Goal: Task Accomplishment & Management: Manage account settings

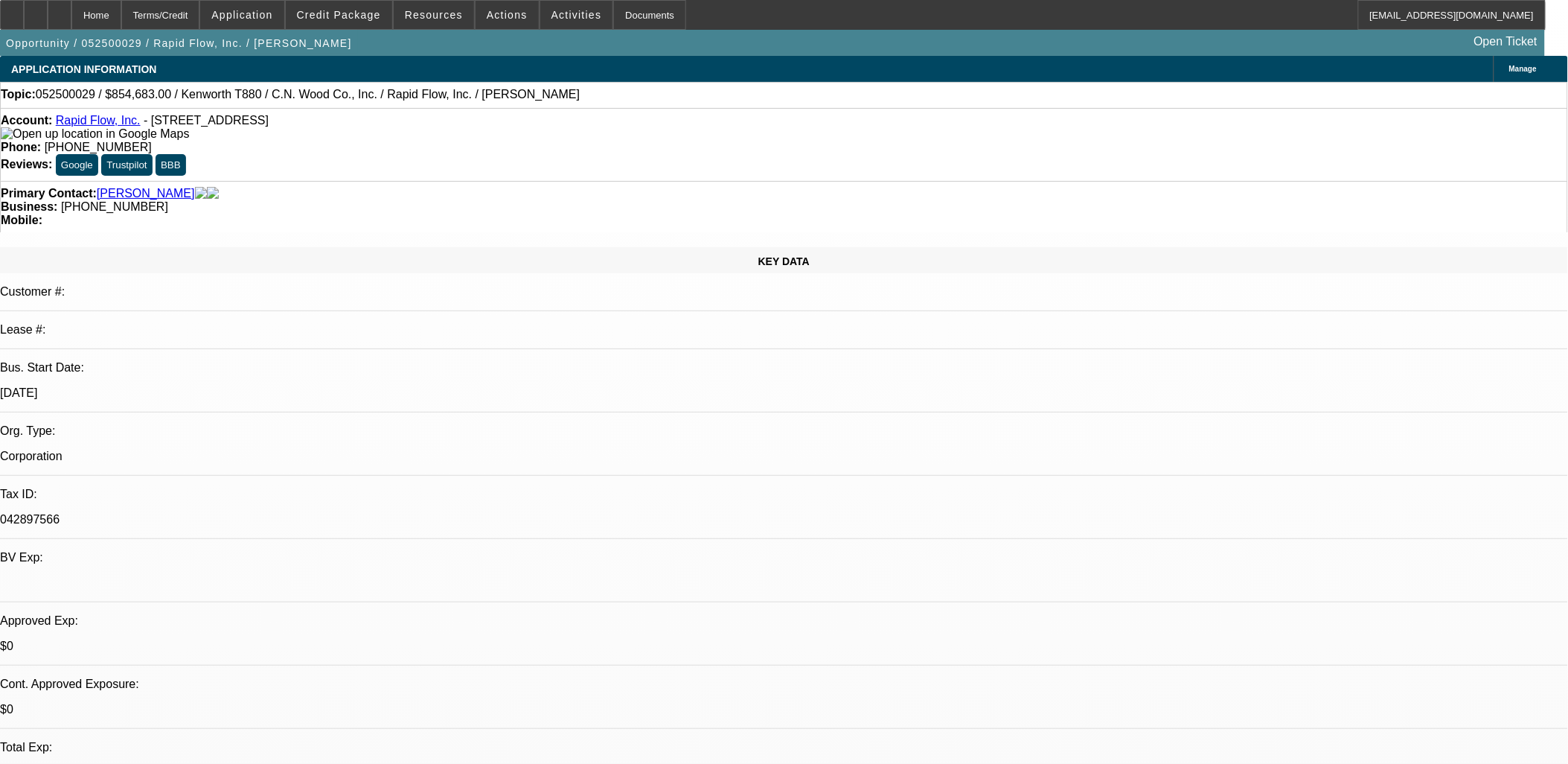
select select "0"
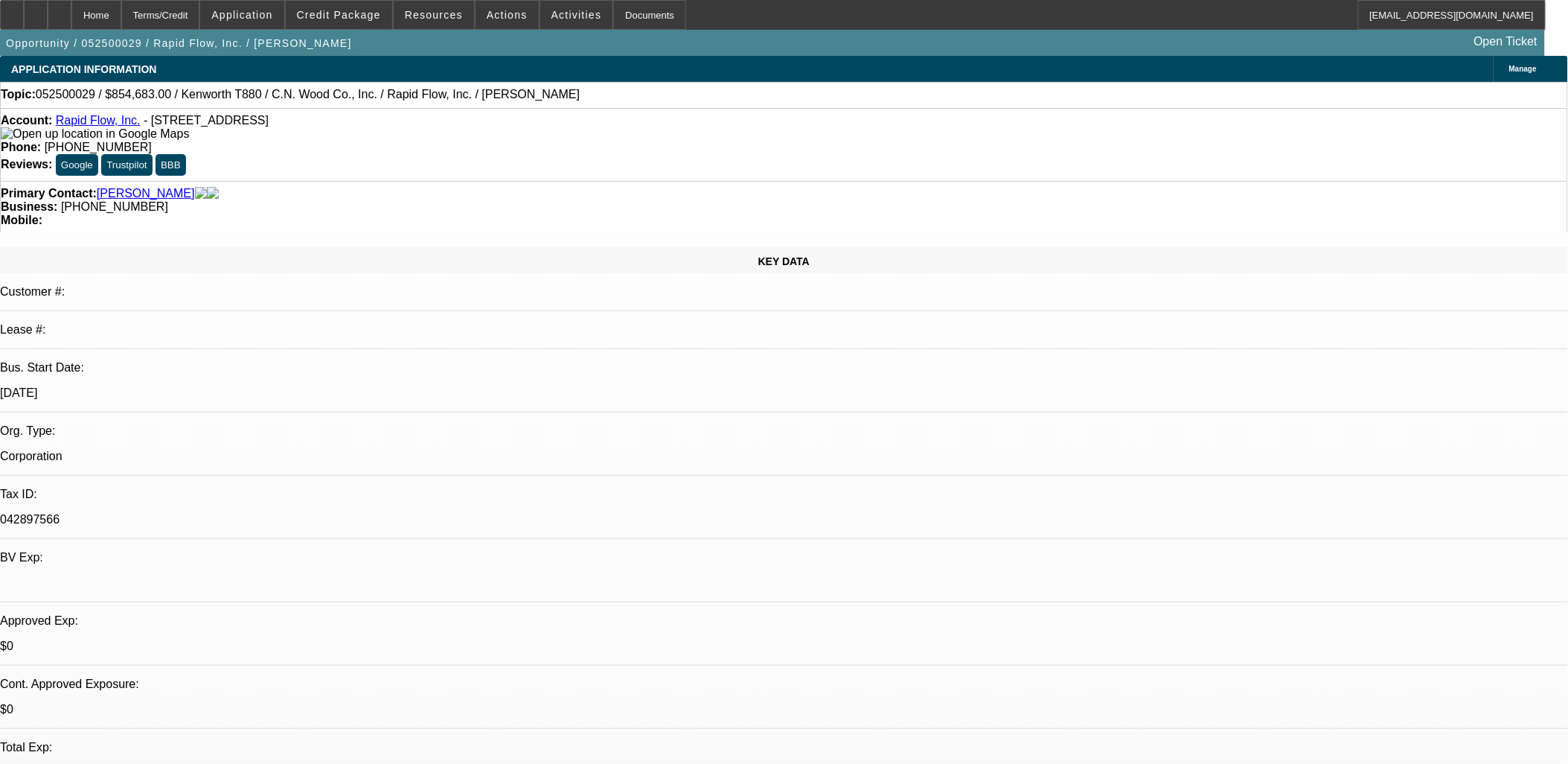
select select "0"
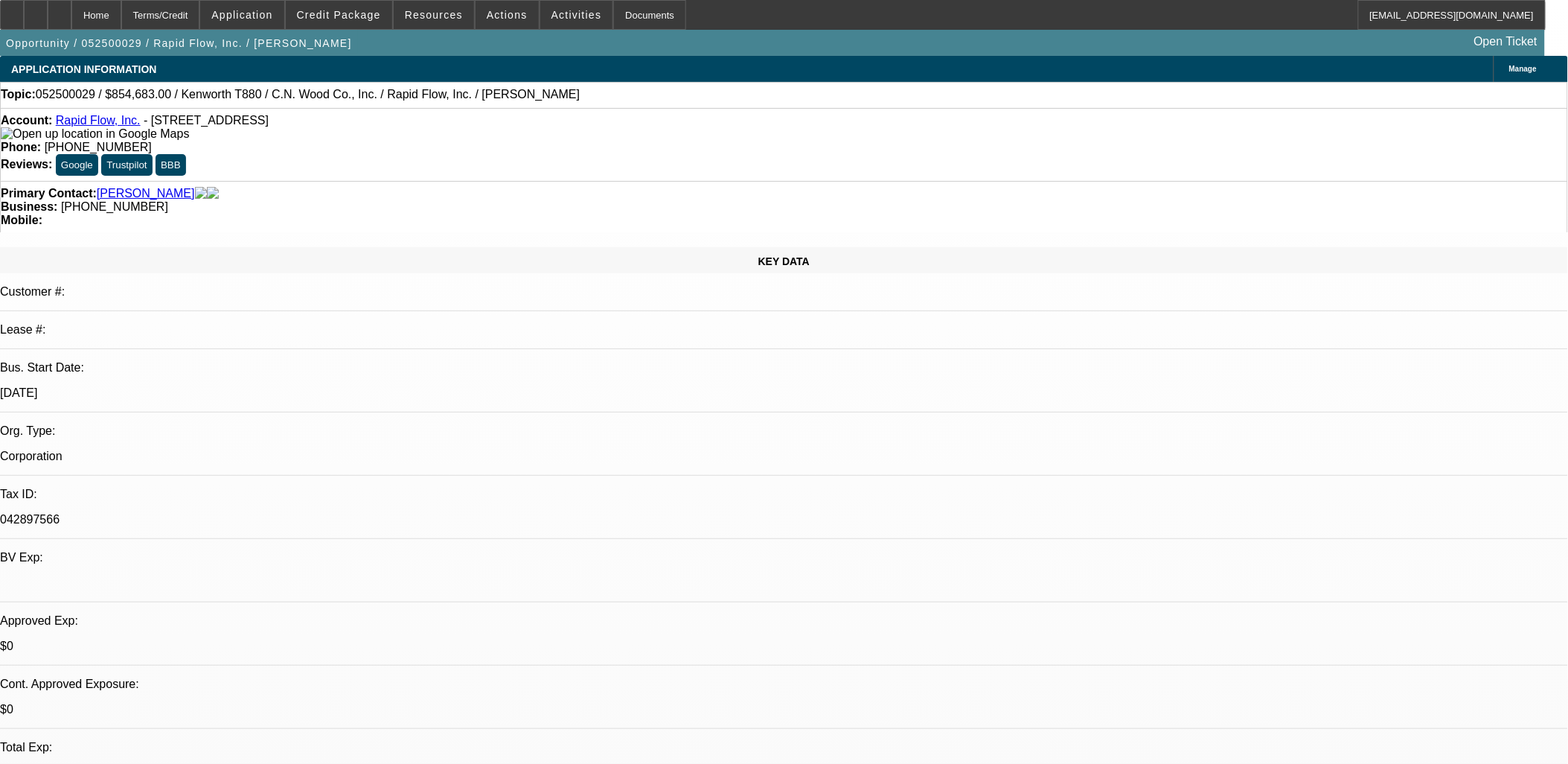
select select "0"
select select "1"
select select "3"
select select "6"
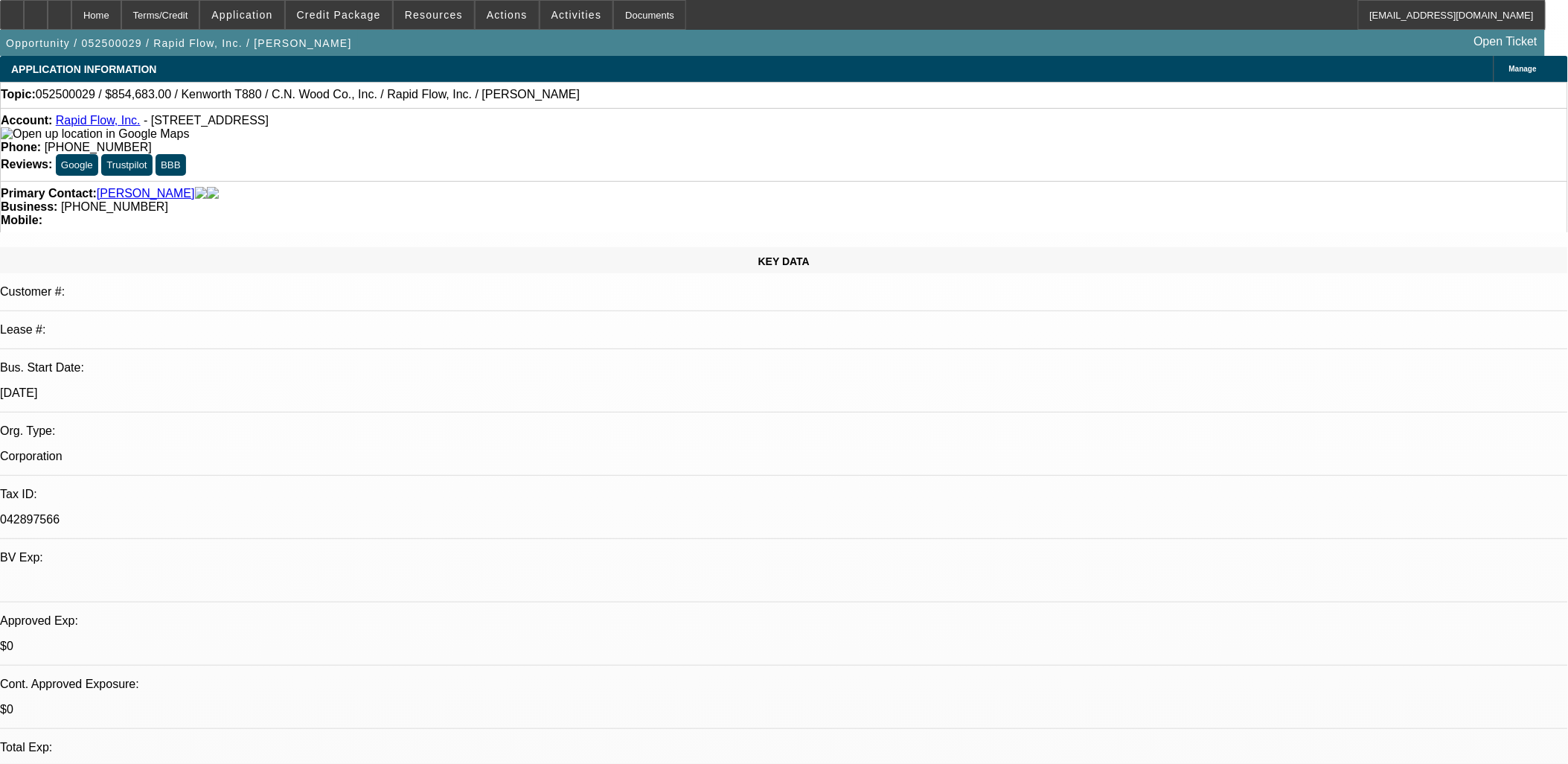
select select "1"
select select "2"
select select "6"
select select "1"
select select "2"
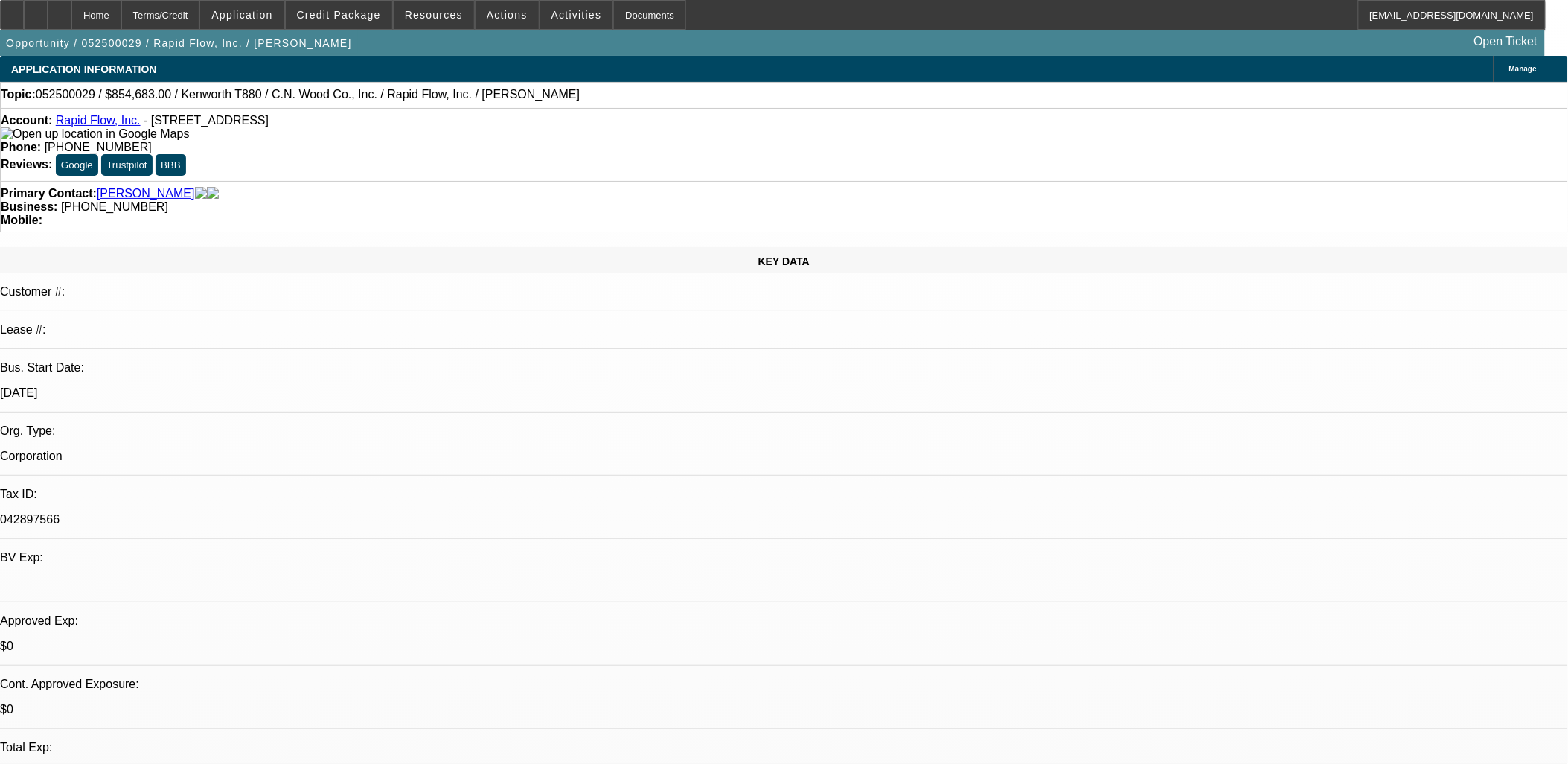
select select "6"
select select "1"
select select "6"
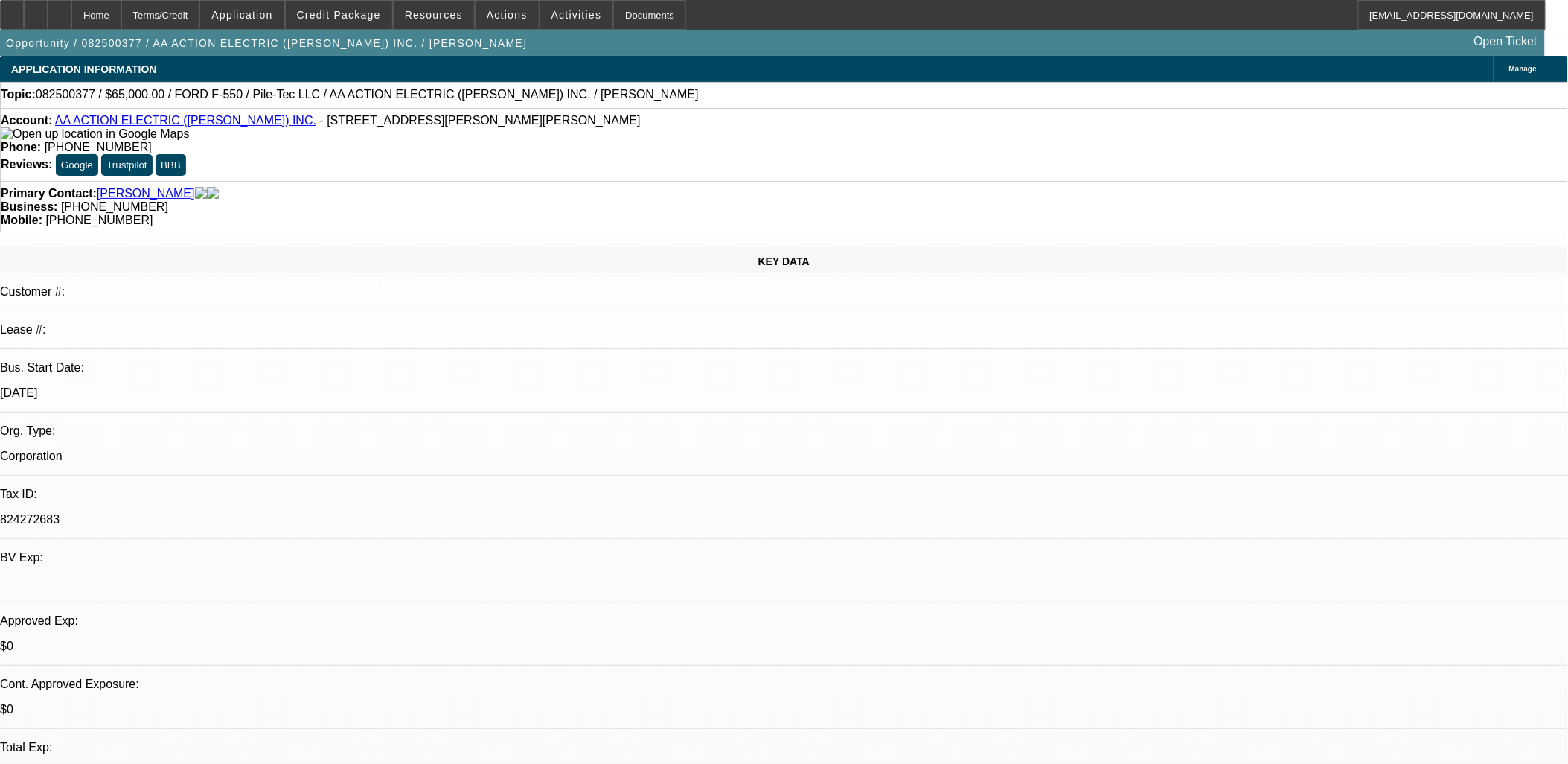
select select "0"
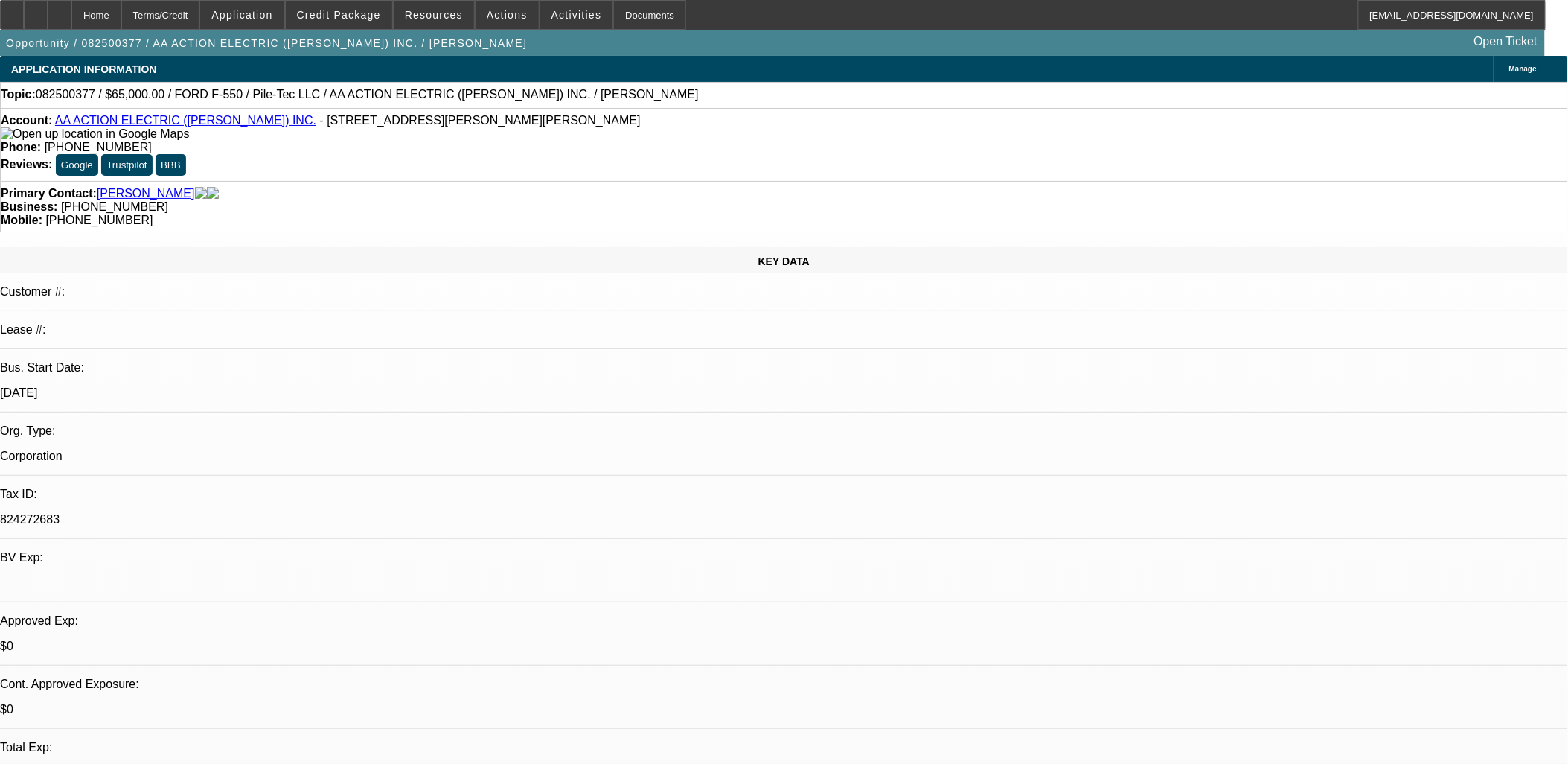
select select "0"
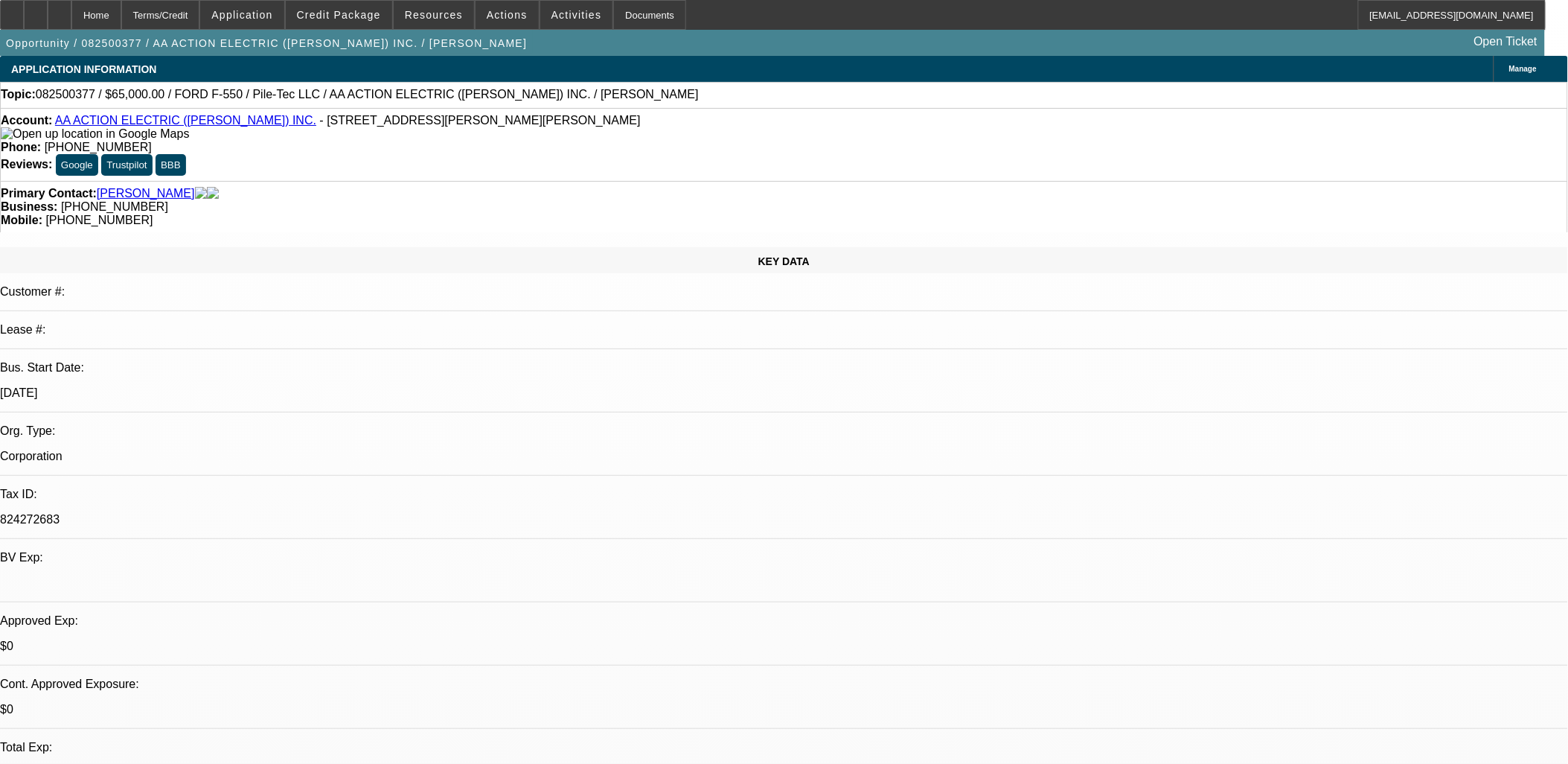
select select "0"
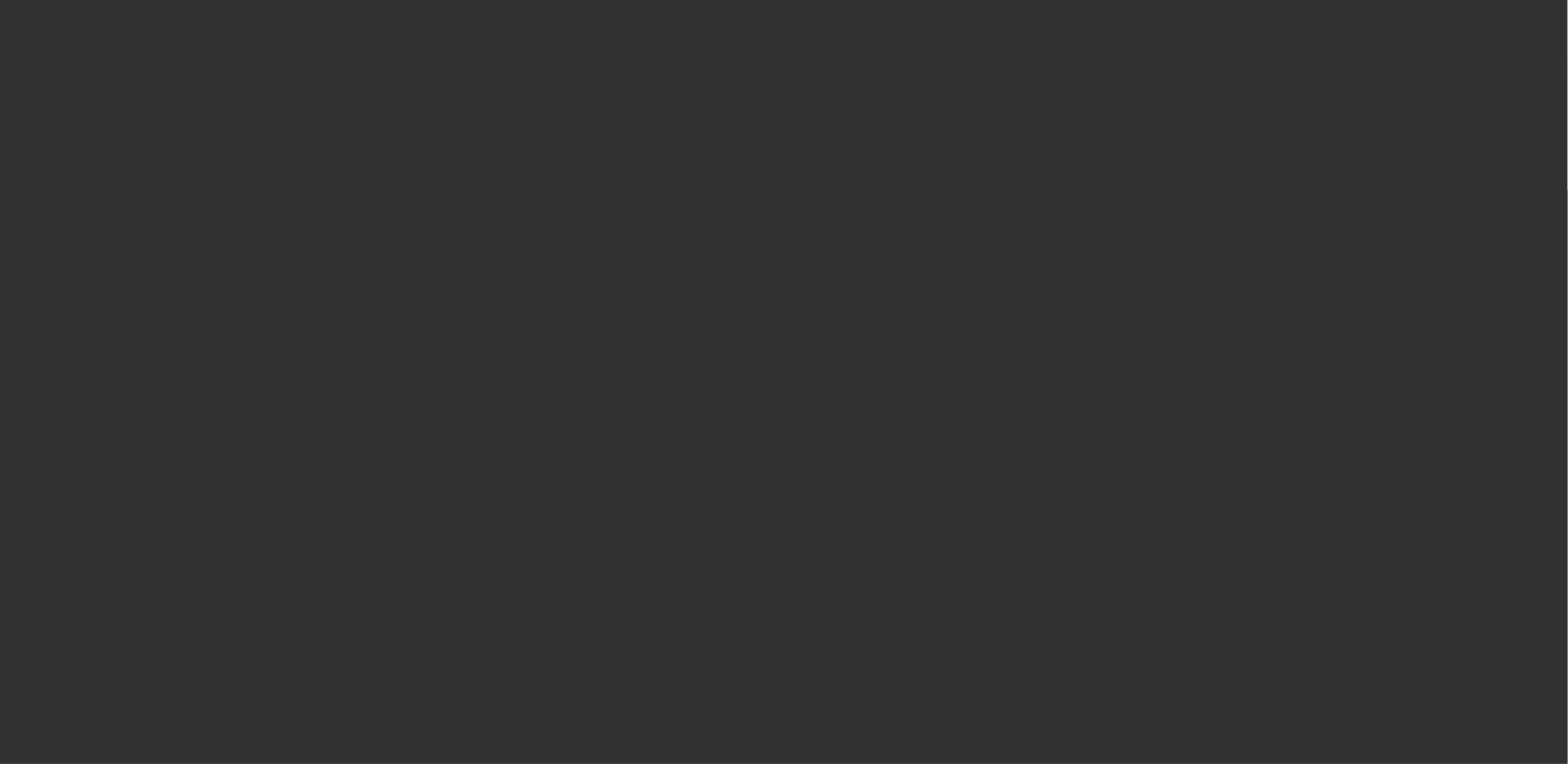
select select "1"
select select "6"
select select "1"
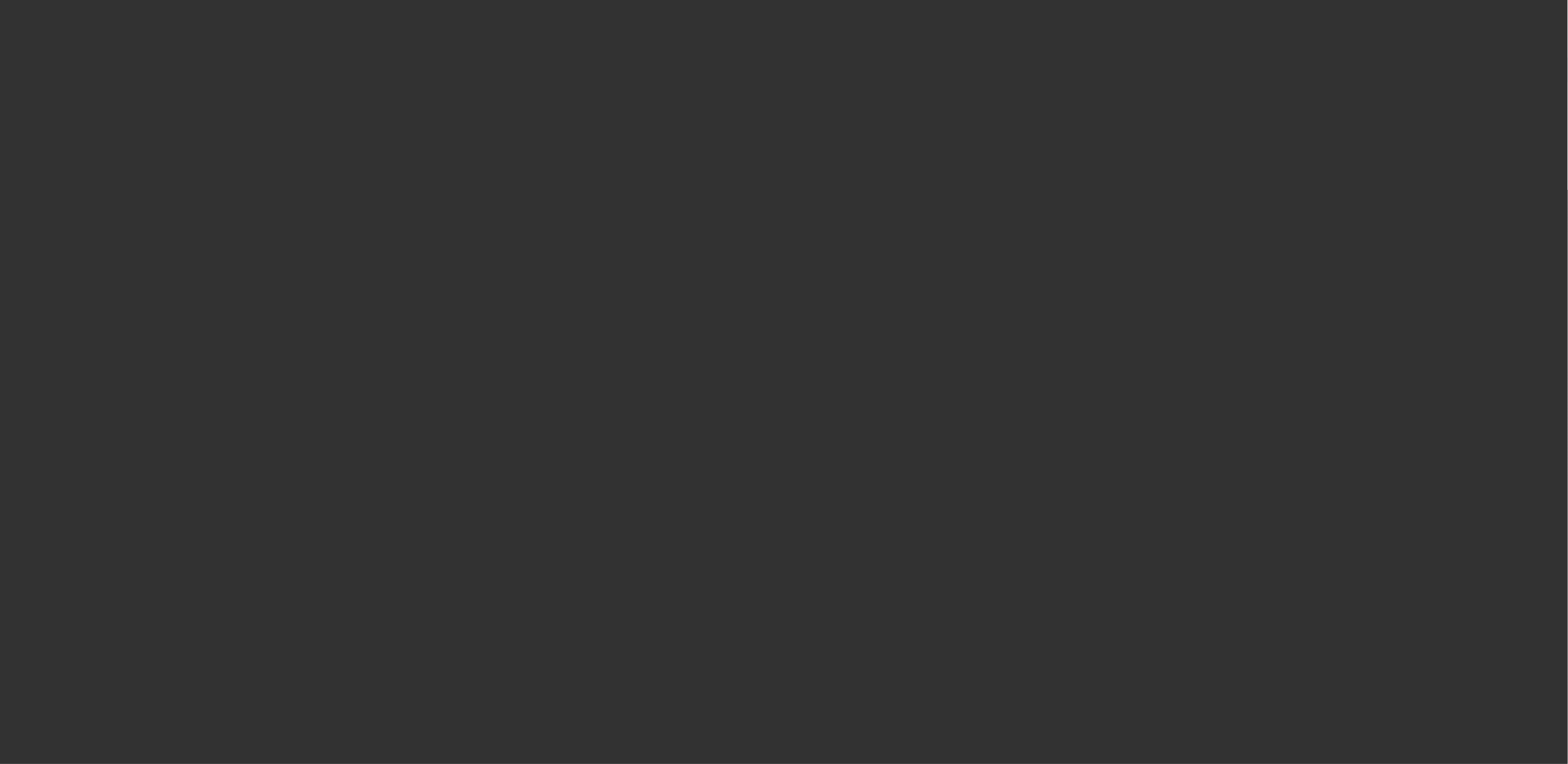
select select "6"
select select "1"
select select "6"
select select "1"
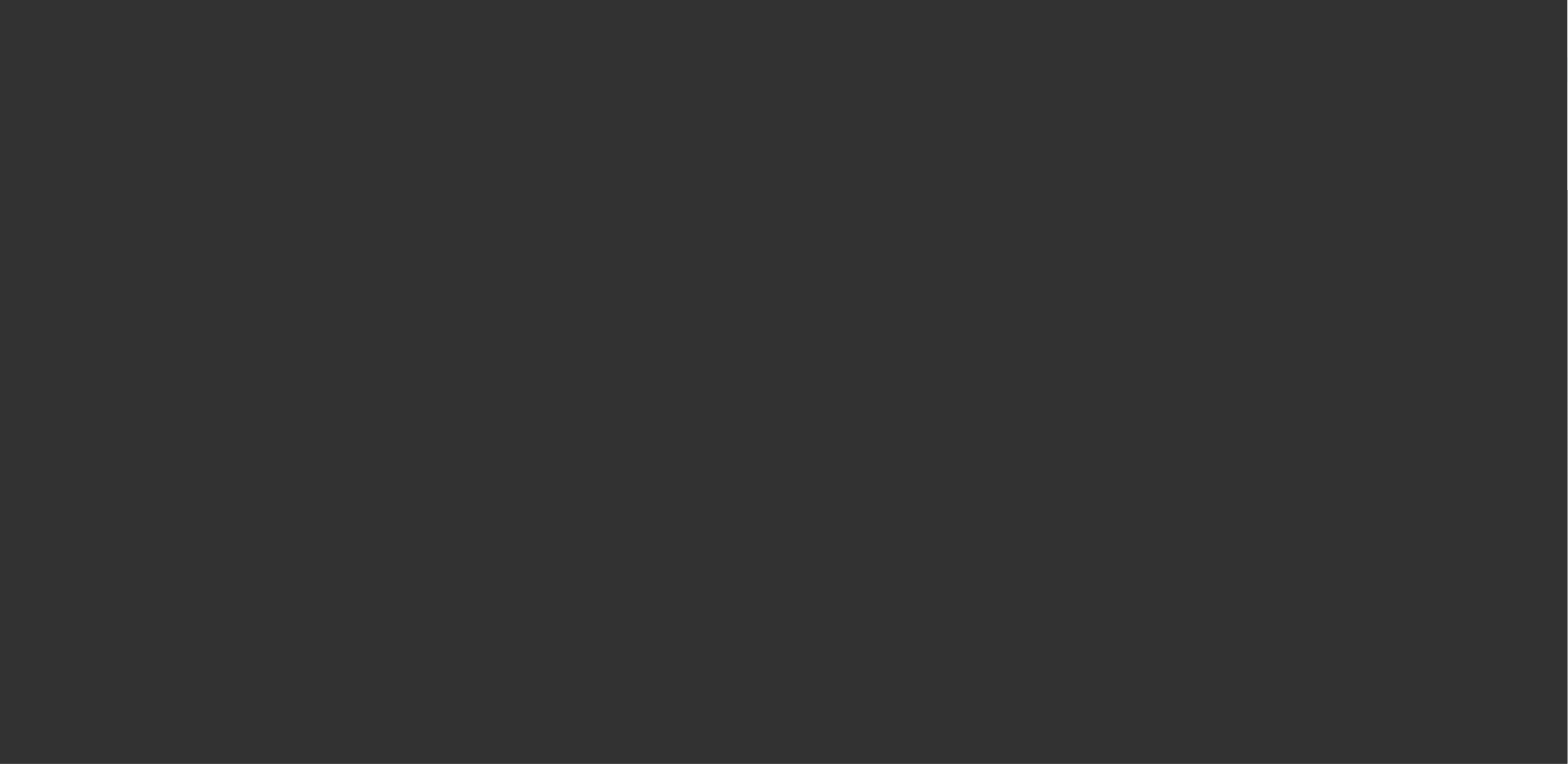
select select "1"
select select "6"
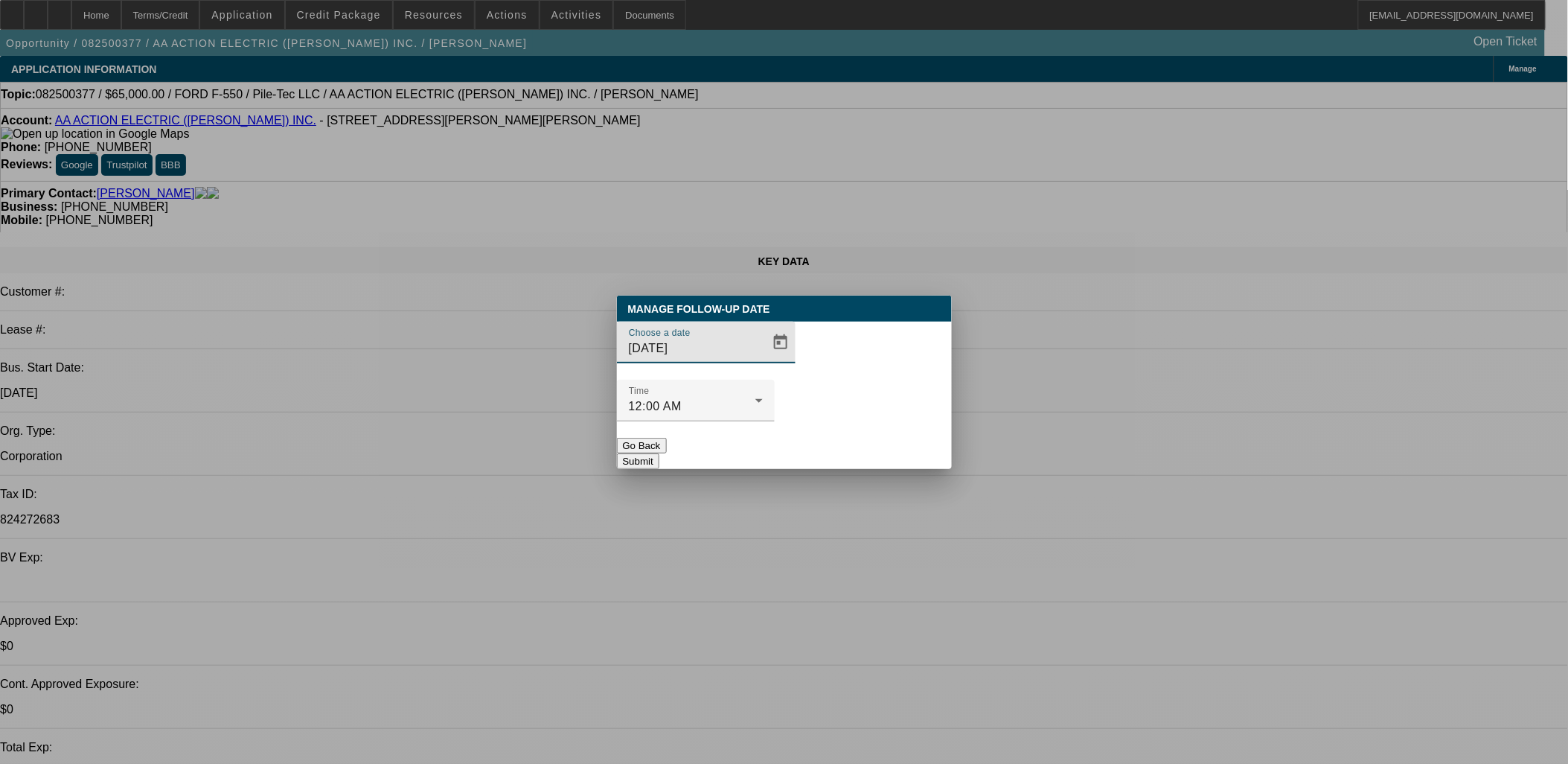
click at [755, 377] on div at bounding box center [784, 382] width 1568 height 764
click at [763, 361] on span "Open calendar" at bounding box center [780, 342] width 36 height 36
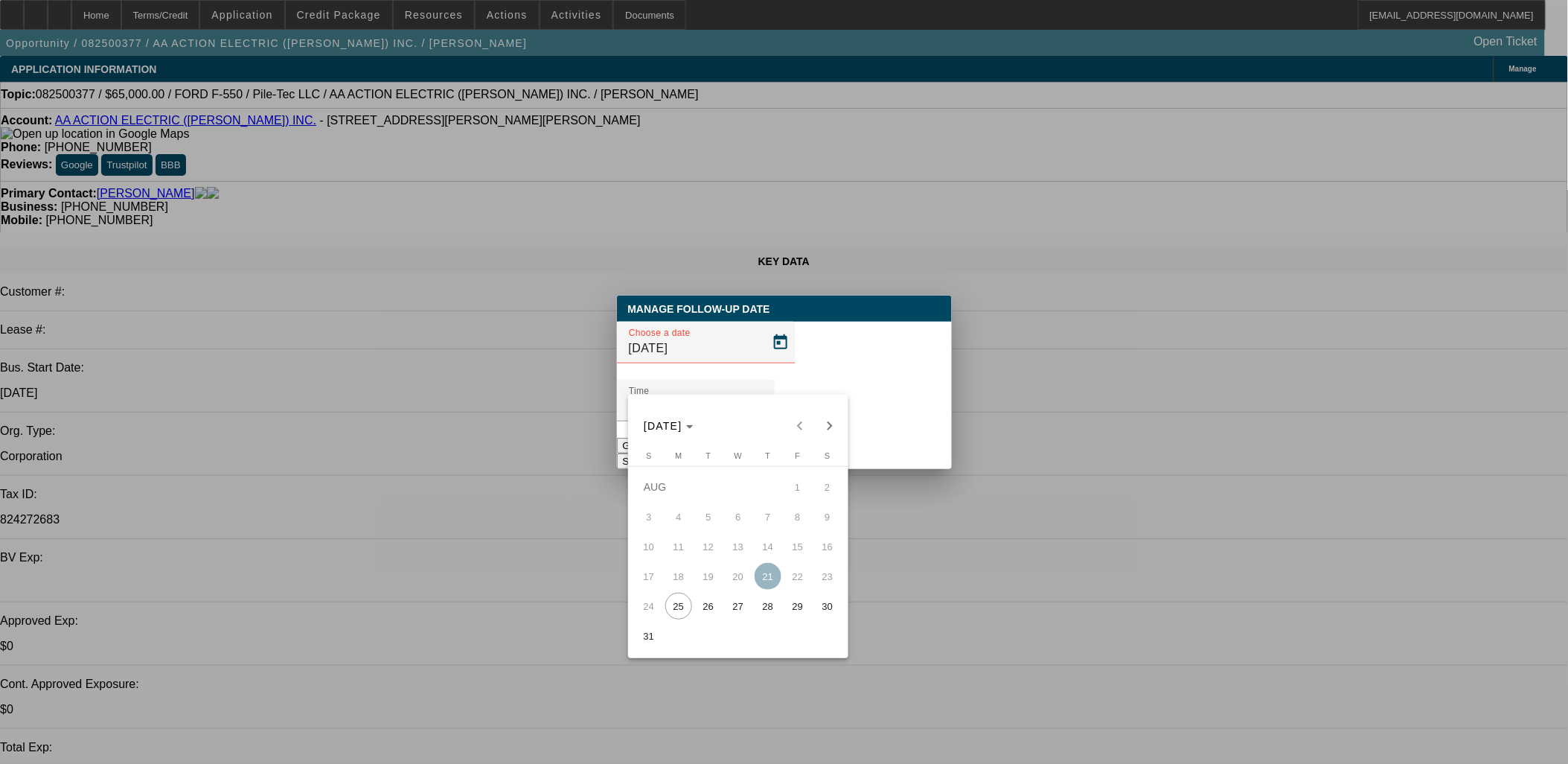
click at [705, 614] on span "26" at bounding box center [708, 606] width 27 height 27
type input "[DATE]"
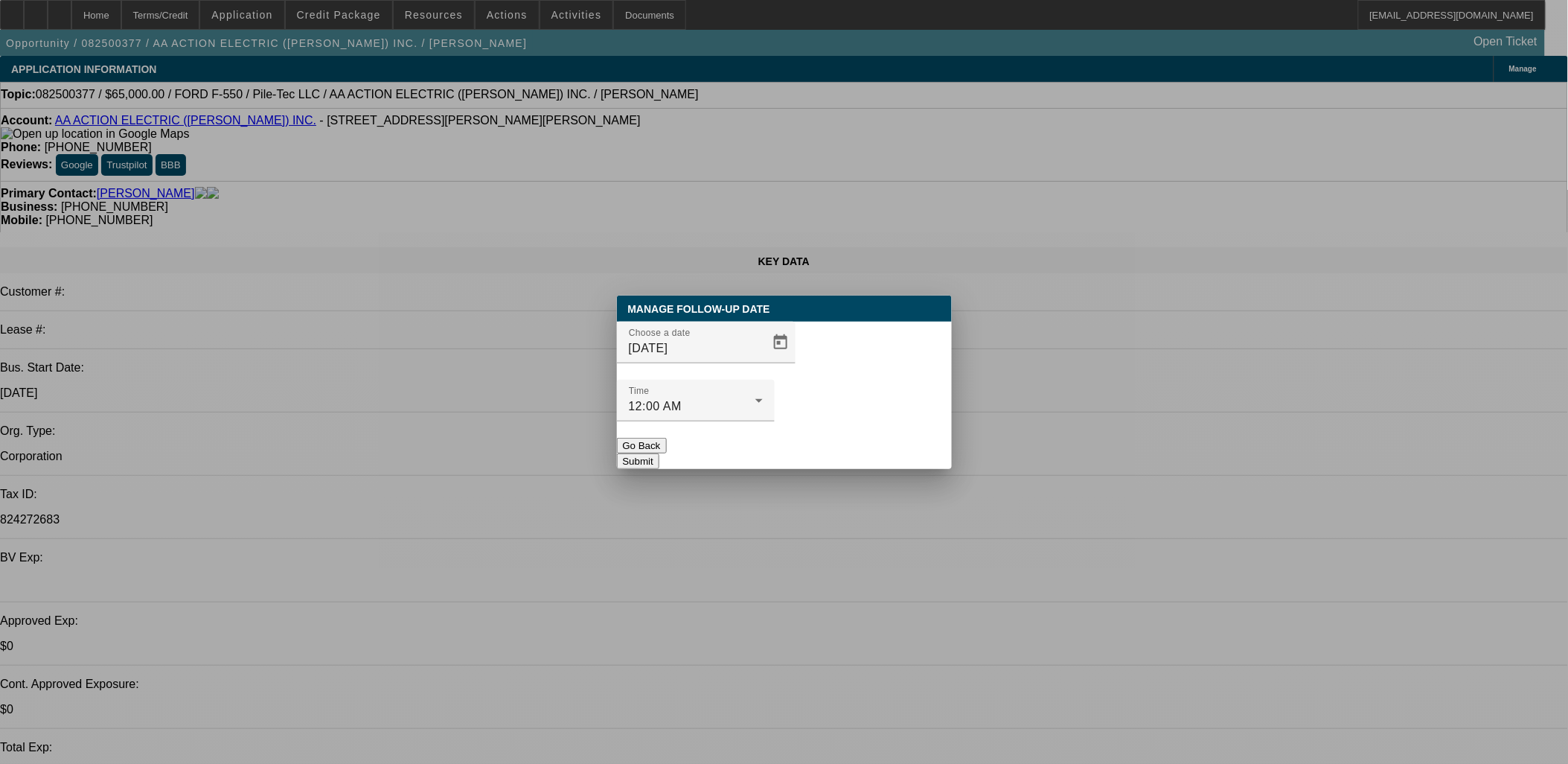
drag, startPoint x: 856, startPoint y: 422, endPoint x: 678, endPoint y: 262, distance: 239.3
click at [659, 453] on button "Submit" at bounding box center [638, 461] width 43 height 16
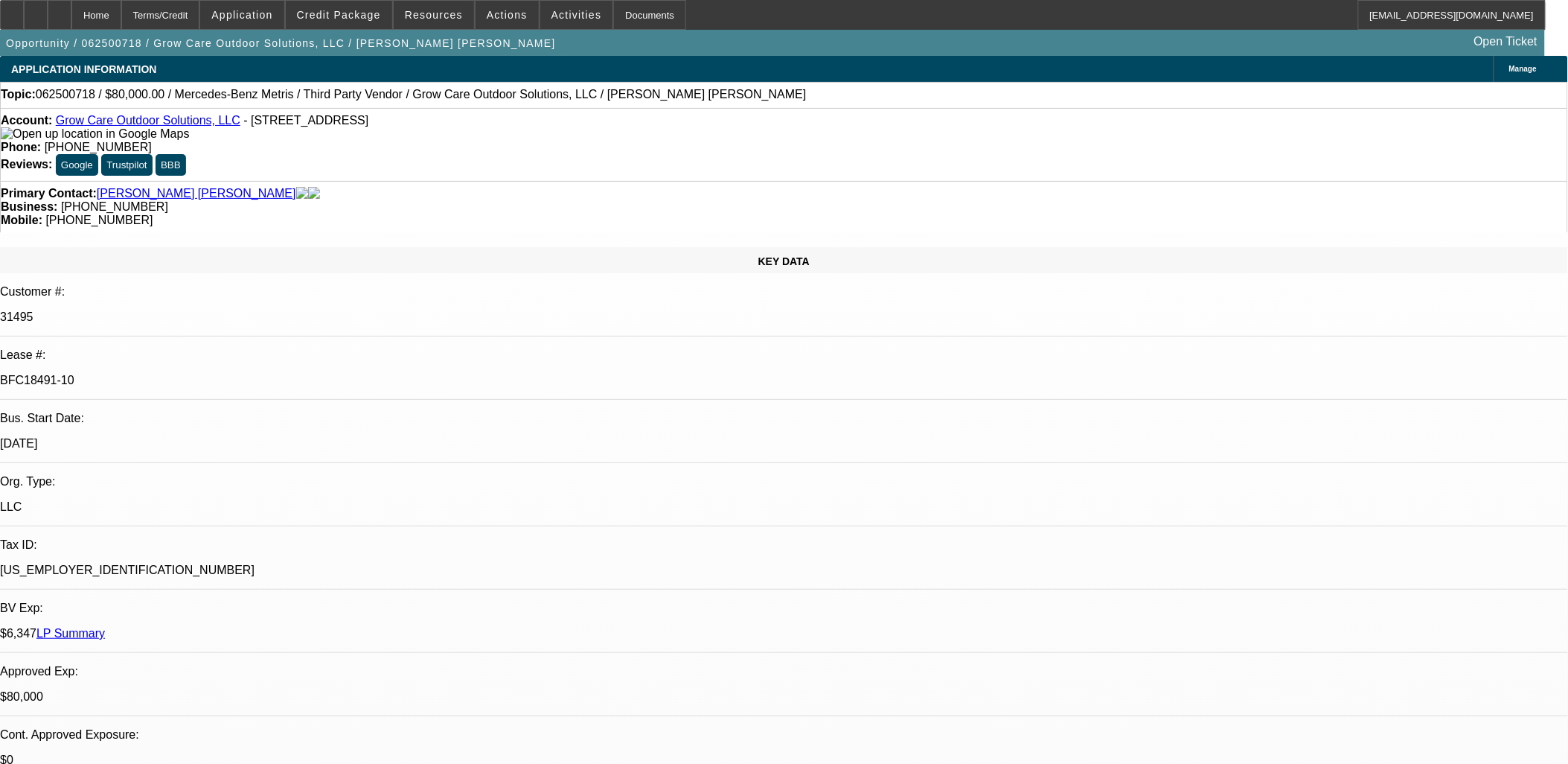
select select "0"
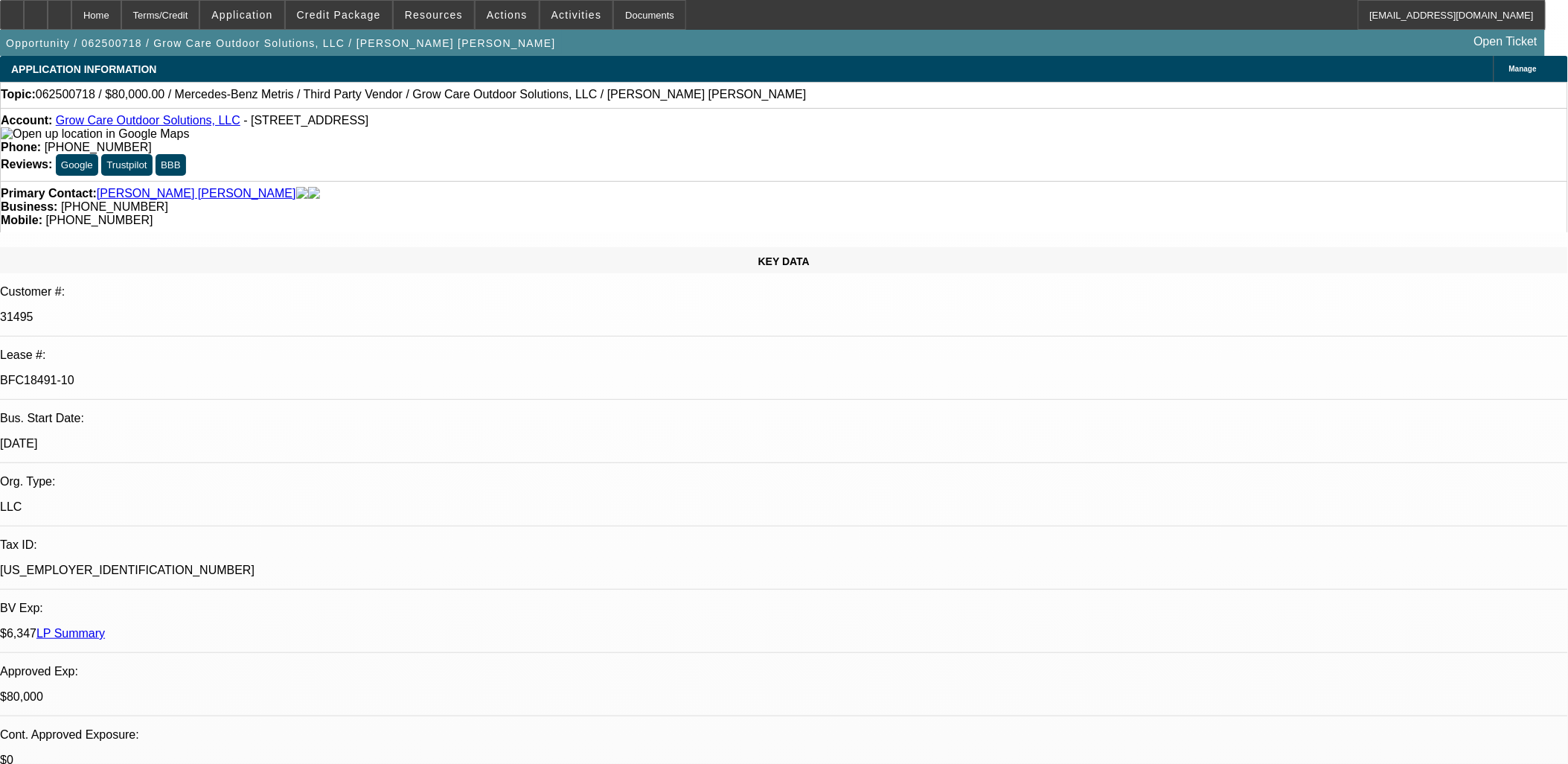
select select "0"
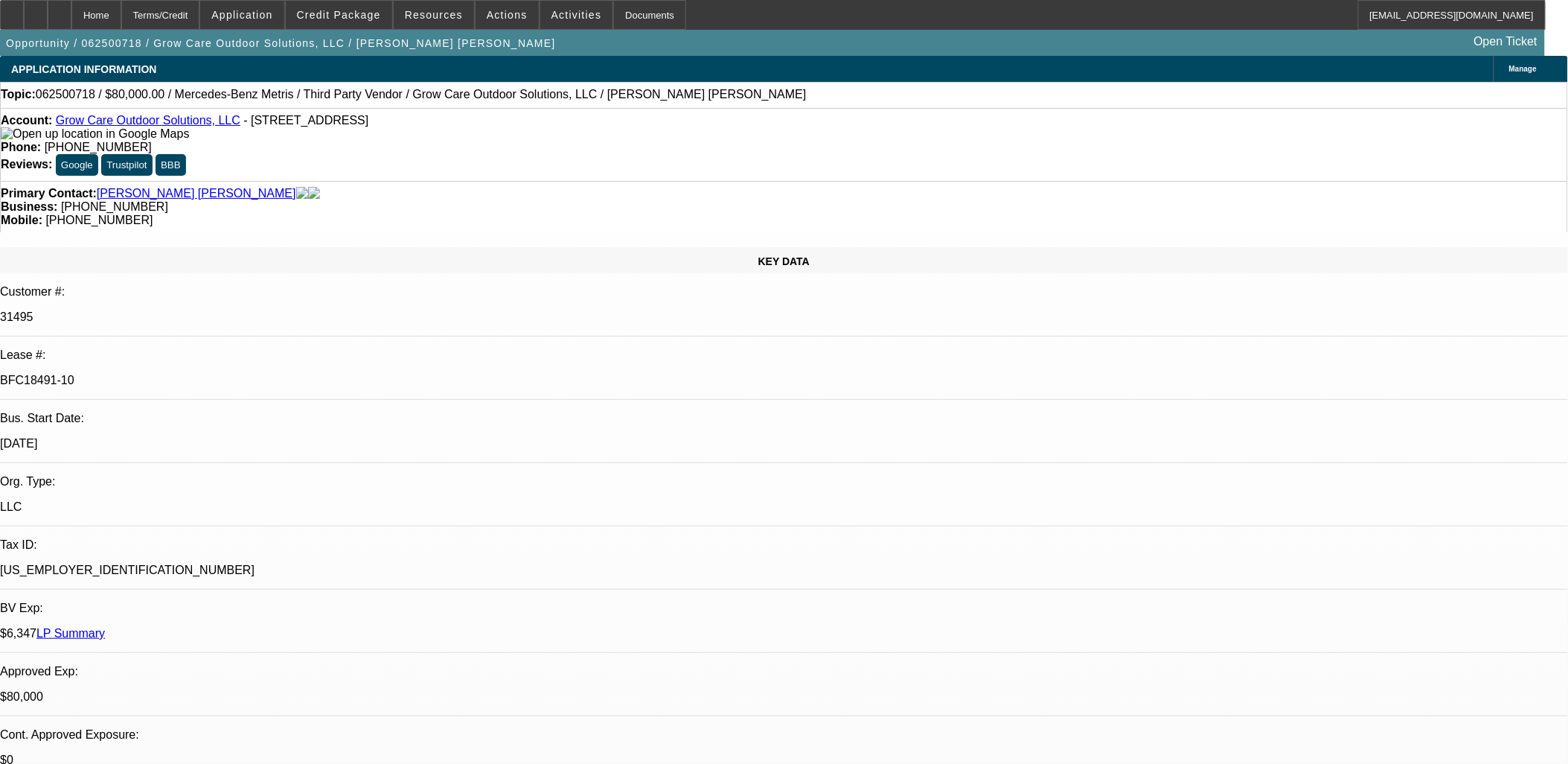
select select "0"
select select "1"
select select "6"
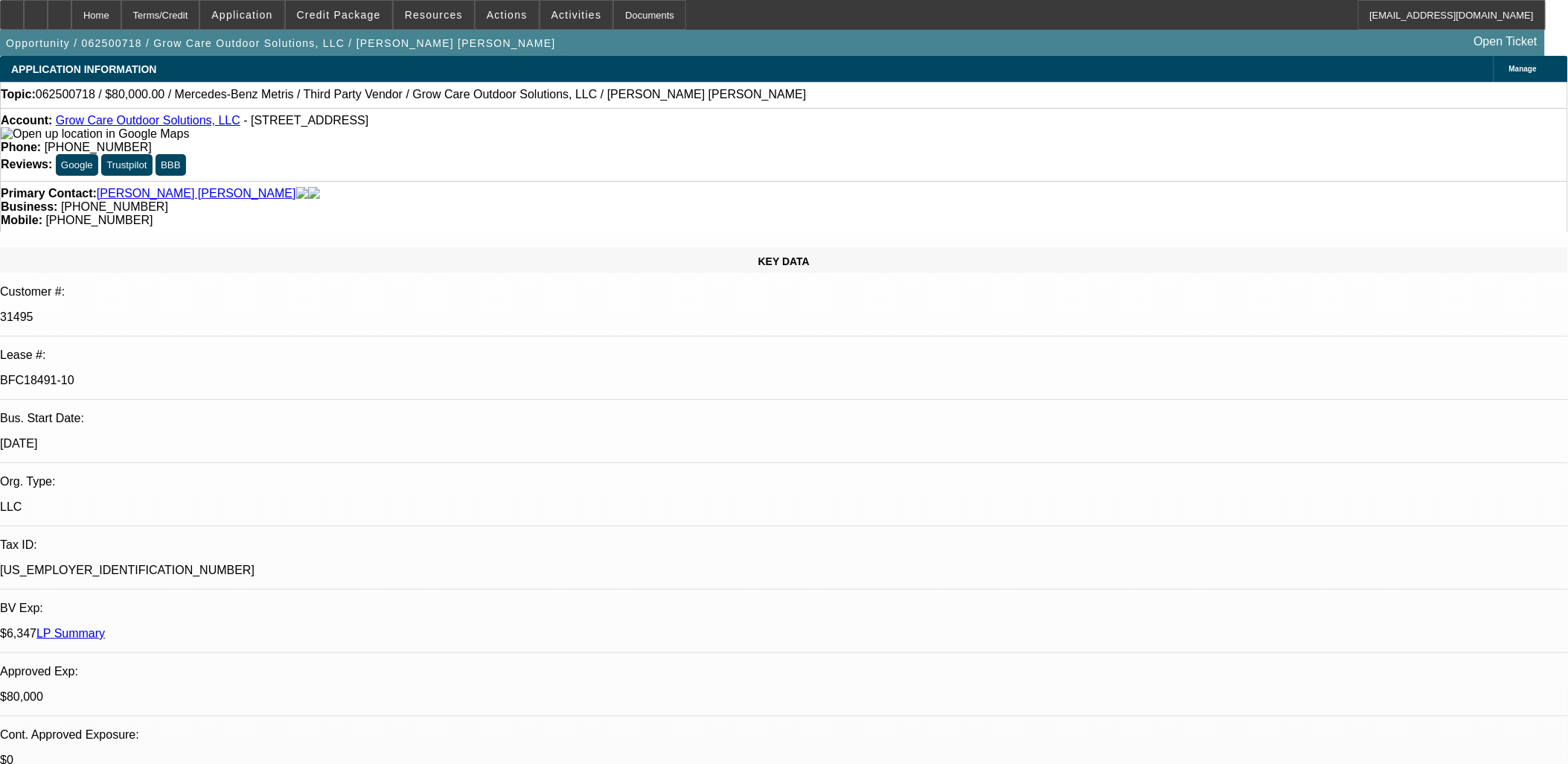
select select "1"
select select "6"
select select "1"
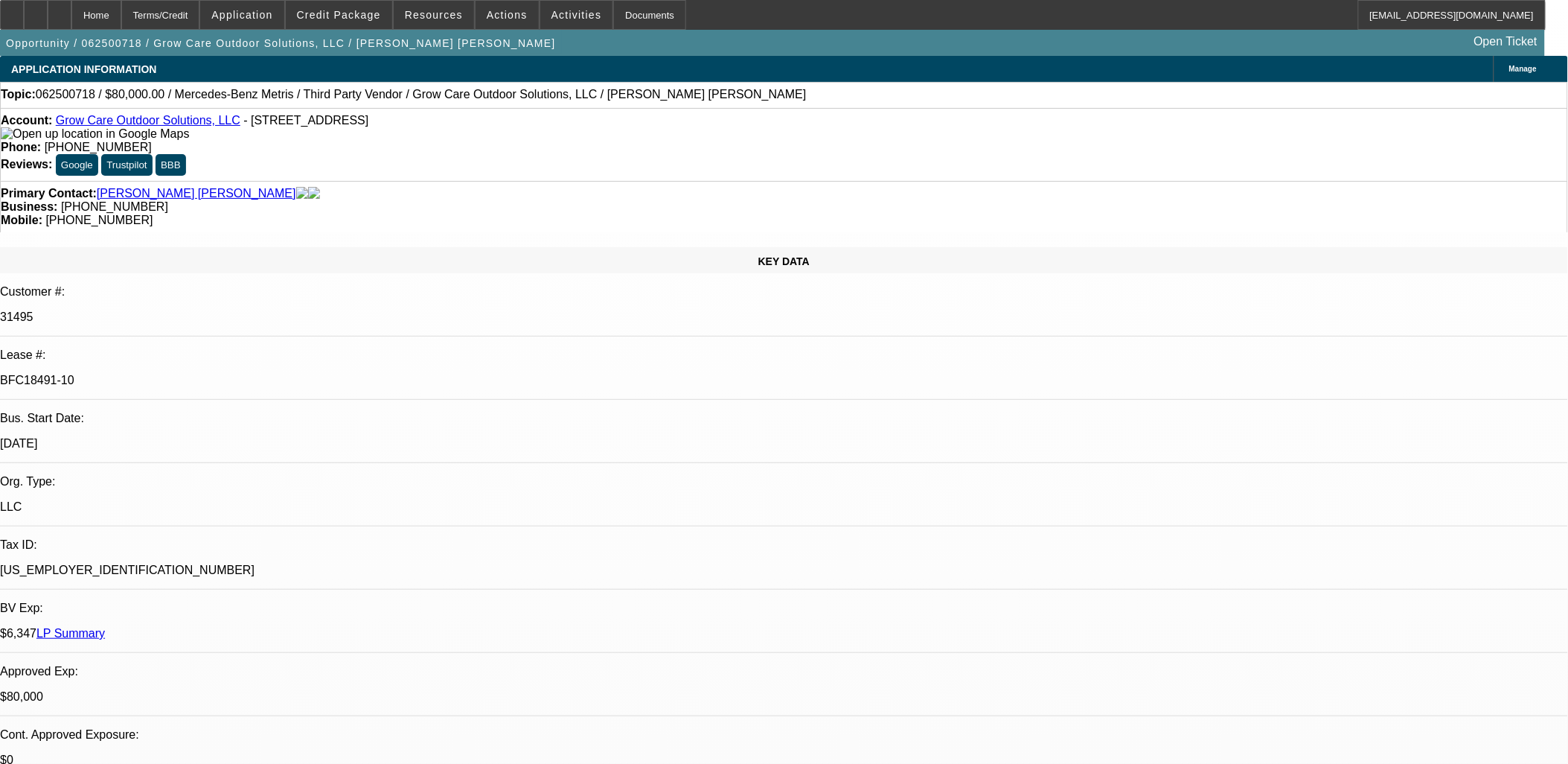
select select "6"
select select "1"
select select "6"
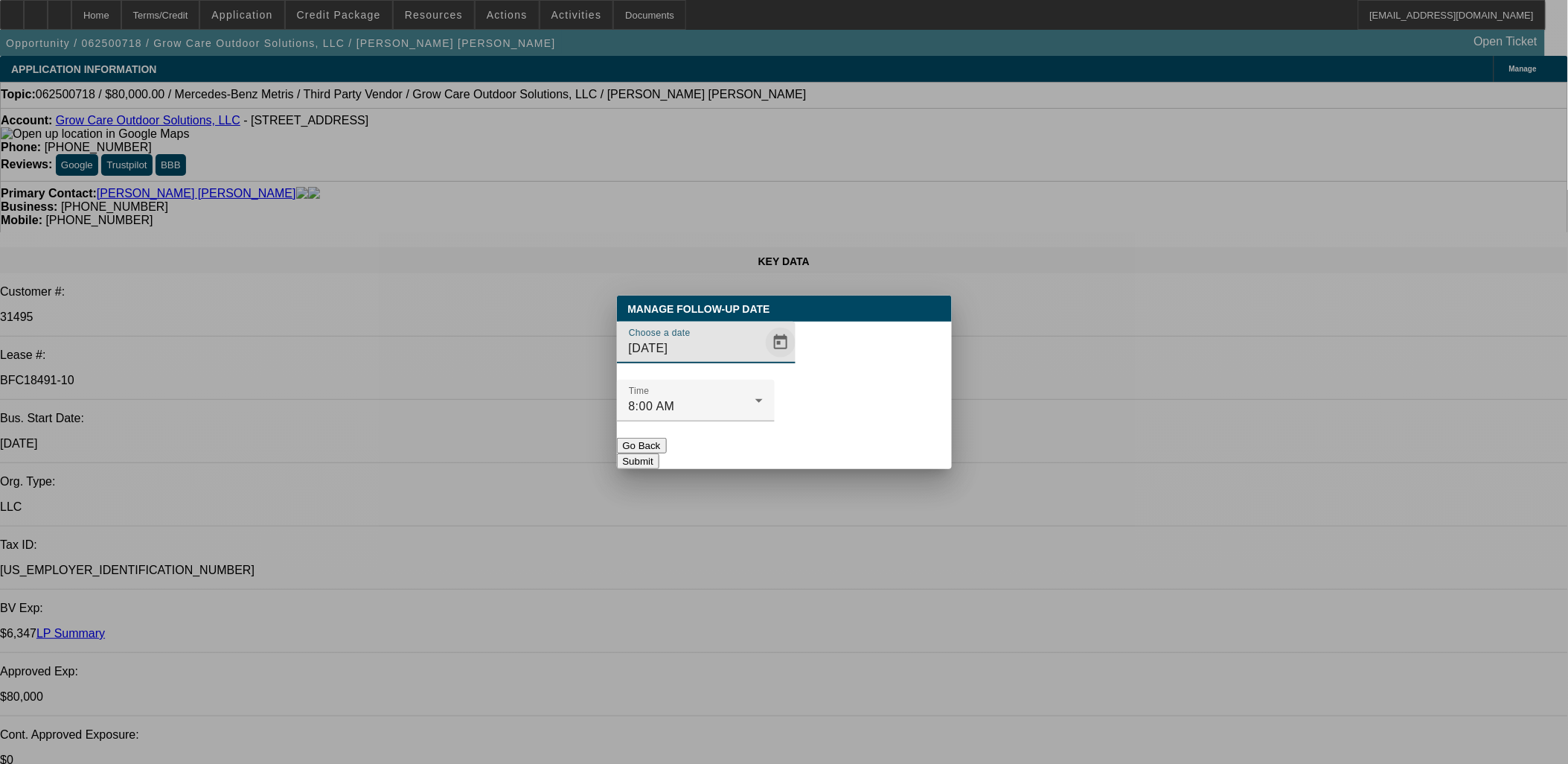
click at [733, 357] on input "8/21/2025" at bounding box center [695, 348] width 134 height 18
drag, startPoint x: 730, startPoint y: 433, endPoint x: 516, endPoint y: 41, distance: 446.6
click at [667, 438] on button "Go Back" at bounding box center [641, 446] width 50 height 16
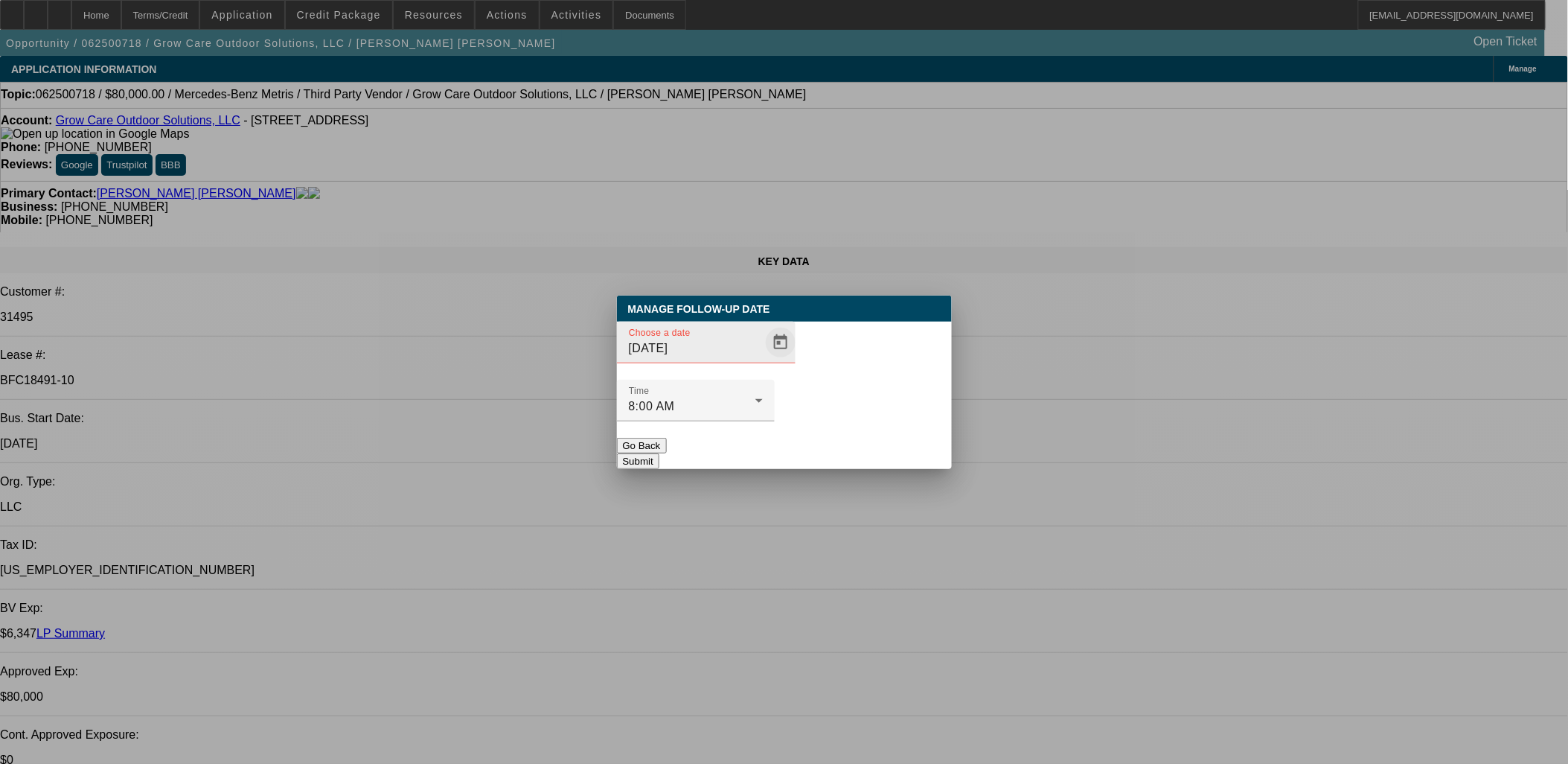
click at [763, 361] on span "Open calendar" at bounding box center [780, 342] width 36 height 36
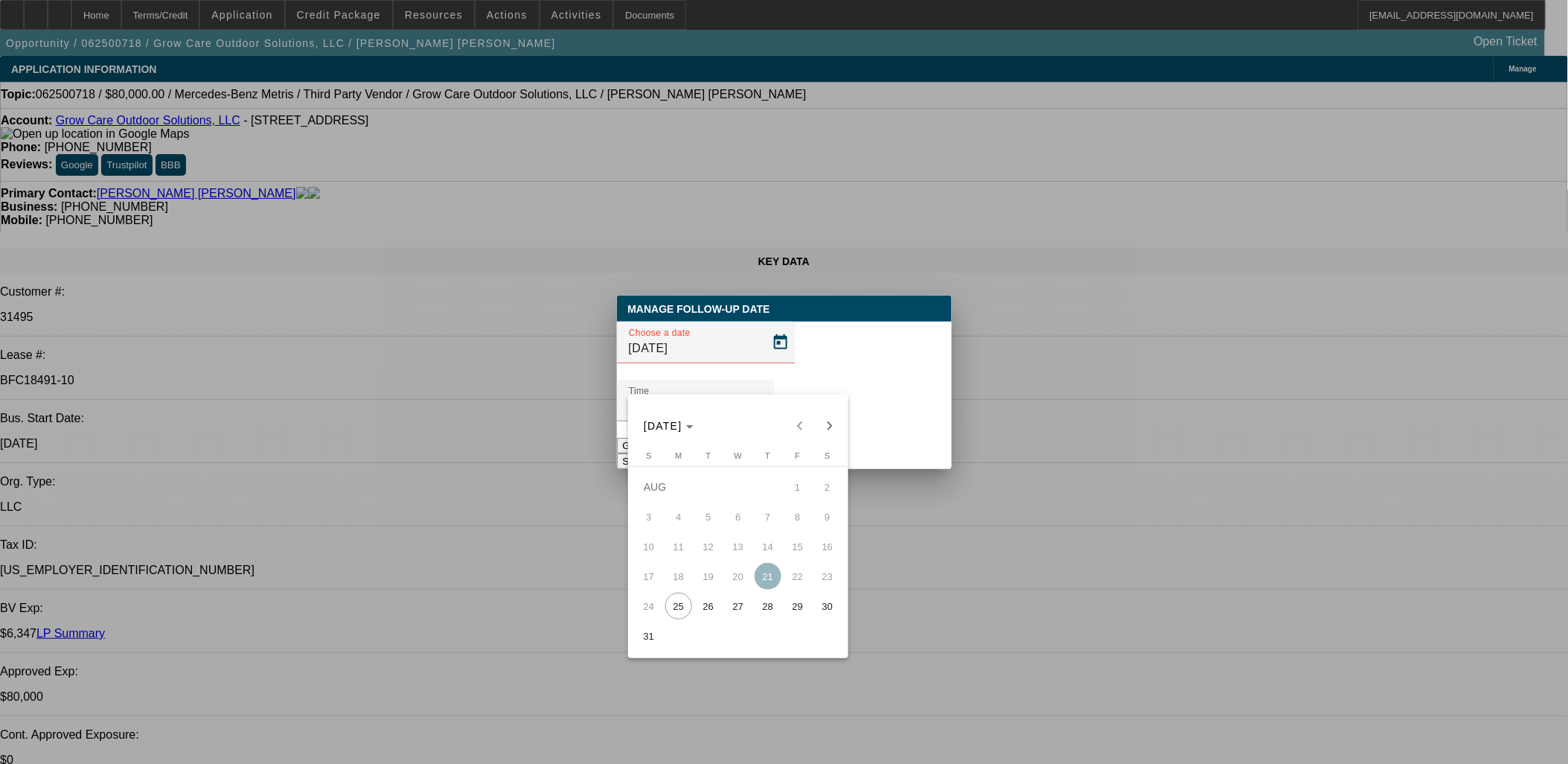
click at [696, 616] on span "26" at bounding box center [708, 606] width 27 height 27
type input "[DATE]"
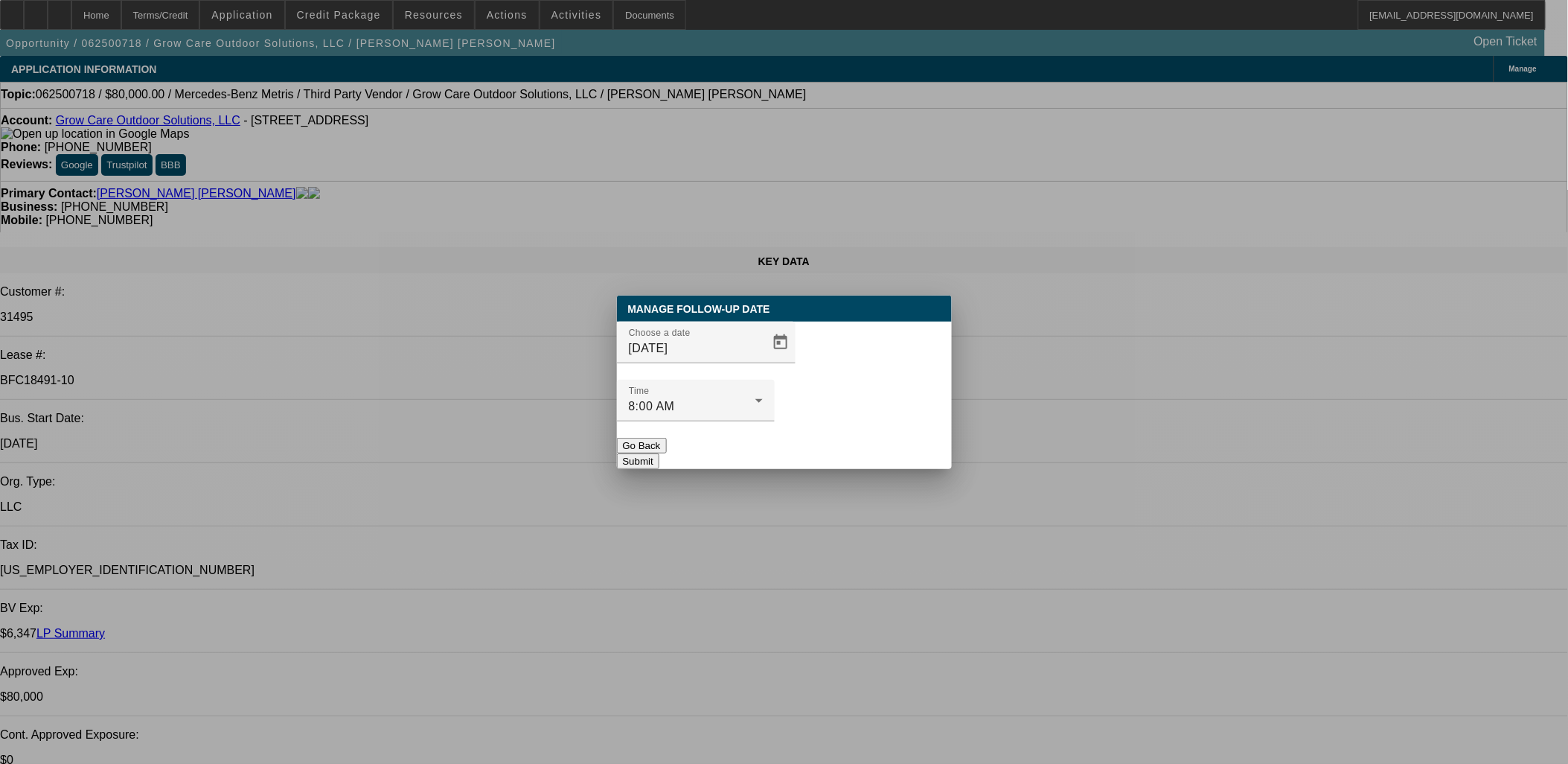
click at [659, 453] on button "Submit" at bounding box center [638, 461] width 43 height 16
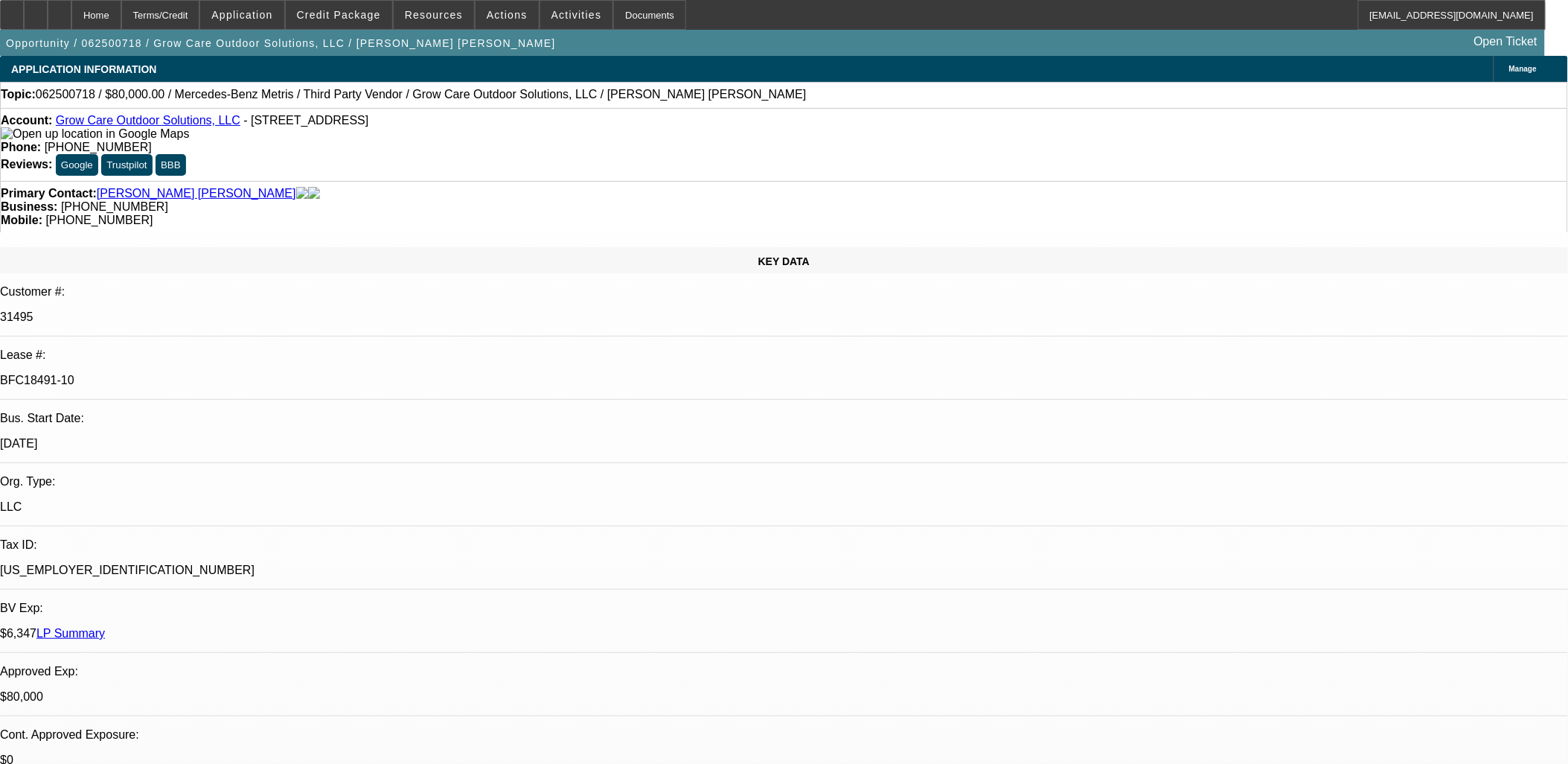
drag, startPoint x: 746, startPoint y: 478, endPoint x: 858, endPoint y: 479, distance: 112.0
drag, startPoint x: 954, startPoint y: 490, endPoint x: 280, endPoint y: 224, distance: 724.6
drag, startPoint x: 280, startPoint y: 224, endPoint x: 704, endPoint y: 373, distance: 449.4
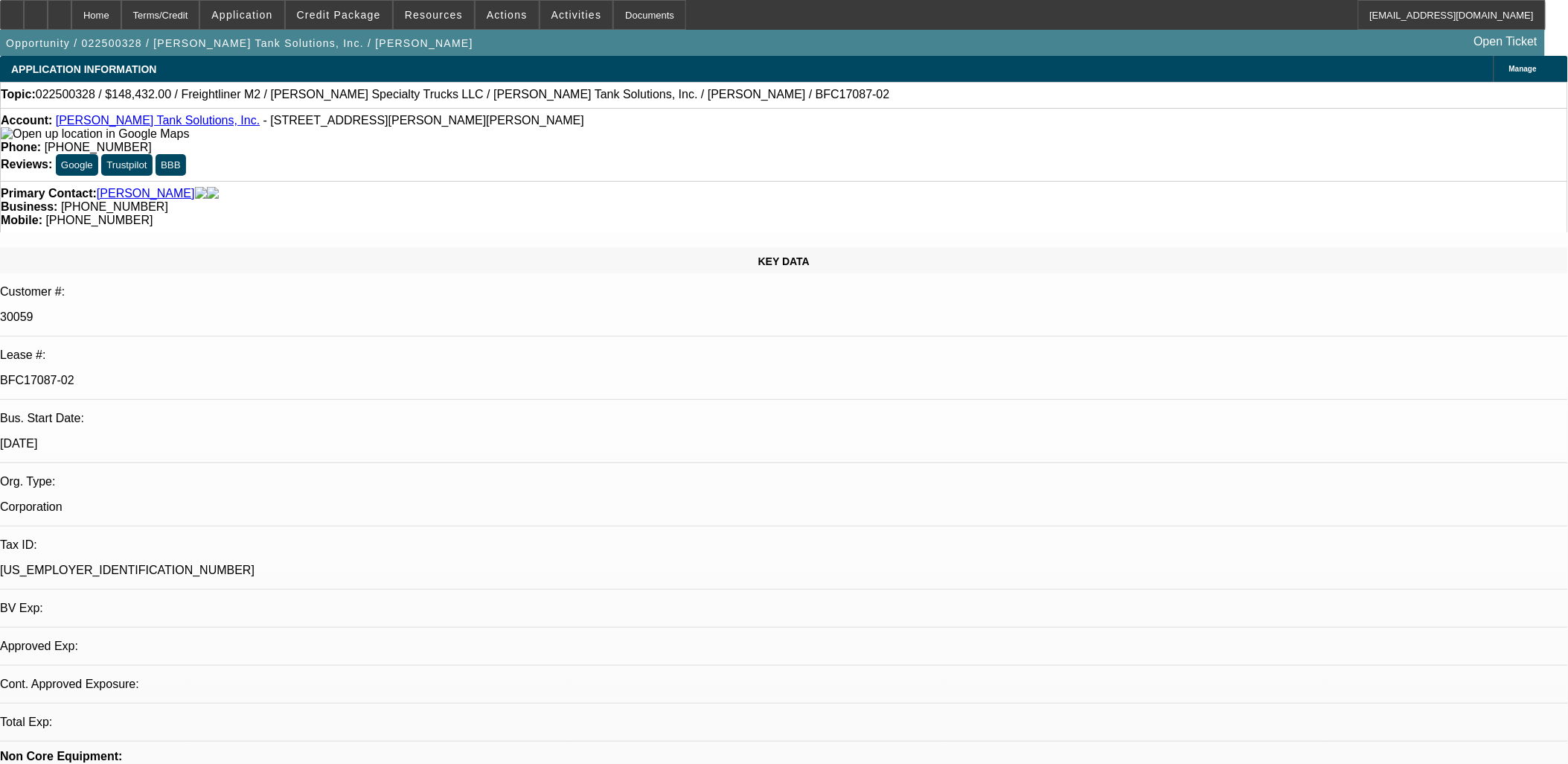
select select "0"
select select "2"
select select "0"
select select "6"
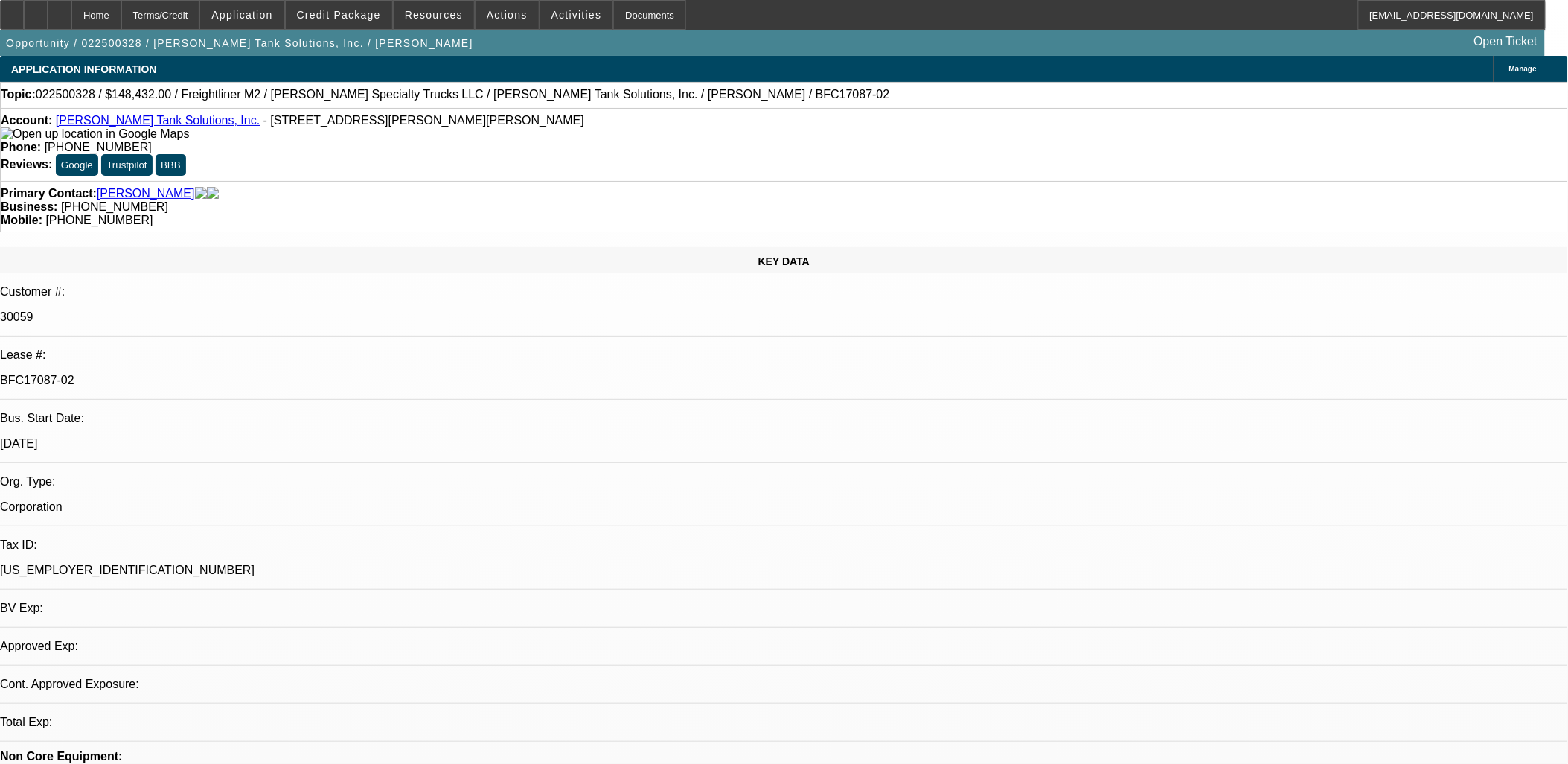
select select "0"
select select "2"
select select "0"
select select "6"
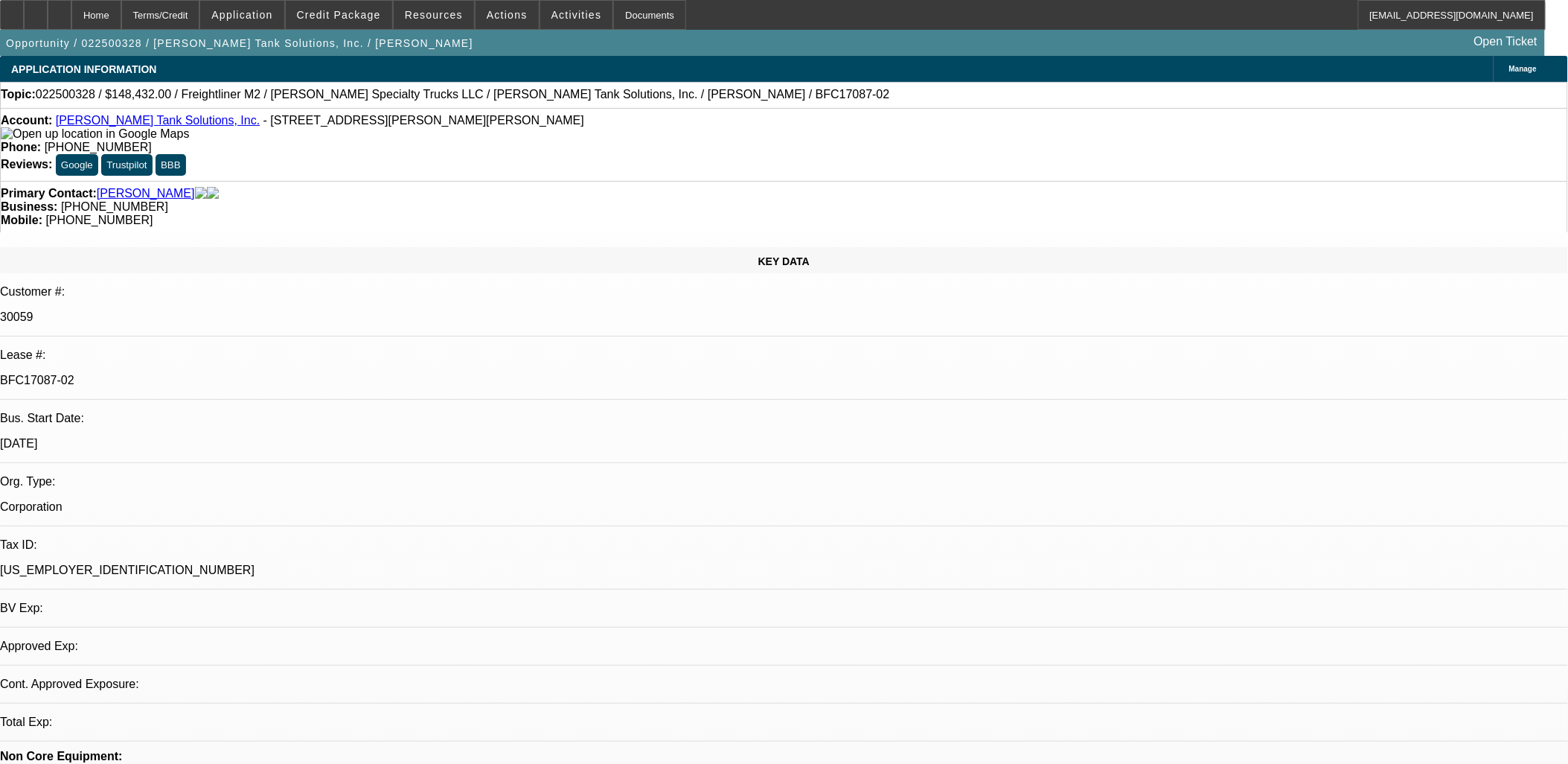
select select "0"
select select "2"
select select "0"
select select "6"
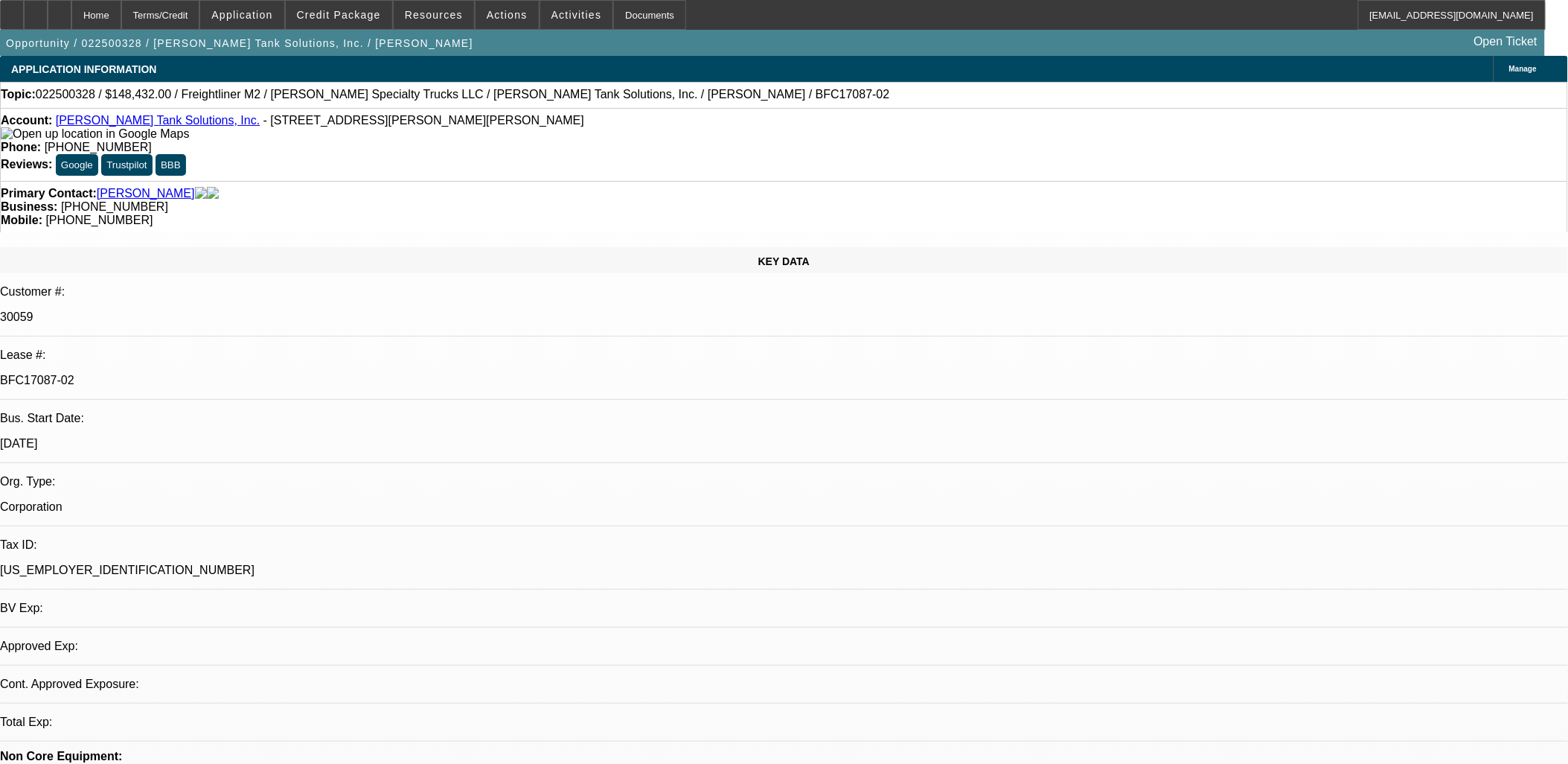
select select "0"
select select "2"
select select "0"
select select "6"
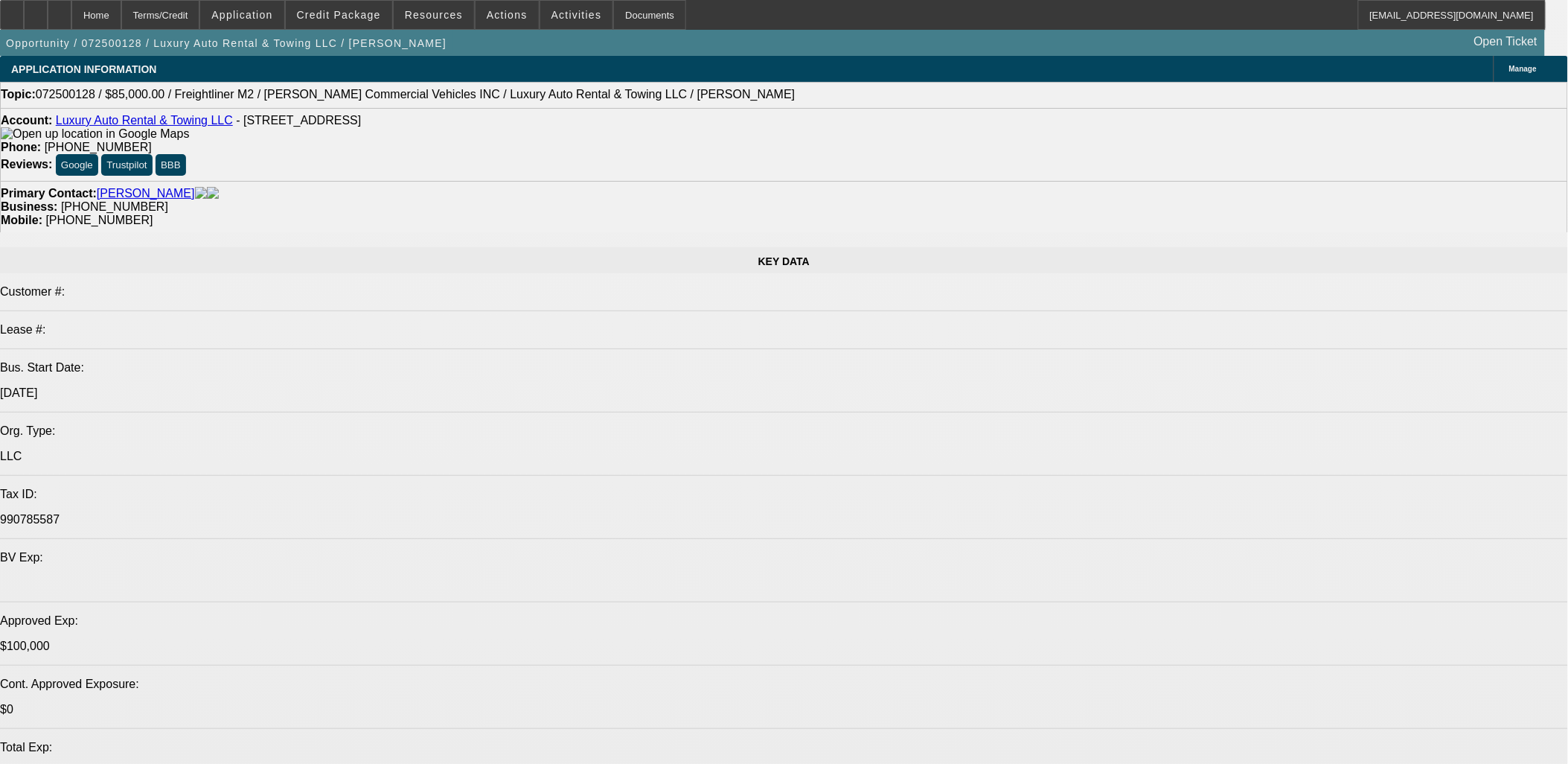
select select "0"
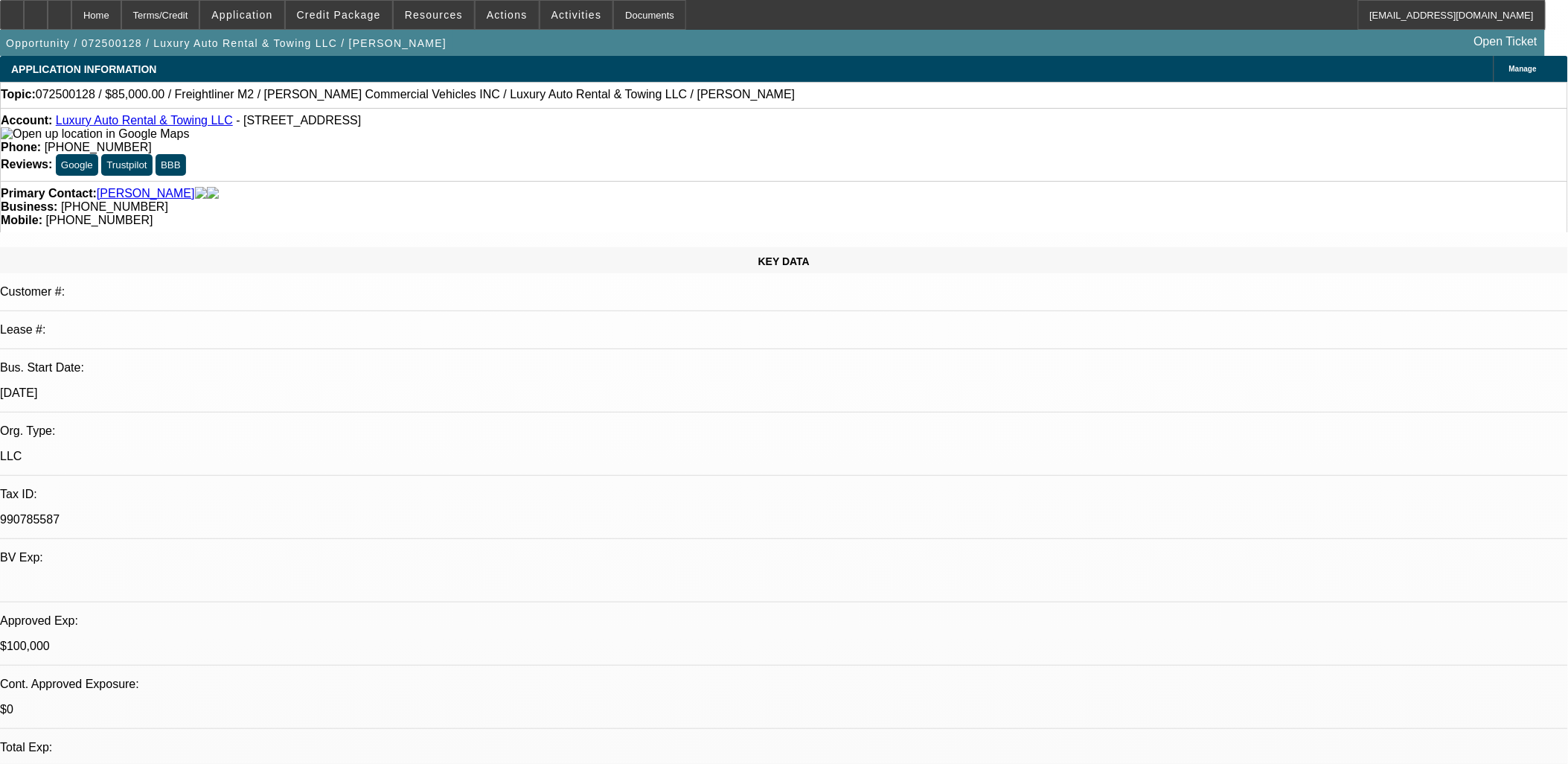
select select "2"
select select "0"
select select "2"
select select "0"
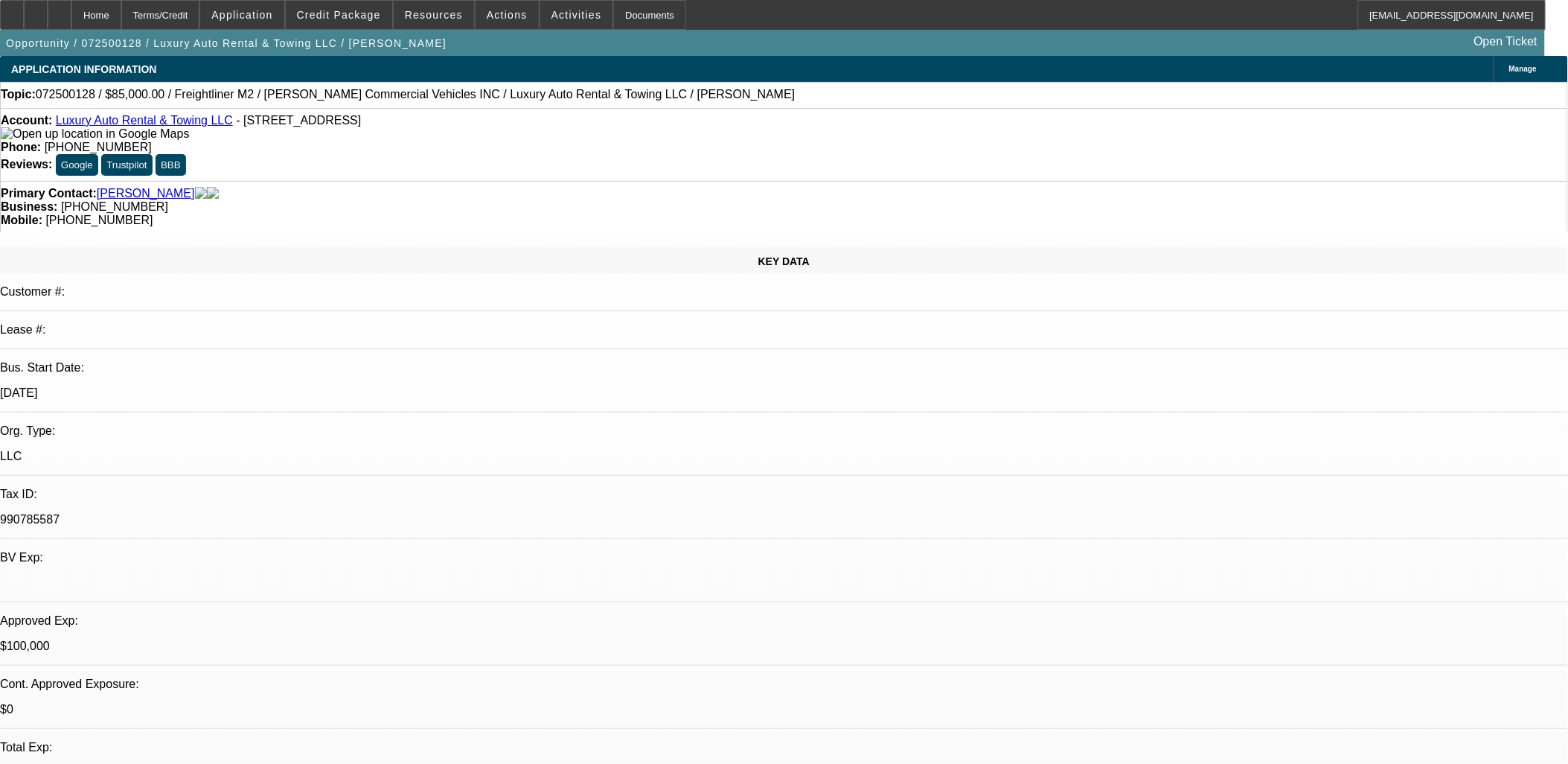
select select "0"
select select "2"
select select "0"
select select "2"
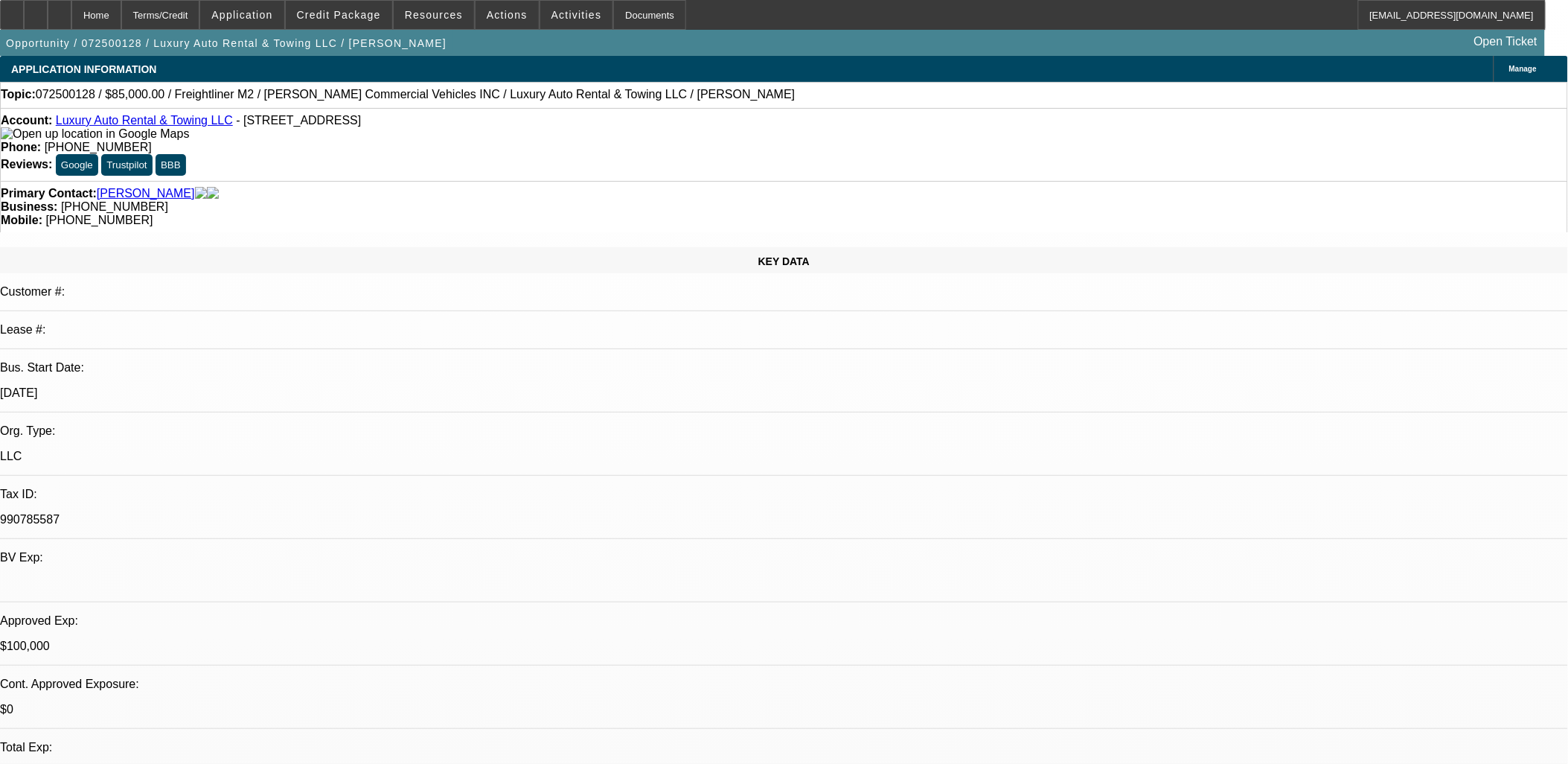
select select "0"
select select "1"
select select "2"
select select "6"
select select "1"
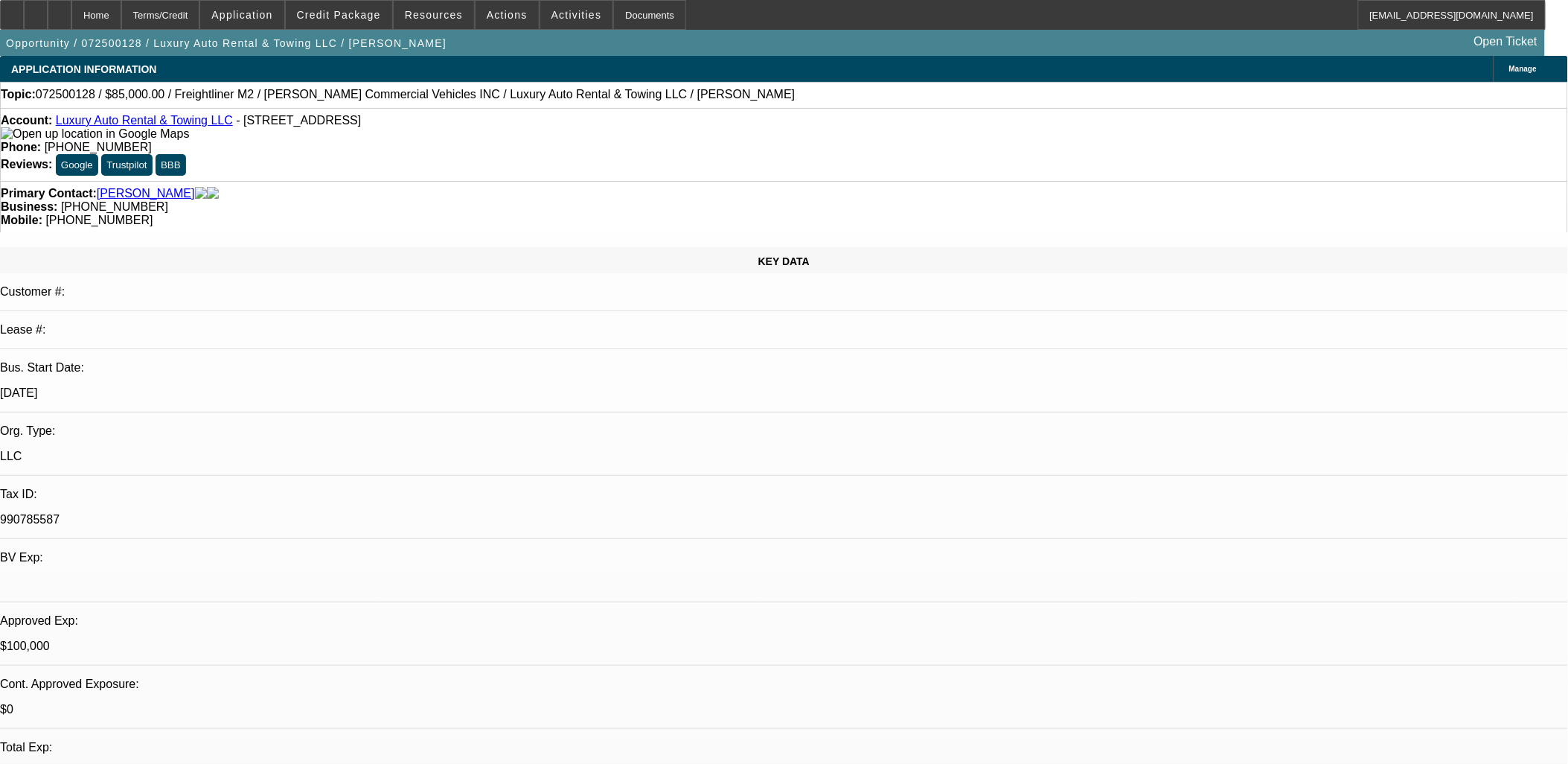
select select "2"
select select "6"
select select "1"
select select "2"
select select "6"
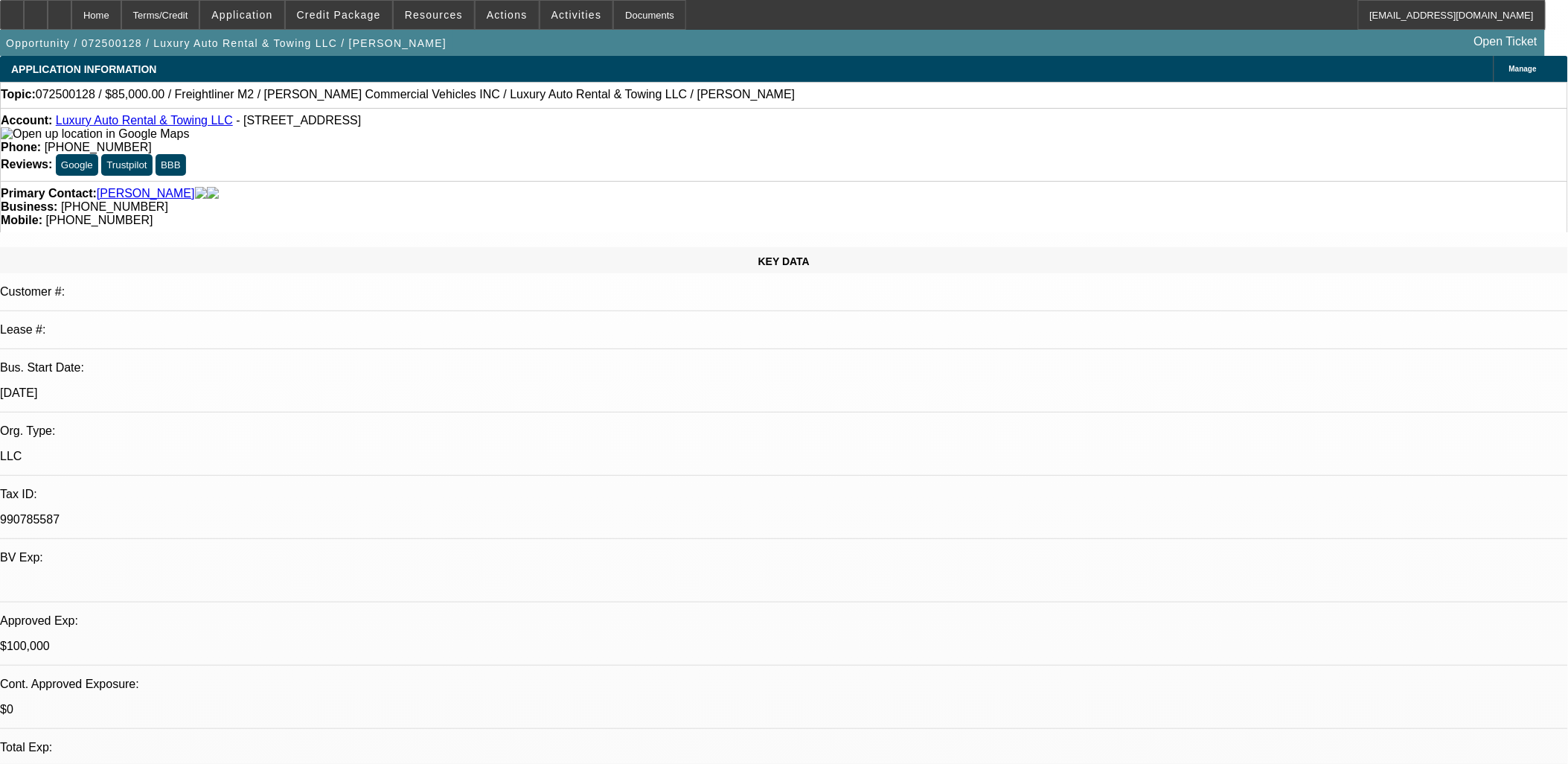
select select "1"
select select "2"
select select "6"
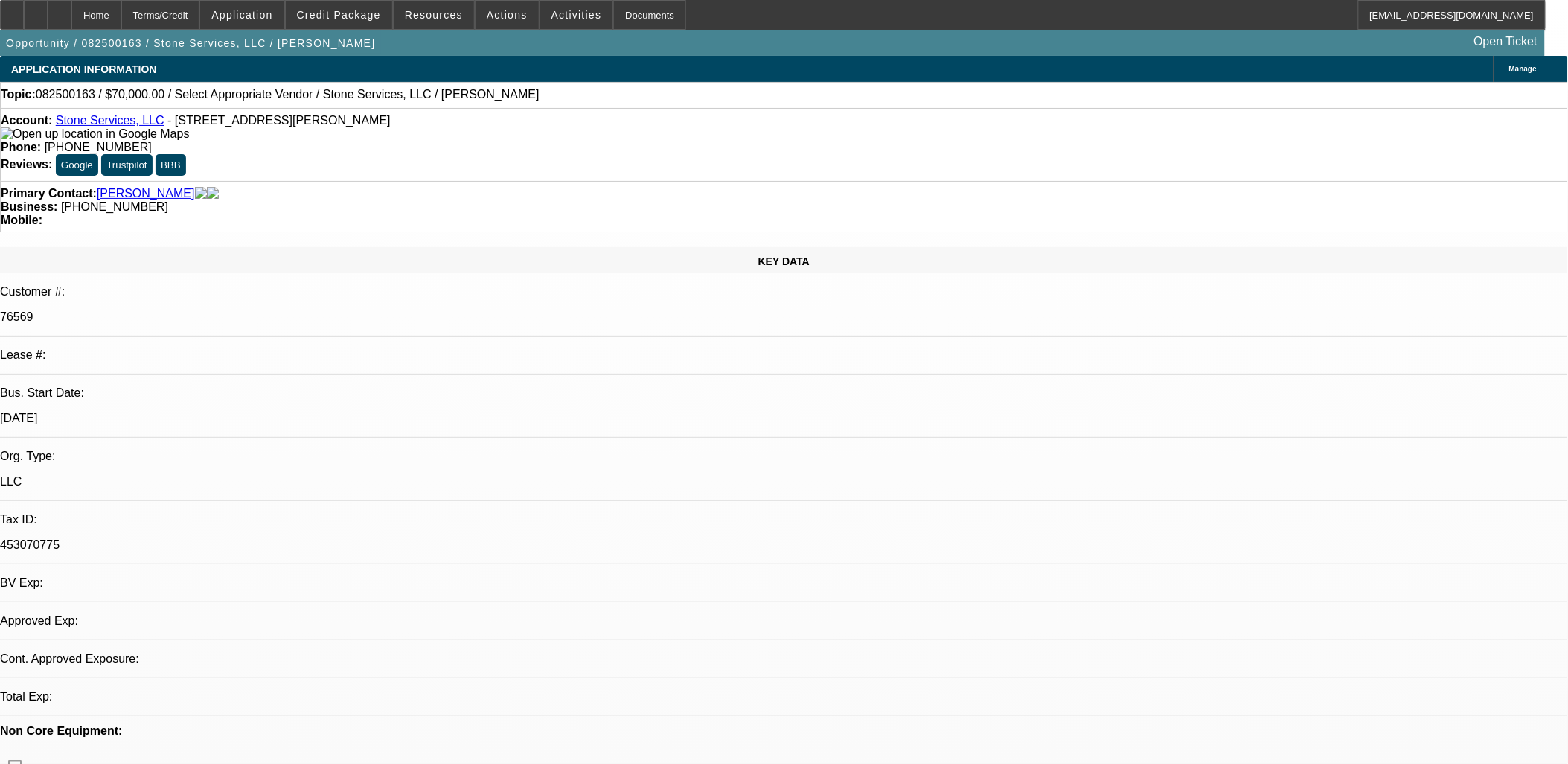
select select "0"
select select "2"
select select "0.1"
select select "1"
select select "2"
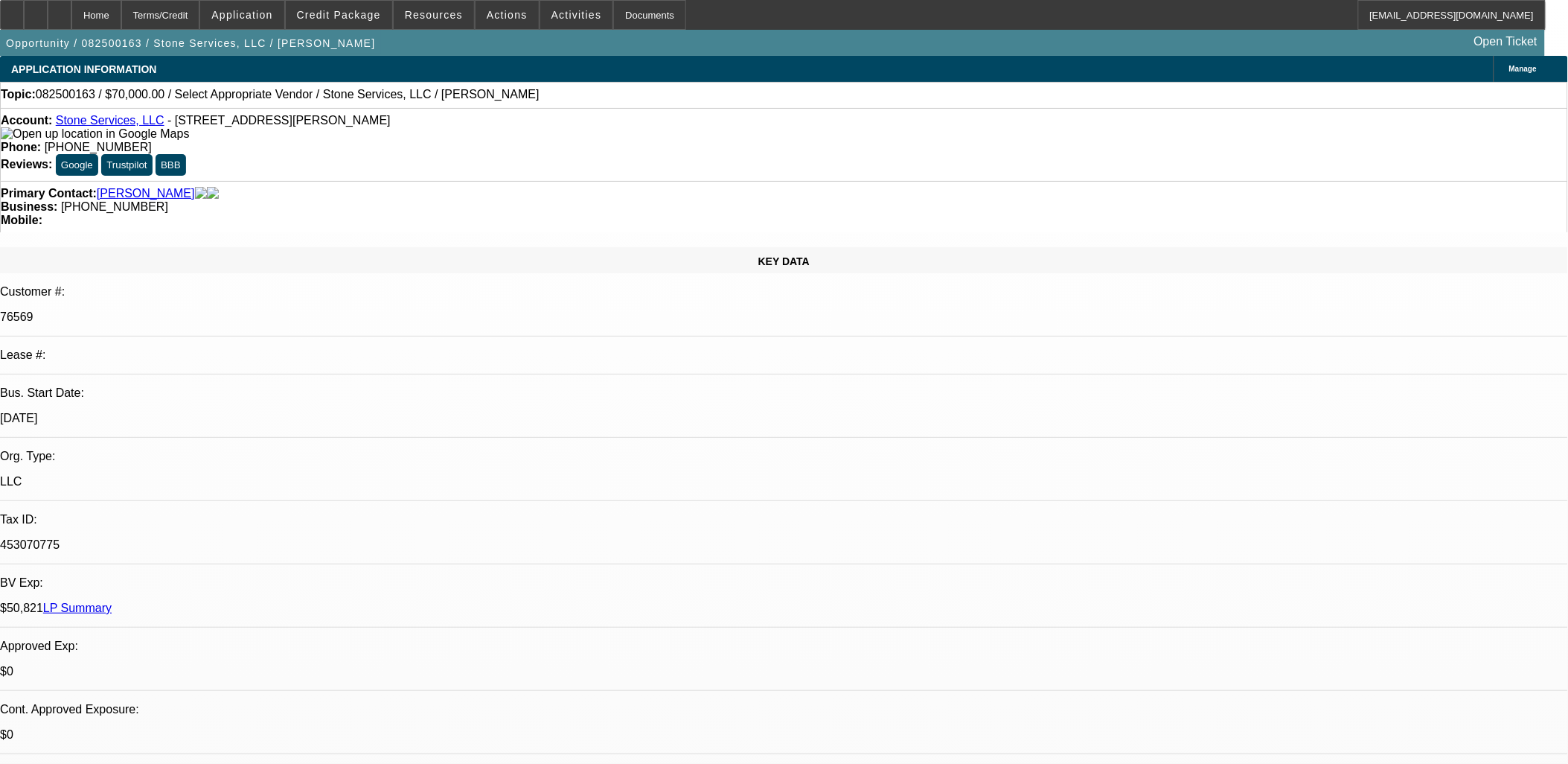
select select "4"
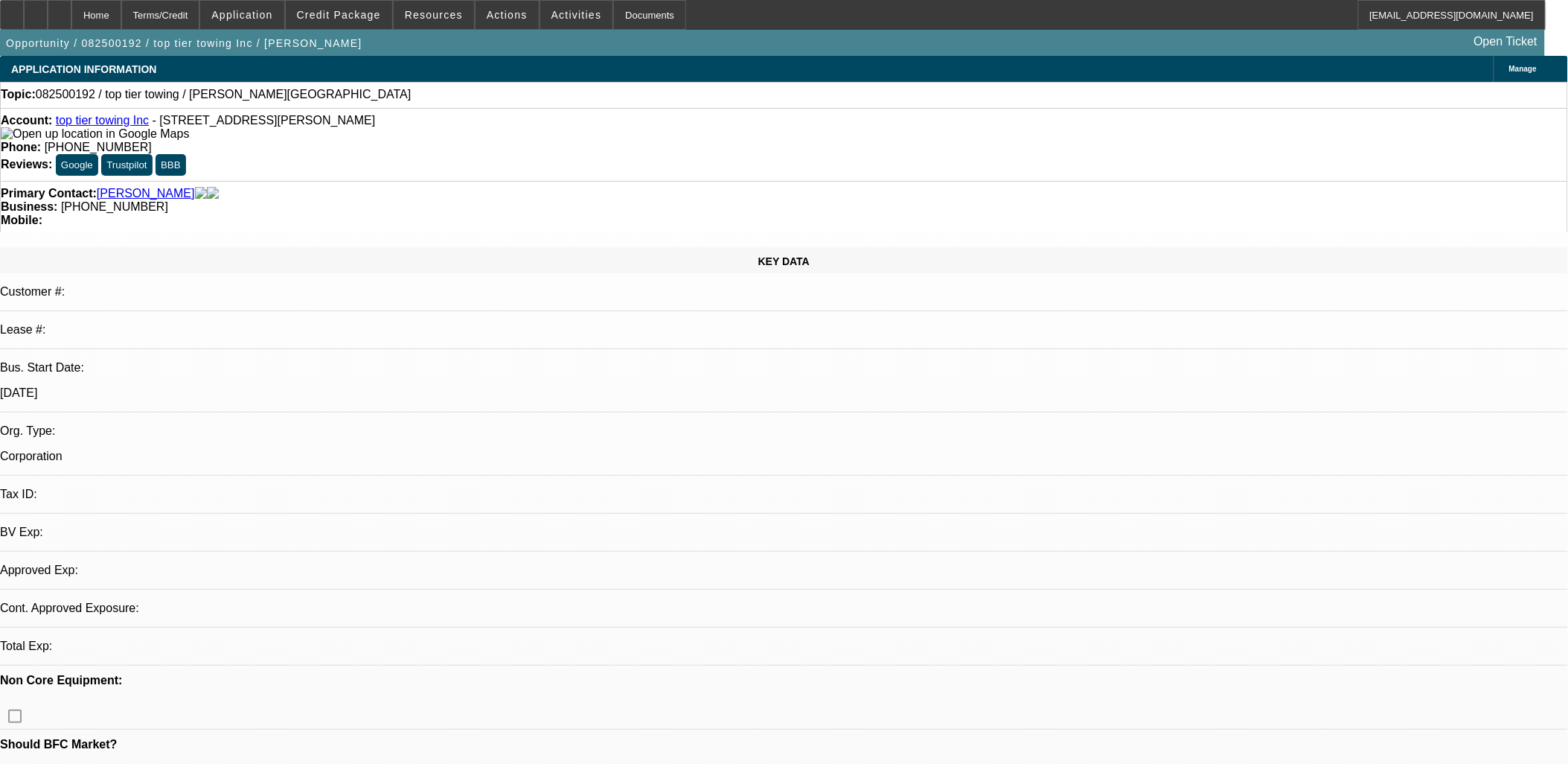
select select "0"
select select "2"
select select "0.1"
select select "4"
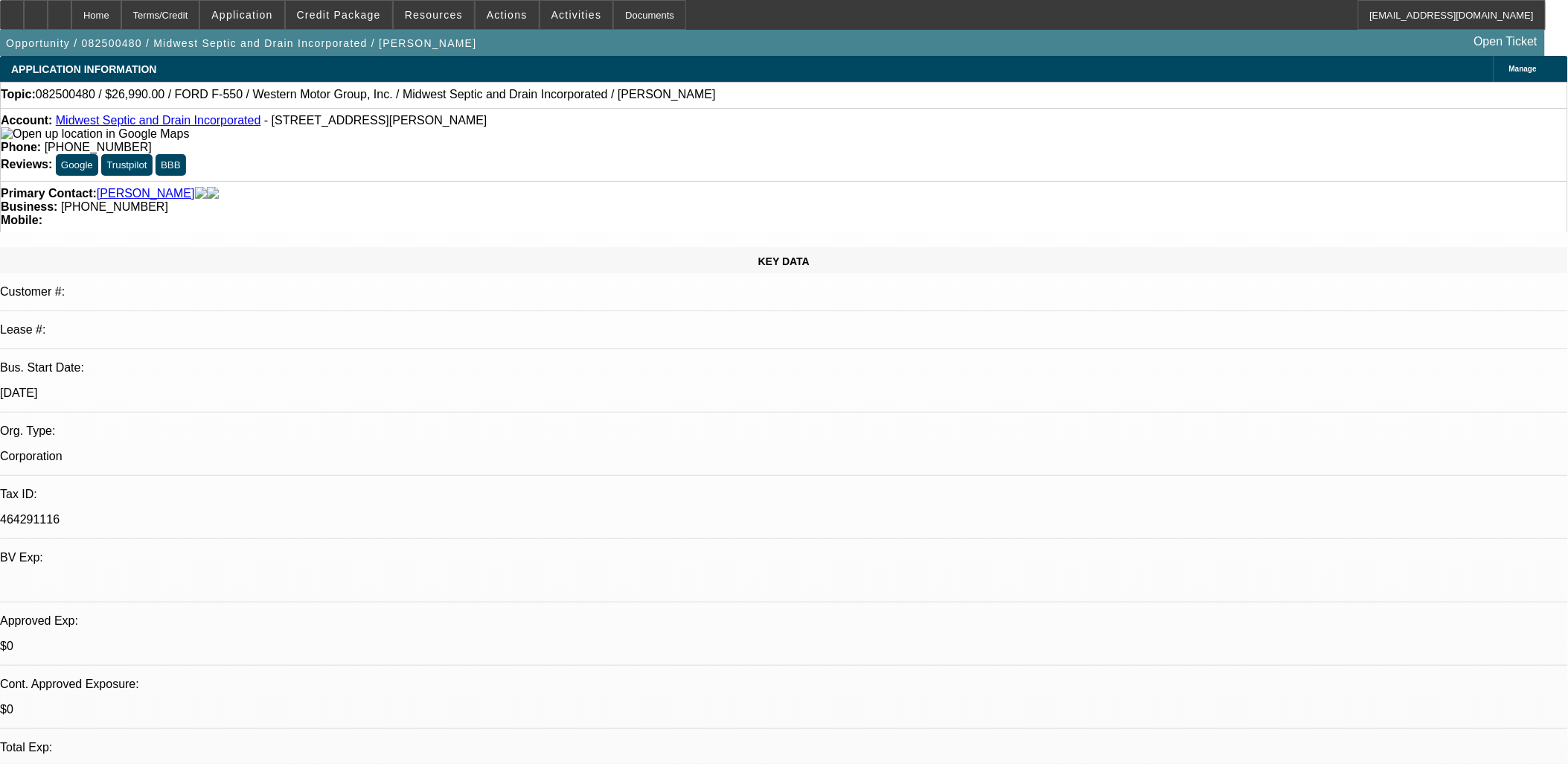
select select "0"
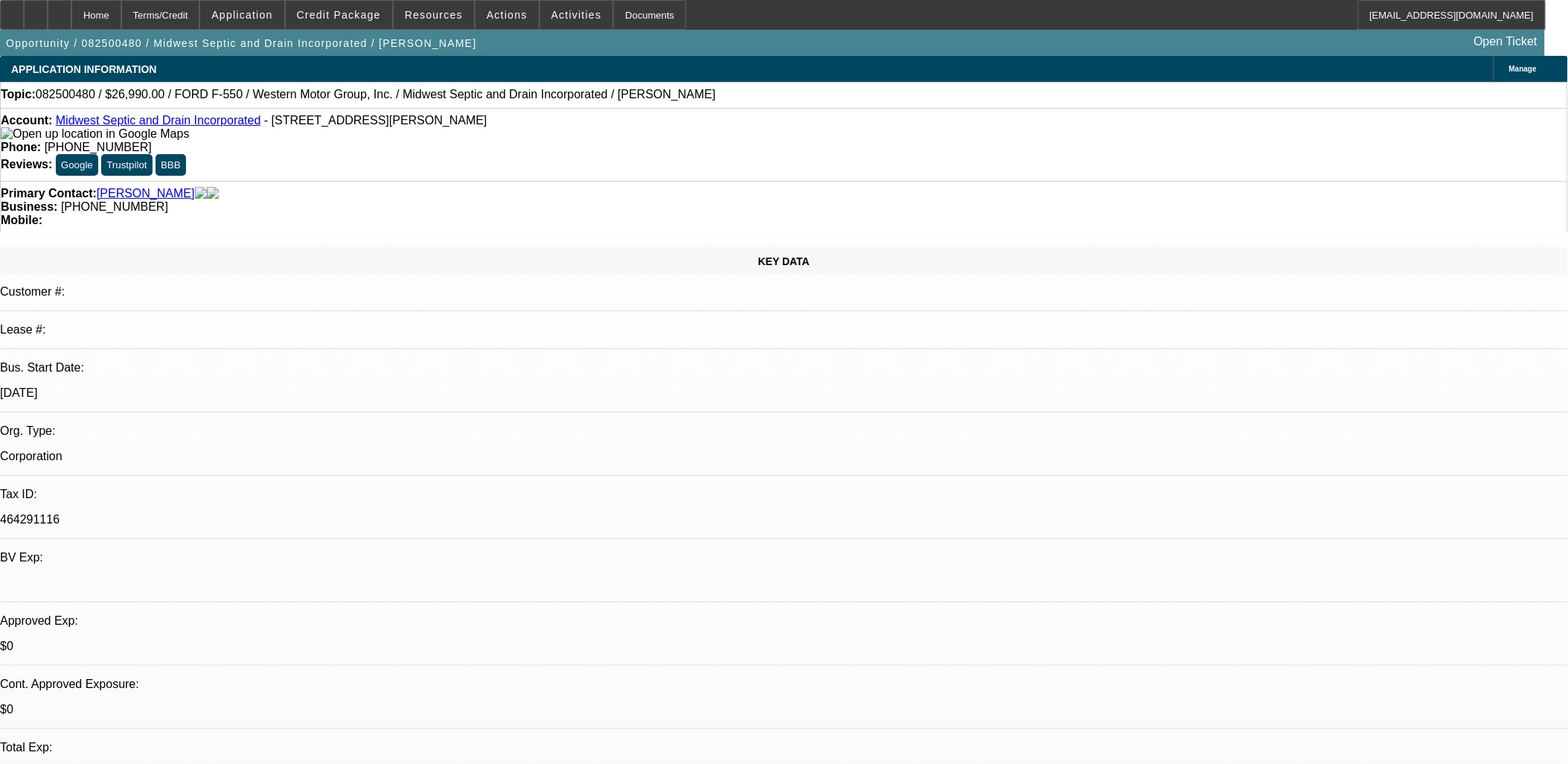
select select "0"
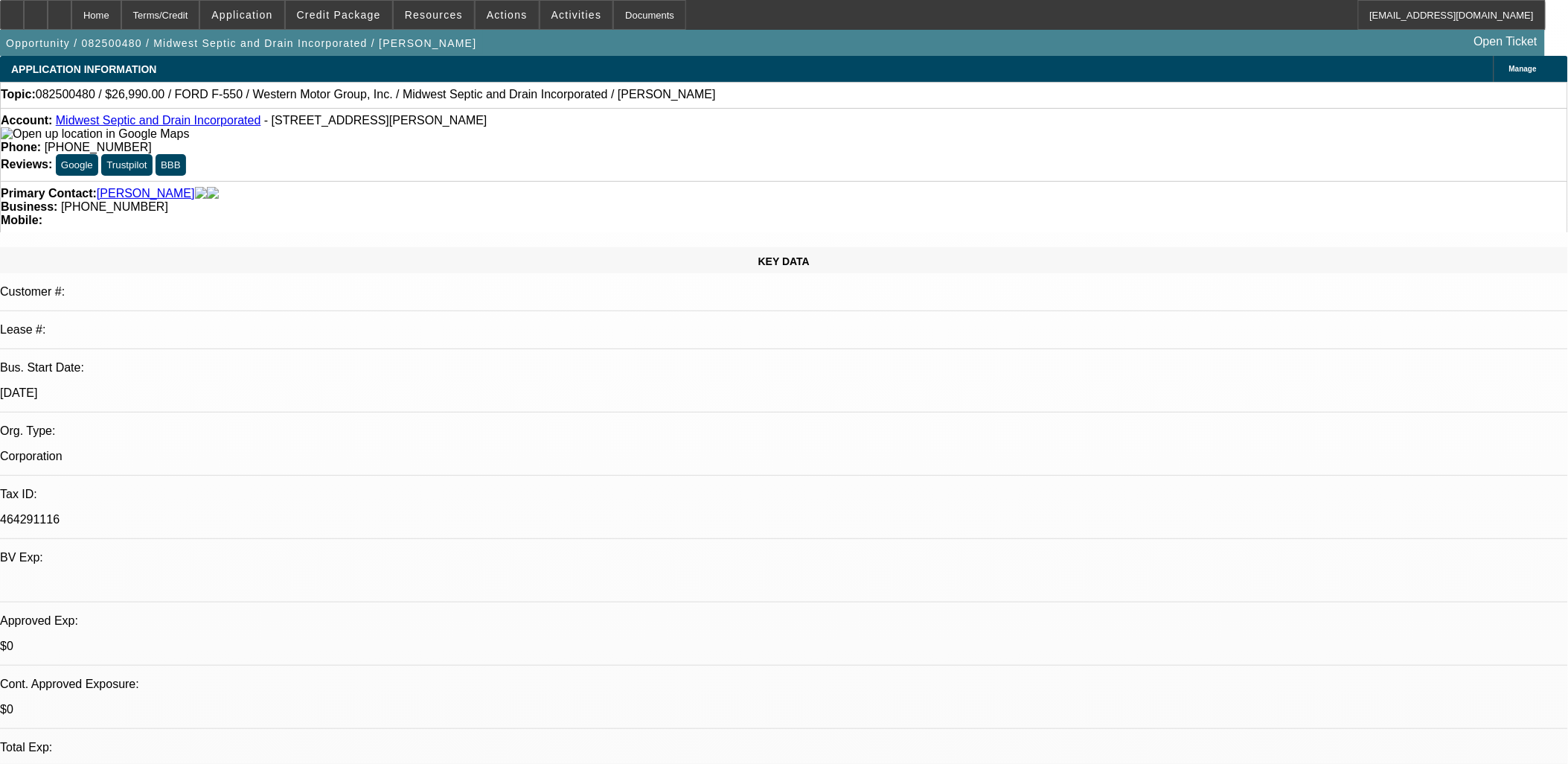
select select "0"
select select "1"
select select "6"
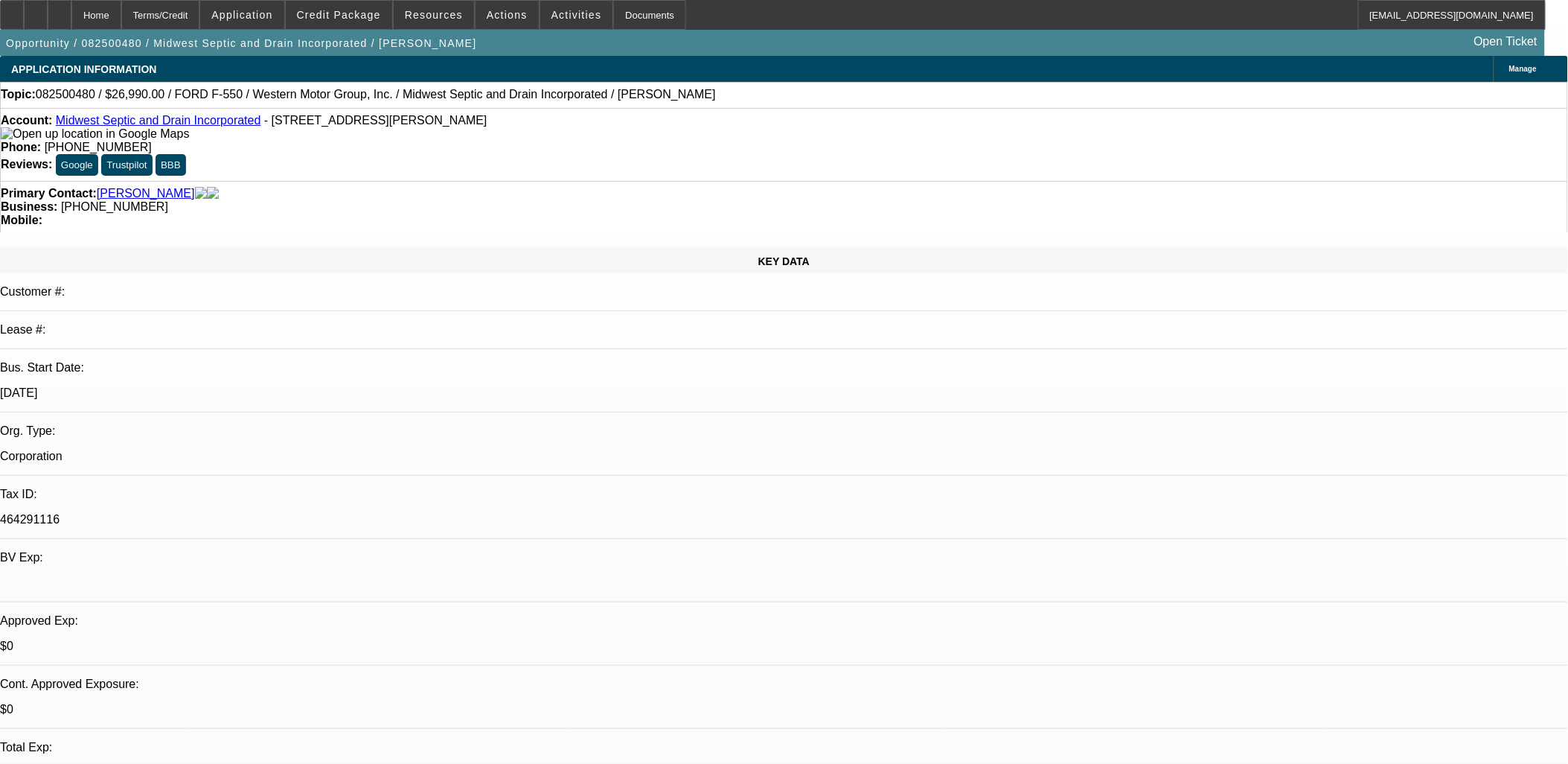
select select "1"
select select "6"
select select "1"
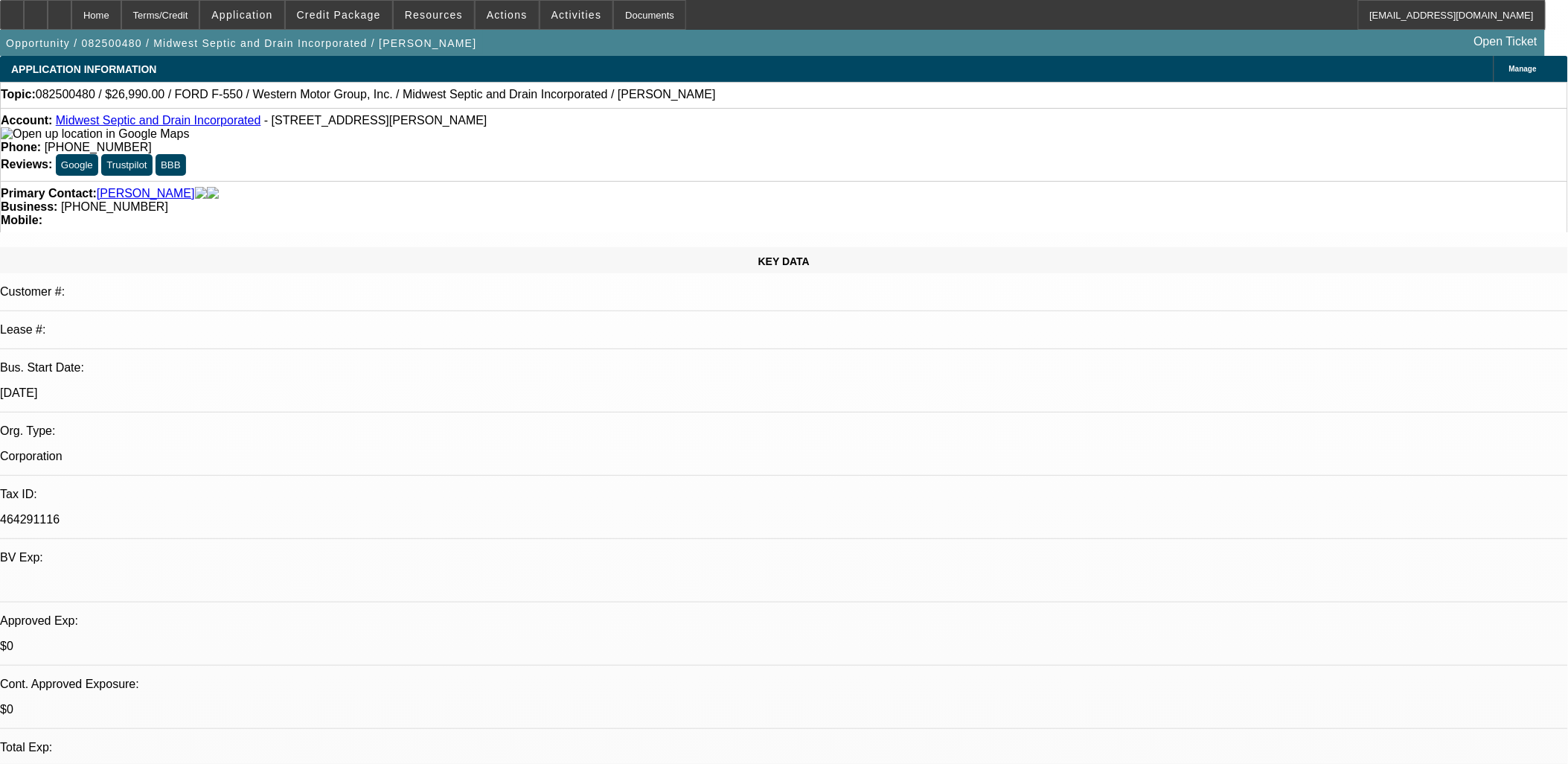
select select "6"
select select "1"
select select "6"
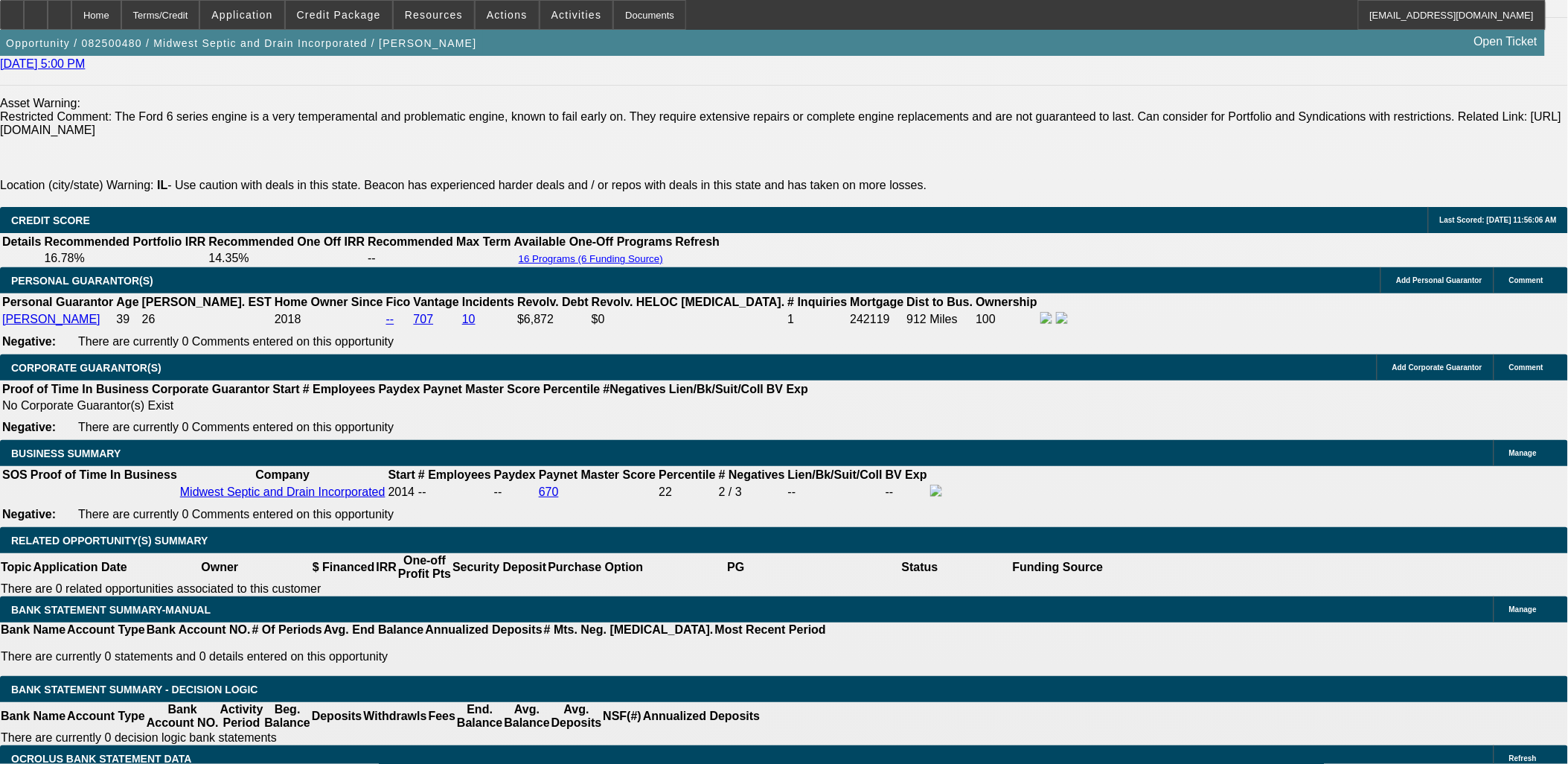
scroll to position [1985, 0]
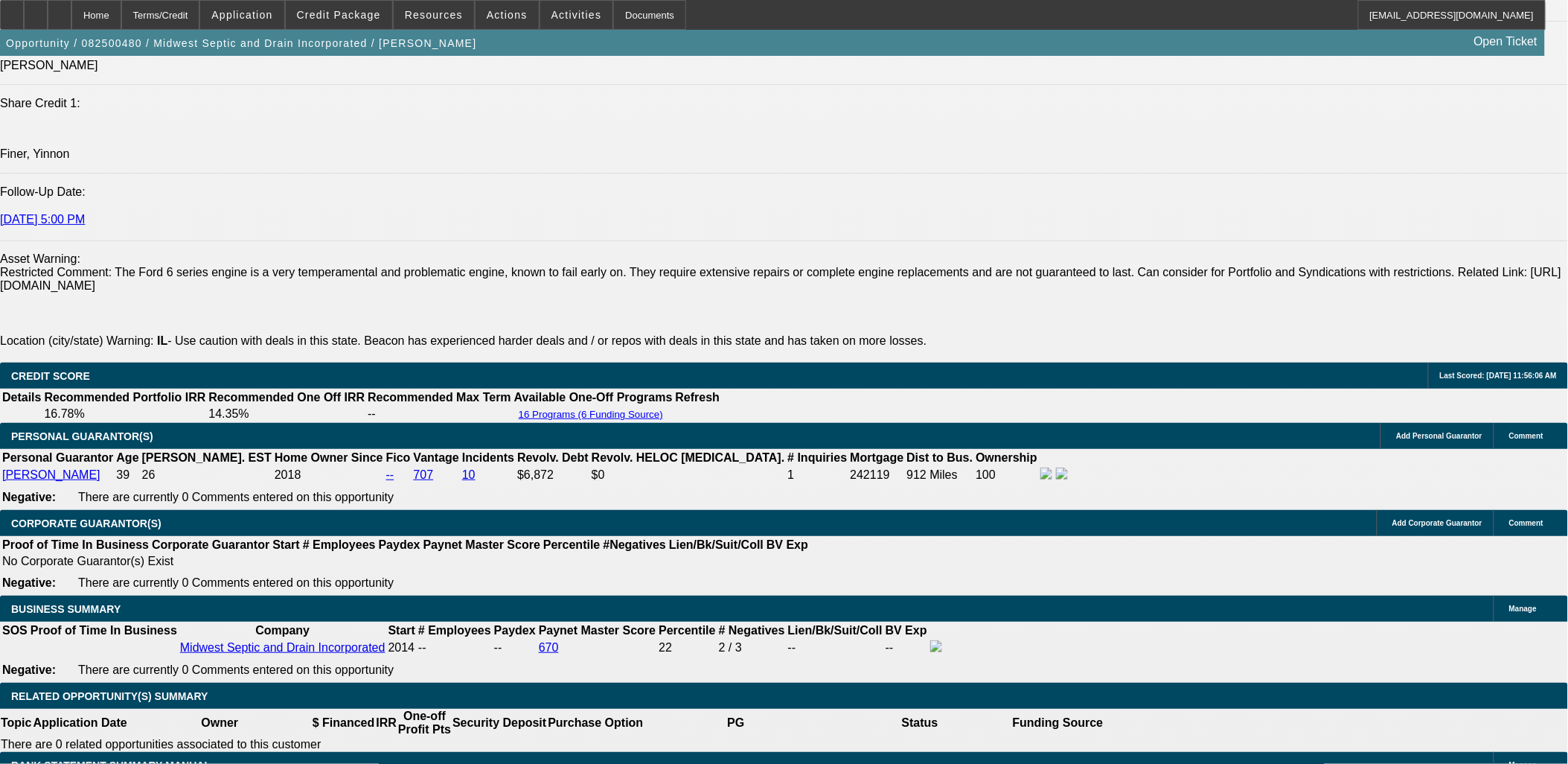
select select "0"
select select "6"
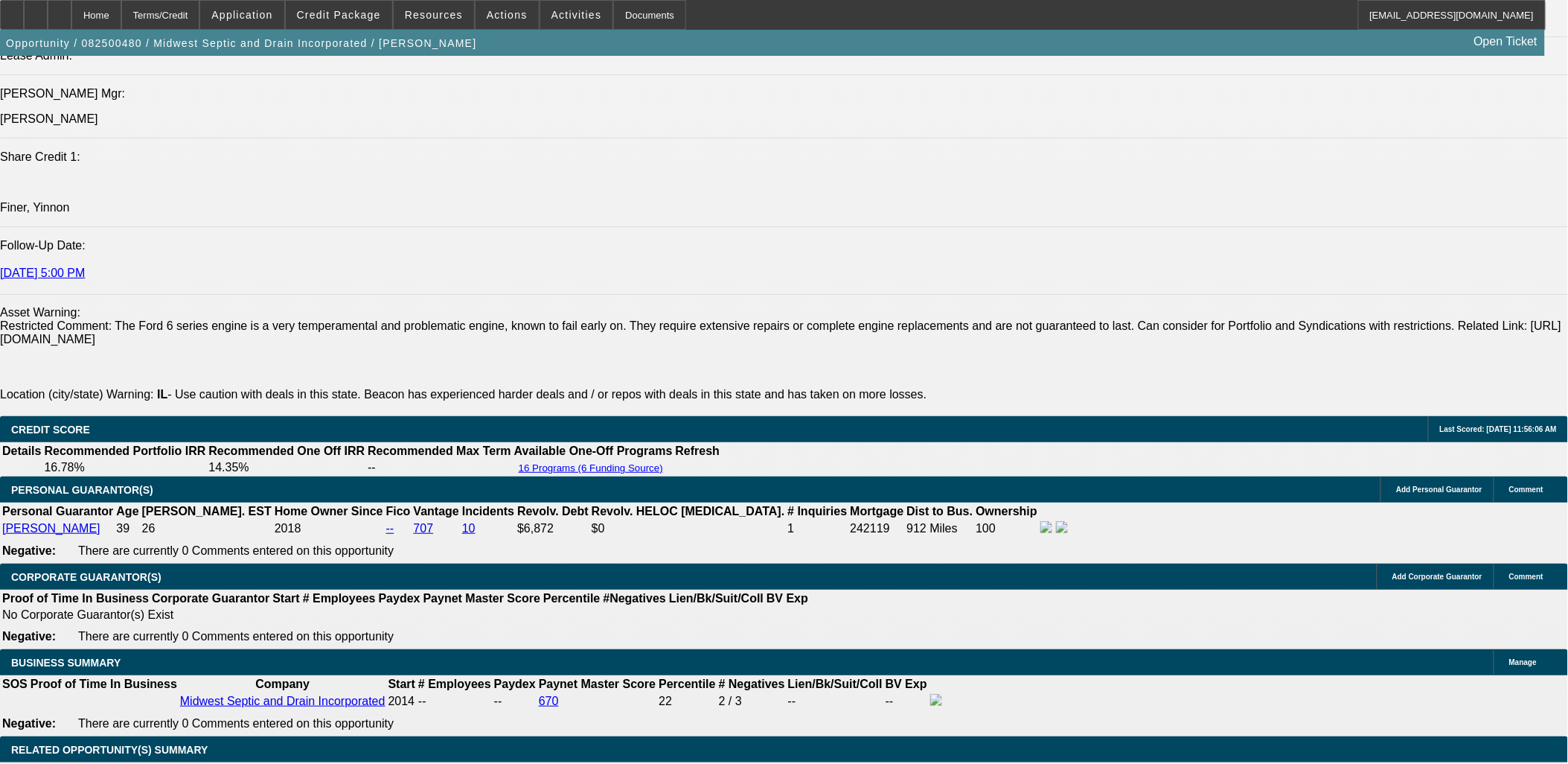
scroll to position [1902, 0]
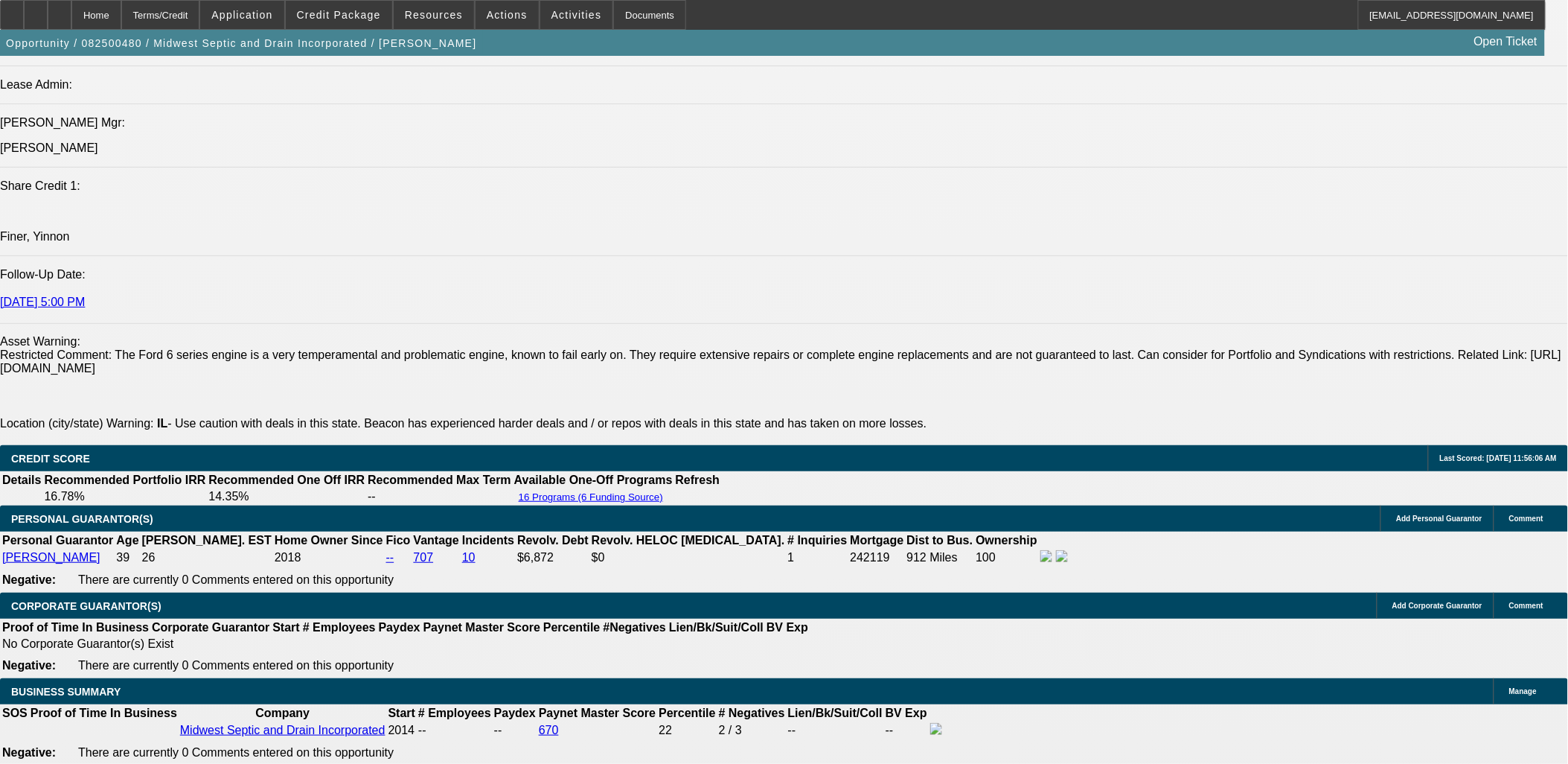
drag, startPoint x: 1200, startPoint y: 339, endPoint x: 1193, endPoint y: 309, distance: 30.8
drag, startPoint x: 1212, startPoint y: 577, endPoint x: 1530, endPoint y: 589, distance: 318.2
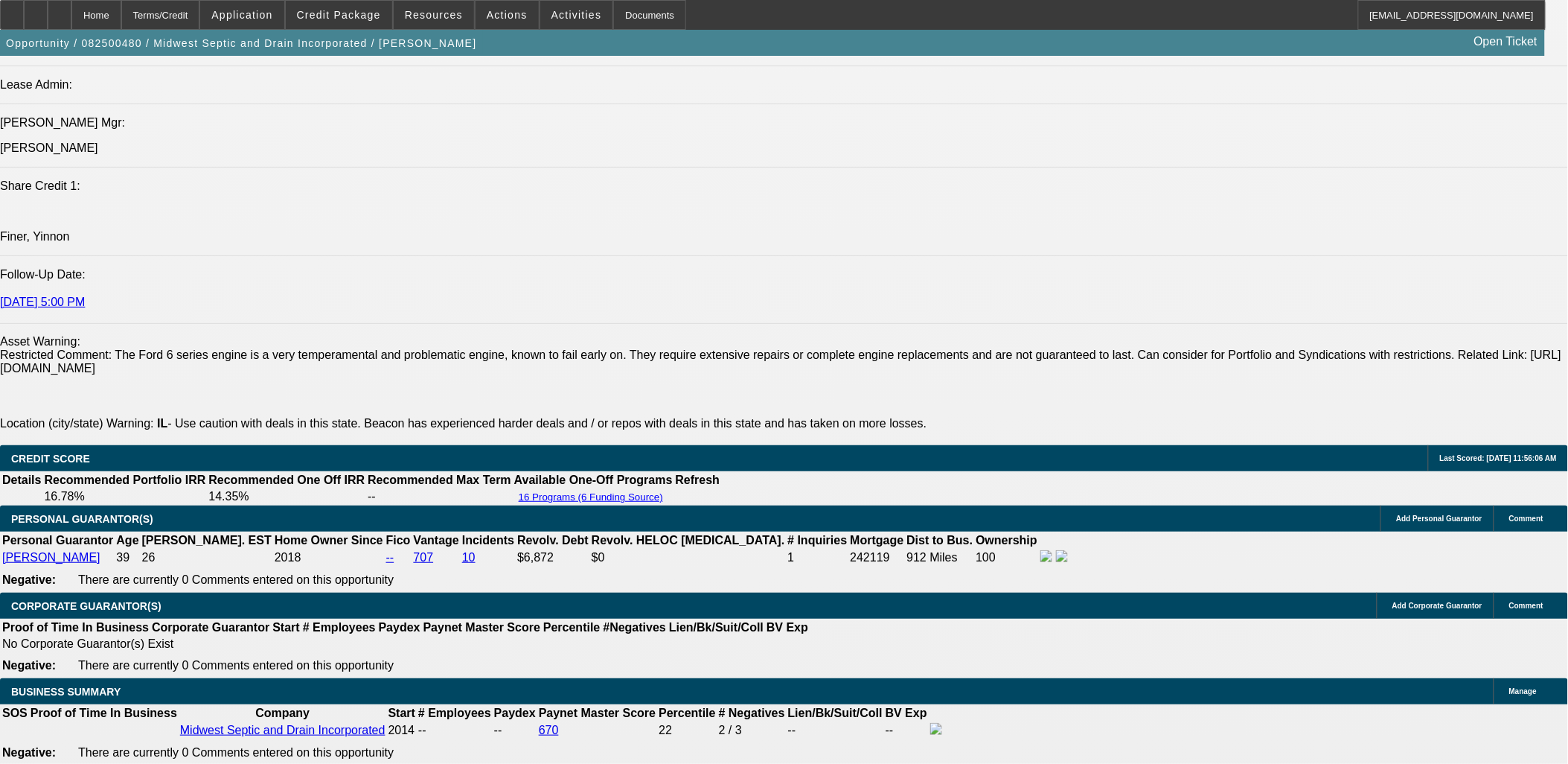
drag, startPoint x: 1530, startPoint y: 589, endPoint x: 1438, endPoint y: 603, distance: 93.1
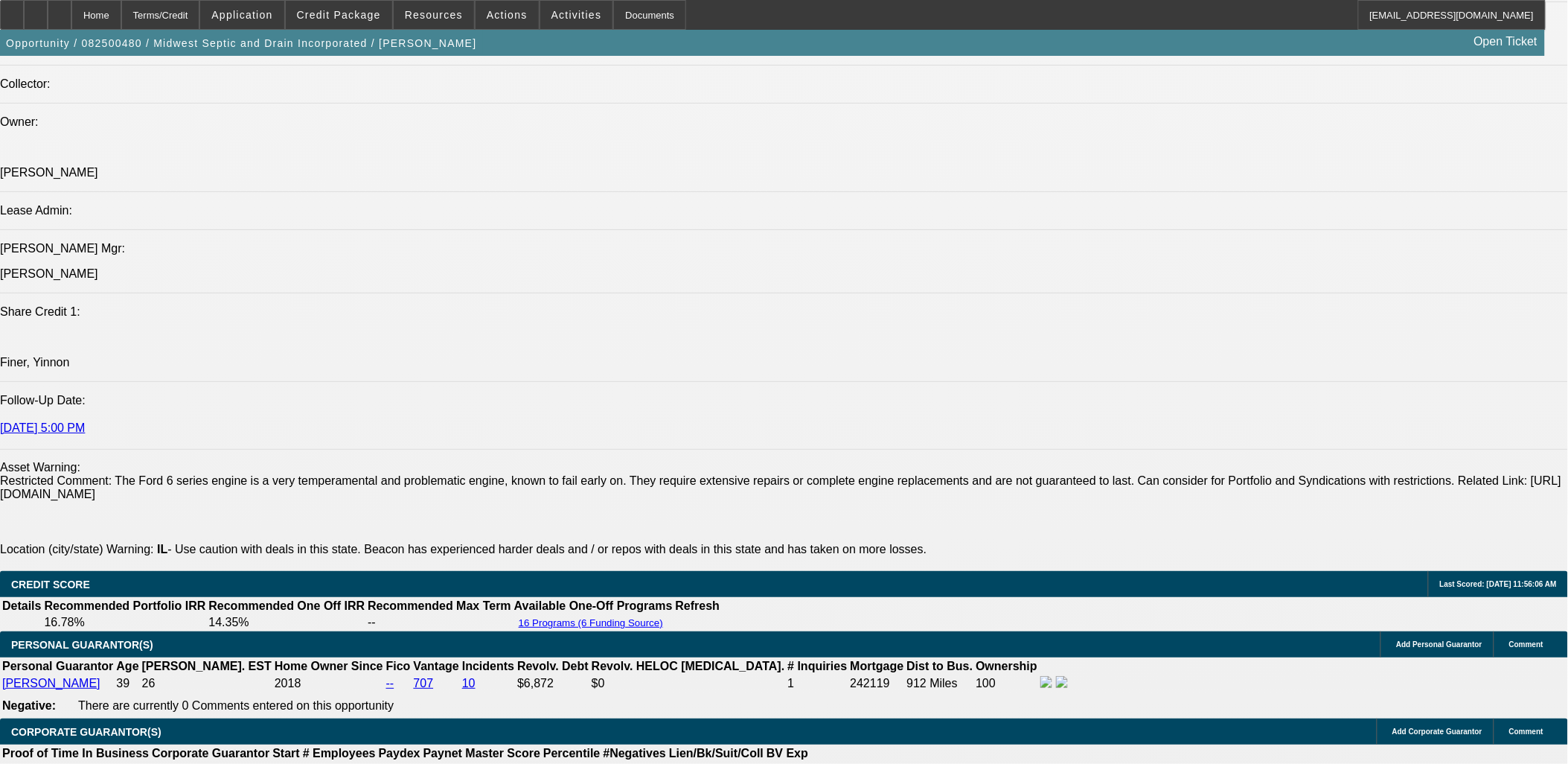
scroll to position [1737, 0]
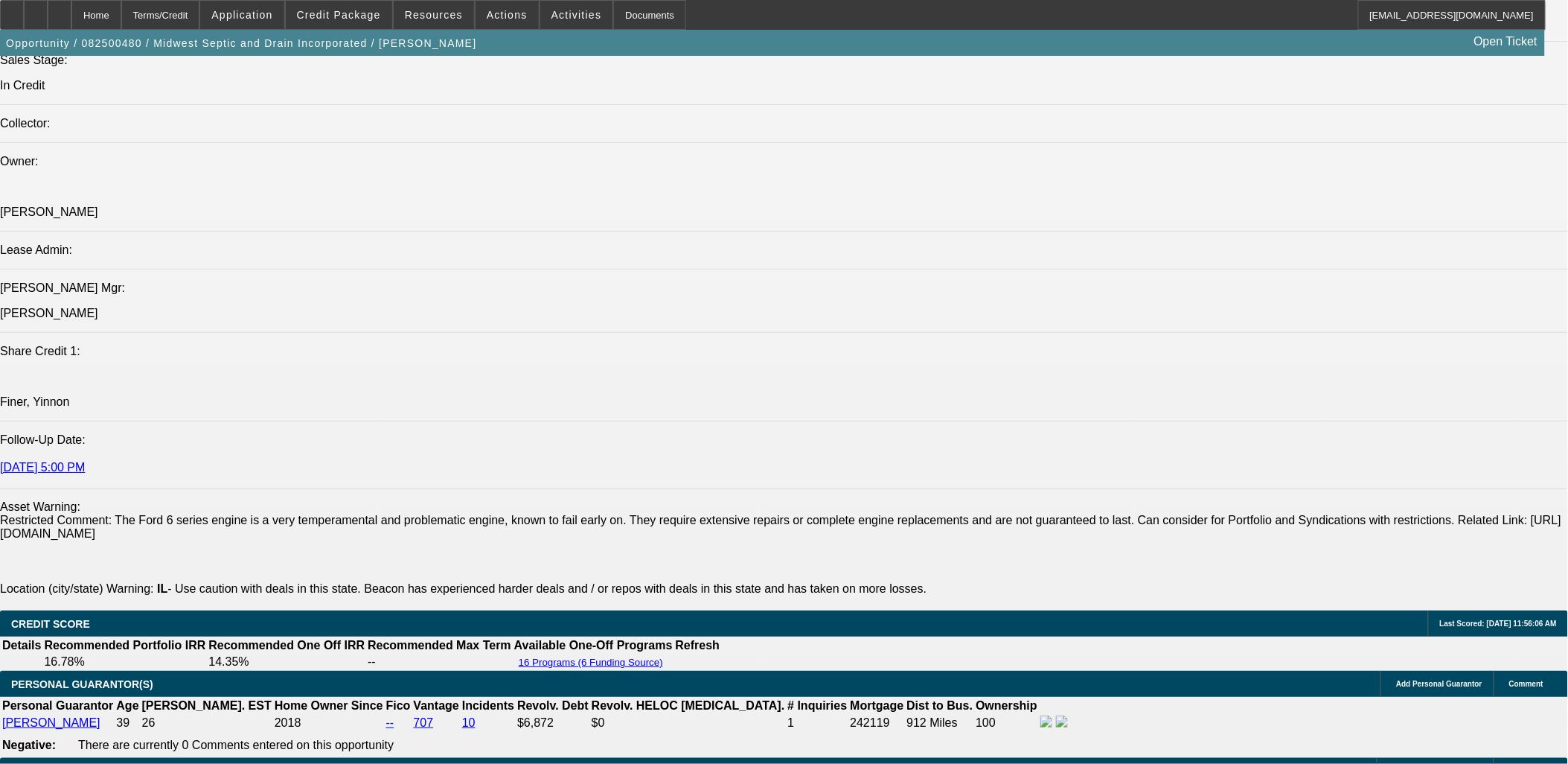
select select "0"
select select "6"
select select "0"
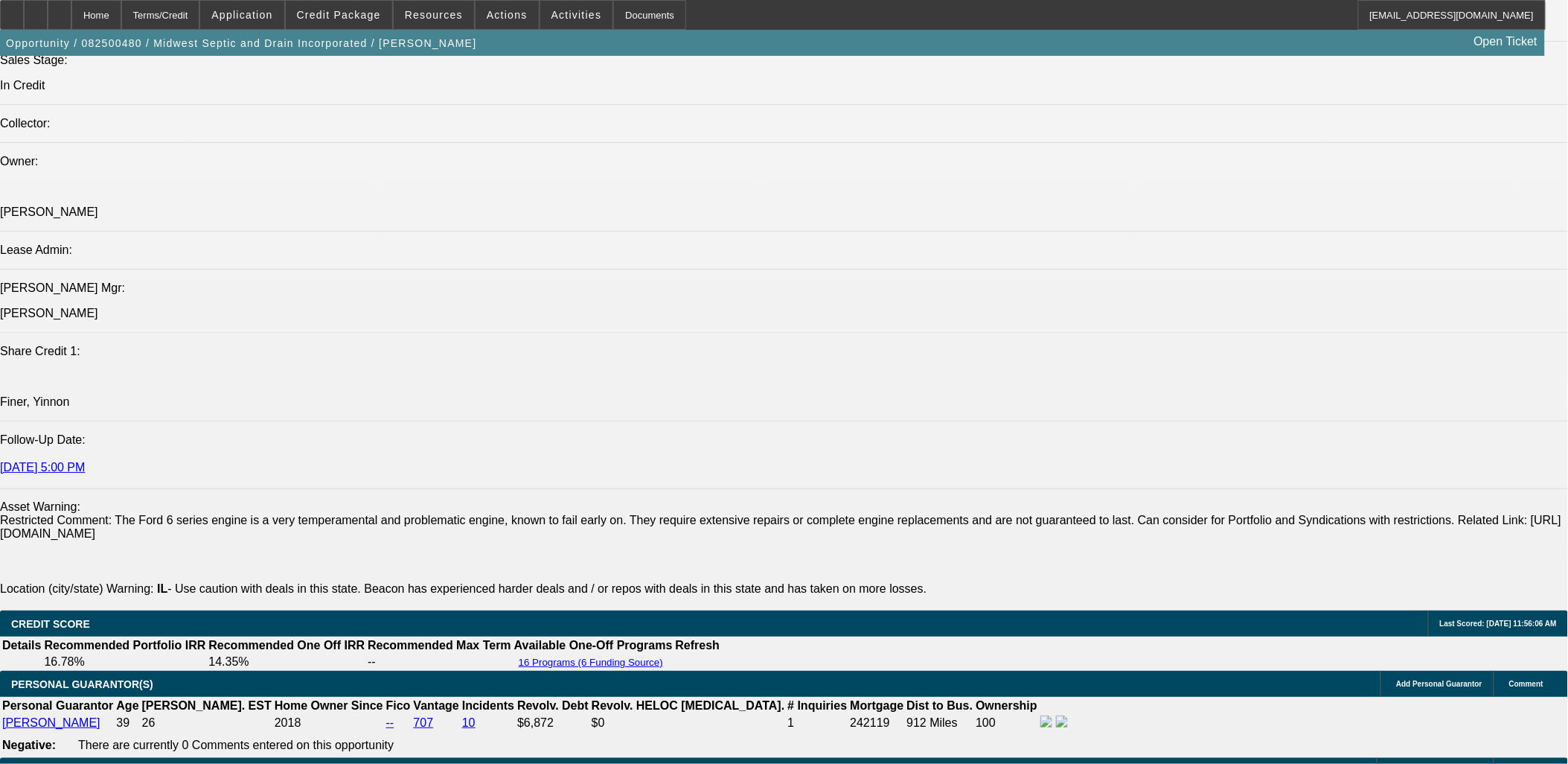
select select "0"
select select "6"
select select "0"
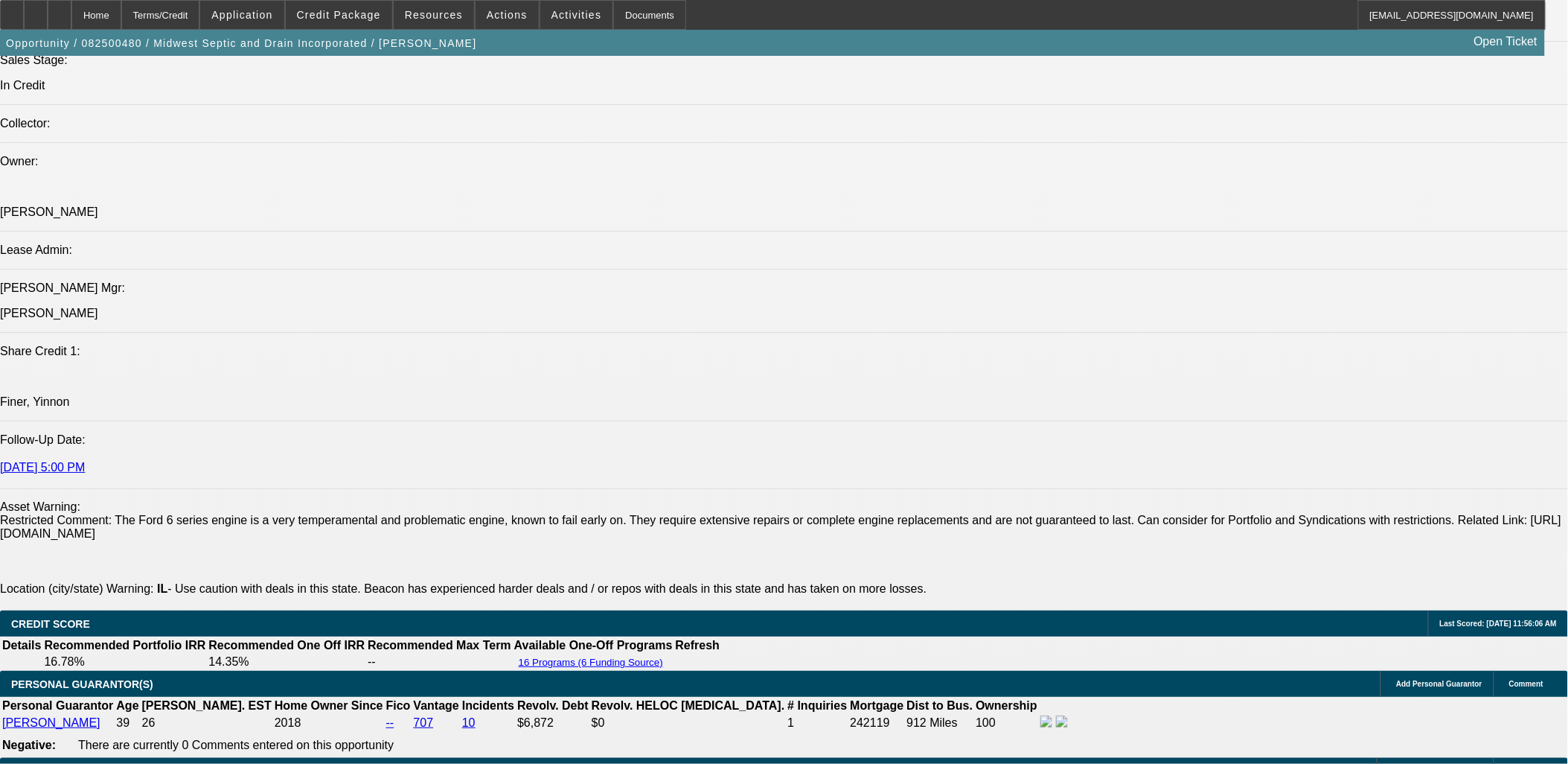
select select "0"
select select "6"
select select "0"
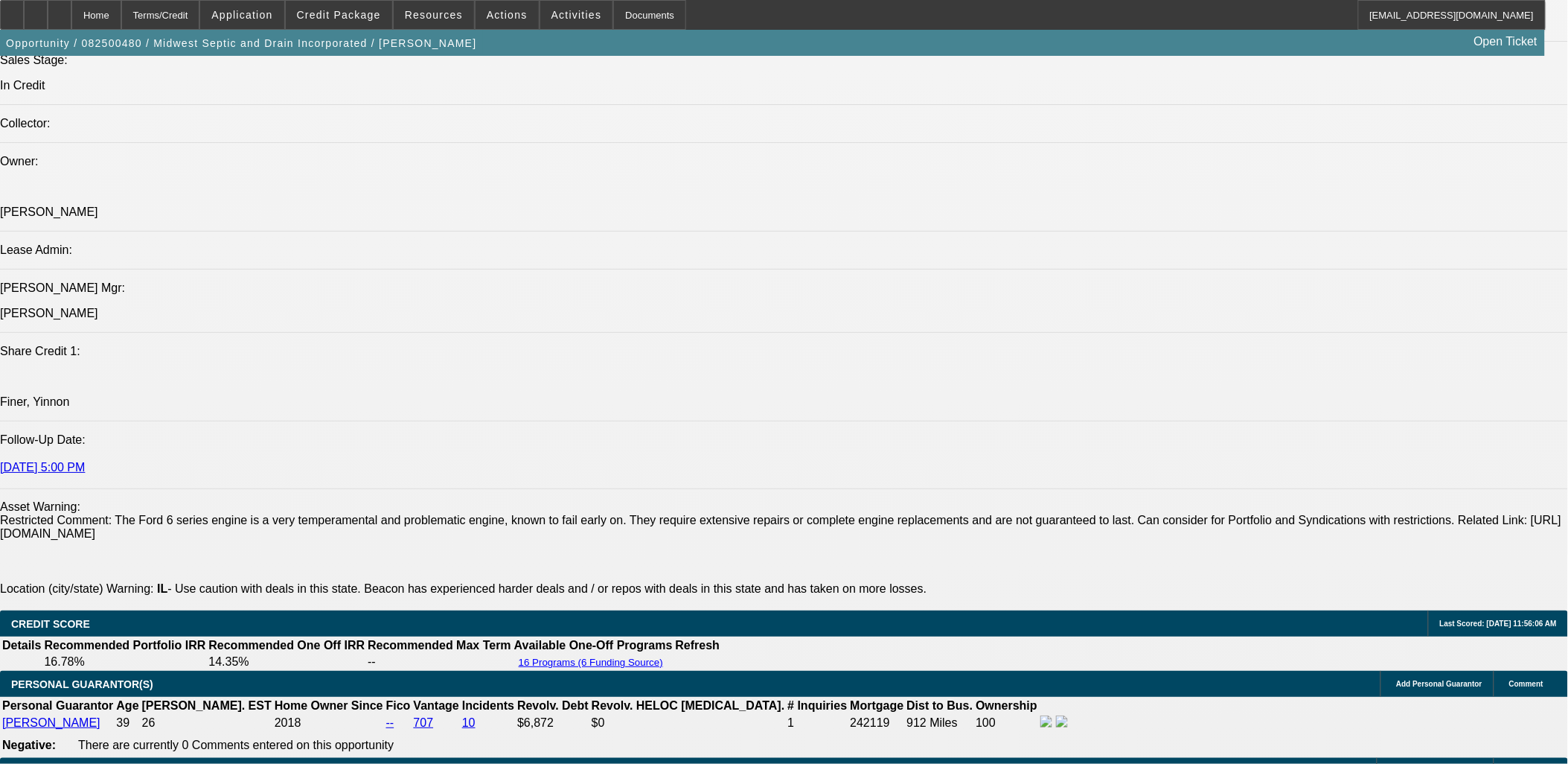
select select "6"
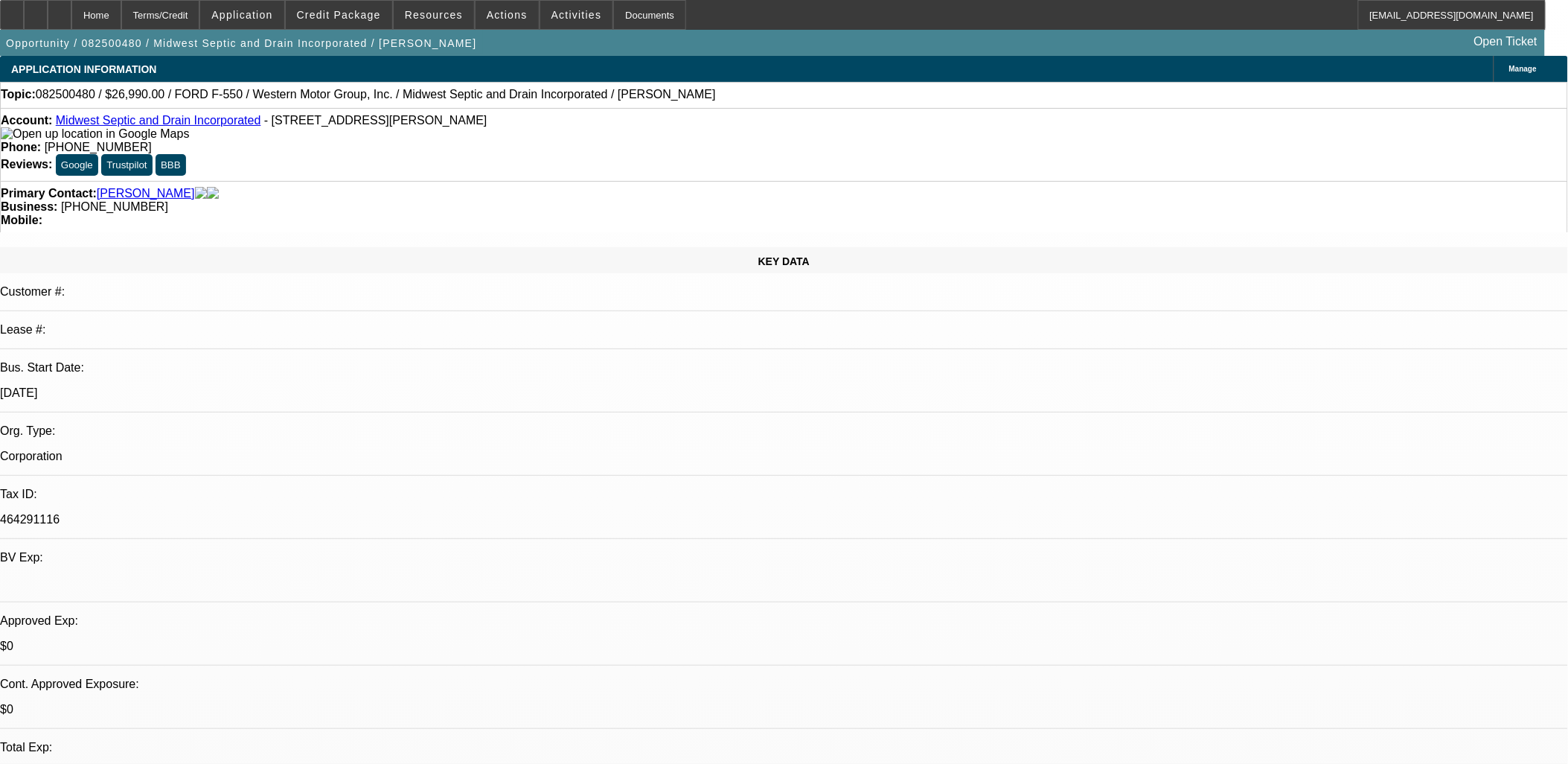
click at [221, 640] on p "$0" at bounding box center [784, 646] width 1568 height 13
click at [222, 640] on p "$0" at bounding box center [784, 646] width 1568 height 13
click at [222, 640] on div "$0" at bounding box center [784, 646] width 1568 height 13
click at [226, 703] on p "$0" at bounding box center [784, 709] width 1568 height 13
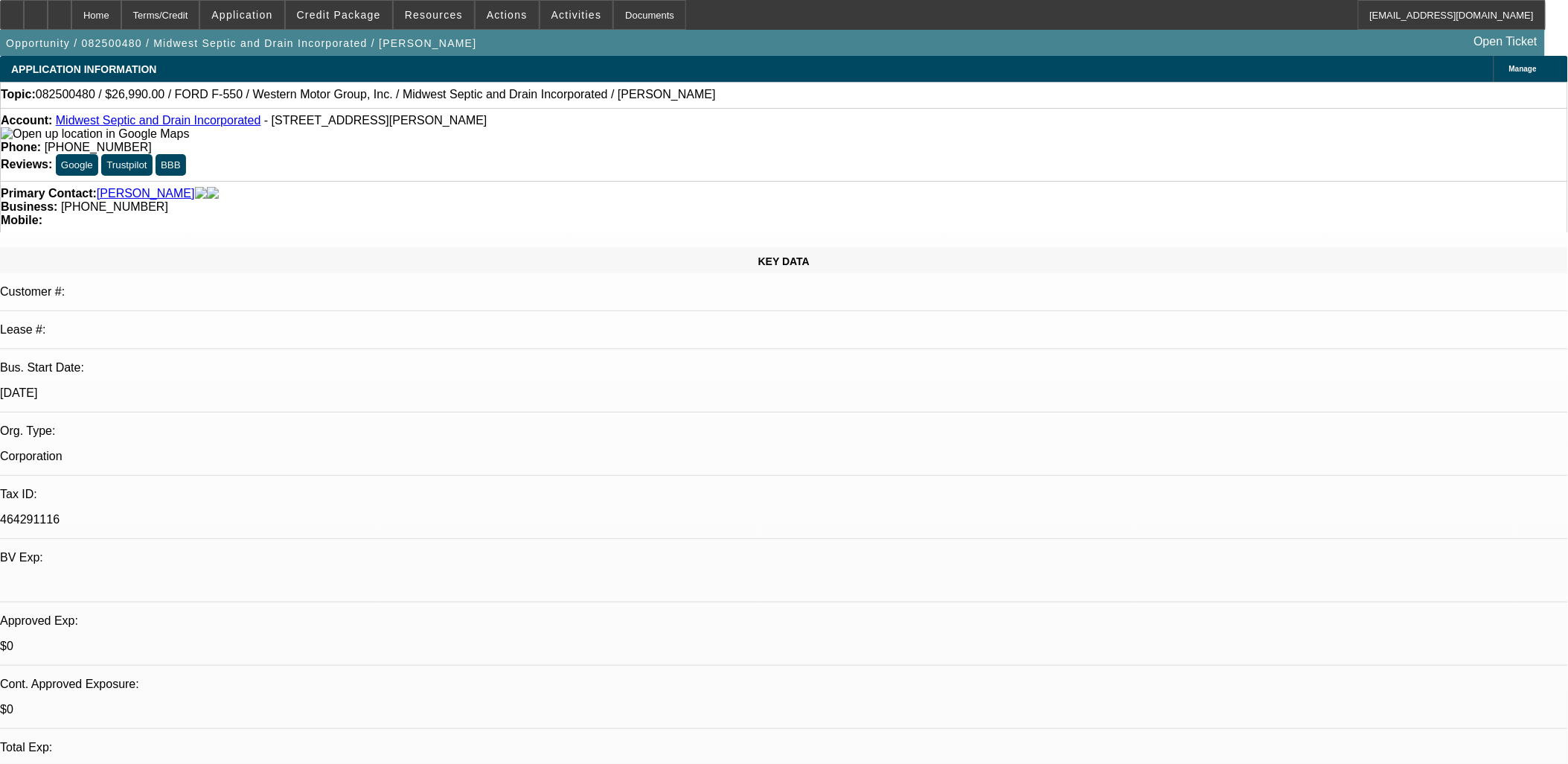
click at [226, 703] on p "$0" at bounding box center [784, 709] width 1568 height 13
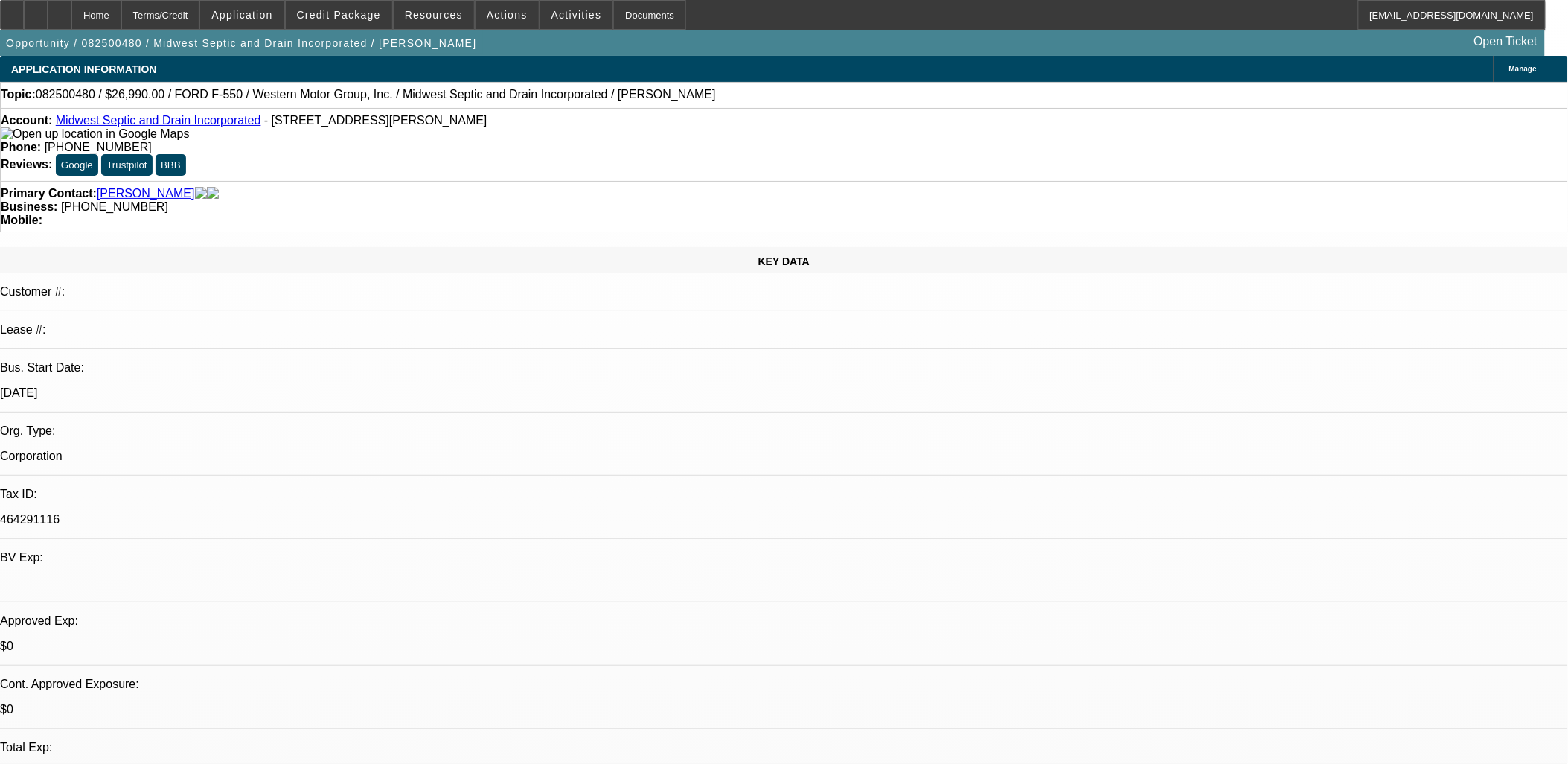
click at [226, 703] on p "$0" at bounding box center [784, 709] width 1568 height 13
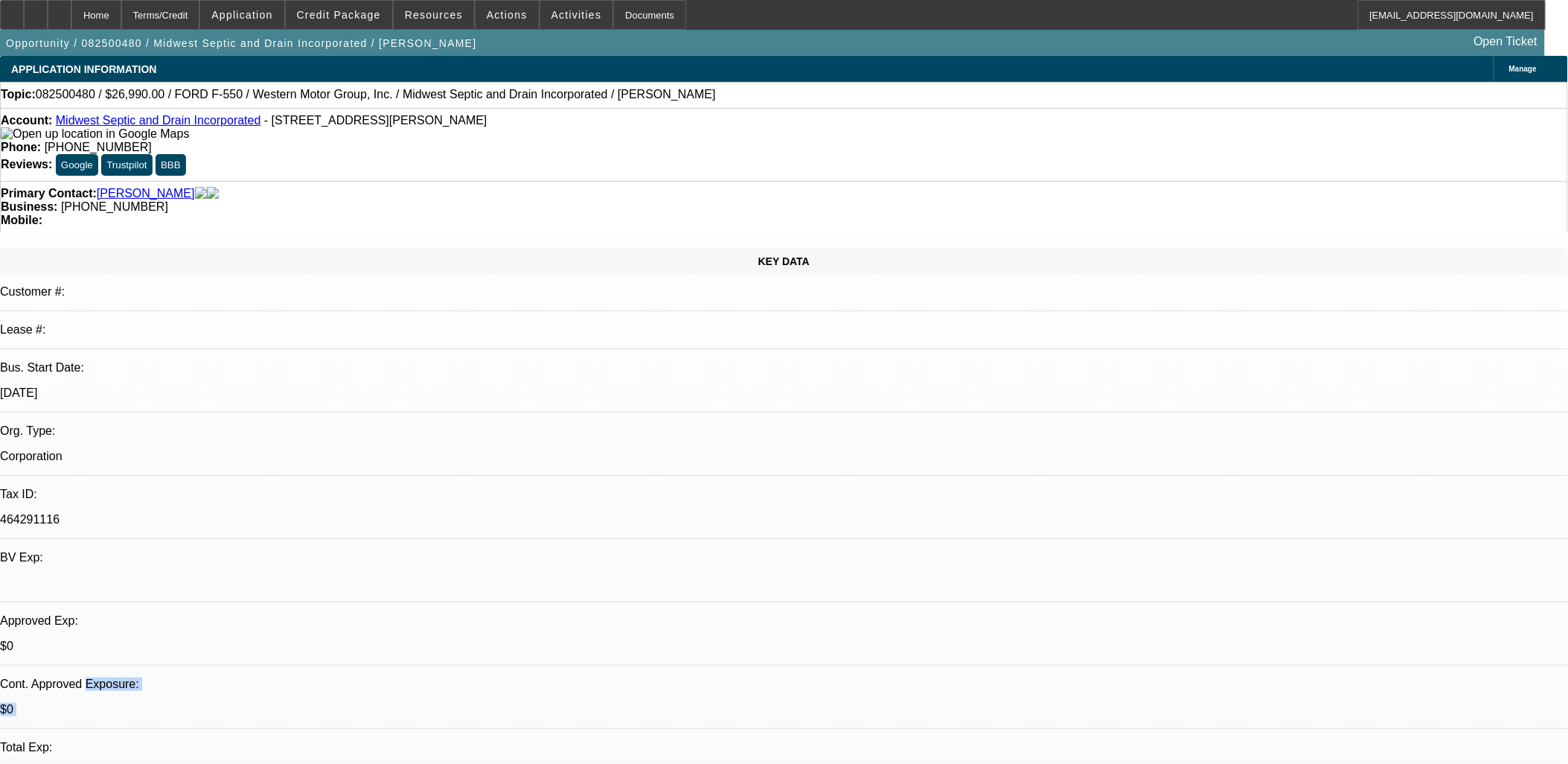
drag, startPoint x: 226, startPoint y: 367, endPoint x: 70, endPoint y: 362, distance: 156.1
click at [70, 678] on div "Cont. Approved Exposure: $0" at bounding box center [784, 703] width 1568 height 51
drag, startPoint x: 70, startPoint y: 362, endPoint x: 226, endPoint y: 365, distance: 156.0
click at [226, 703] on p "$0" at bounding box center [784, 709] width 1568 height 13
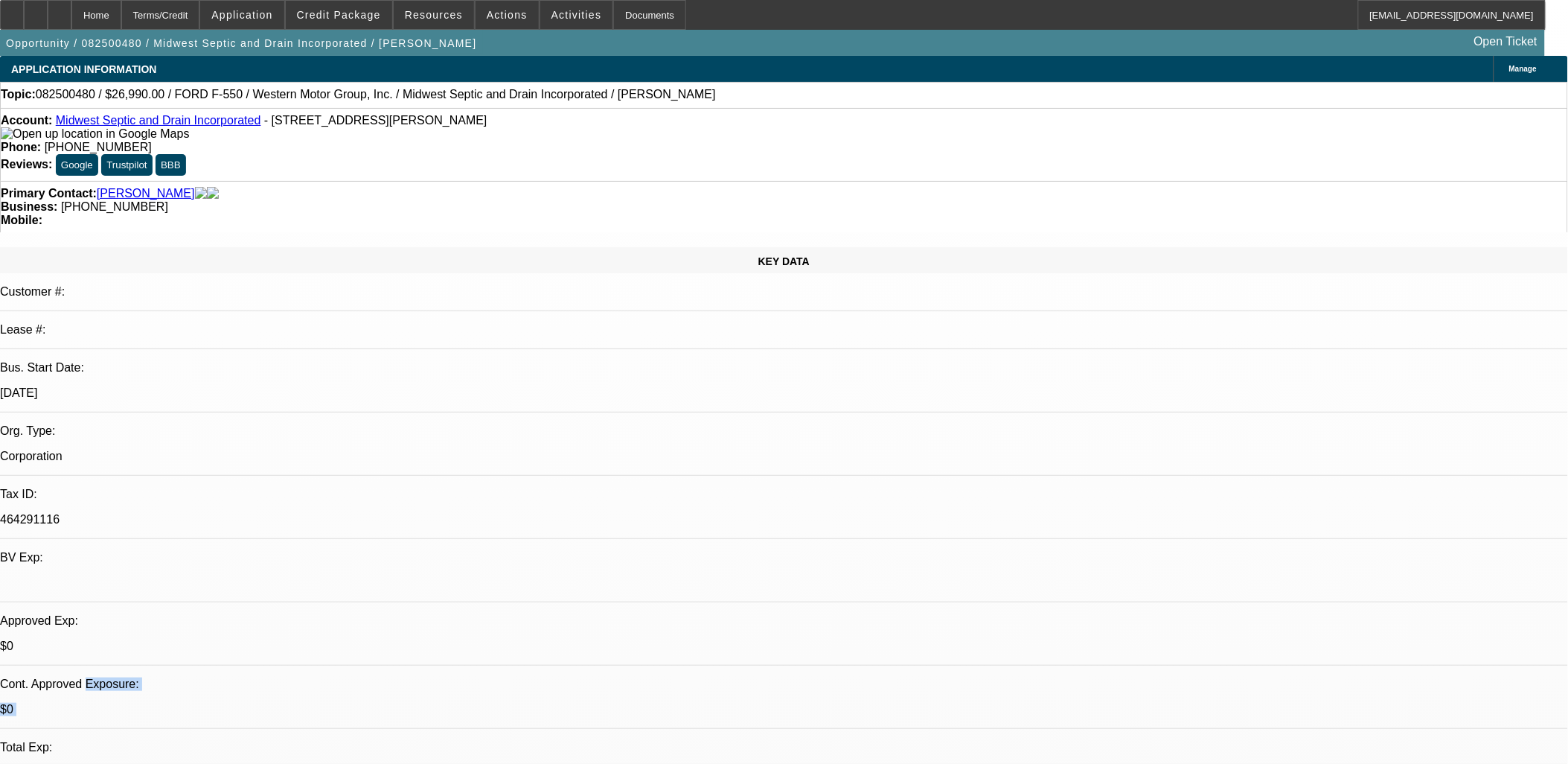
drag, startPoint x: 226, startPoint y: 365, endPoint x: 79, endPoint y: 350, distance: 147.8
click at [79, 350] on div "KEY DATA Customer #: Lease #: Bus. Start Date: 1/1/14 Org. Type: Corporation Ta…" at bounding box center [784, 593] width 1568 height 692
click at [79, 615] on p "Approved Exp:" at bounding box center [784, 621] width 1568 height 13
drag, startPoint x: 2, startPoint y: 346, endPoint x: 214, endPoint y: 384, distance: 215.4
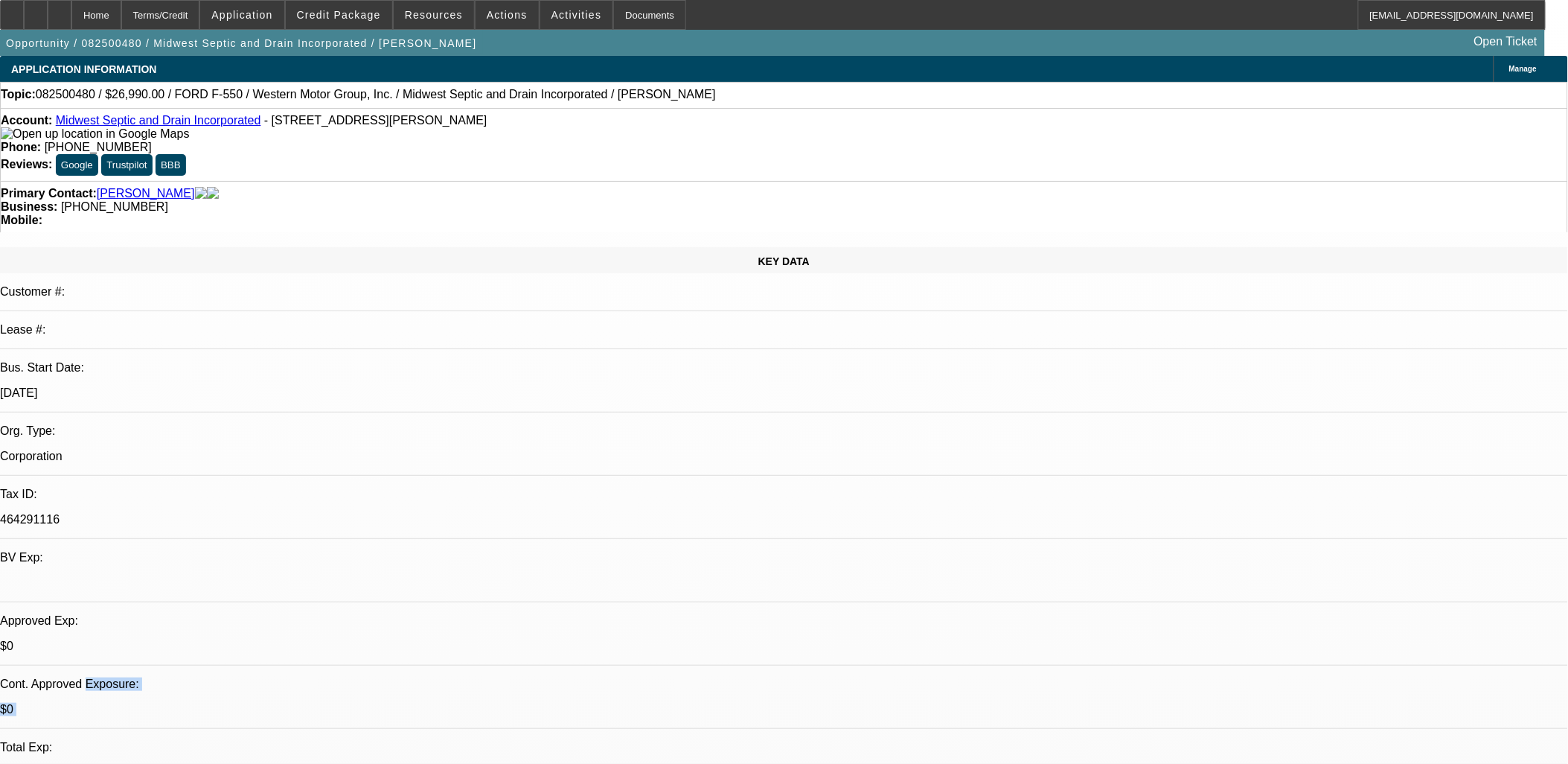
click at [213, 763] on p "$0" at bounding box center [784, 773] width 1568 height 13
drag, startPoint x: 247, startPoint y: 366, endPoint x: 332, endPoint y: 436, distance: 110.1
click at [332, 436] on div "KEY DATA Customer #: Lease #: Bus. Start Date: 1/1/14 Org. Type: Corporation Ta…" at bounding box center [784, 593] width 1568 height 692
select select "0"
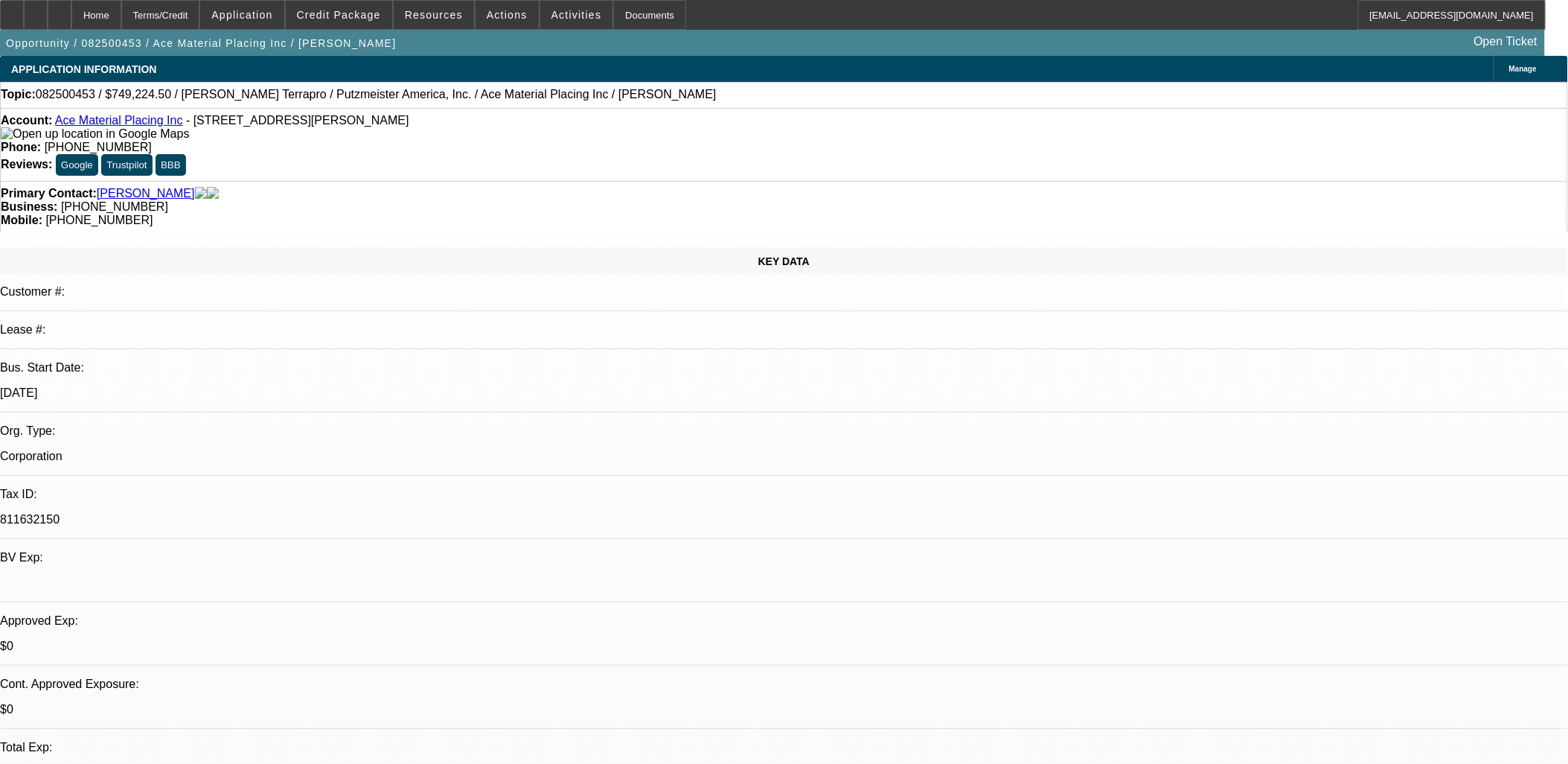
select select "0"
select select "1"
select select "6"
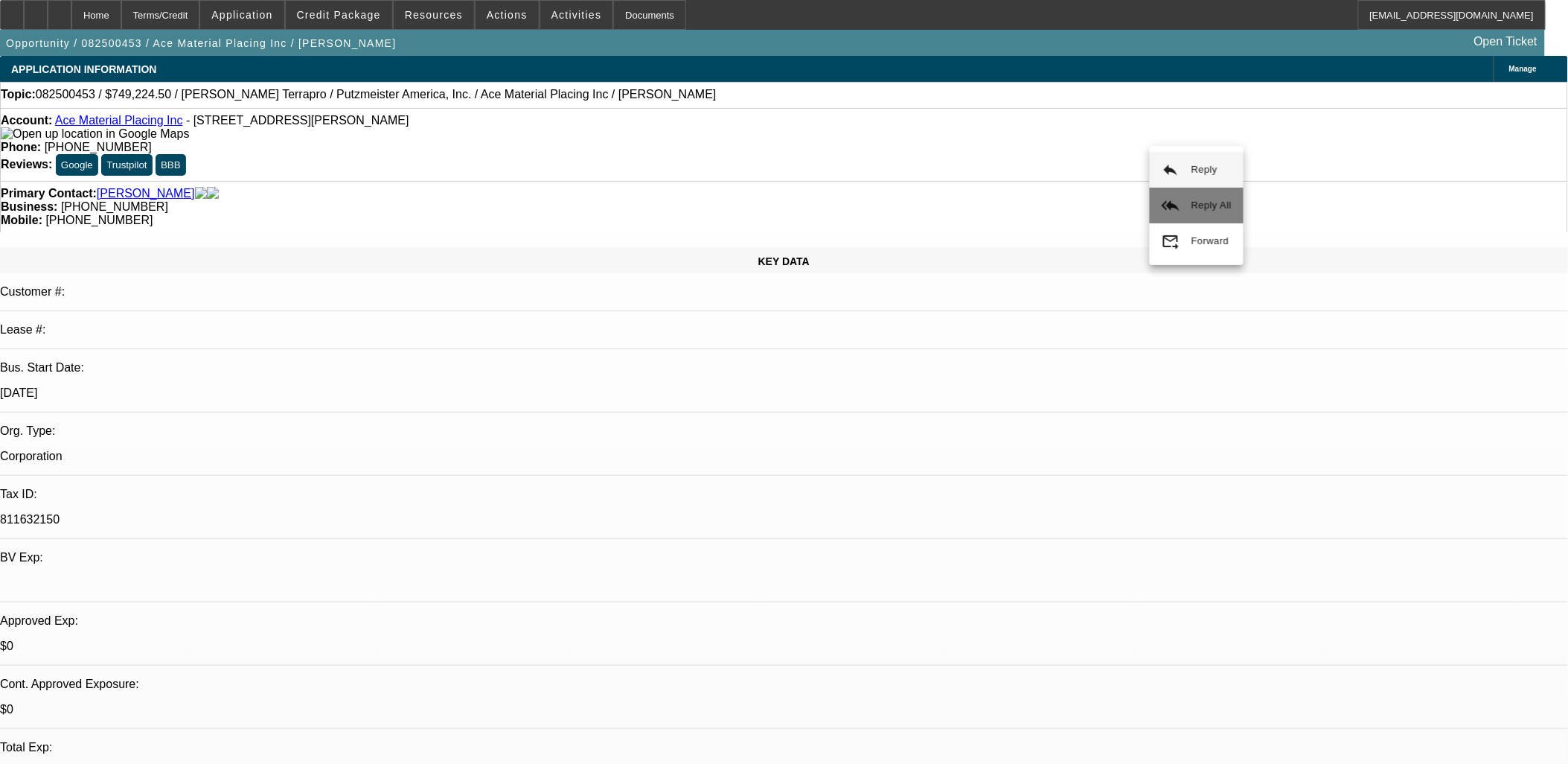
click at [1180, 202] on button "reply_all Reply All" at bounding box center [1196, 205] width 94 height 36
drag, startPoint x: 1230, startPoint y: 180, endPoint x: 1234, endPoint y: 149, distance: 31.3
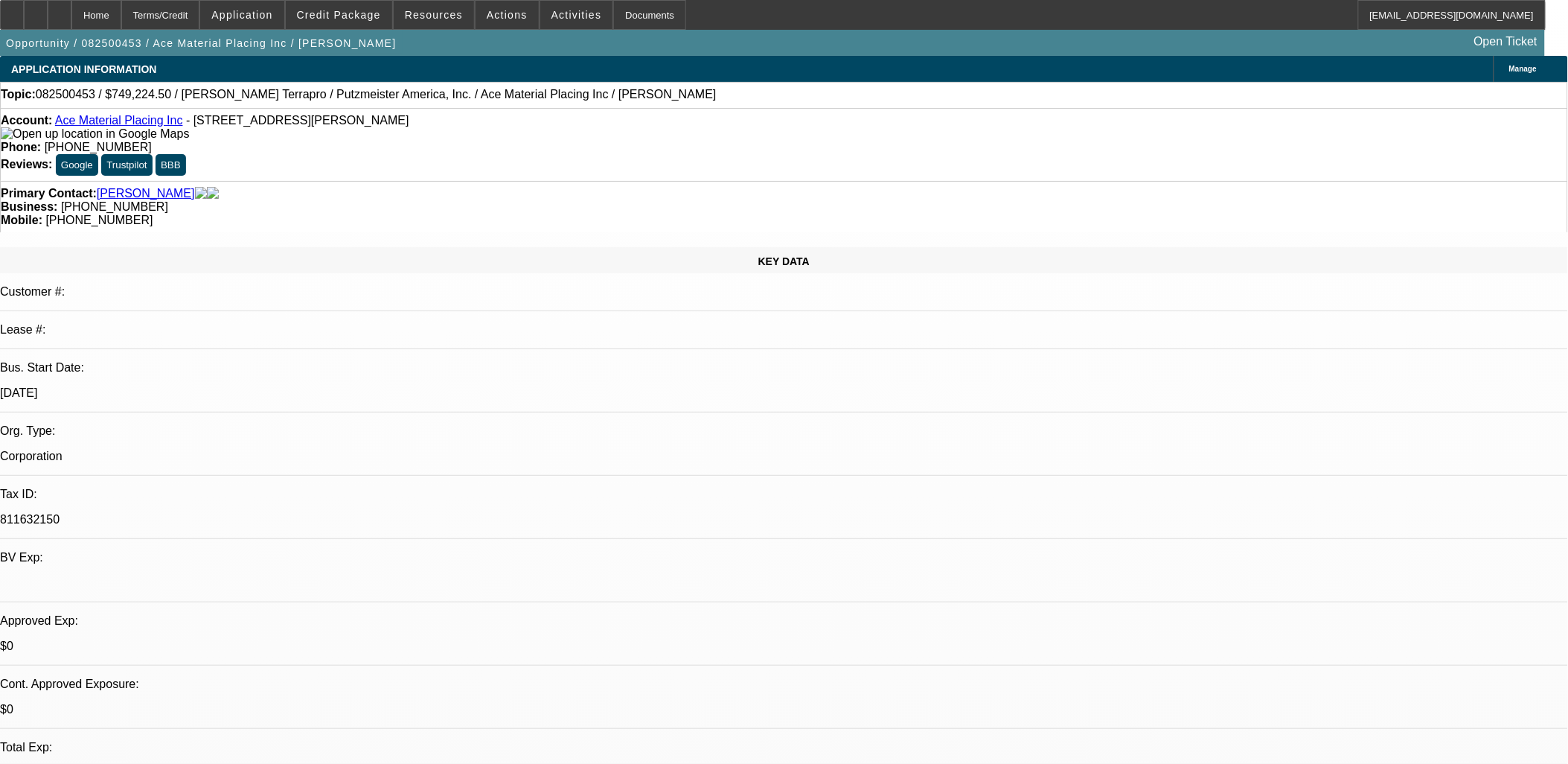
drag, startPoint x: 991, startPoint y: 375, endPoint x: 100, endPoint y: 211, distance: 906.0
click at [100, 248] on div "KEY DATA" at bounding box center [784, 260] width 1568 height 26
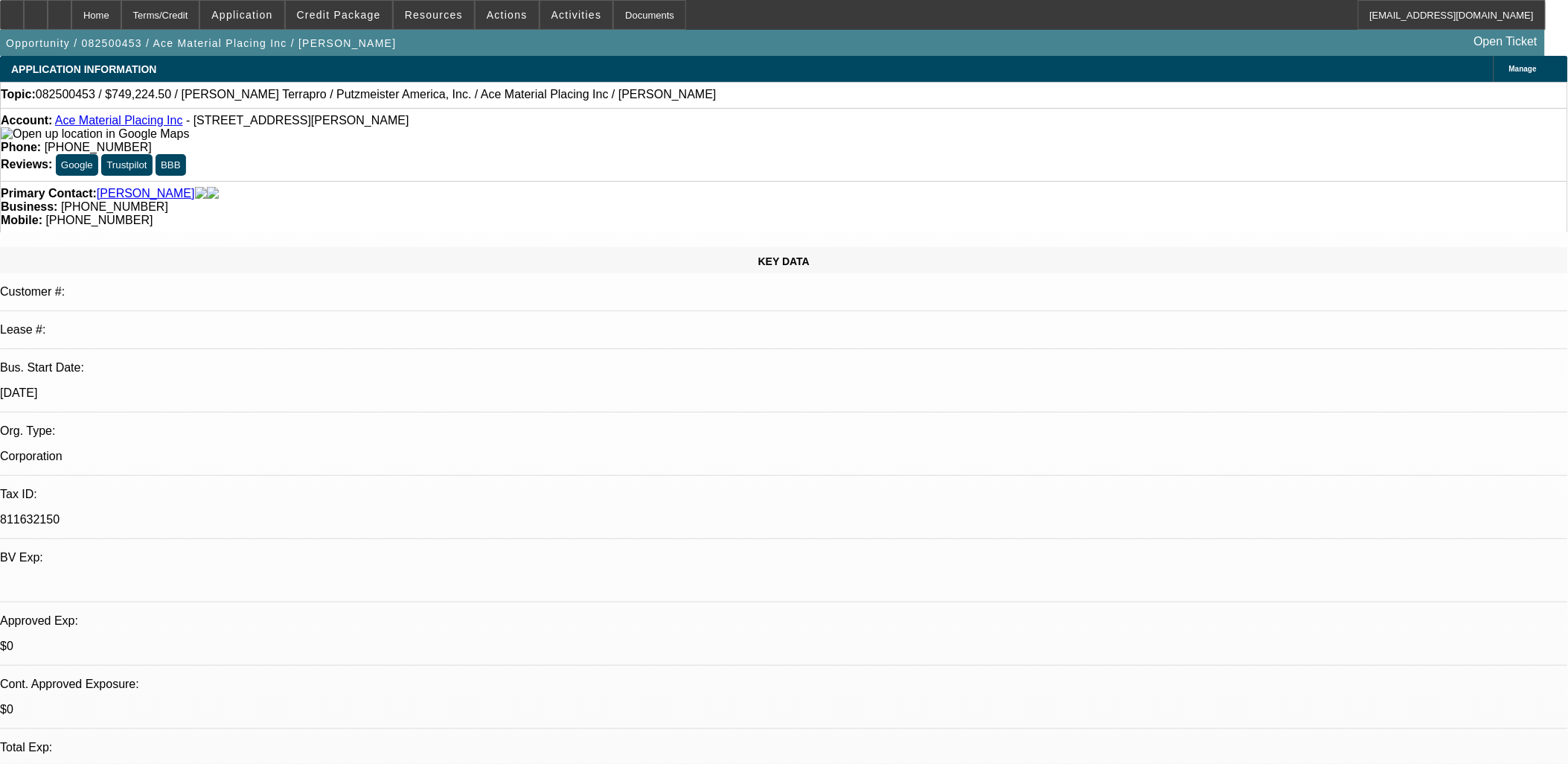
drag, startPoint x: 100, startPoint y: 209, endPoint x: 992, endPoint y: 397, distance: 911.6
click at [290, 577] on div at bounding box center [784, 583] width 1568 height 13
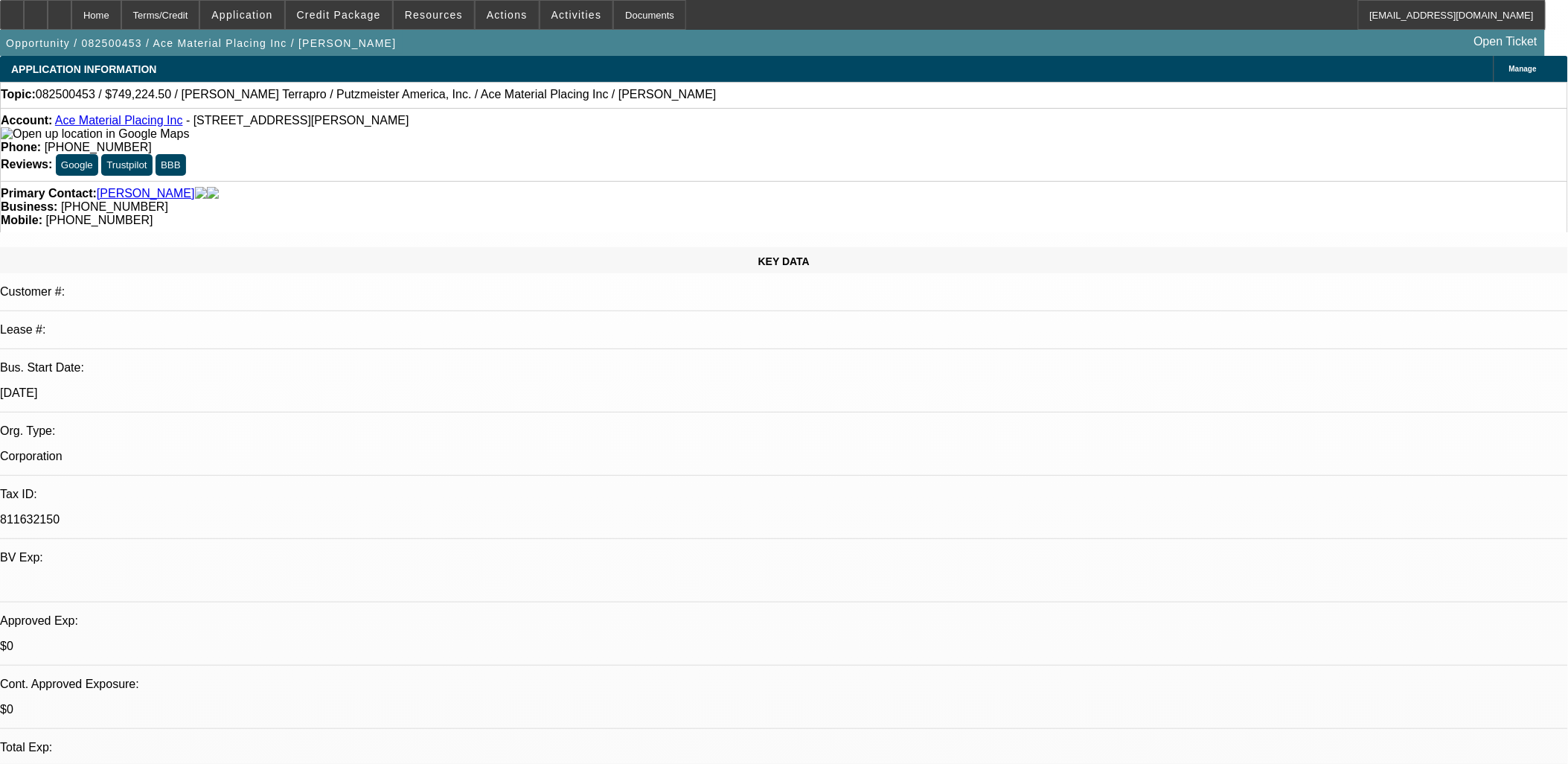
click at [1156, 192] on span "Reply All" at bounding box center [1163, 198] width 40 height 11
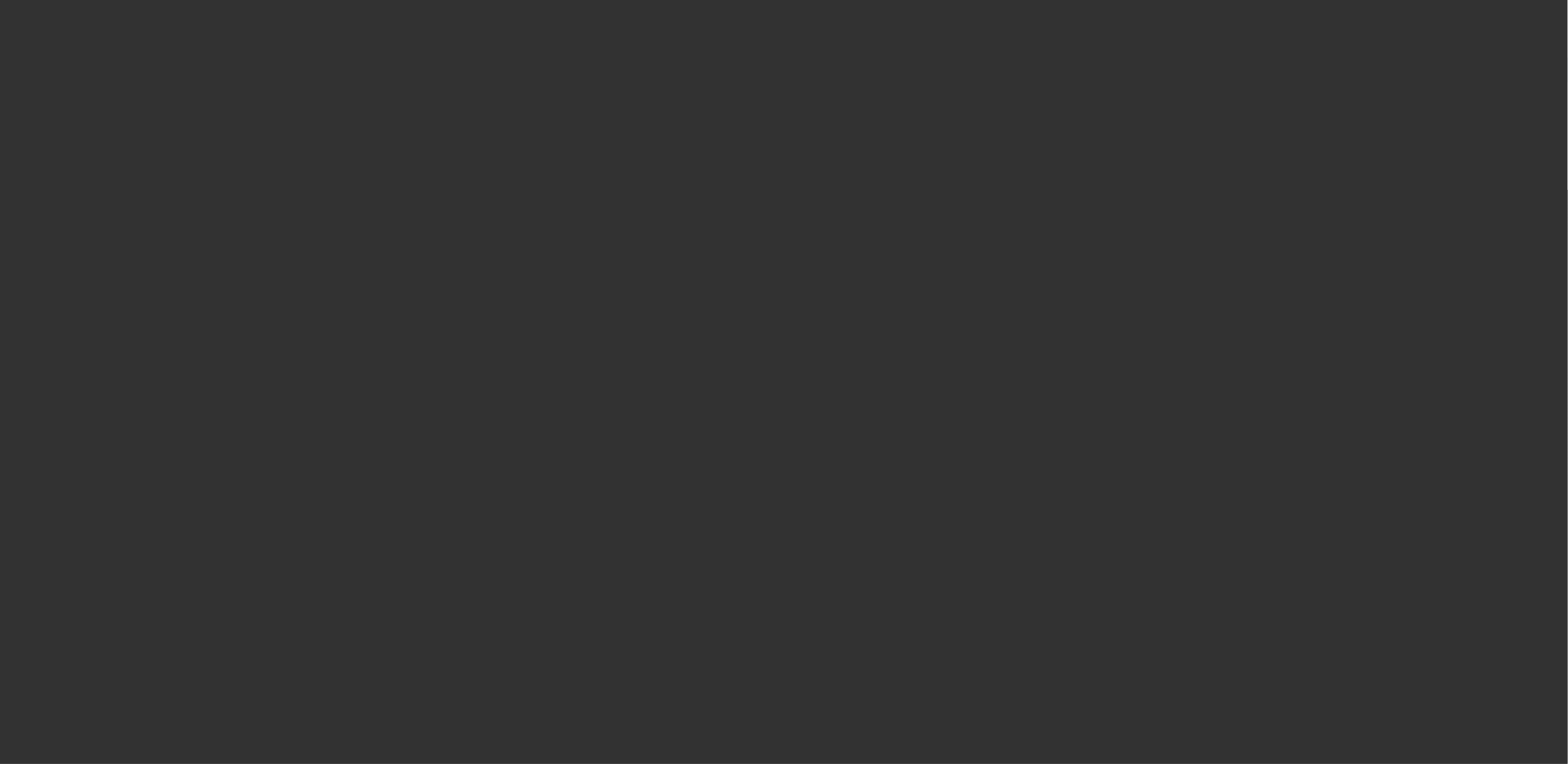
click at [755, 392] on div at bounding box center [784, 382] width 1568 height 764
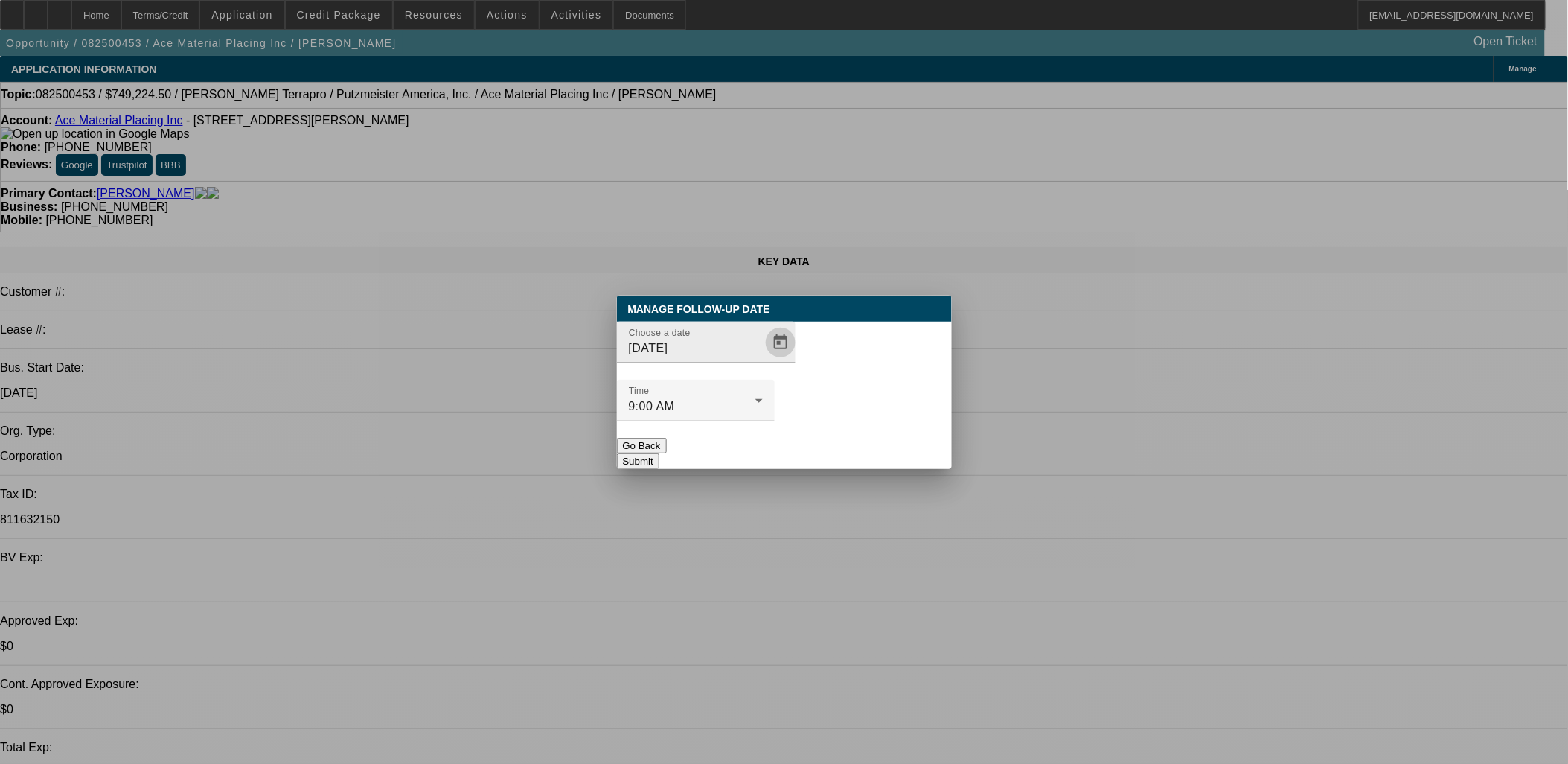
click at [763, 361] on span "Open calendar" at bounding box center [780, 342] width 36 height 36
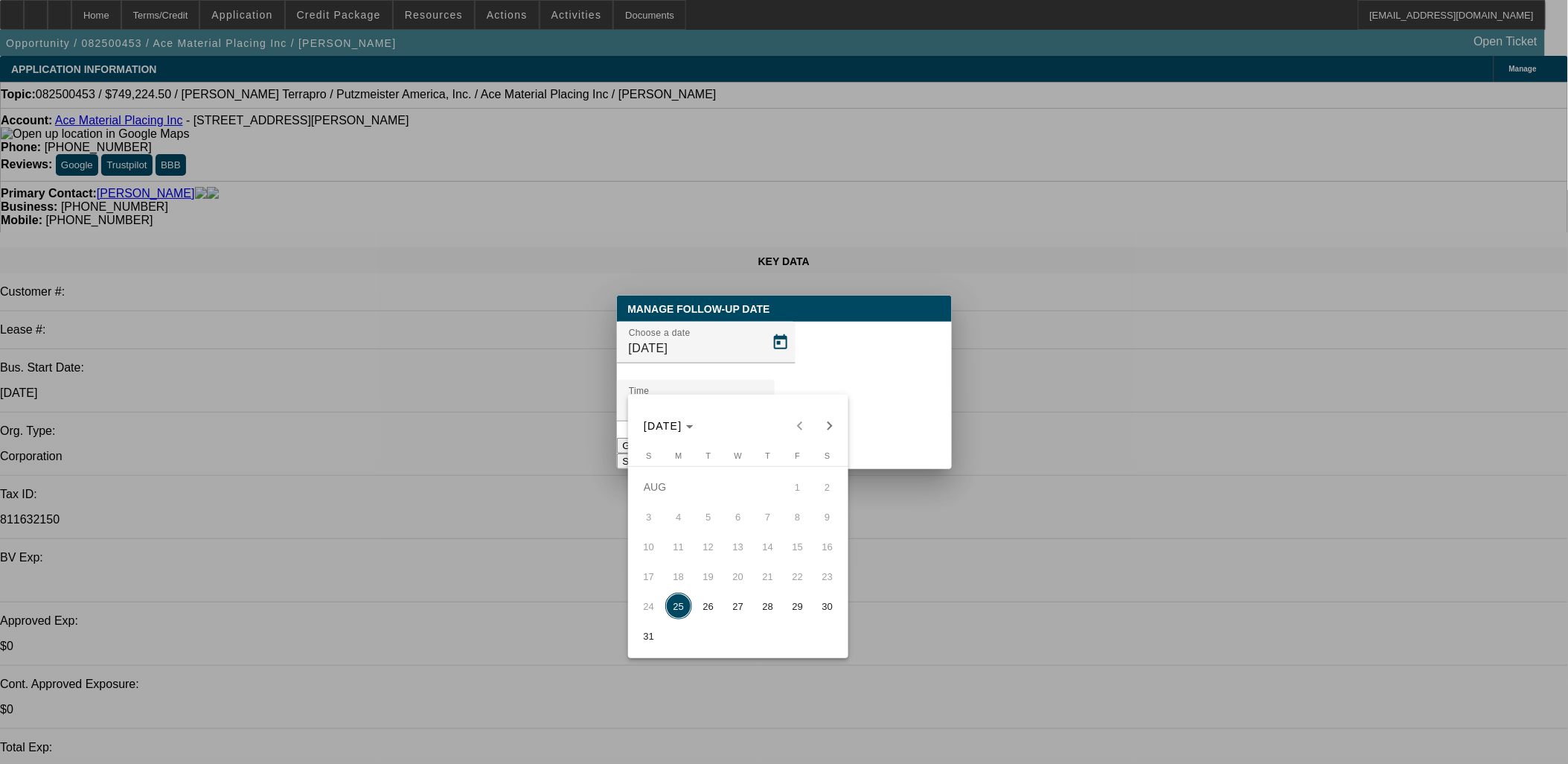
drag, startPoint x: 707, startPoint y: 611, endPoint x: 756, endPoint y: 516, distance: 106.9
click at [710, 607] on span "26" at bounding box center [708, 606] width 27 height 27
type input "8/26/2025"
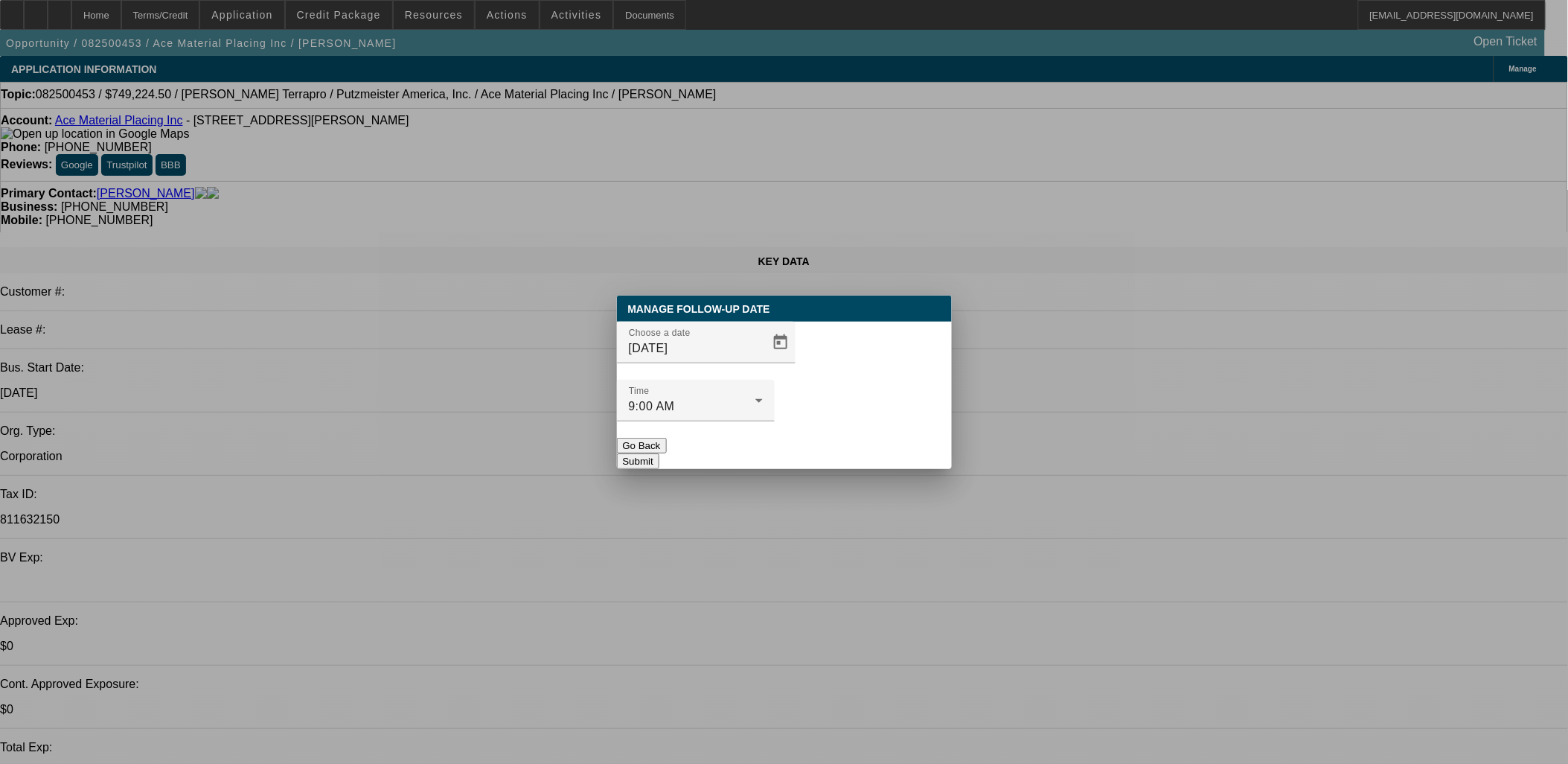
click at [659, 453] on button "Submit" at bounding box center [638, 461] width 43 height 16
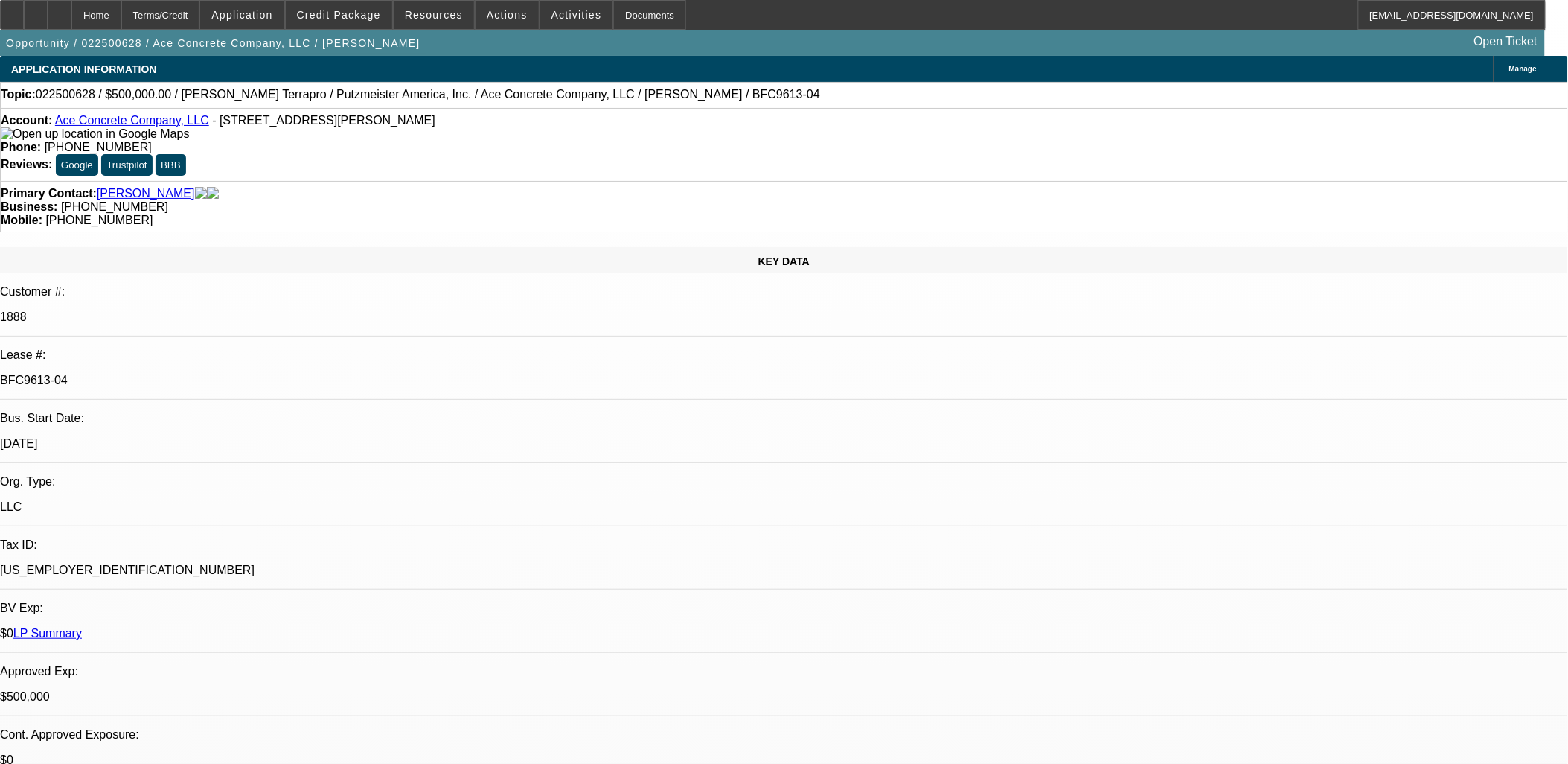
select select "0"
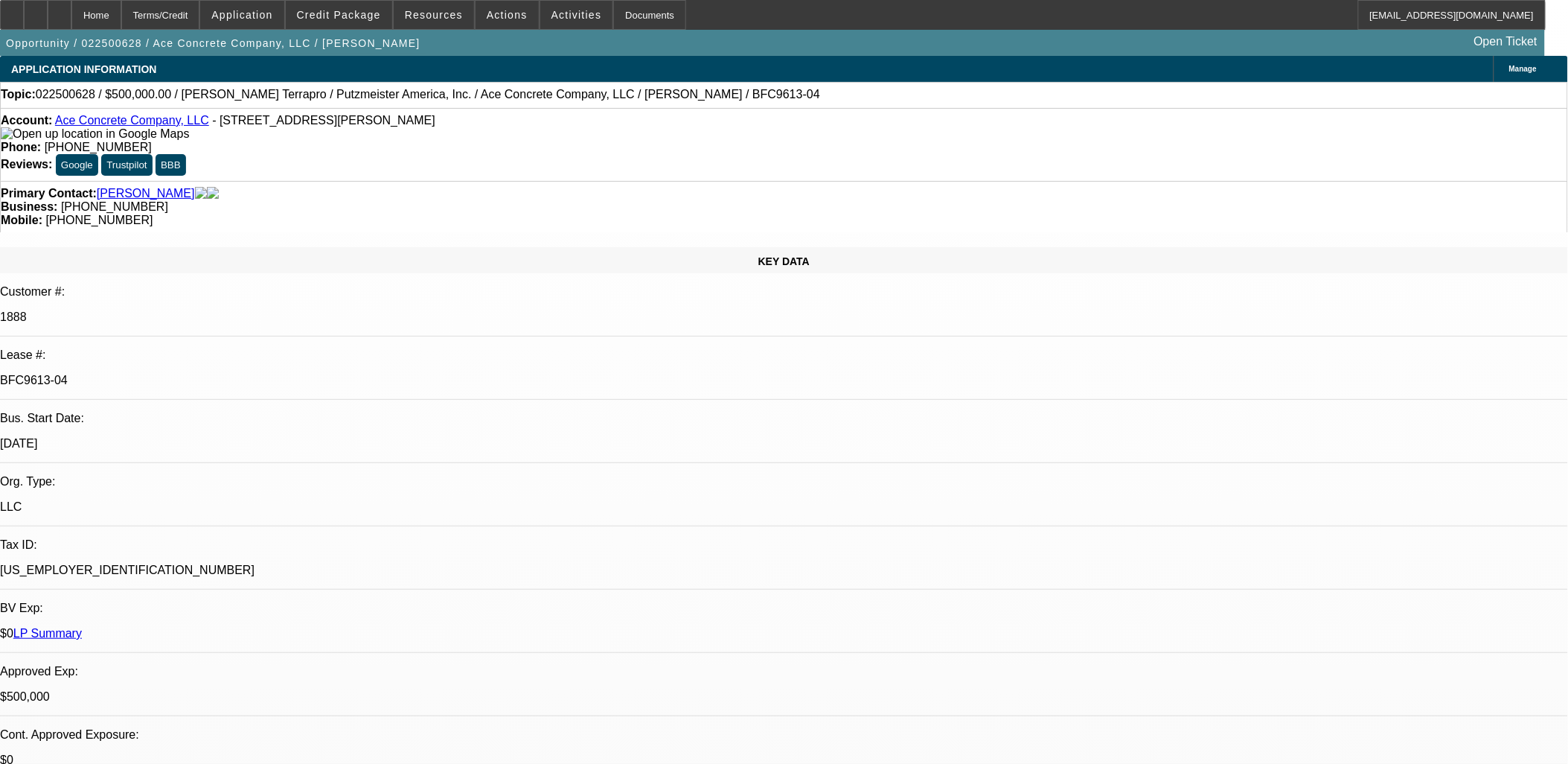
select select "0"
select select "2"
select select "0"
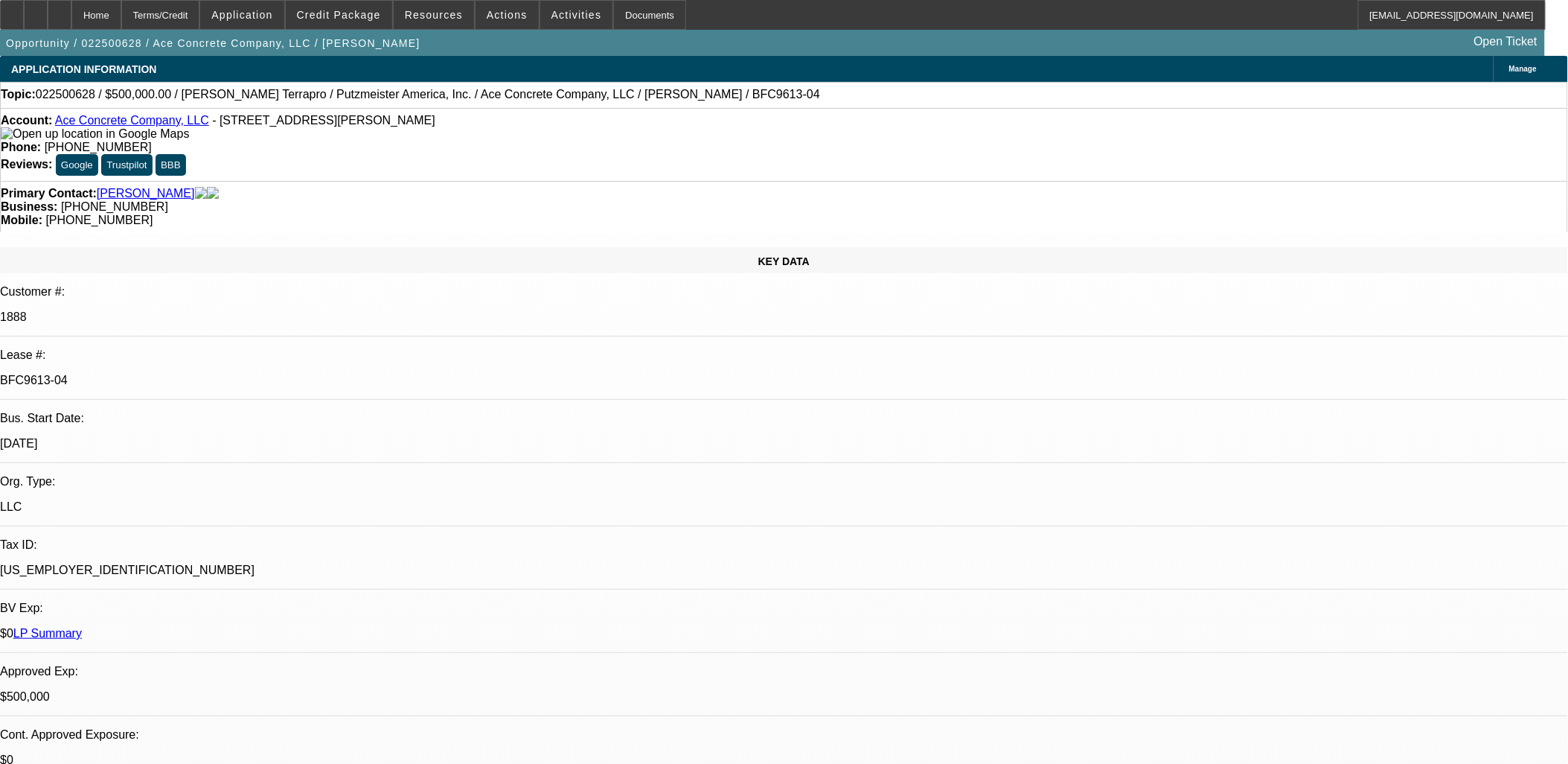
select select "2"
select select "0"
select select "1"
select select "3"
select select "6"
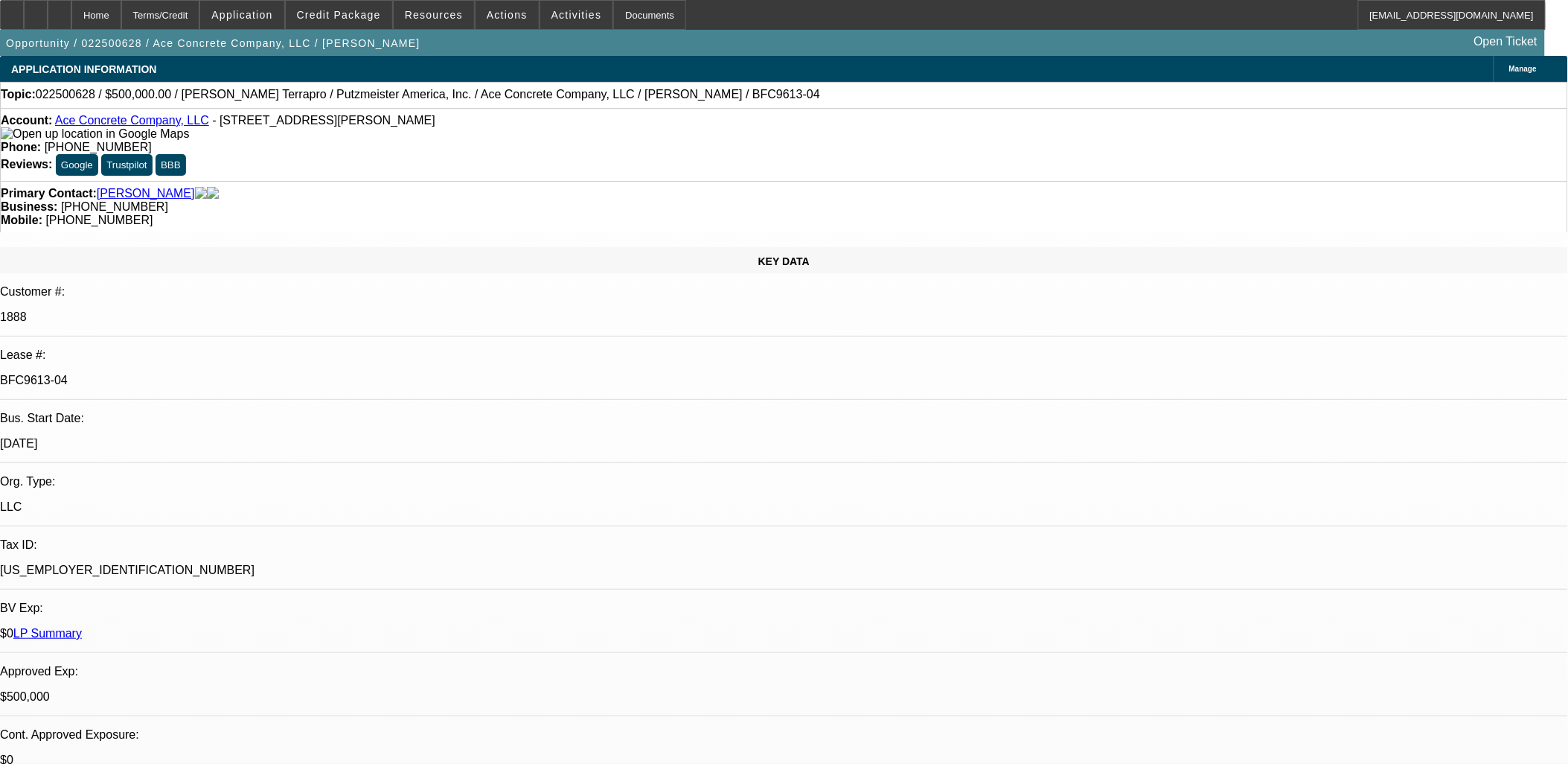
select select "1"
select select "3"
select select "6"
select select "1"
select select "2"
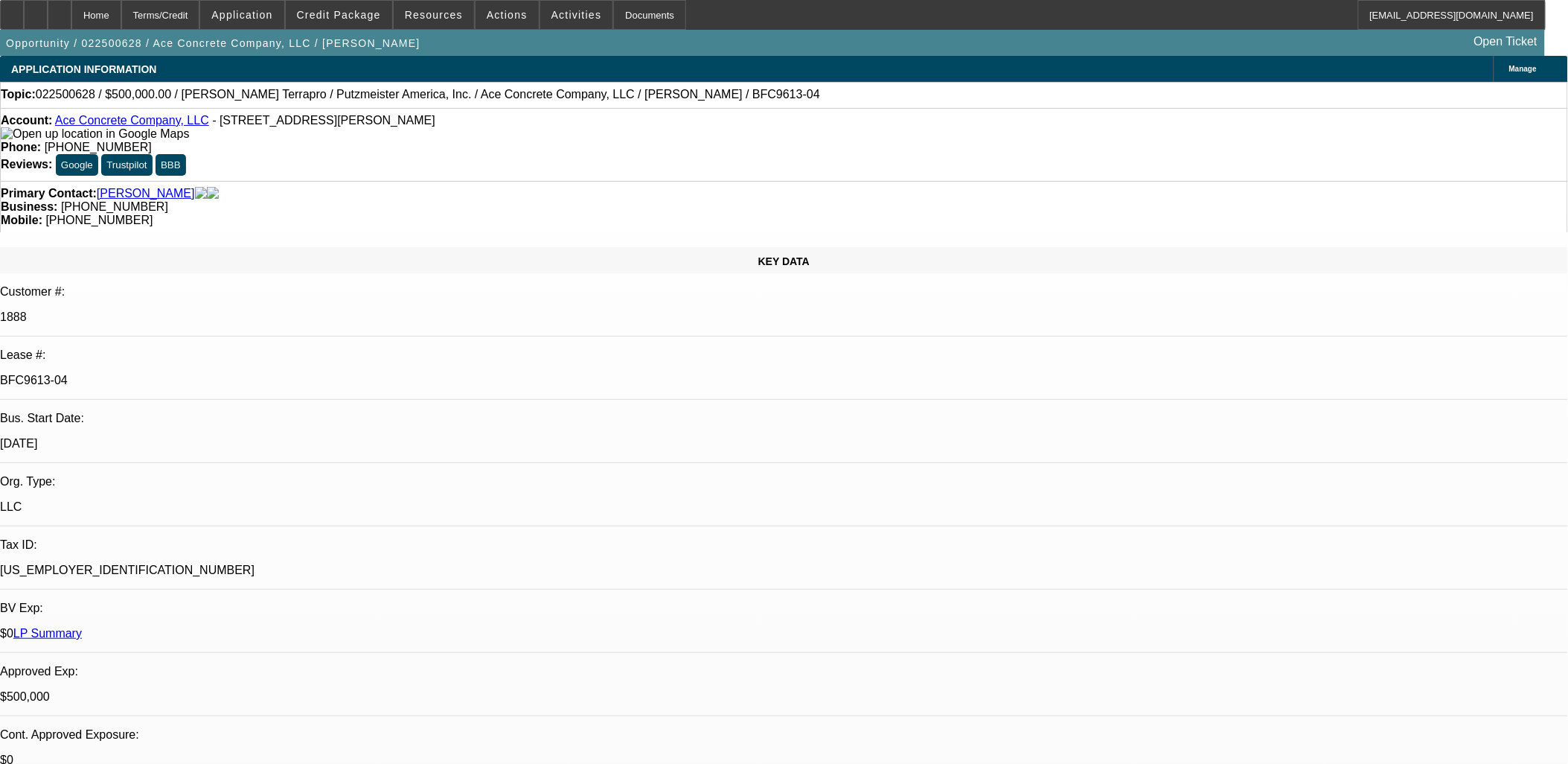
select select "6"
select select "1"
select select "2"
select select "6"
drag, startPoint x: 1086, startPoint y: 476, endPoint x: 1170, endPoint y: 477, distance: 84.0
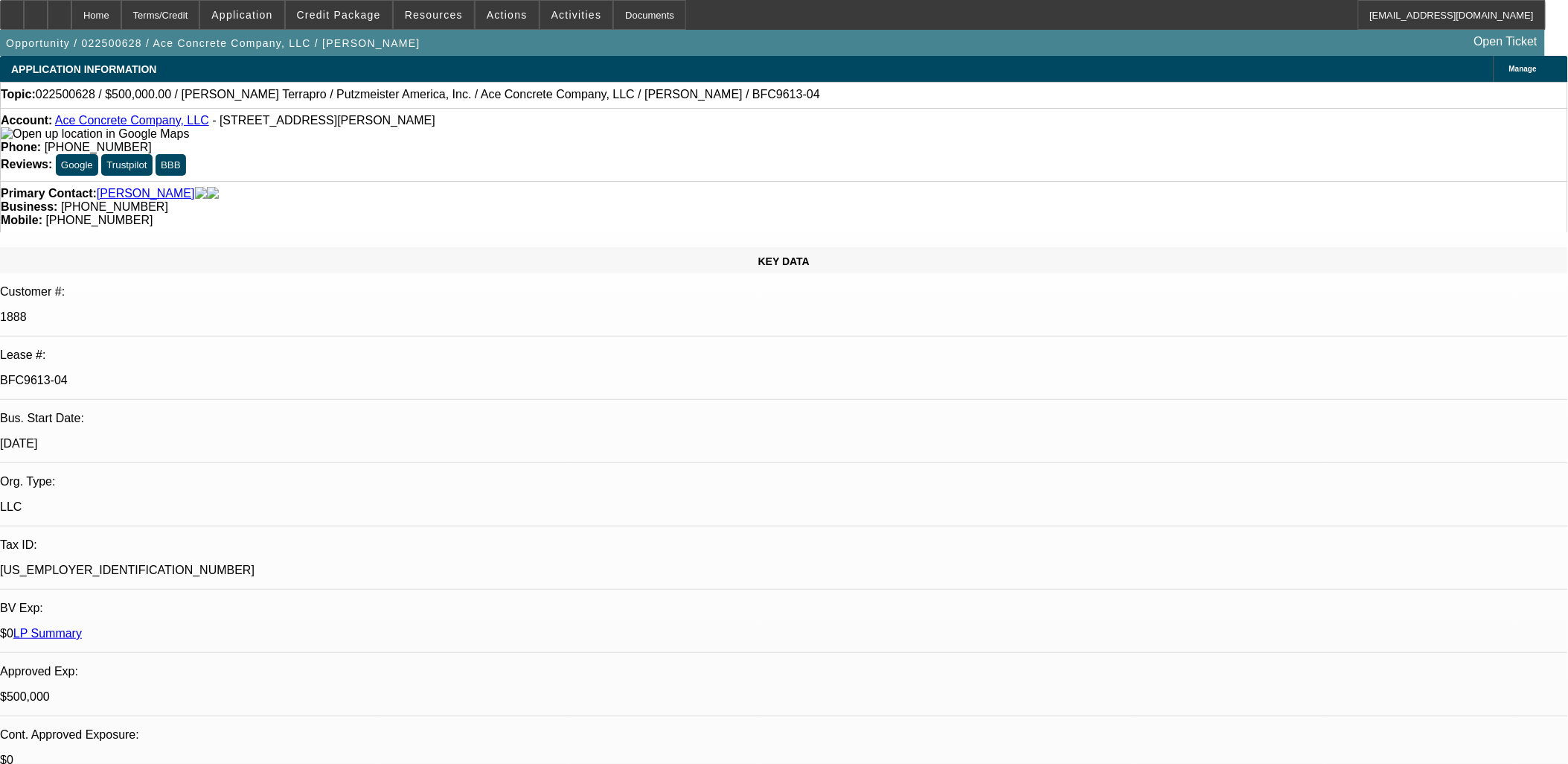
click at [552, 10] on span "Activities" at bounding box center [577, 14] width 51 height 12
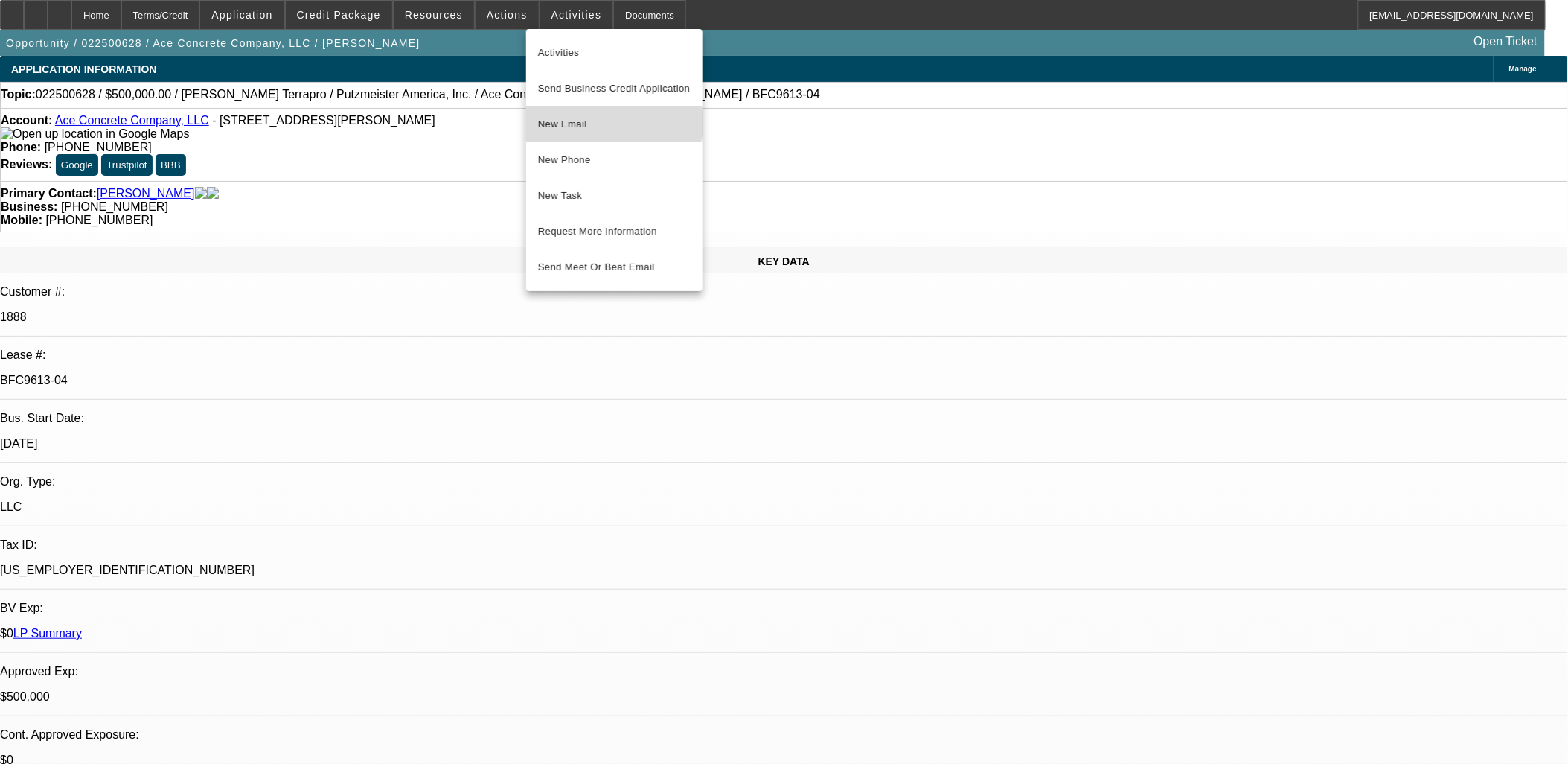
click at [599, 123] on span "New Email" at bounding box center [614, 124] width 153 height 18
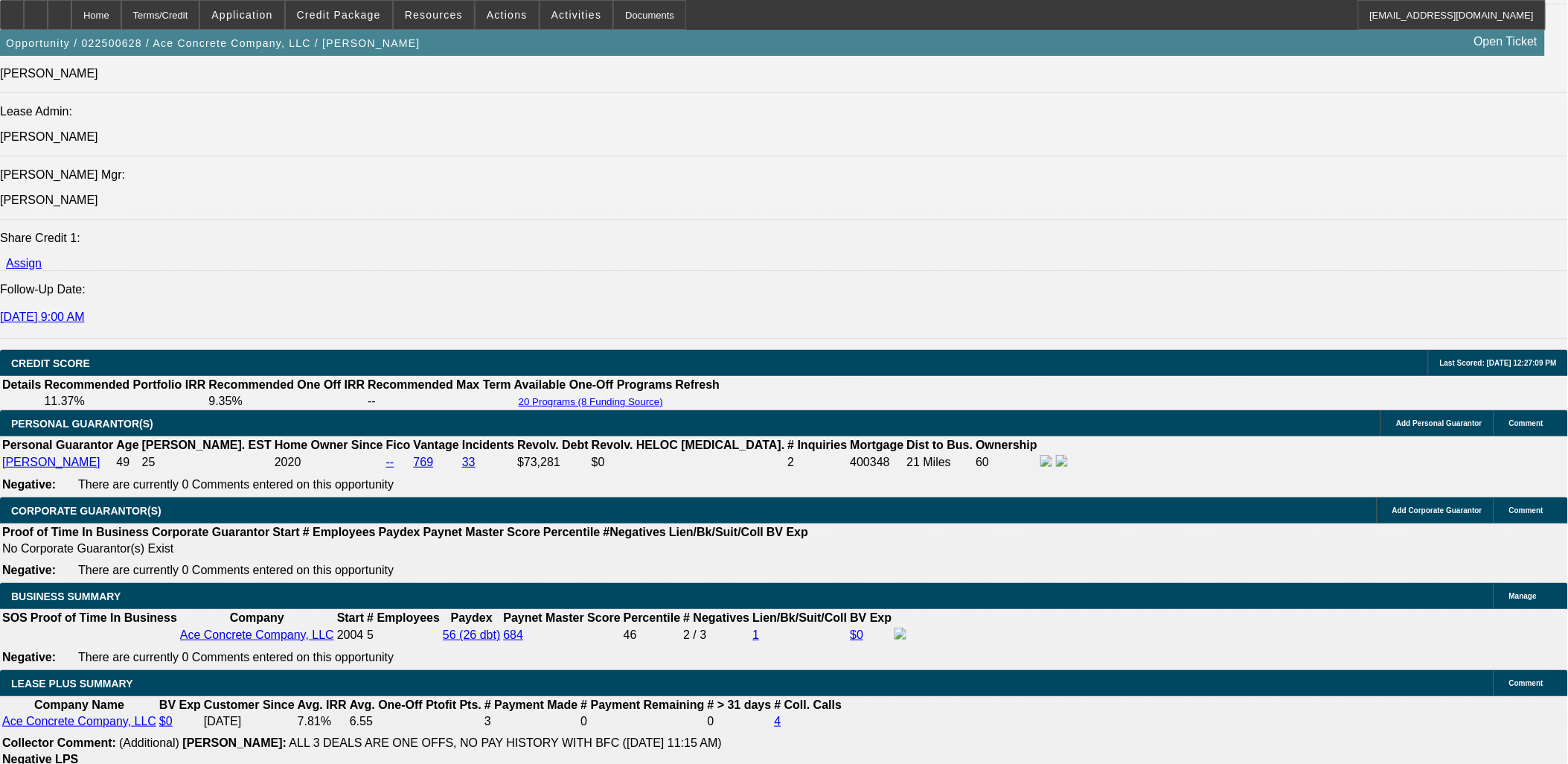
scroll to position [2233, 0]
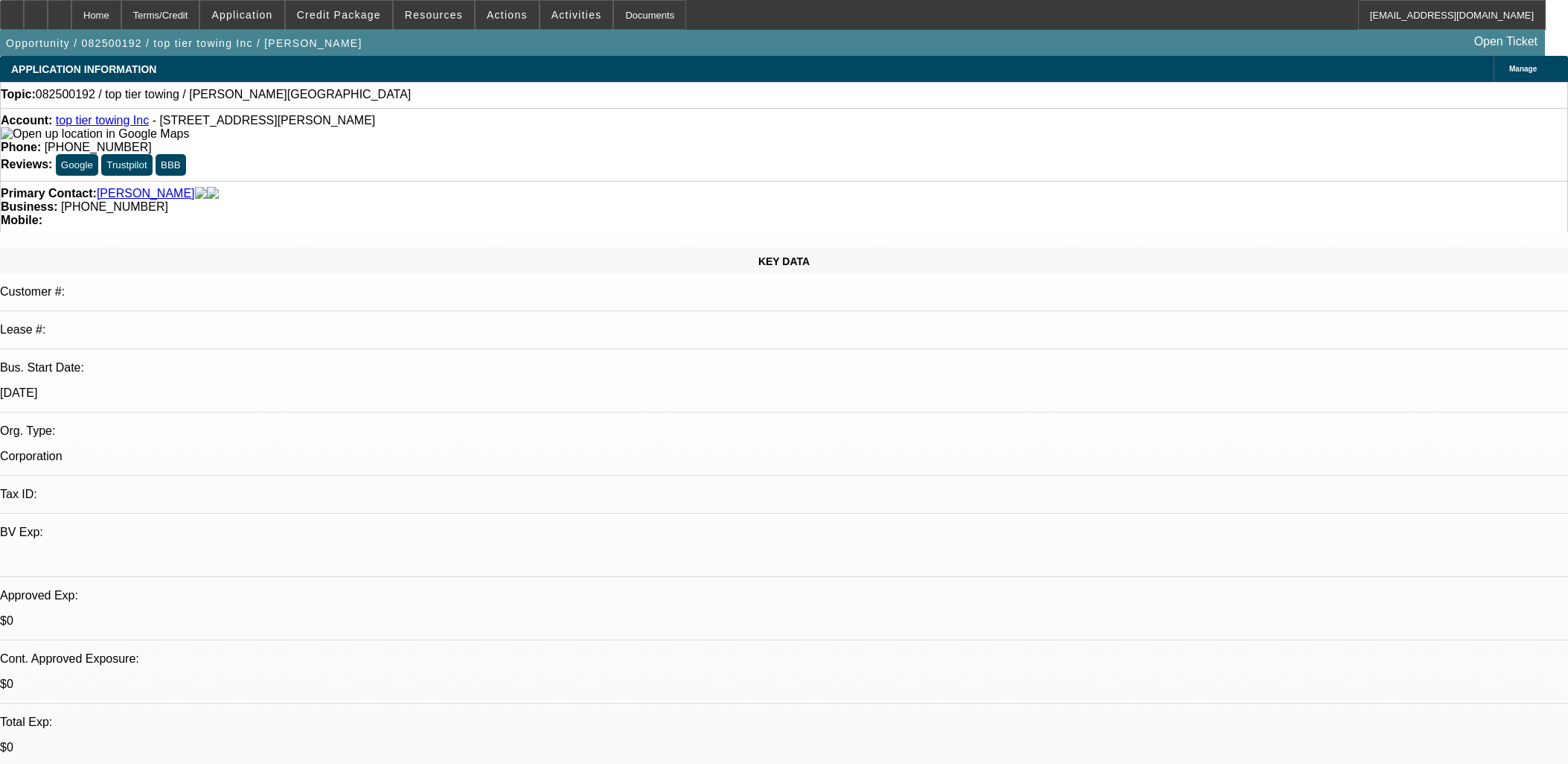
select select "0"
select select "2"
select select "0.1"
select select "4"
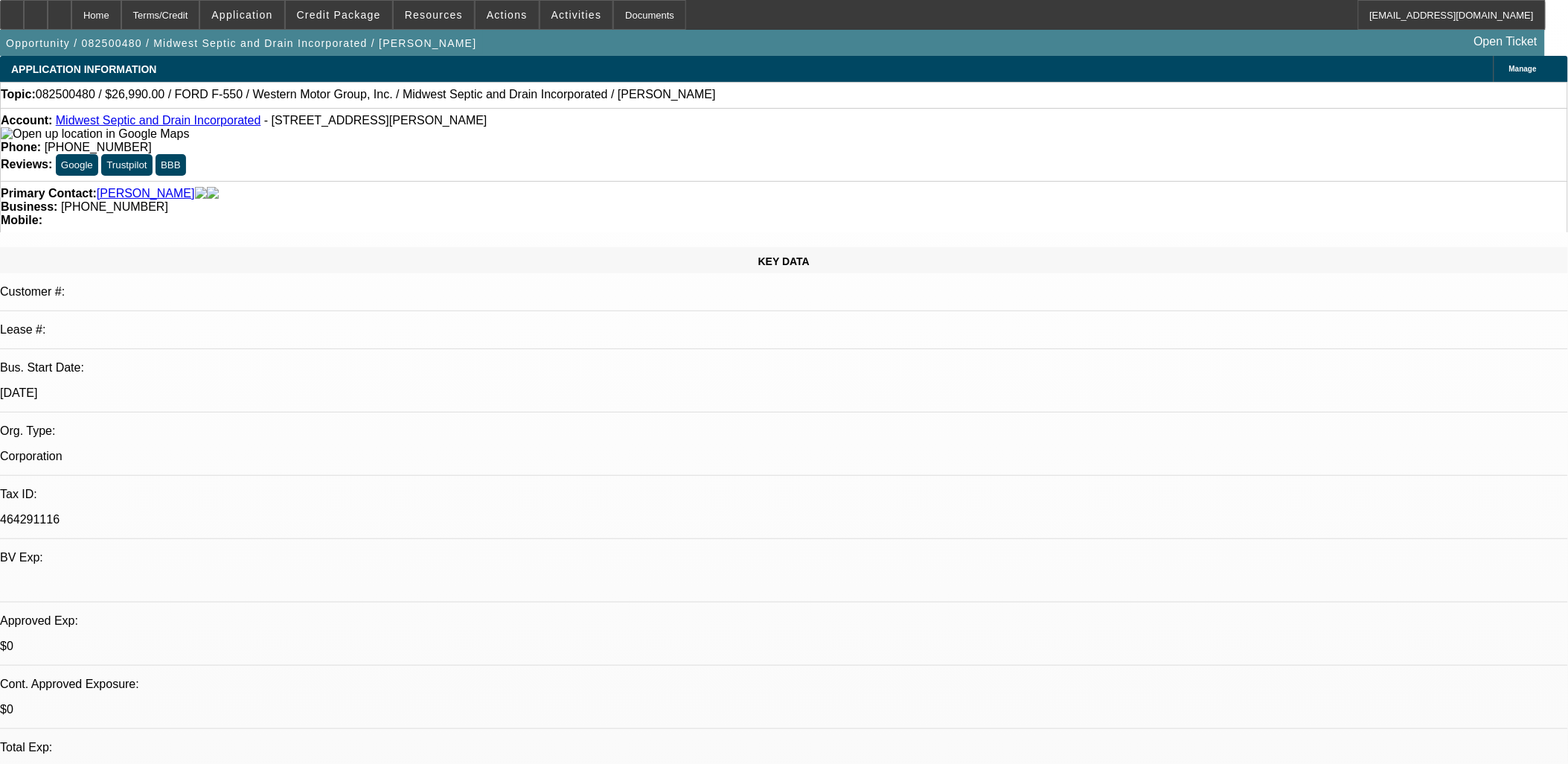
select select "0"
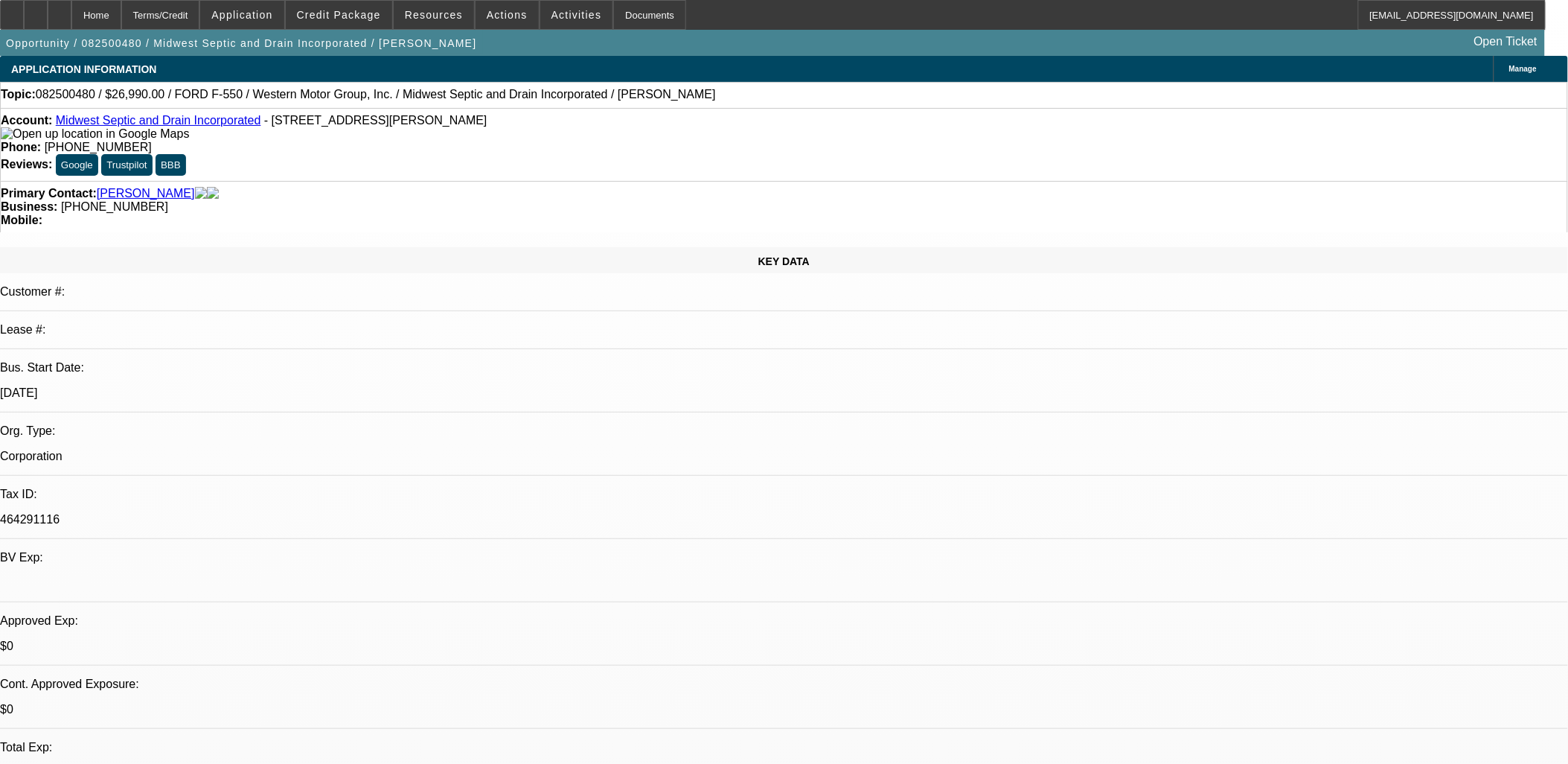
select select "0"
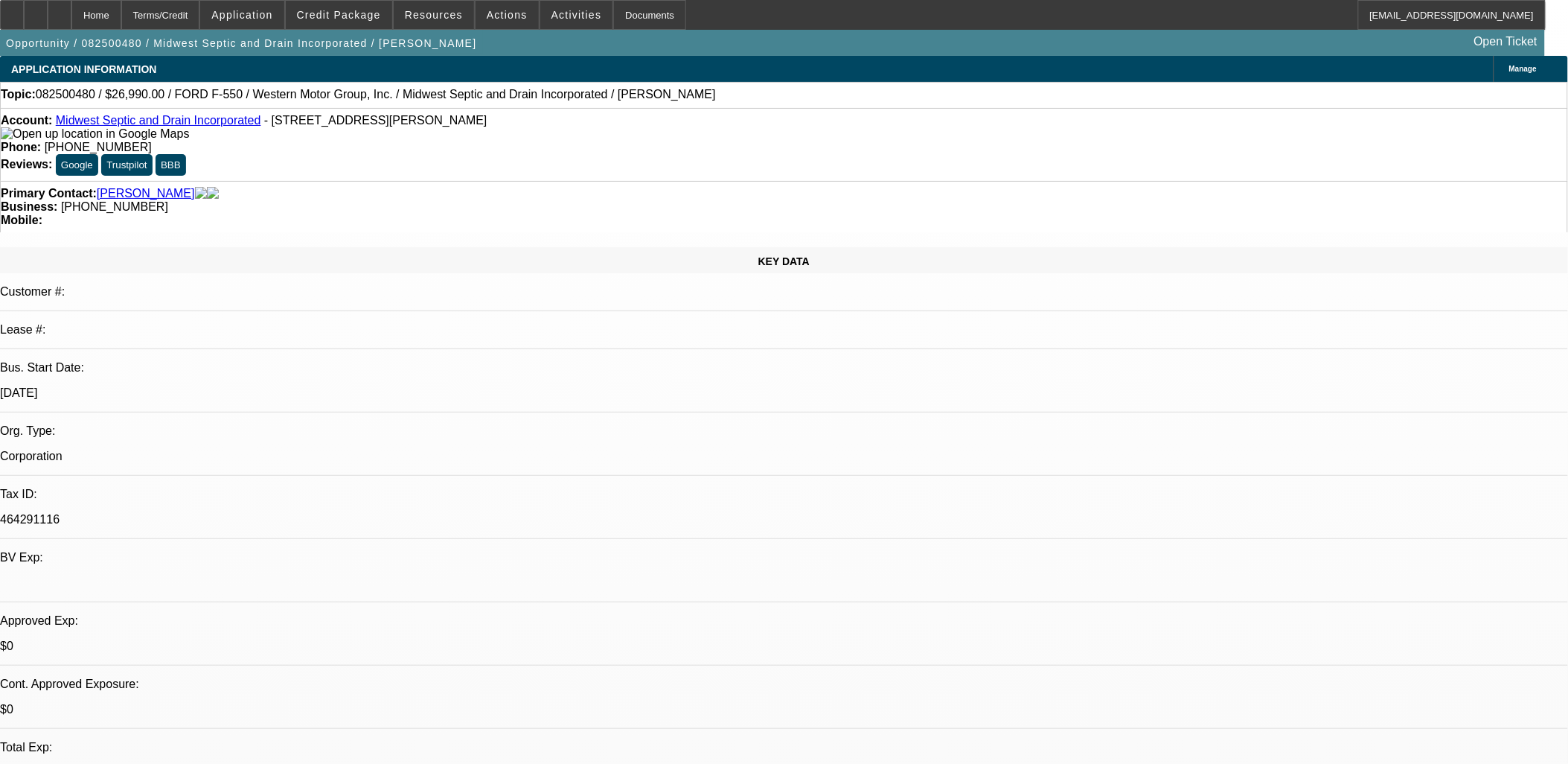
select select "0"
select select "1"
select select "6"
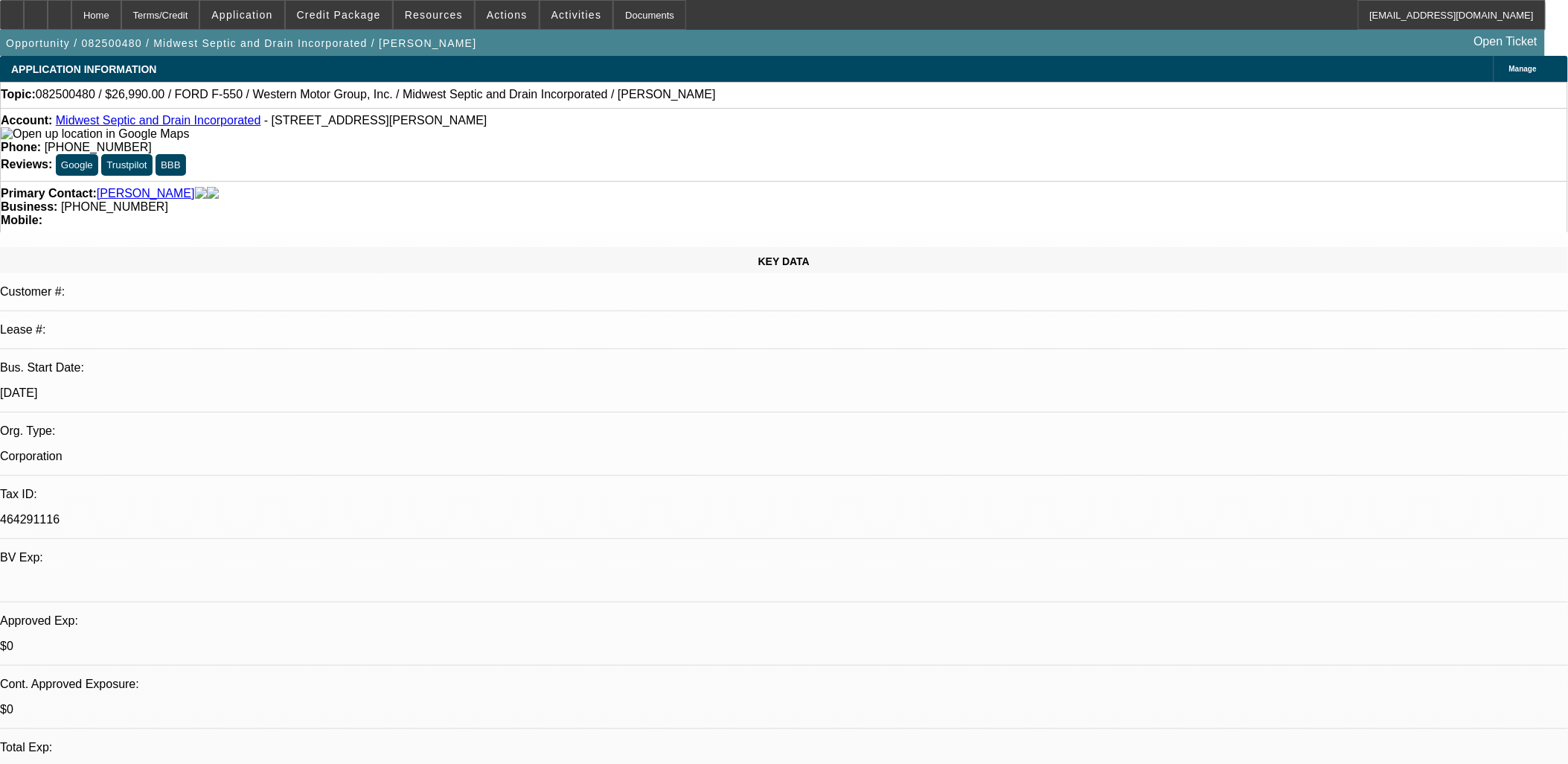
select select "1"
select select "6"
select select "1"
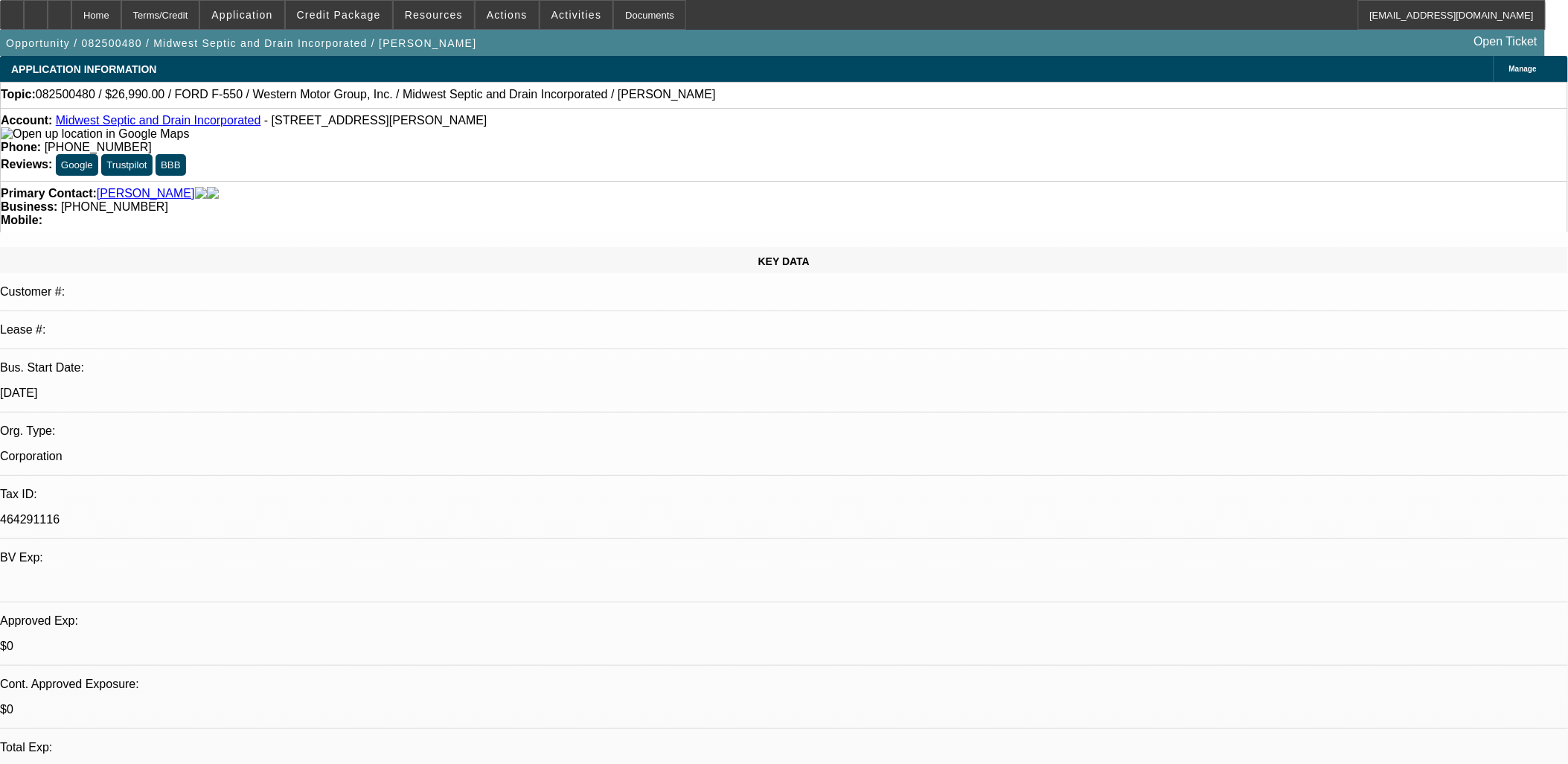
select select "6"
select select "1"
select select "6"
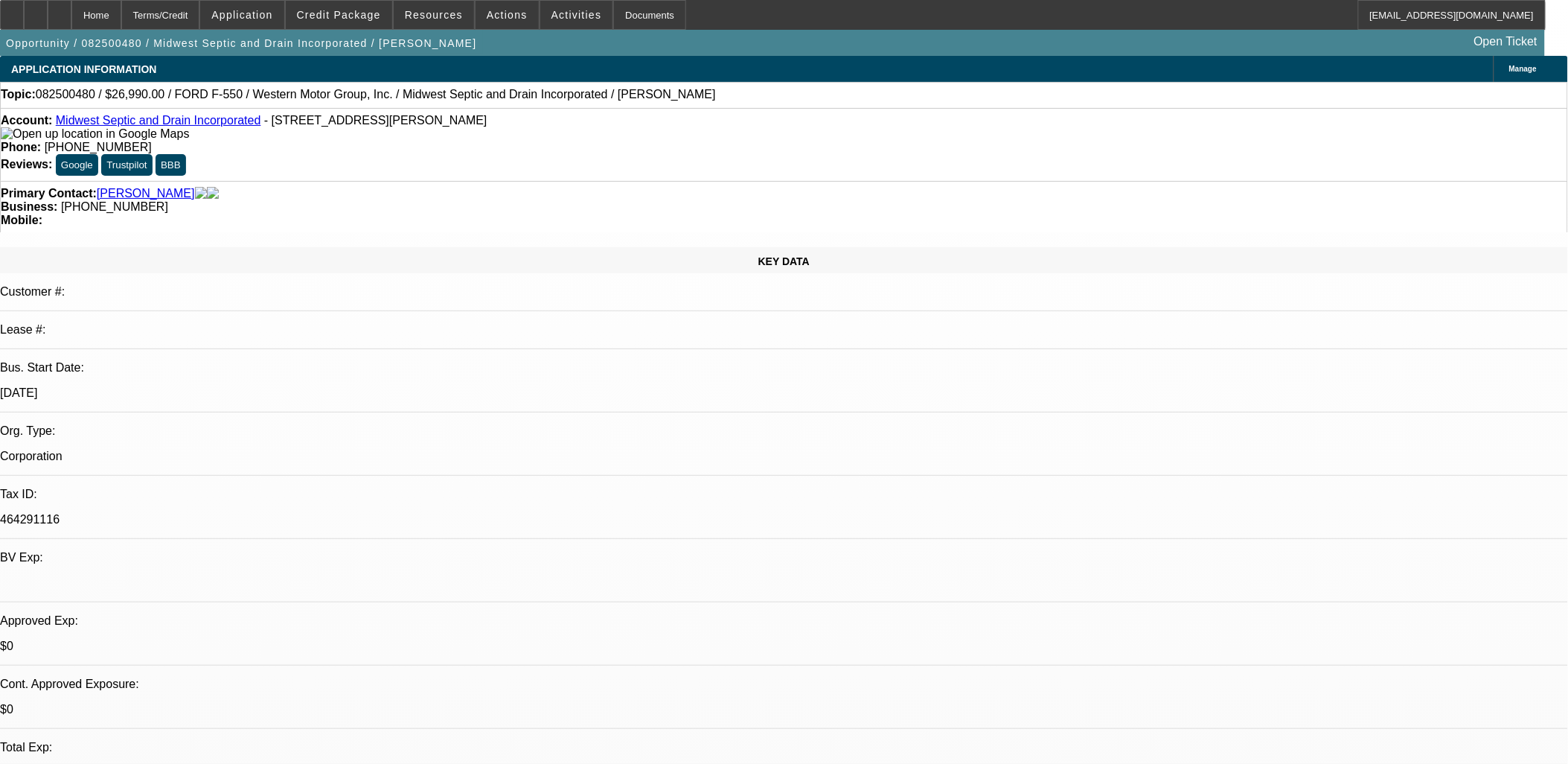
drag, startPoint x: 336, startPoint y: 437, endPoint x: 347, endPoint y: 435, distance: 11.2
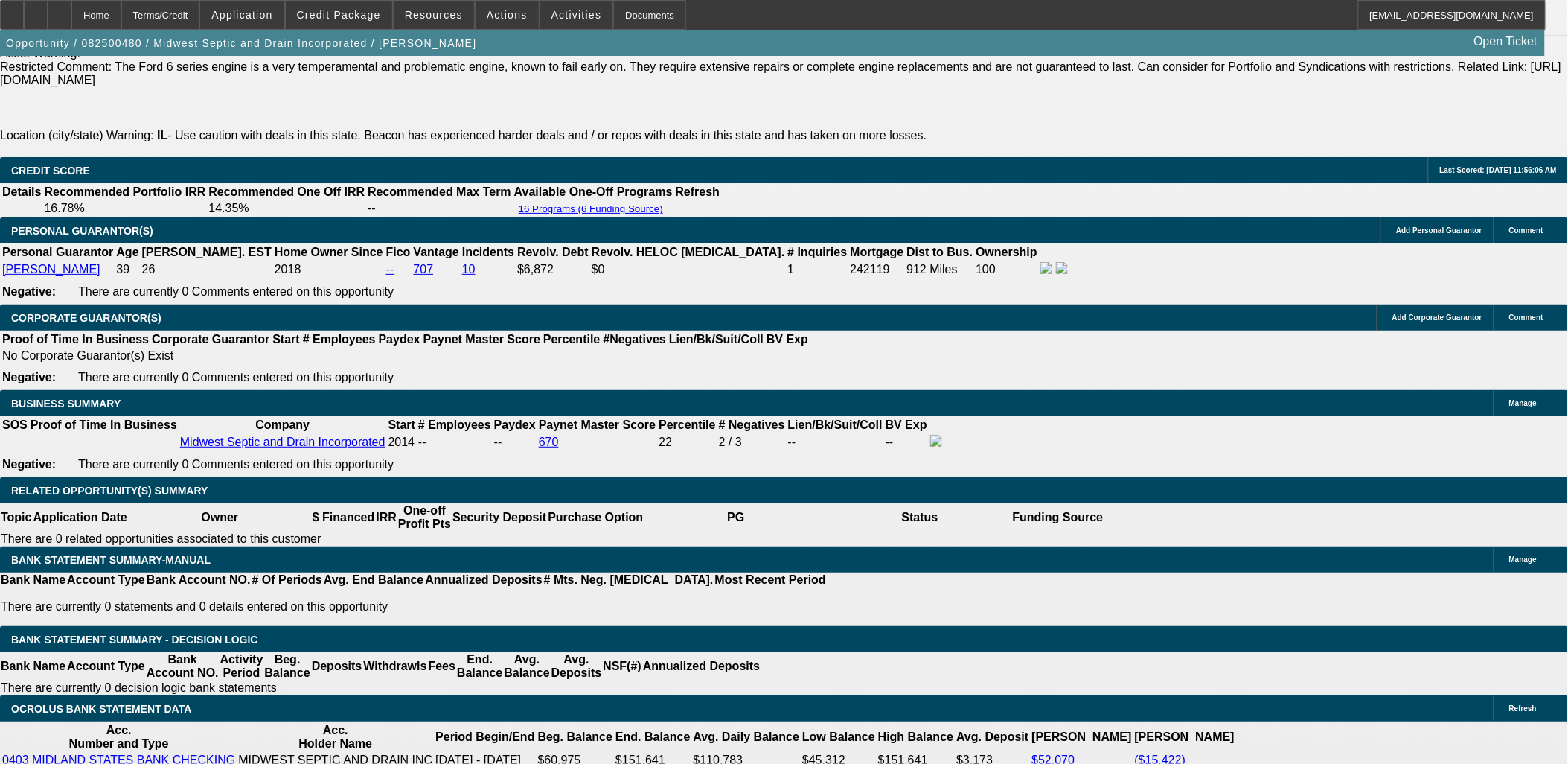
scroll to position [2233, 0]
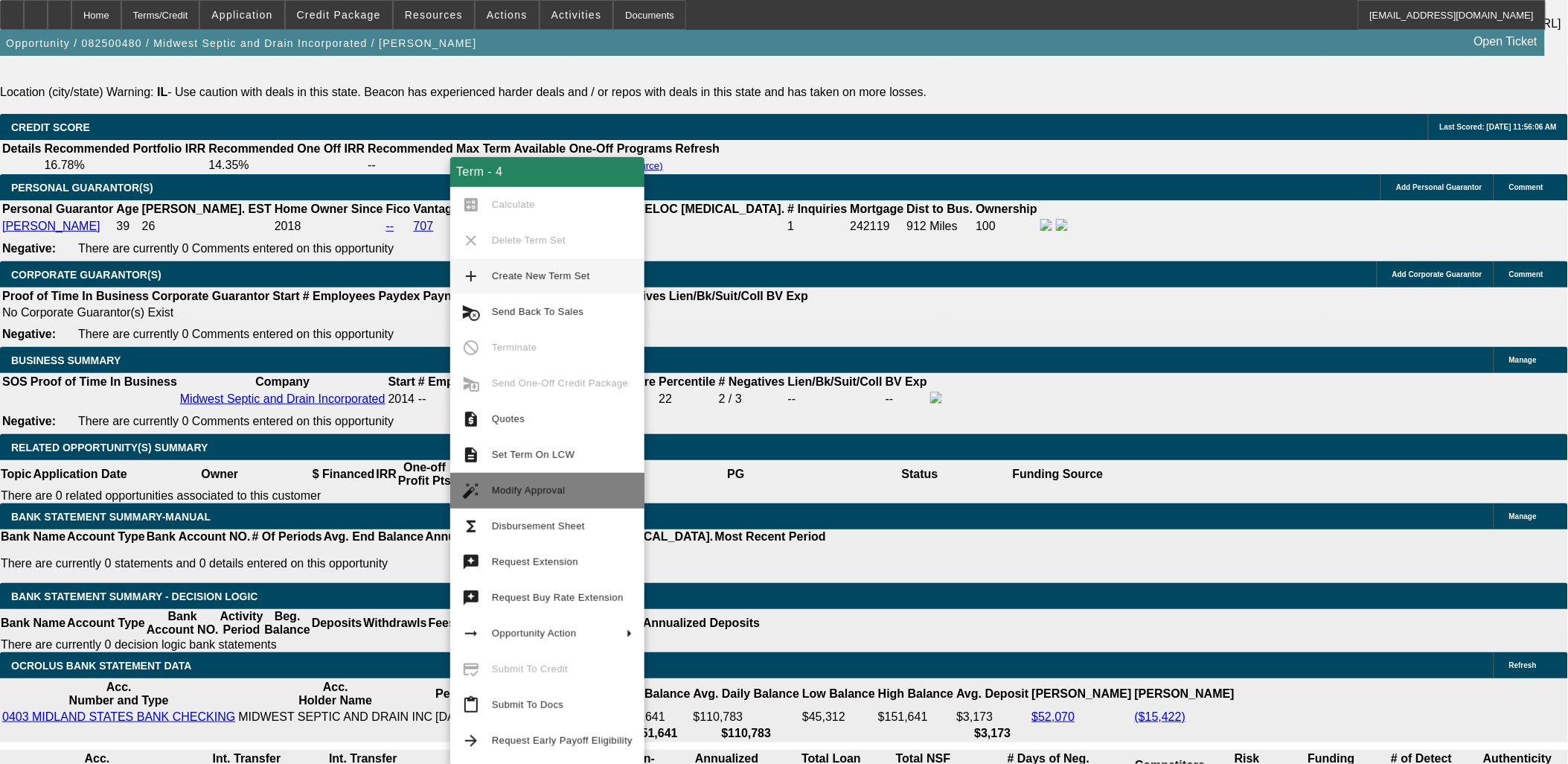
click at [530, 491] on span "Modify Approval" at bounding box center [528, 490] width 74 height 11
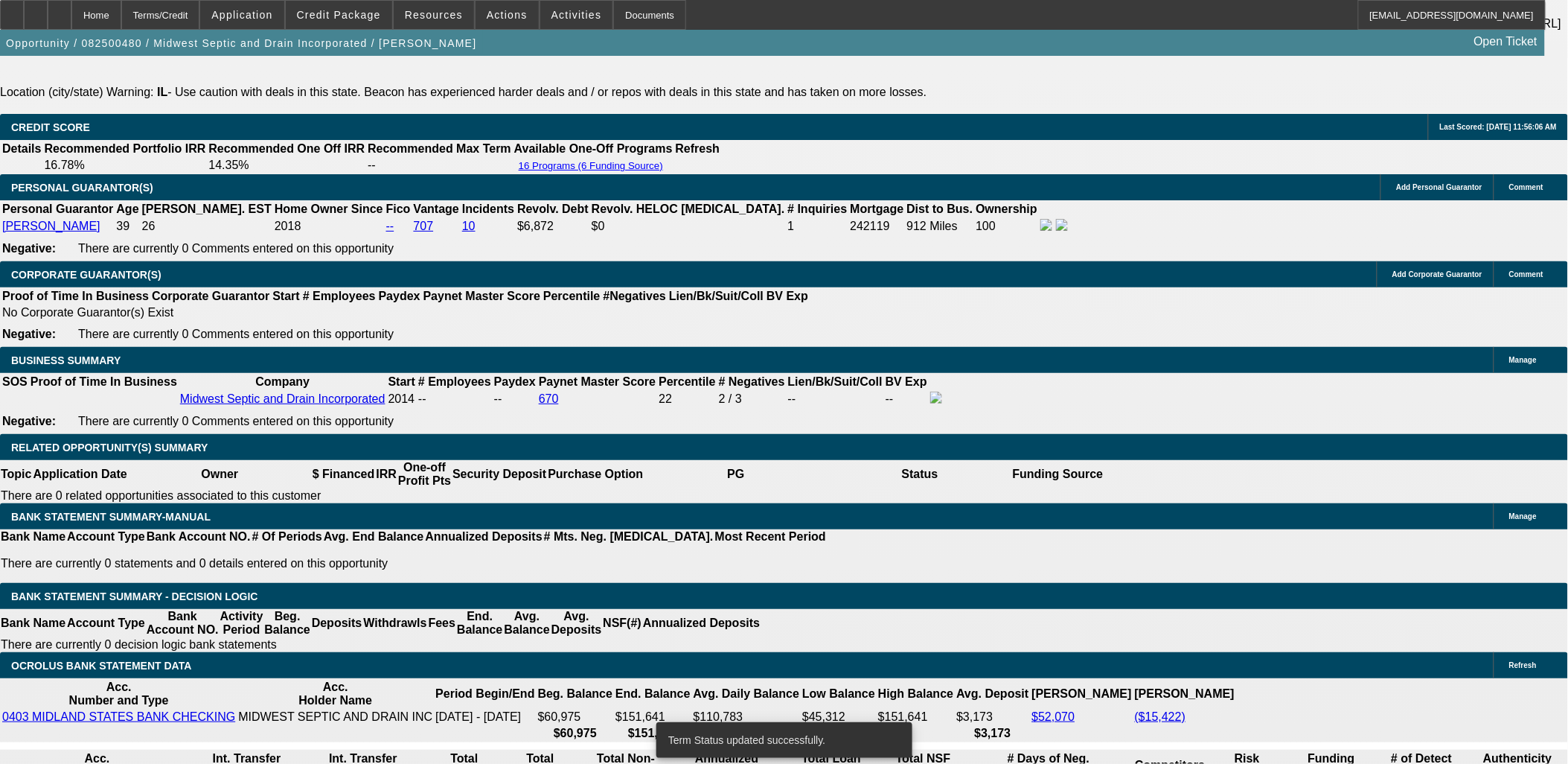
select select "0"
select select "6"
select select "0"
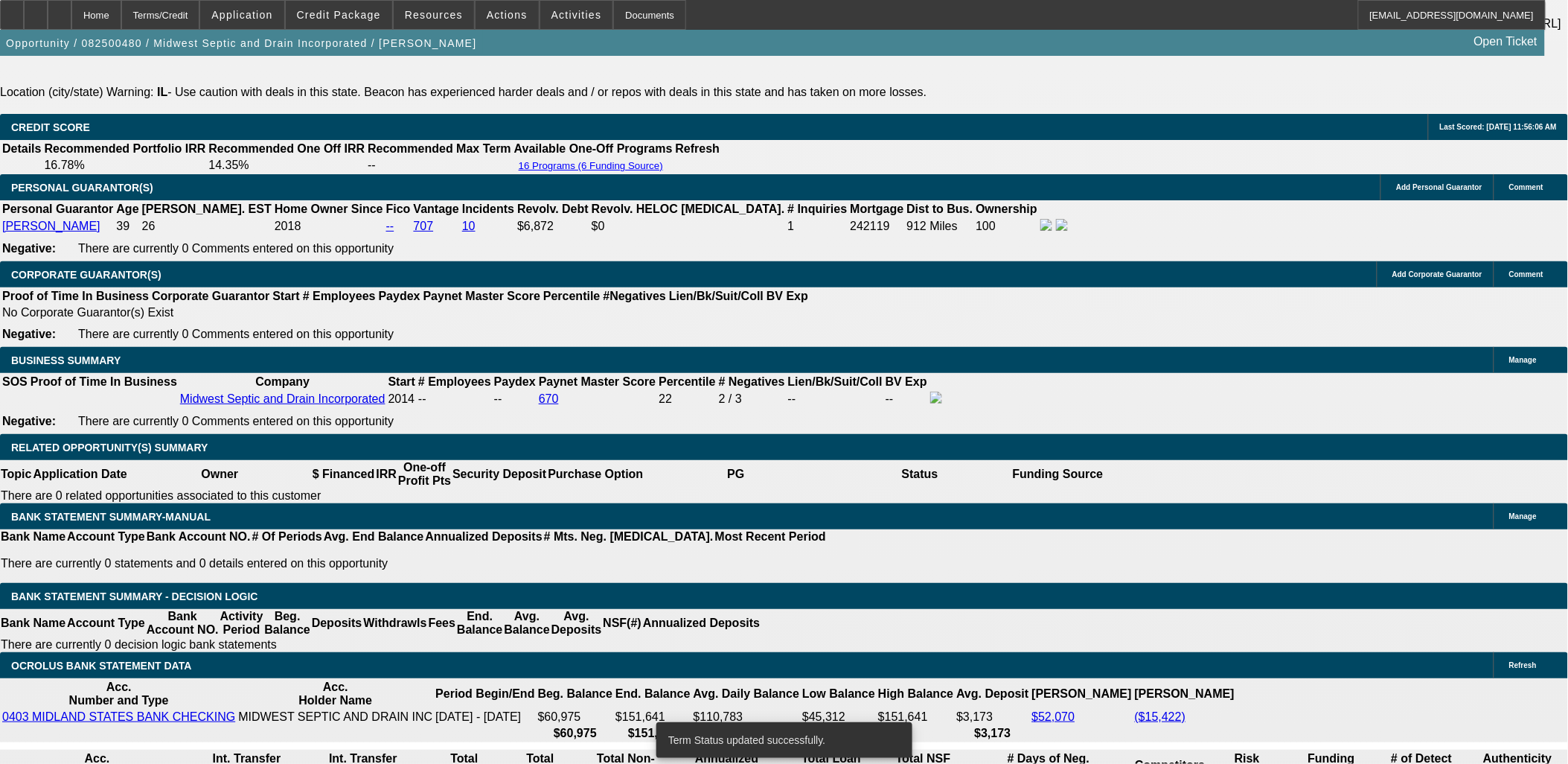
select select "0"
select select "6"
select select "0"
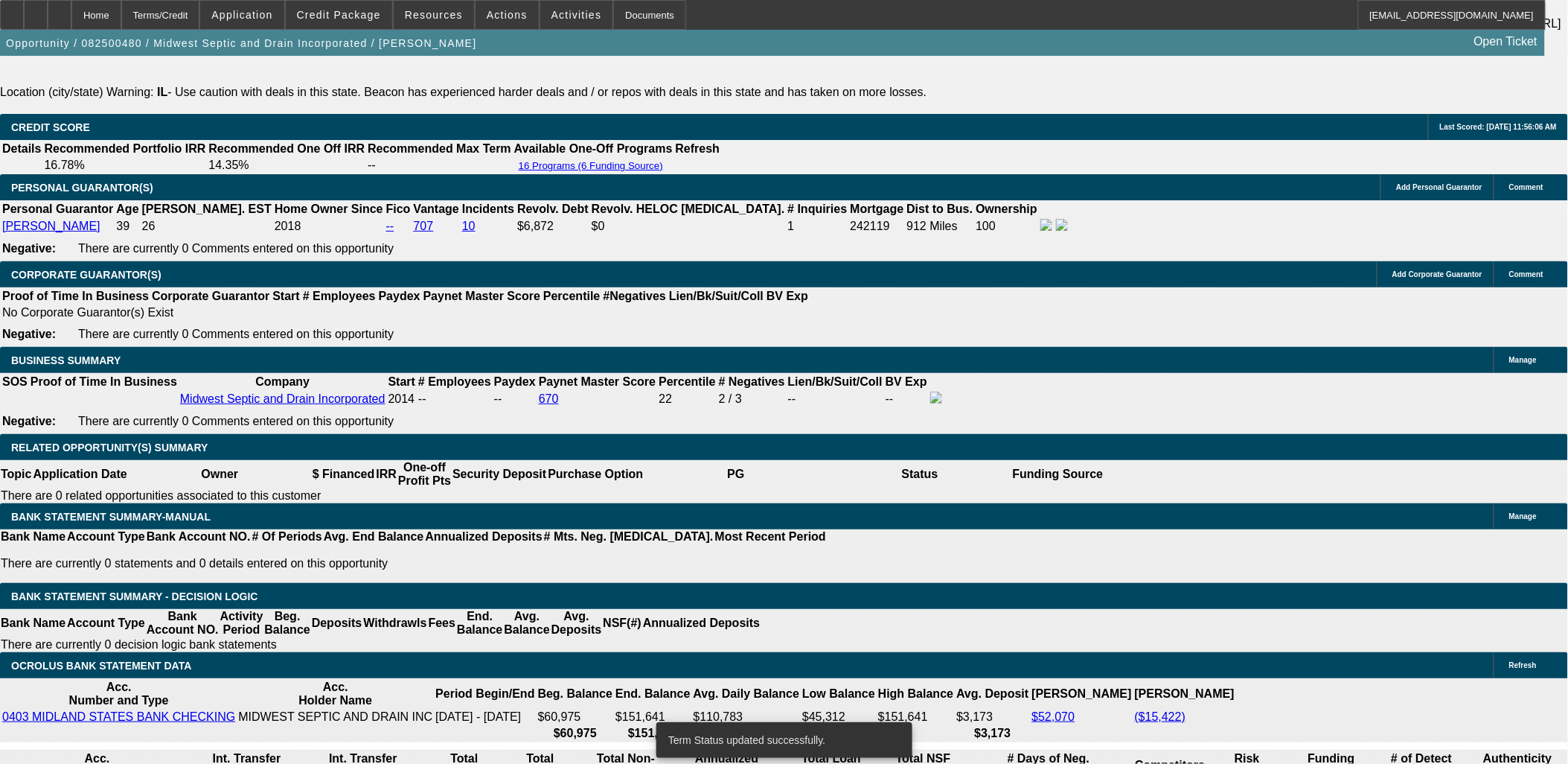
select select "0"
select select "6"
select select "0"
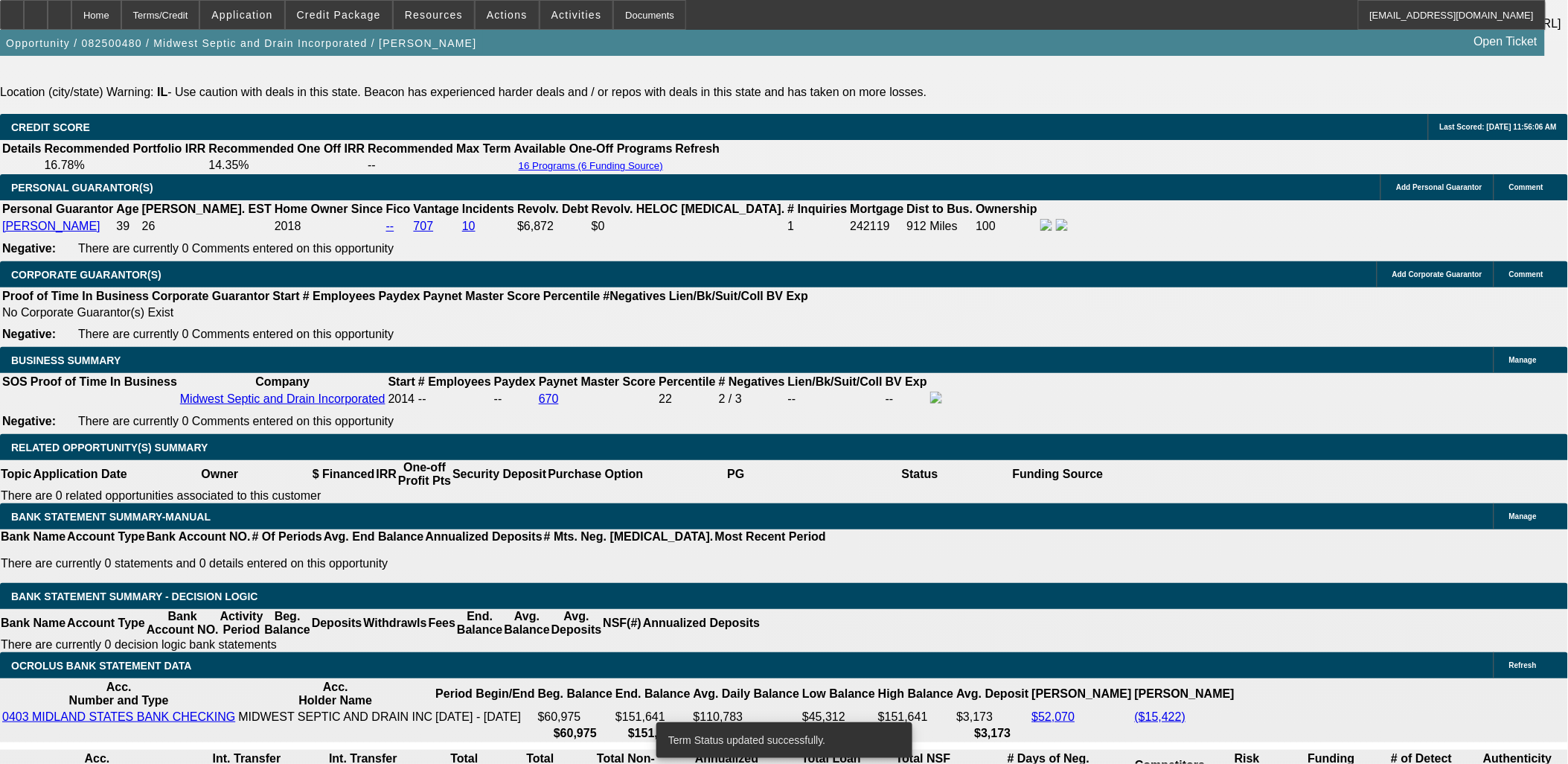
select select "6"
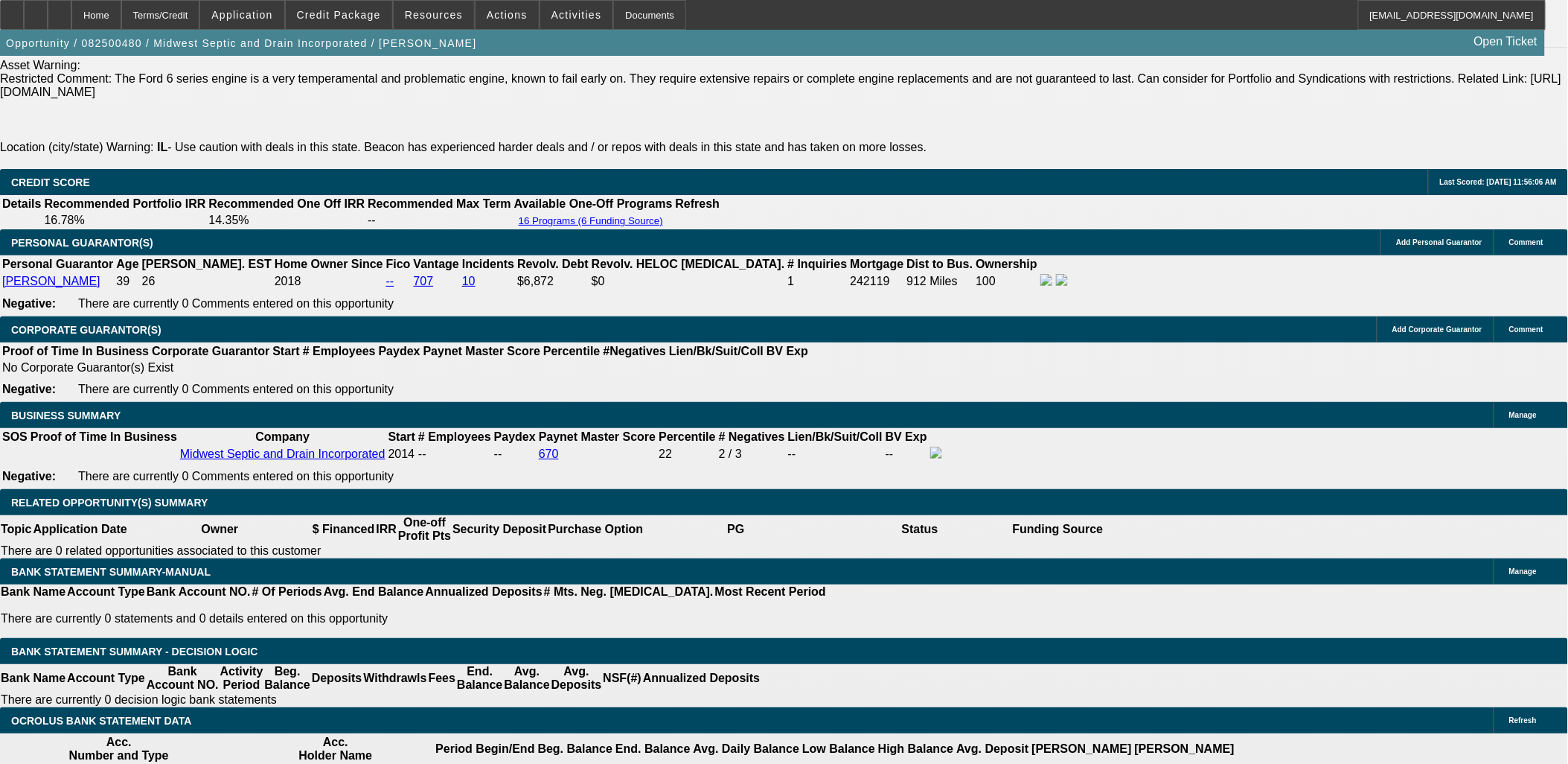
scroll to position [2150, 0]
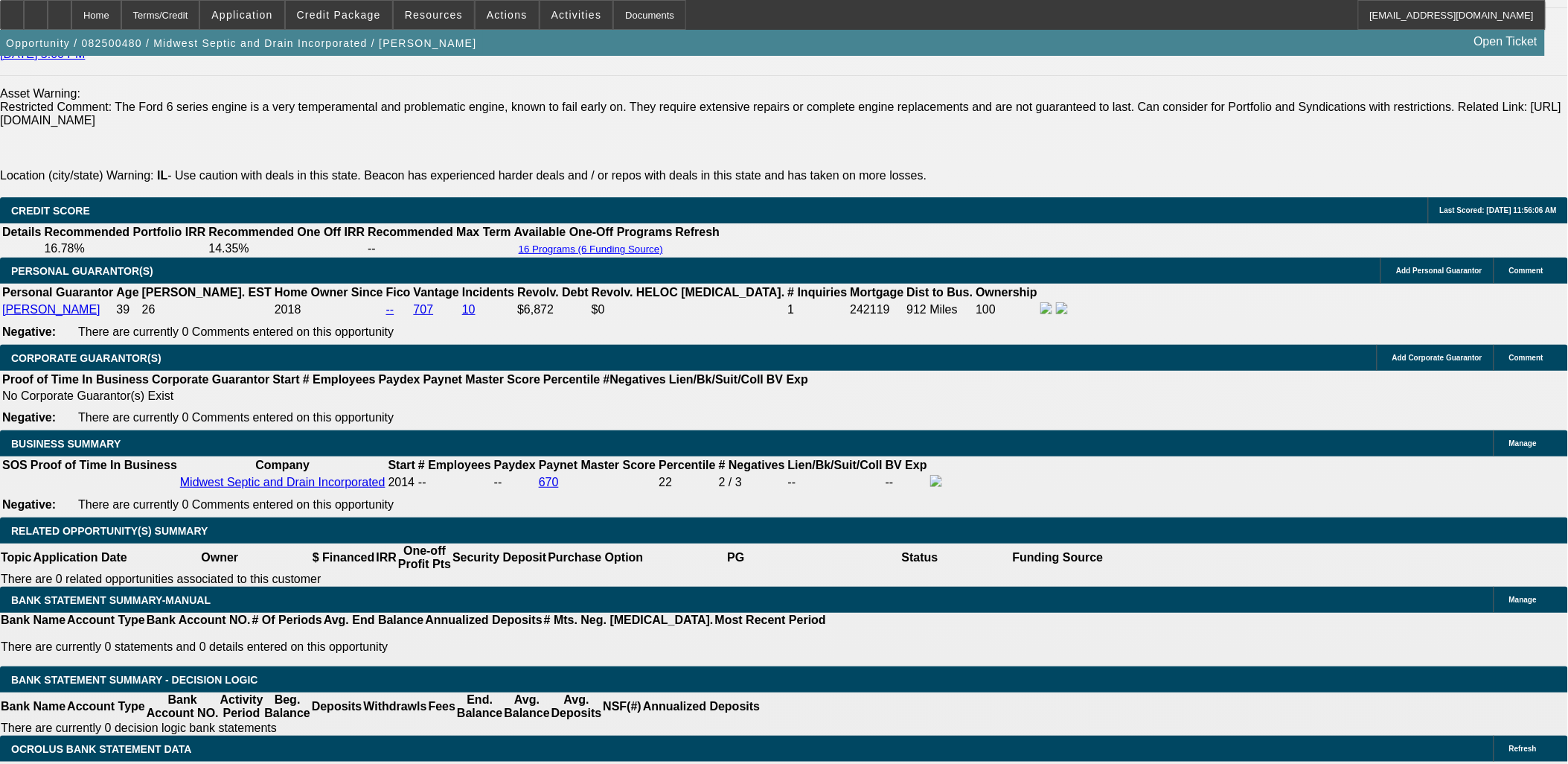
select select "0"
select select "6"
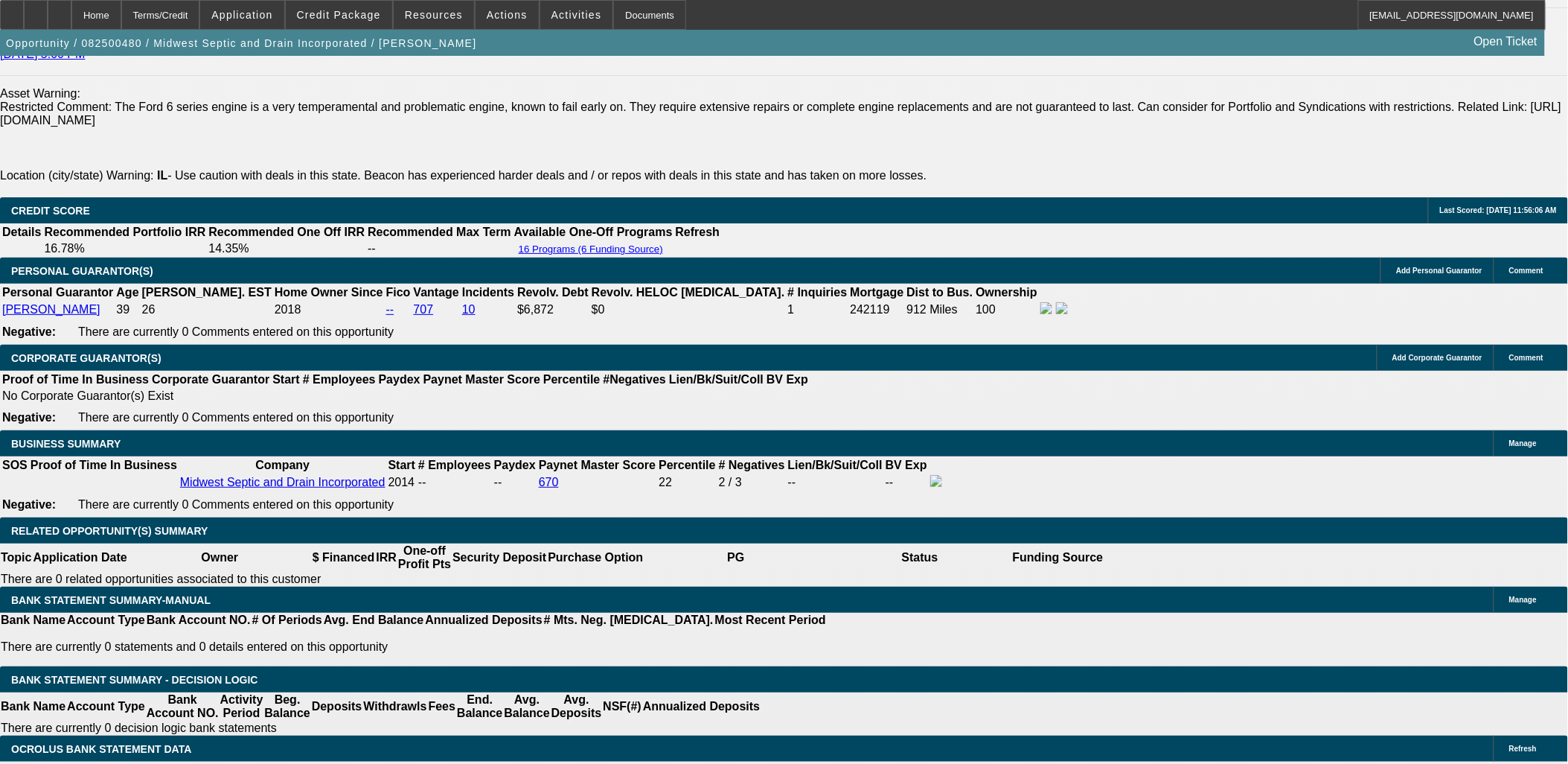
select select "0"
select select "6"
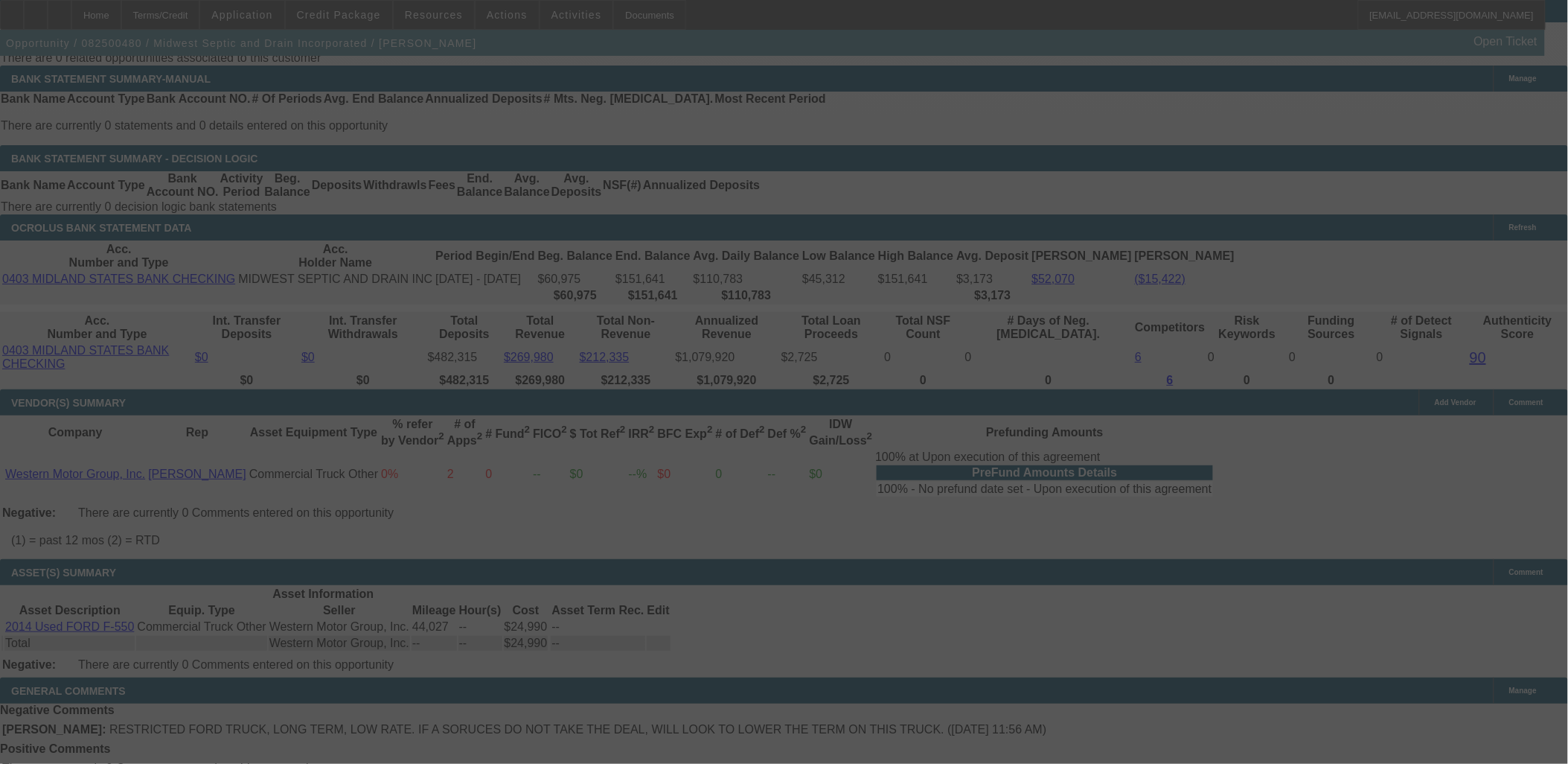
scroll to position [2423, 0]
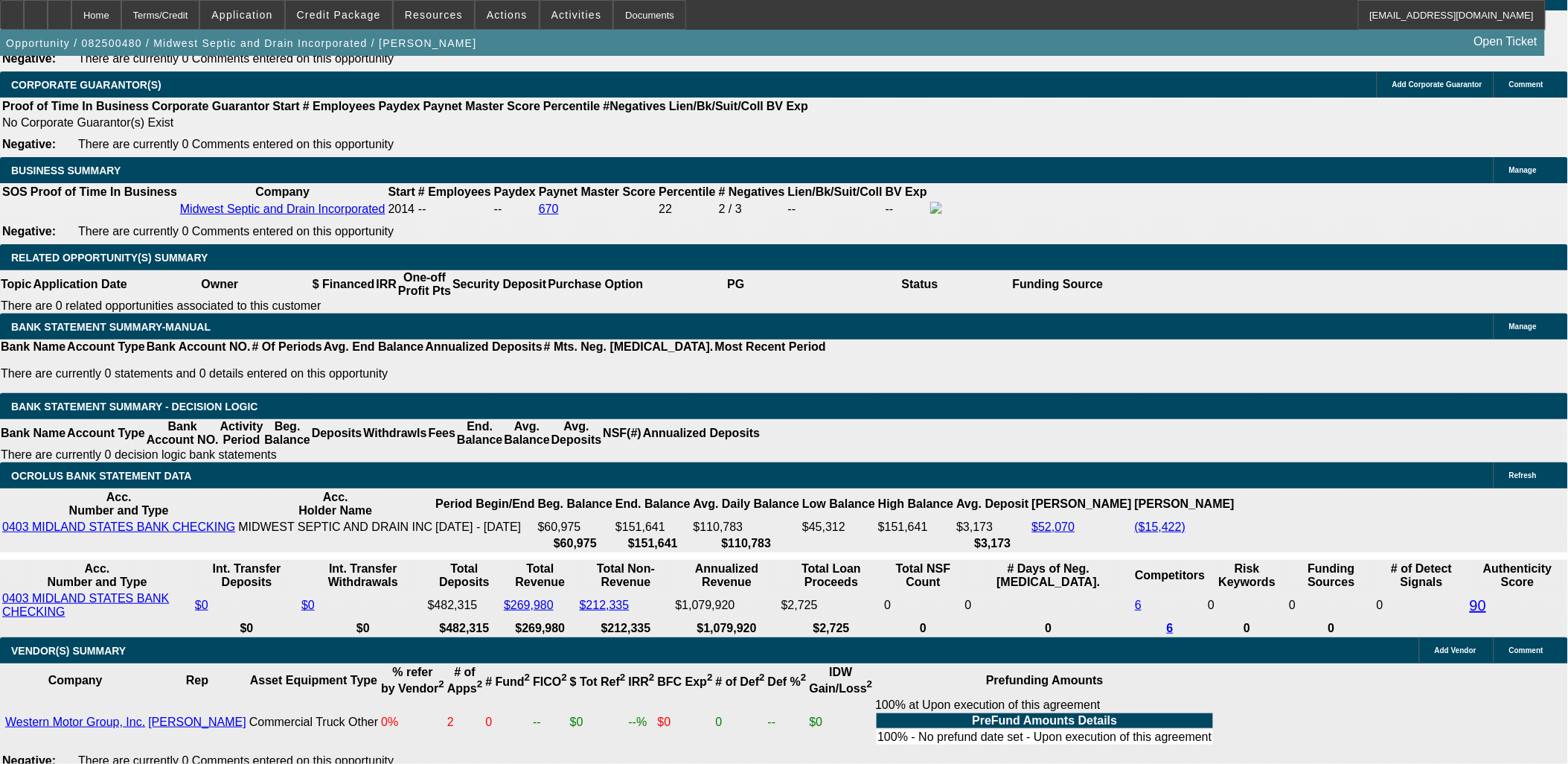
select select "0"
select select "6"
select select "0"
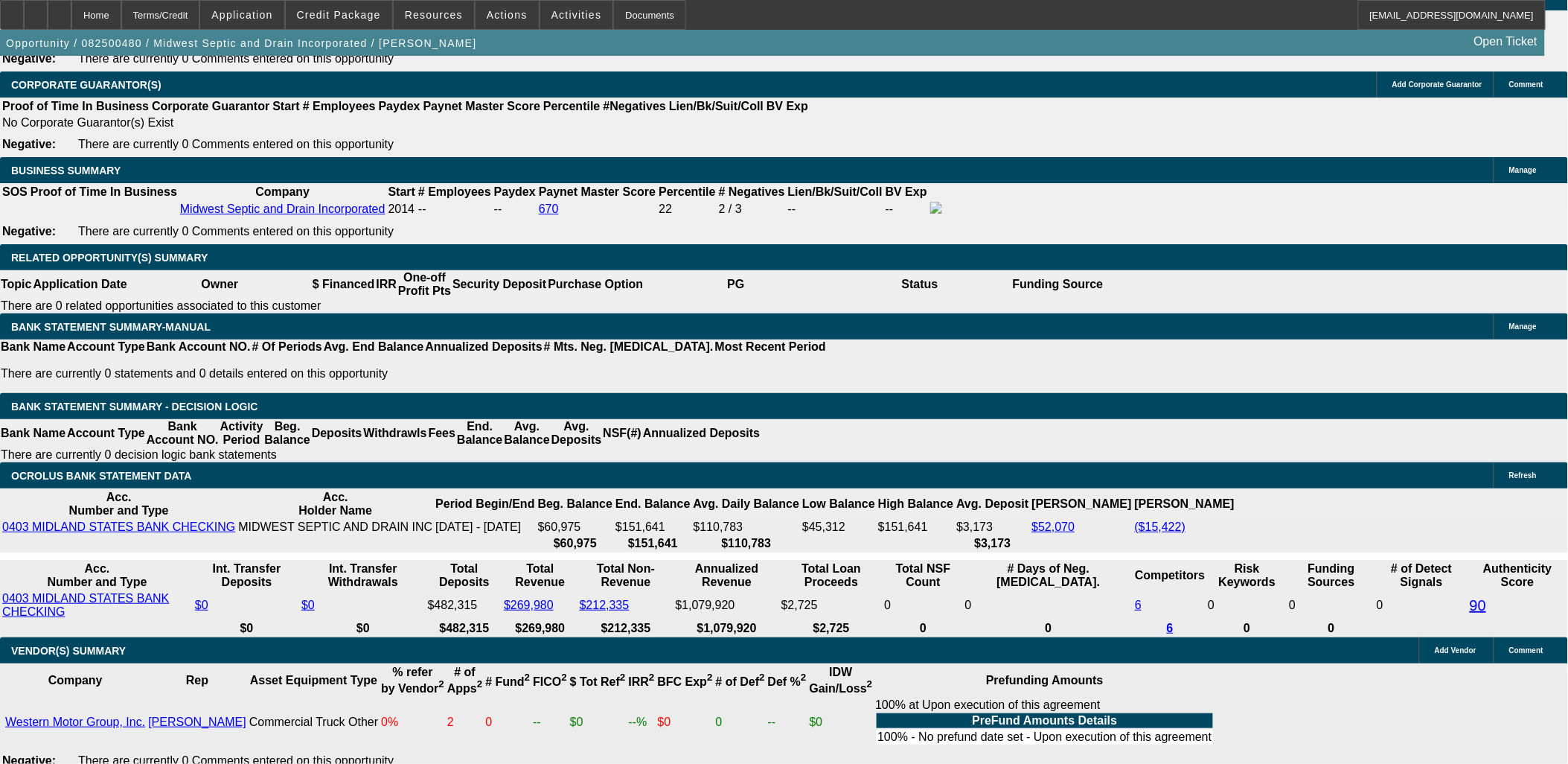
select select "0"
select select "6"
select select "0"
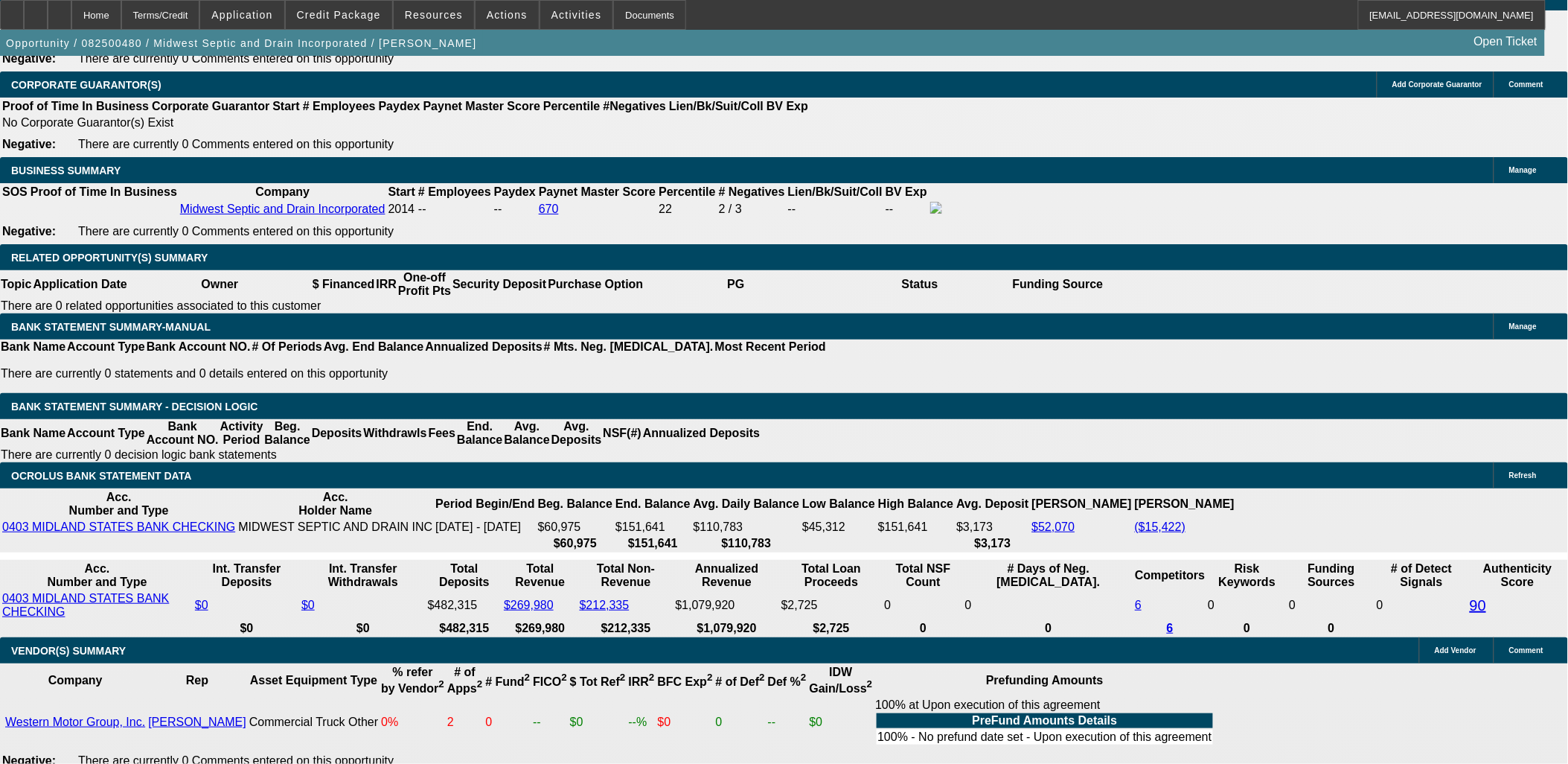
select select "0"
select select "6"
select select "0"
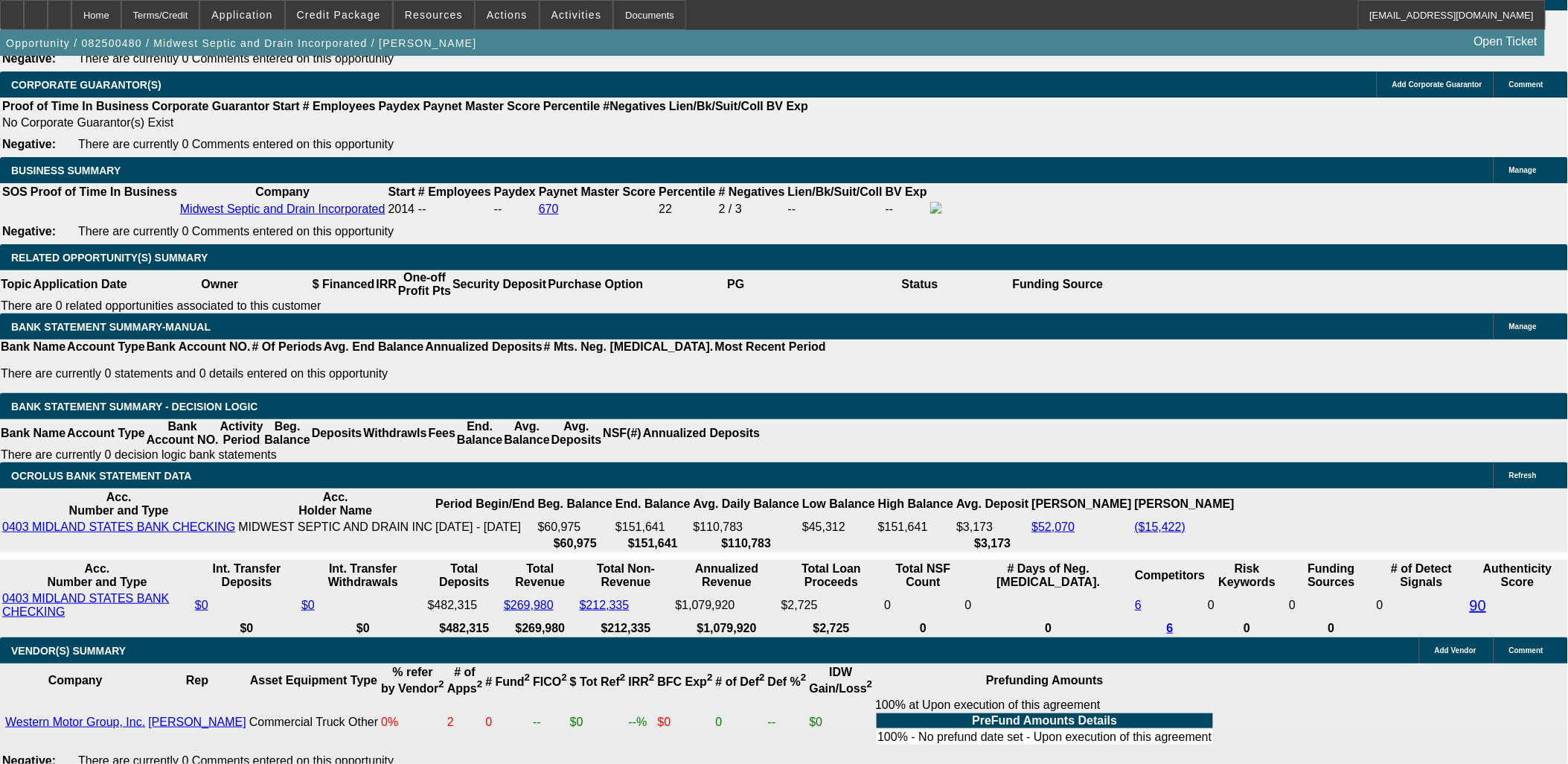
select select "6"
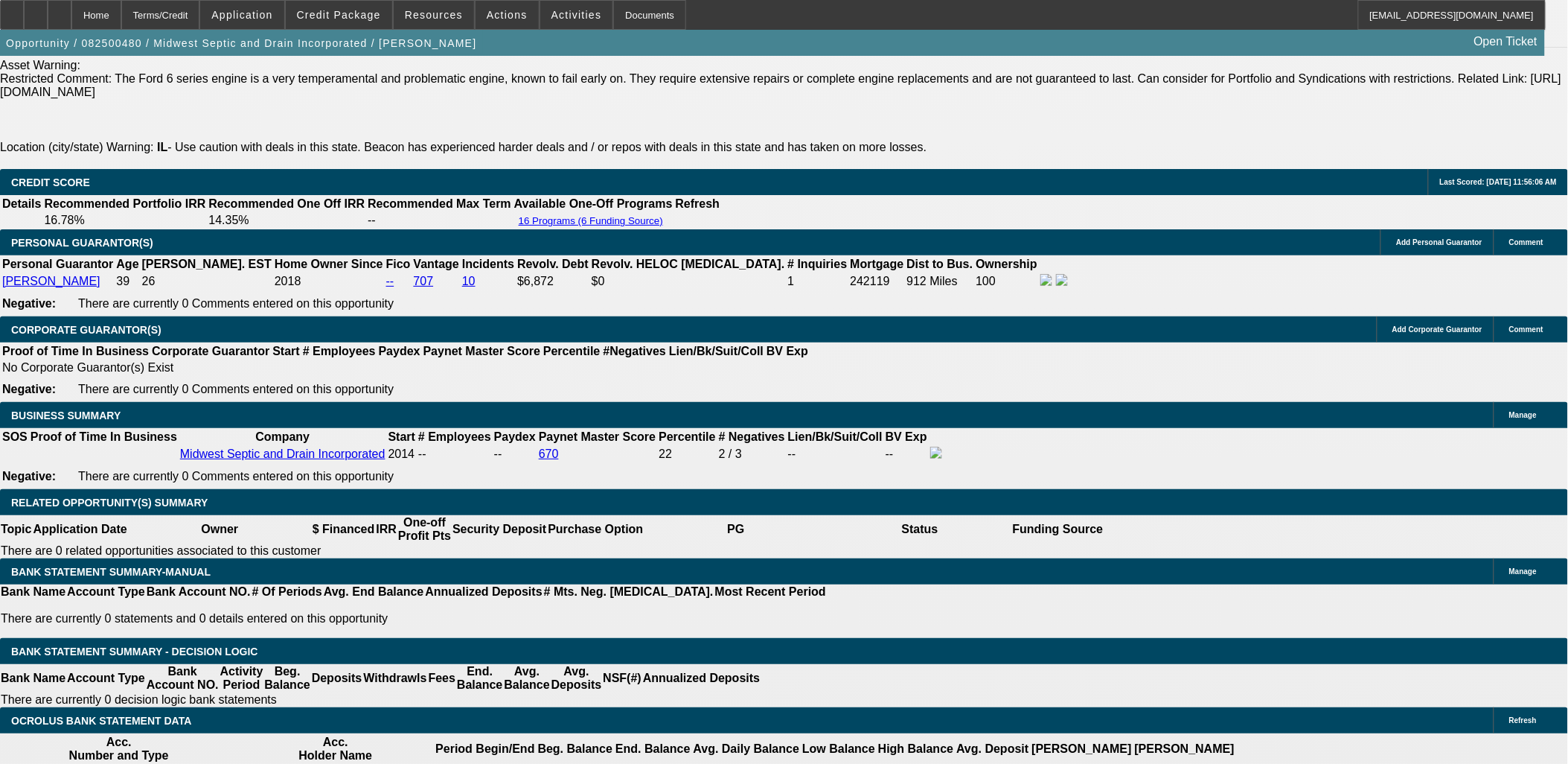
scroll to position [2177, 0]
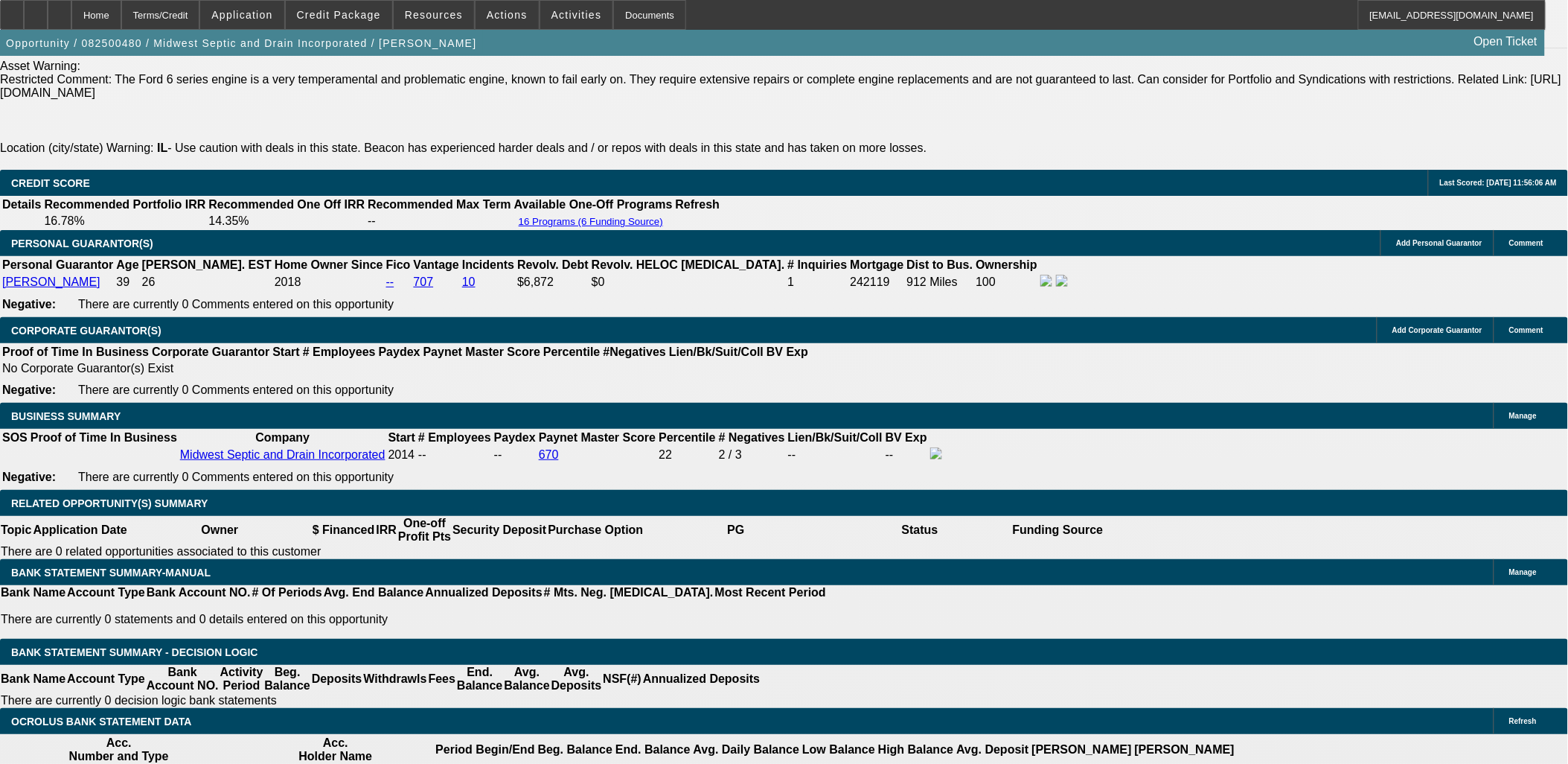
drag, startPoint x: 477, startPoint y: 328, endPoint x: 464, endPoint y: 331, distance: 13.3
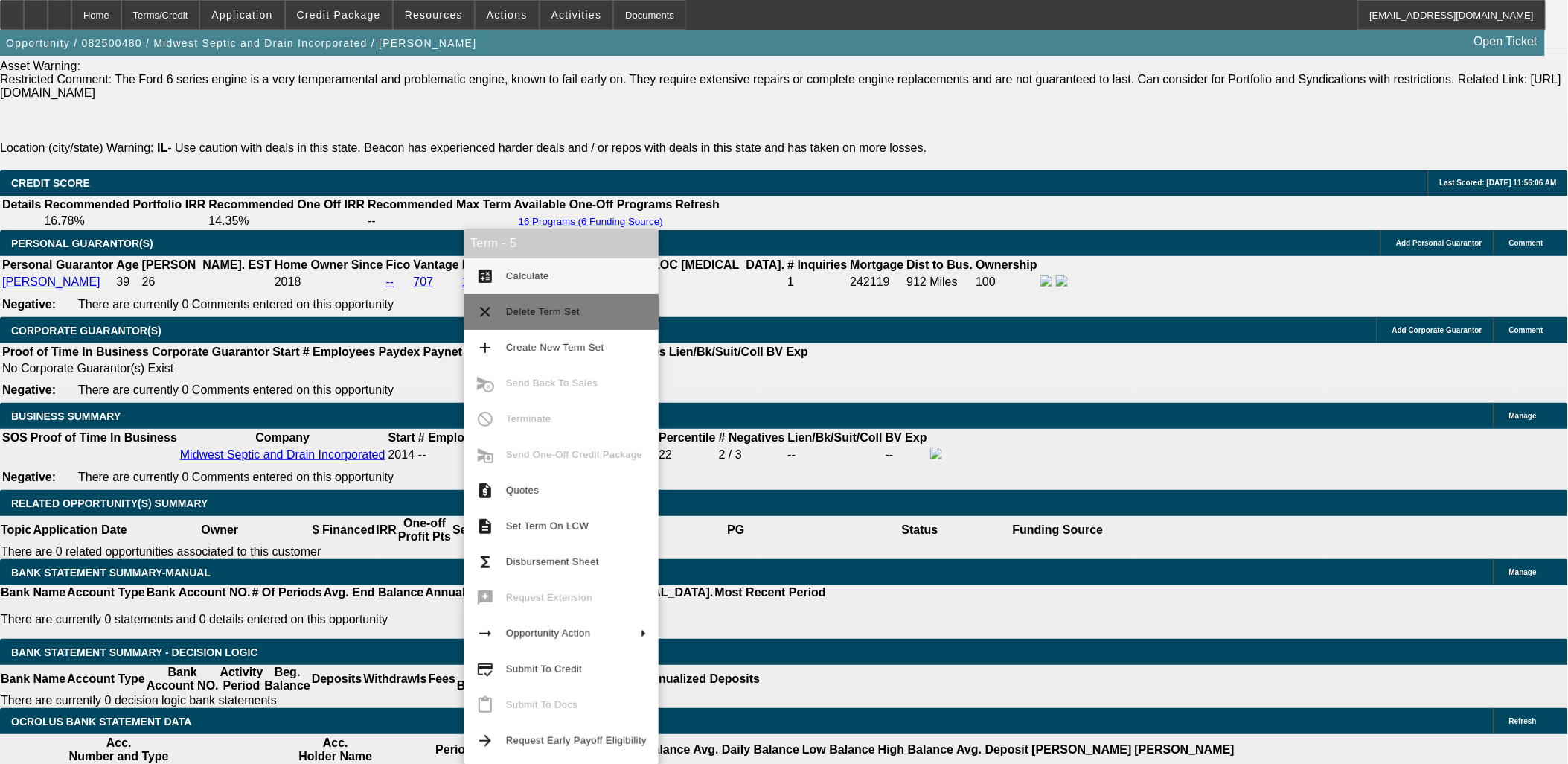
click at [533, 318] on span "Delete Term Set" at bounding box center [576, 312] width 141 height 18
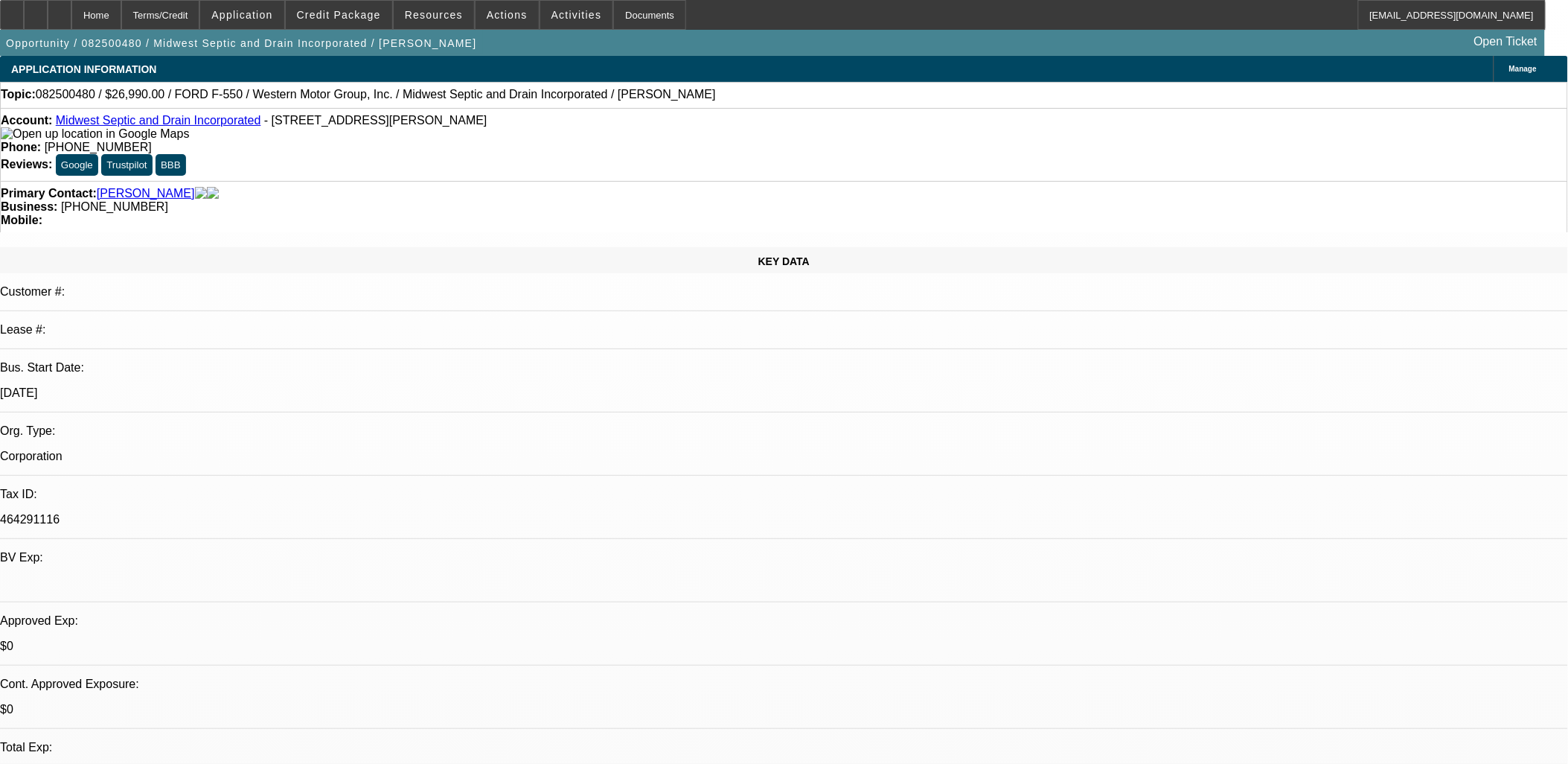
select select "0"
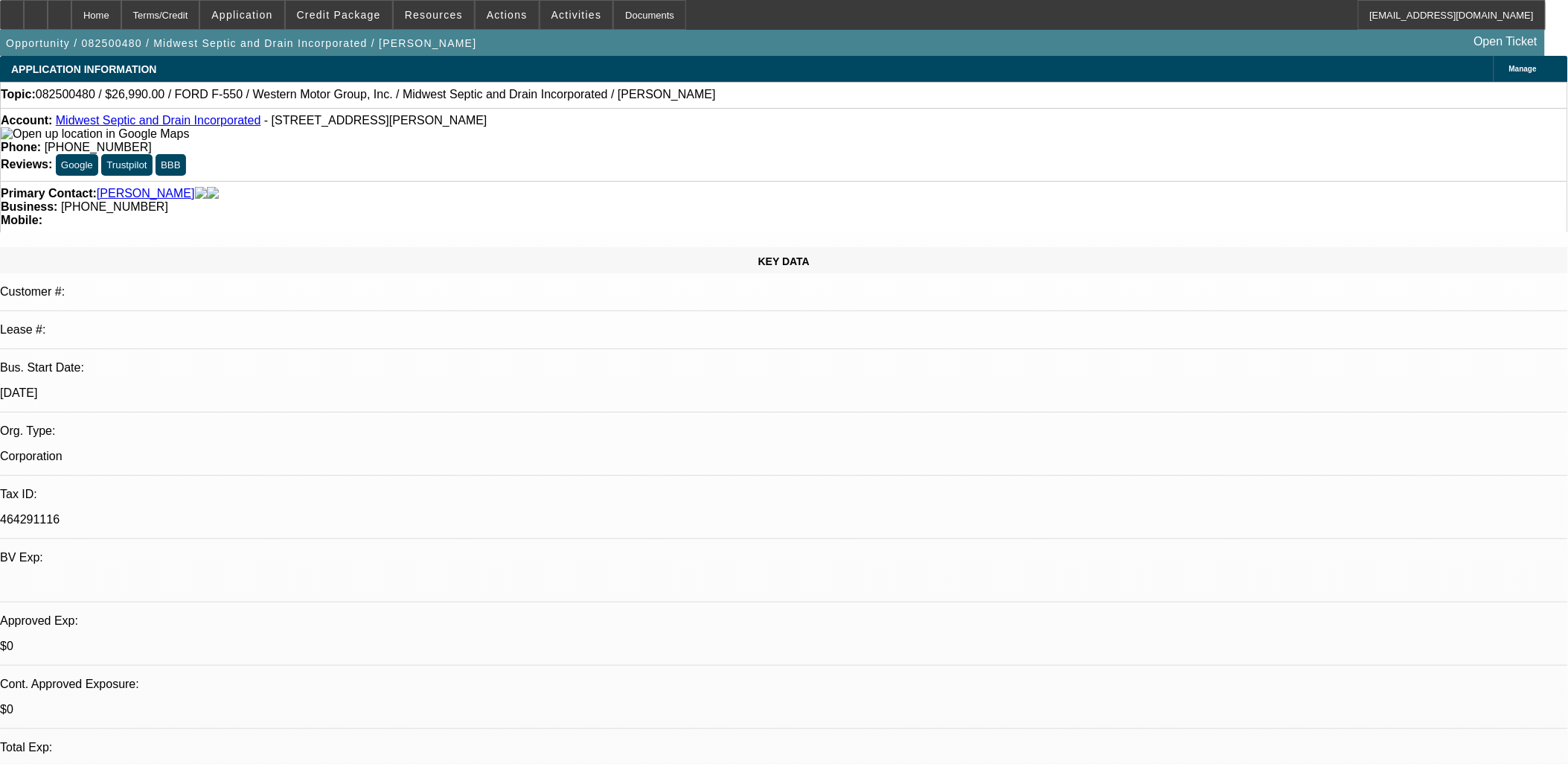
select select "0"
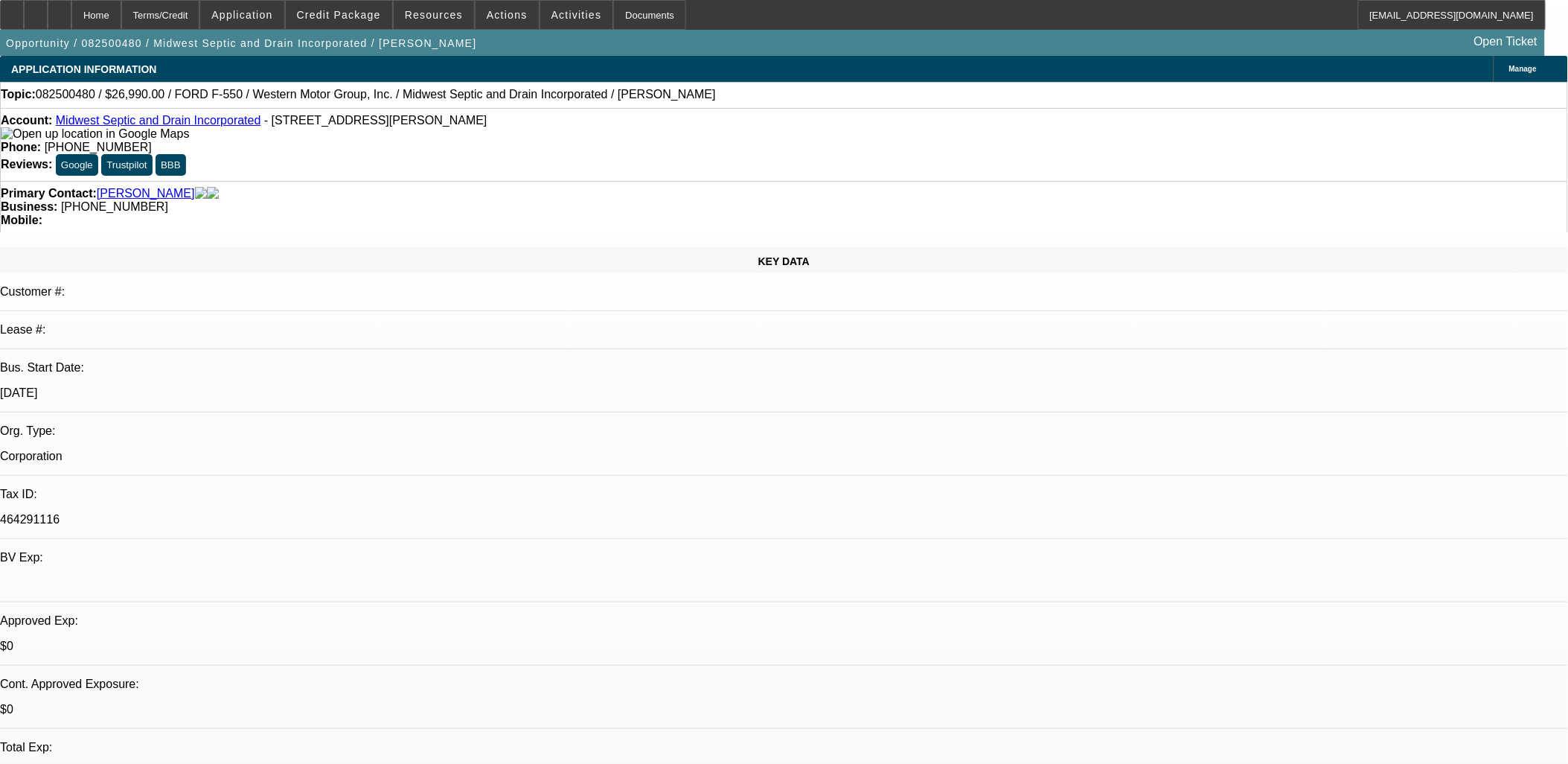
select select "0"
select select "1"
select select "6"
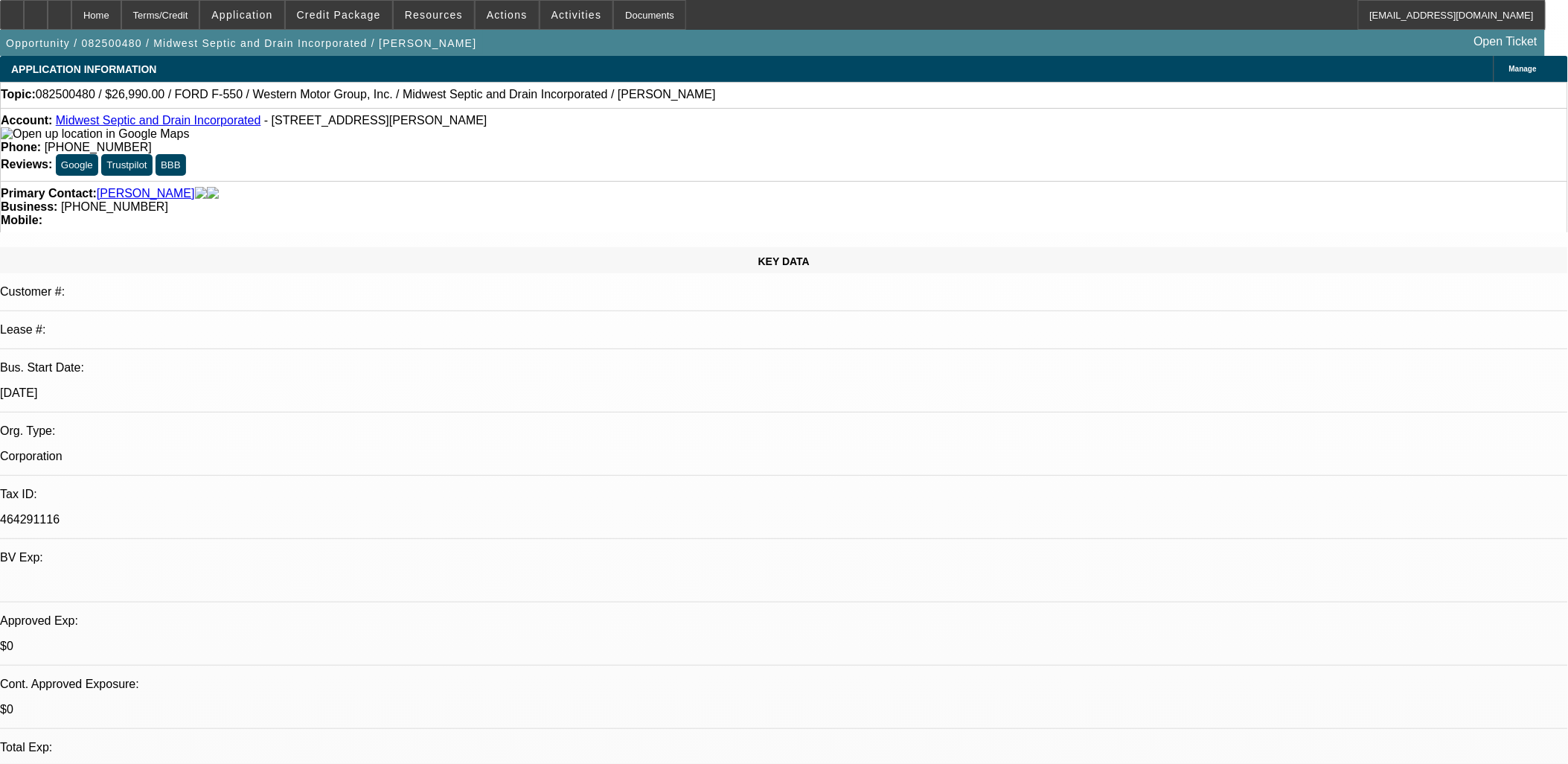
select select "1"
select select "6"
select select "1"
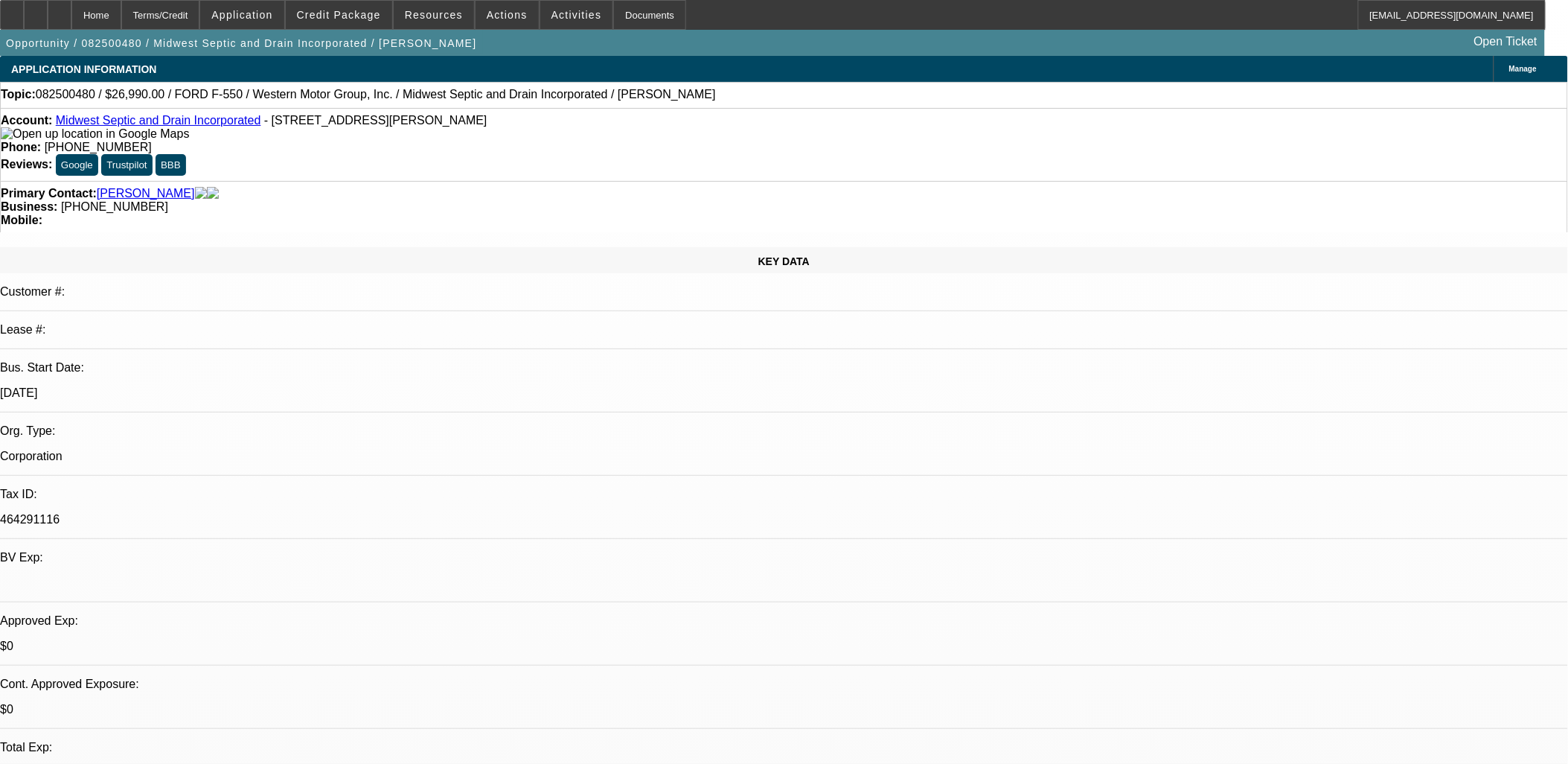
select select "6"
select select "1"
select select "6"
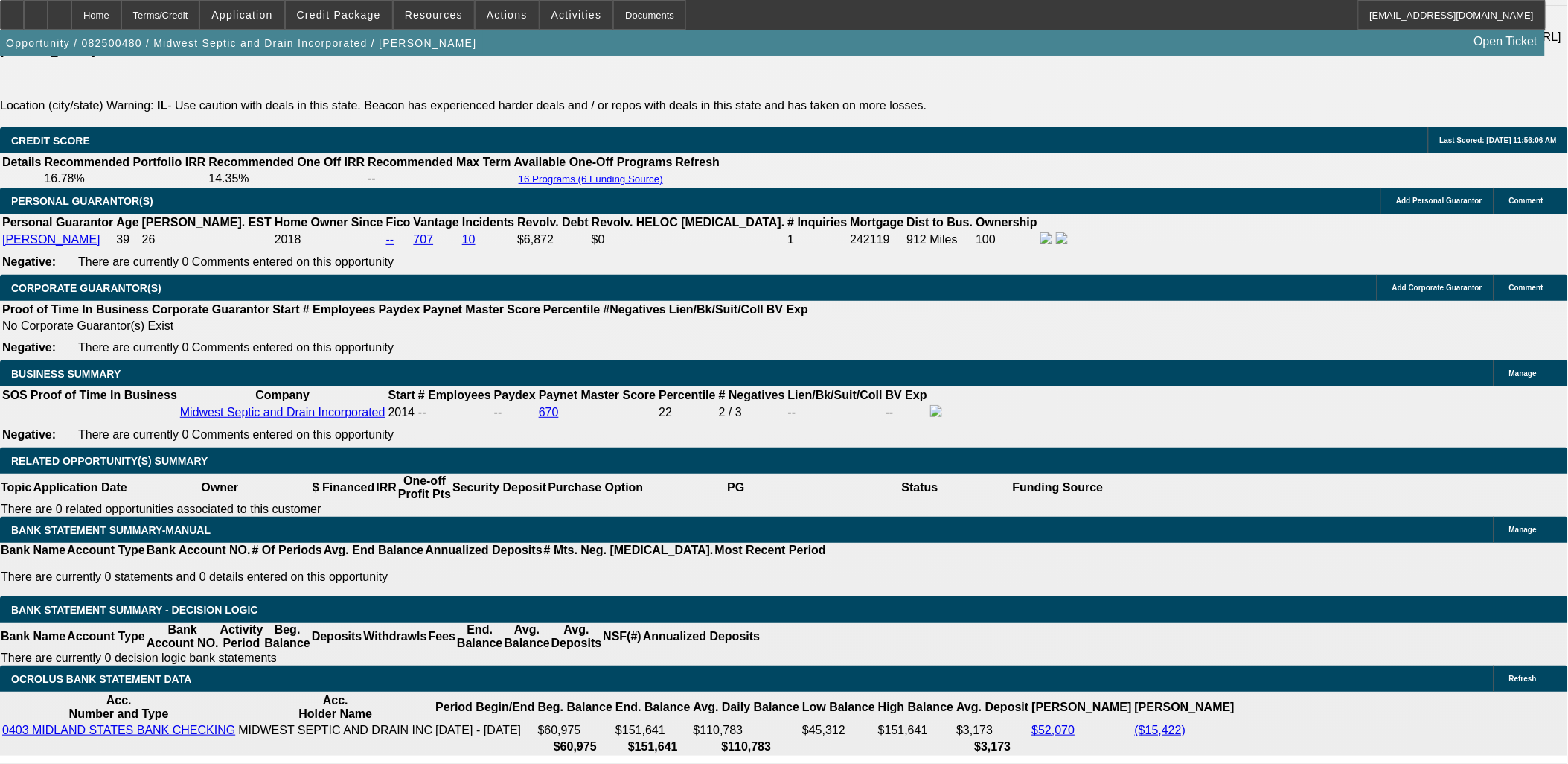
scroll to position [2233, 0]
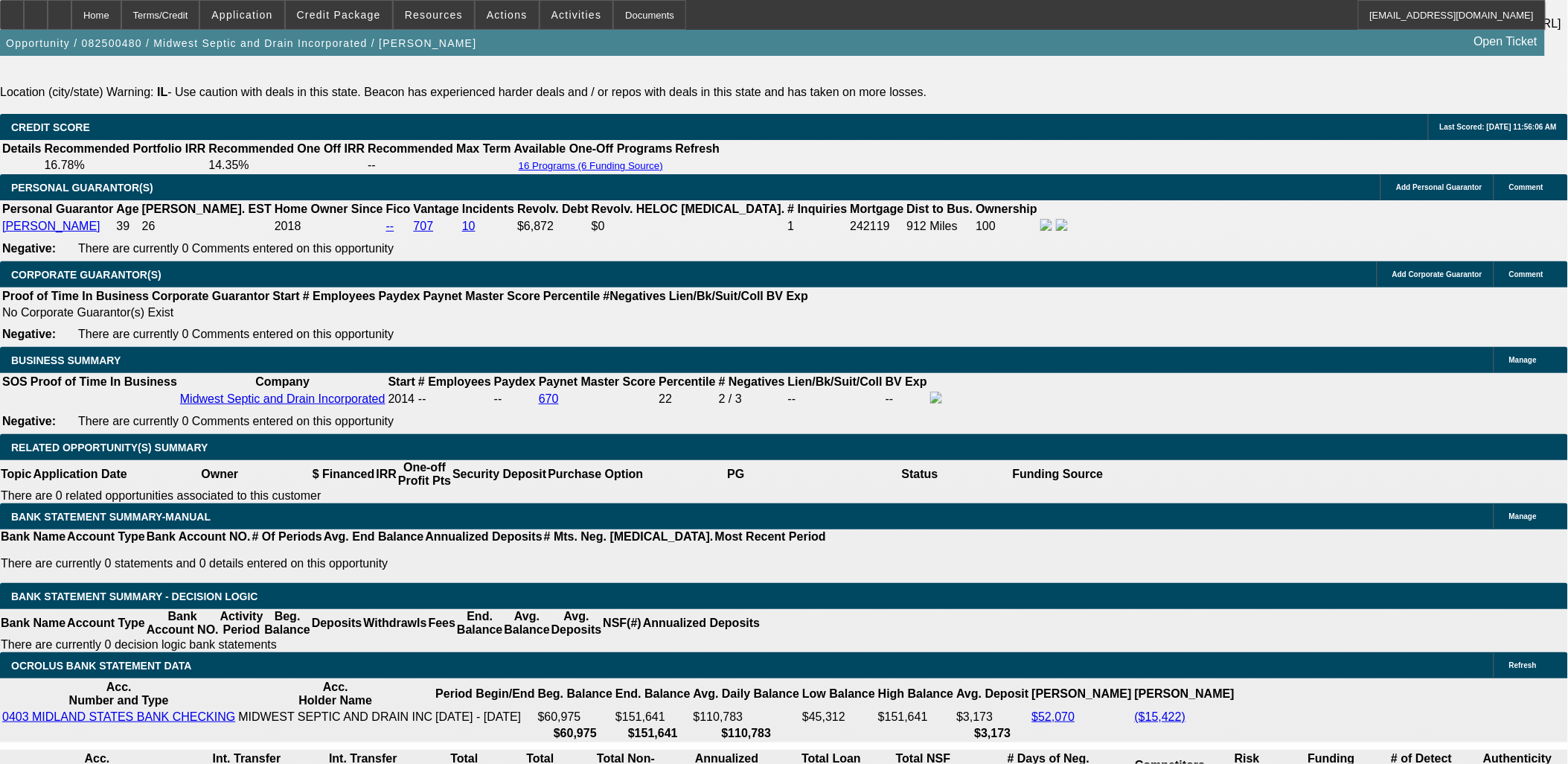
drag, startPoint x: 268, startPoint y: 437, endPoint x: 275, endPoint y: 442, distance: 8.6
type input "695"
type input "UNKNOWN"
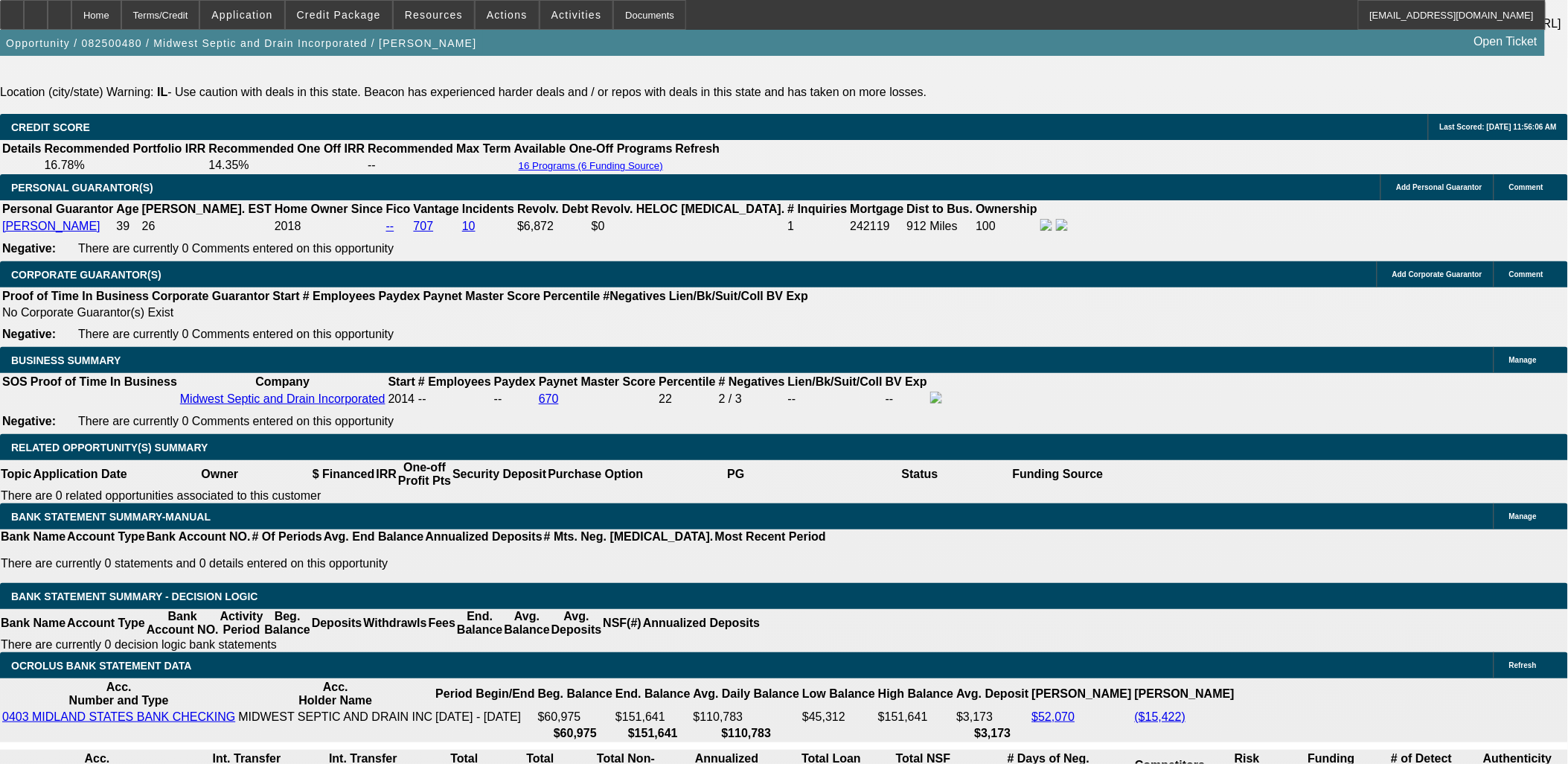
type input "10.8"
type input "$695.00"
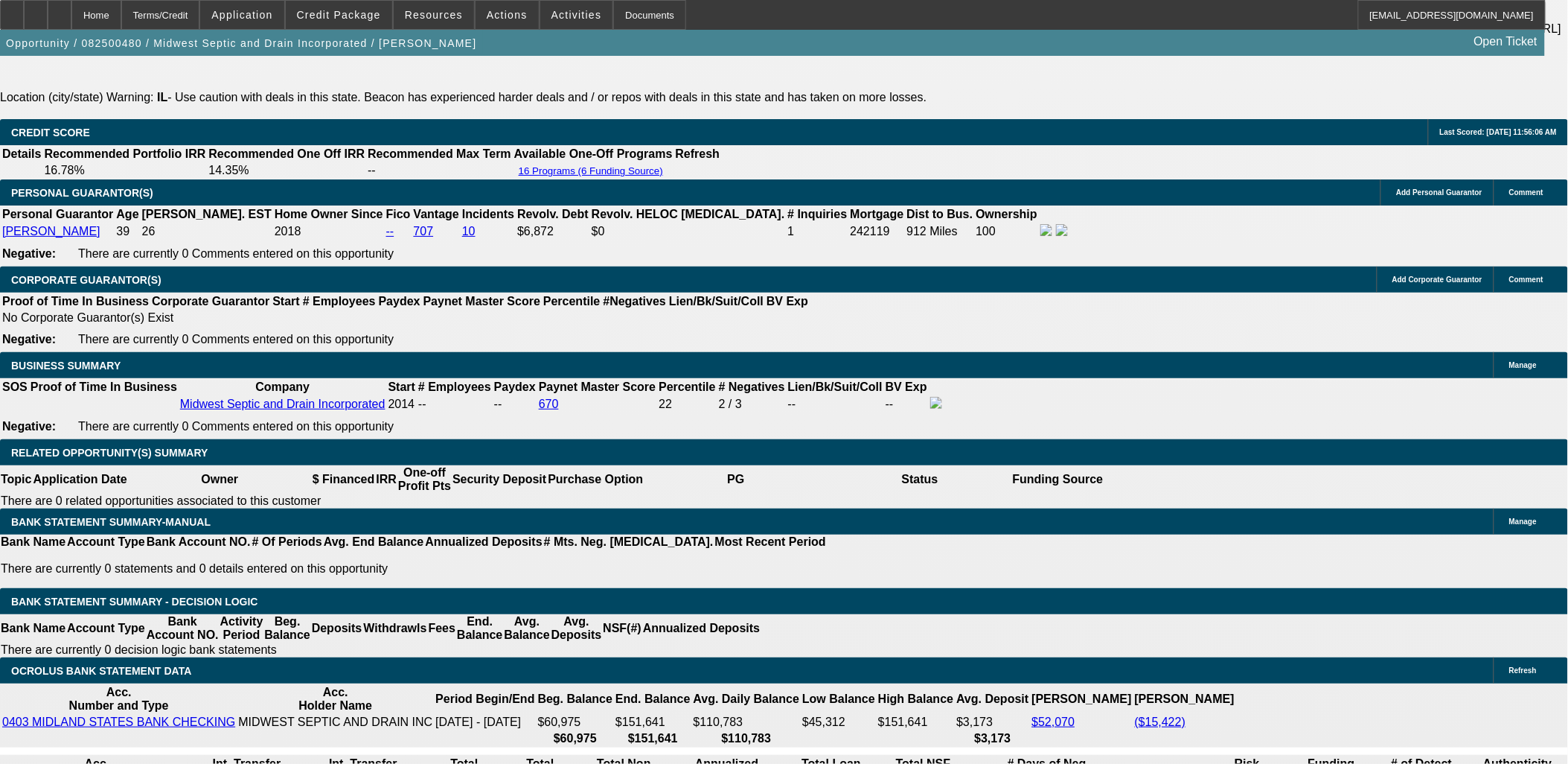
scroll to position [2150, 0]
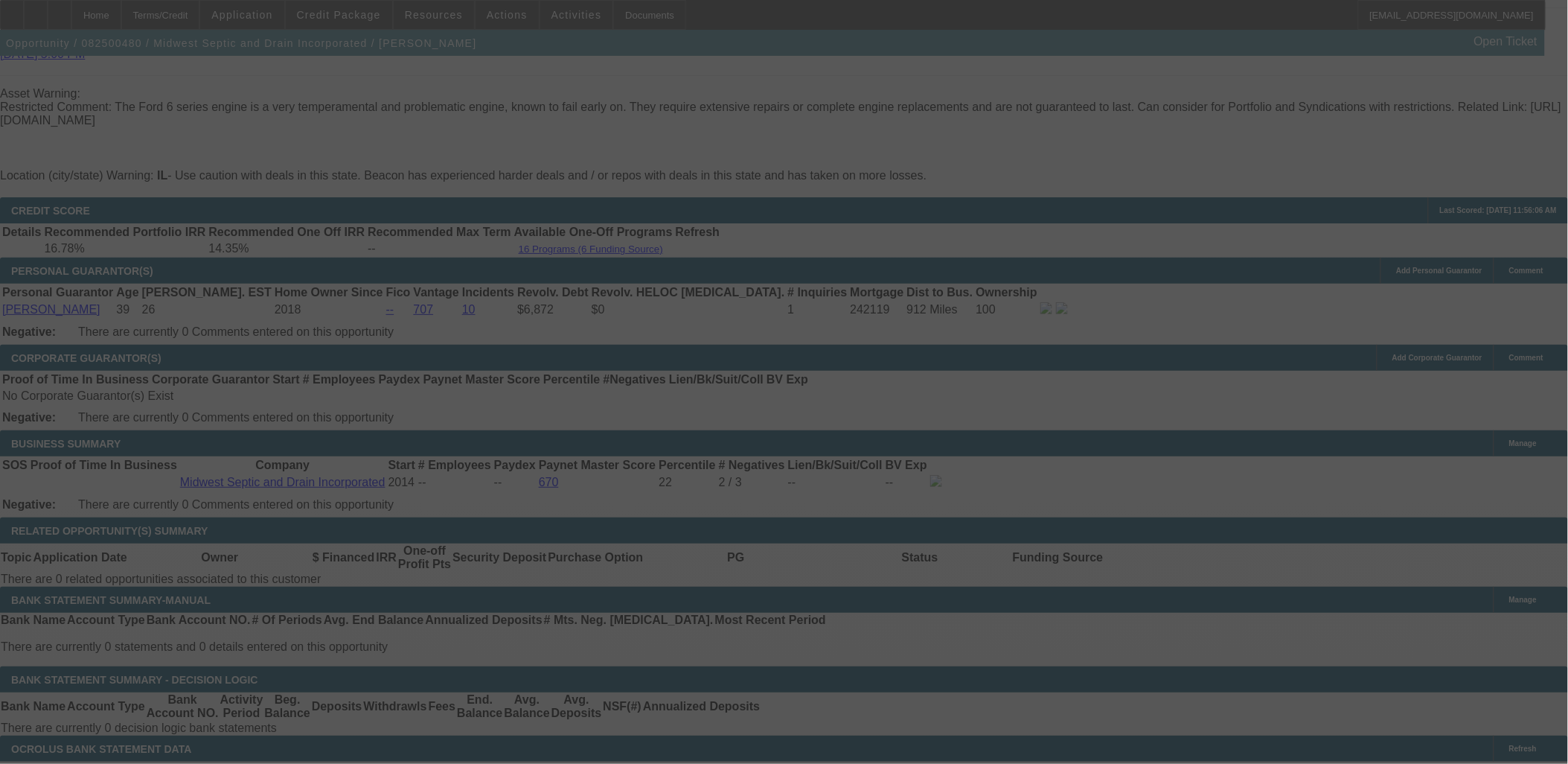
select select "0"
select select "6"
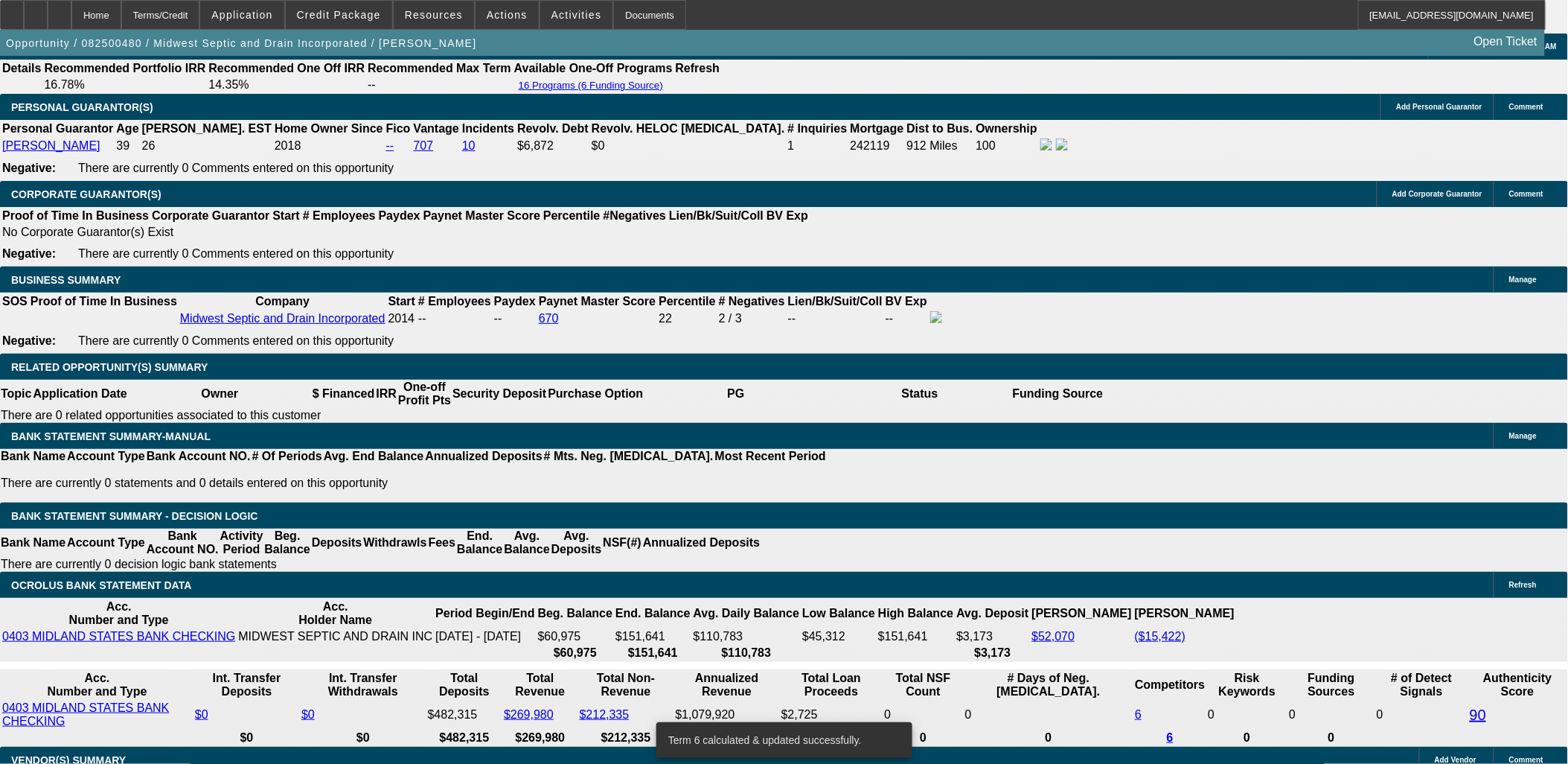
scroll to position [2317, 0]
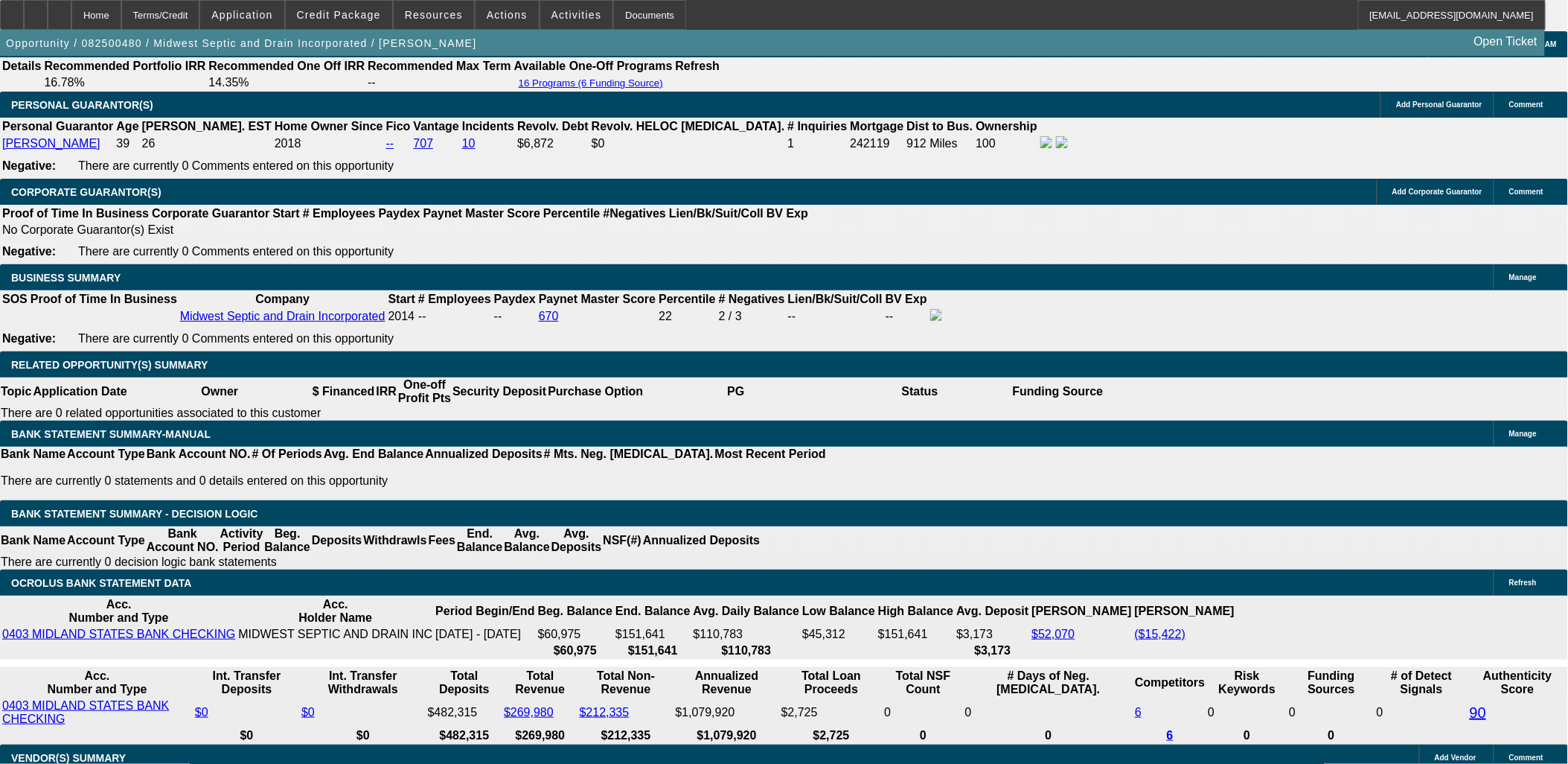
type input "695."
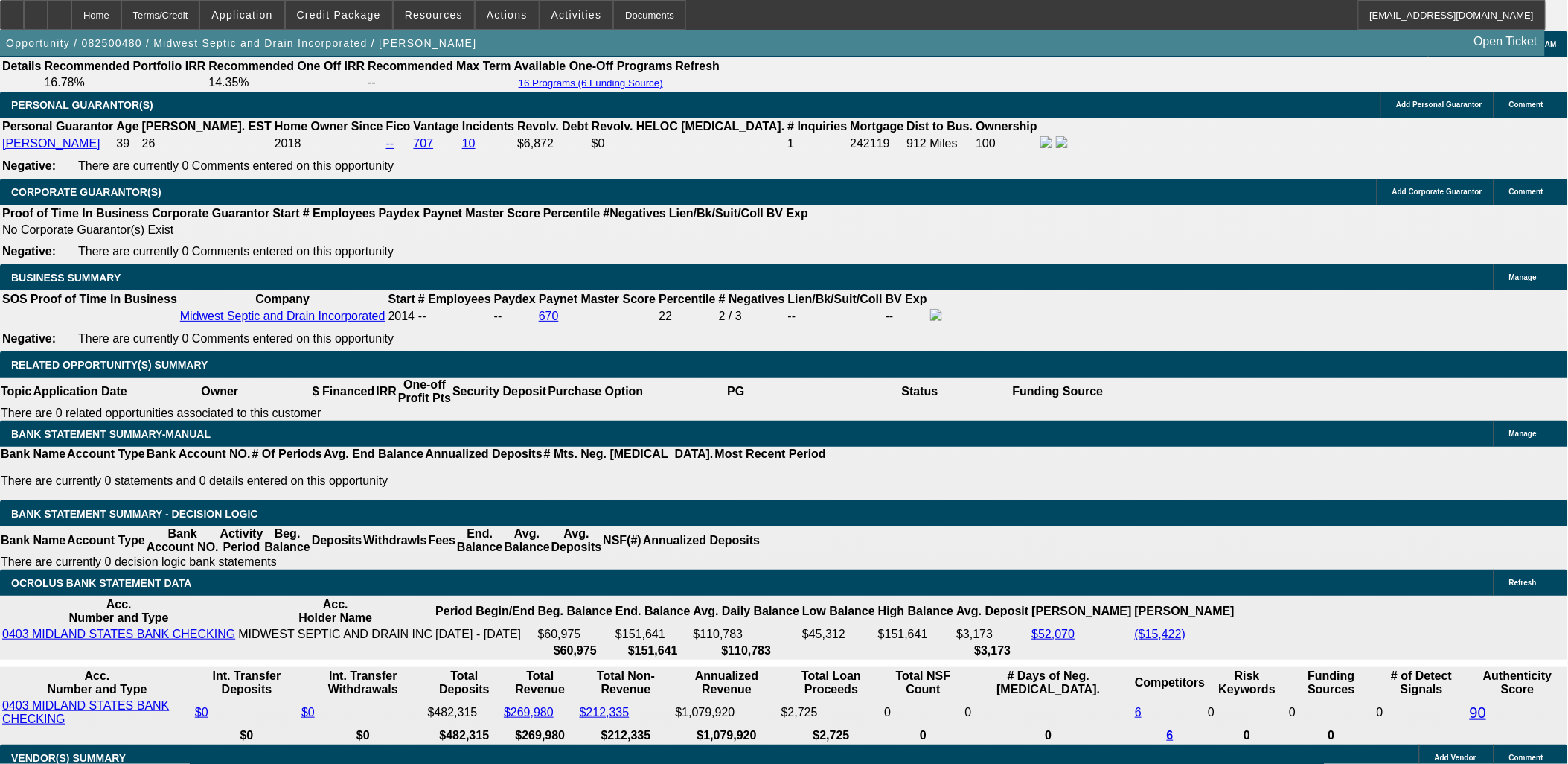
type input "UNKNOWN"
type input "695.99"
type input "10.9"
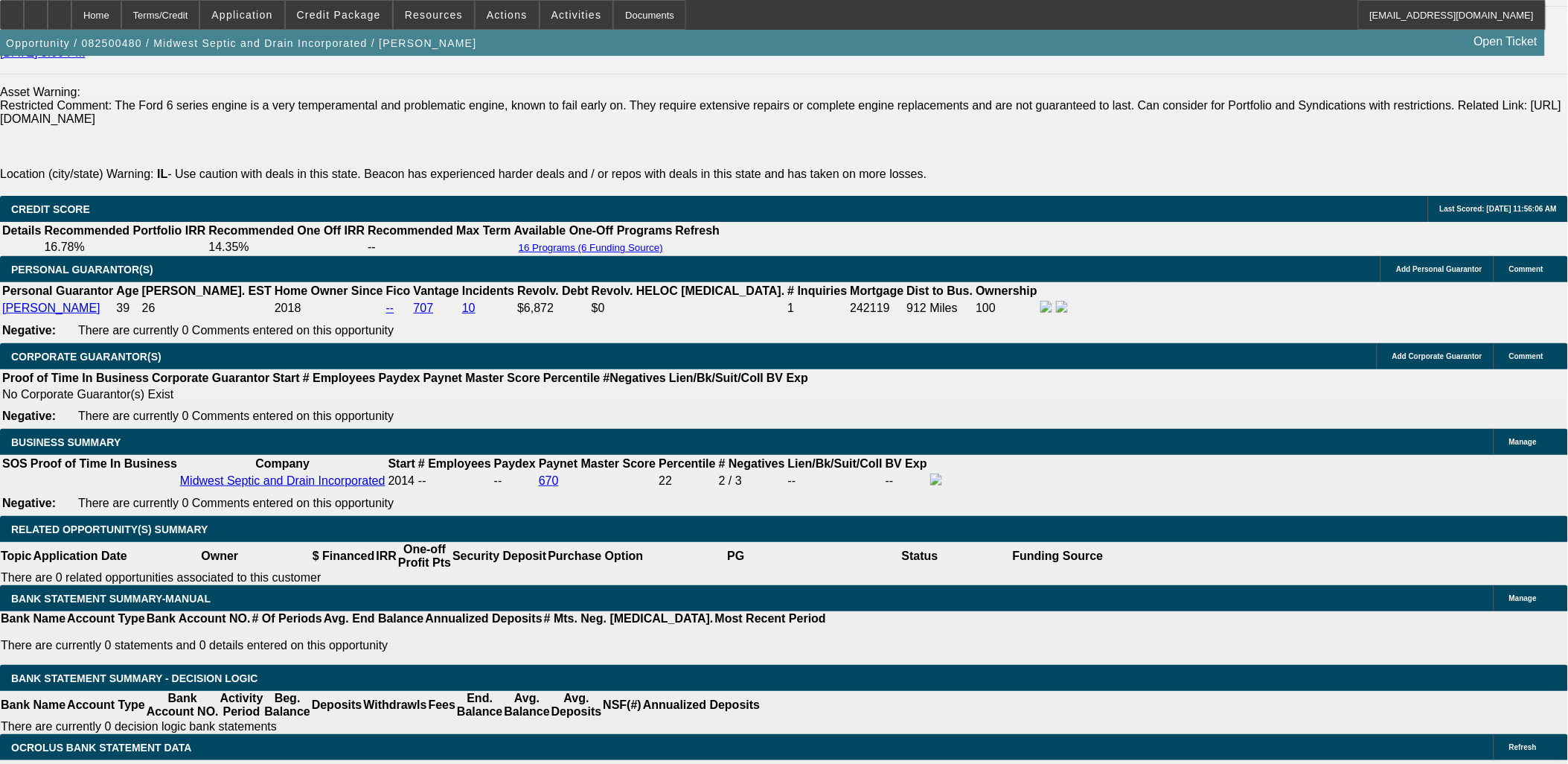
scroll to position [2150, 0]
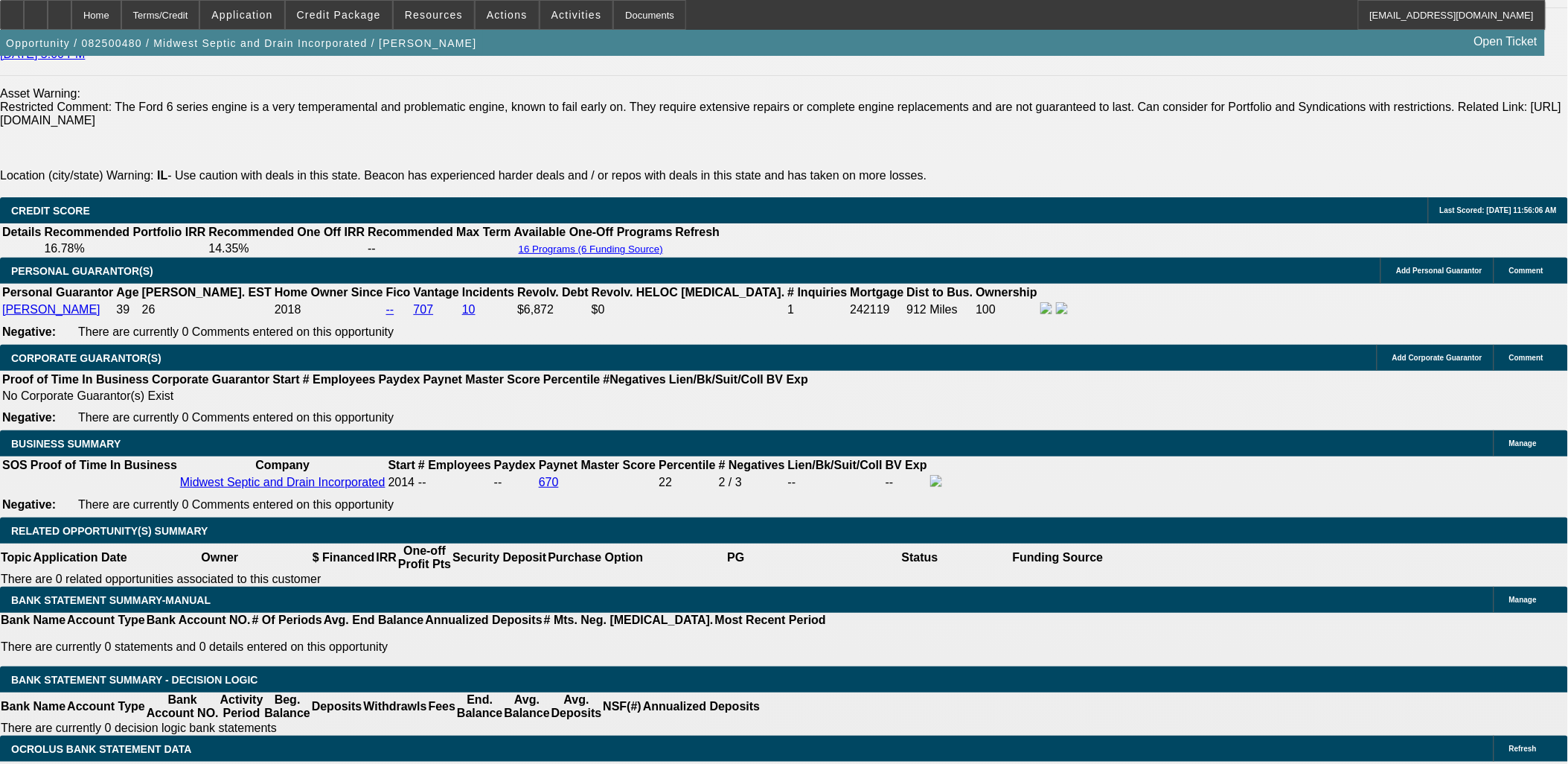
type input "695.9"
type input "10.8"
type input "695.99"
type input "10.9"
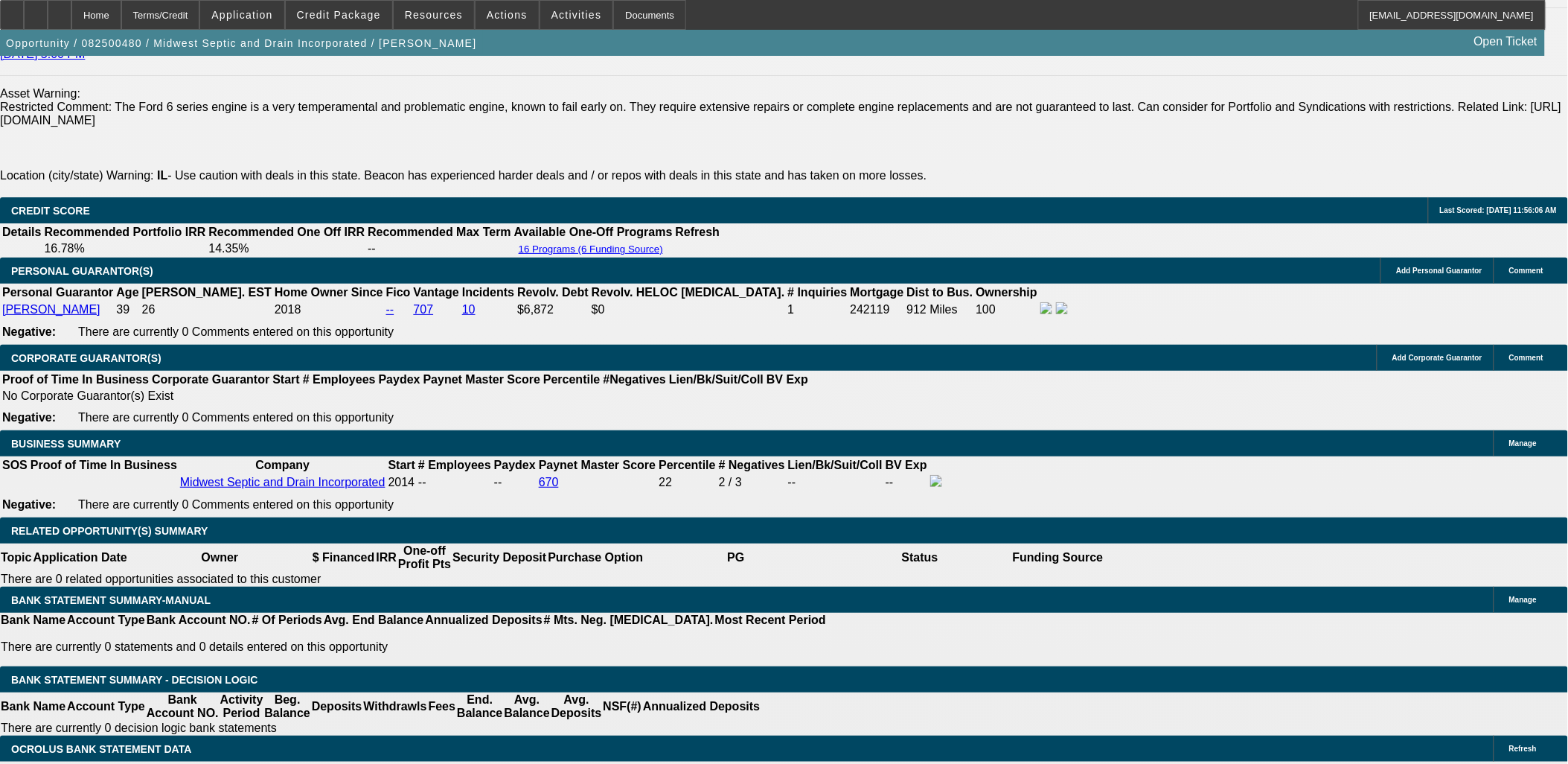
type input "$695.99"
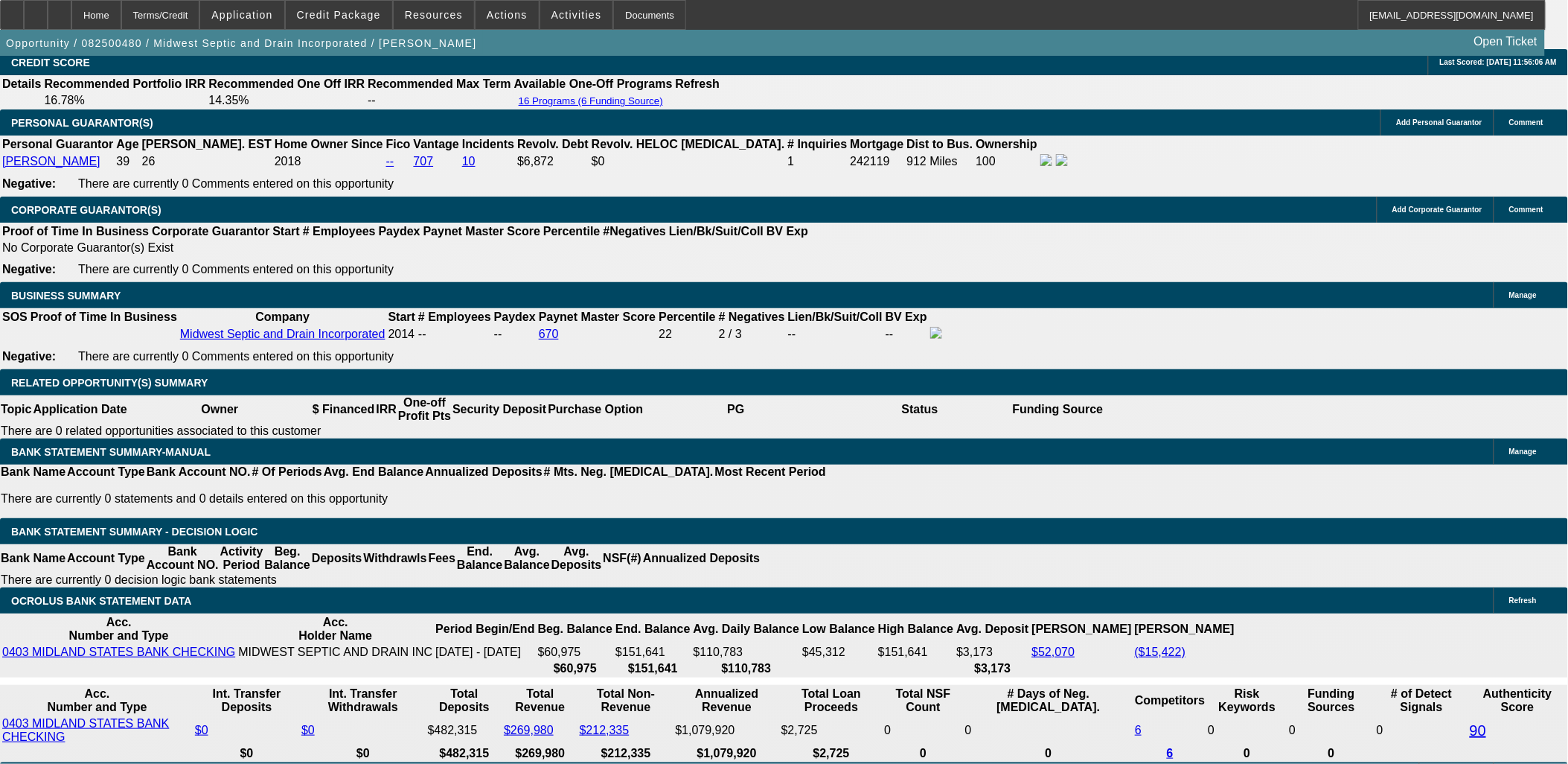
scroll to position [2317, 0]
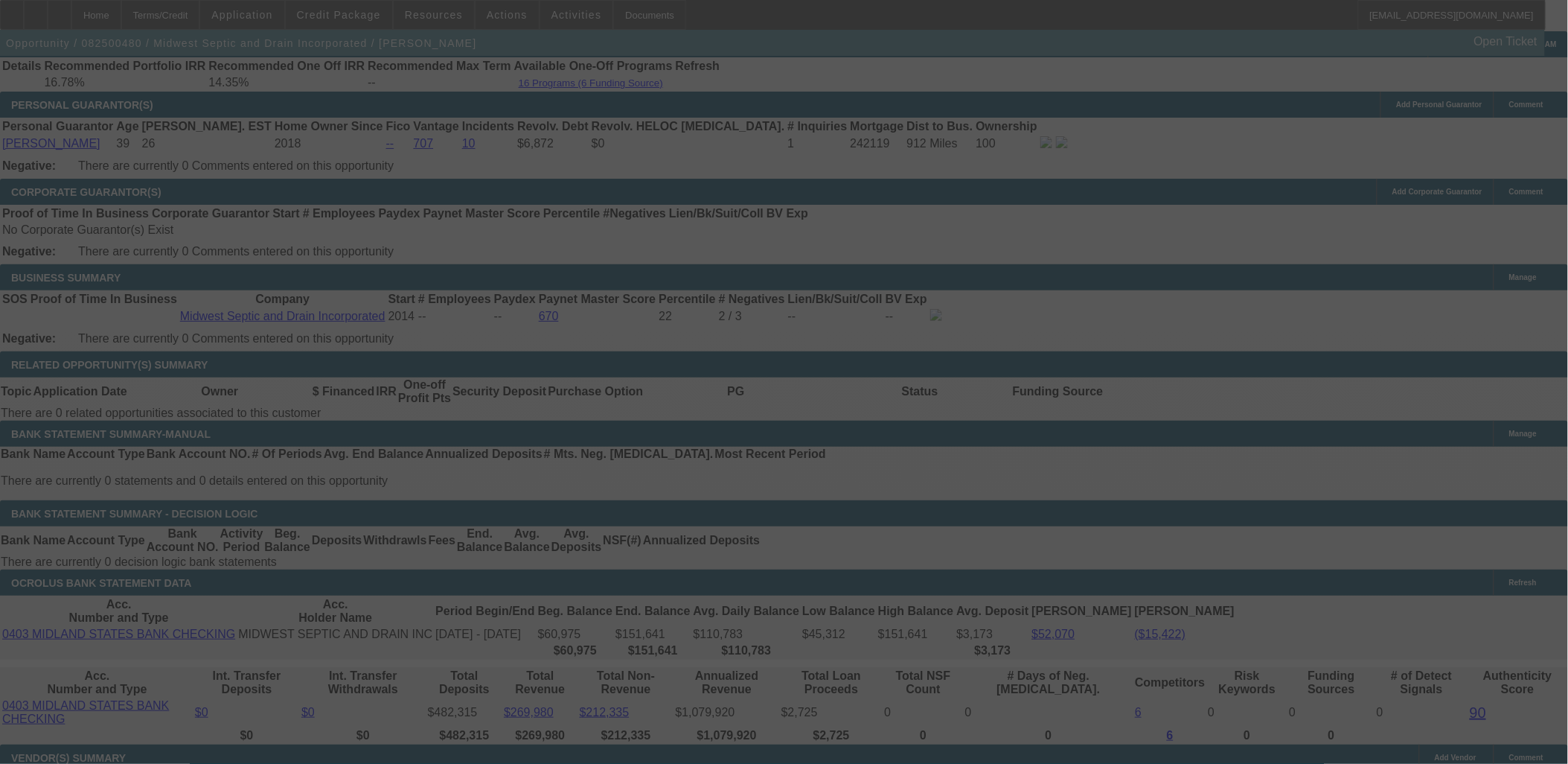
select select "0"
select select "6"
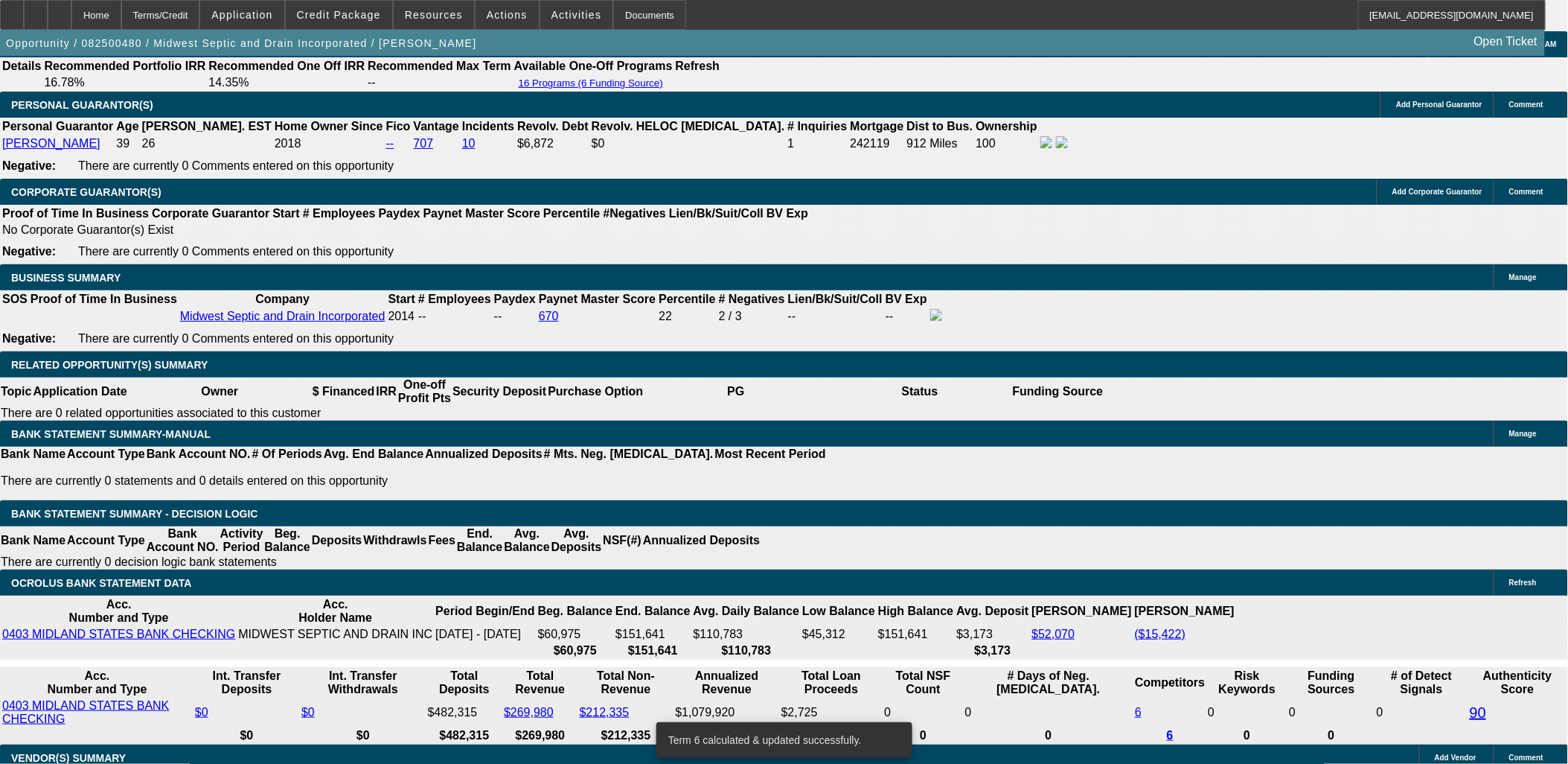
type input "69.99"
type input "UNKNOWN"
type input "699.99"
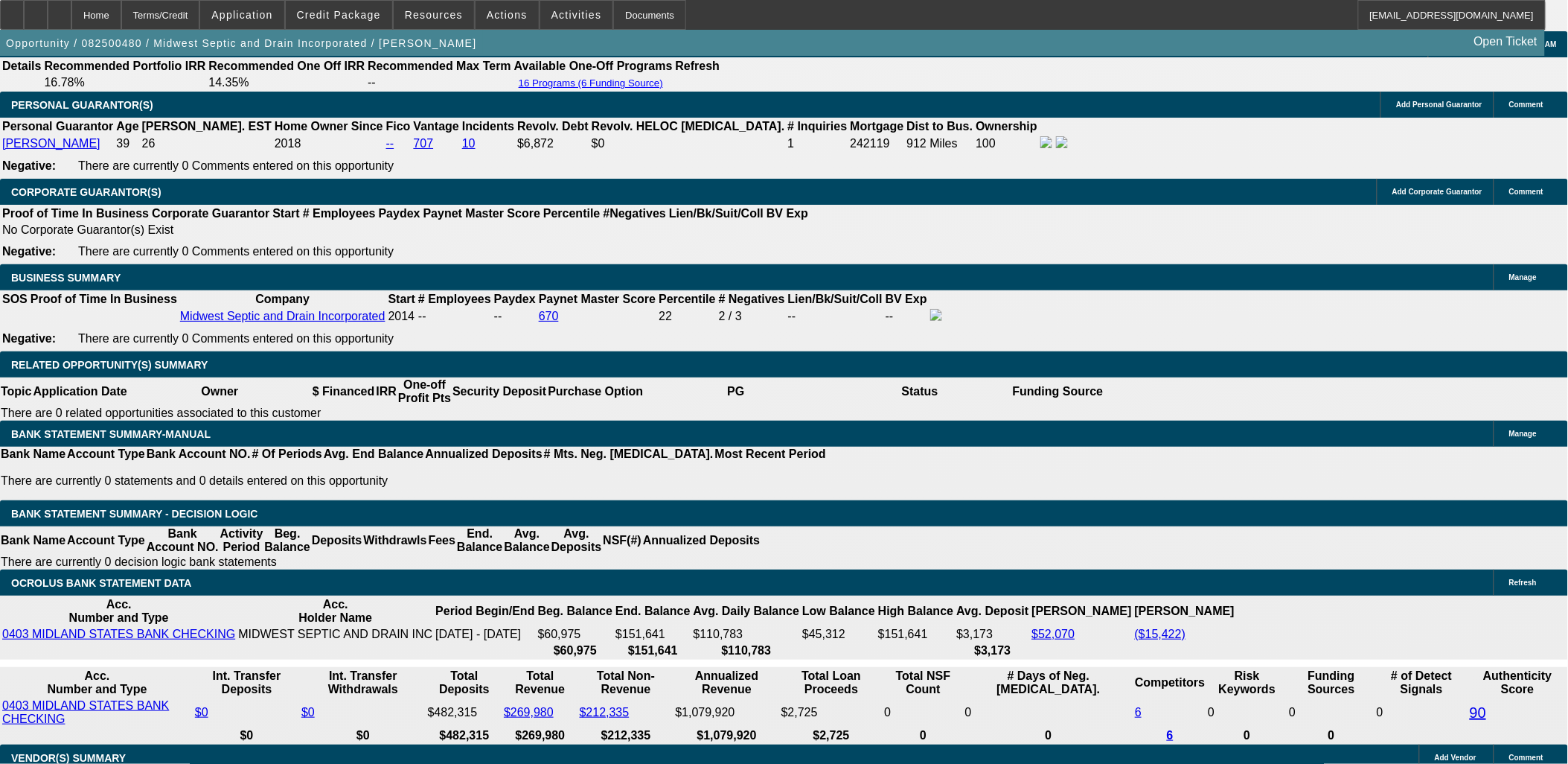
type input "11.2"
type input "$699.99"
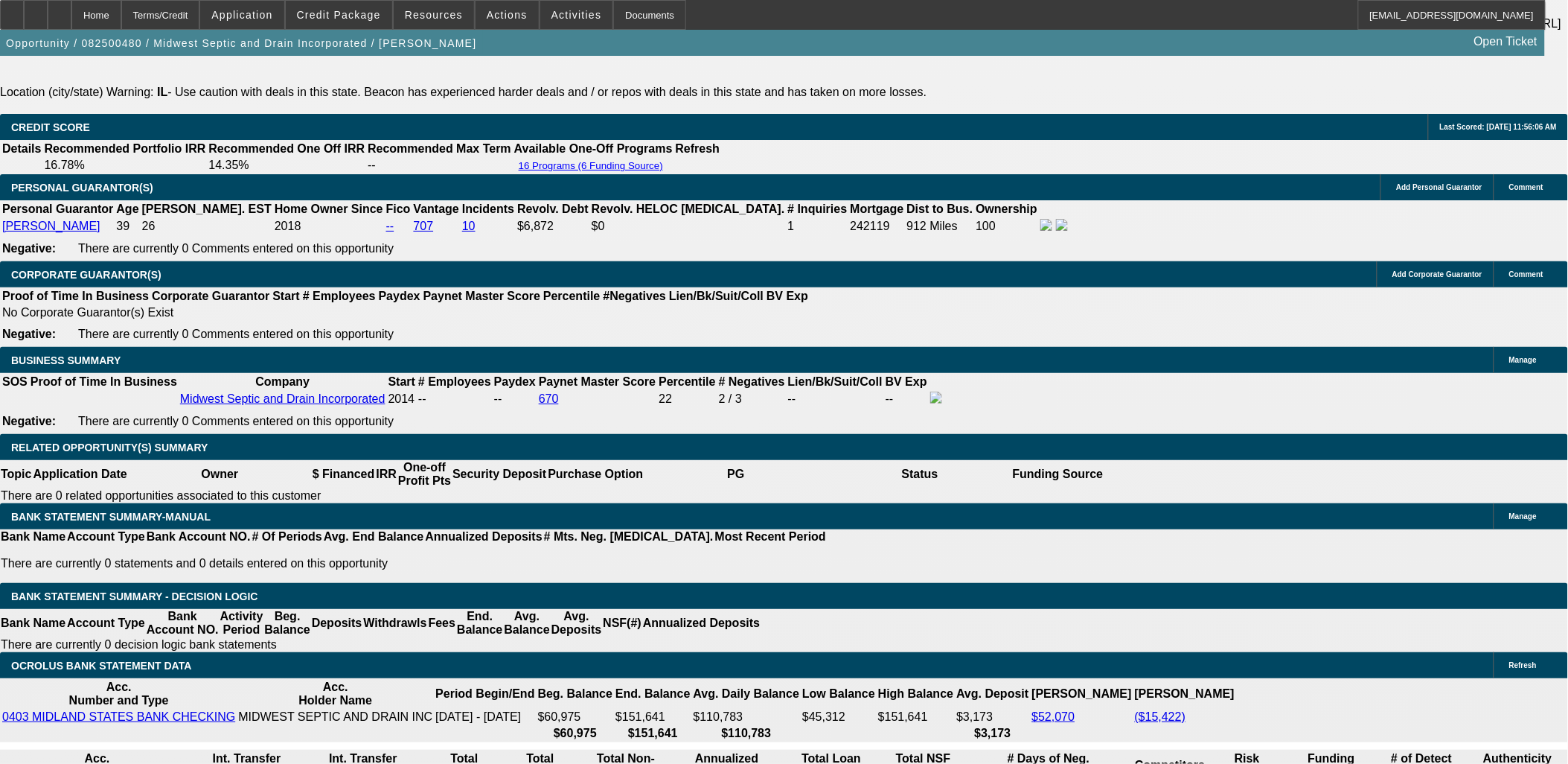
scroll to position [2150, 0]
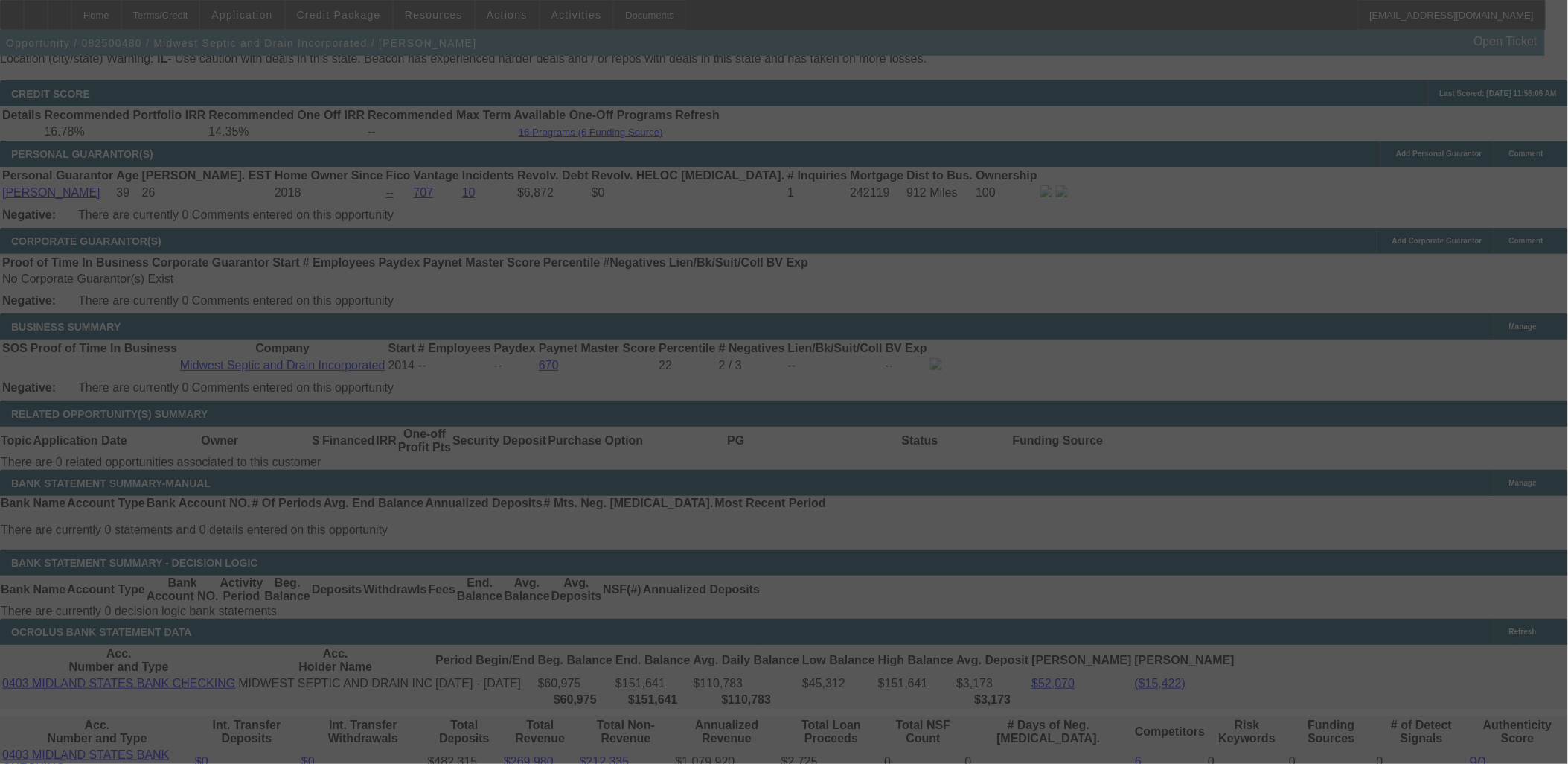
scroll to position [2234, 0]
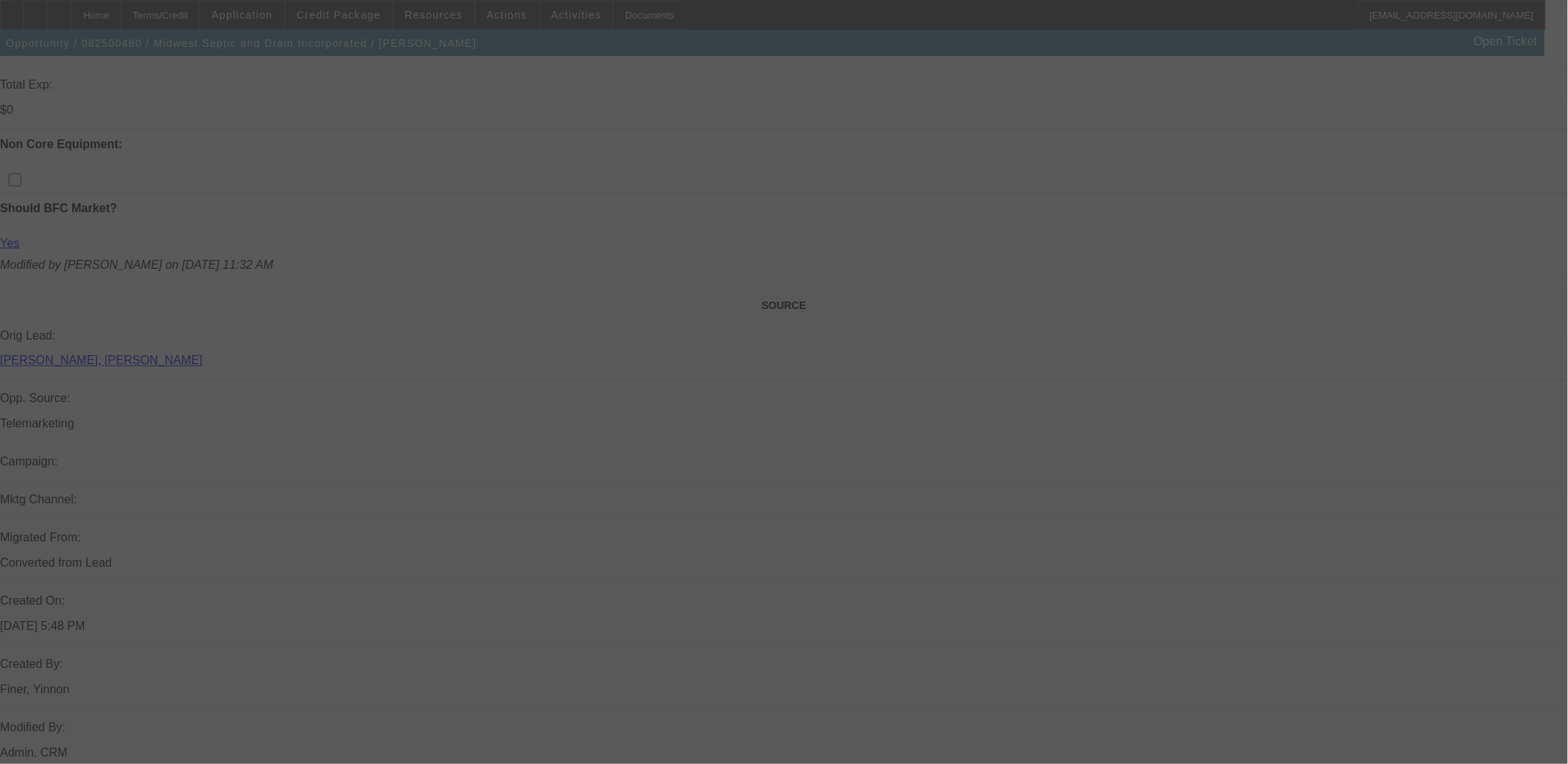
select select "0"
select select "6"
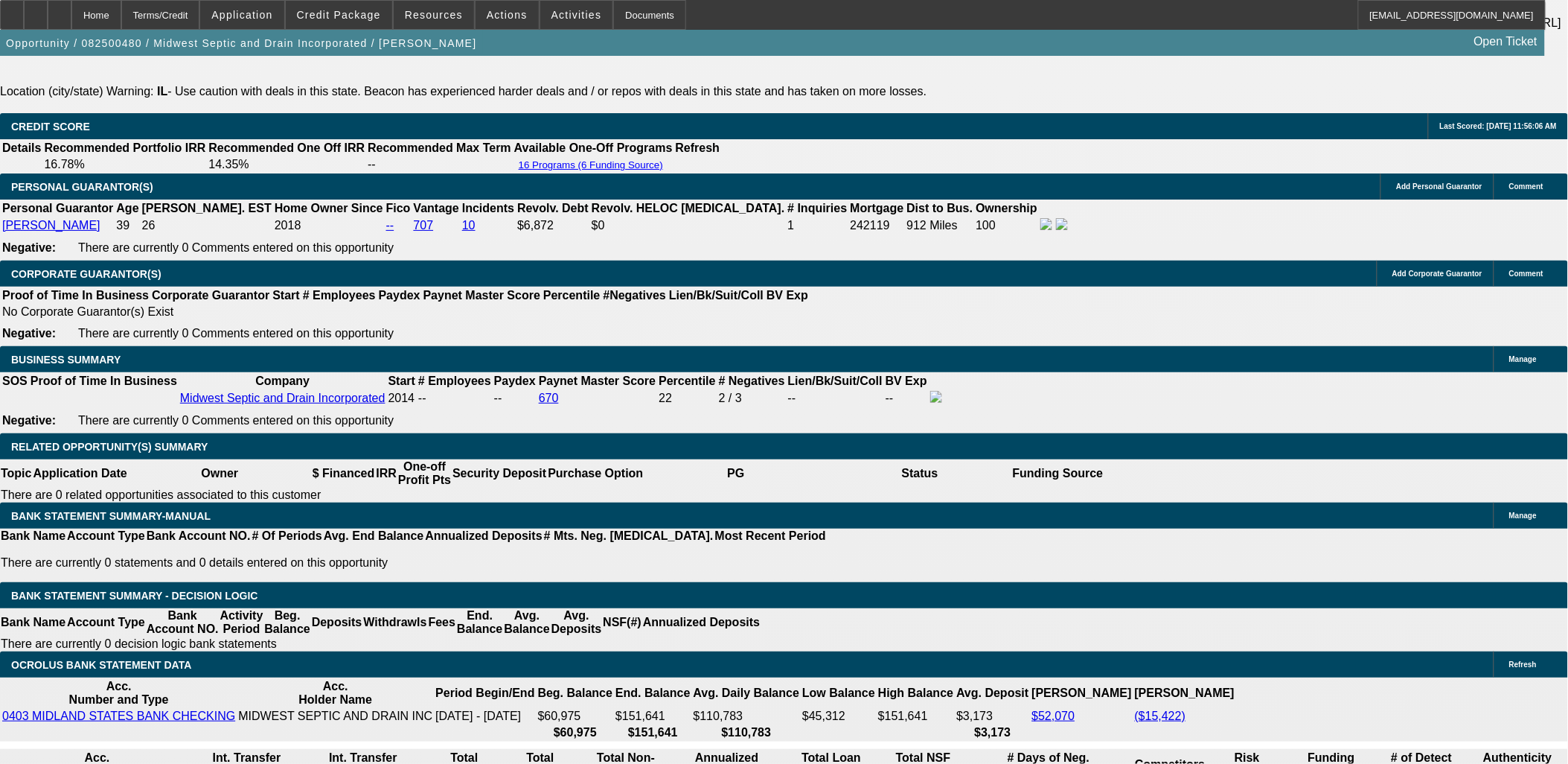
type input "$699.99"
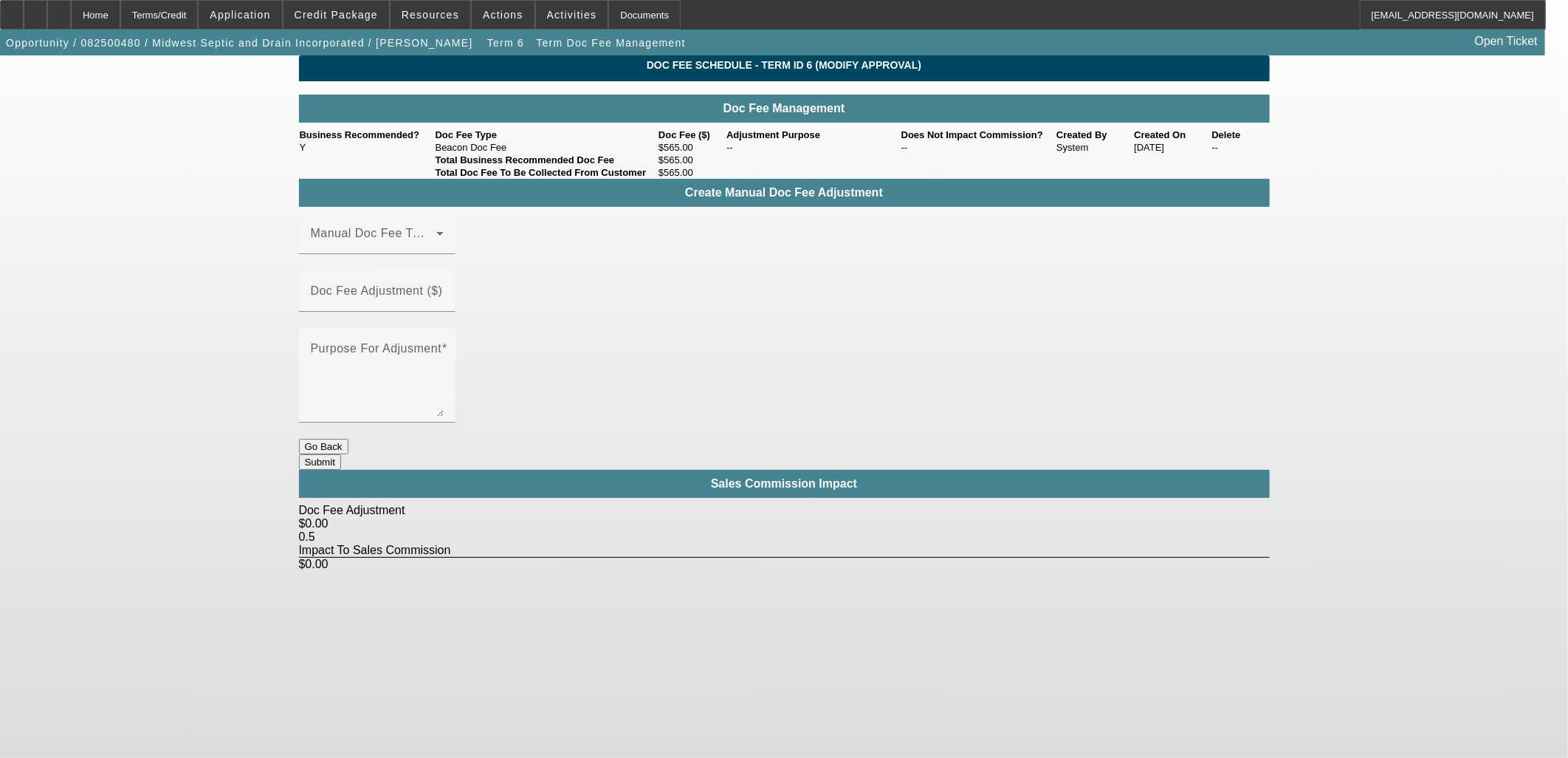
click at [348, 439] on button "Go Back" at bounding box center [323, 446] width 49 height 16
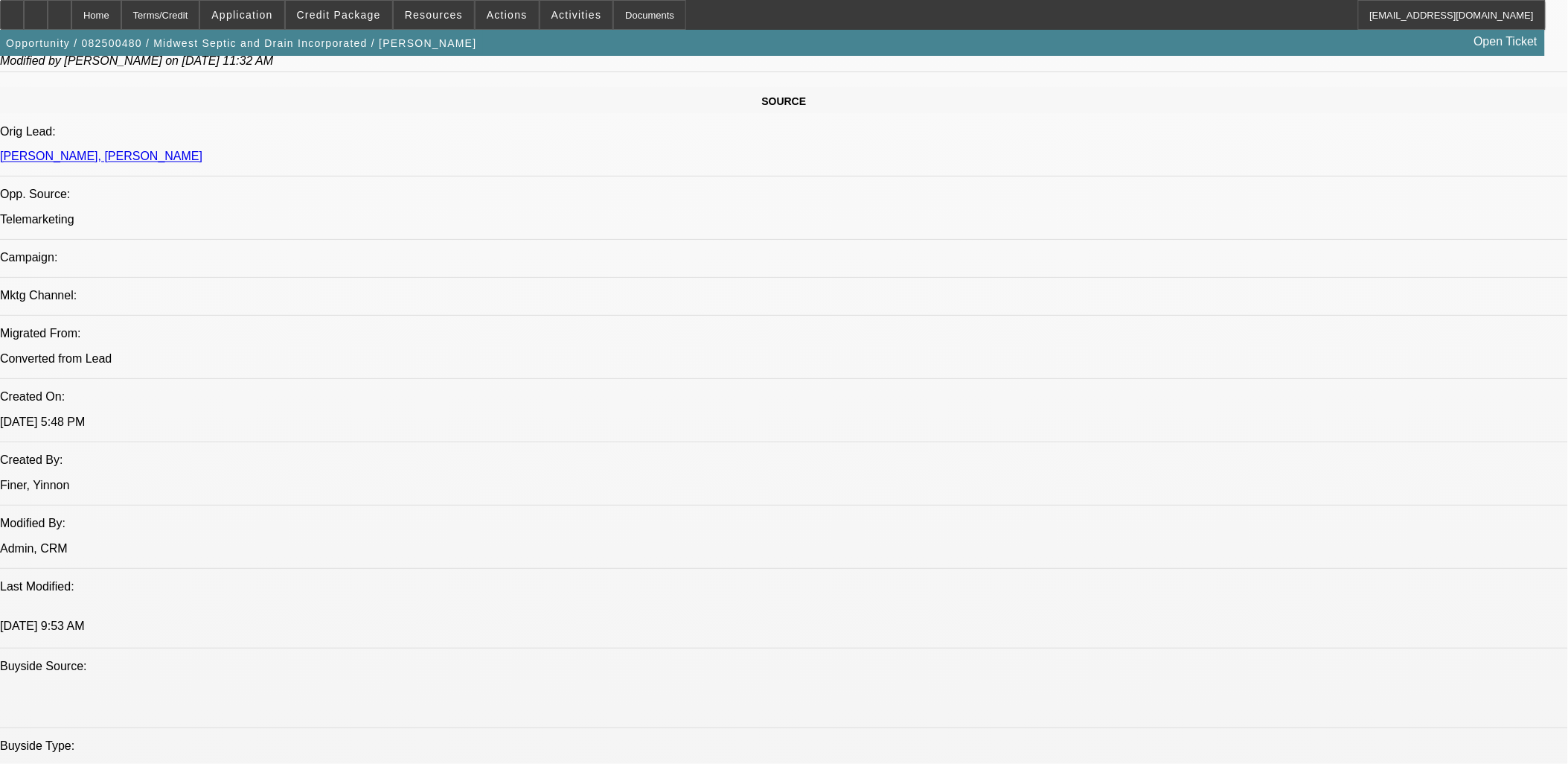
select select "0"
select select "6"
select select "0"
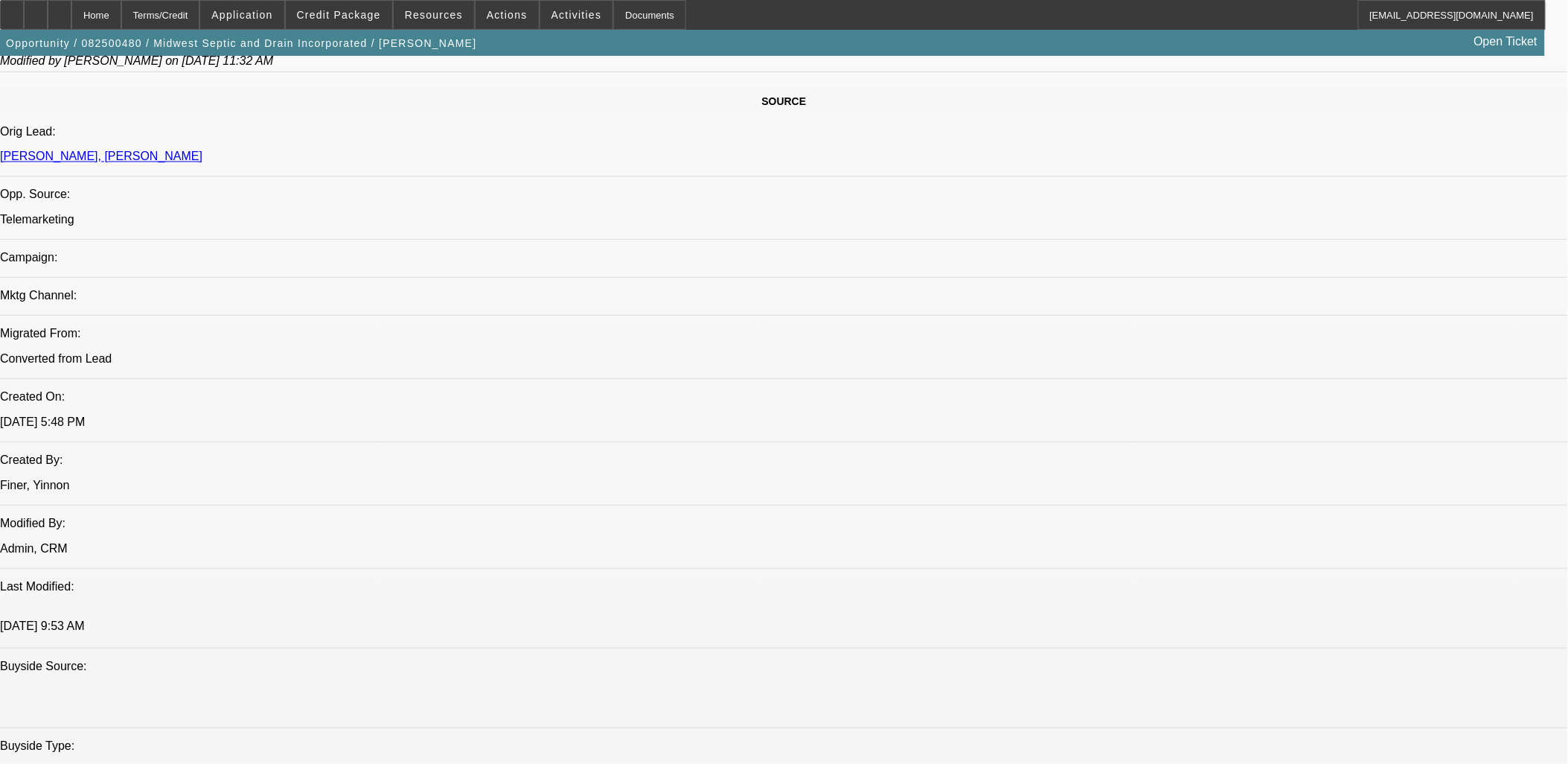
select select "0"
select select "6"
select select "0"
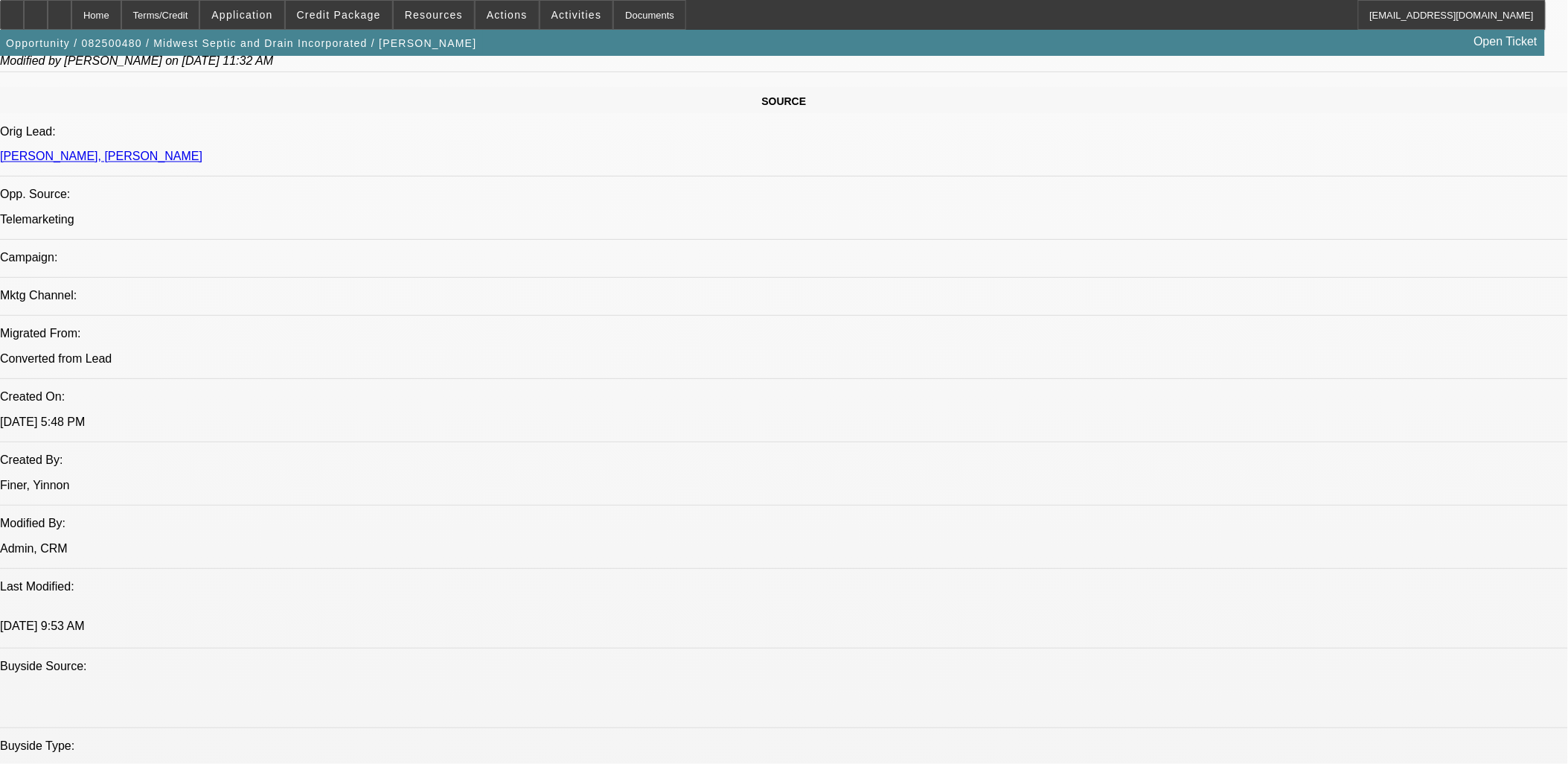
select select "0"
select select "6"
select select "0"
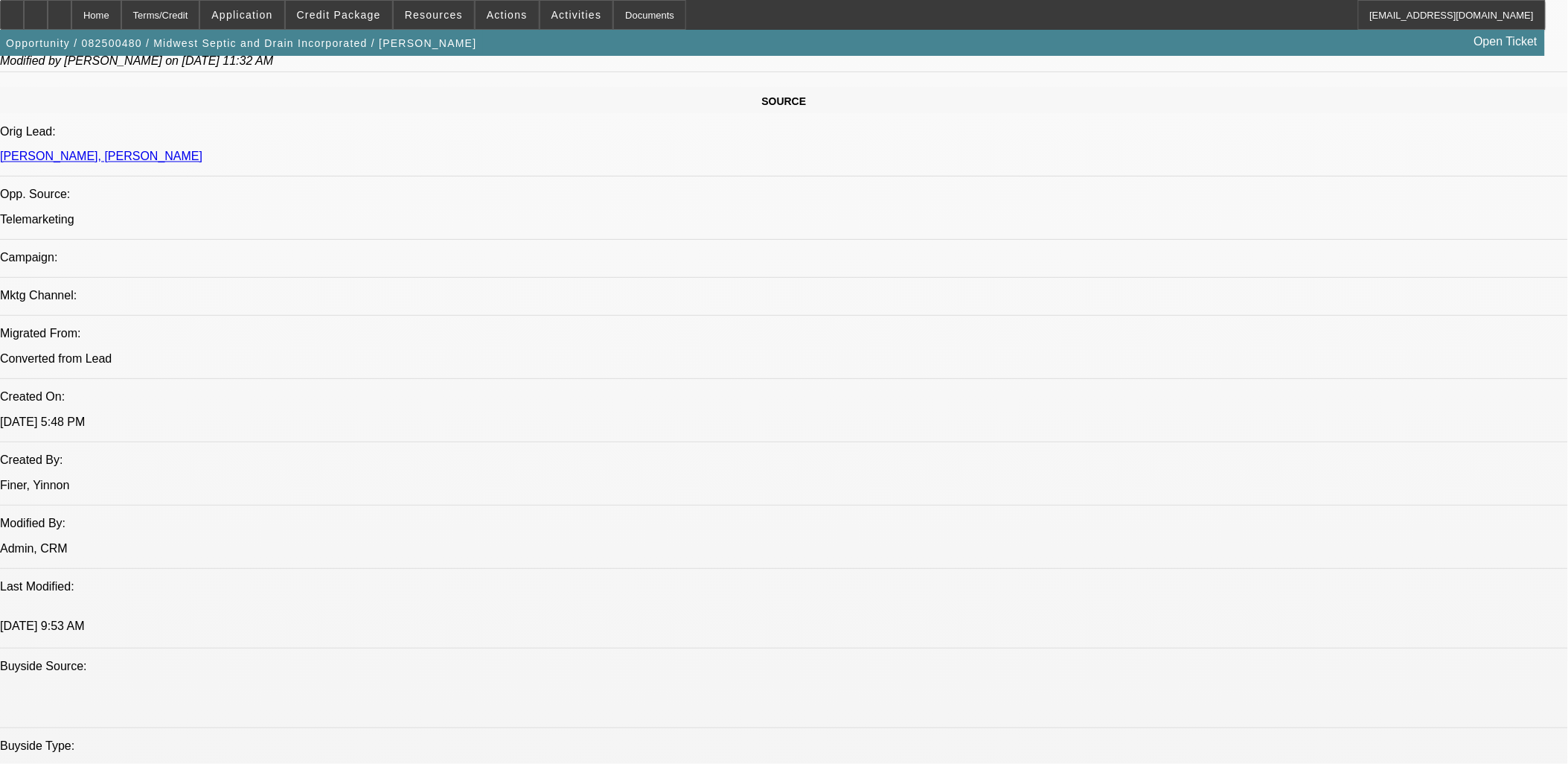
select select "6"
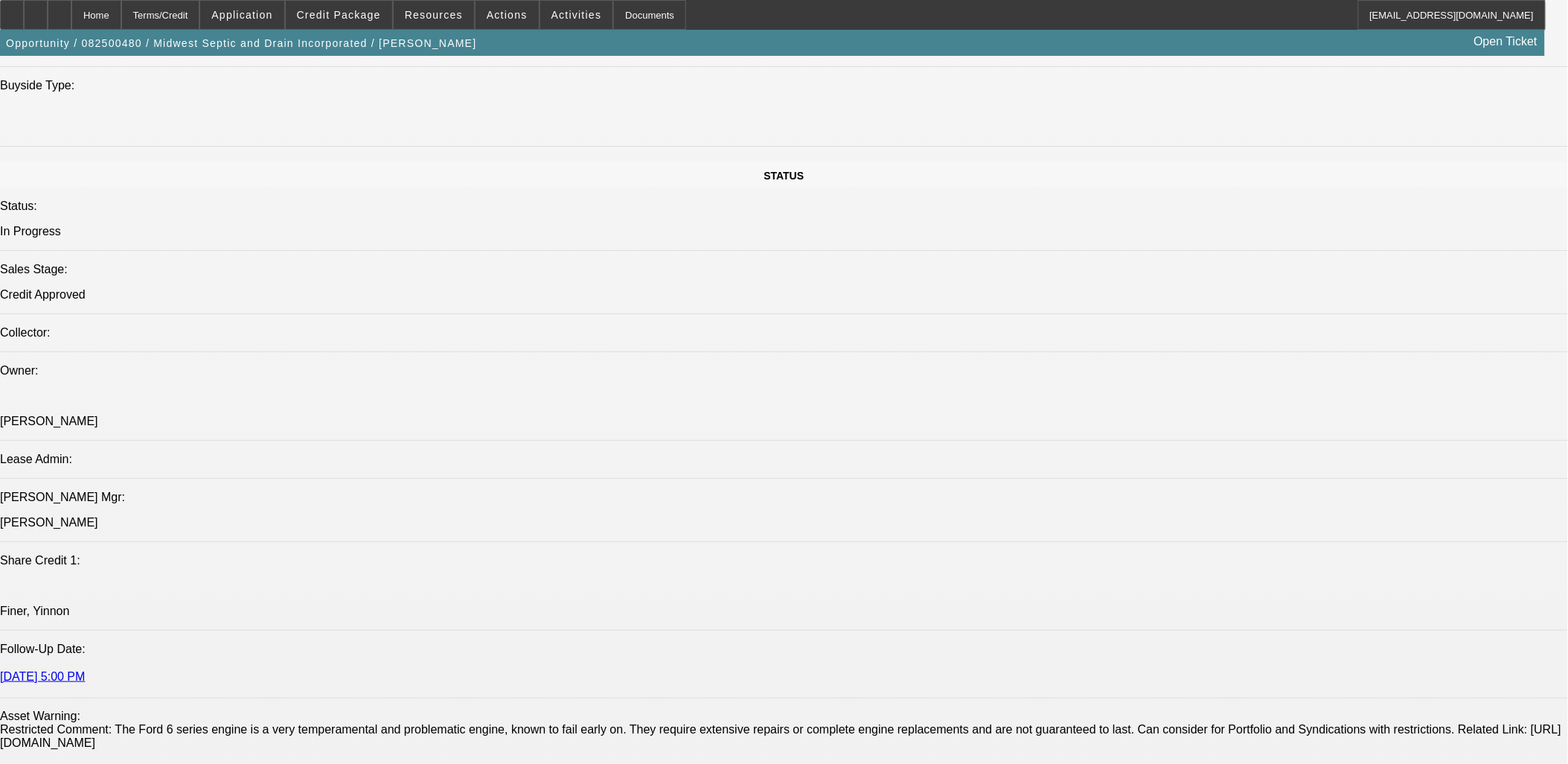
scroll to position [866, 0]
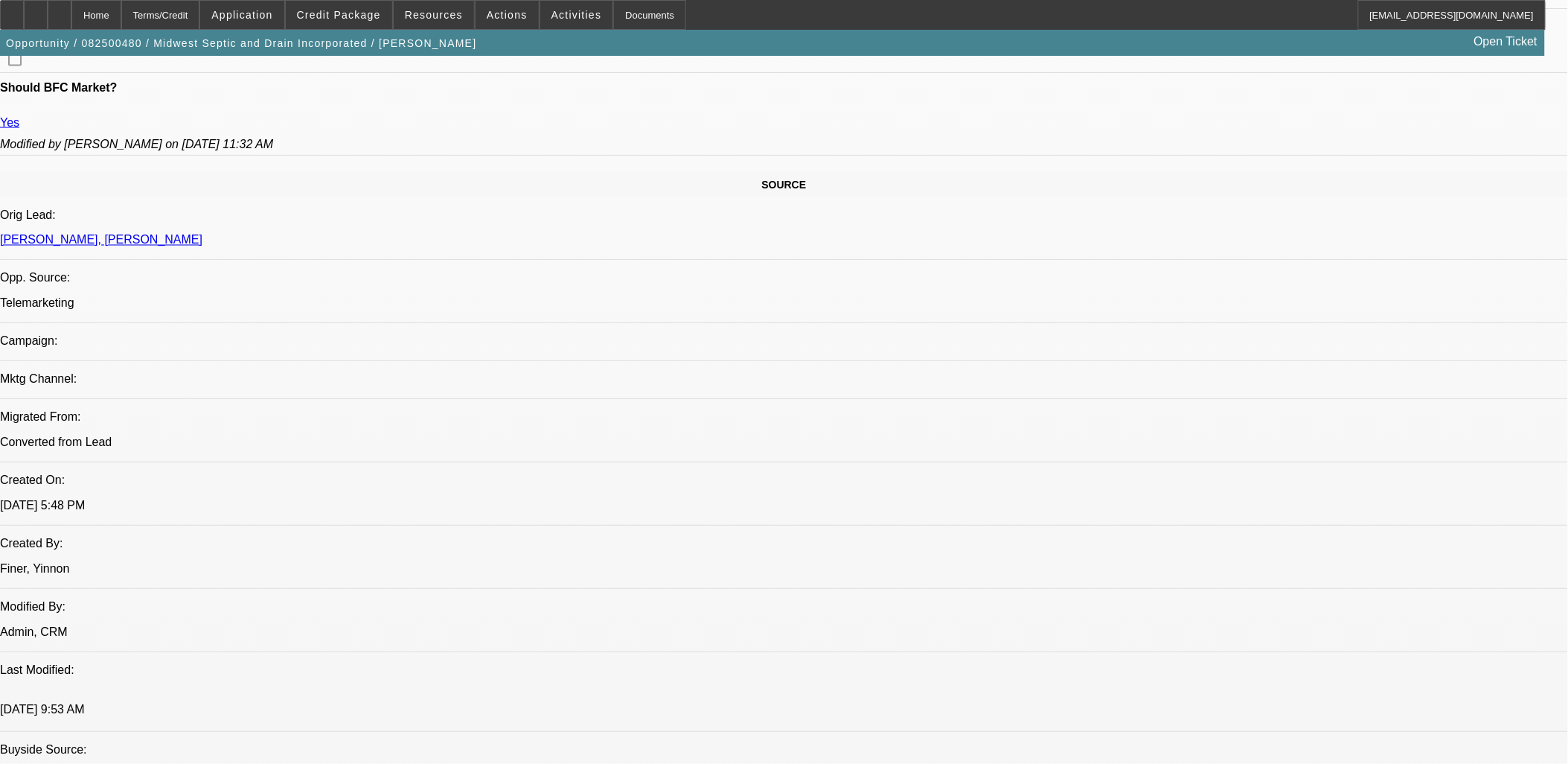
scroll to position [452, 0]
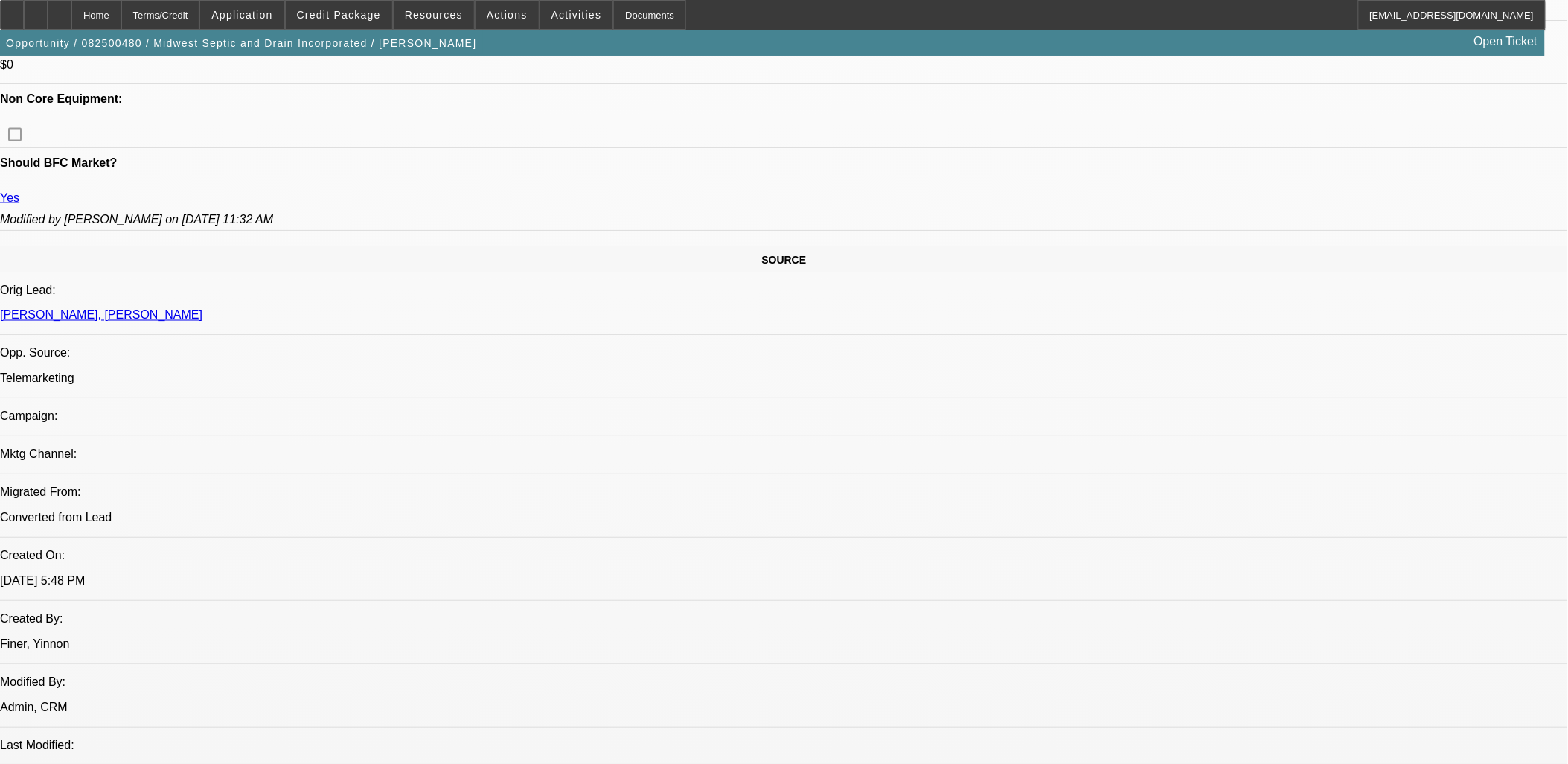
scroll to position [993, 0]
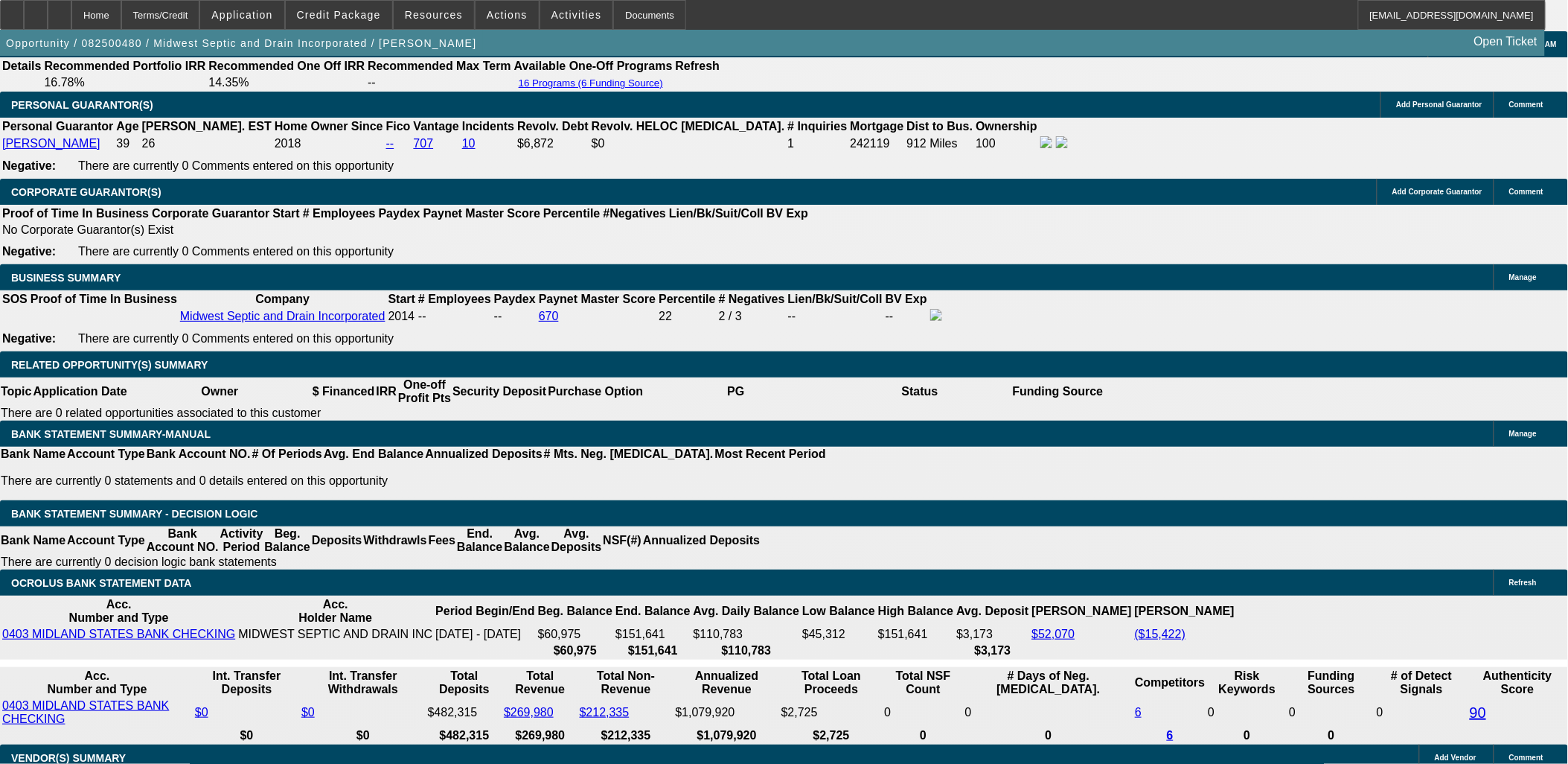
scroll to position [798, 0]
drag, startPoint x: 1256, startPoint y: 316, endPoint x: 1225, endPoint y: 270, distance: 55.5
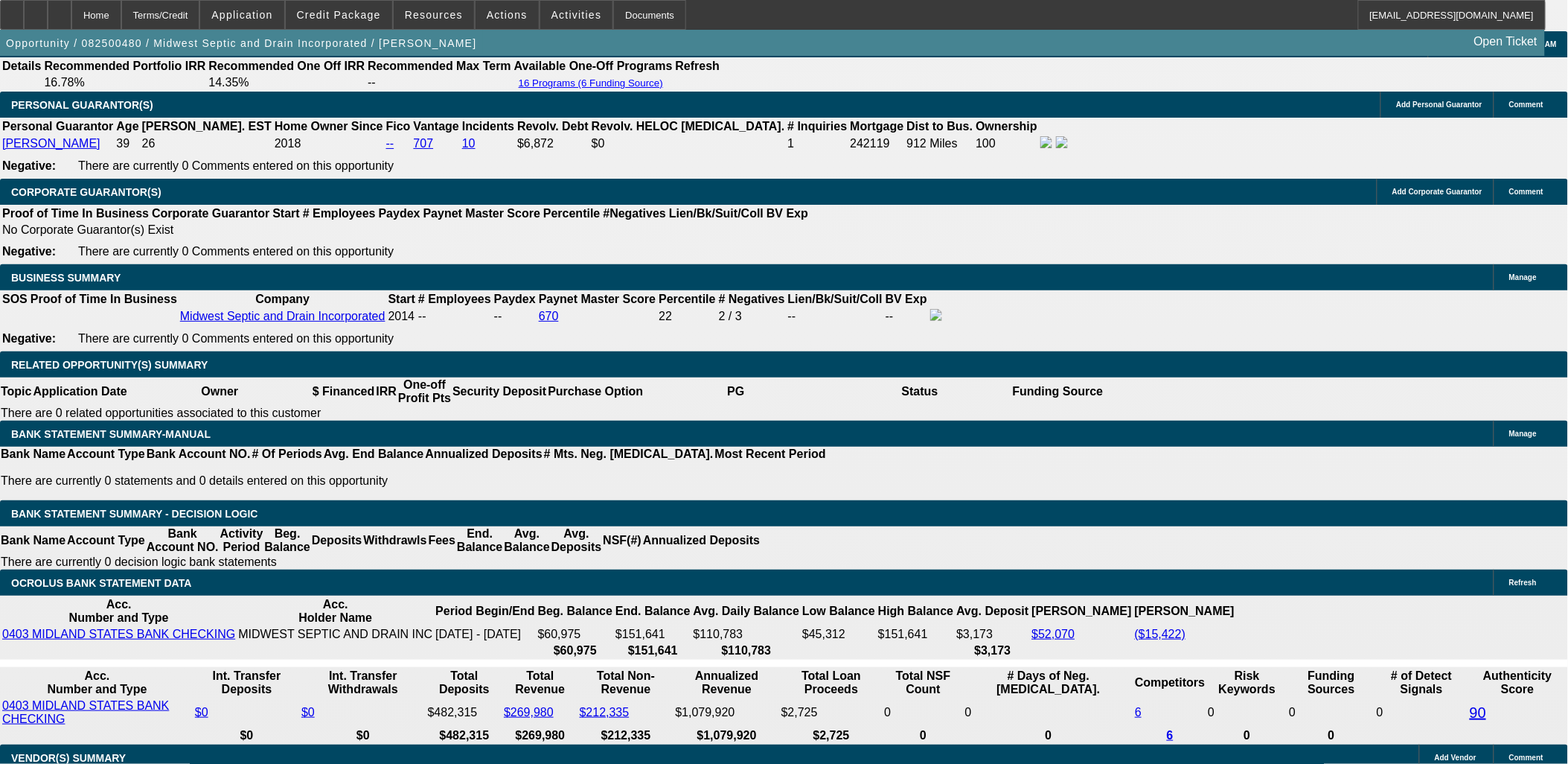
drag, startPoint x: 1202, startPoint y: 241, endPoint x: 1214, endPoint y: 181, distance: 61.2
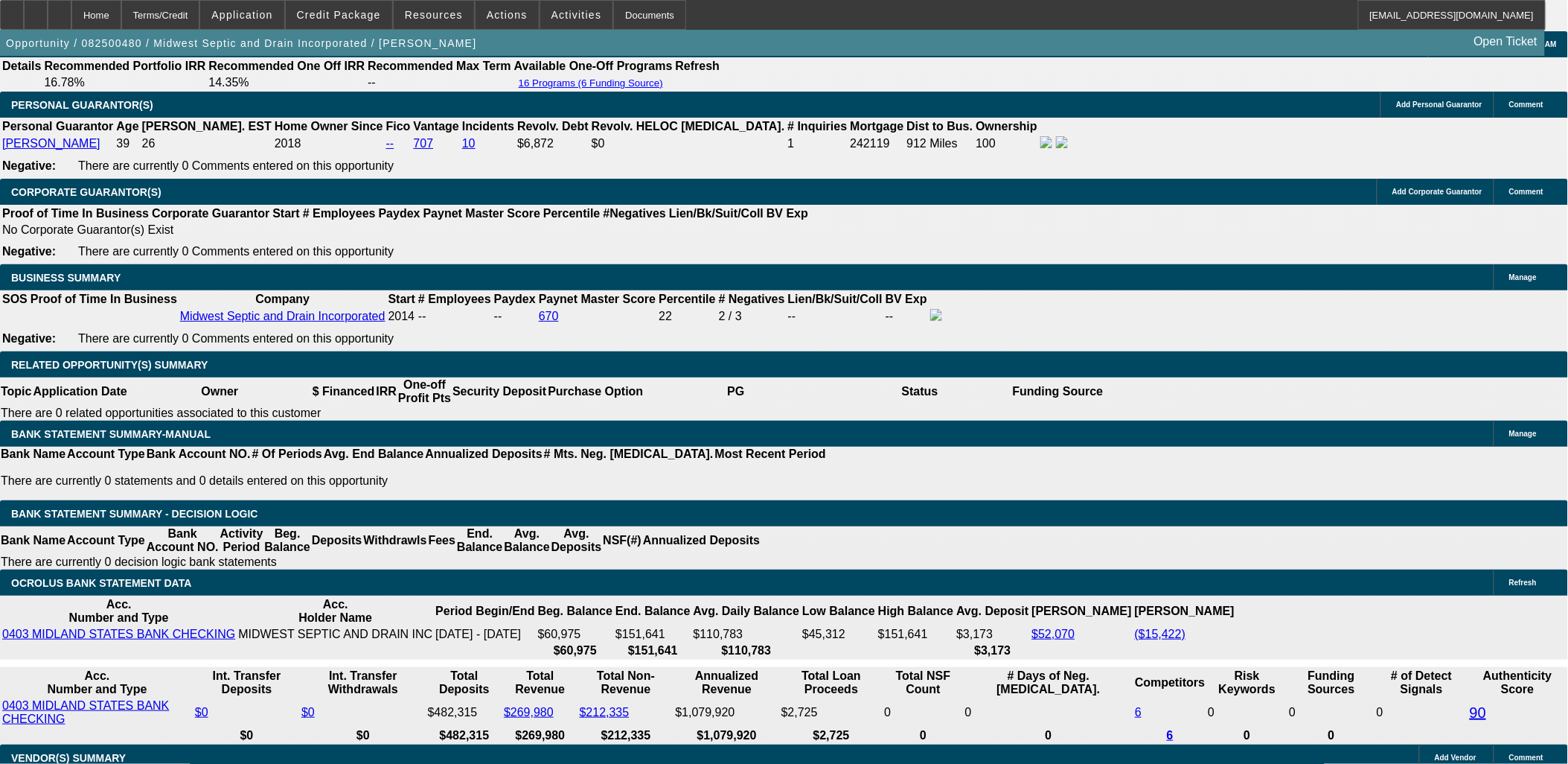
drag, startPoint x: 1215, startPoint y: 222, endPoint x: 1214, endPoint y: 179, distance: 43.0
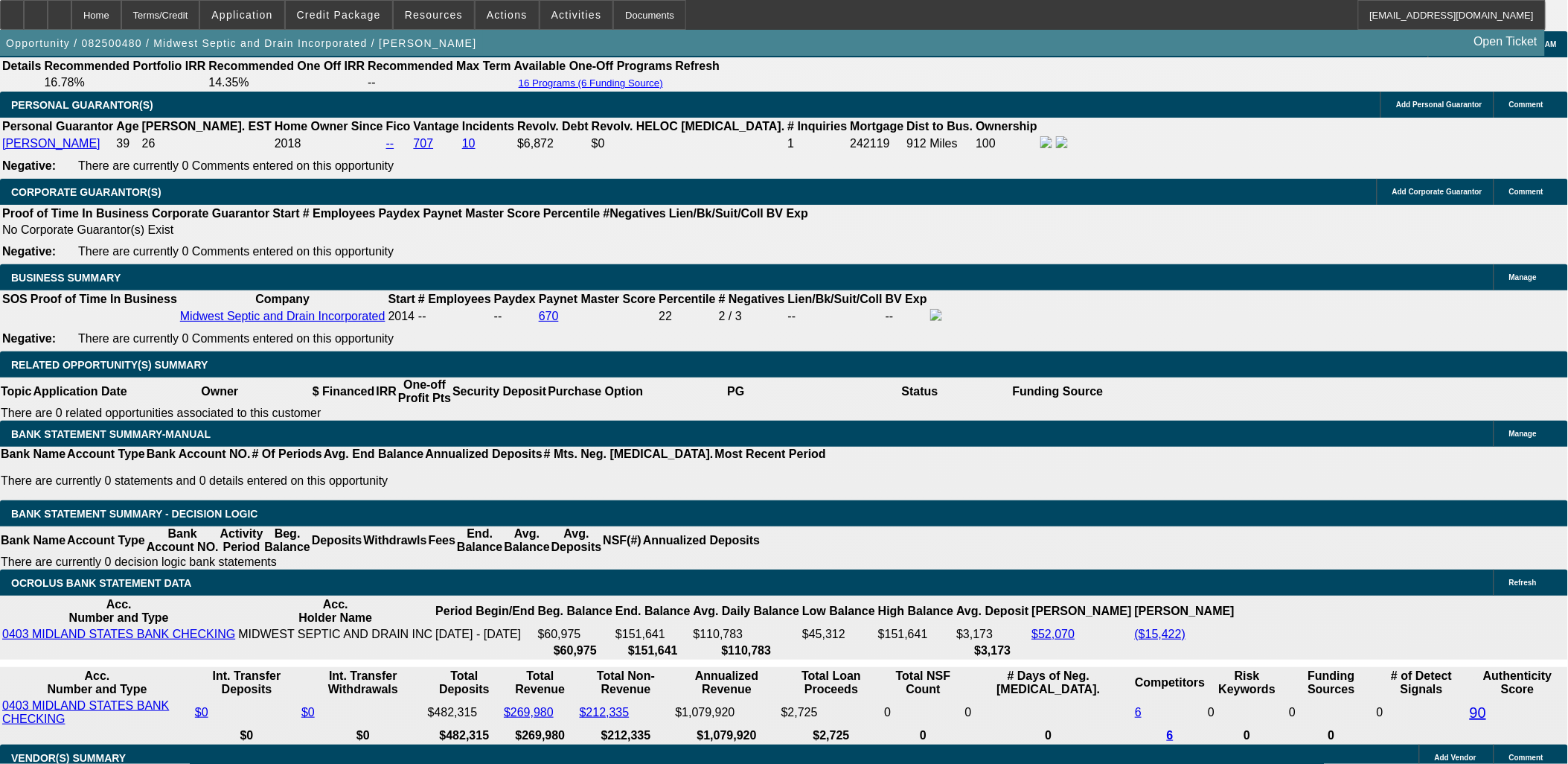
drag, startPoint x: 1259, startPoint y: 302, endPoint x: 1332, endPoint y: 501, distance: 212.0
drag, startPoint x: 1332, startPoint y: 501, endPoint x: 1435, endPoint y: 533, distance: 107.9
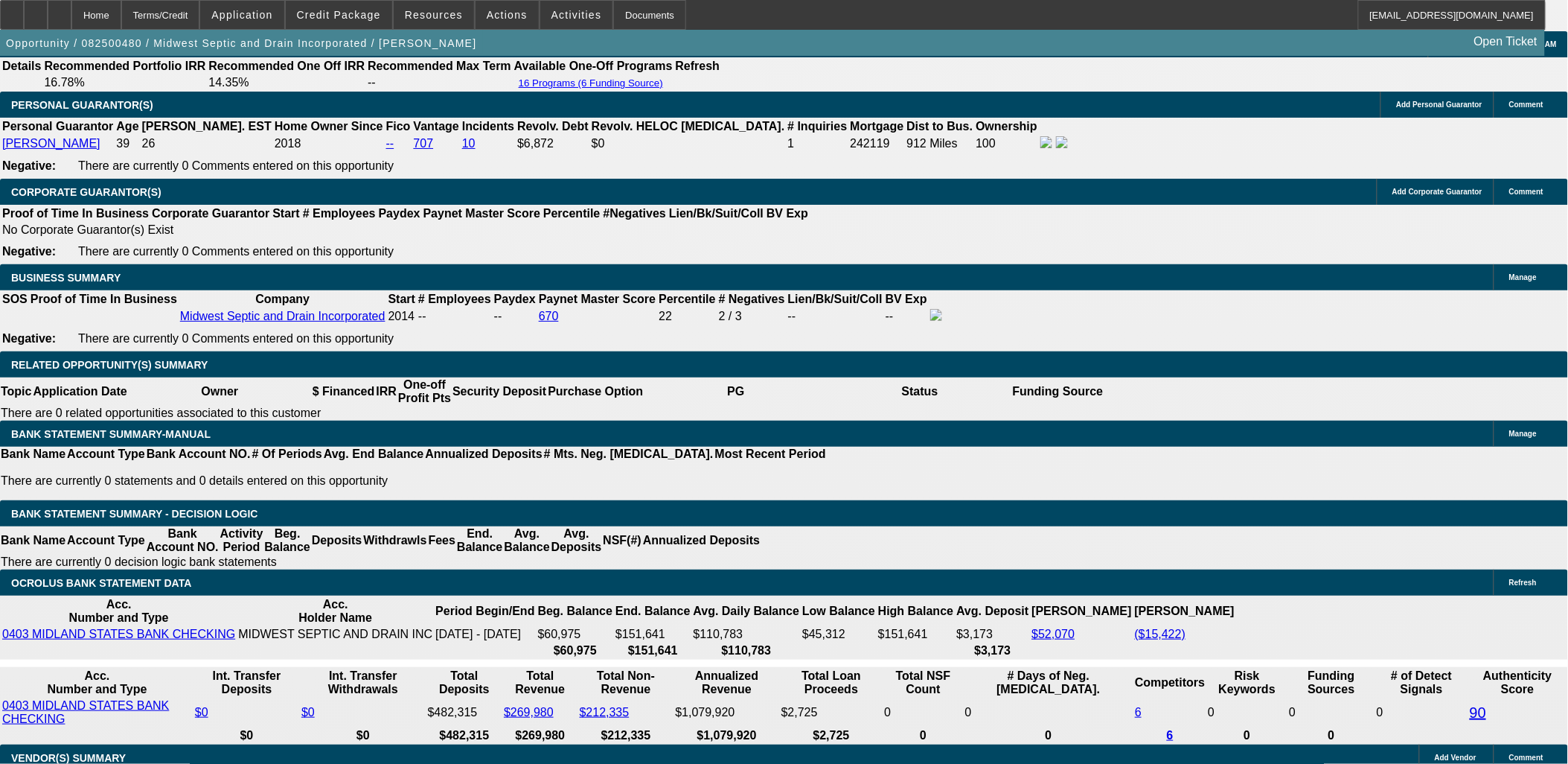
scroll to position [0, 0]
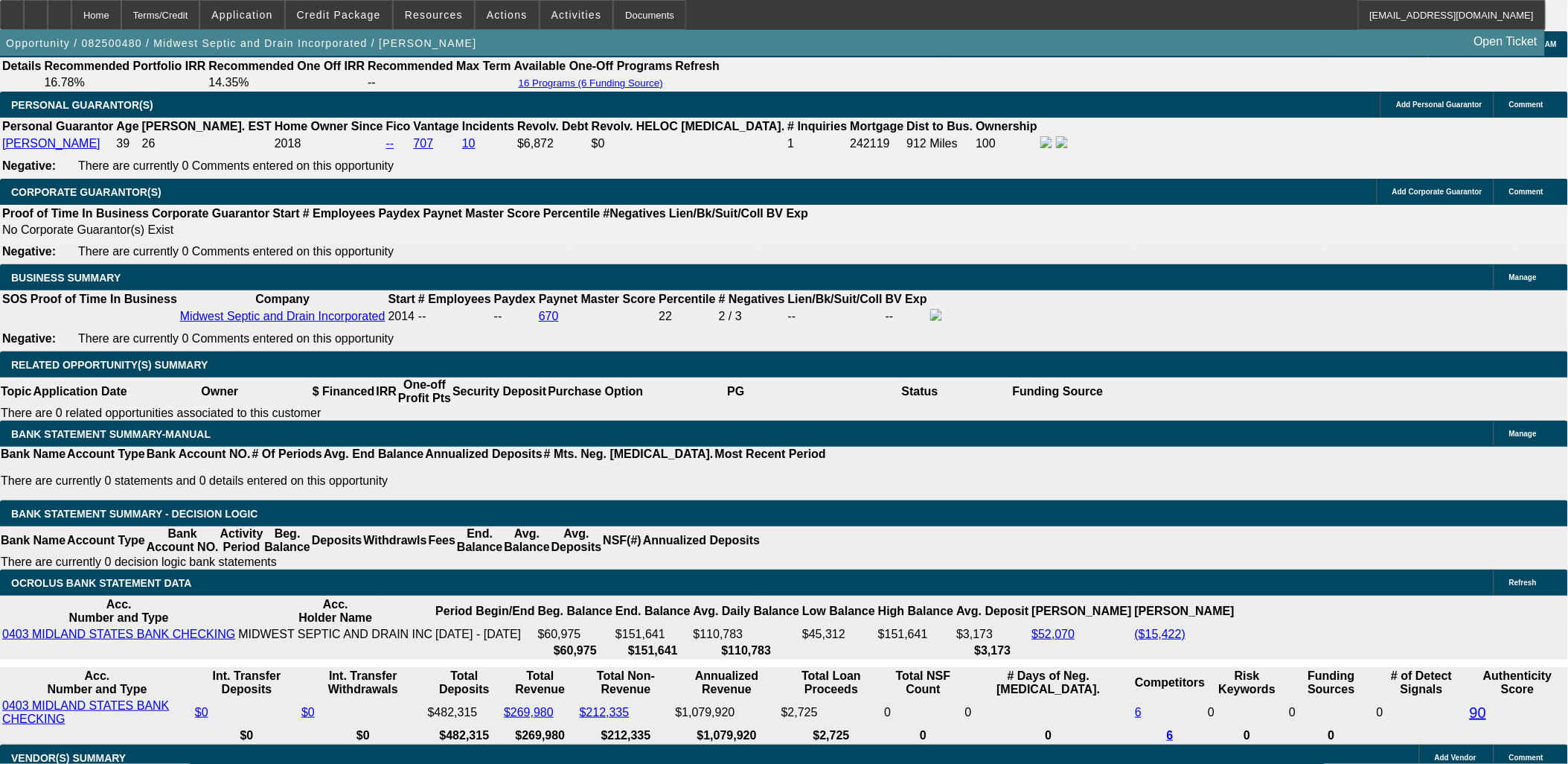
scroll to position [0, 0]
drag, startPoint x: 1204, startPoint y: 256, endPoint x: 1207, endPoint y: 240, distance: 16.3
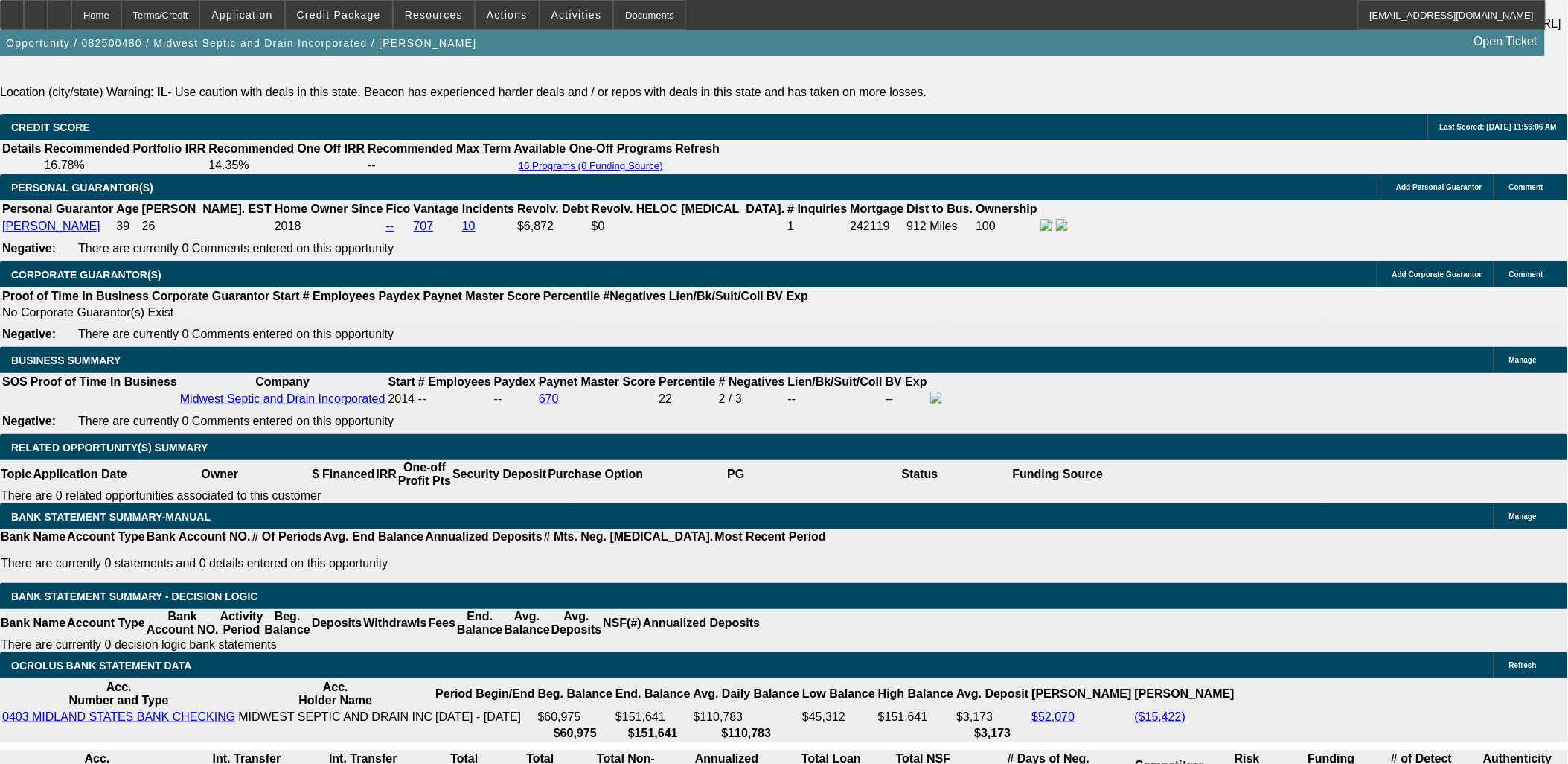
drag, startPoint x: 380, startPoint y: 214, endPoint x: 325, endPoint y: 184, distance: 62.6
drag, startPoint x: 325, startPoint y: 184, endPoint x: 333, endPoint y: 183, distance: 8.1
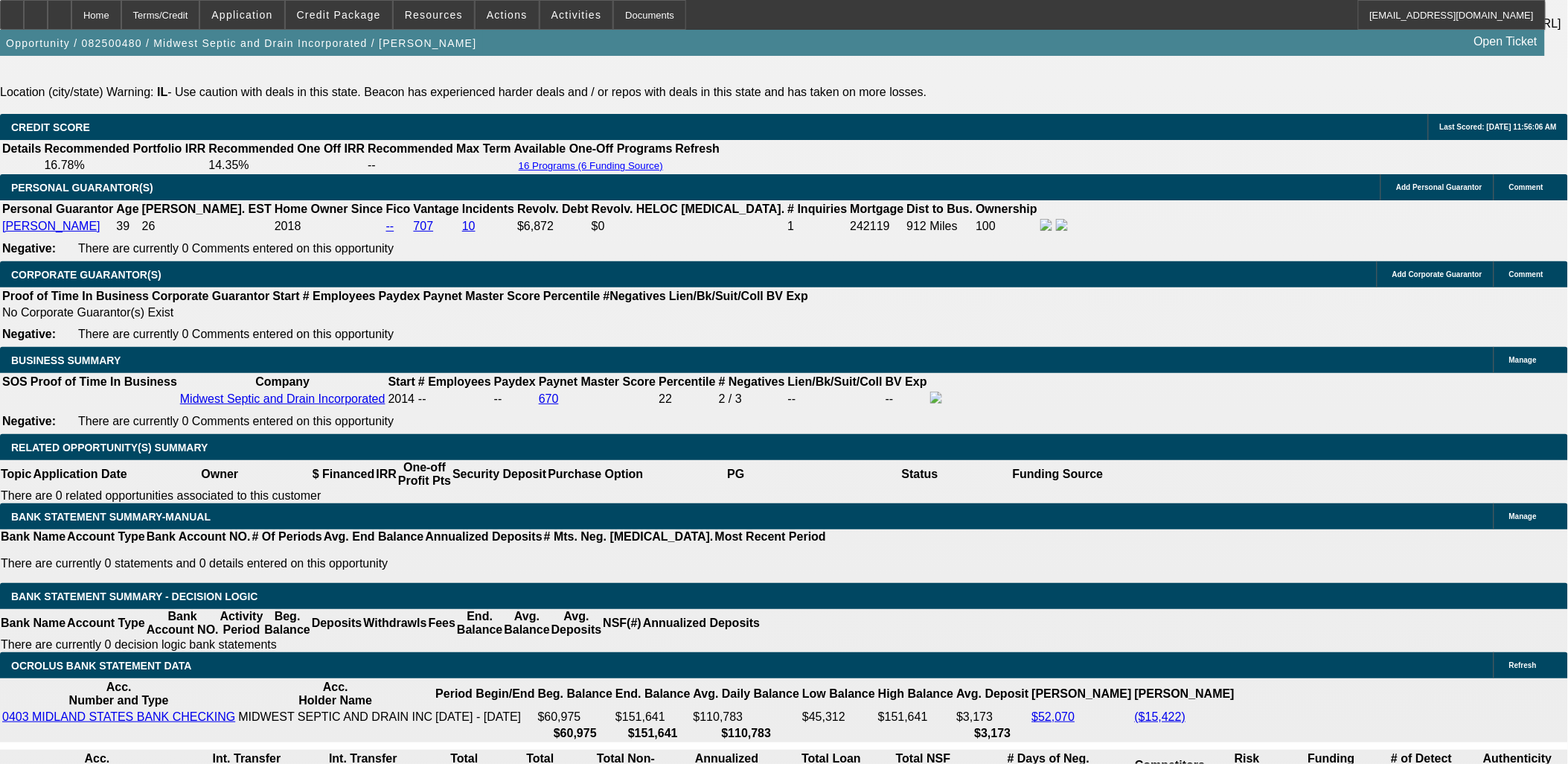
drag, startPoint x: 328, startPoint y: 183, endPoint x: 391, endPoint y: 222, distance: 74.1
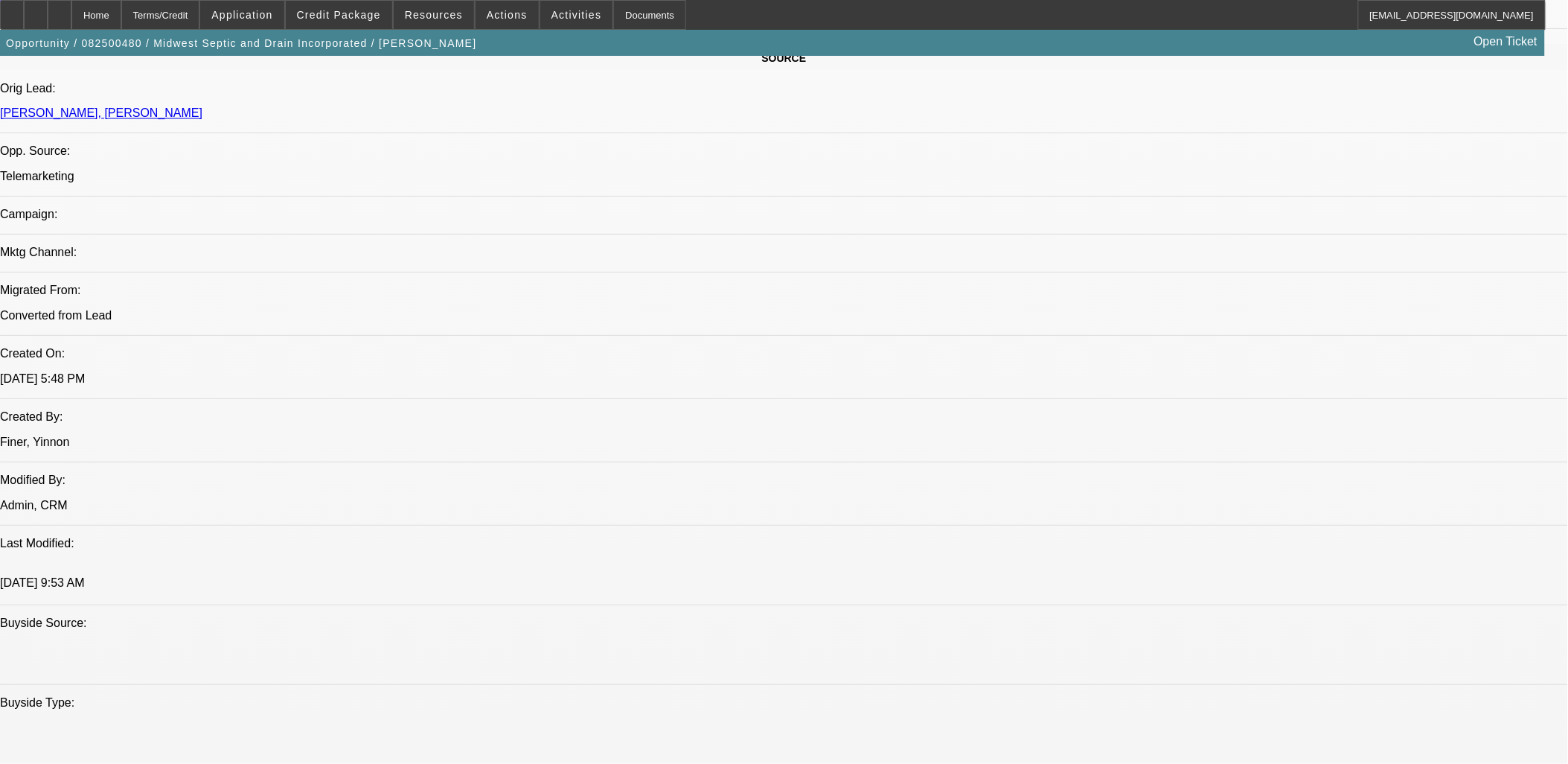
scroll to position [578, 0]
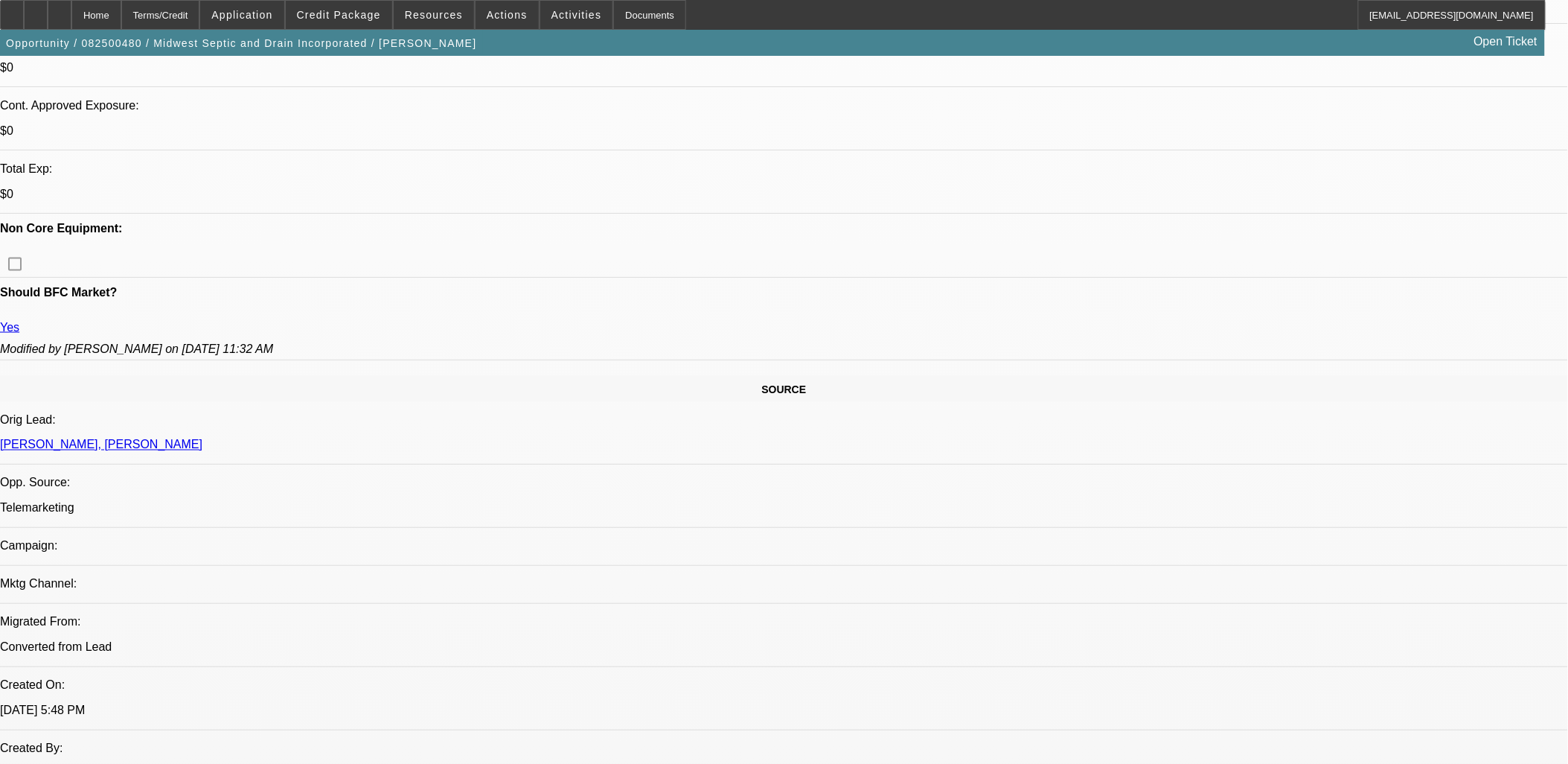
drag, startPoint x: 1054, startPoint y: 586, endPoint x: 1089, endPoint y: 579, distance: 35.7
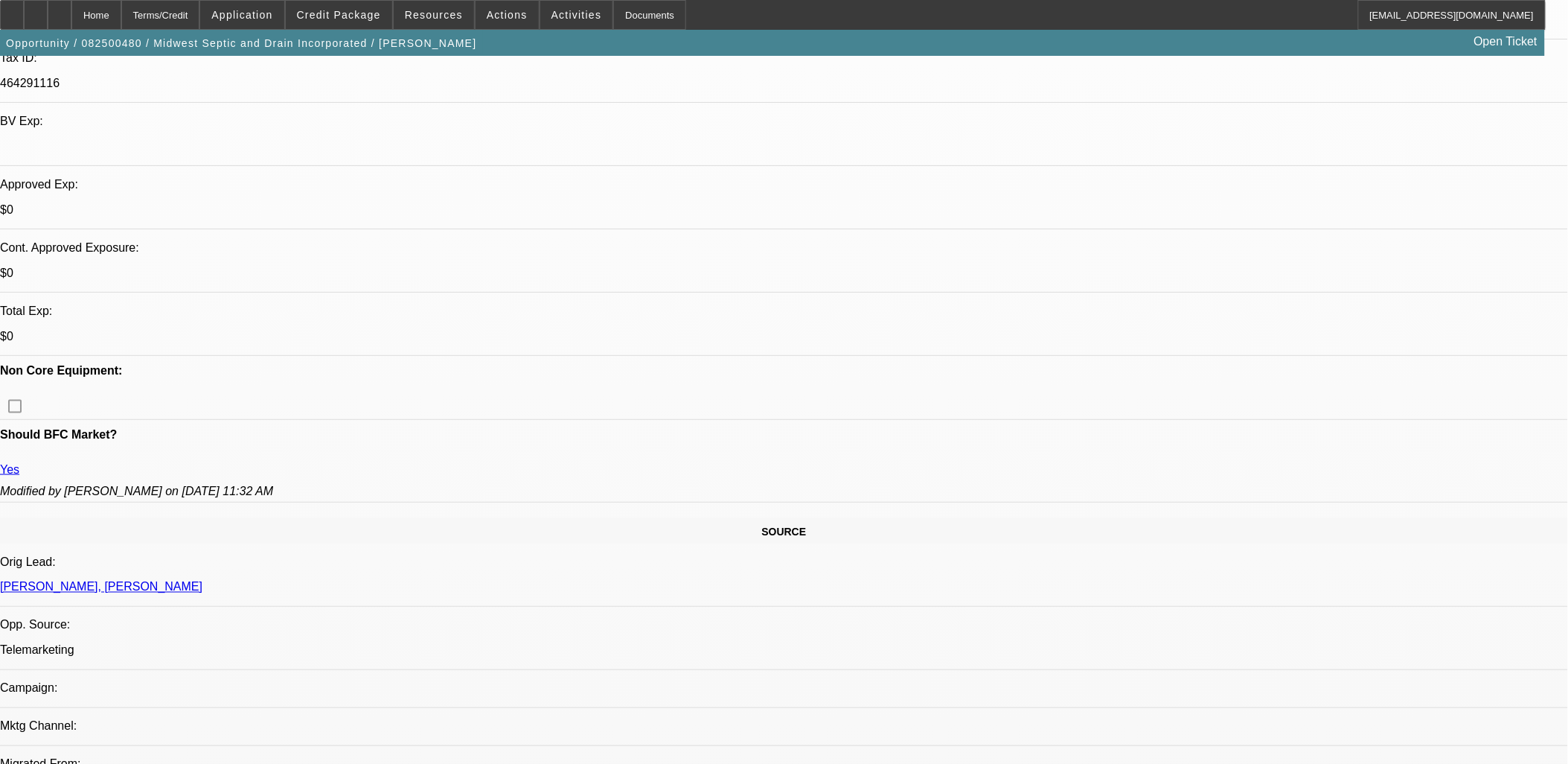
scroll to position [165, 0]
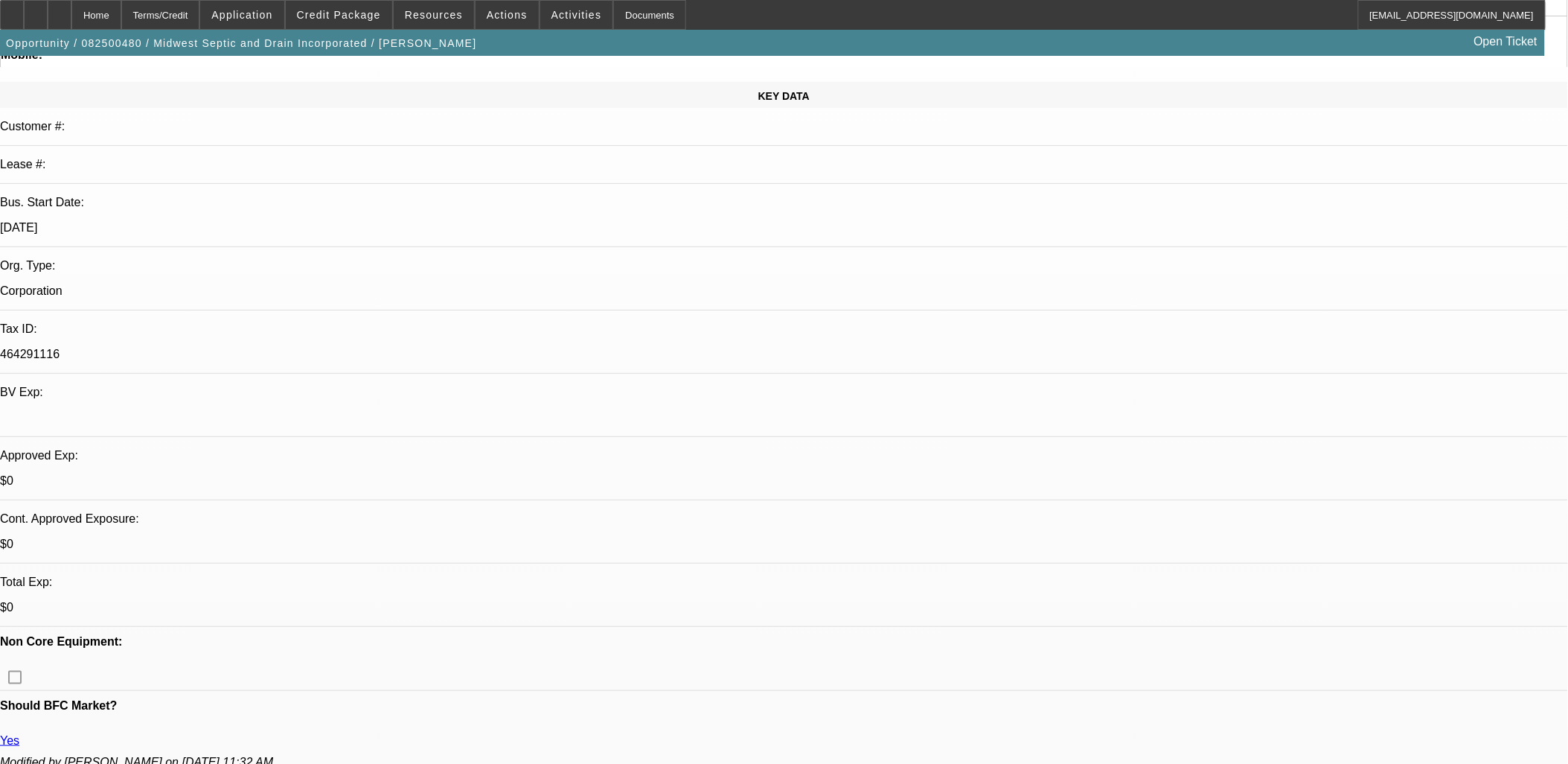
drag, startPoint x: 789, startPoint y: 315, endPoint x: 779, endPoint y: 337, distance: 24.2
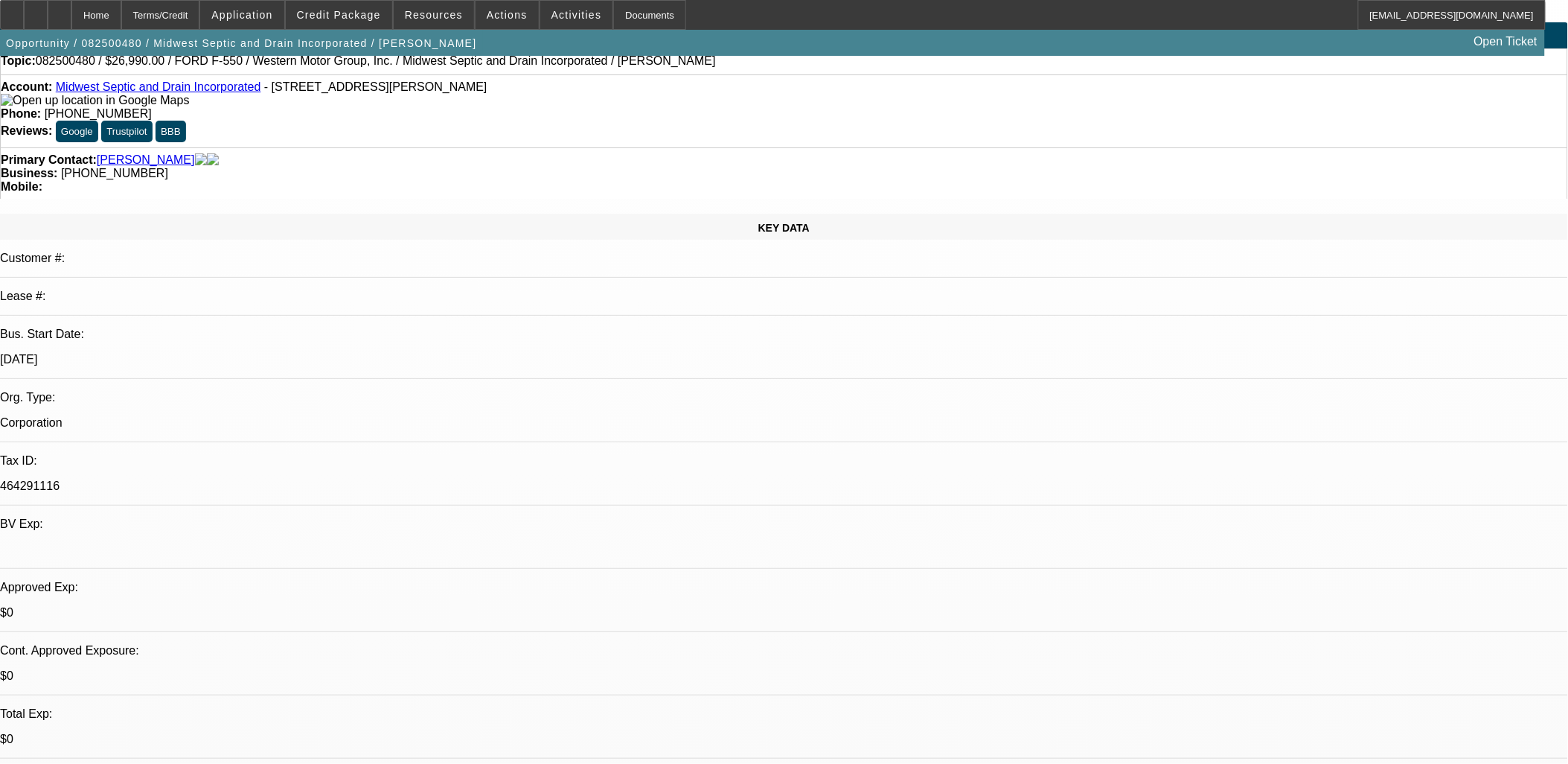
scroll to position [0, 0]
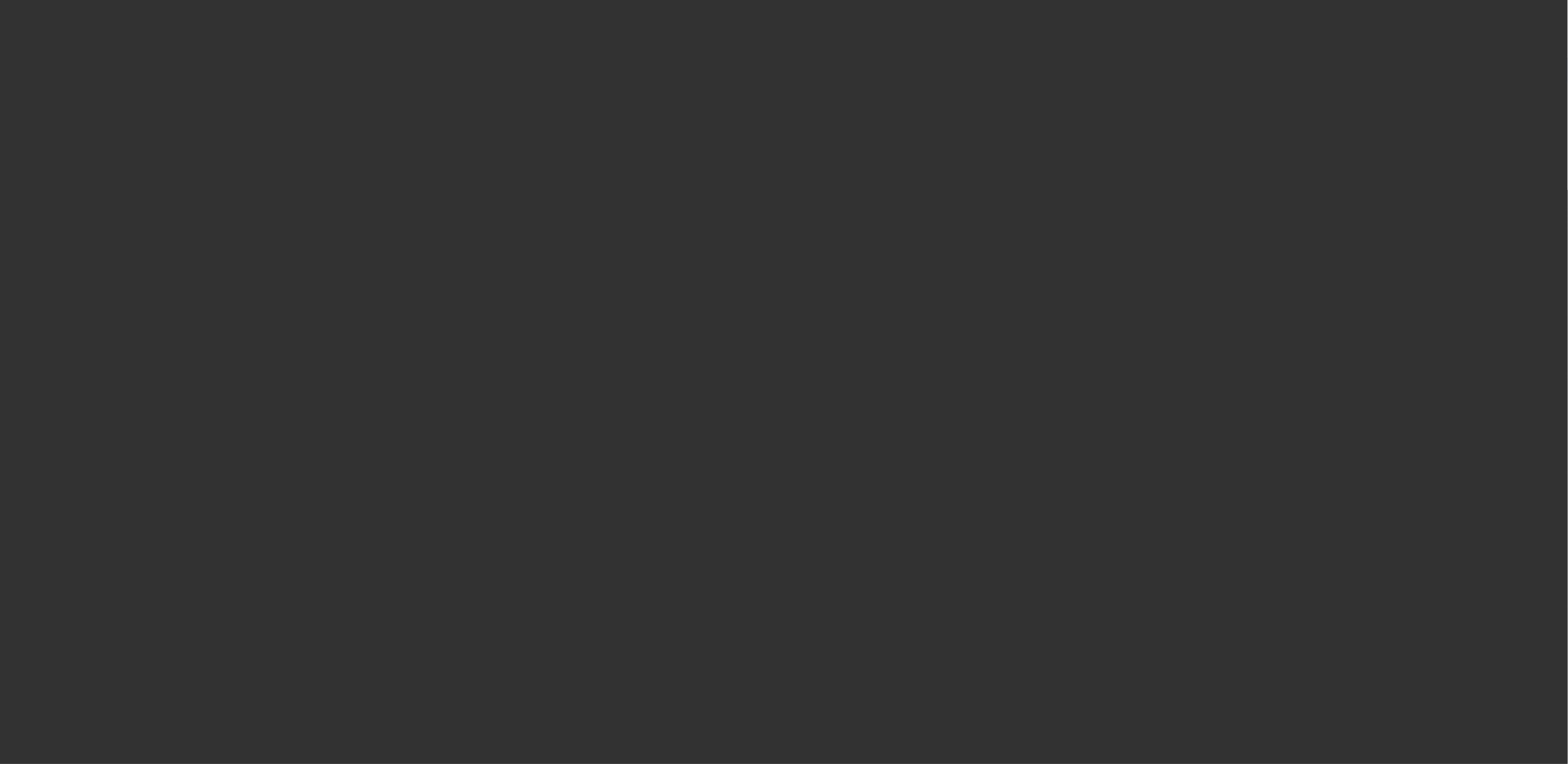
click at [763, 361] on span "Open calendar" at bounding box center [780, 342] width 36 height 36
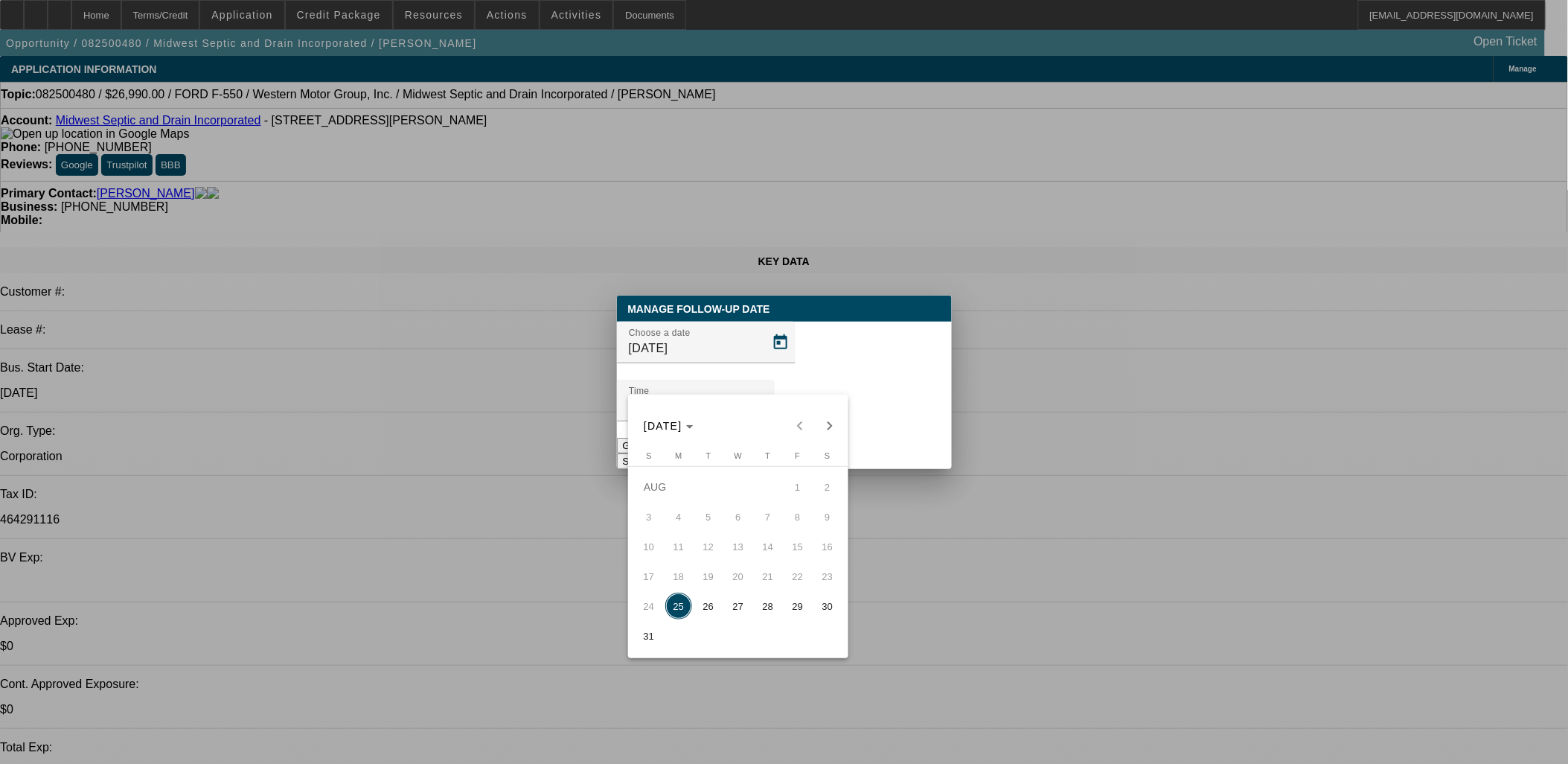
click at [712, 619] on span "26" at bounding box center [708, 606] width 27 height 27
type input "8/26/2025"
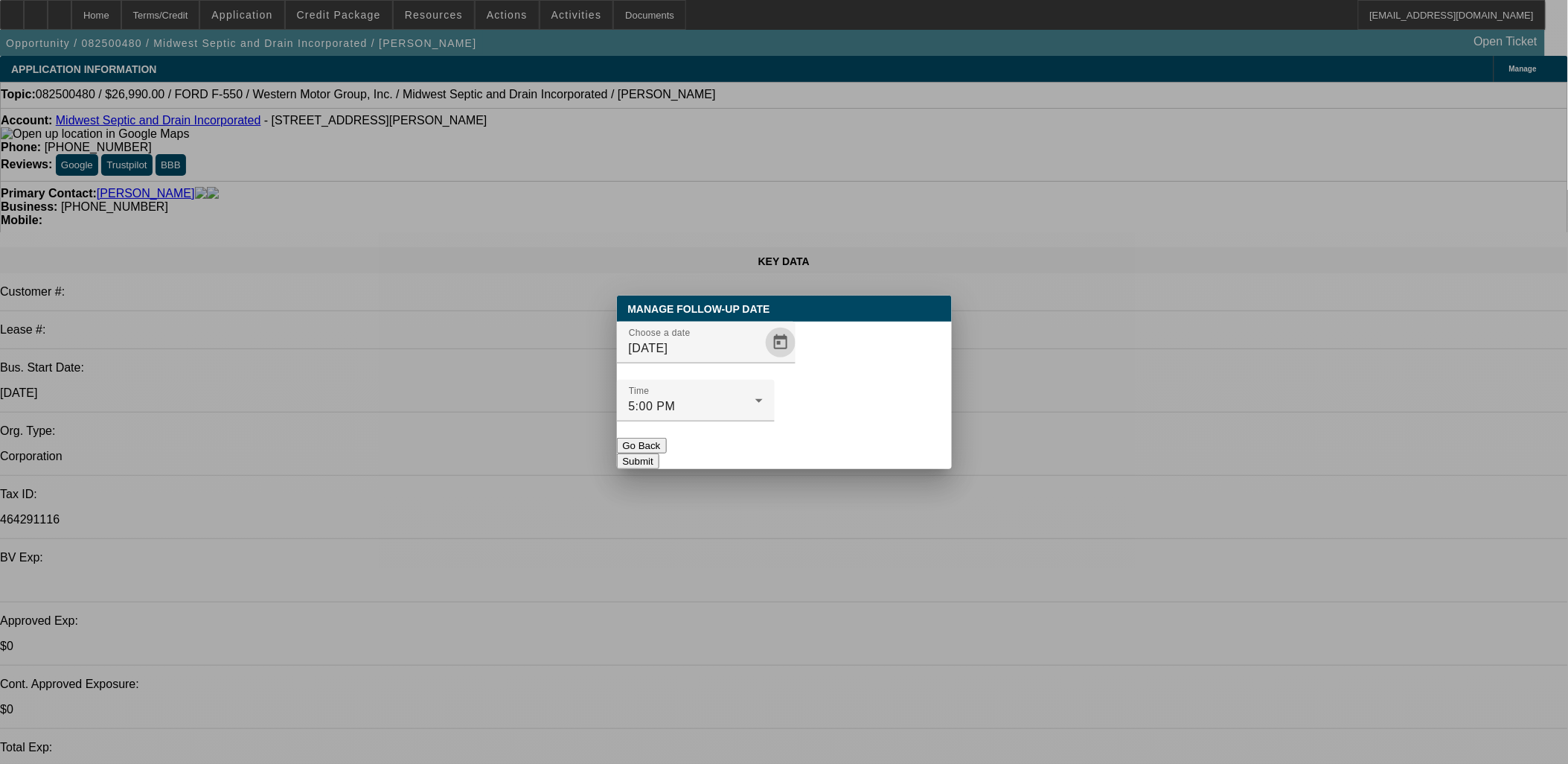
click at [659, 453] on button "Submit" at bounding box center [638, 461] width 43 height 16
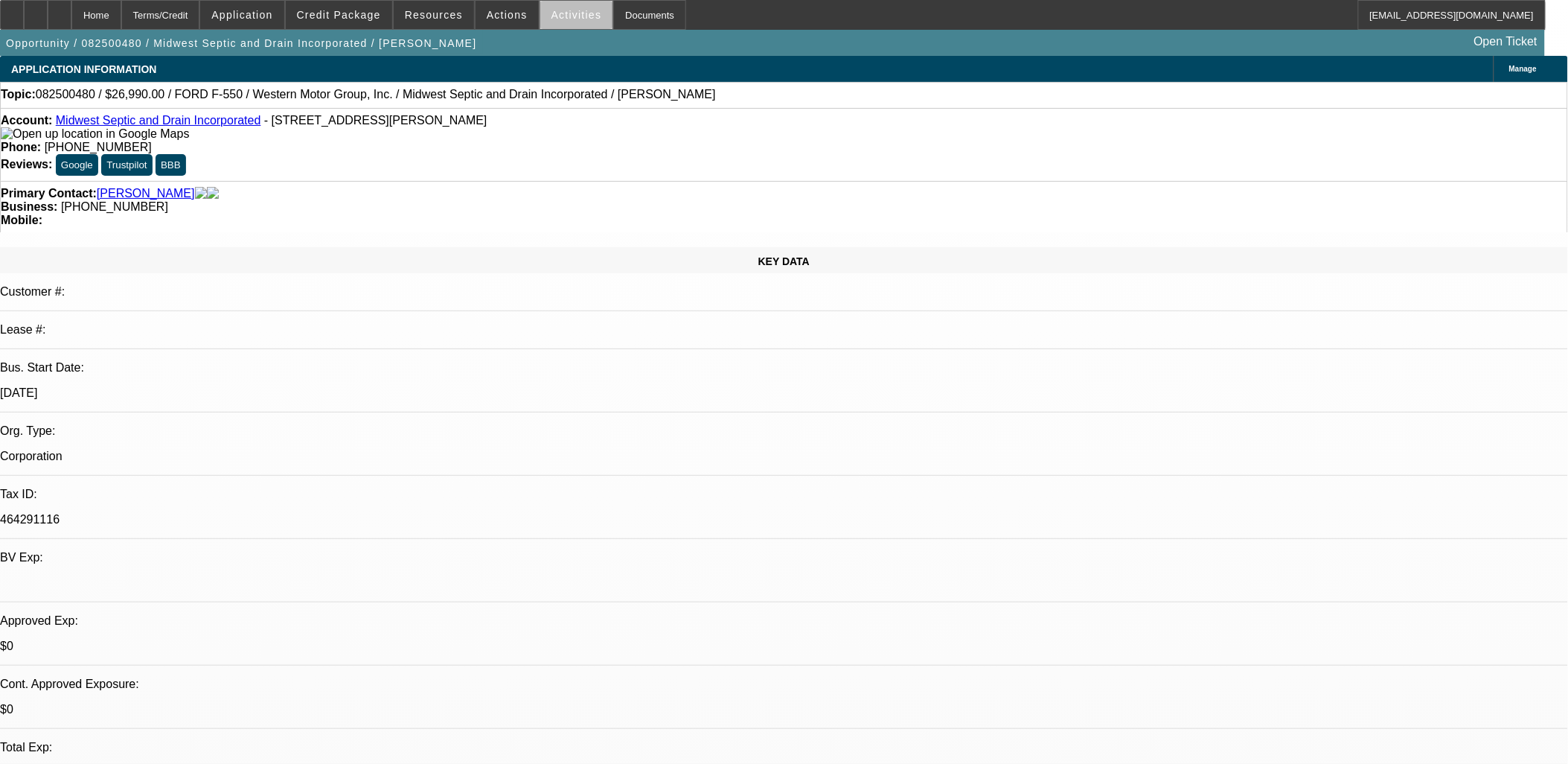
click at [565, 22] on span at bounding box center [576, 14] width 73 height 36
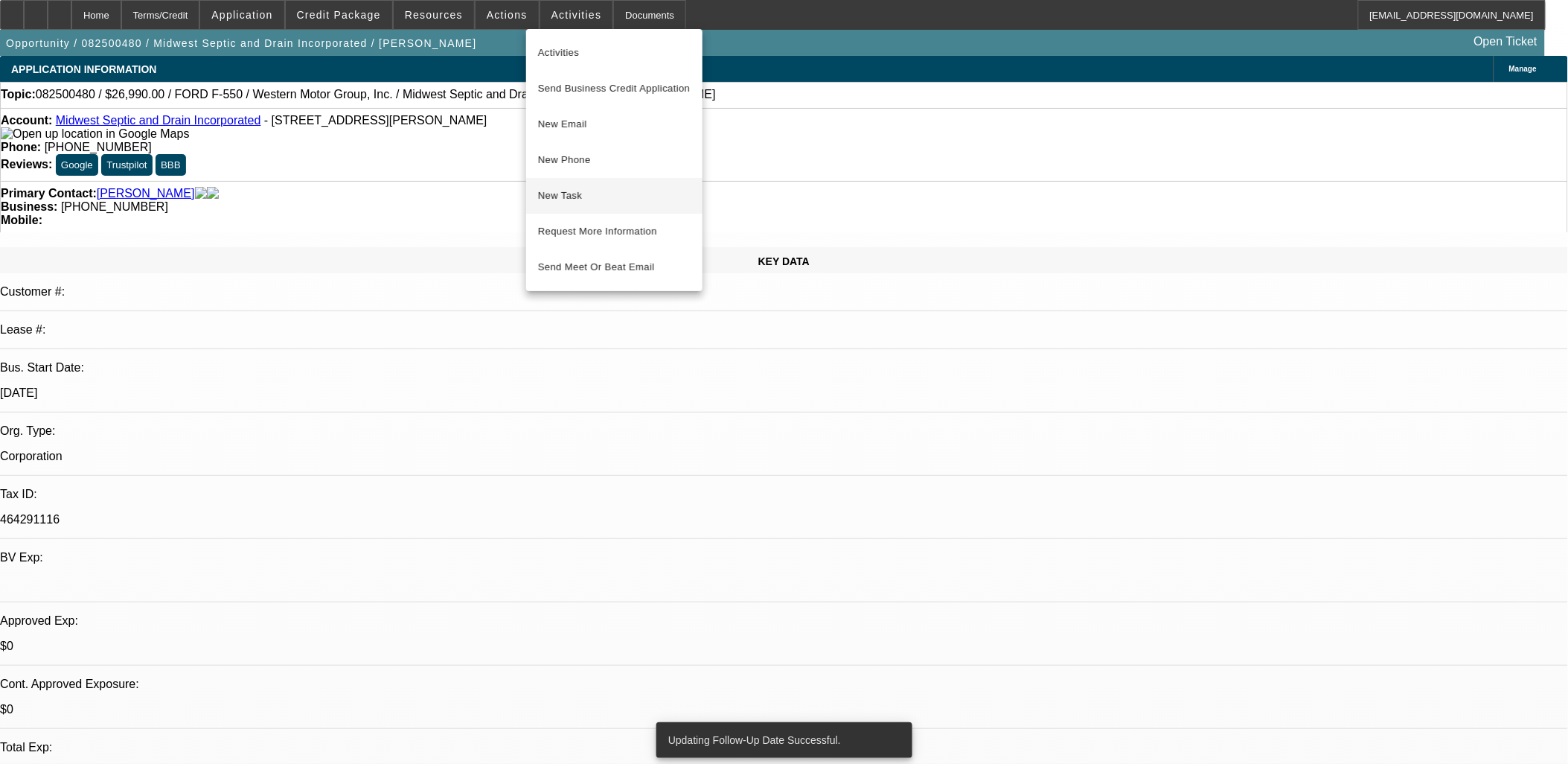
click at [582, 197] on span "New Task" at bounding box center [614, 195] width 153 height 18
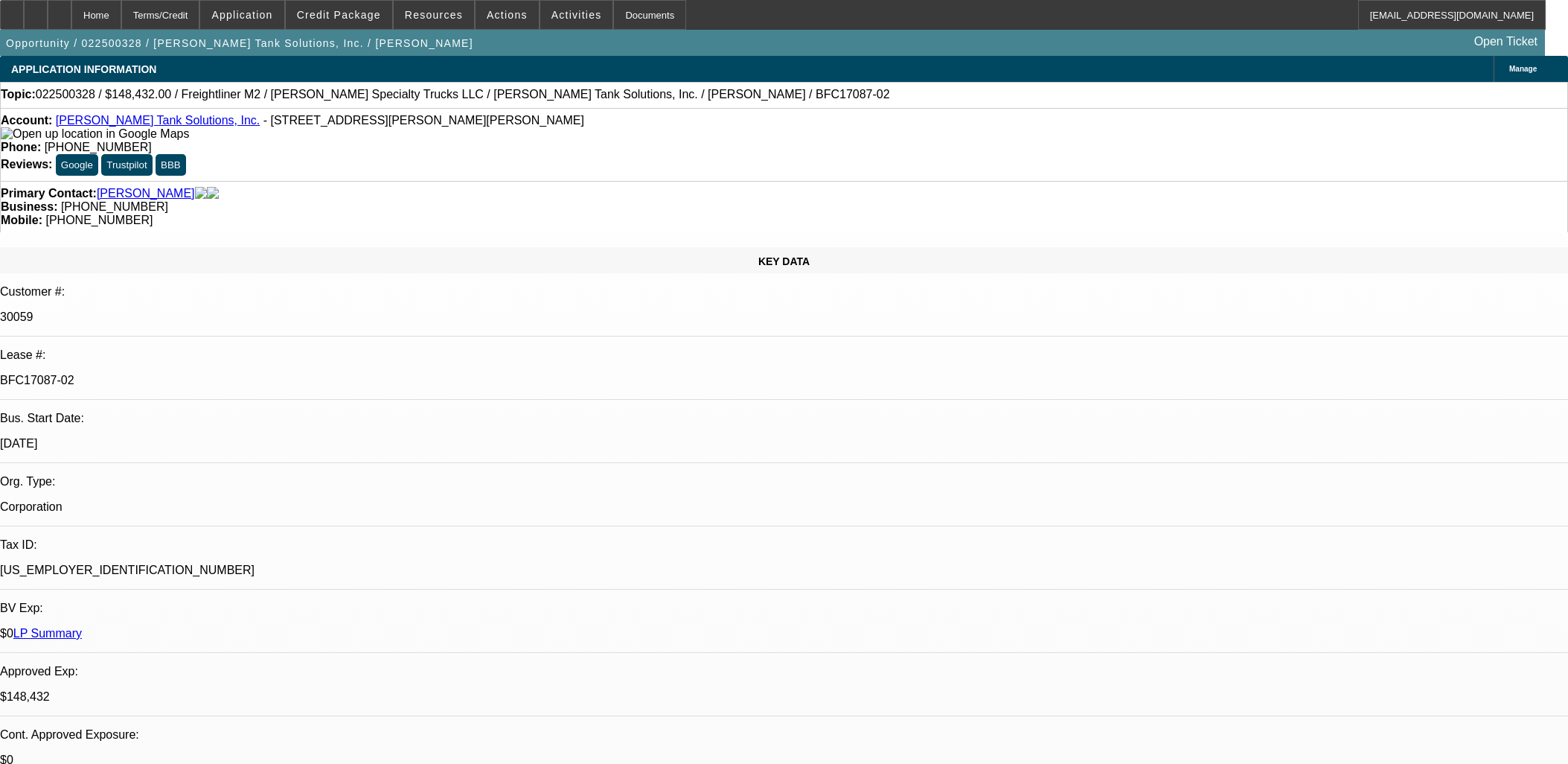
select select "0"
select select "2"
select select "0"
select select "6"
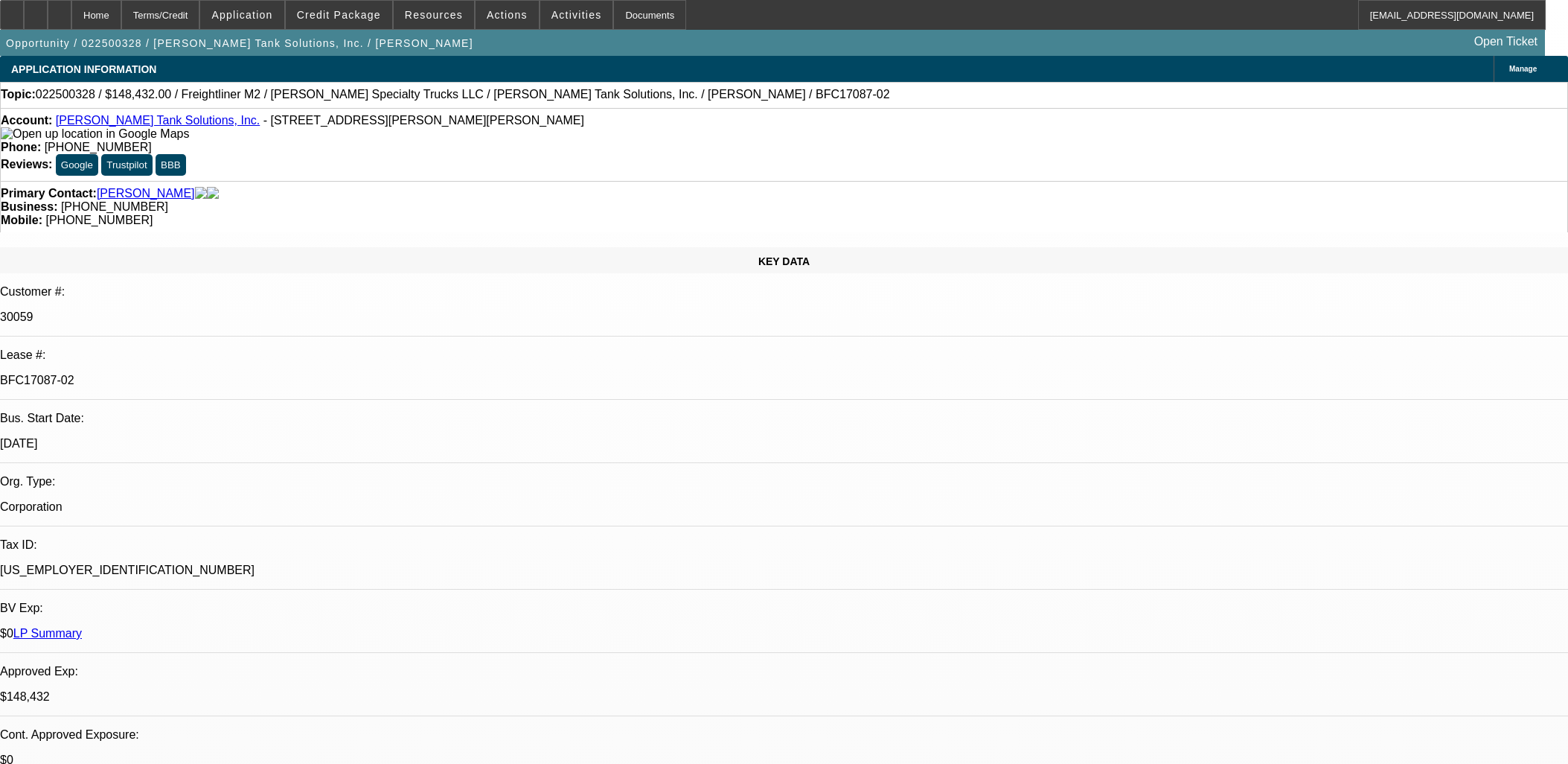
select select "0"
select select "2"
select select "0"
select select "6"
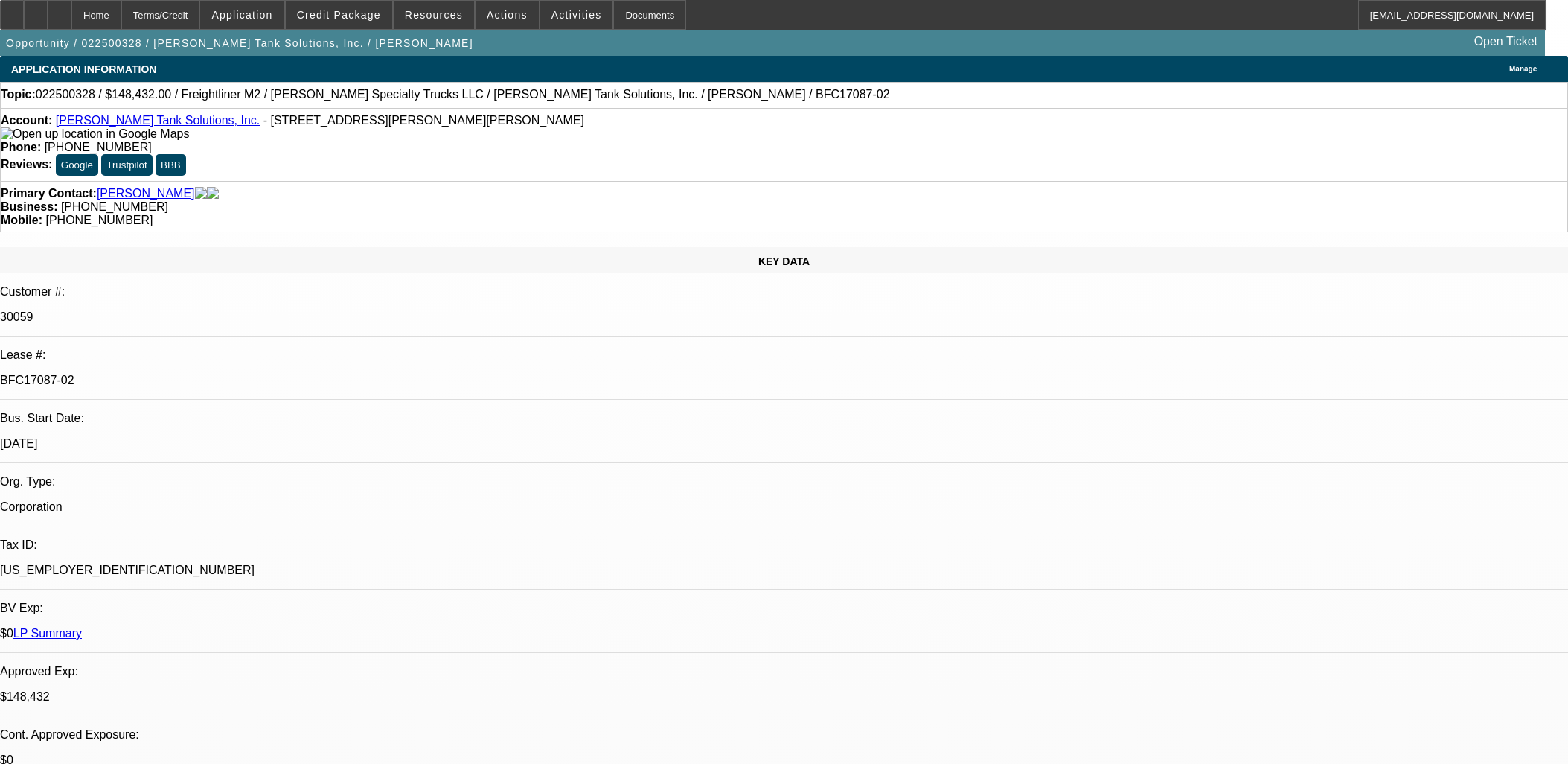
select select "0"
select select "2"
select select "0"
select select "6"
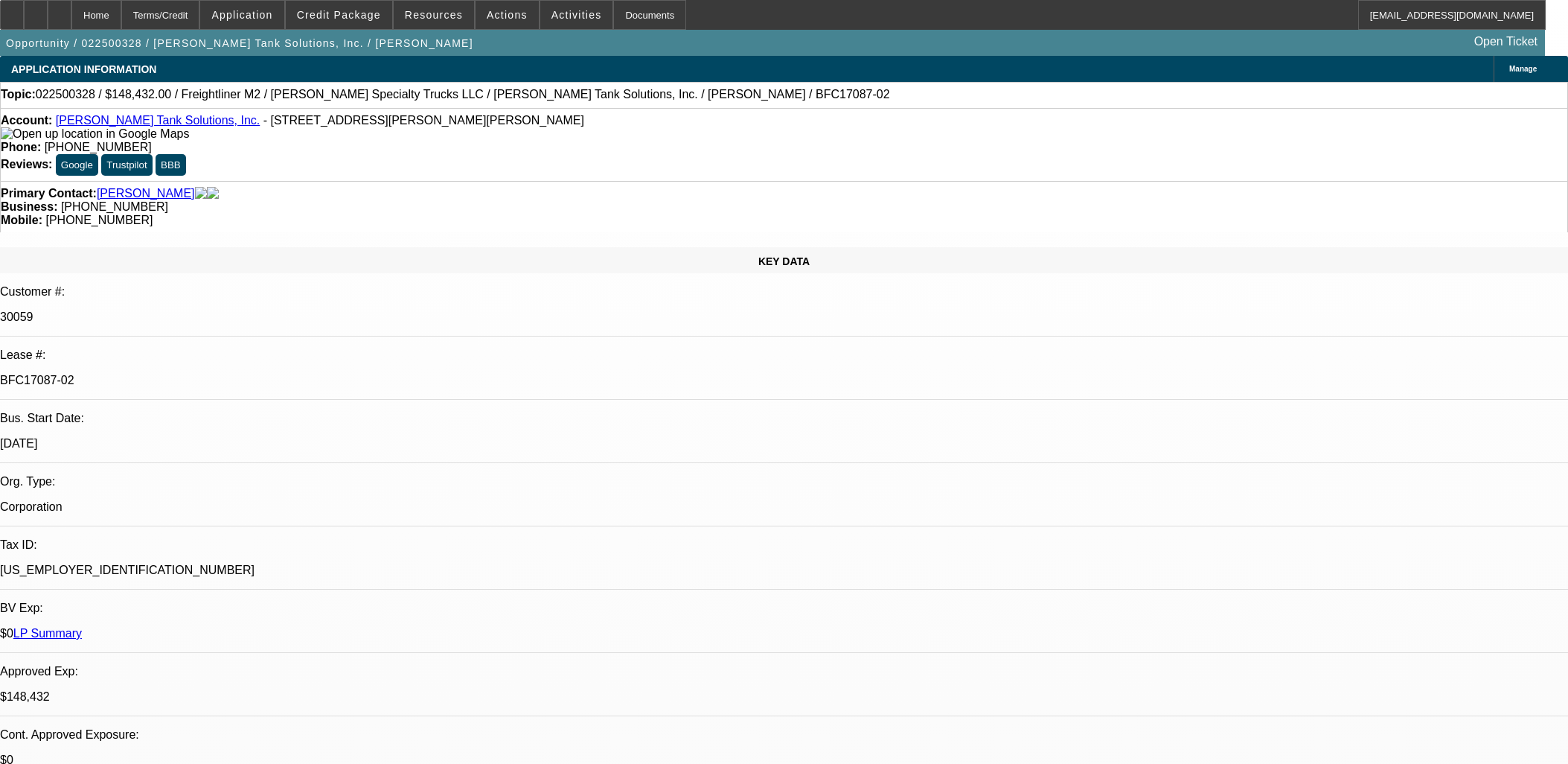
select select "0"
select select "2"
select select "0"
select select "6"
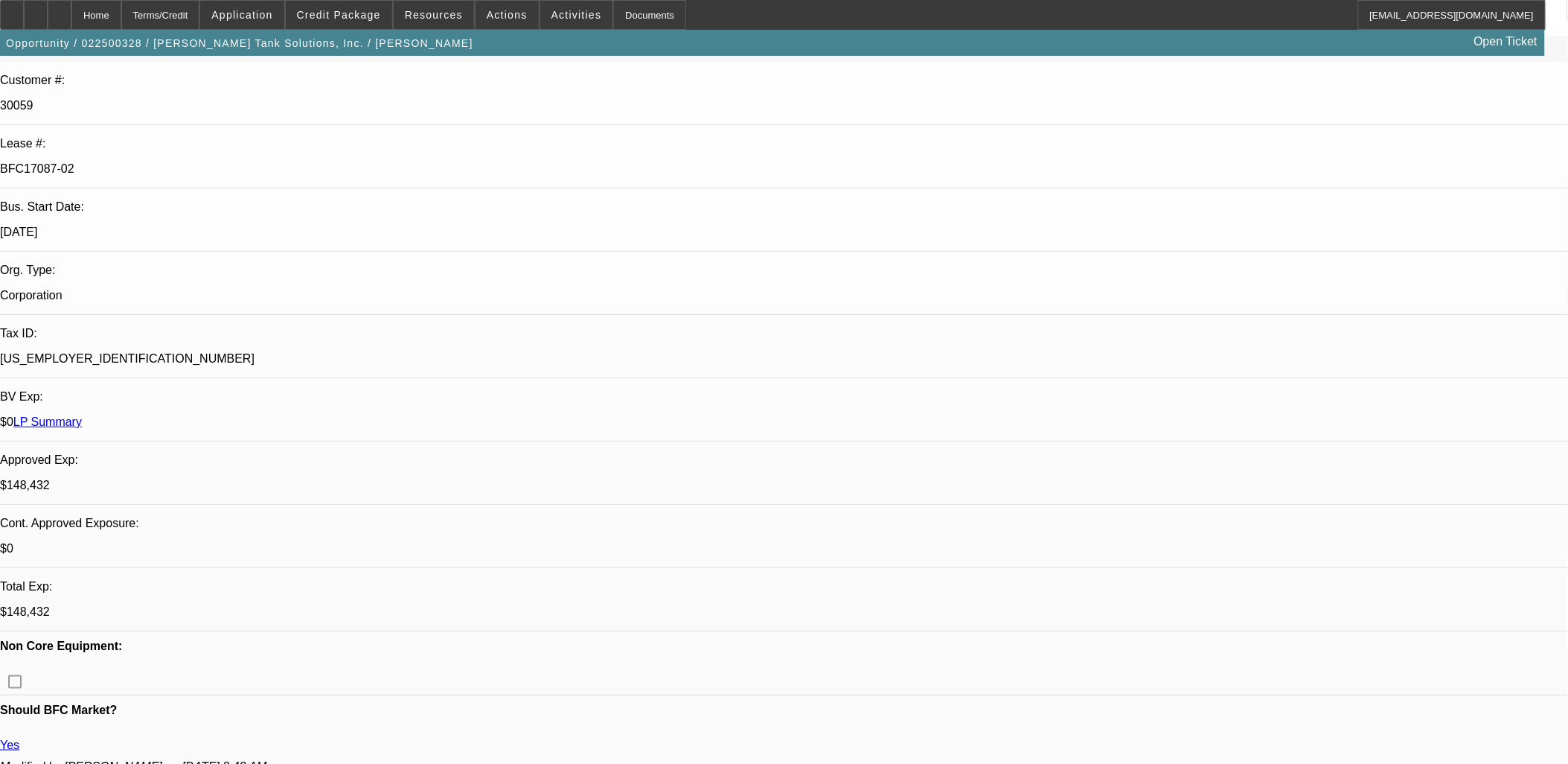
scroll to position [172, 0]
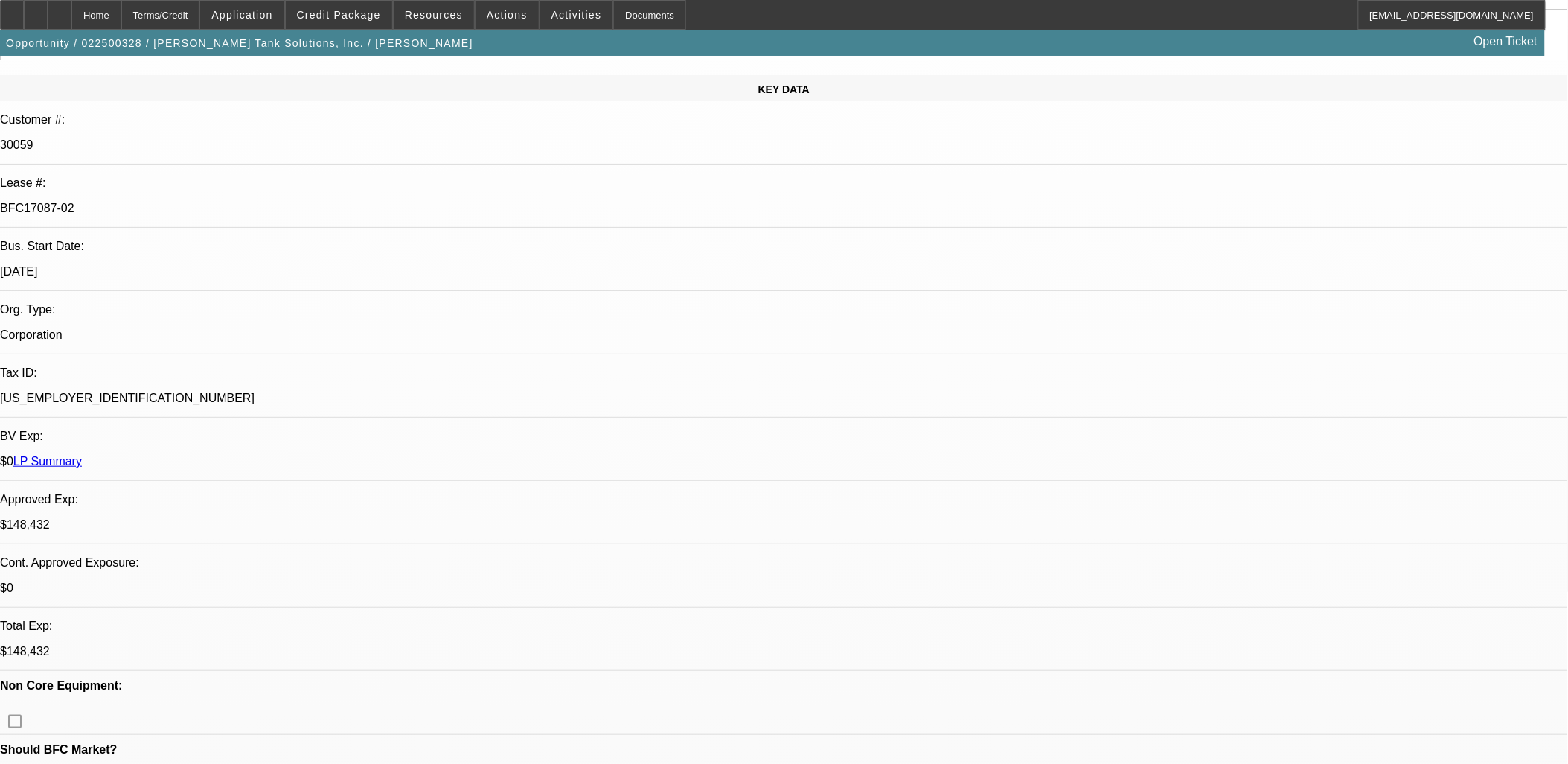
drag, startPoint x: 508, startPoint y: 189, endPoint x: 319, endPoint y: 196, distance: 189.1
drag, startPoint x: 319, startPoint y: 196, endPoint x: 349, endPoint y: 192, distance: 30.3
click at [349, 581] on div "$0" at bounding box center [784, 588] width 1568 height 13
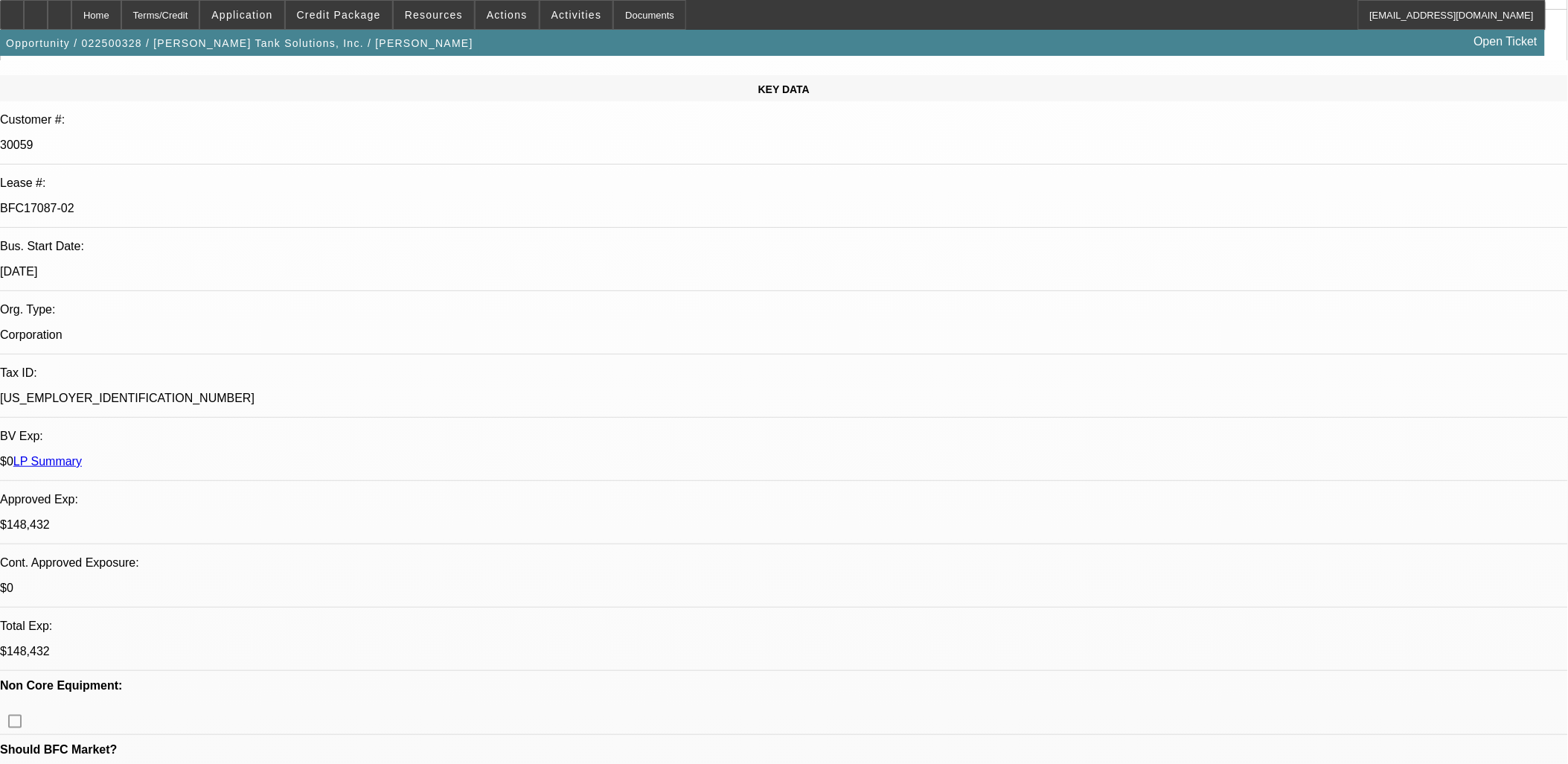
drag, startPoint x: 349, startPoint y: 192, endPoint x: 355, endPoint y: 180, distance: 13.4
click at [350, 581] on div "$0" at bounding box center [784, 588] width 1568 height 13
drag, startPoint x: 355, startPoint y: 180, endPoint x: 605, endPoint y: 196, distance: 250.5
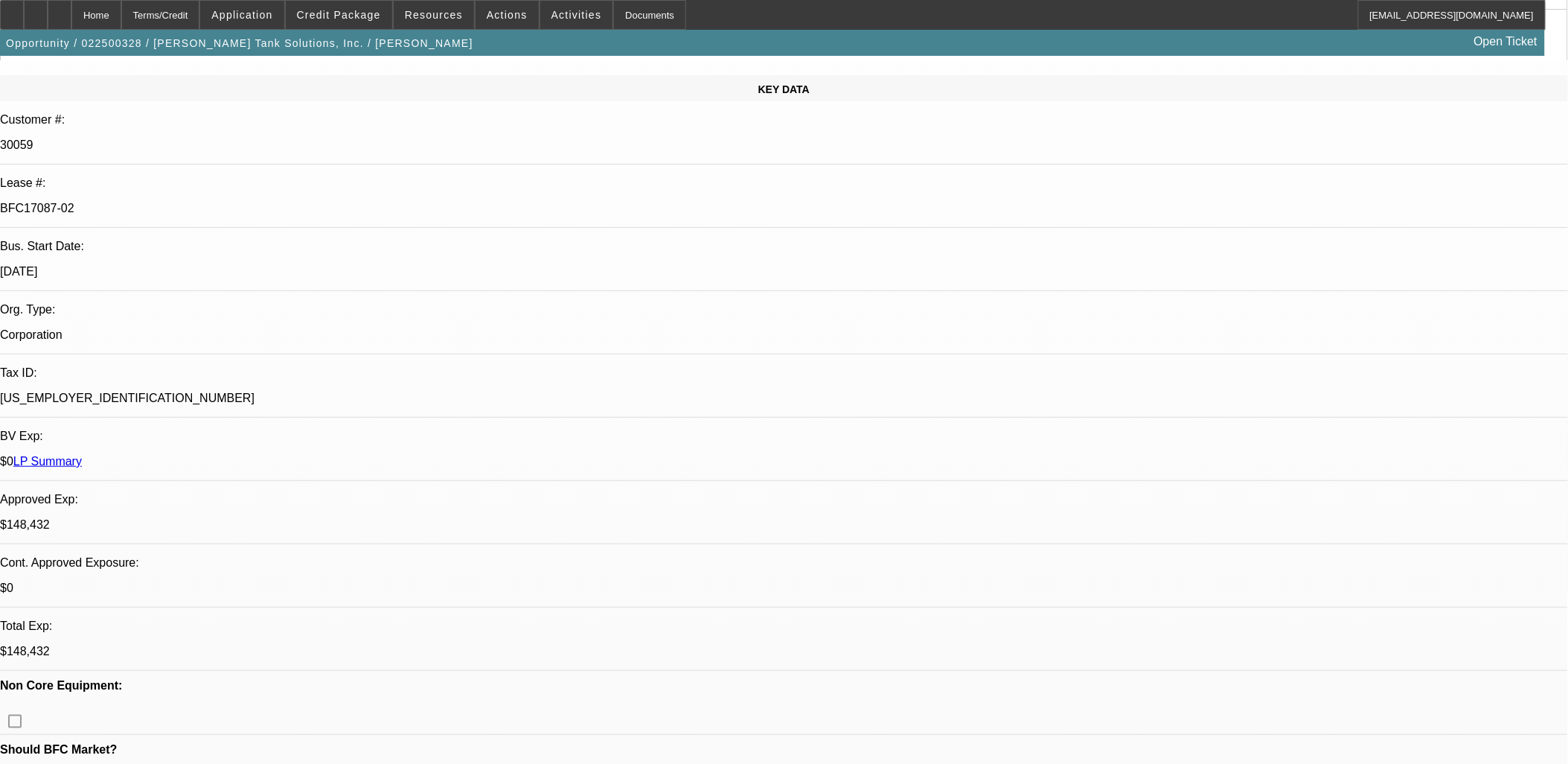
drag, startPoint x: 605, startPoint y: 196, endPoint x: 370, endPoint y: 167, distance: 236.8
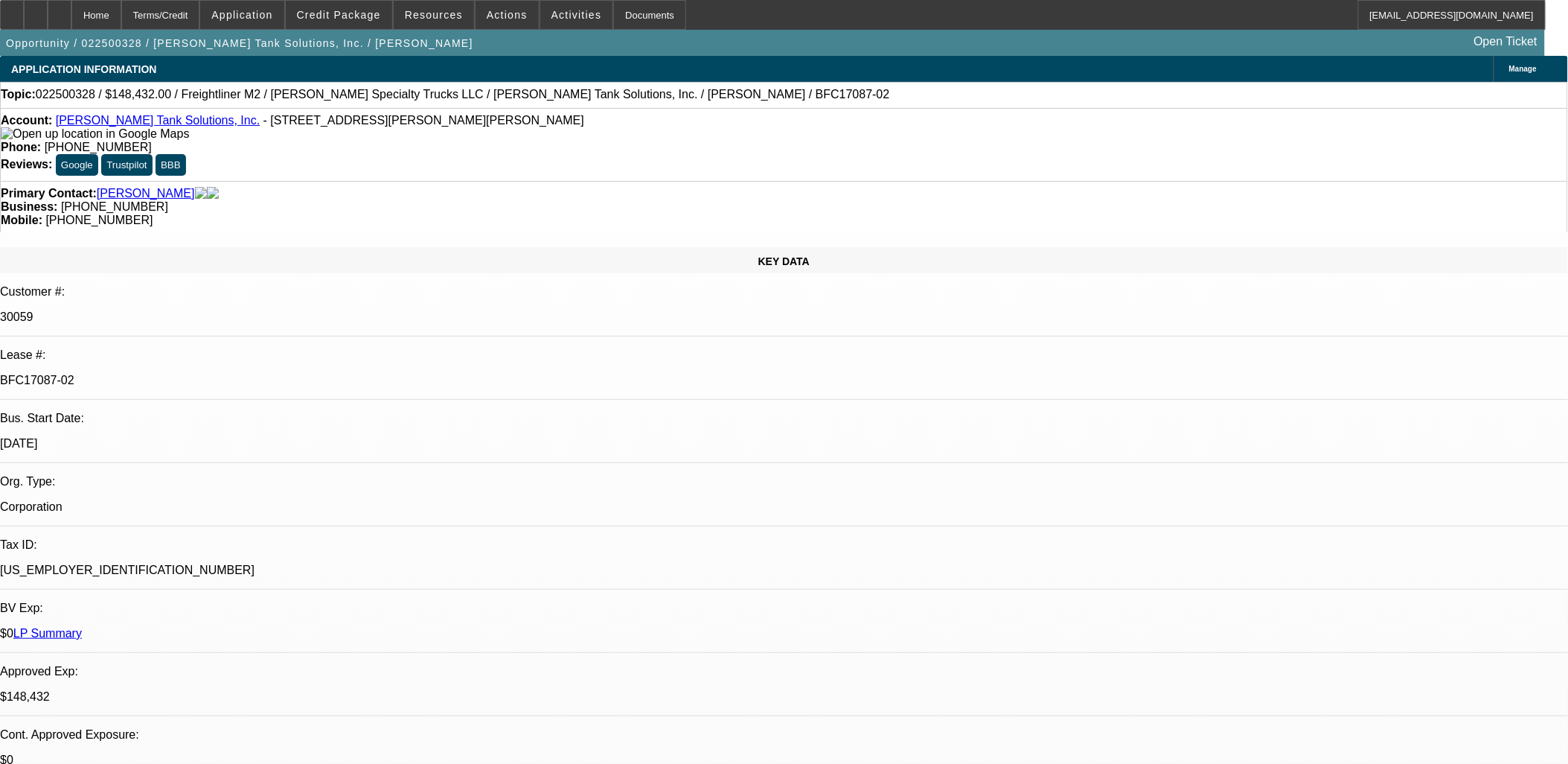
scroll to position [4064, 0]
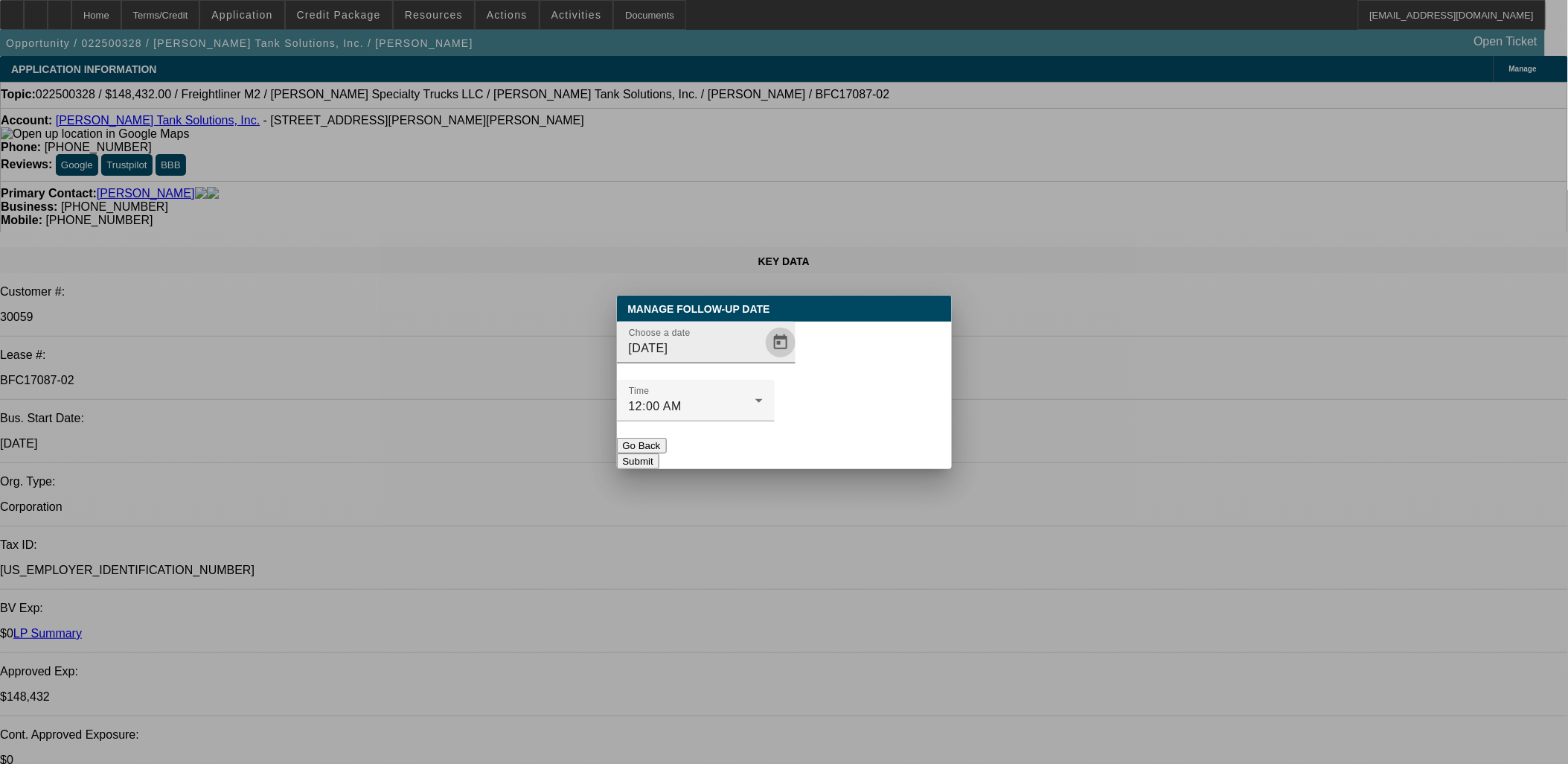
click at [763, 361] on span "Open calendar" at bounding box center [780, 342] width 36 height 36
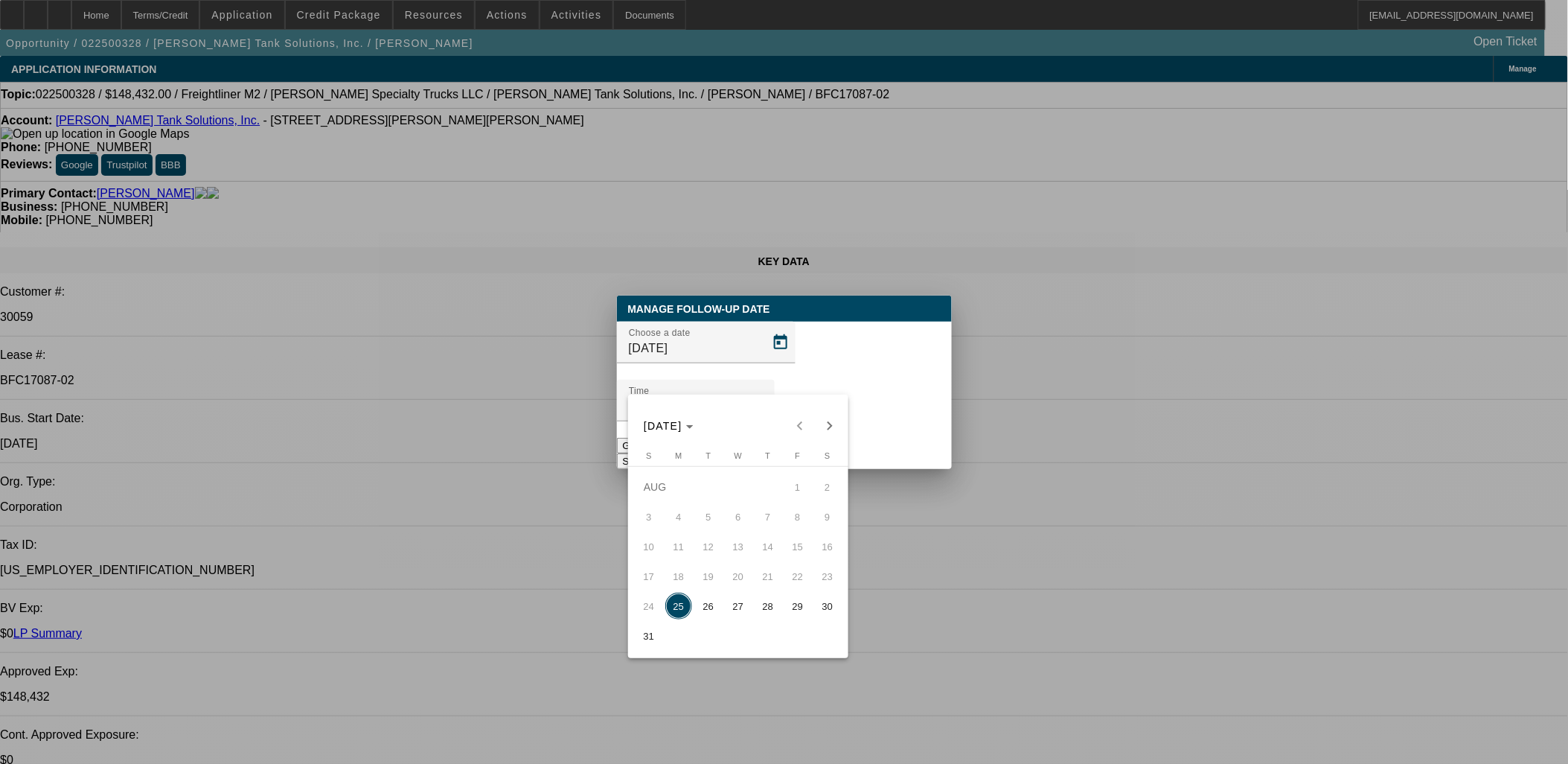
click at [765, 607] on span "28" at bounding box center [769, 606] width 27 height 27
type input "[DATE]"
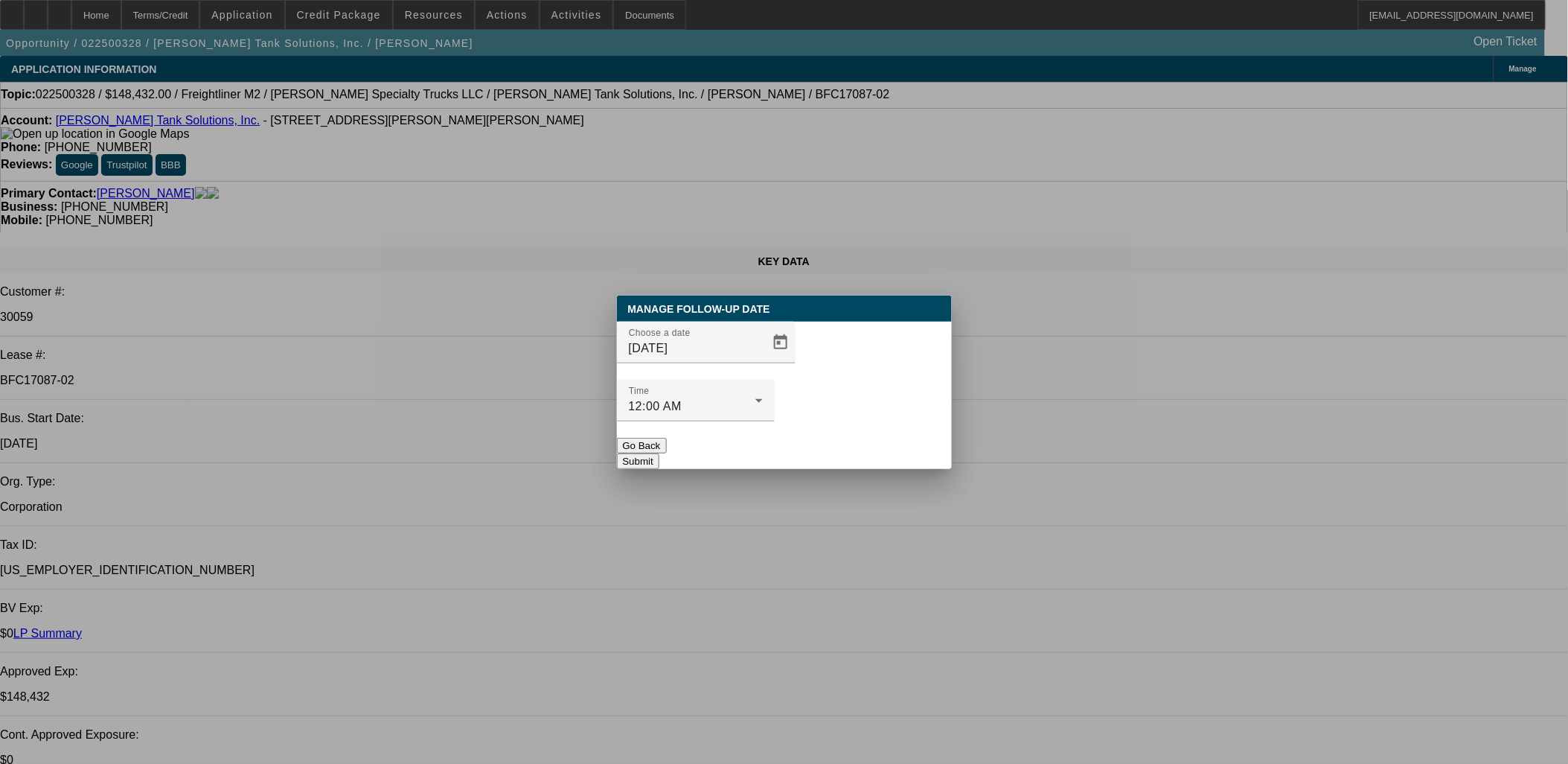
click at [659, 453] on button "Submit" at bounding box center [638, 461] width 43 height 16
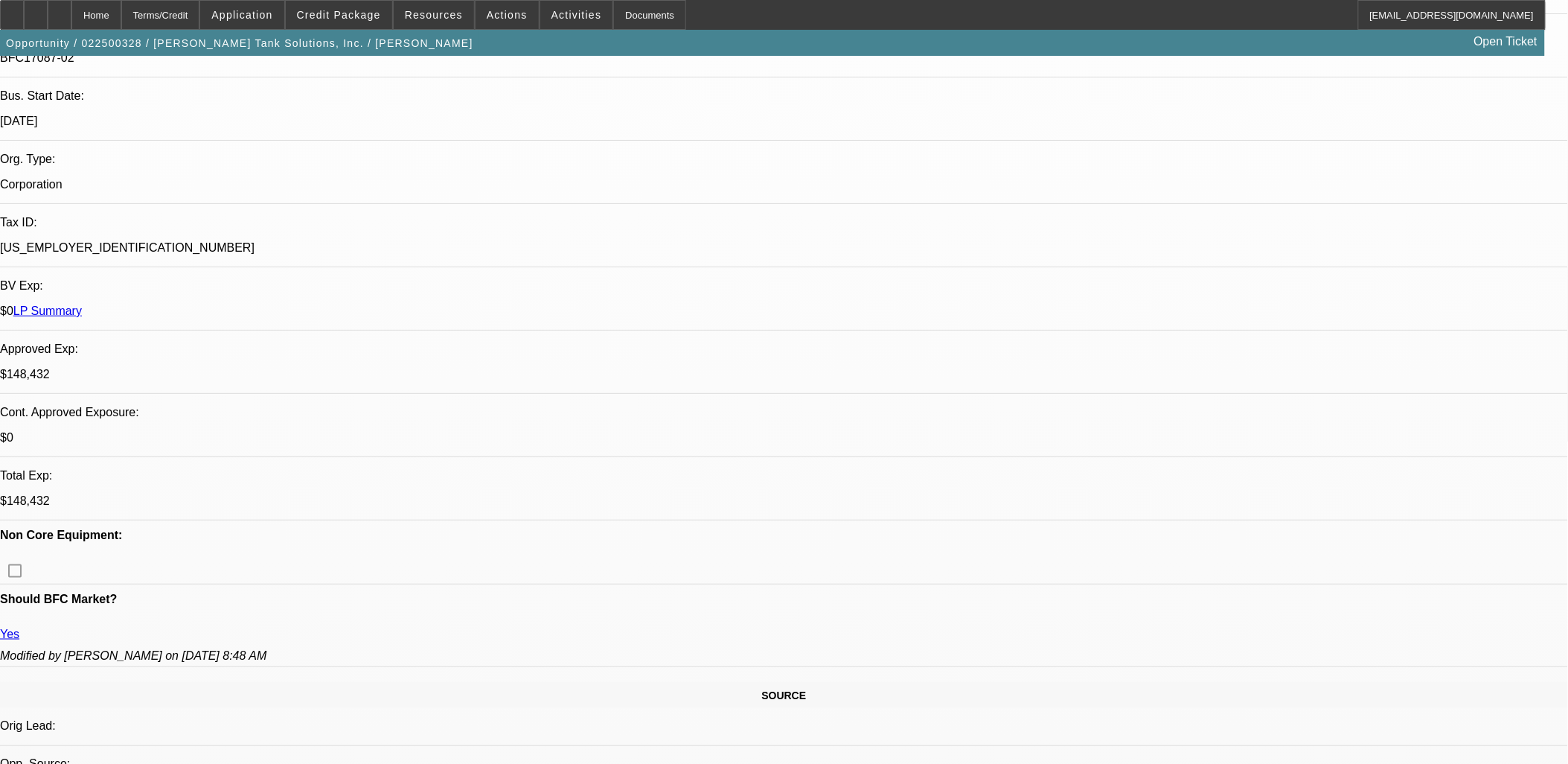
scroll to position [165, 0]
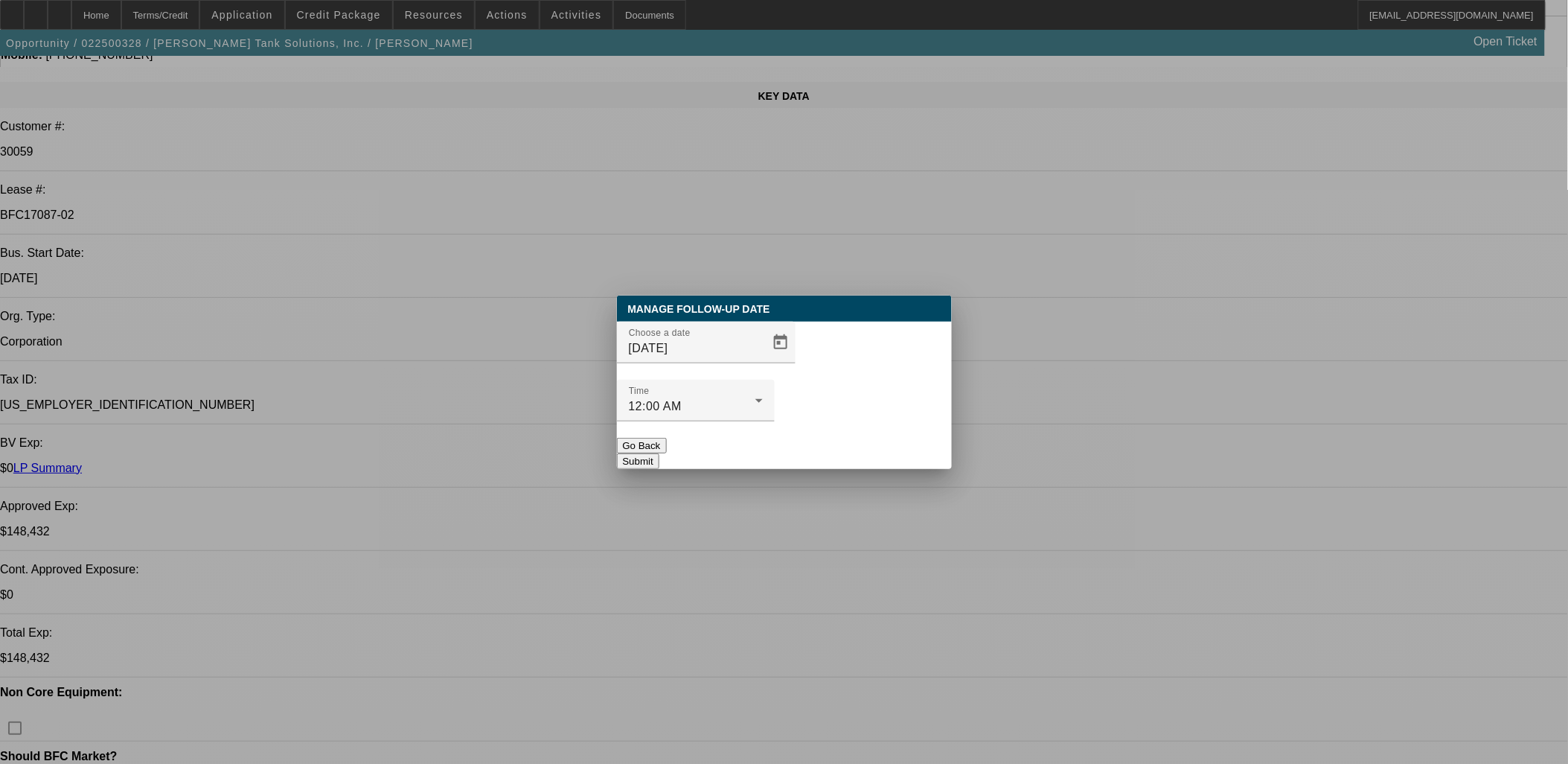
click at [784, 382] on div at bounding box center [784, 382] width 0 height 0
click at [767, 361] on span "Open calendar" at bounding box center [780, 342] width 36 height 36
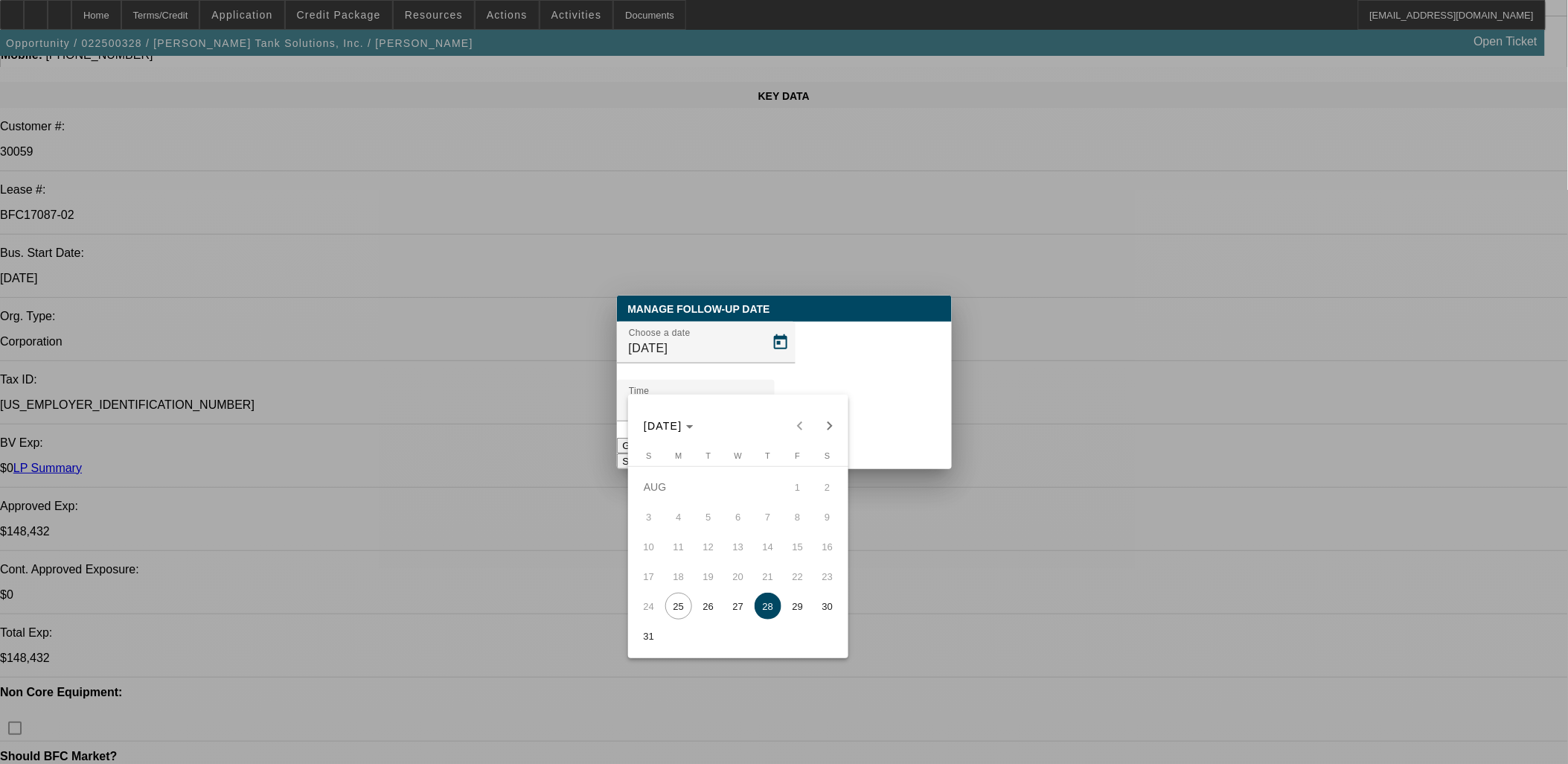
click at [733, 608] on span "27" at bounding box center [739, 606] width 27 height 27
type input "8/27/2025"
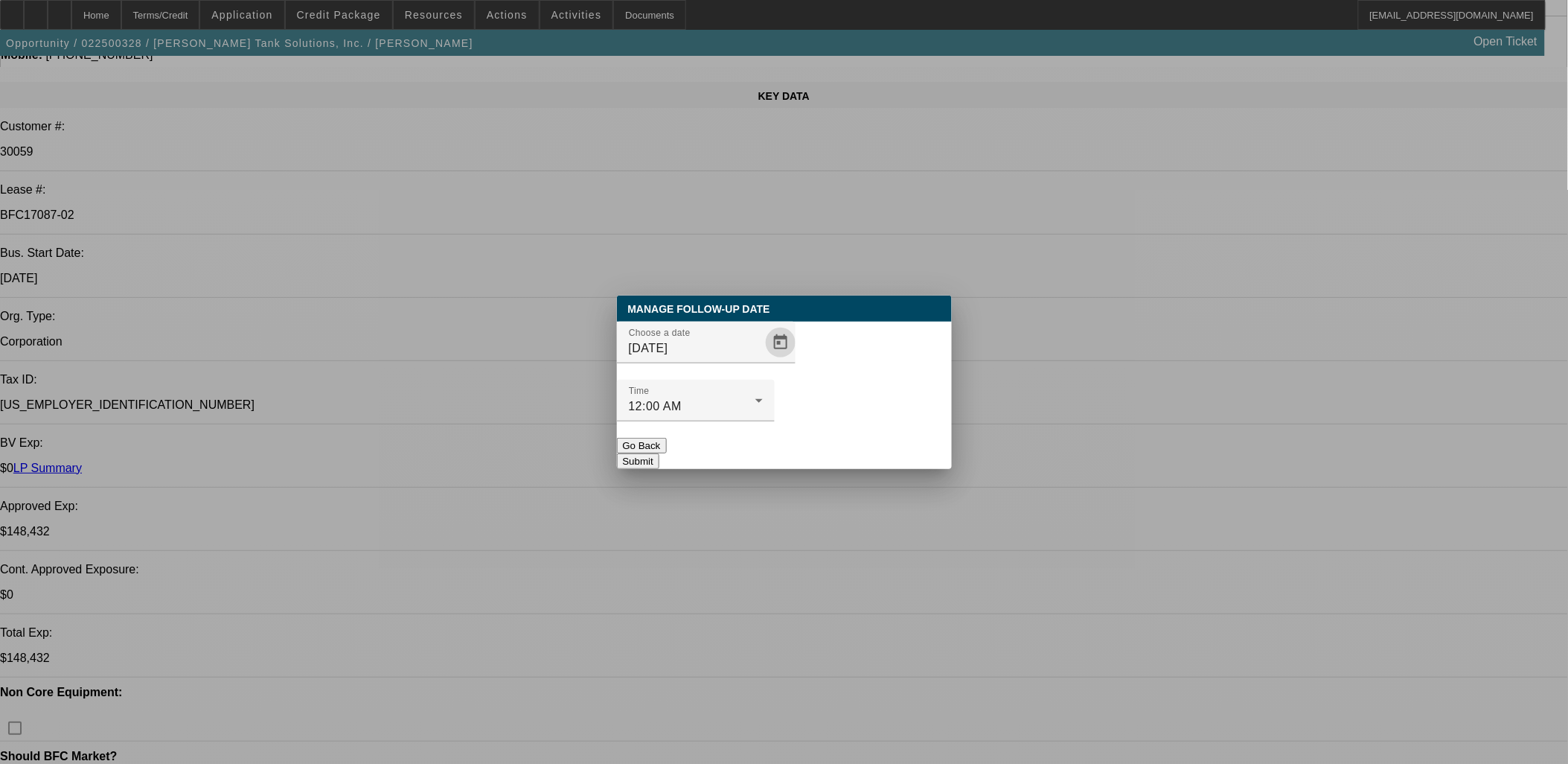
drag, startPoint x: 850, startPoint y: 419, endPoint x: 697, endPoint y: 250, distance: 228.0
click at [659, 453] on button "Submit" at bounding box center [638, 461] width 43 height 16
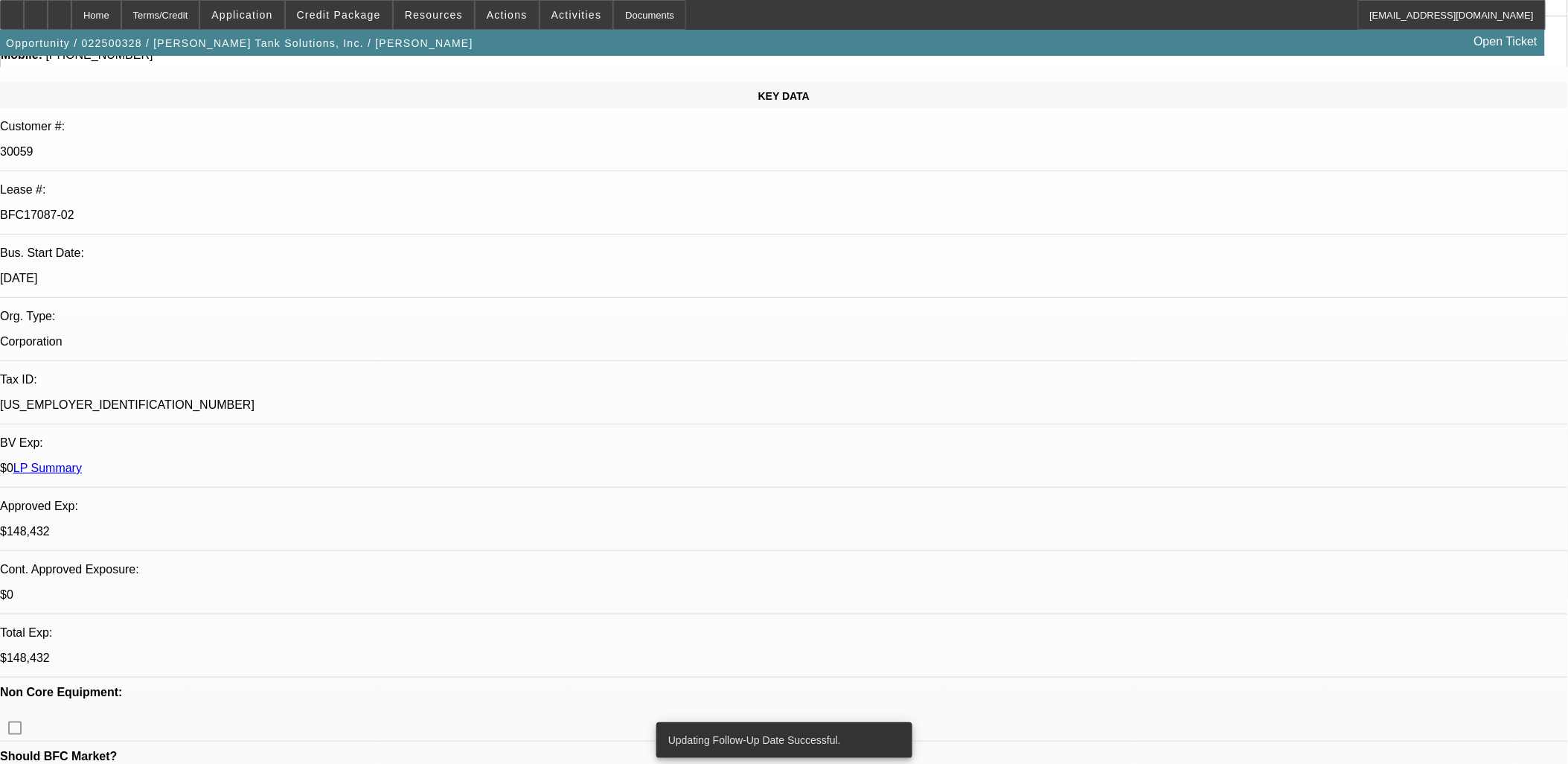
scroll to position [2244, 0]
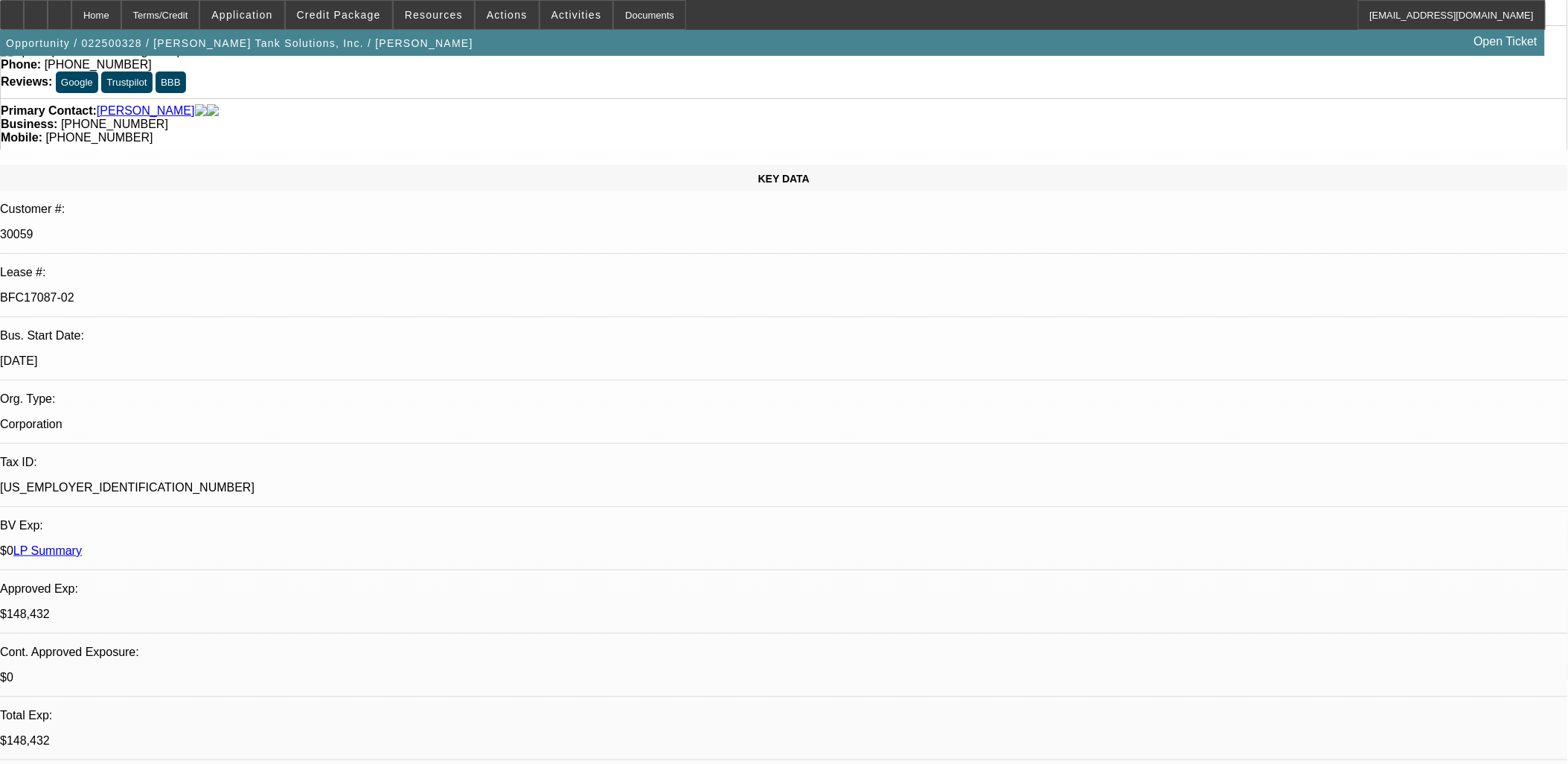
scroll to position [0, 0]
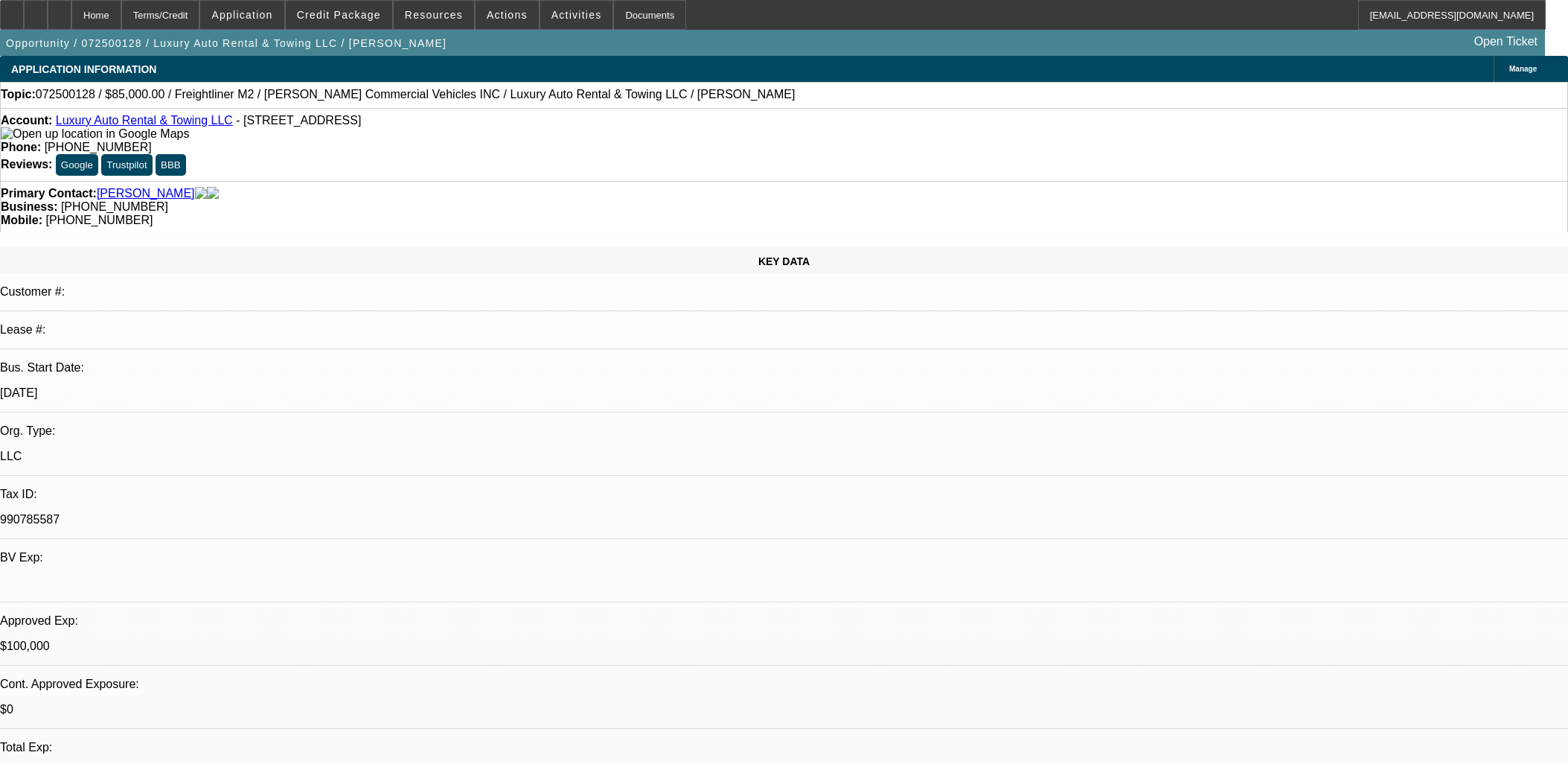
select select "0"
select select "2"
select select "0"
select select "6"
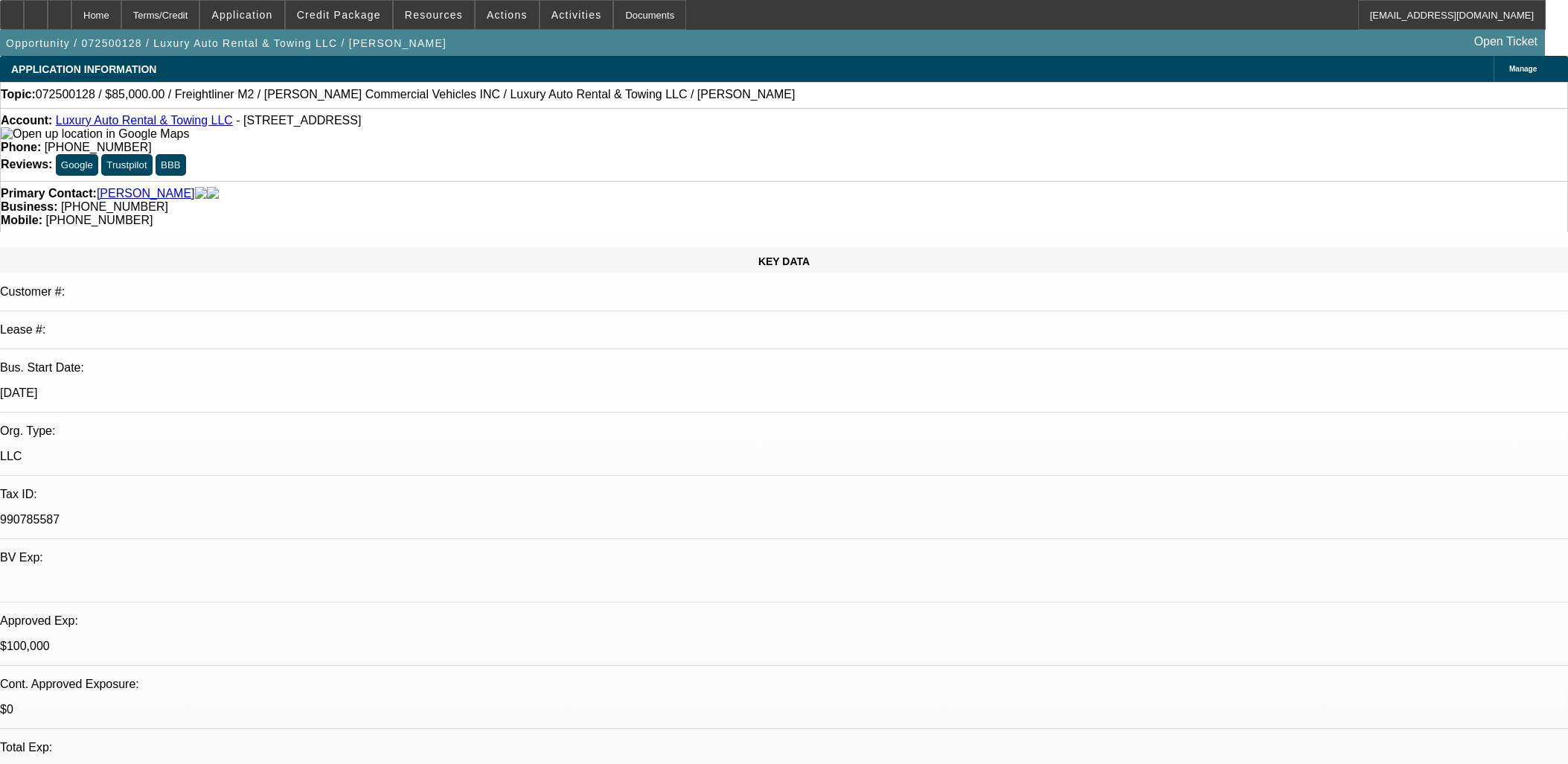
select select "0"
select select "2"
select select "0"
select select "6"
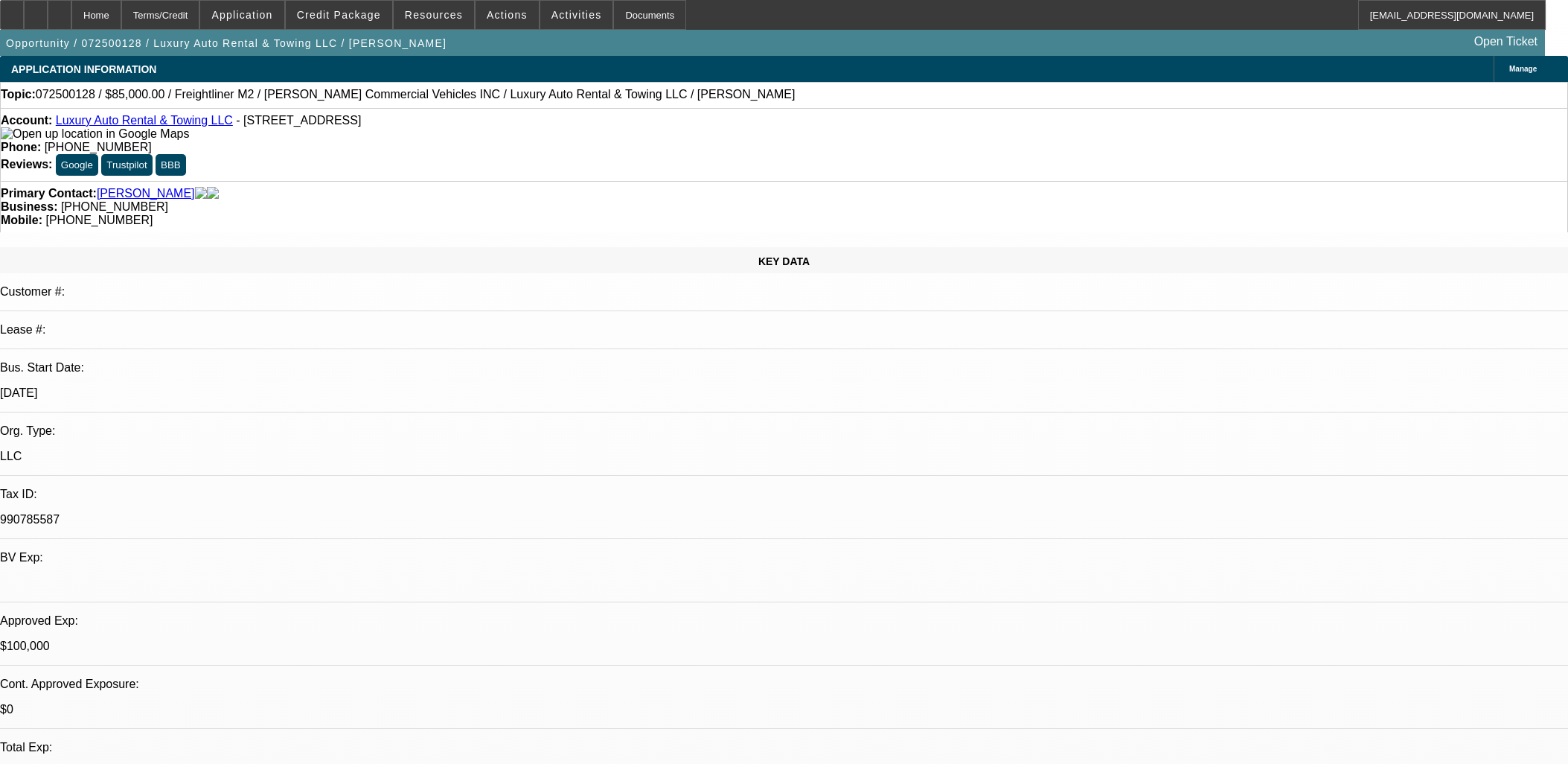
select select "0"
select select "2"
select select "0"
select select "6"
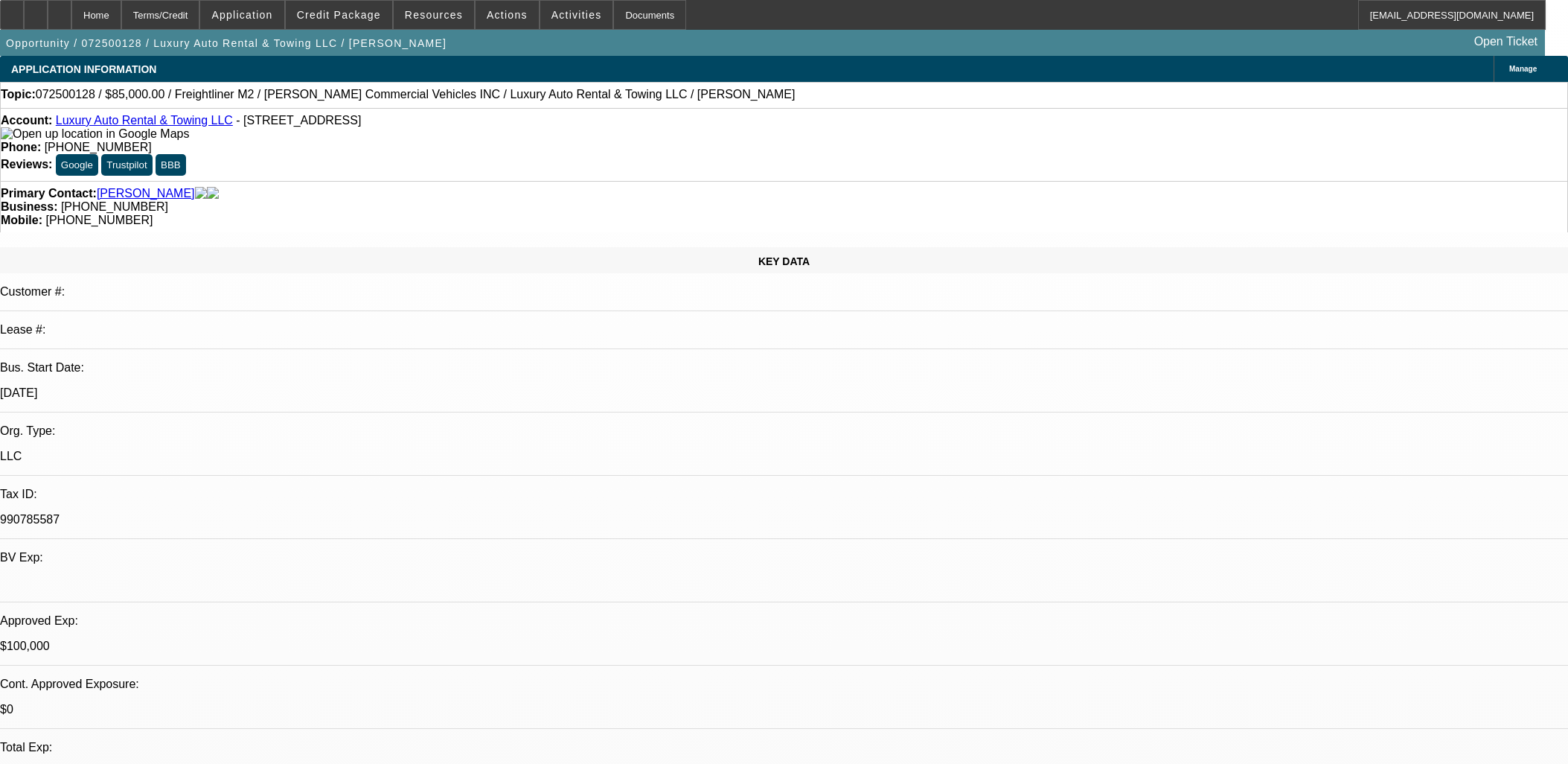
select select "0"
select select "2"
select select "0"
select select "6"
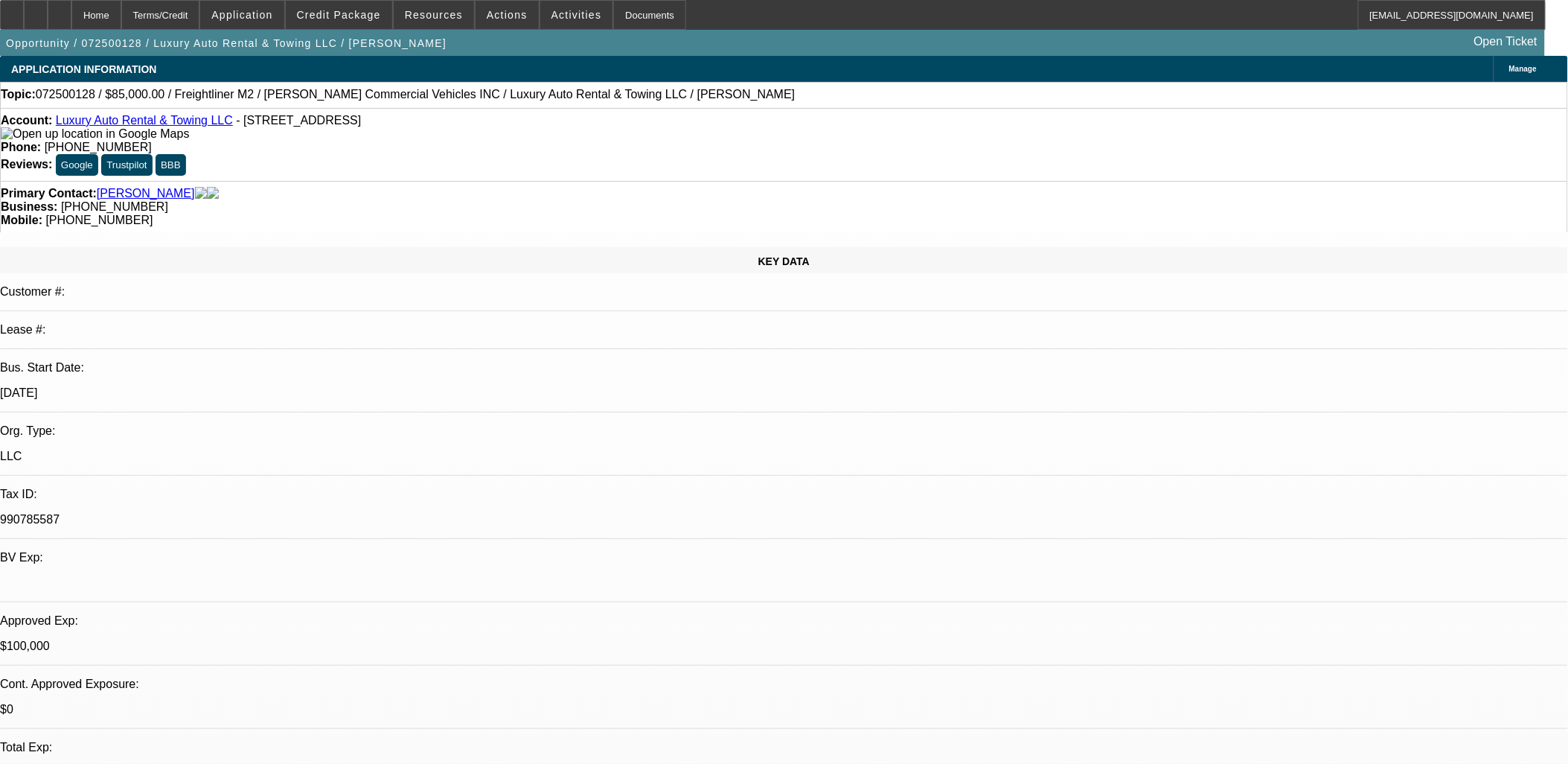
scroll to position [597, 0]
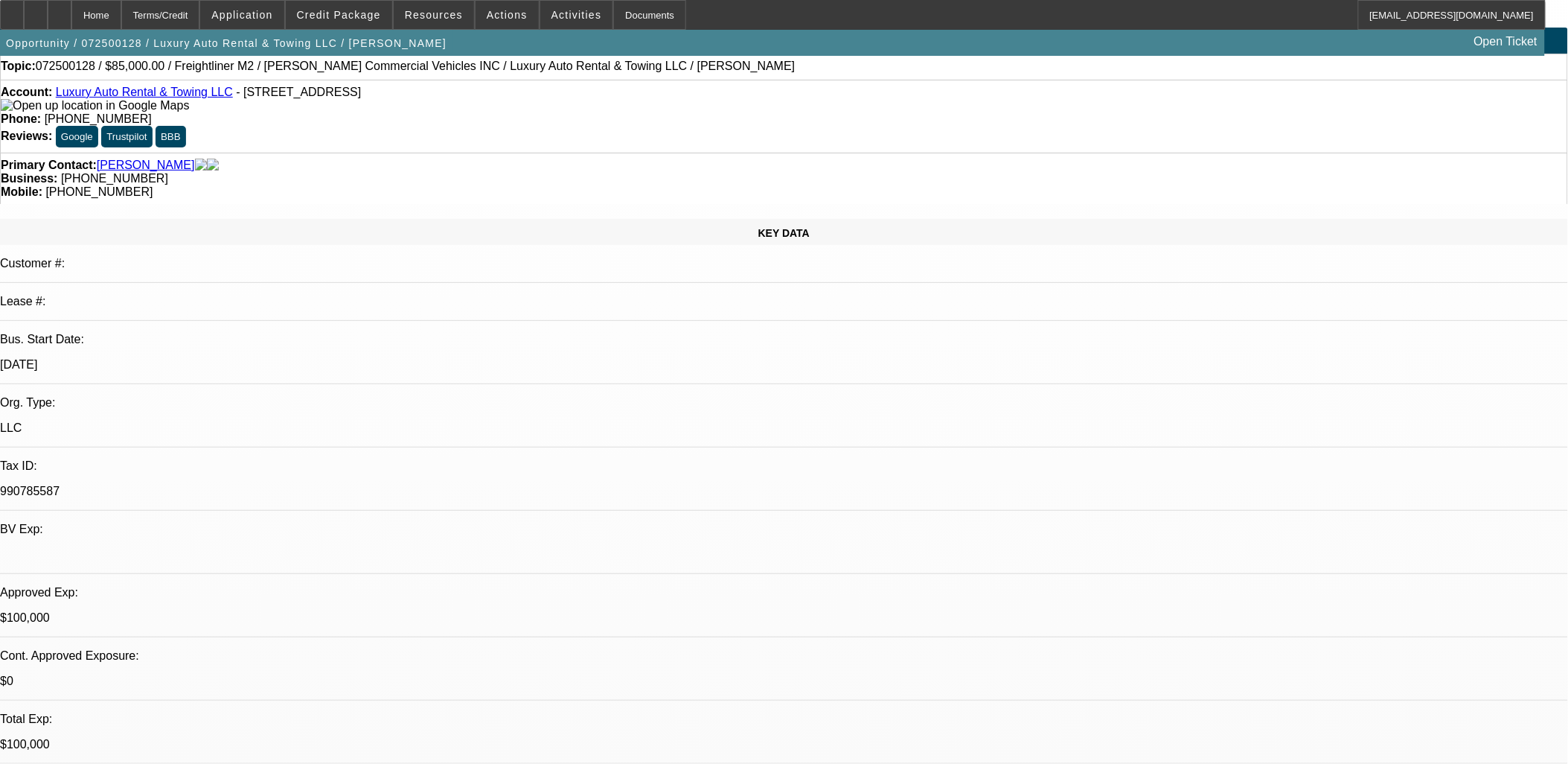
scroll to position [0, 0]
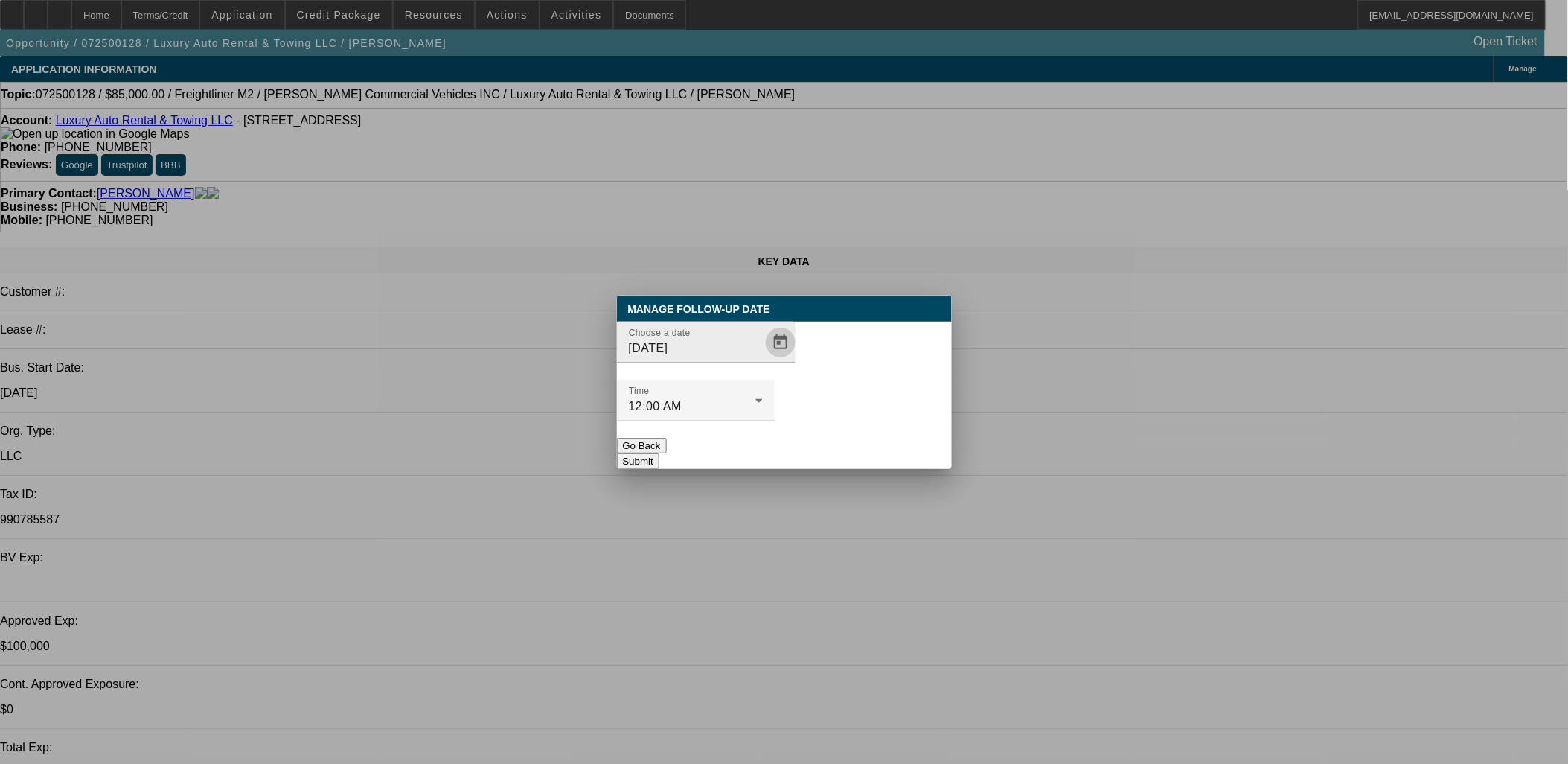
click at [763, 361] on span "Open calendar" at bounding box center [780, 342] width 36 height 36
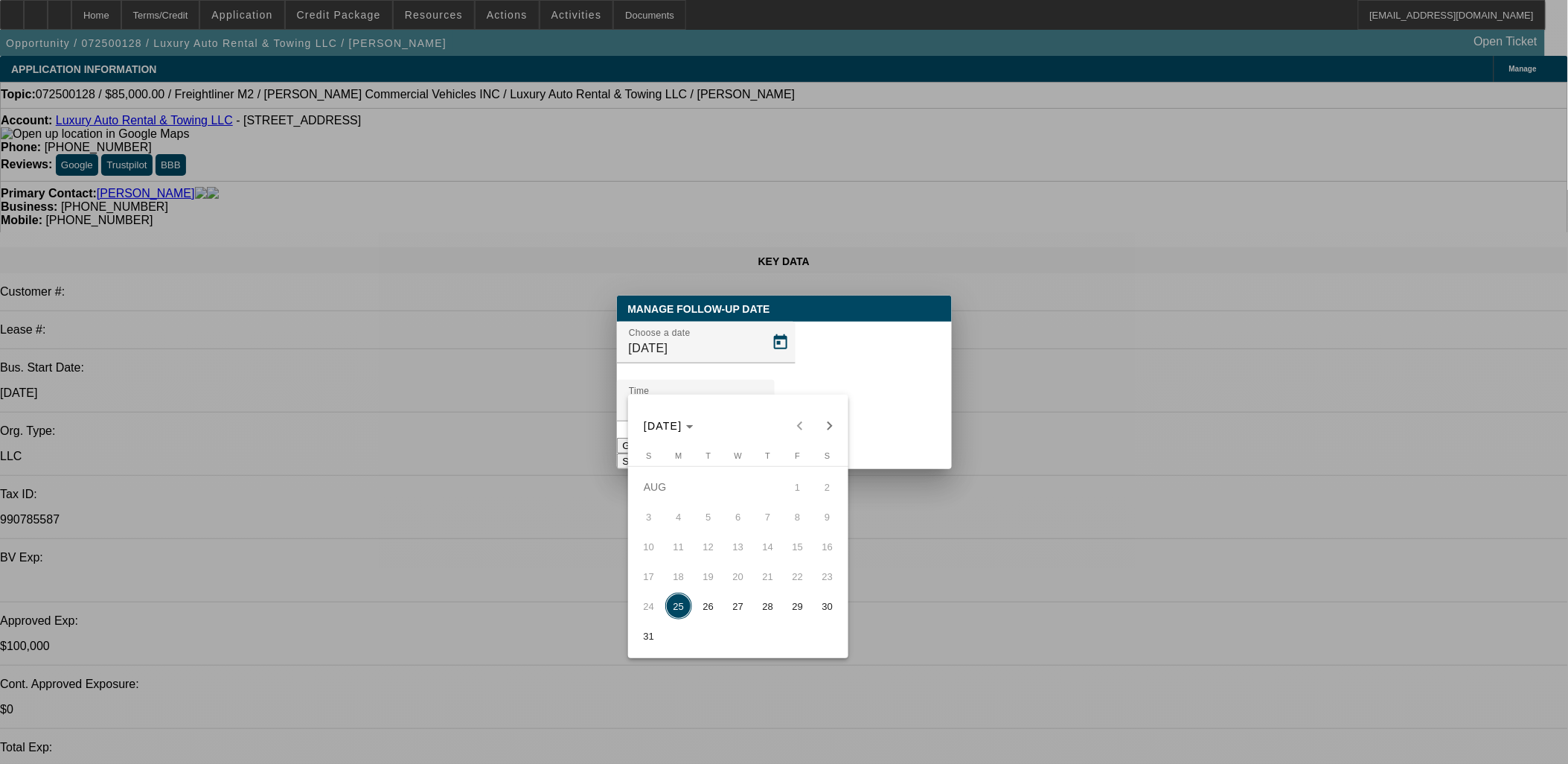
drag, startPoint x: 775, startPoint y: 594, endPoint x: 779, endPoint y: 571, distance: 23.3
click at [772, 599] on button "28" at bounding box center [769, 606] width 30 height 30
type input "8/28/2025"
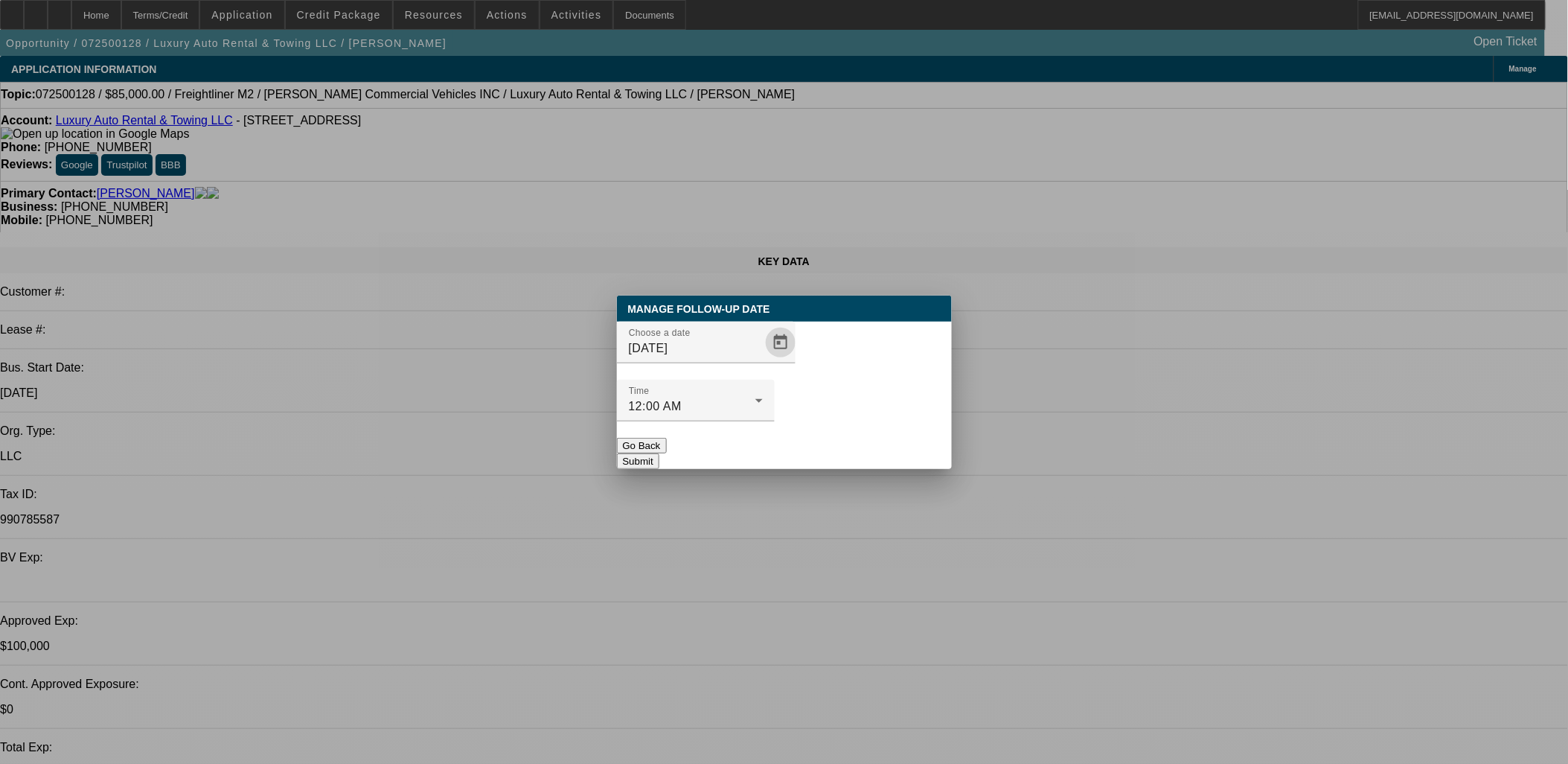
click at [659, 453] on button "Submit" at bounding box center [638, 461] width 43 height 16
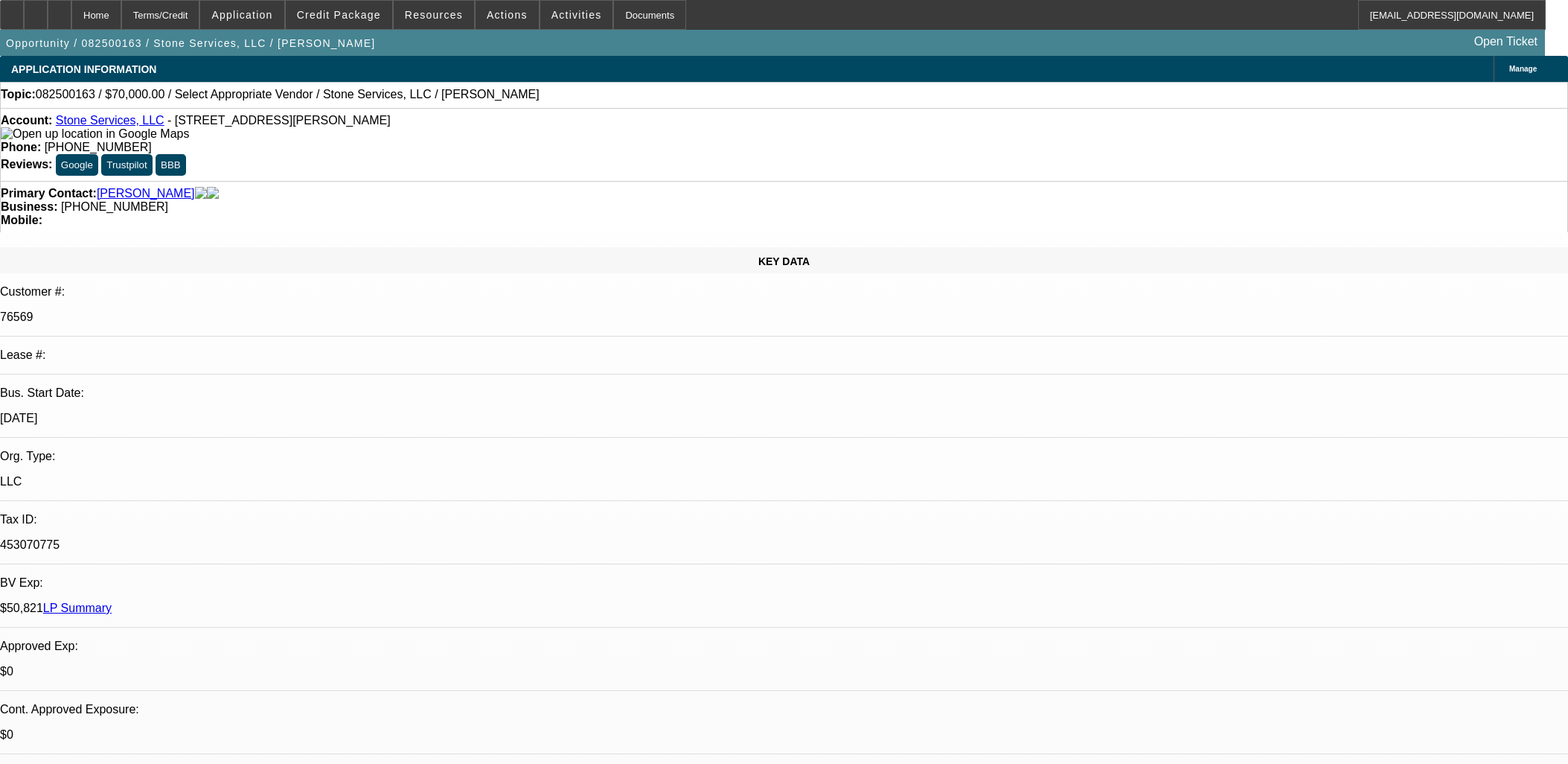
select select "0"
select select "2"
select select "0.1"
select select "4"
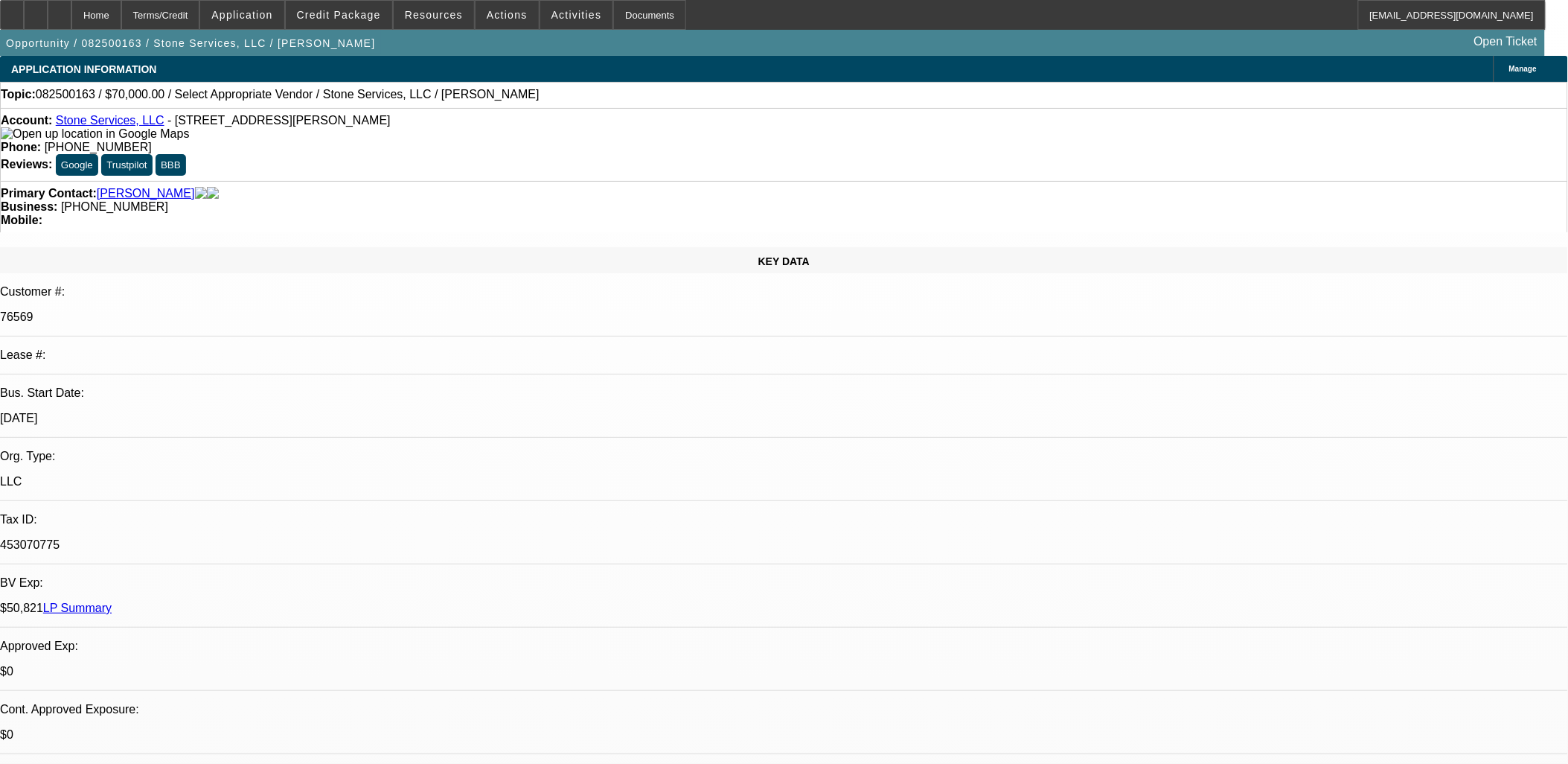
drag, startPoint x: 690, startPoint y: 282, endPoint x: 652, endPoint y: 327, distance: 58.9
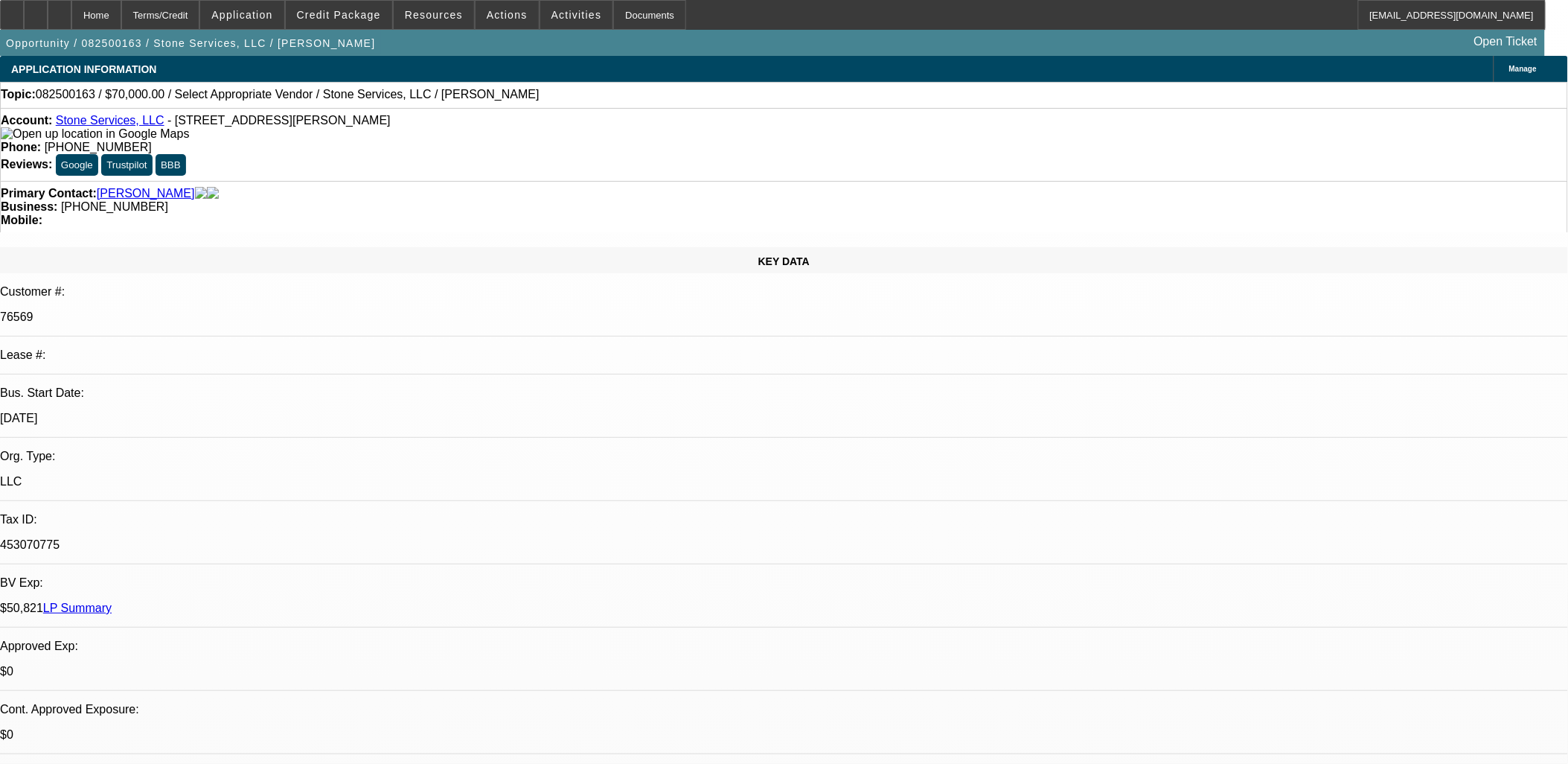
drag, startPoint x: 648, startPoint y: 339, endPoint x: 644, endPoint y: 348, distance: 9.8
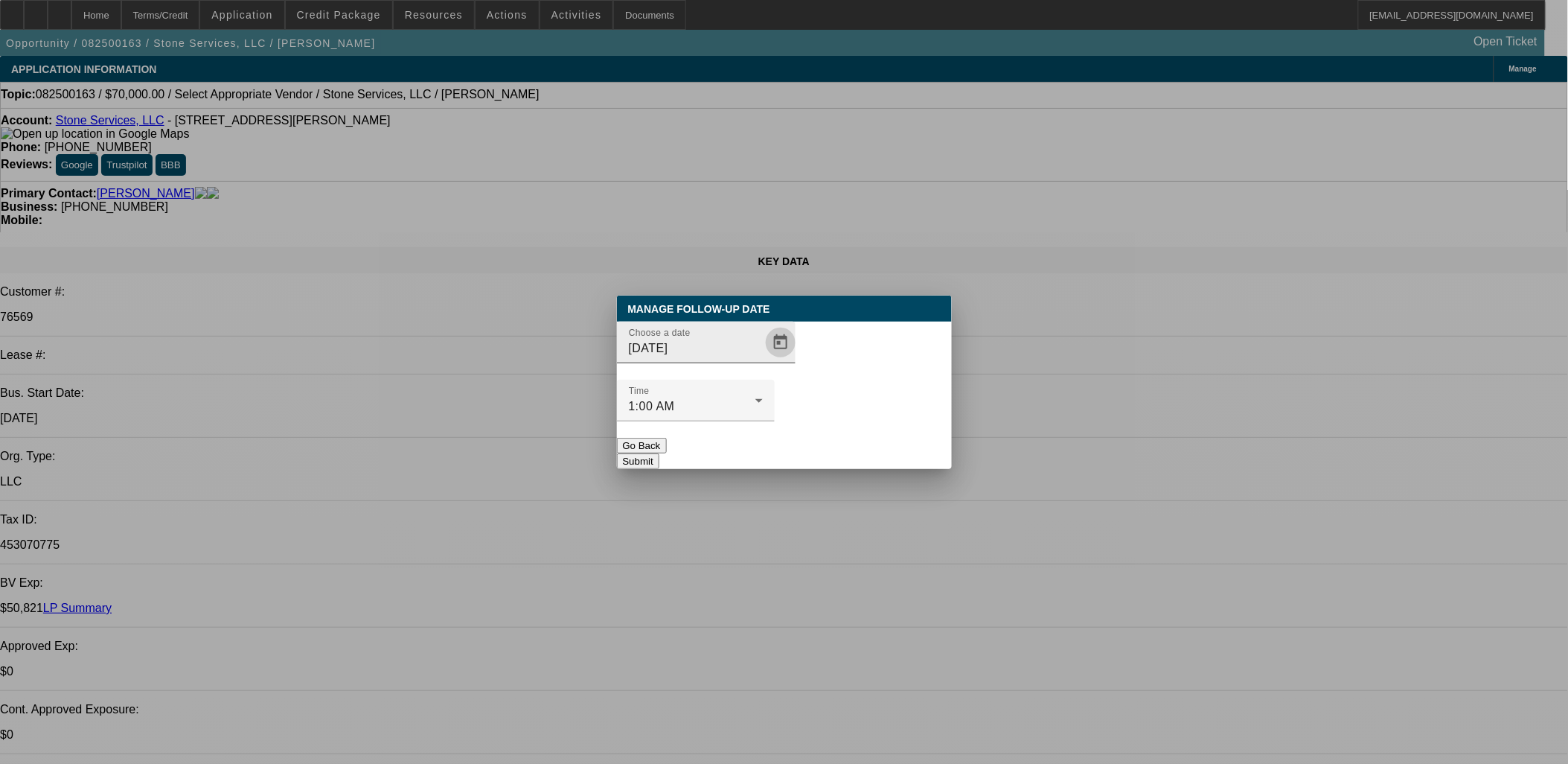
click at [763, 361] on span "Open calendar" at bounding box center [780, 342] width 36 height 36
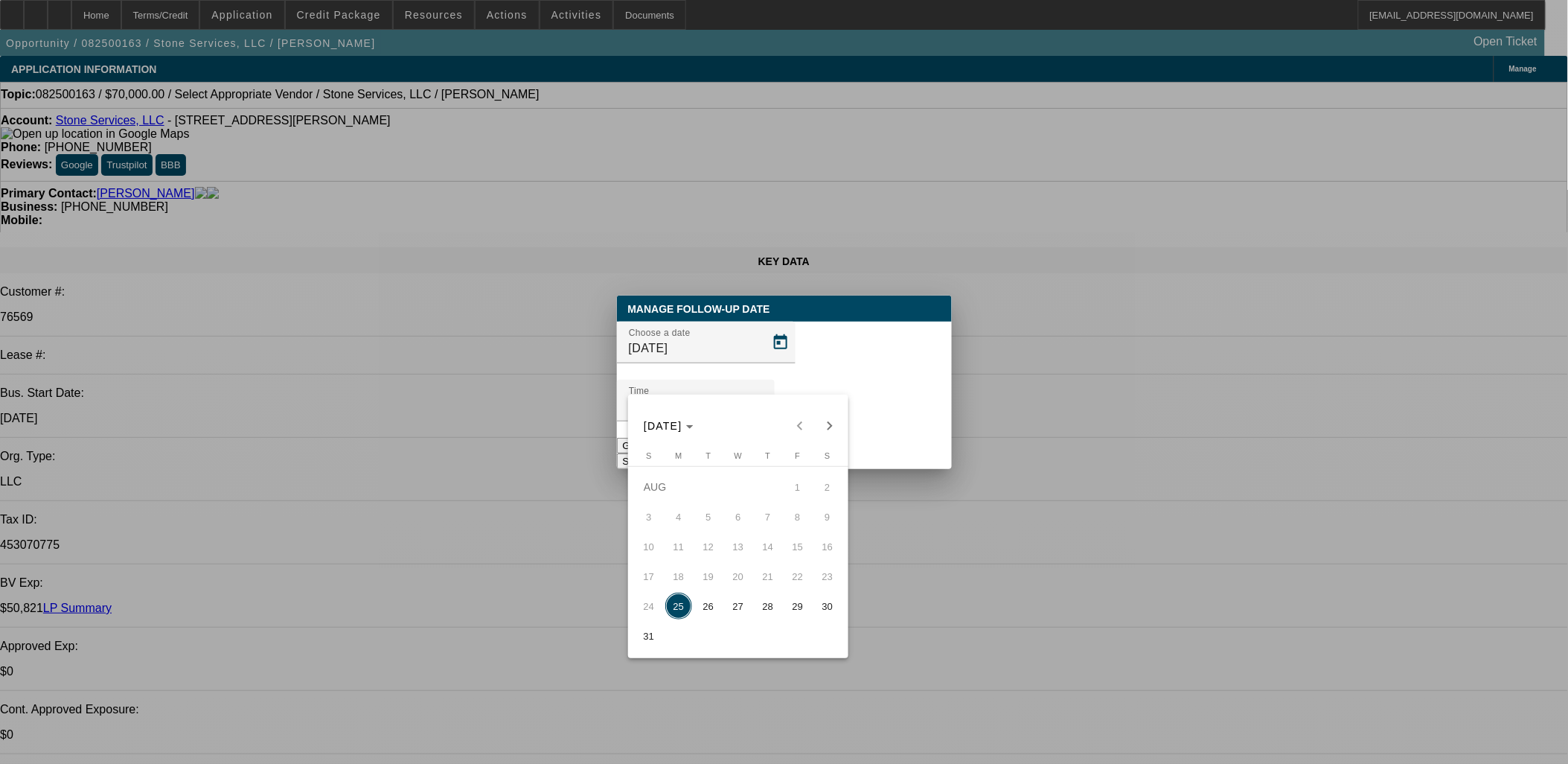
click at [790, 607] on span "29" at bounding box center [798, 606] width 27 height 27
type input "8/29/2025"
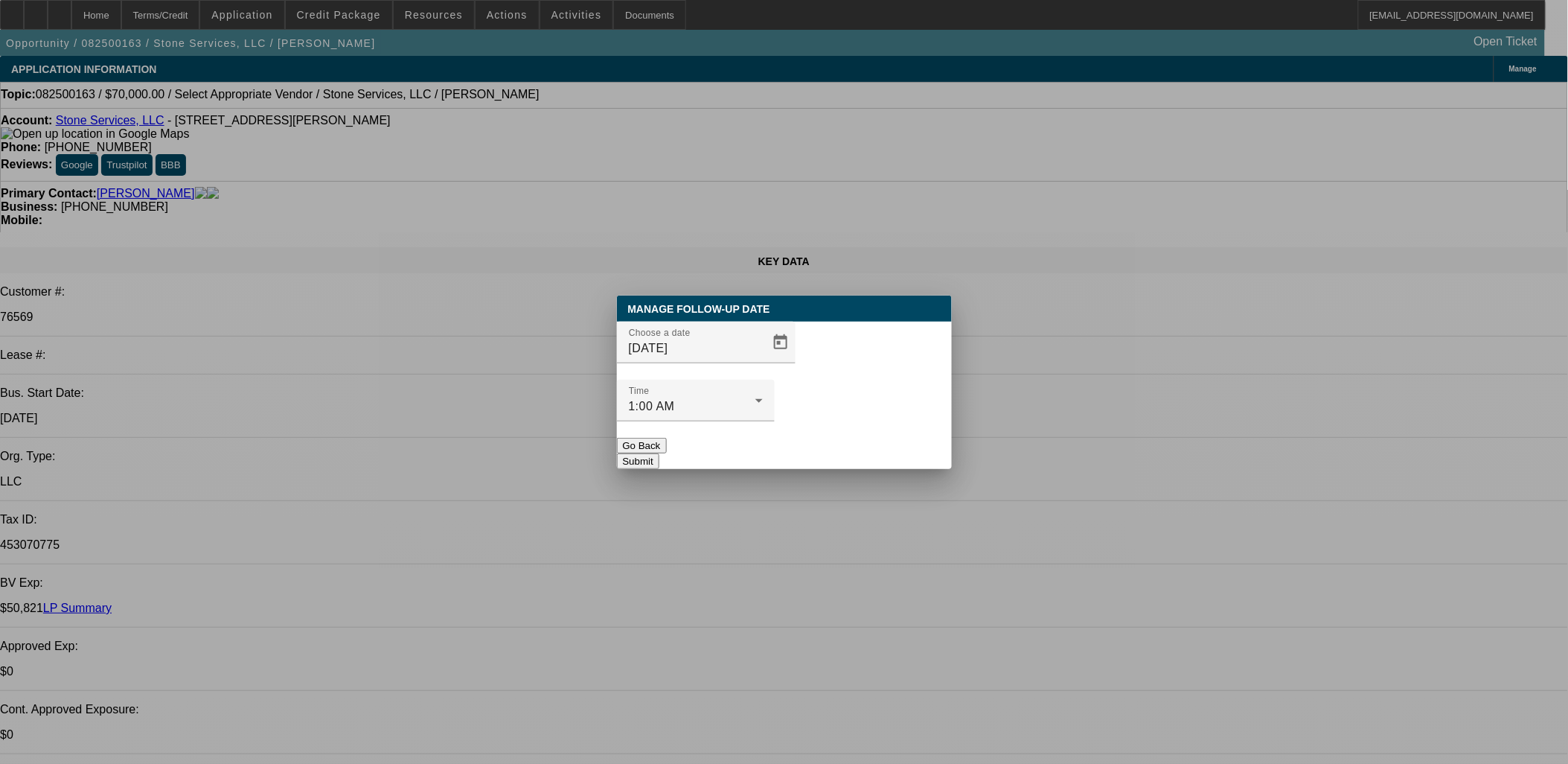
drag, startPoint x: 858, startPoint y: 407, endPoint x: 864, endPoint y: 429, distance: 22.8
click at [775, 422] on div at bounding box center [696, 429] width 158 height 17
click at [659, 453] on button "Submit" at bounding box center [638, 461] width 43 height 16
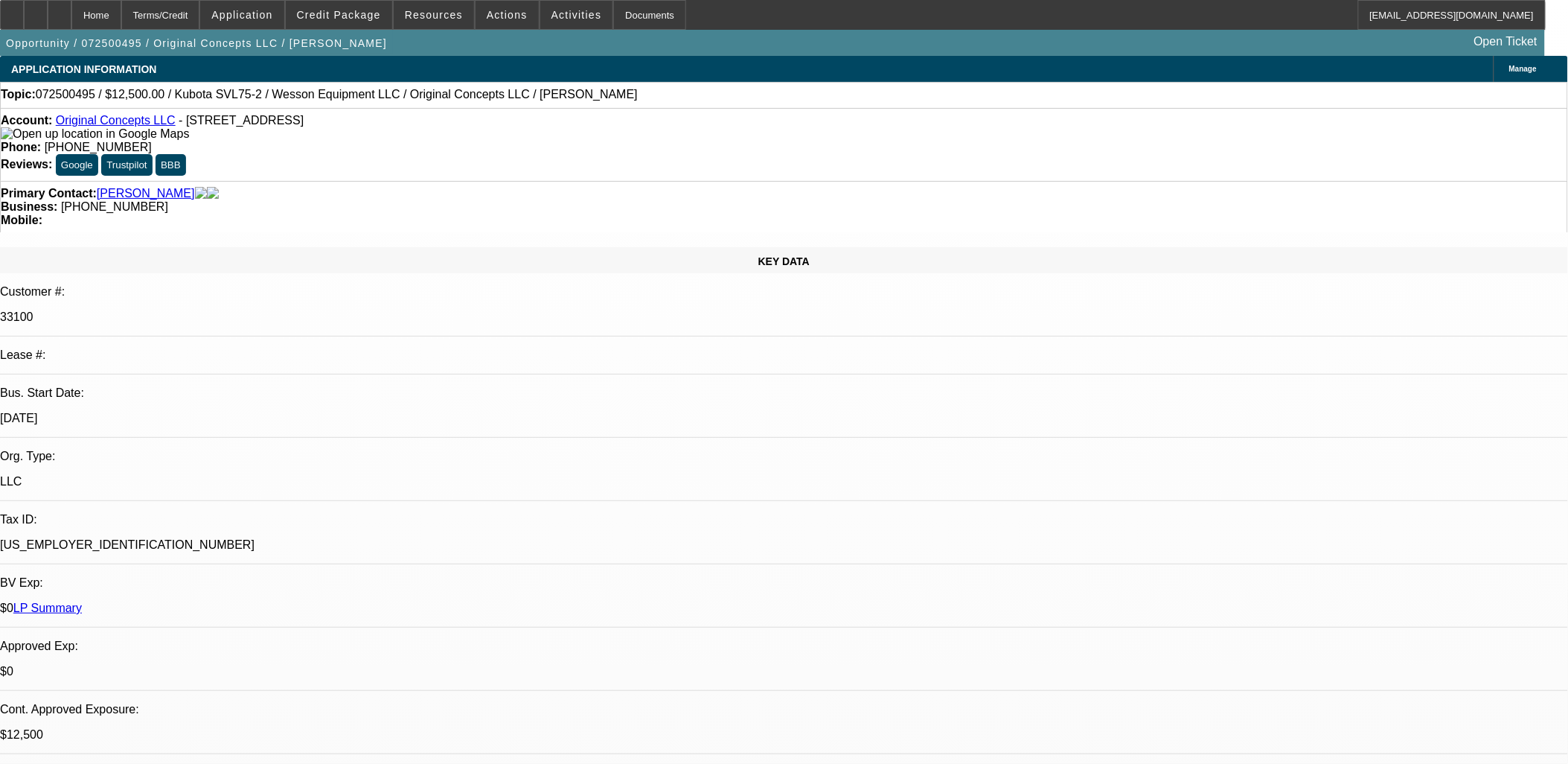
select select "0"
select select "2"
select select "0"
select select "2"
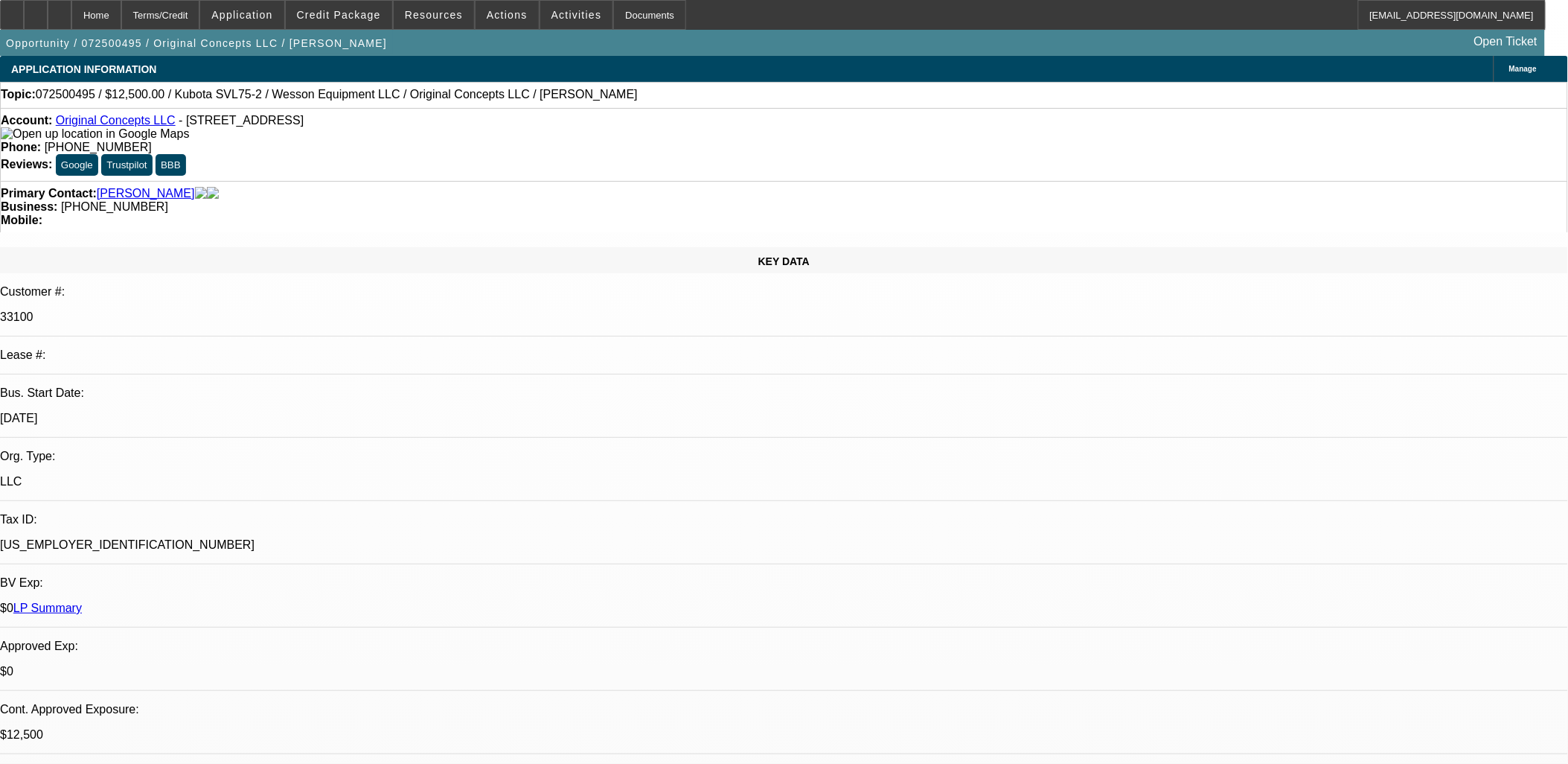
select select "0"
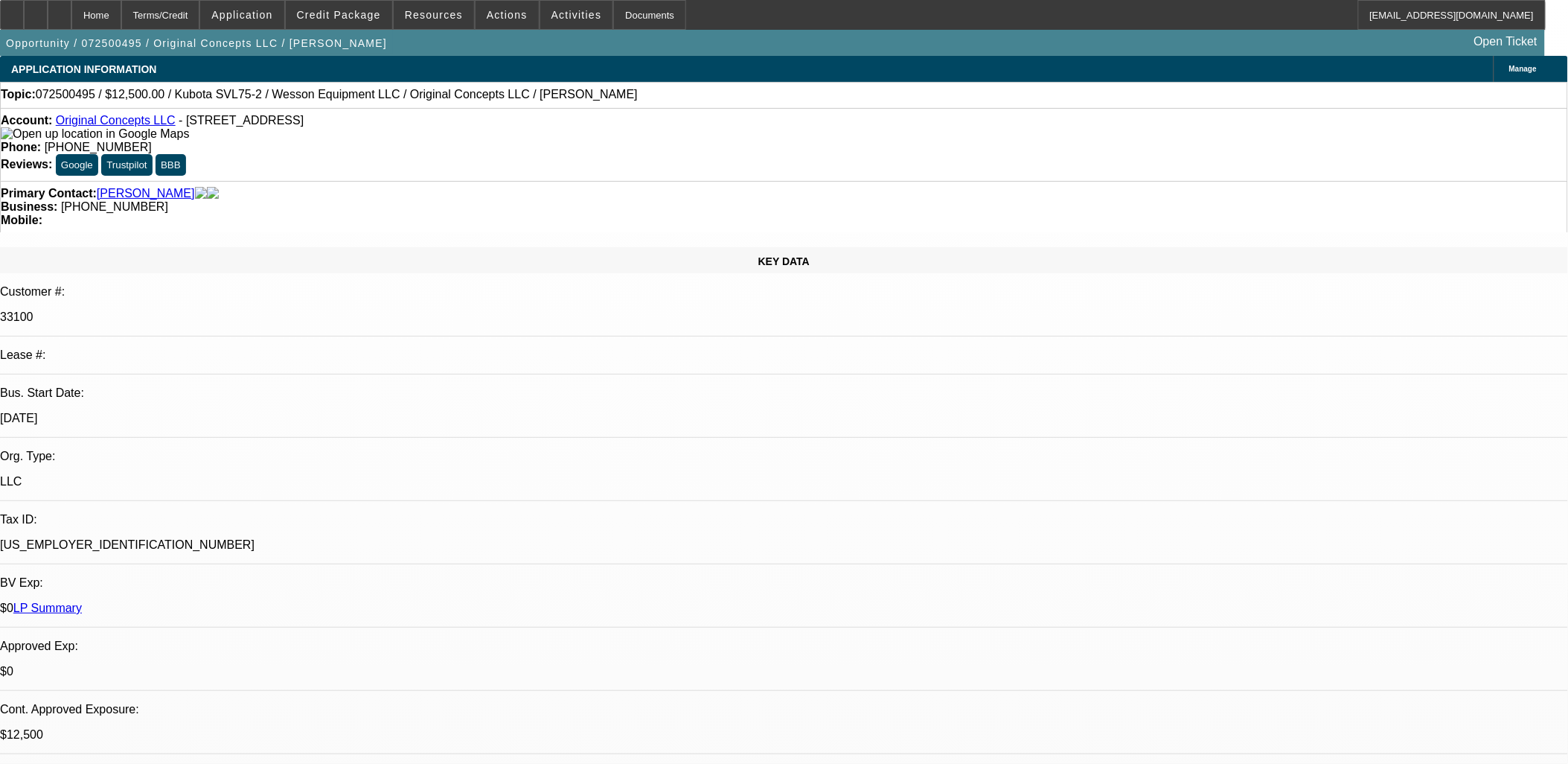
select select "0"
select select "1"
select select "2"
select select "6"
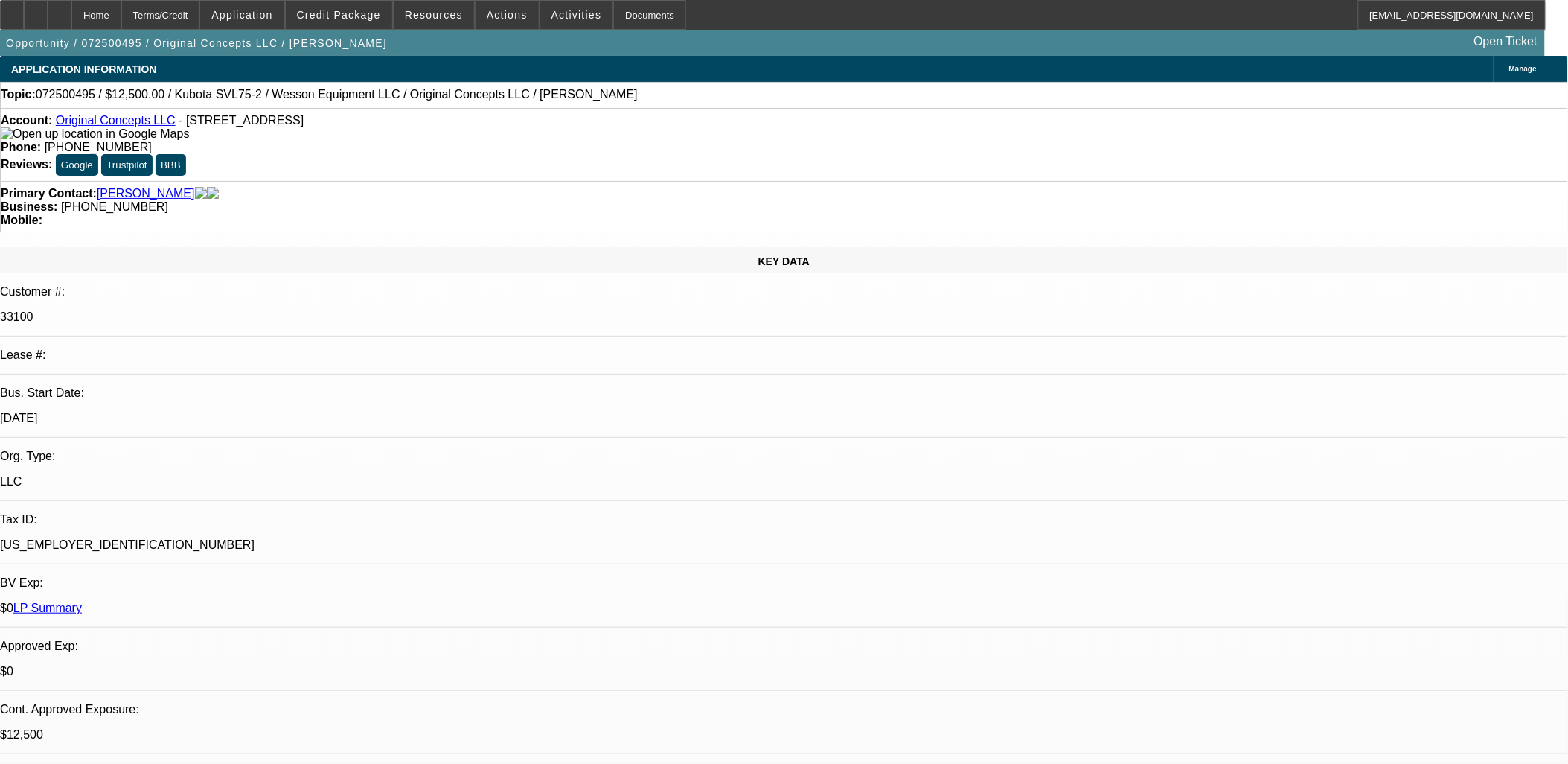
select select "1"
select select "2"
select select "6"
select select "1"
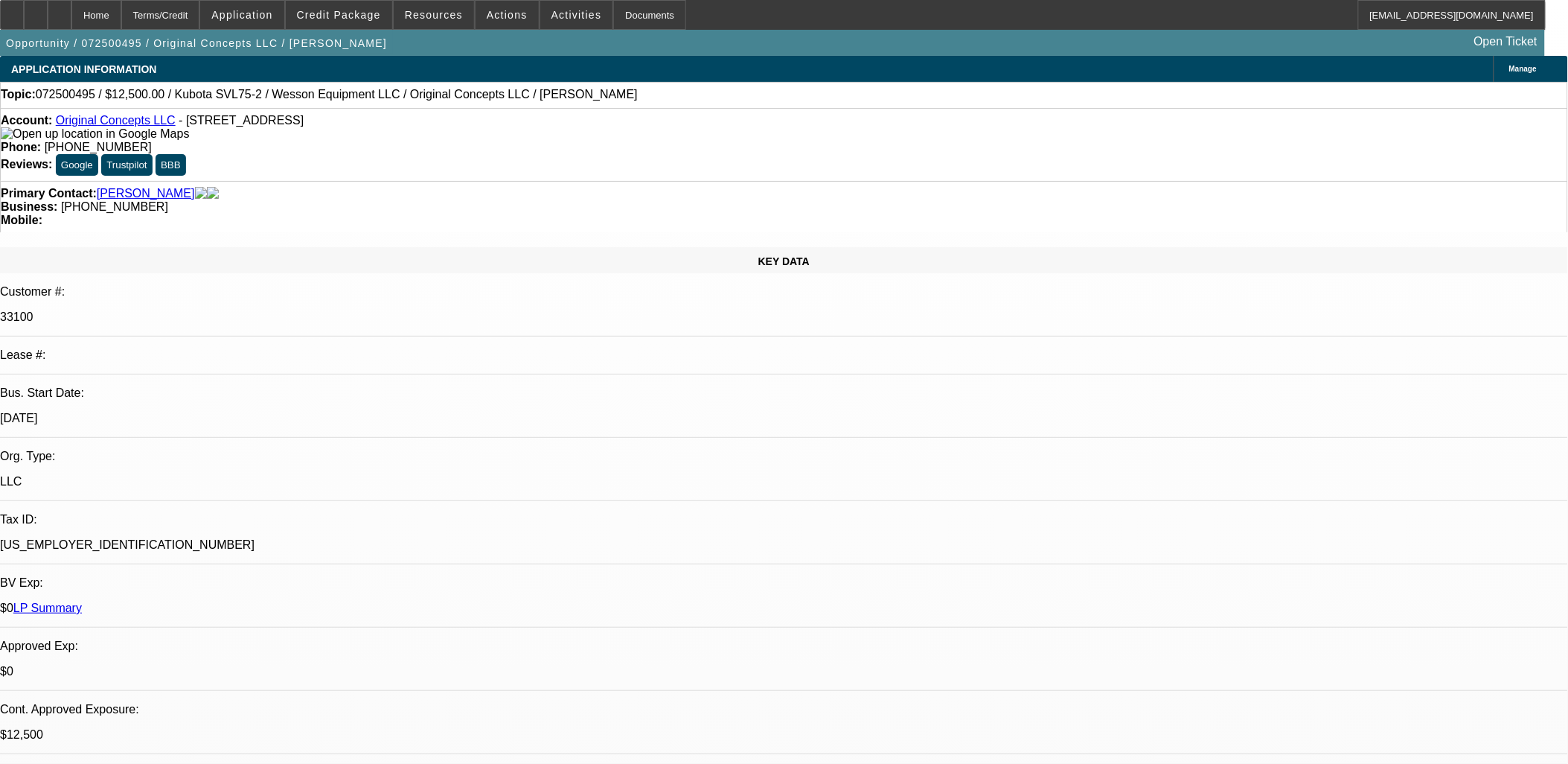
select select "6"
select select "1"
select select "6"
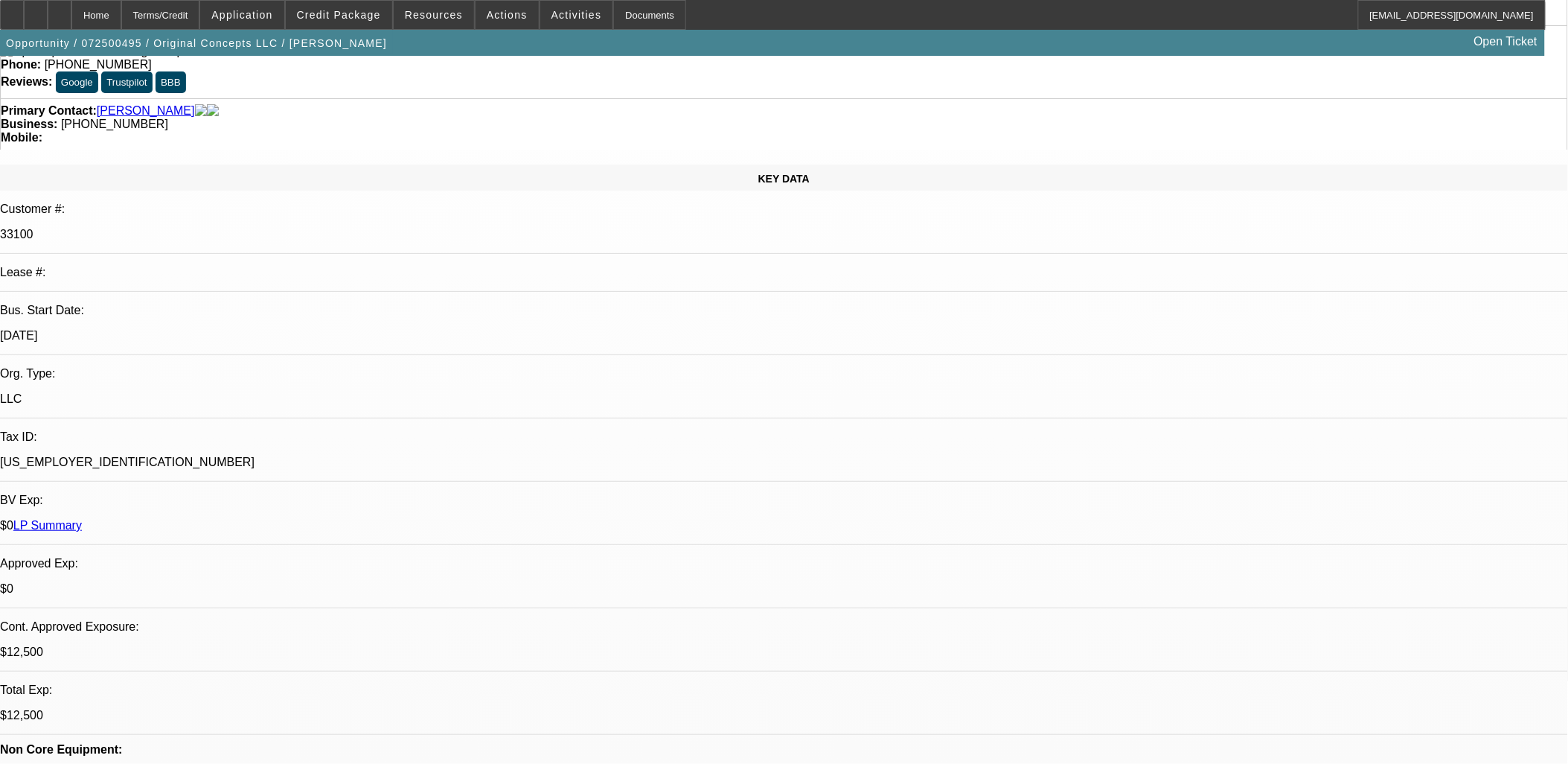
scroll to position [472, 0]
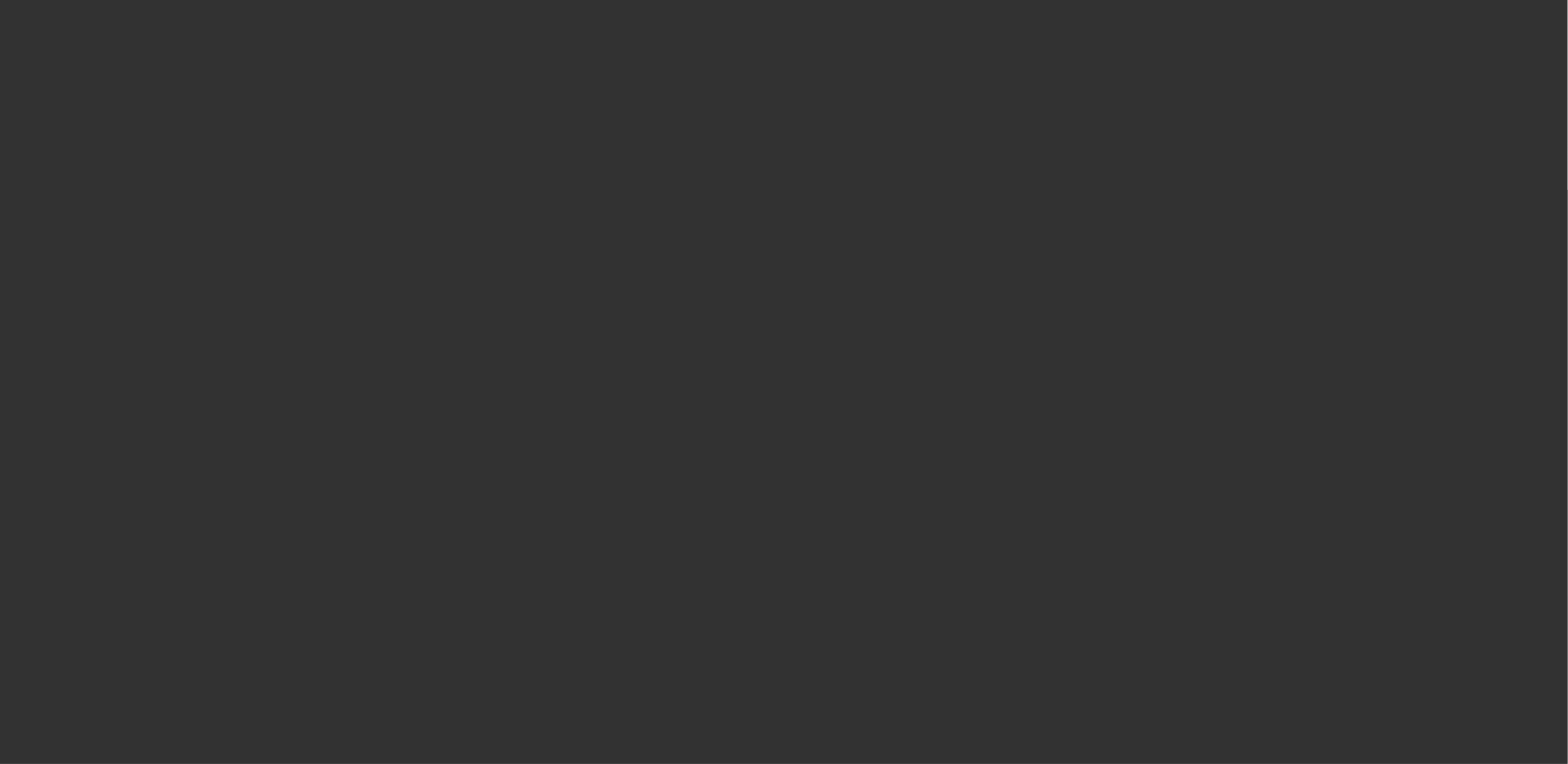
scroll to position [0, 0]
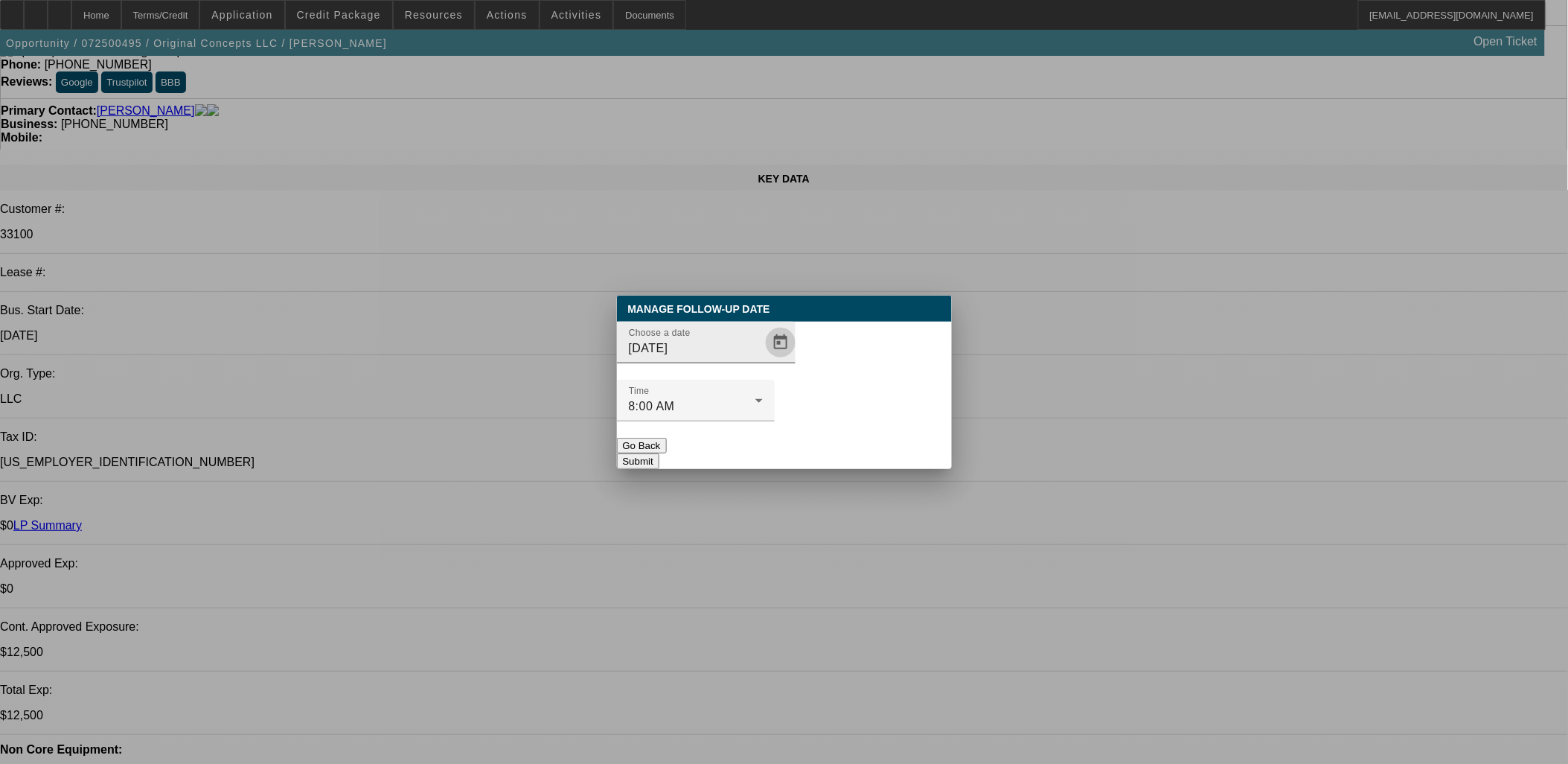
click at [763, 361] on span "Open calendar" at bounding box center [780, 342] width 36 height 36
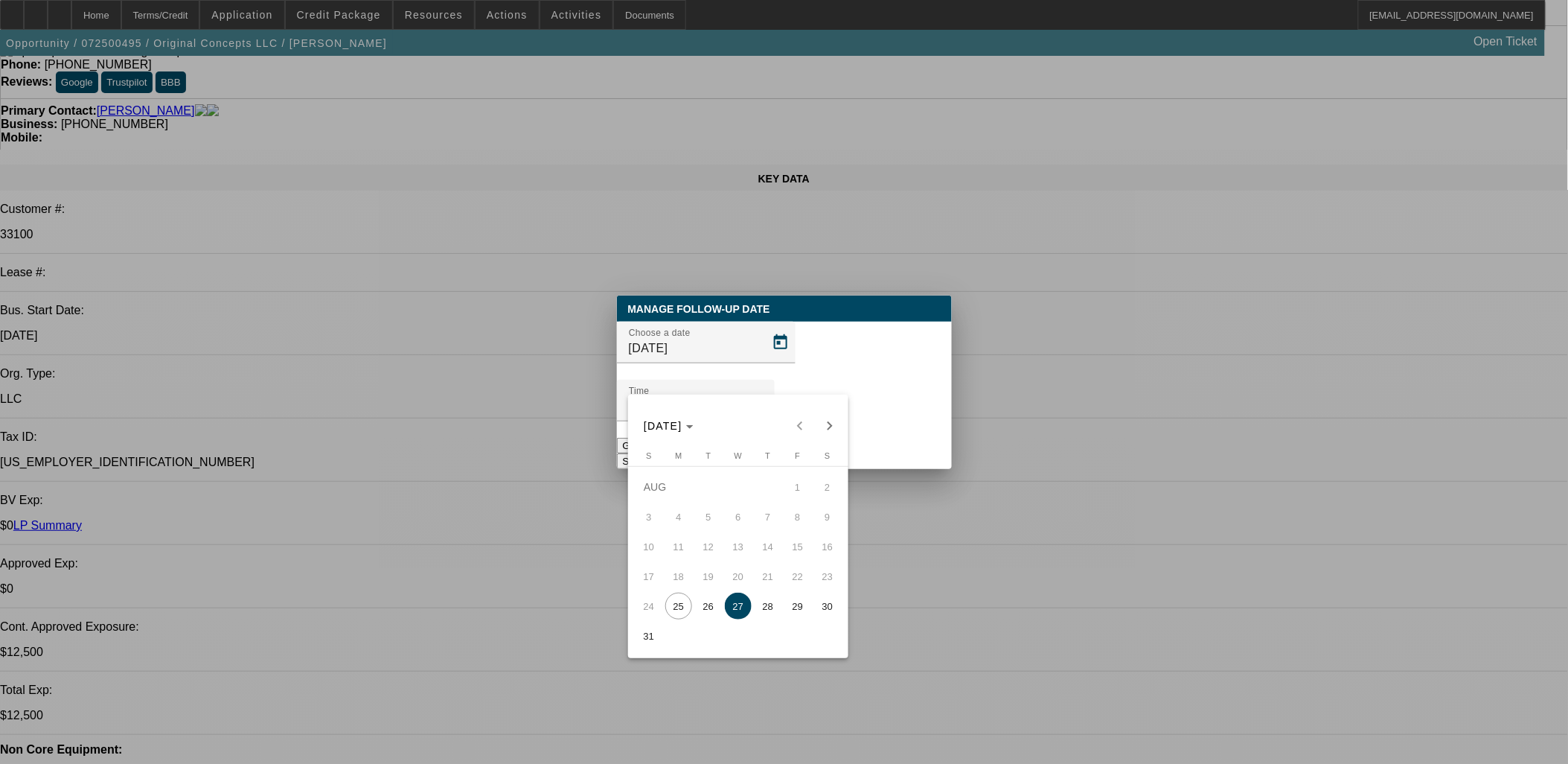
click at [710, 609] on span "26" at bounding box center [708, 606] width 27 height 27
type input "8/26/2025"
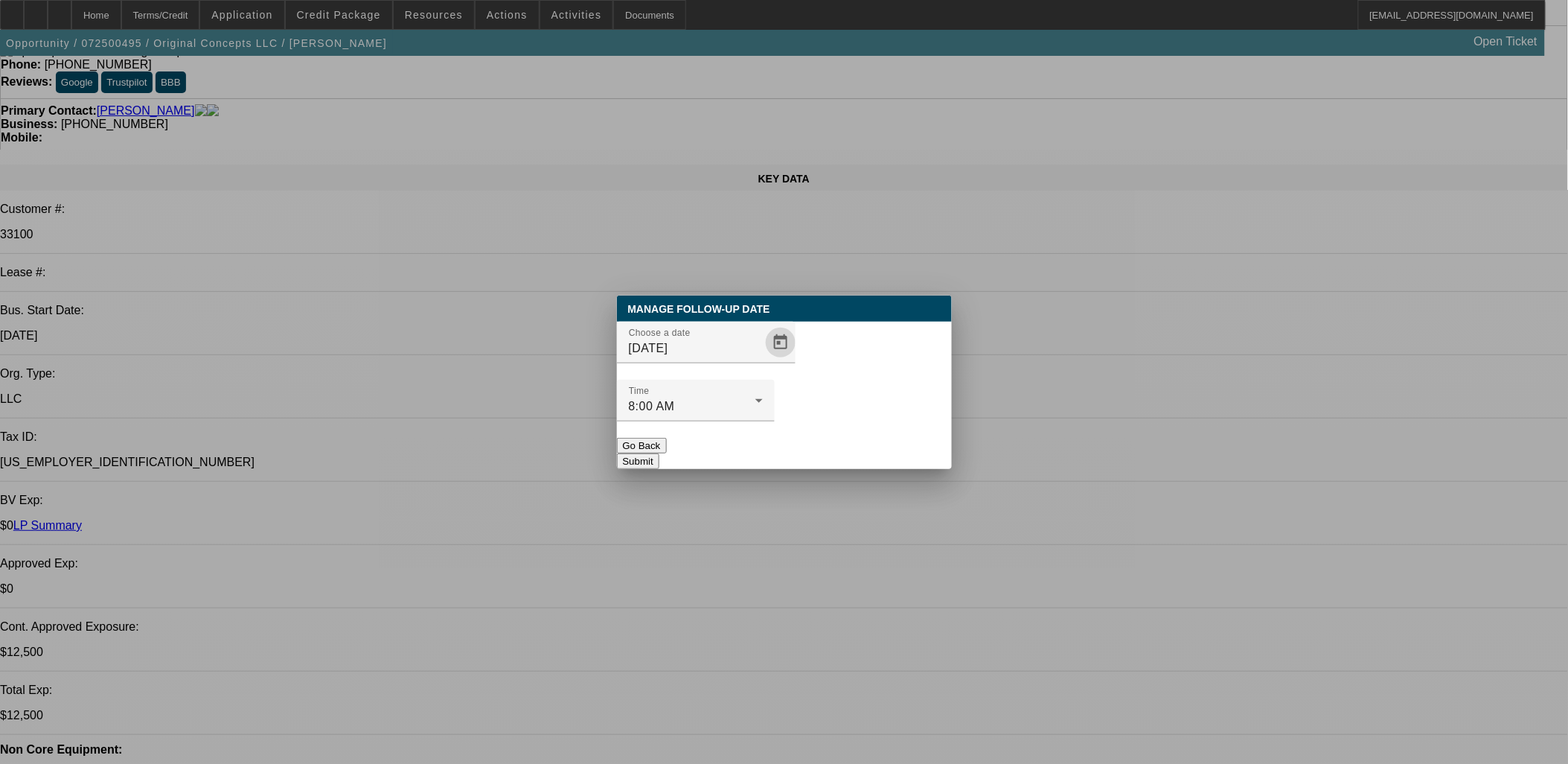
click at [659, 453] on button "Submit" at bounding box center [638, 461] width 43 height 16
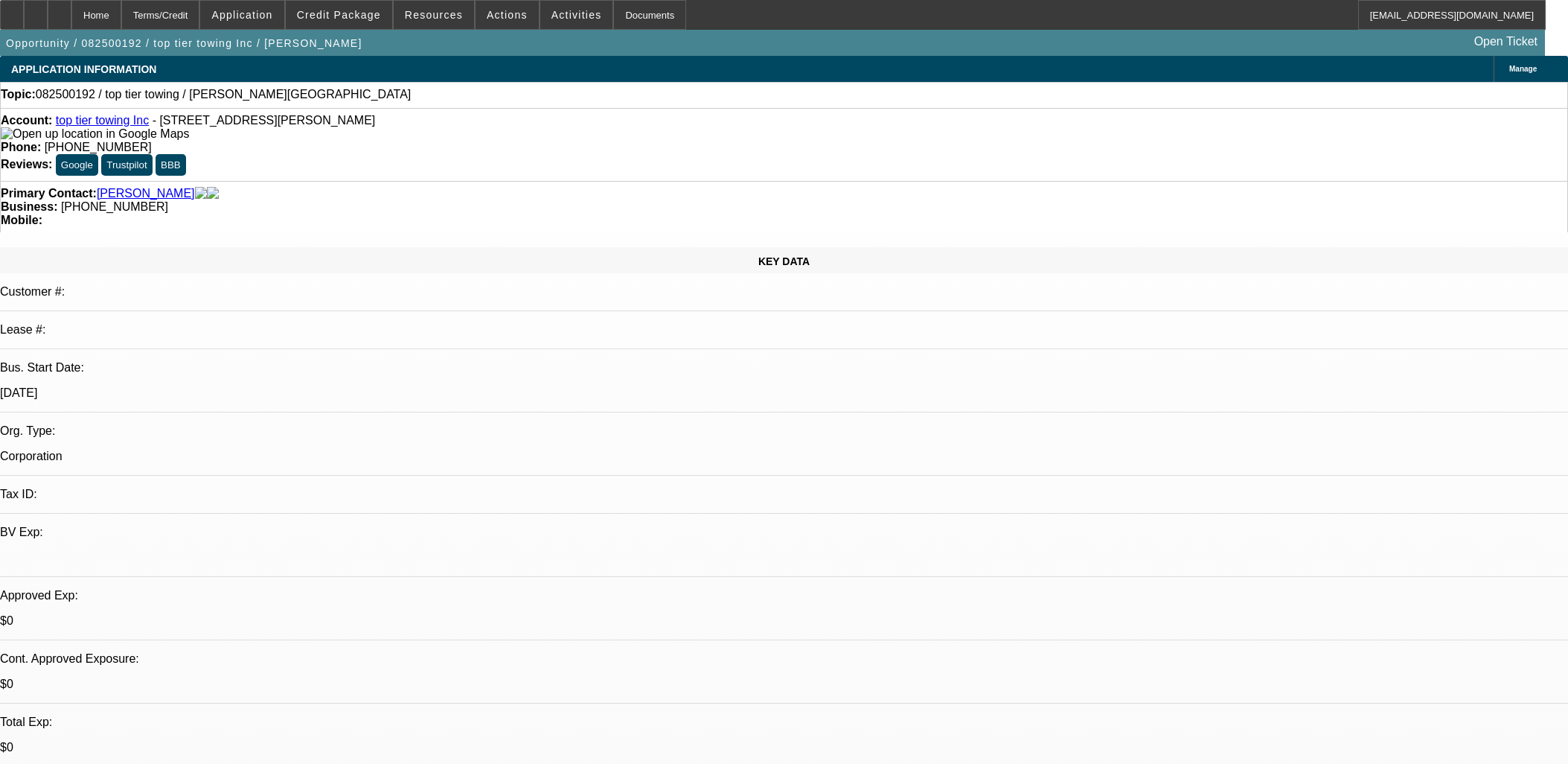
select select "0"
select select "2"
select select "0.1"
select select "4"
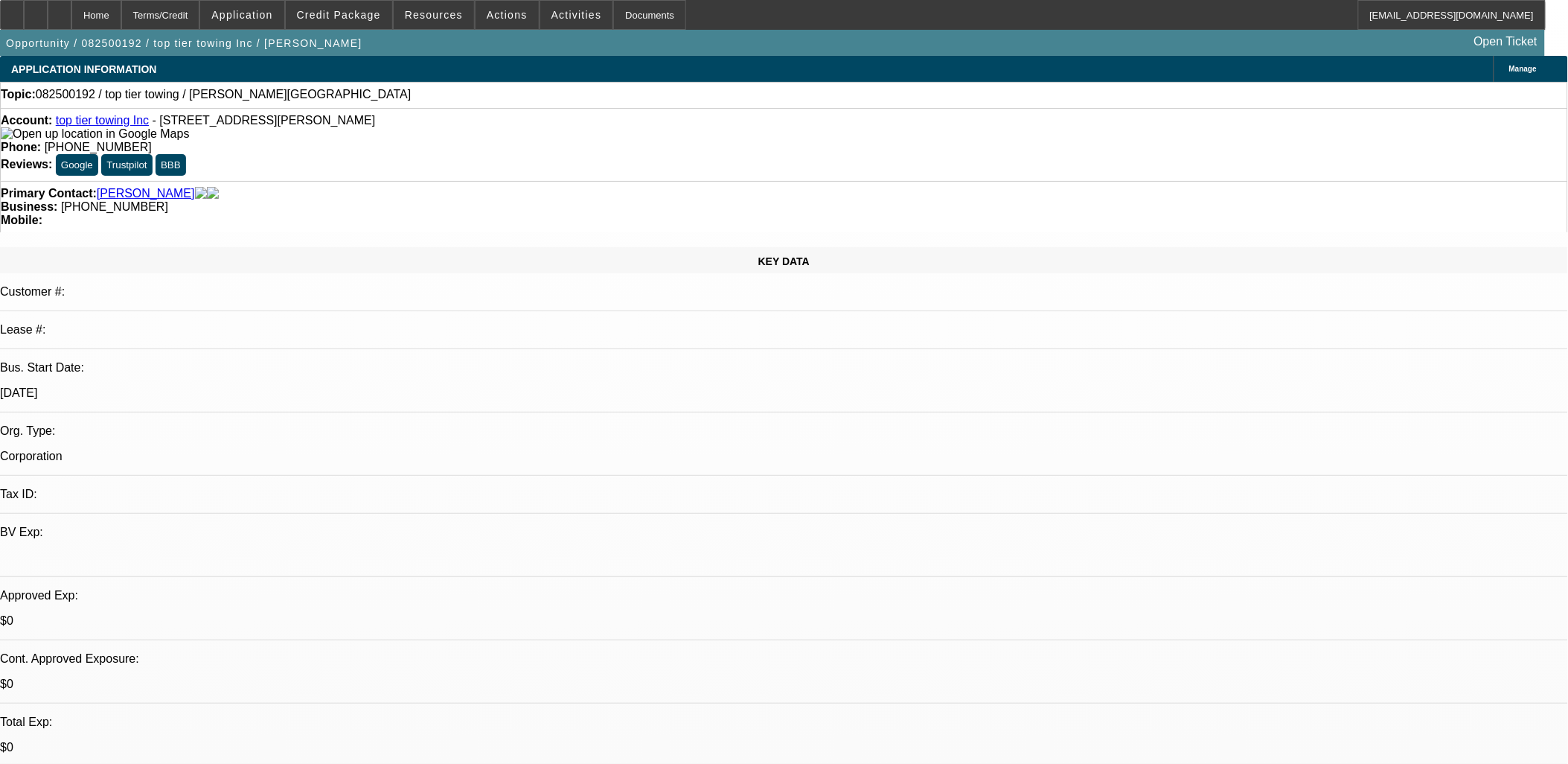
drag, startPoint x: 944, startPoint y: 376, endPoint x: 949, endPoint y: 367, distance: 10.3
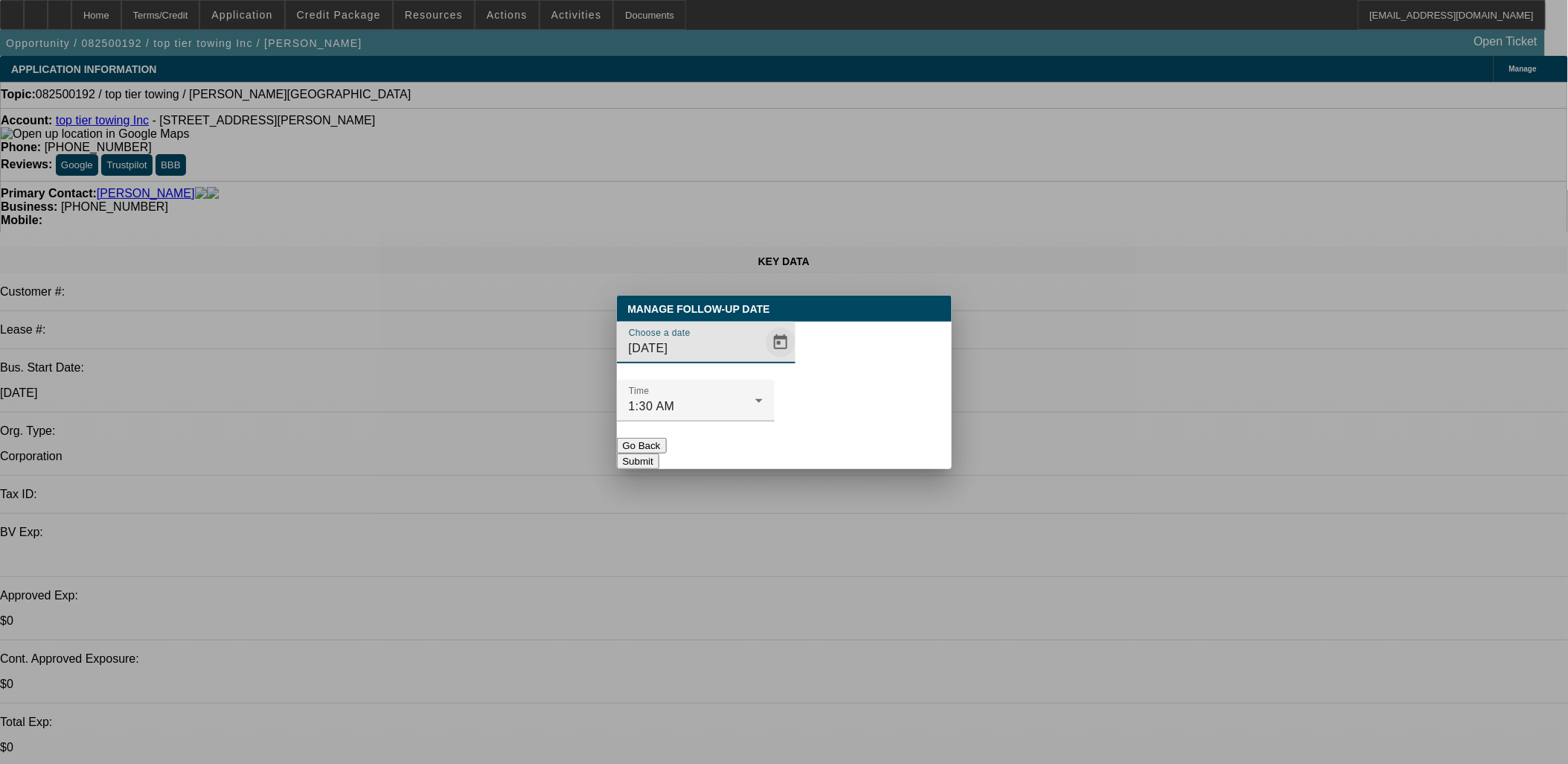
drag, startPoint x: 786, startPoint y: 365, endPoint x: 768, endPoint y: 374, distance: 20.1
click at [774, 370] on div "Choose a date 8/25/2025 Time 1:30 AM" at bounding box center [784, 380] width 335 height 116
click at [765, 361] on span "Open calendar" at bounding box center [780, 342] width 36 height 36
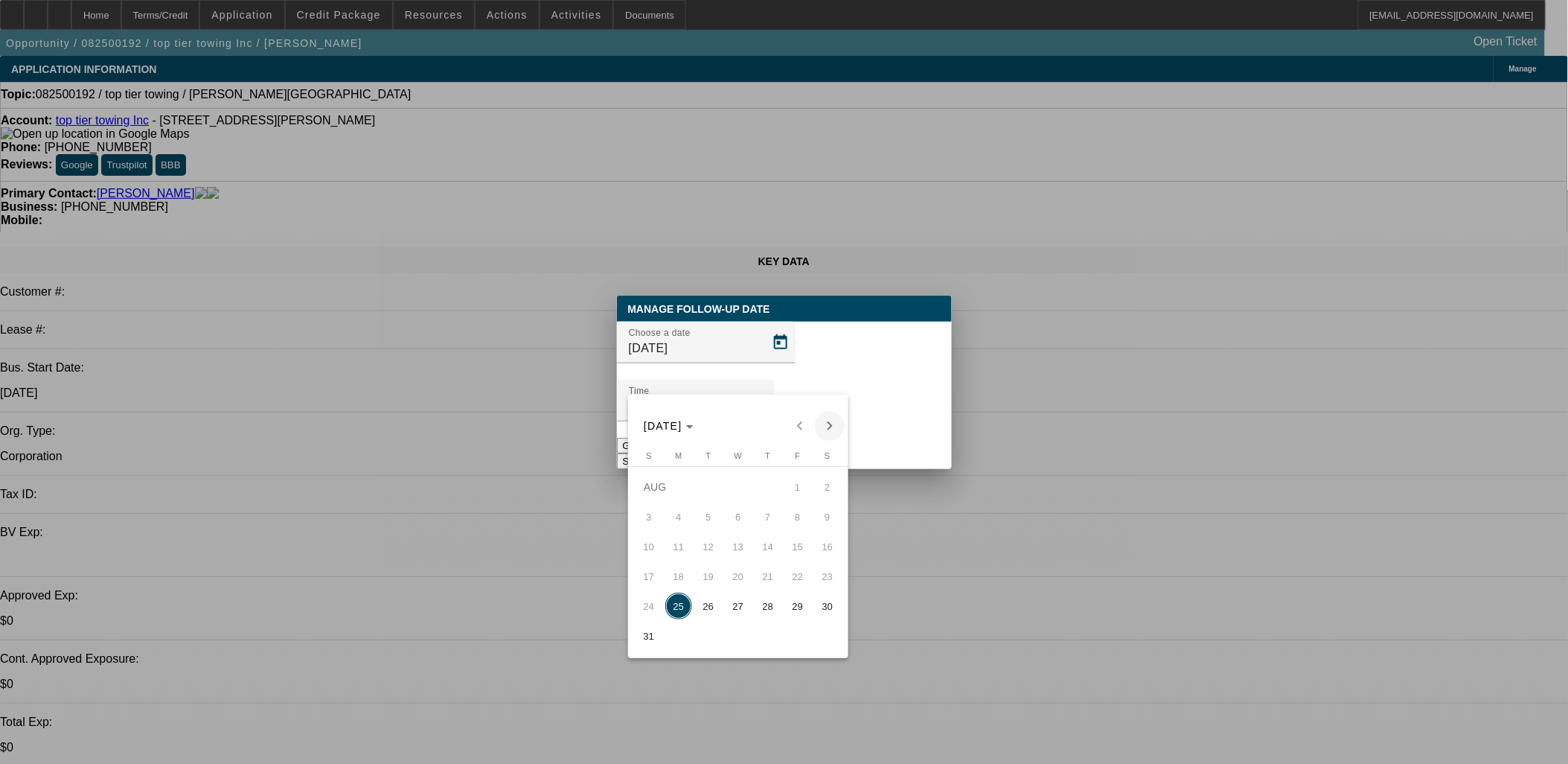
click at [827, 429] on span "Next month" at bounding box center [830, 426] width 30 height 30
click at [788, 421] on span "Previous month" at bounding box center [800, 426] width 30 height 30
click at [739, 607] on span "27" at bounding box center [739, 606] width 27 height 27
type input "8/27/2025"
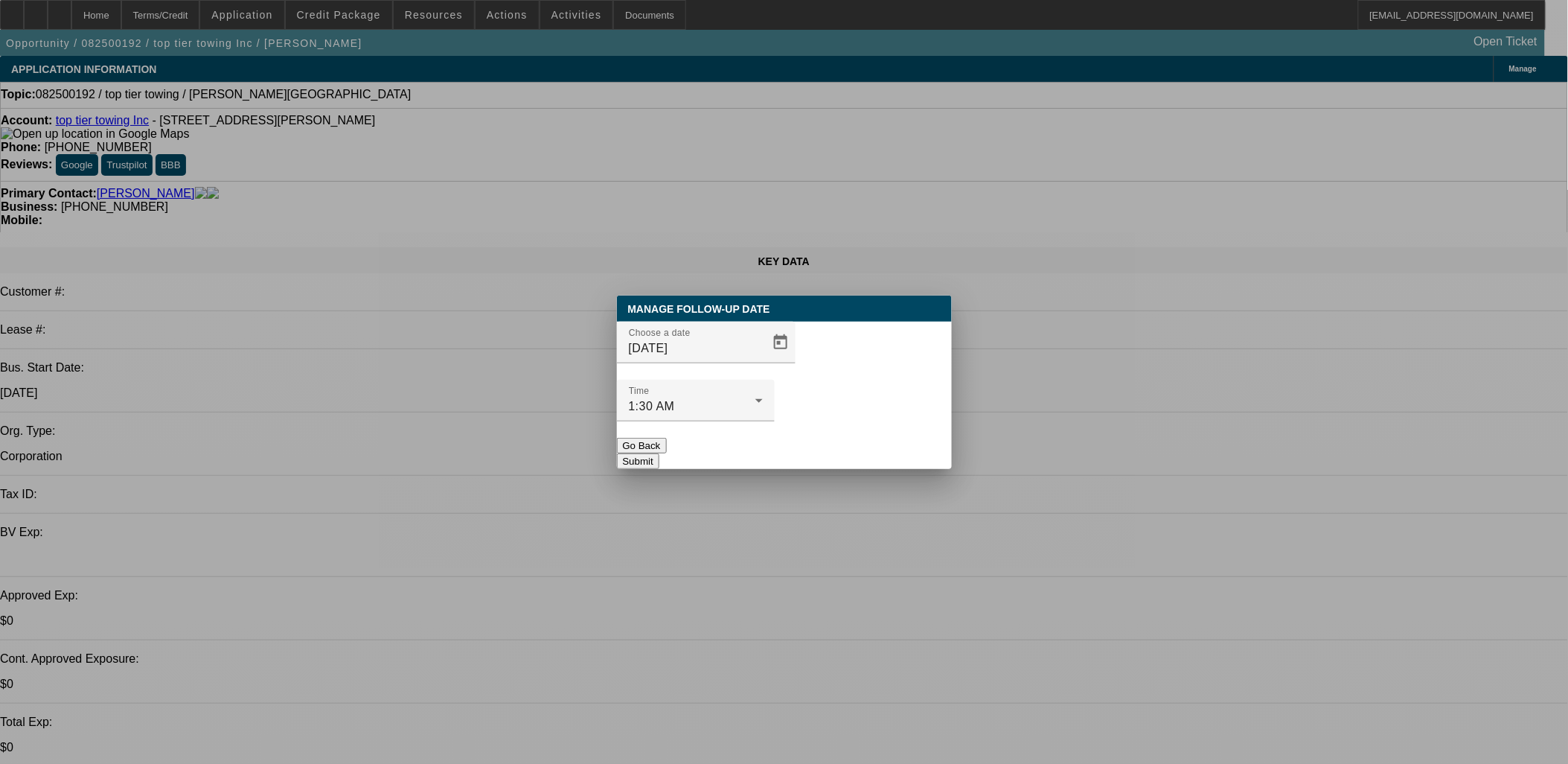
click at [659, 453] on button "Submit" at bounding box center [638, 461] width 43 height 16
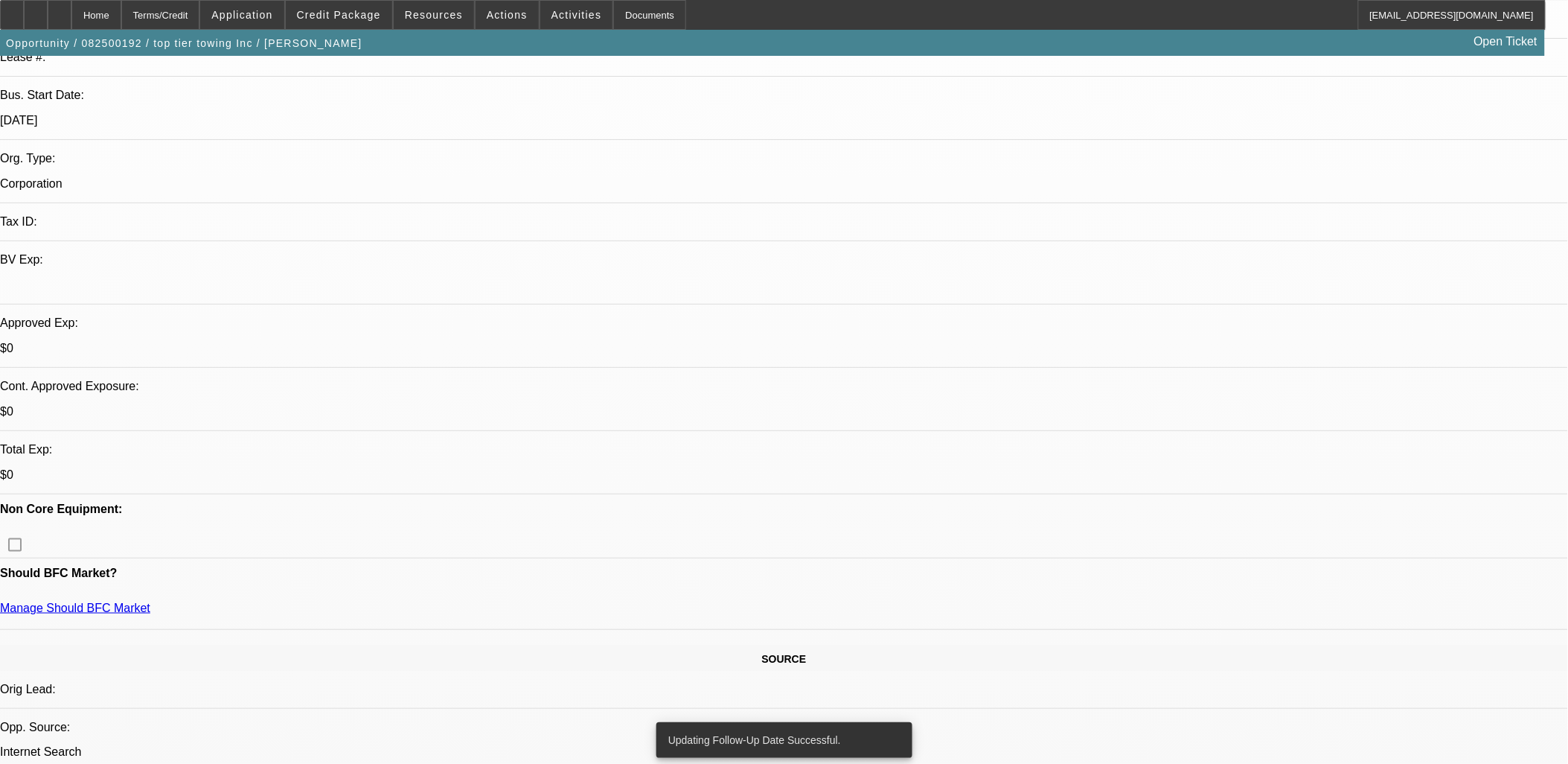
scroll to position [82, 0]
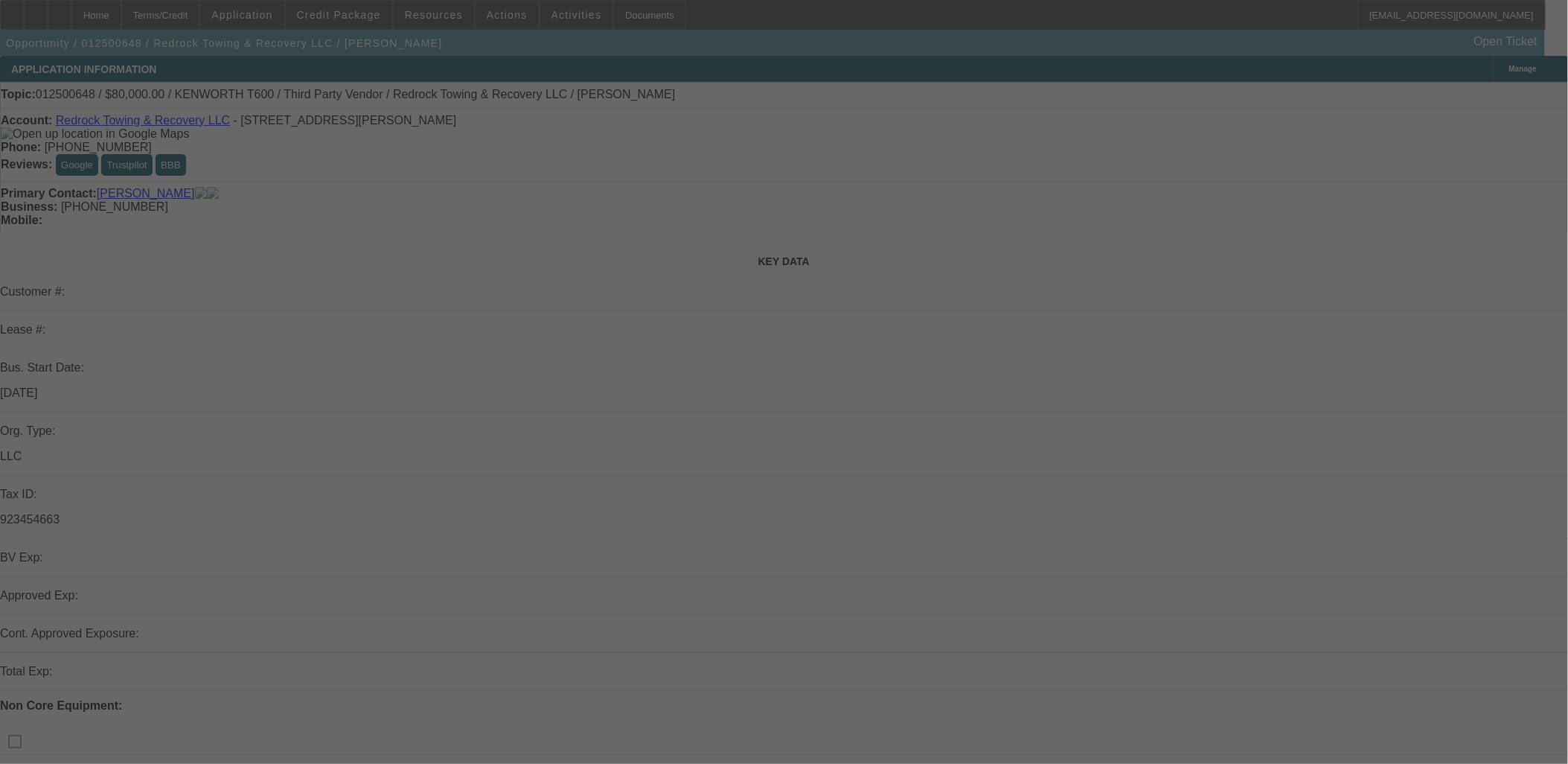
select select "0.2"
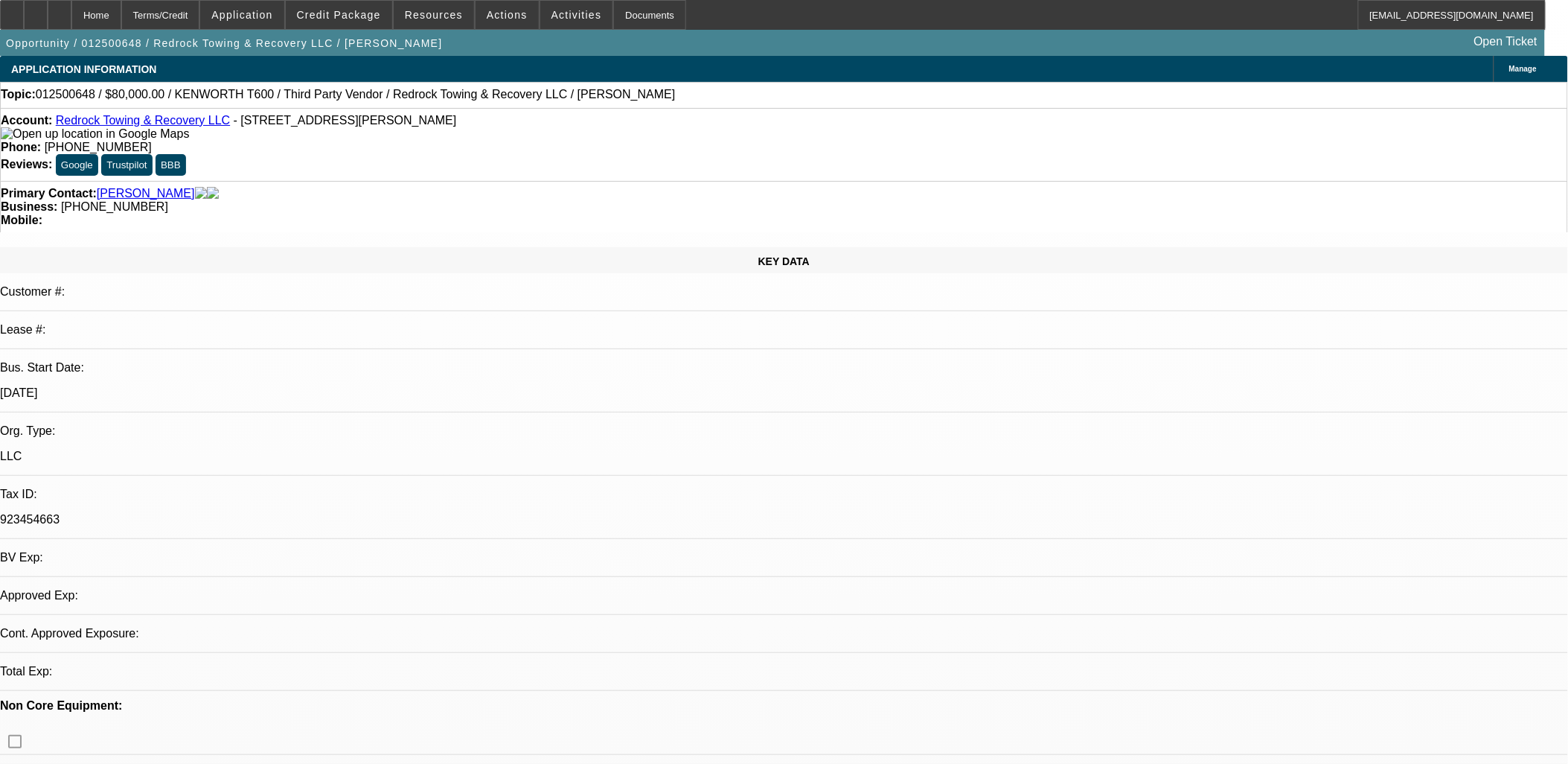
select select "2"
select select "0.1"
select select "0"
select select "2"
select select "0.1"
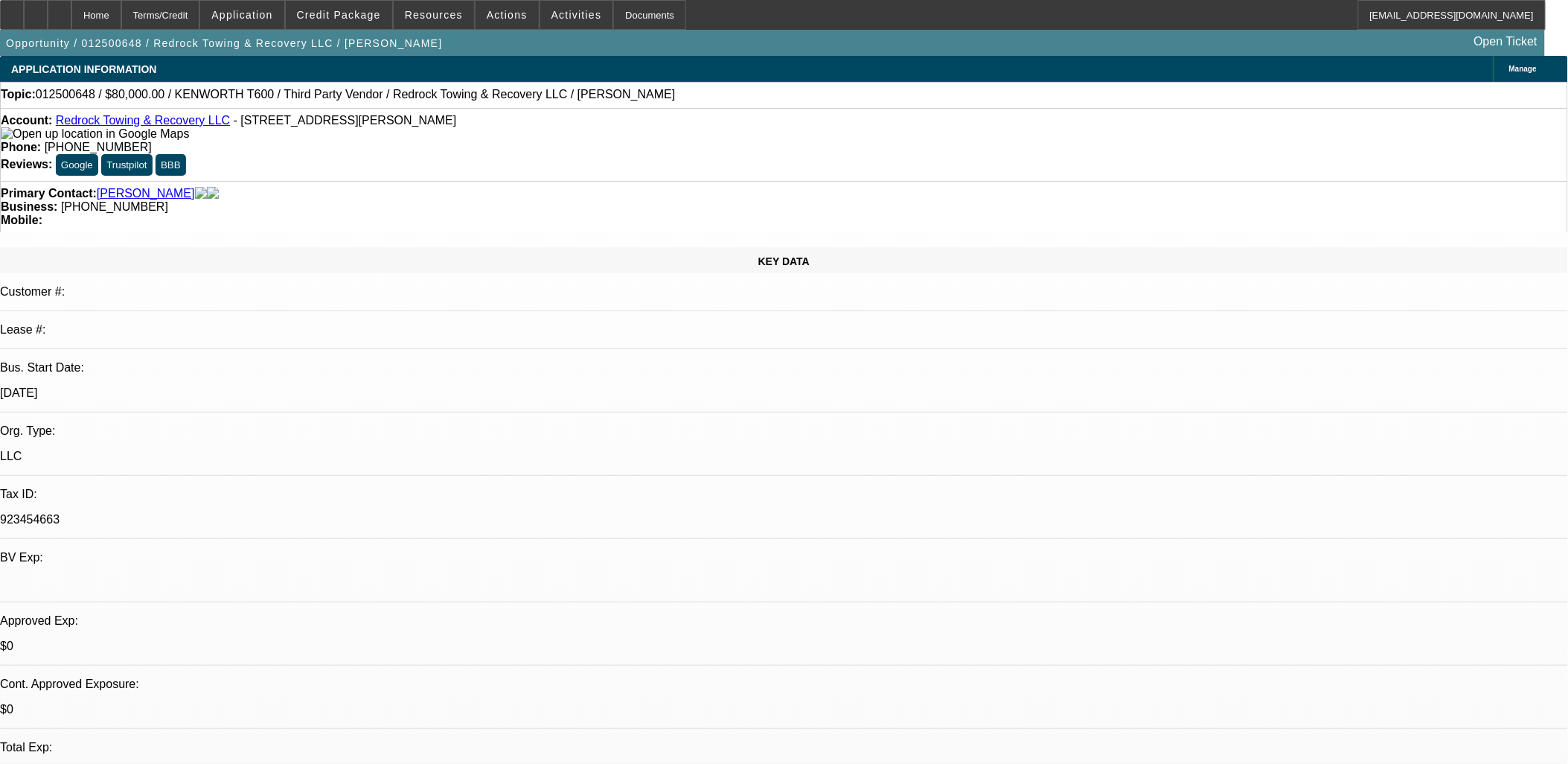
select select "1"
select select "2"
select select "4"
select select "1"
select select "2"
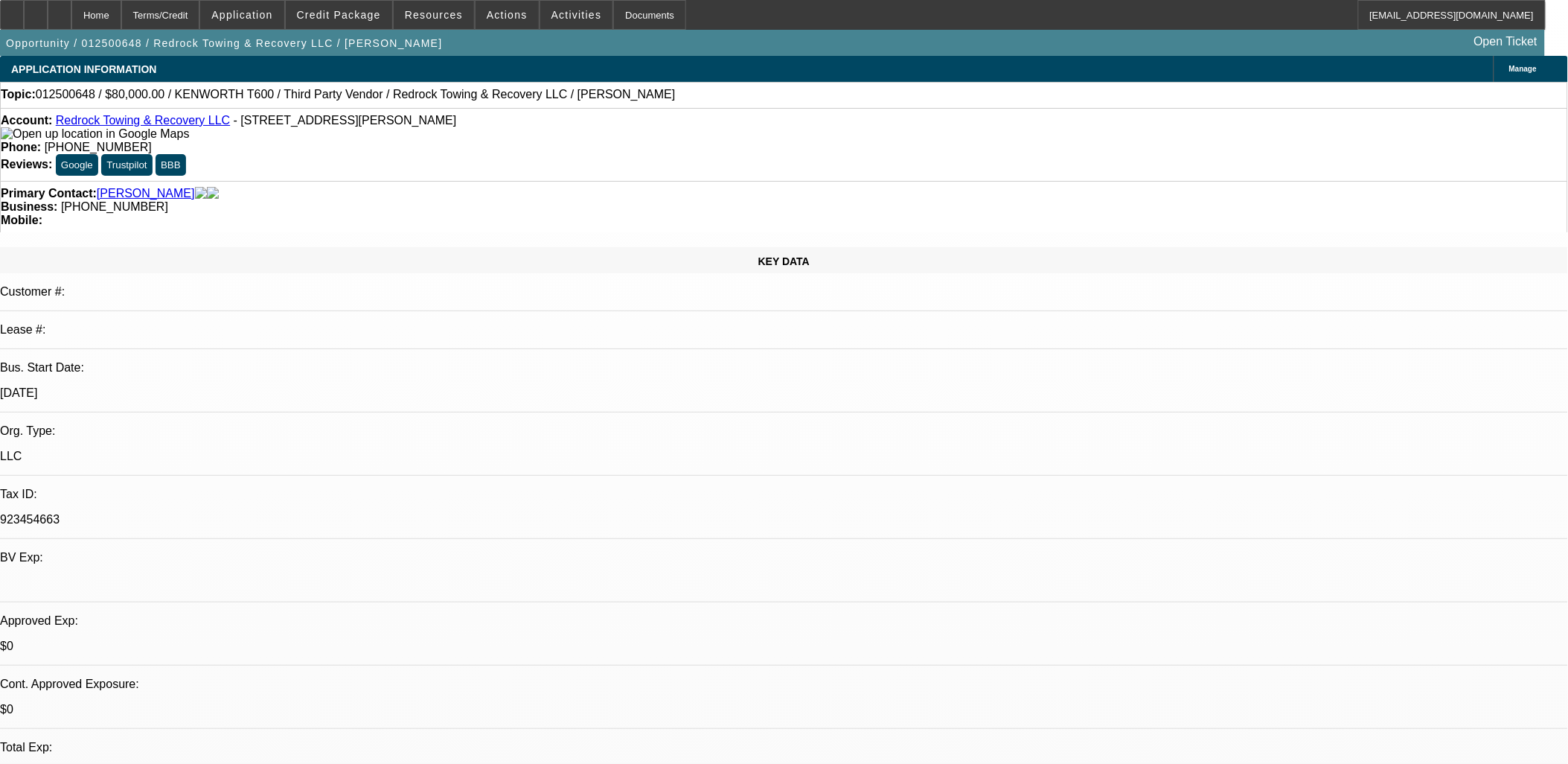
select select "4"
drag, startPoint x: 1219, startPoint y: 380, endPoint x: 1219, endPoint y: 361, distance: 19.0
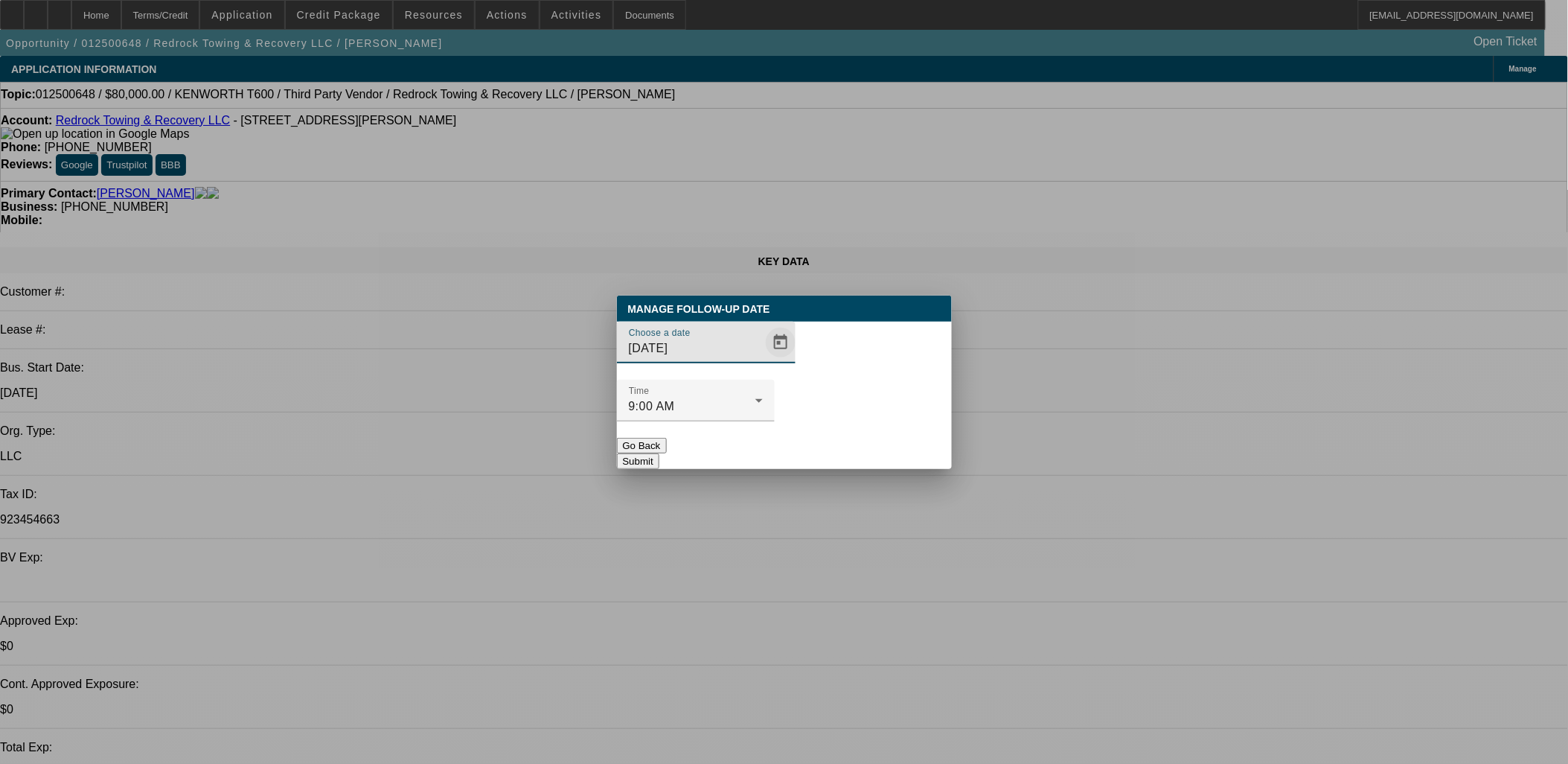
click at [763, 361] on span "Open calendar" at bounding box center [780, 342] width 36 height 36
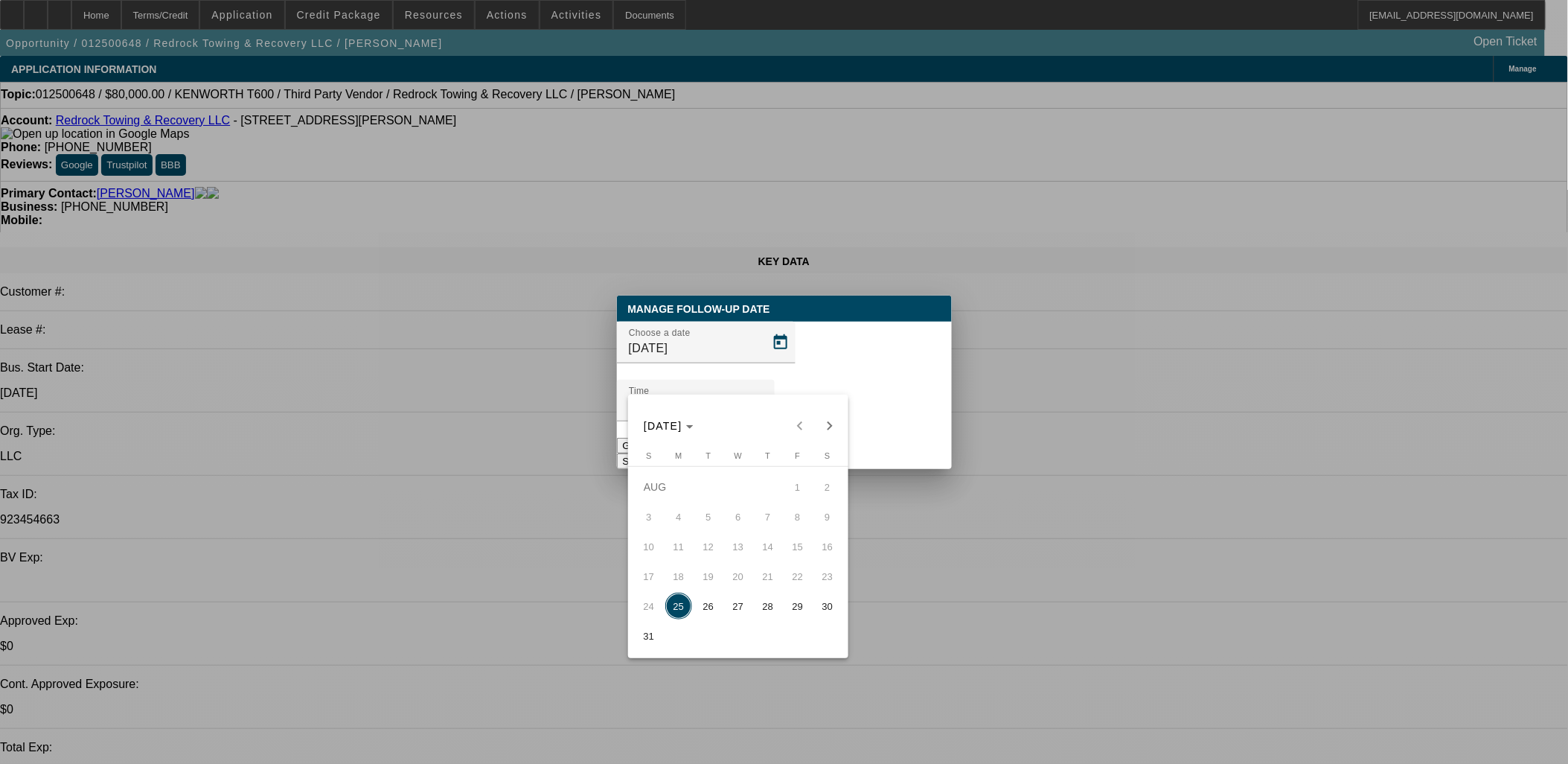
click at [792, 608] on button "29" at bounding box center [798, 606] width 30 height 30
type input "[DATE]"
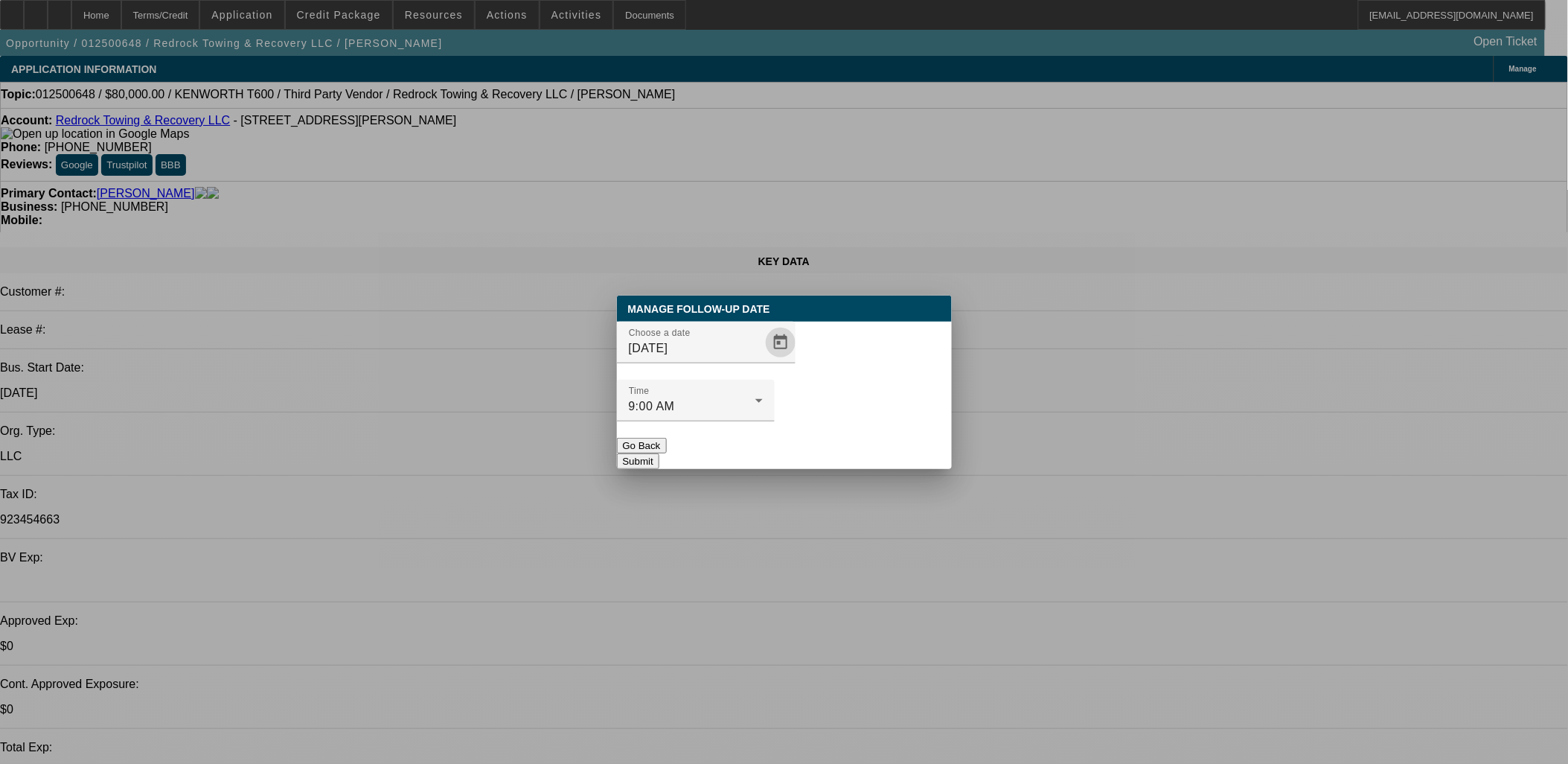
drag, startPoint x: 828, startPoint y: 450, endPoint x: 832, endPoint y: 440, distance: 10.8
click at [831, 441] on div "Manage Follow-Up Date Choose a date [DATE] Time 9:00 AM Go Back Submit" at bounding box center [784, 382] width 335 height 173
click at [659, 453] on button "Submit" at bounding box center [638, 461] width 43 height 16
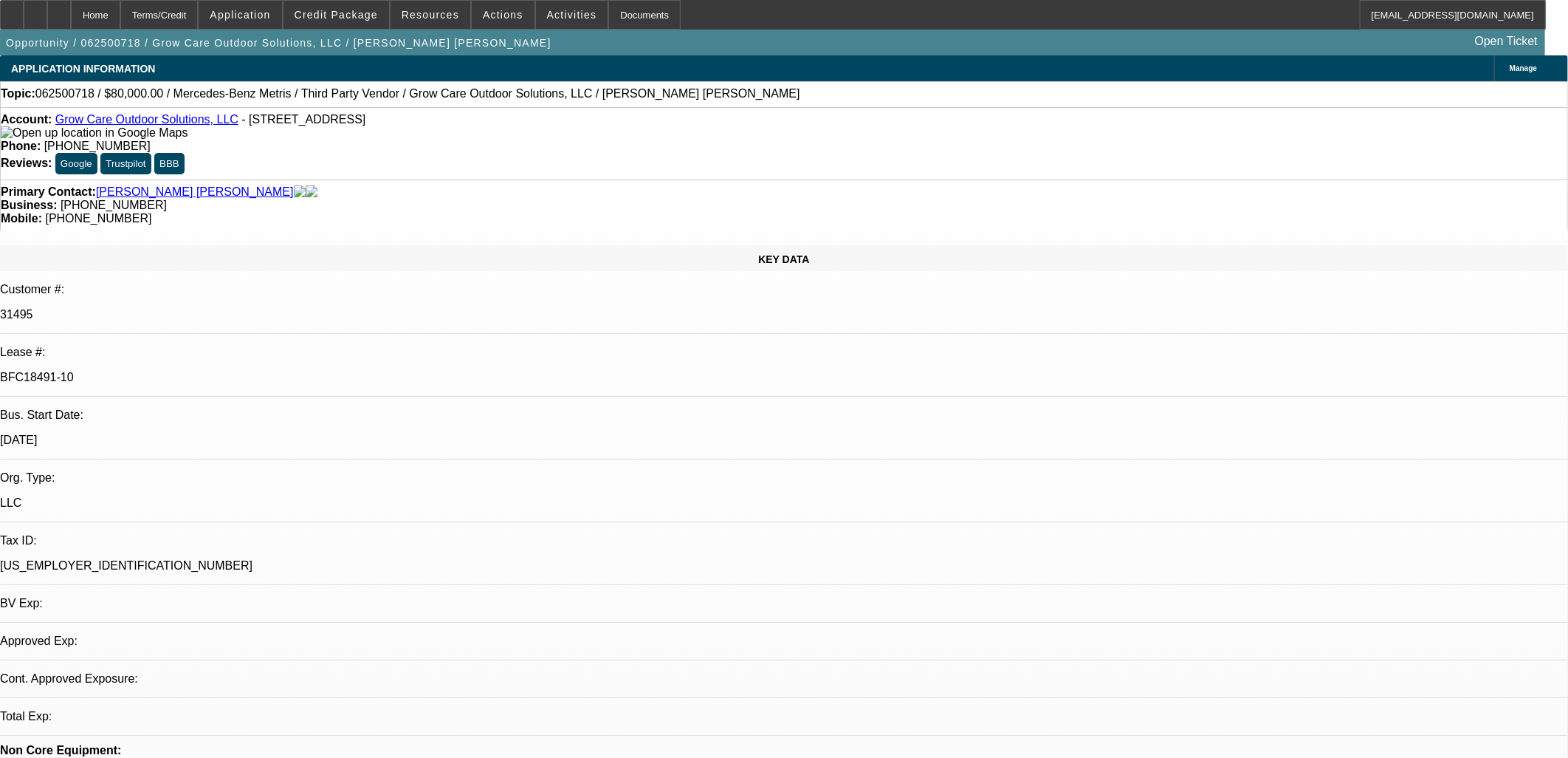
select select "0"
select select "6"
select select "0"
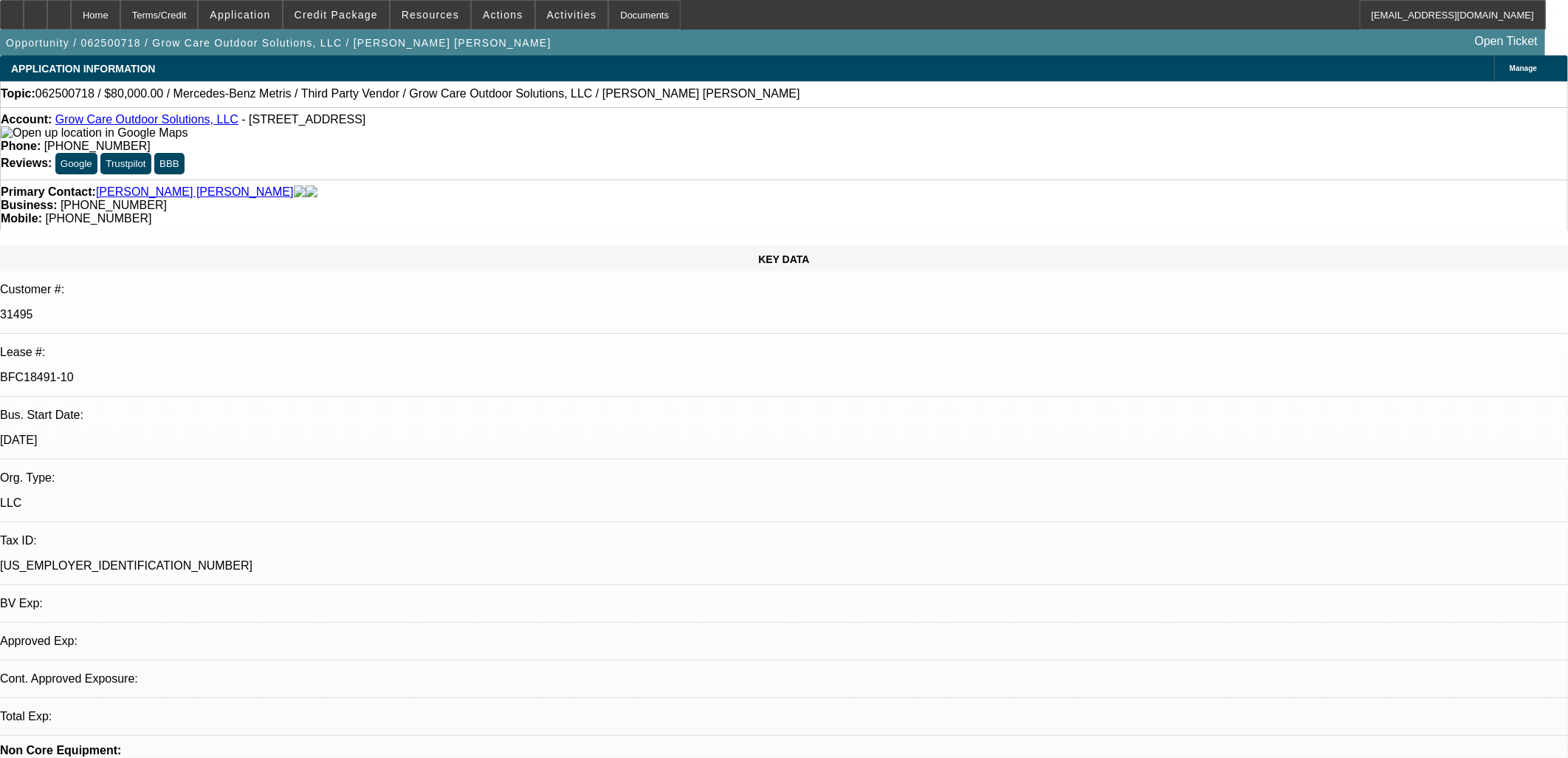
select select "0"
select select "6"
select select "0"
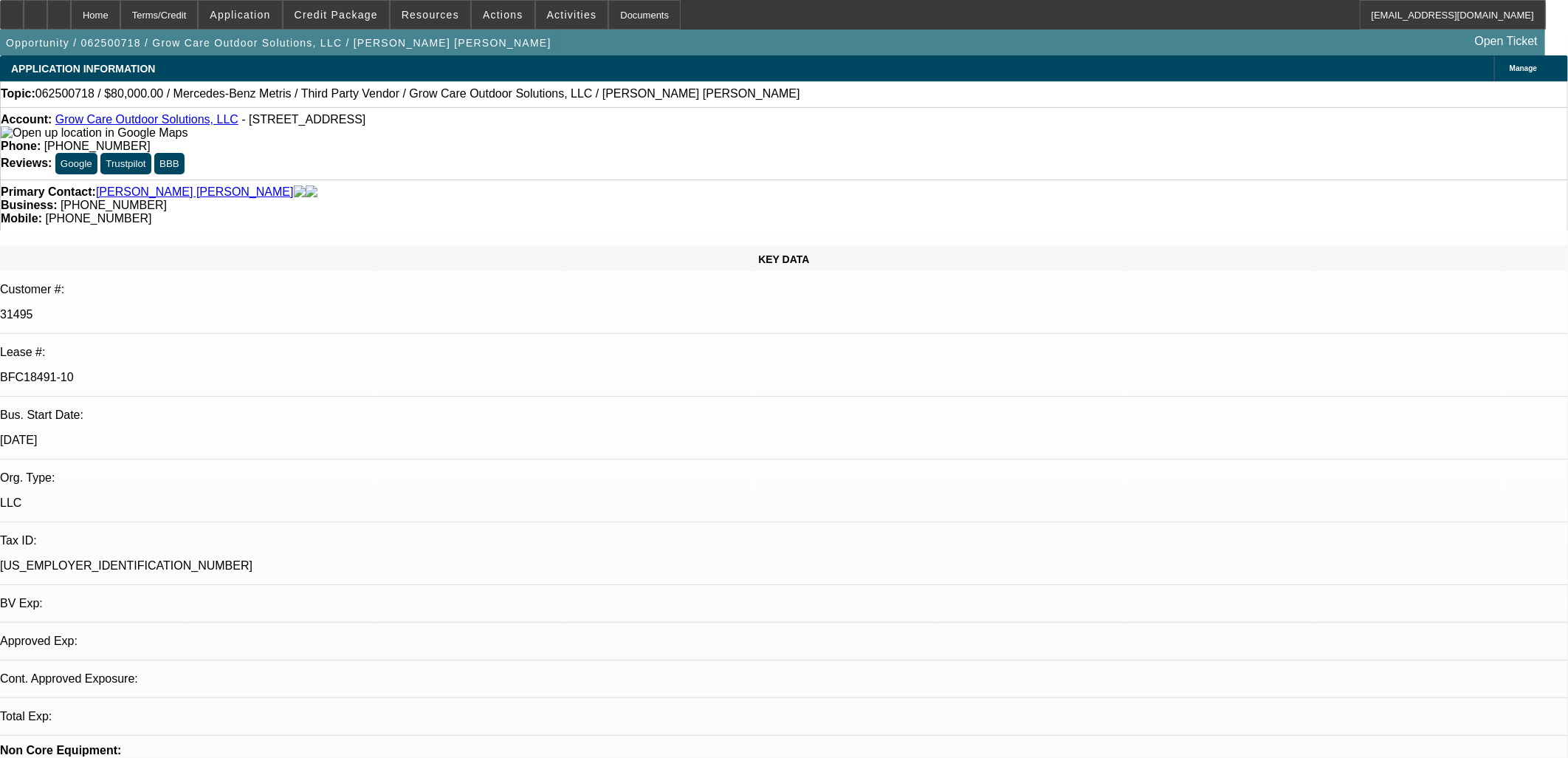
select select "0"
select select "6"
select select "0"
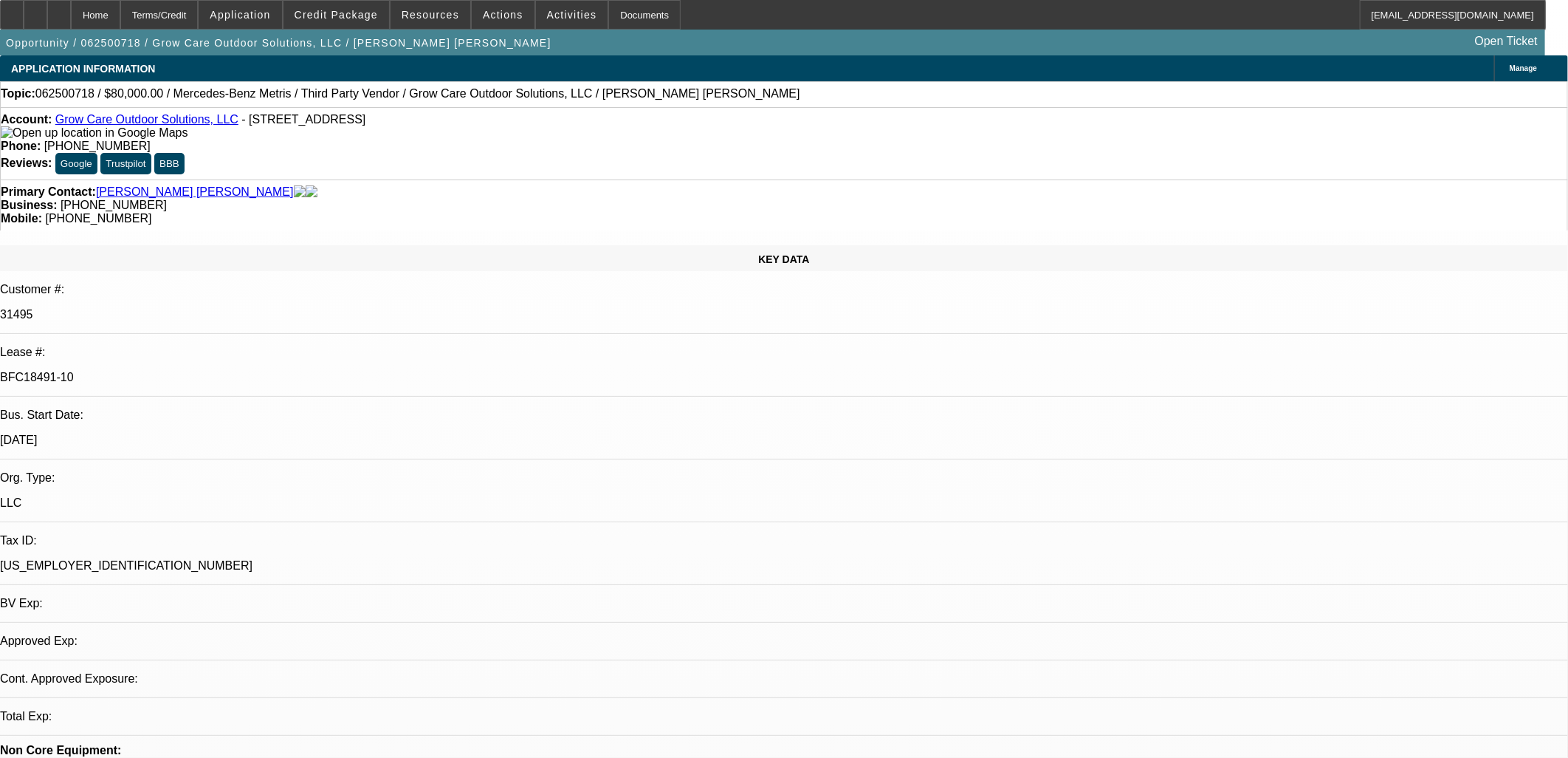
select select "6"
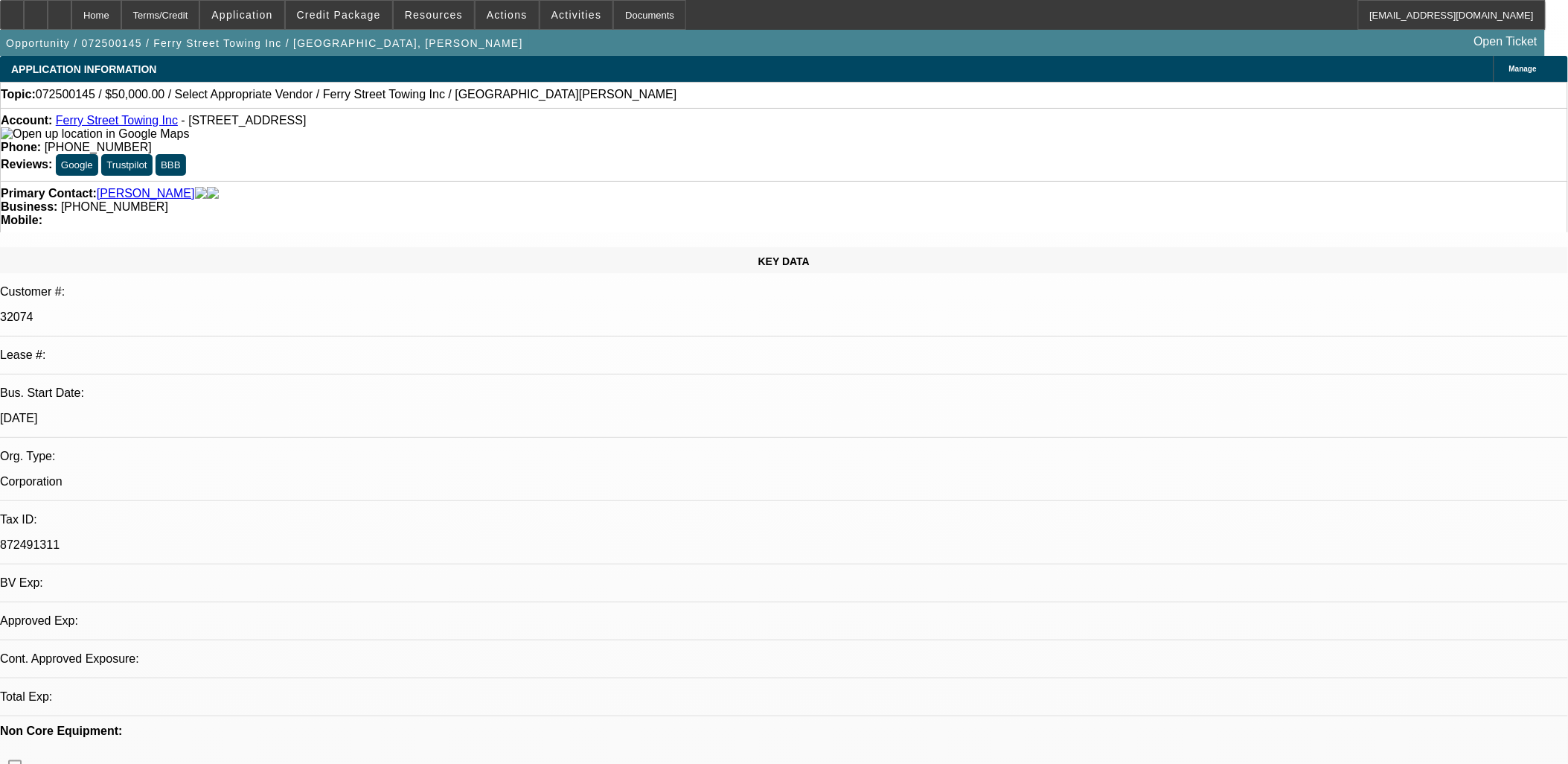
select select "0"
select select "2"
select select "0.1"
select select "4"
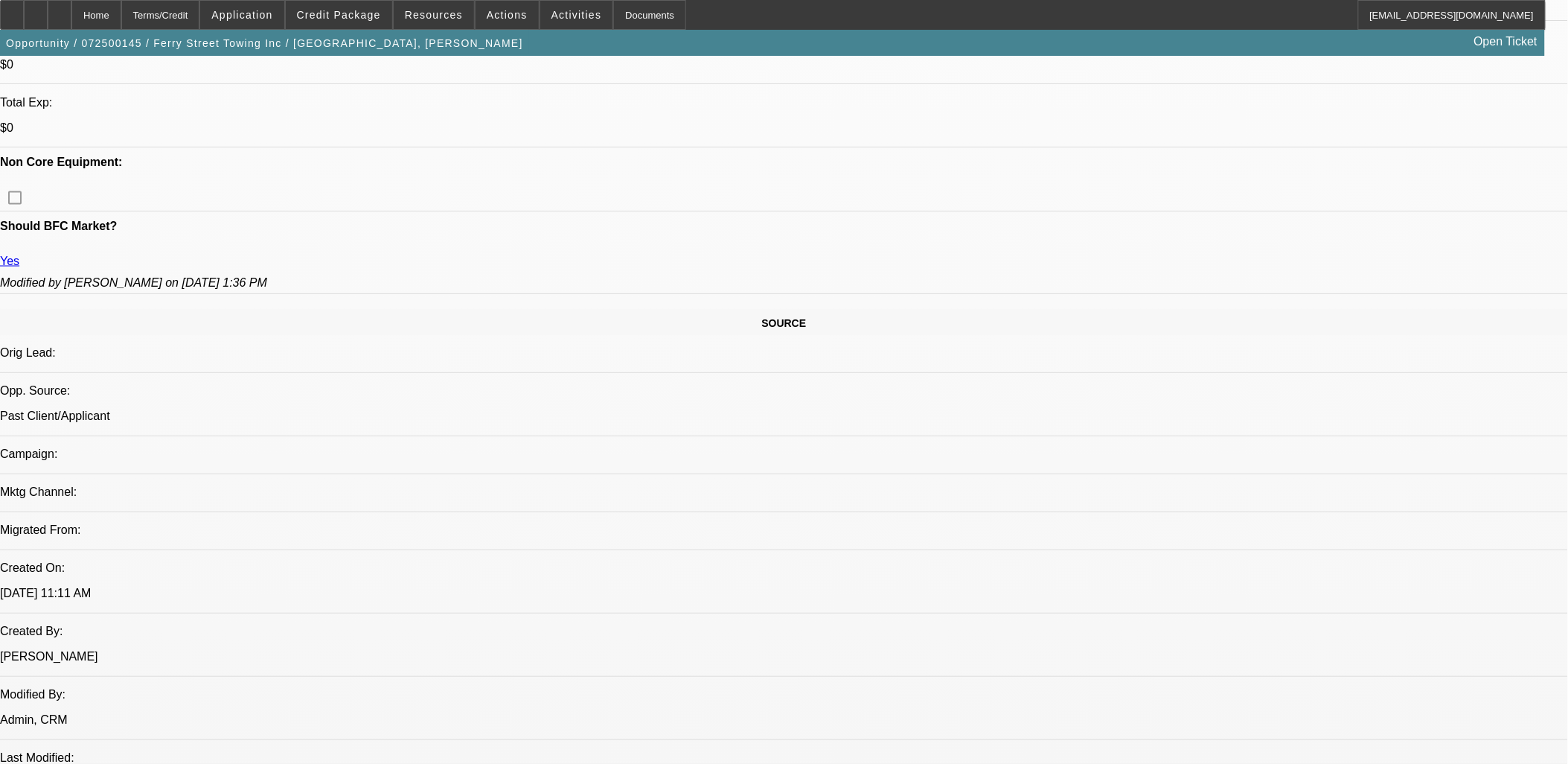
scroll to position [827, 0]
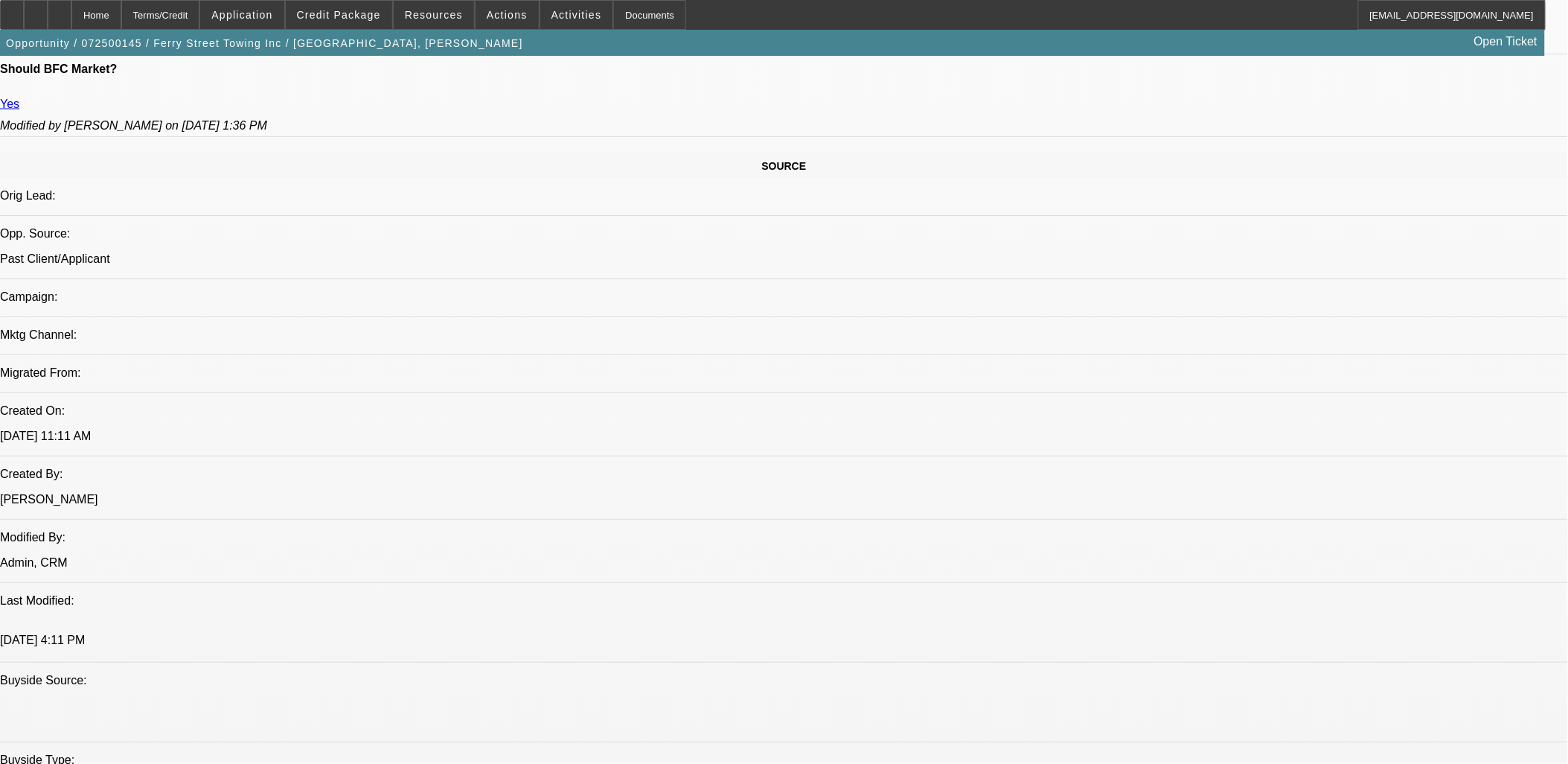
scroll to position [248, 0]
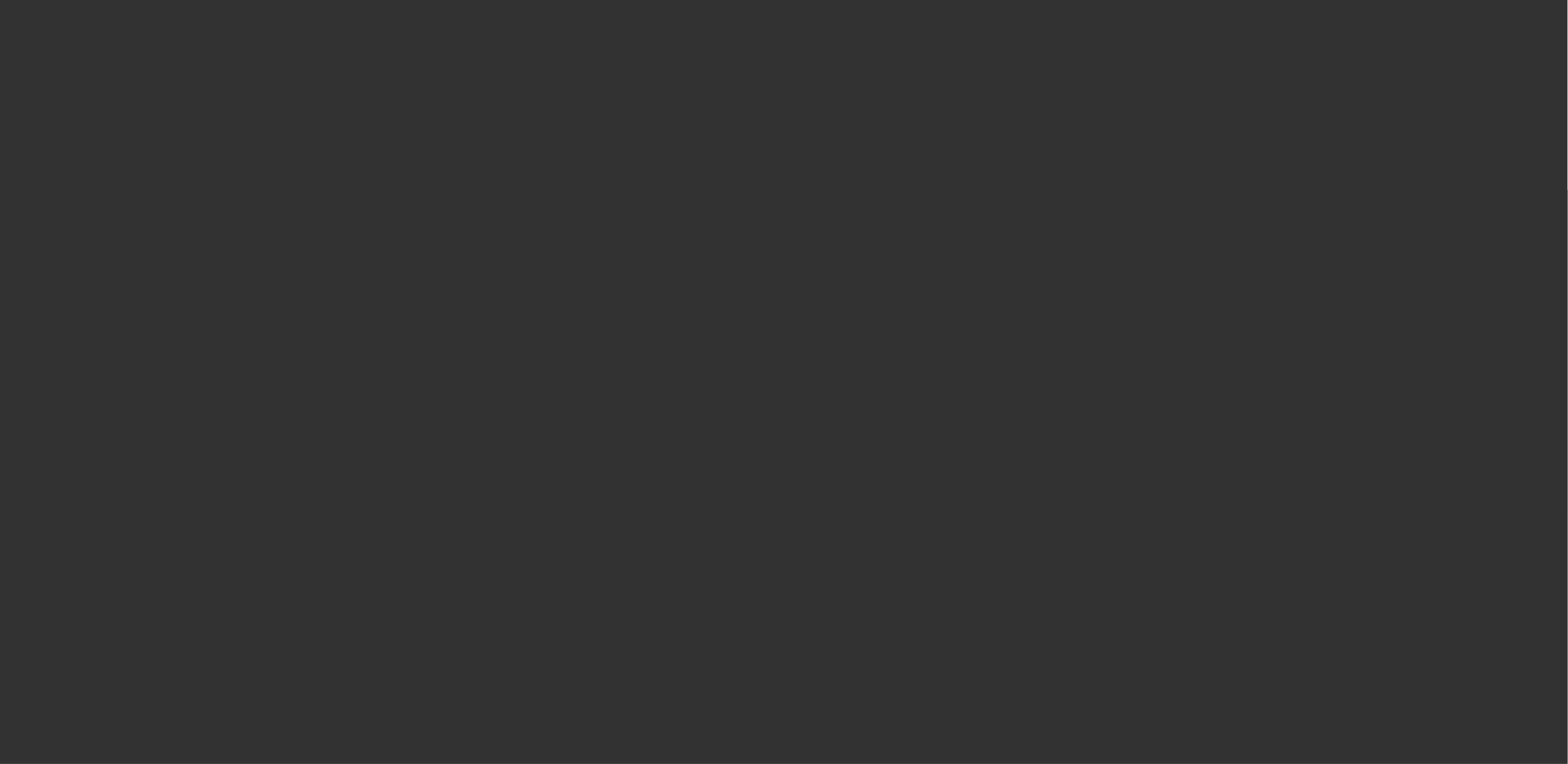
scroll to position [0, 0]
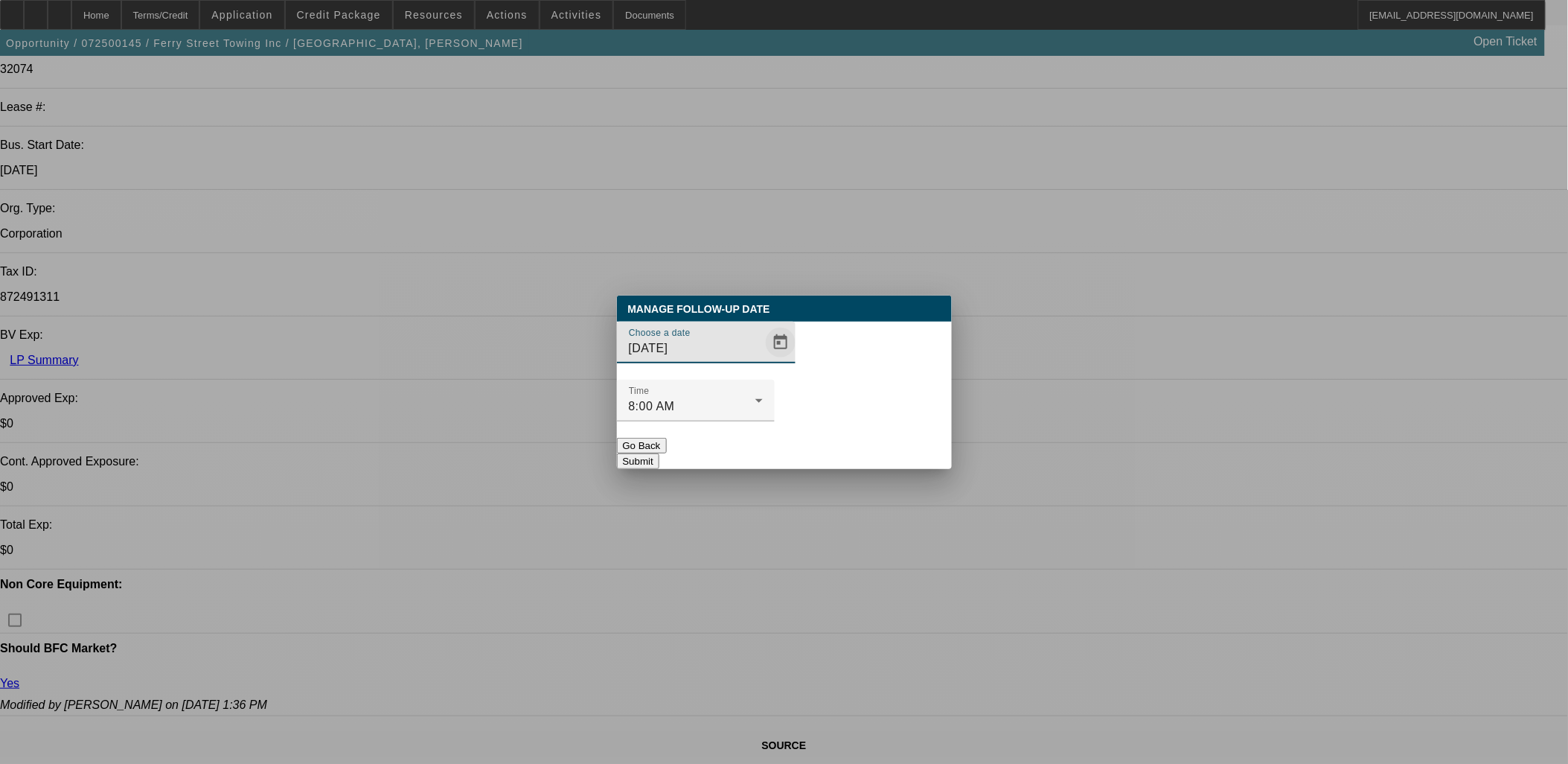
click at [763, 361] on span "Open calendar" at bounding box center [780, 342] width 36 height 36
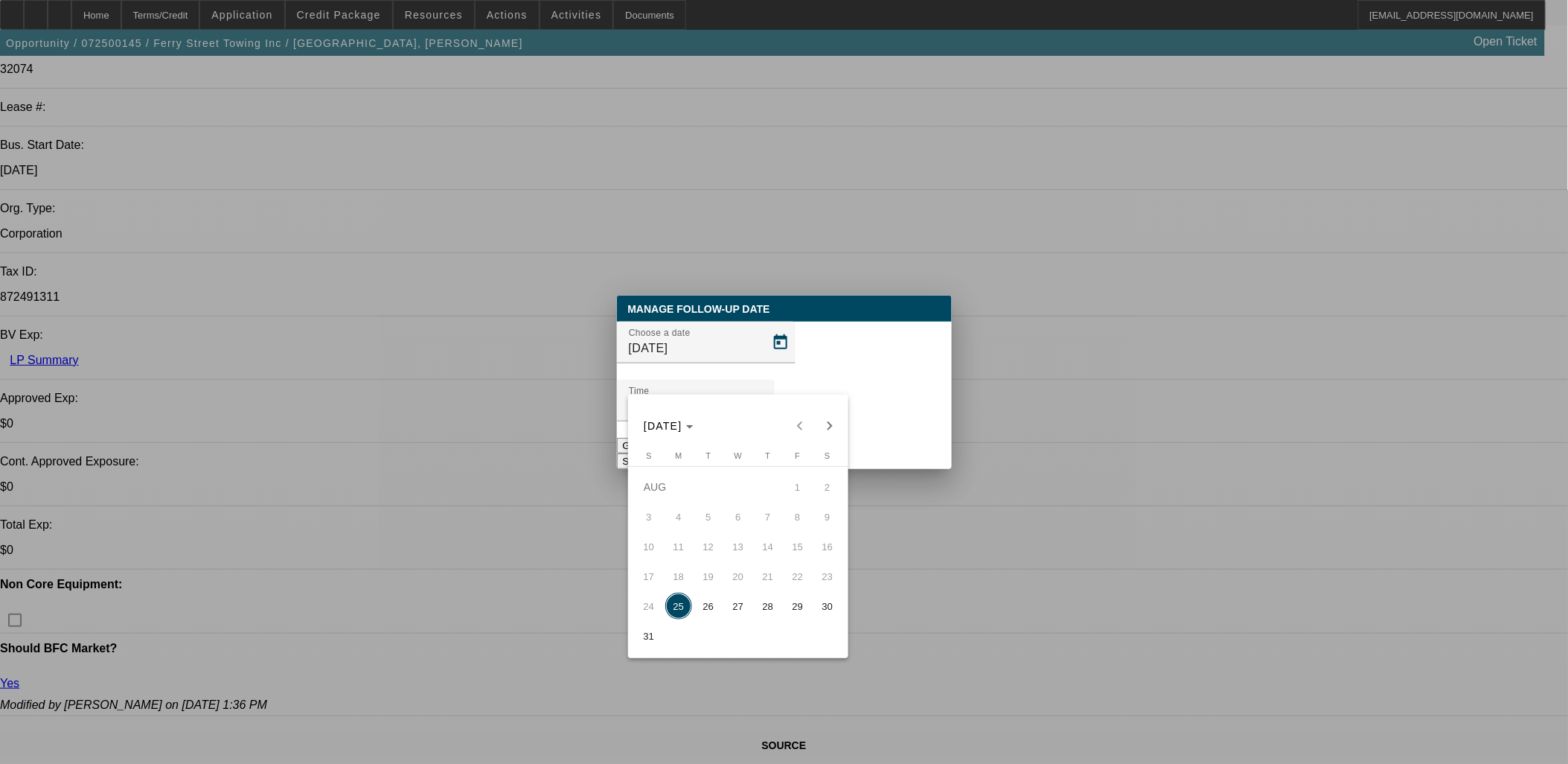
click at [757, 603] on span "28" at bounding box center [769, 606] width 27 height 27
type input "8/28/2025"
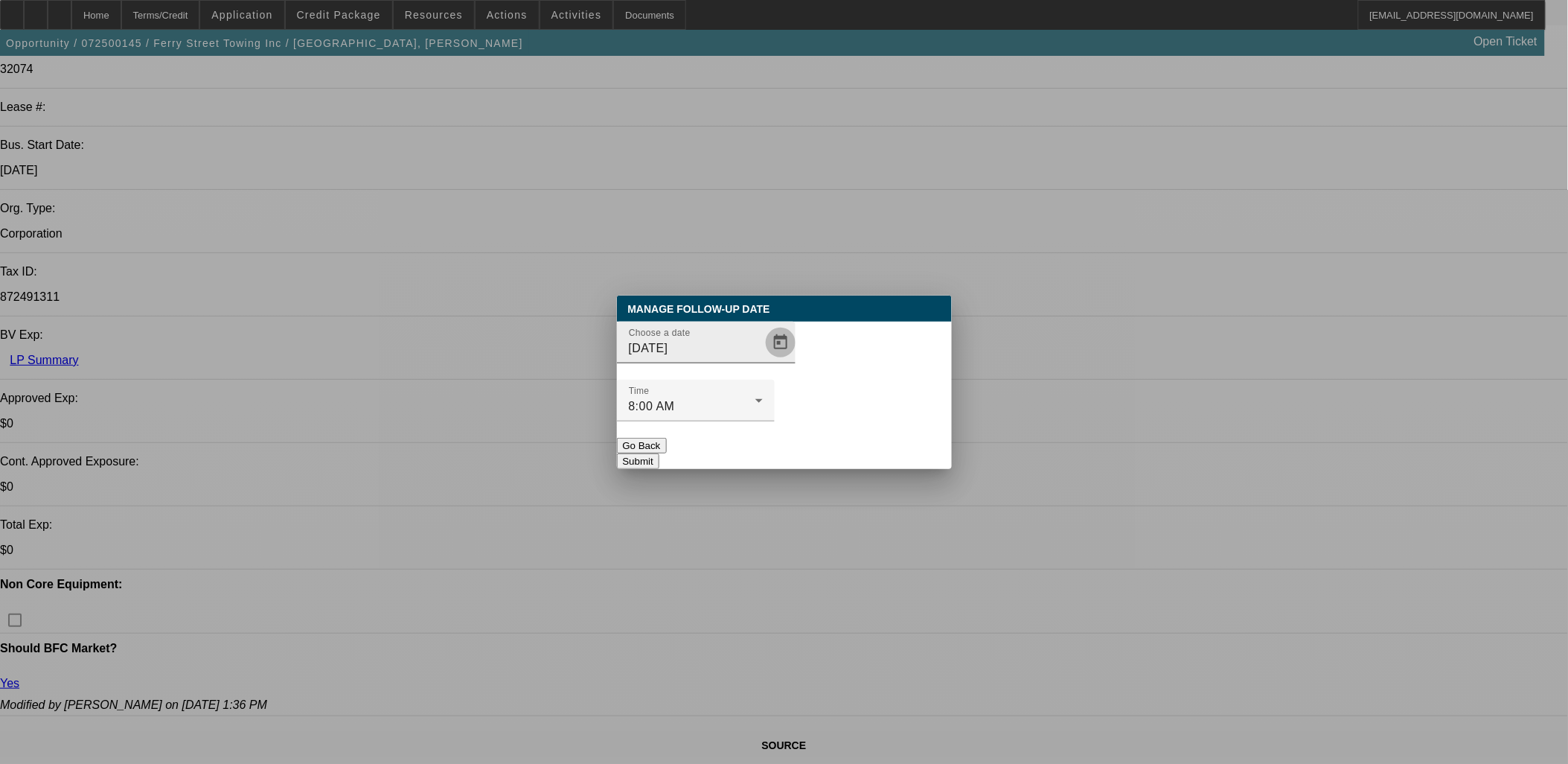
click at [764, 361] on span "Open calendar" at bounding box center [780, 342] width 36 height 36
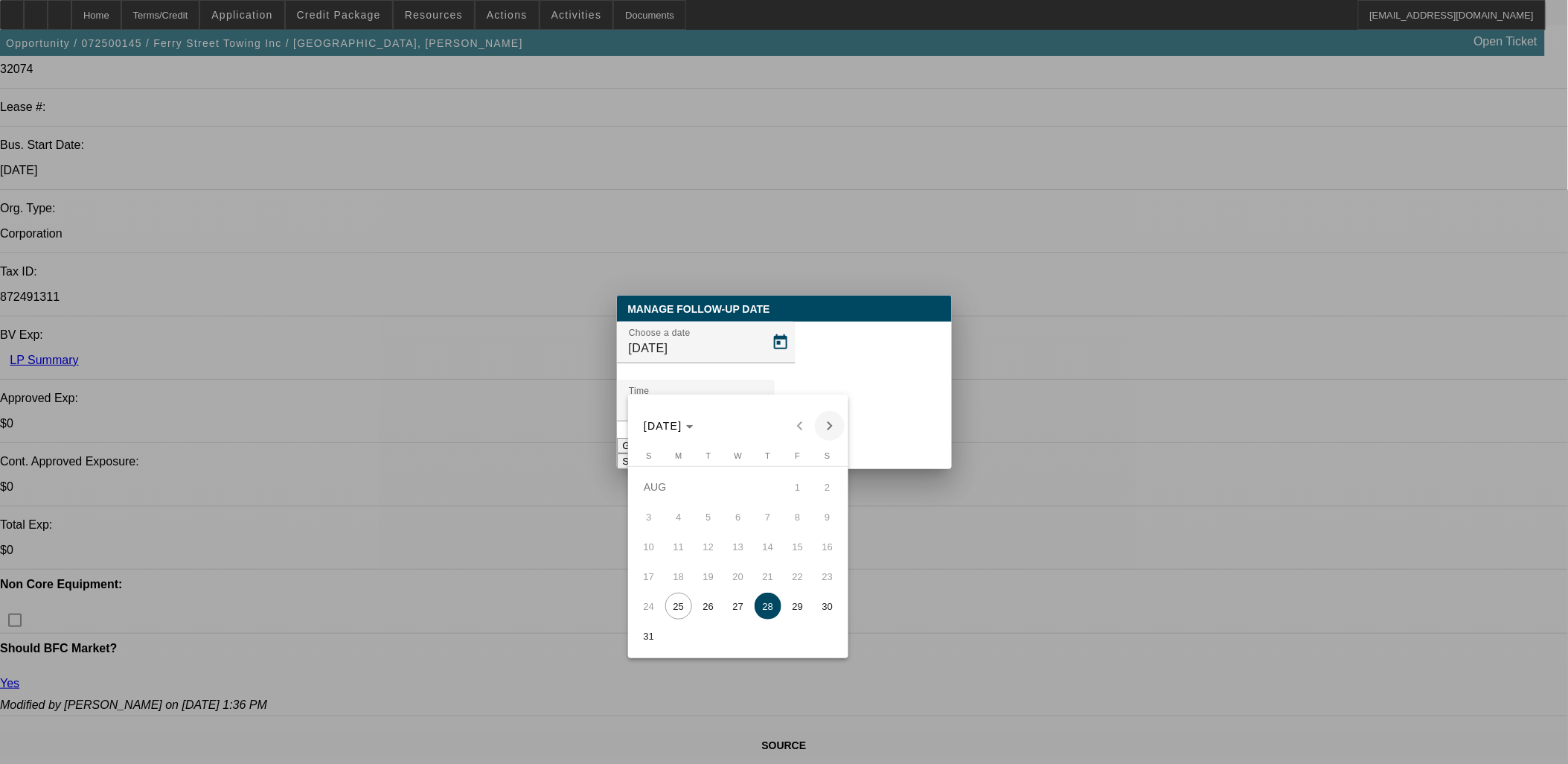
click at [826, 423] on span "Next month" at bounding box center [830, 426] width 30 height 30
click at [867, 422] on div at bounding box center [784, 382] width 1568 height 764
click at [659, 453] on button "Submit" at bounding box center [638, 461] width 43 height 16
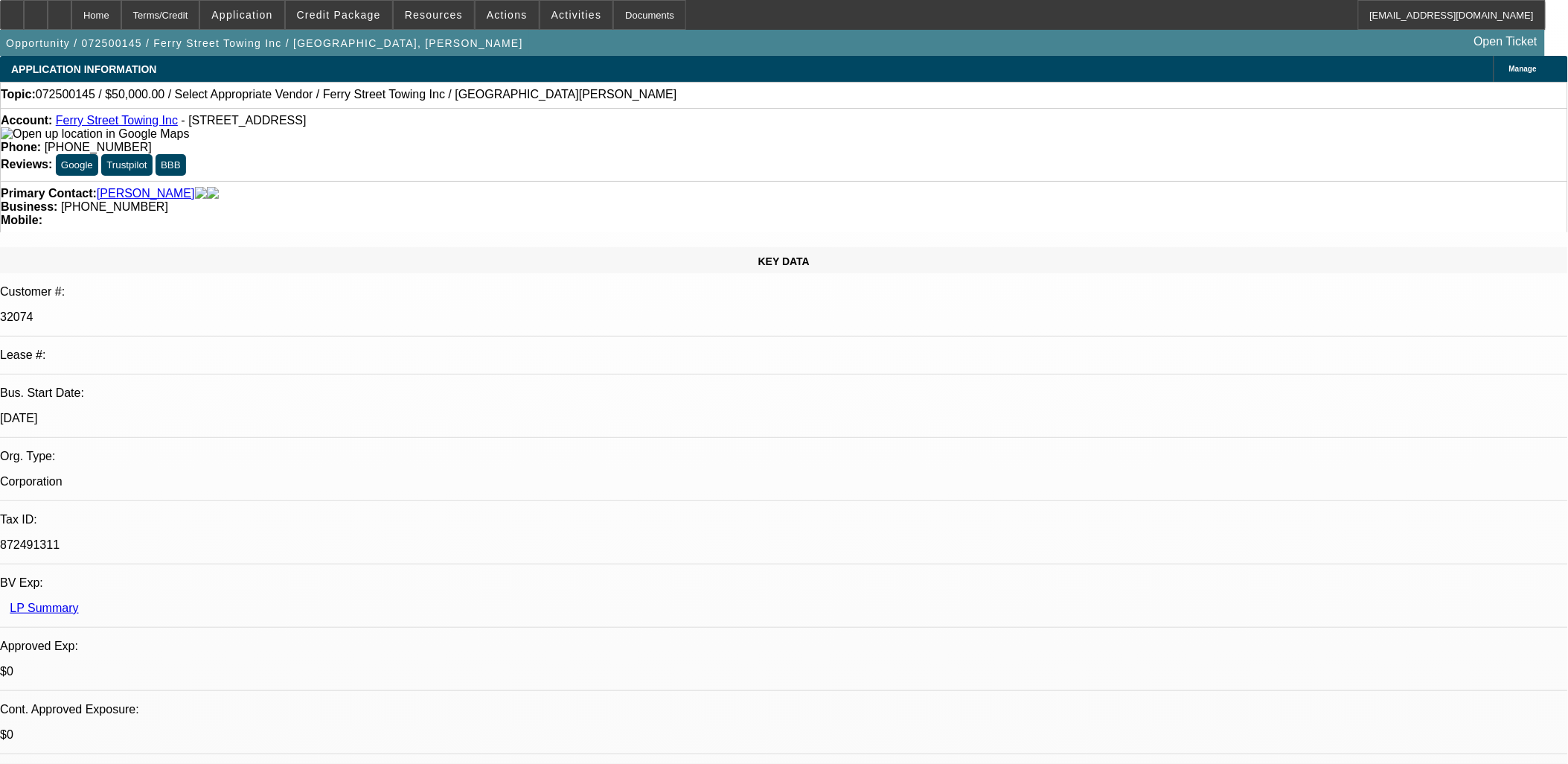
scroll to position [248, 0]
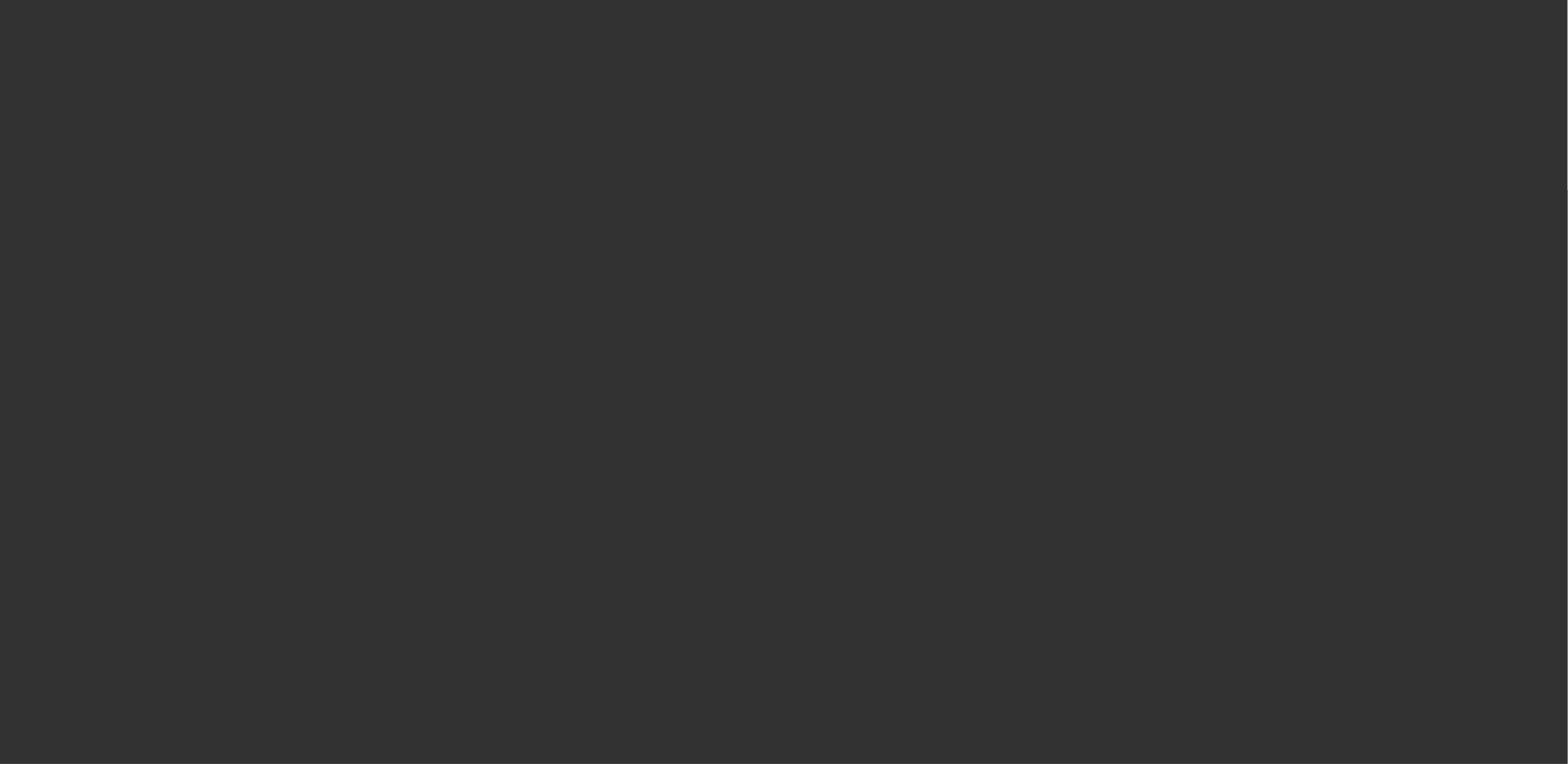
scroll to position [0, 0]
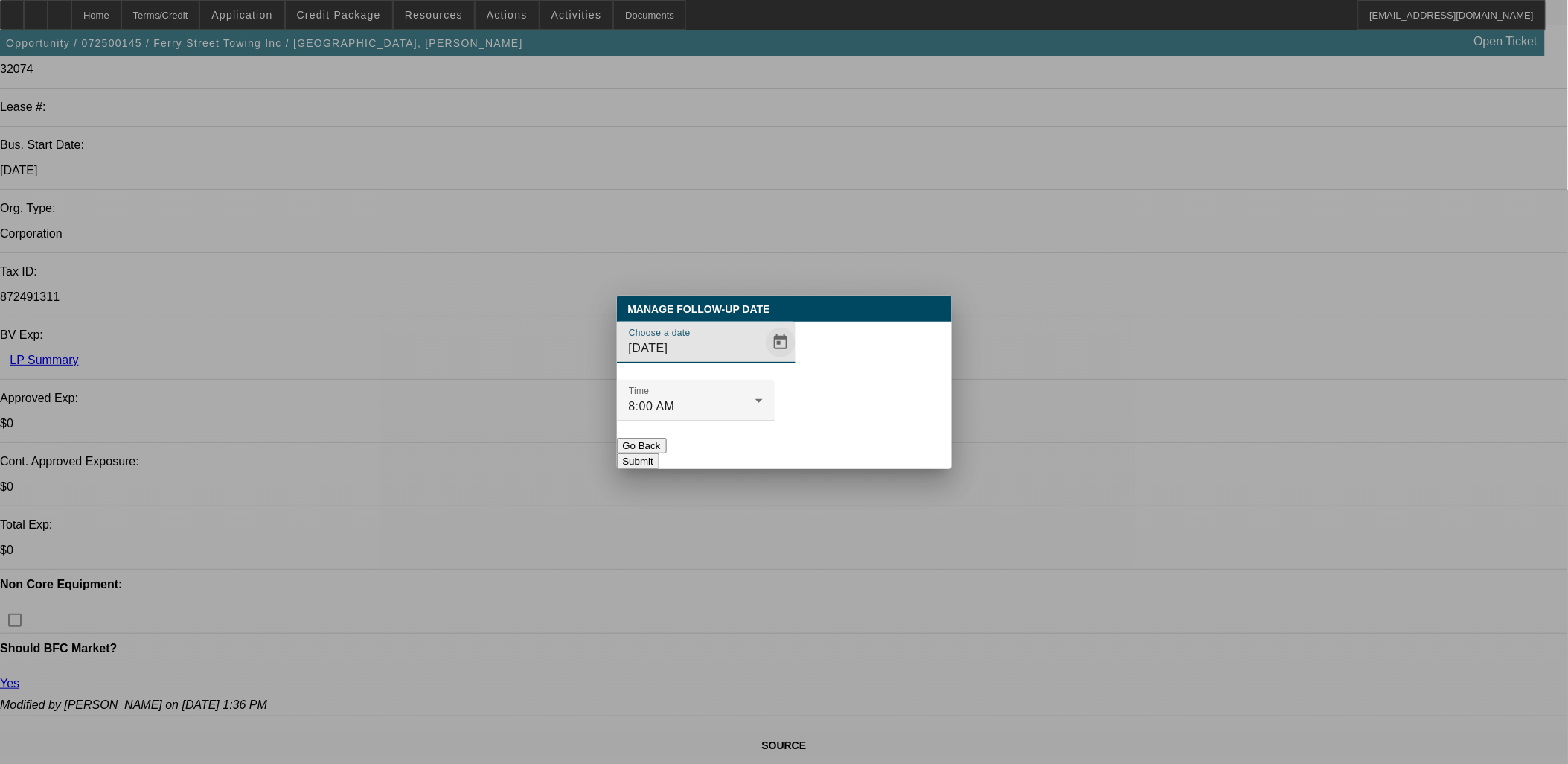
click at [763, 361] on span "Open calendar" at bounding box center [780, 342] width 36 height 36
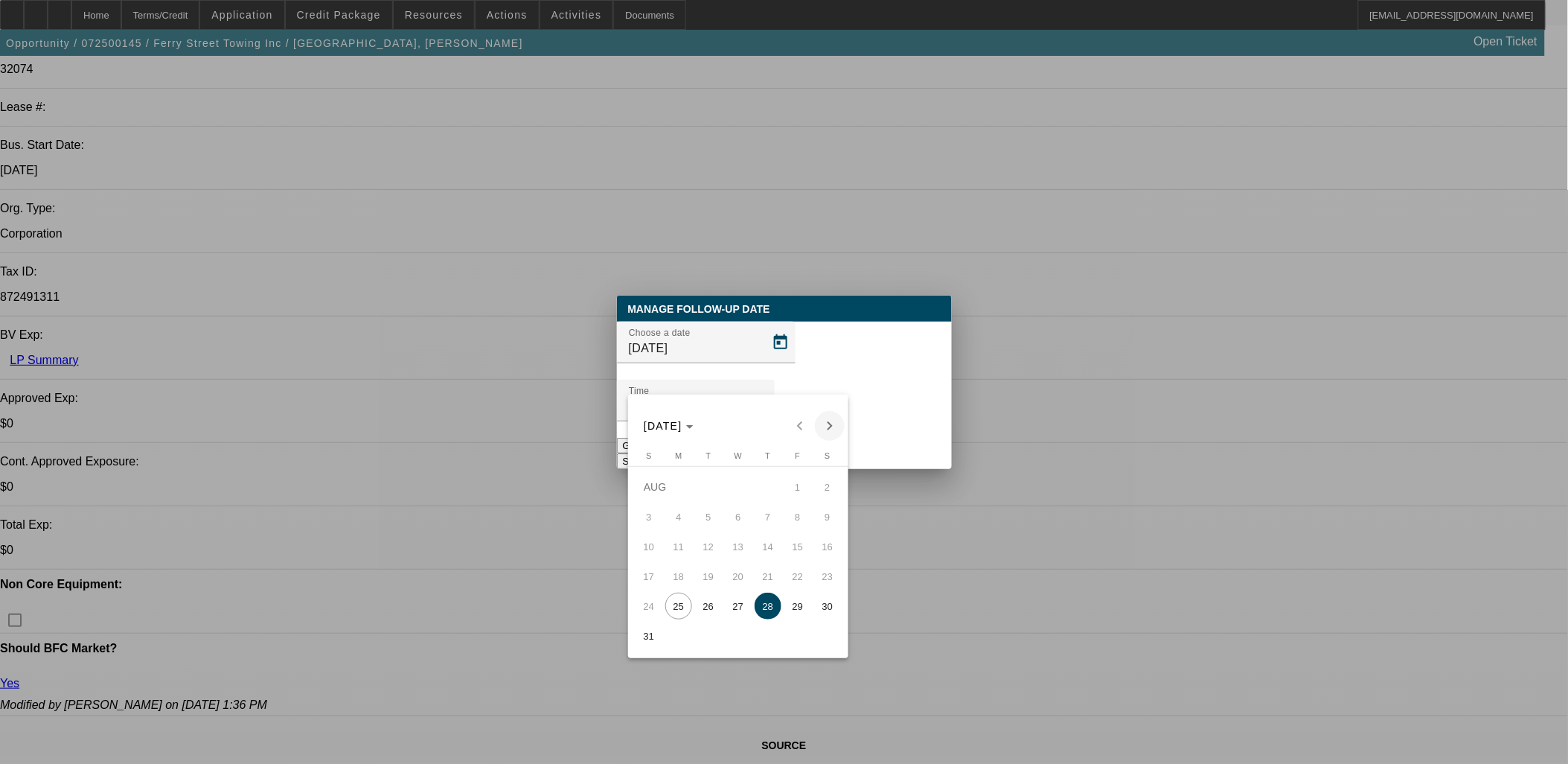
click at [821, 430] on span "Next month" at bounding box center [830, 426] width 30 height 30
click at [688, 540] on button "8" at bounding box center [679, 547] width 30 height 30
type input "9/8/2025"
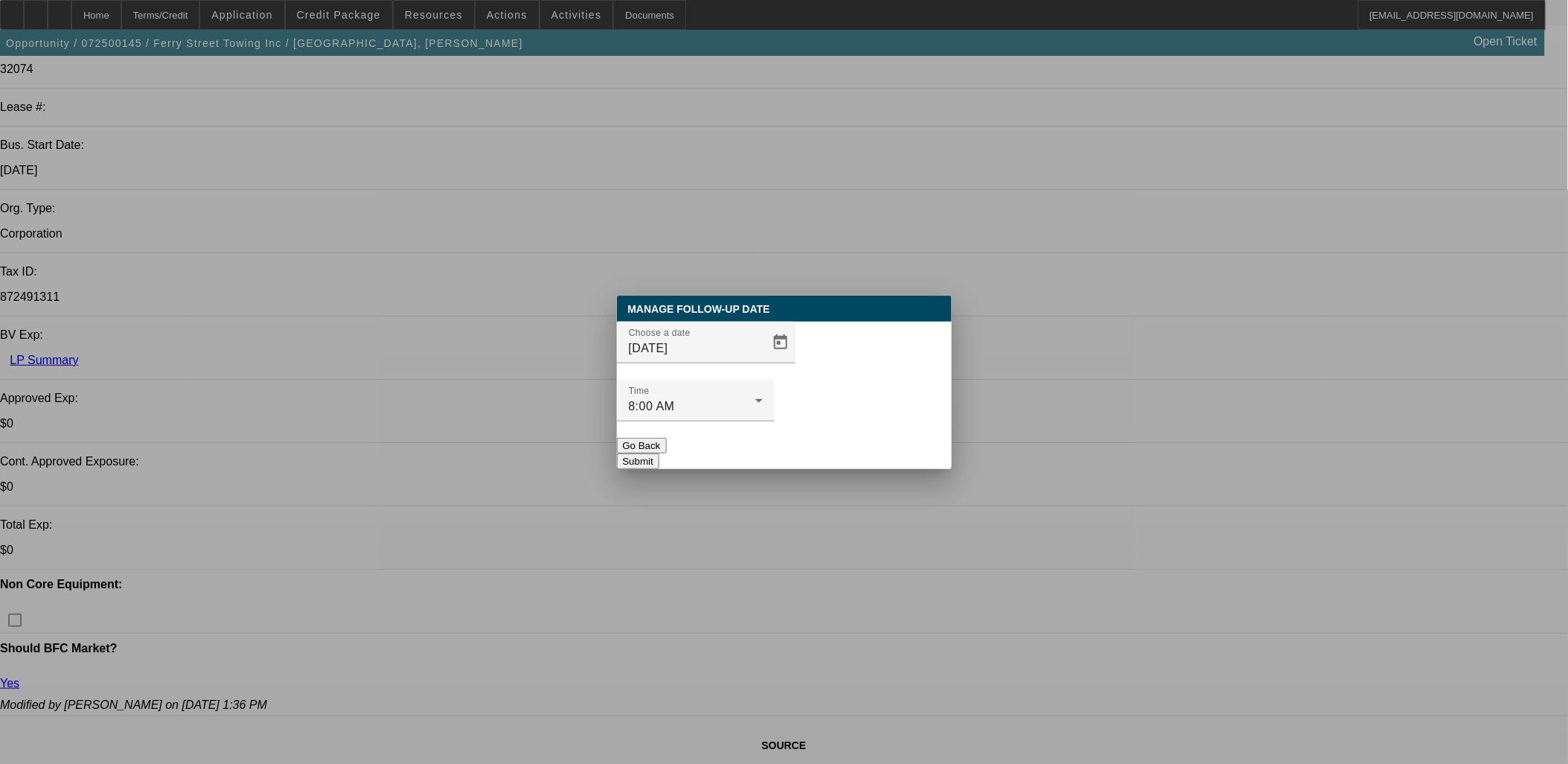
click at [659, 453] on button "Submit" at bounding box center [638, 461] width 43 height 16
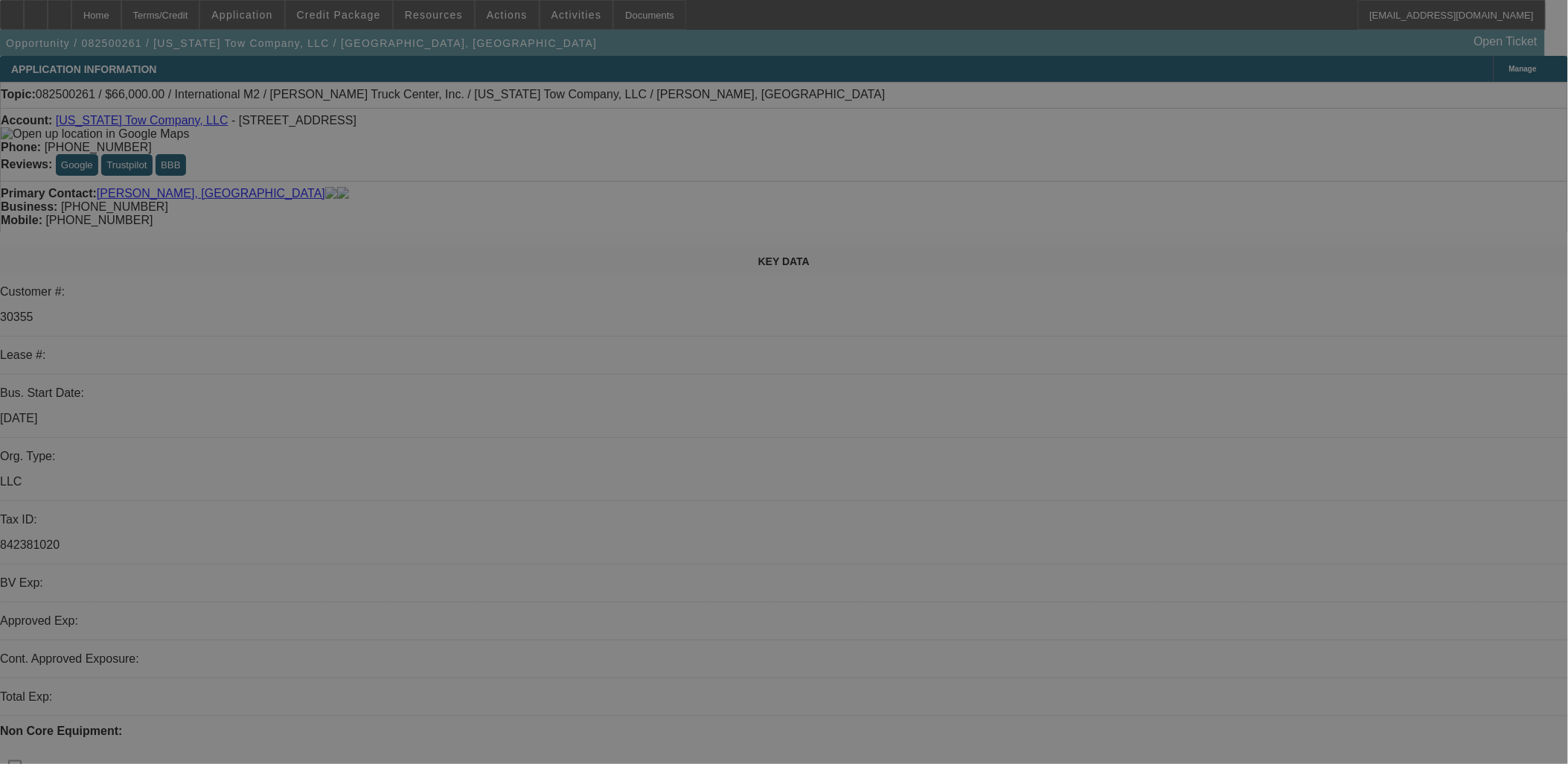
select select "0"
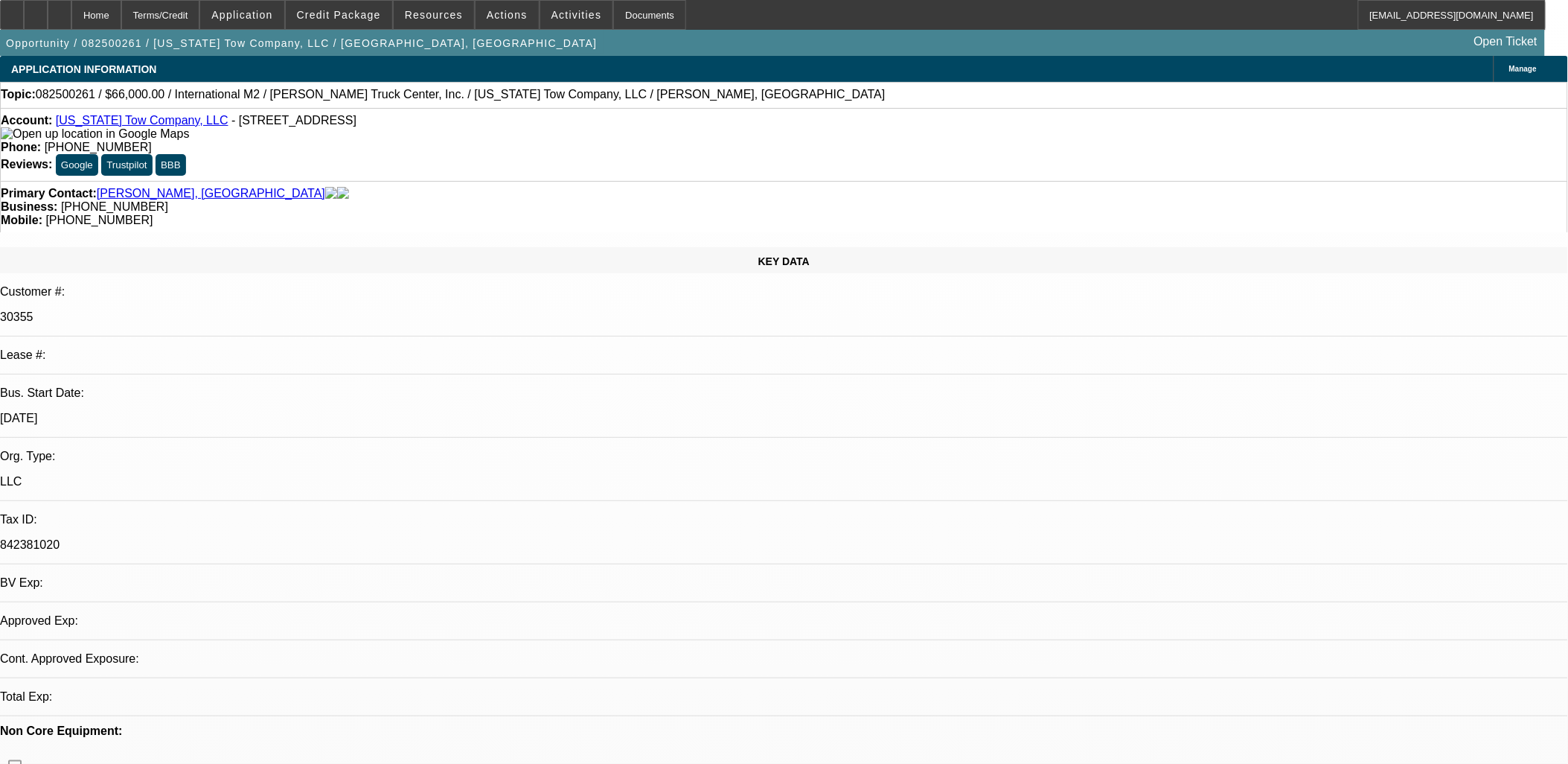
select select "2"
select select "0"
select select "2"
select select "0"
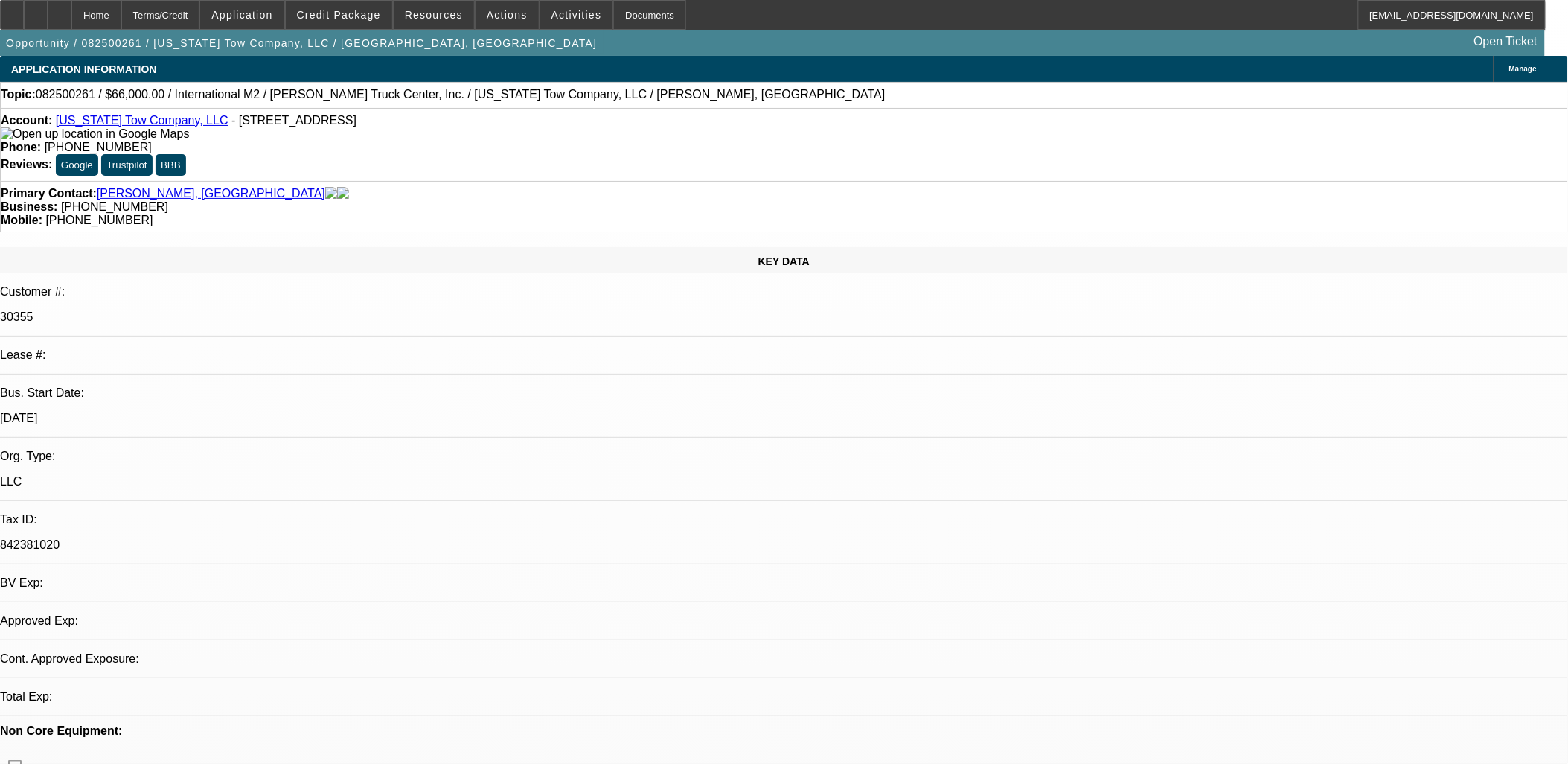
select select "0"
select select "2"
select select "0"
select select "2"
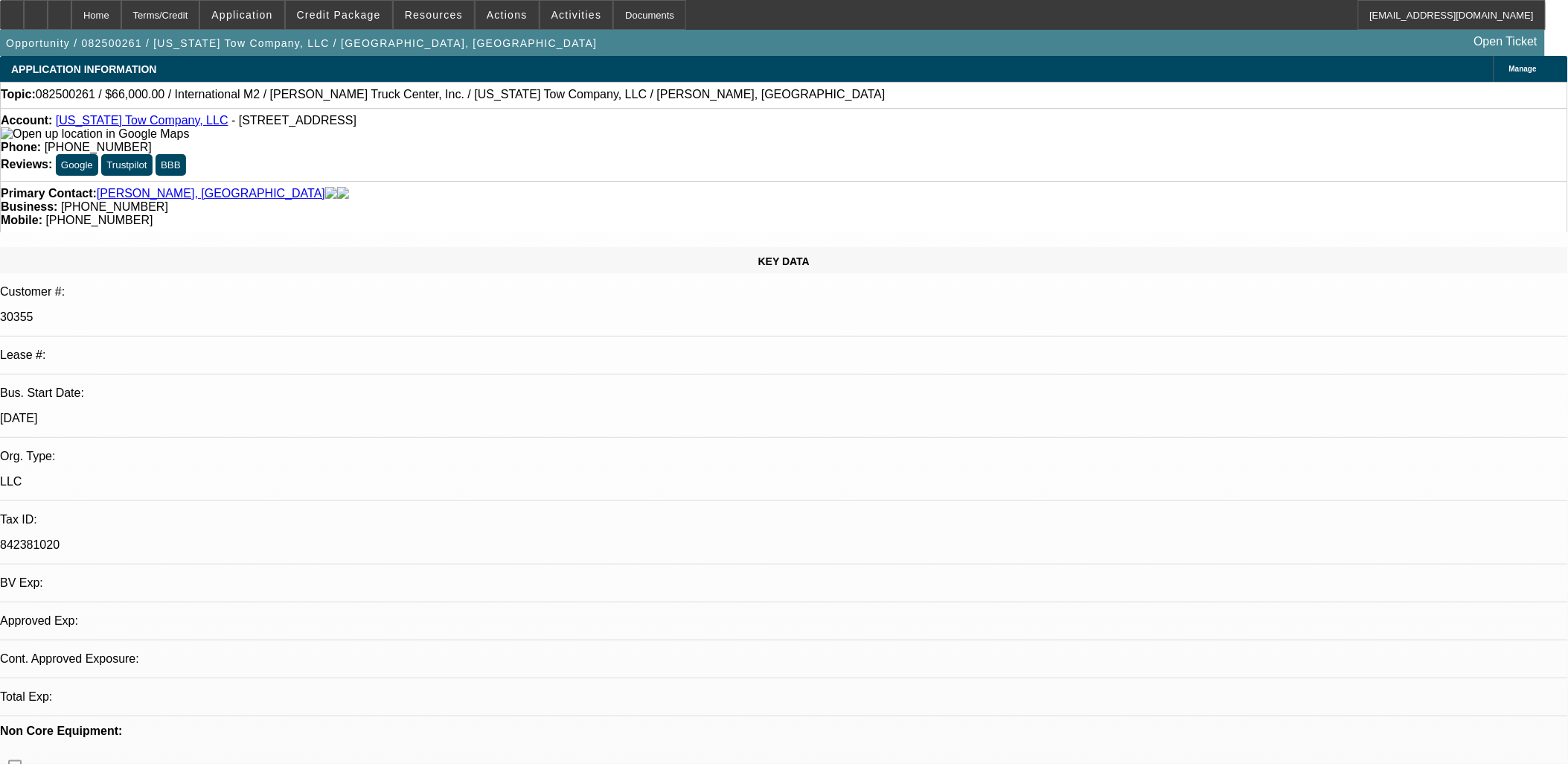
select select "0"
select select "1"
select select "2"
select select "6"
select select "1"
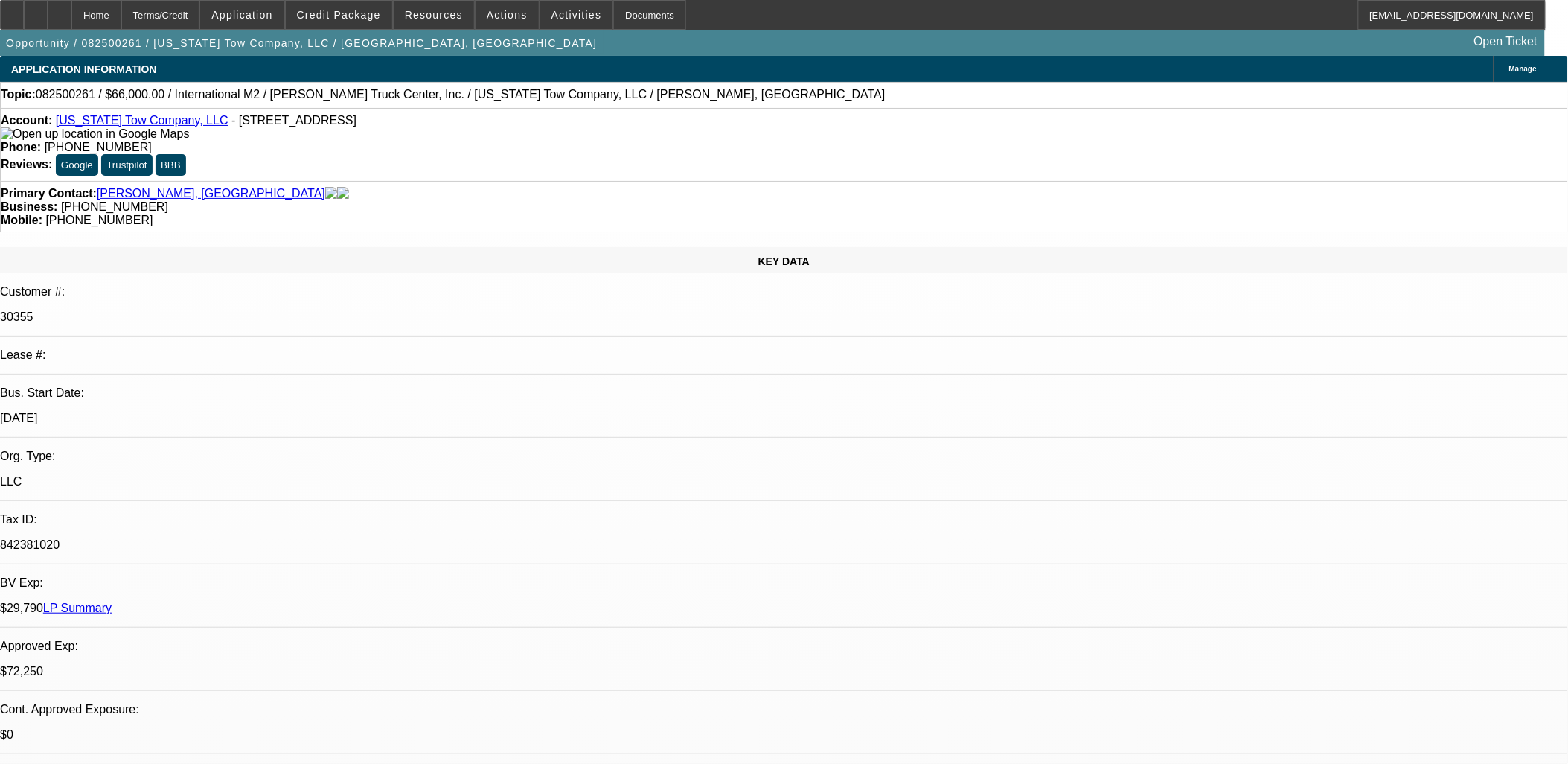
select select "2"
select select "6"
select select "1"
select select "2"
select select "6"
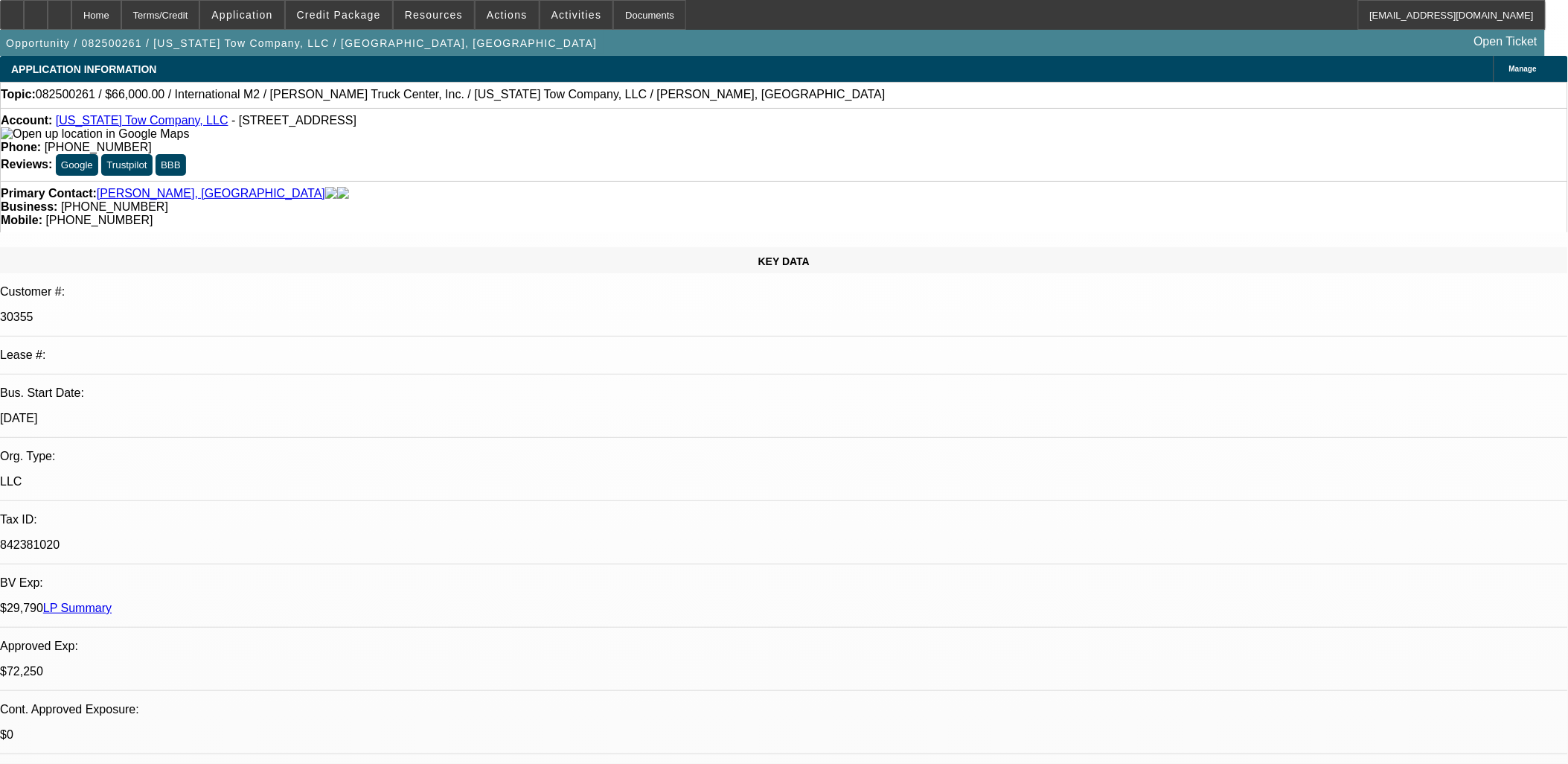
select select "1"
select select "2"
select select "6"
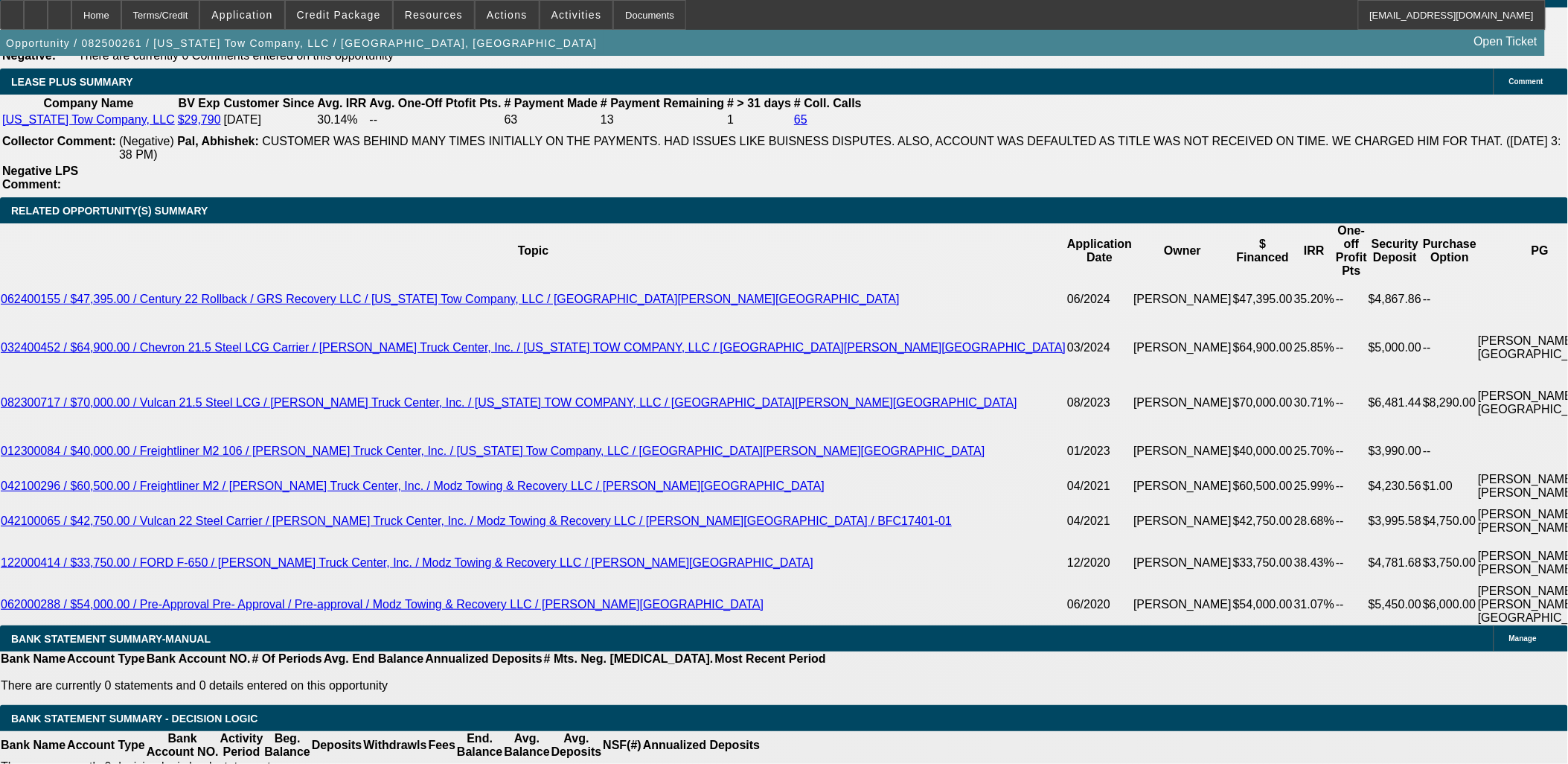
scroll to position [2564, 0]
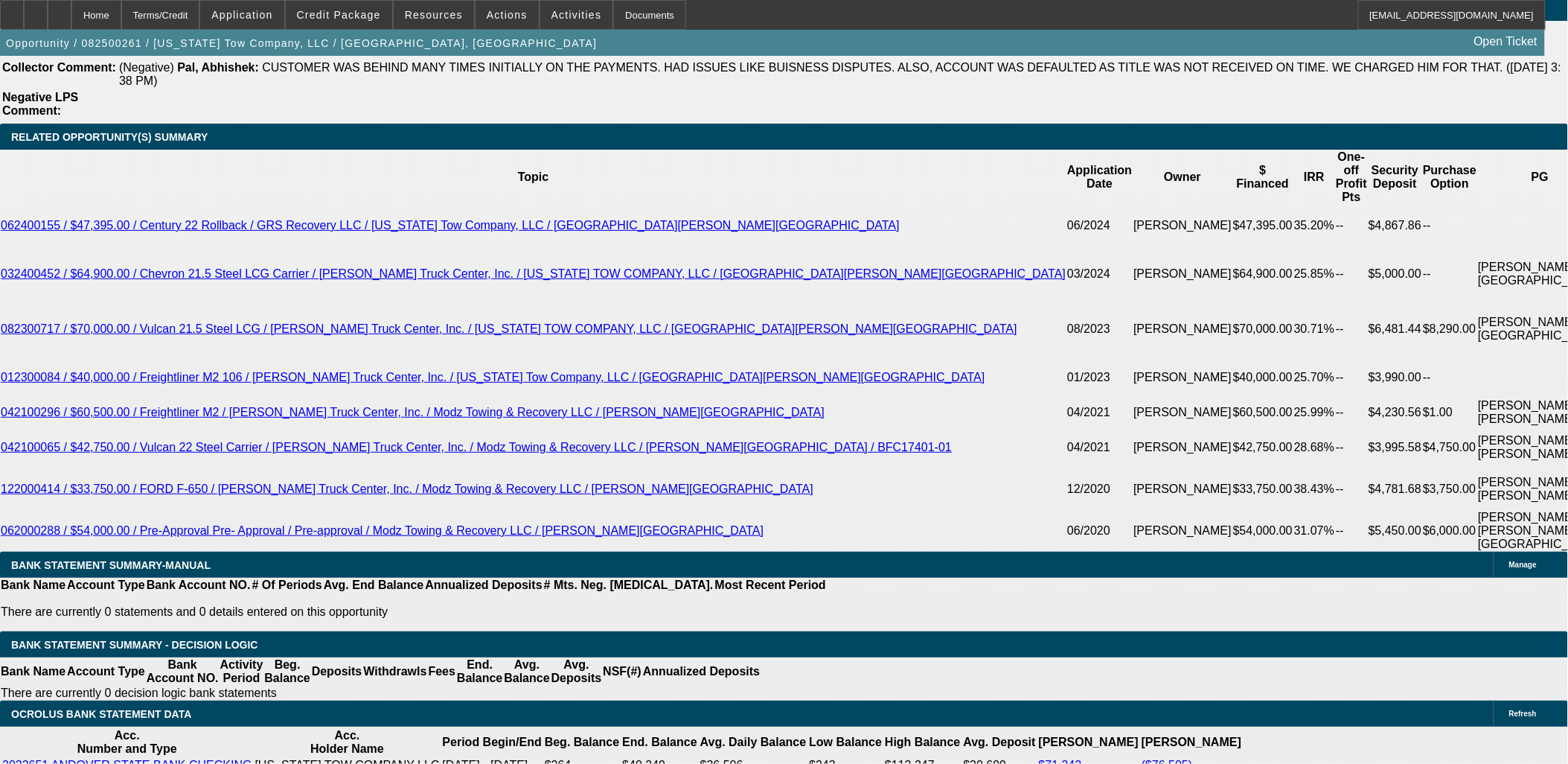
drag, startPoint x: 370, startPoint y: 406, endPoint x: 380, endPoint y: 403, distance: 10.4
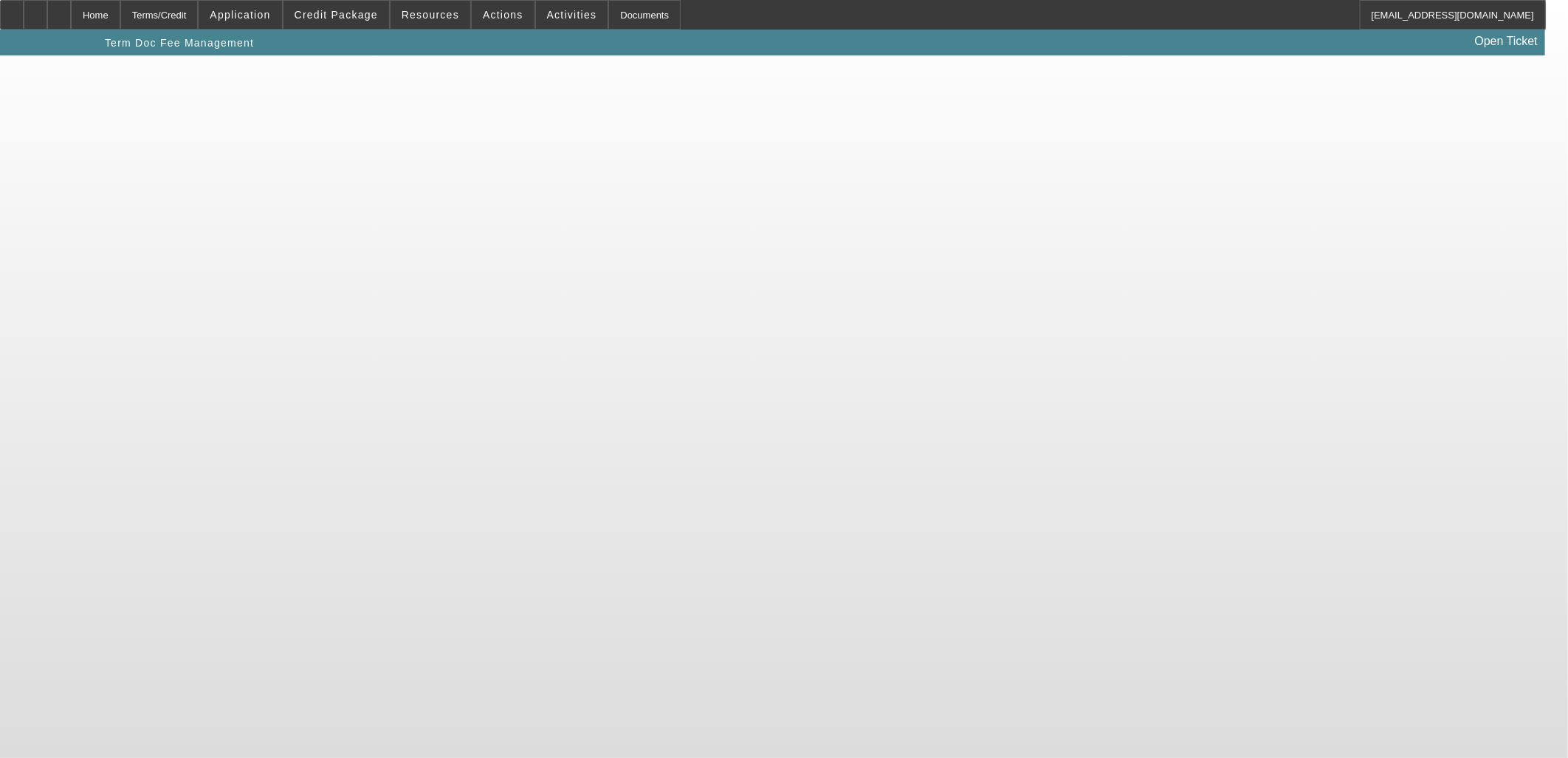
click at [372, 409] on body "Home Terms/Credit Application Credit Package Resources Actions Activities Docum…" at bounding box center [784, 379] width 1568 height 758
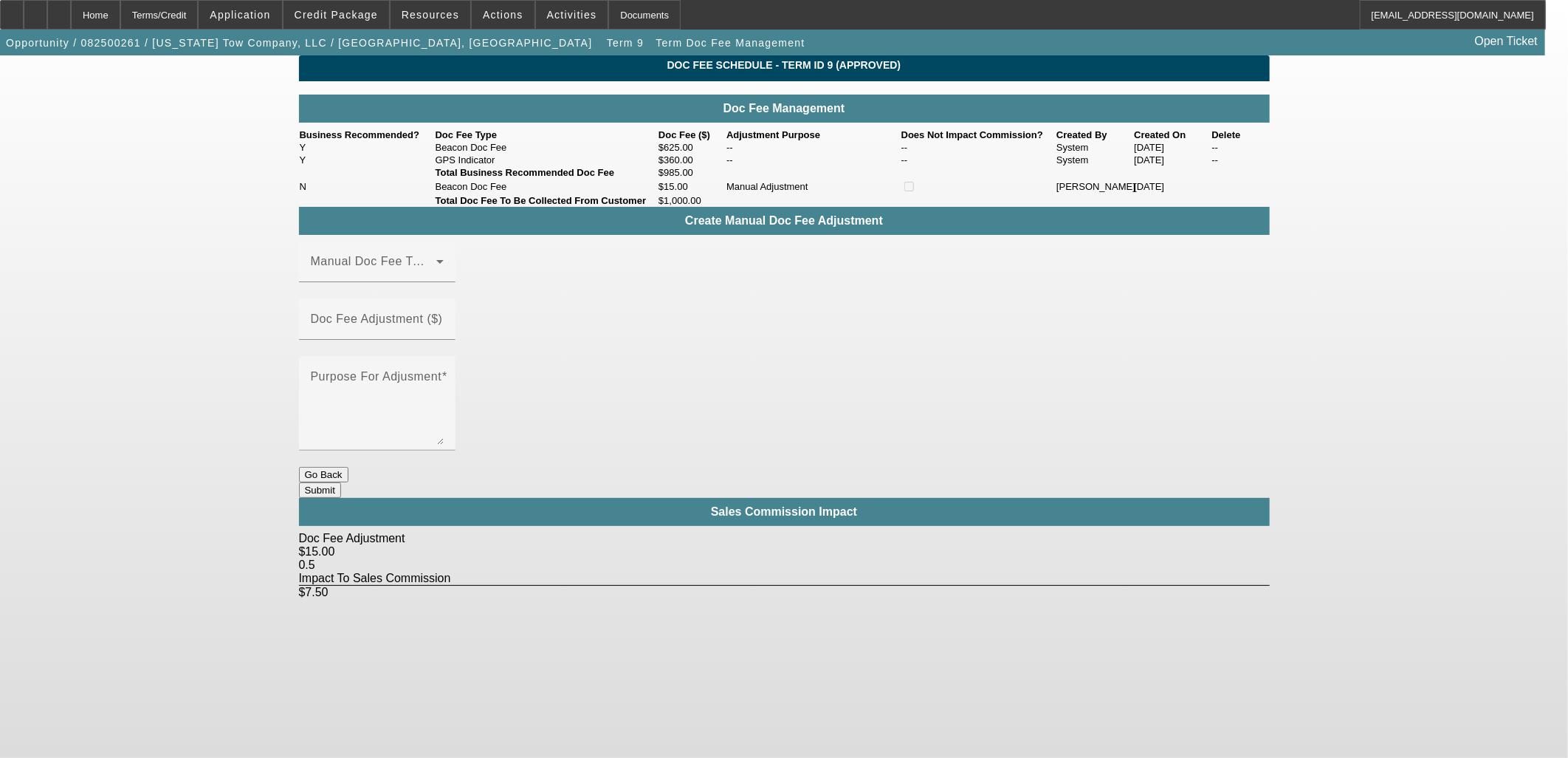
click at [348, 467] on button "Go Back" at bounding box center [323, 475] width 49 height 16
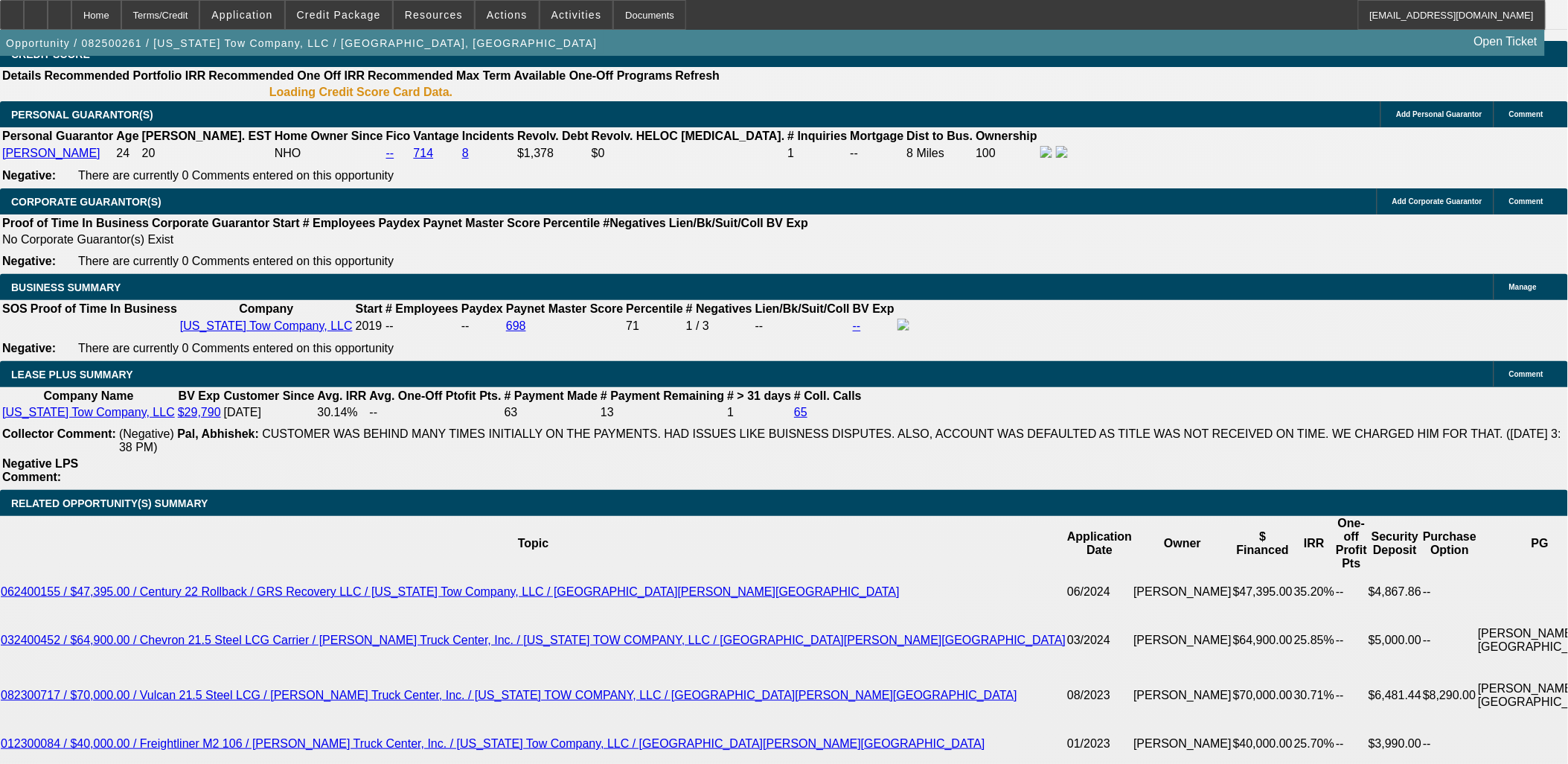
select select "0"
select select "2"
select select "0"
select select "6"
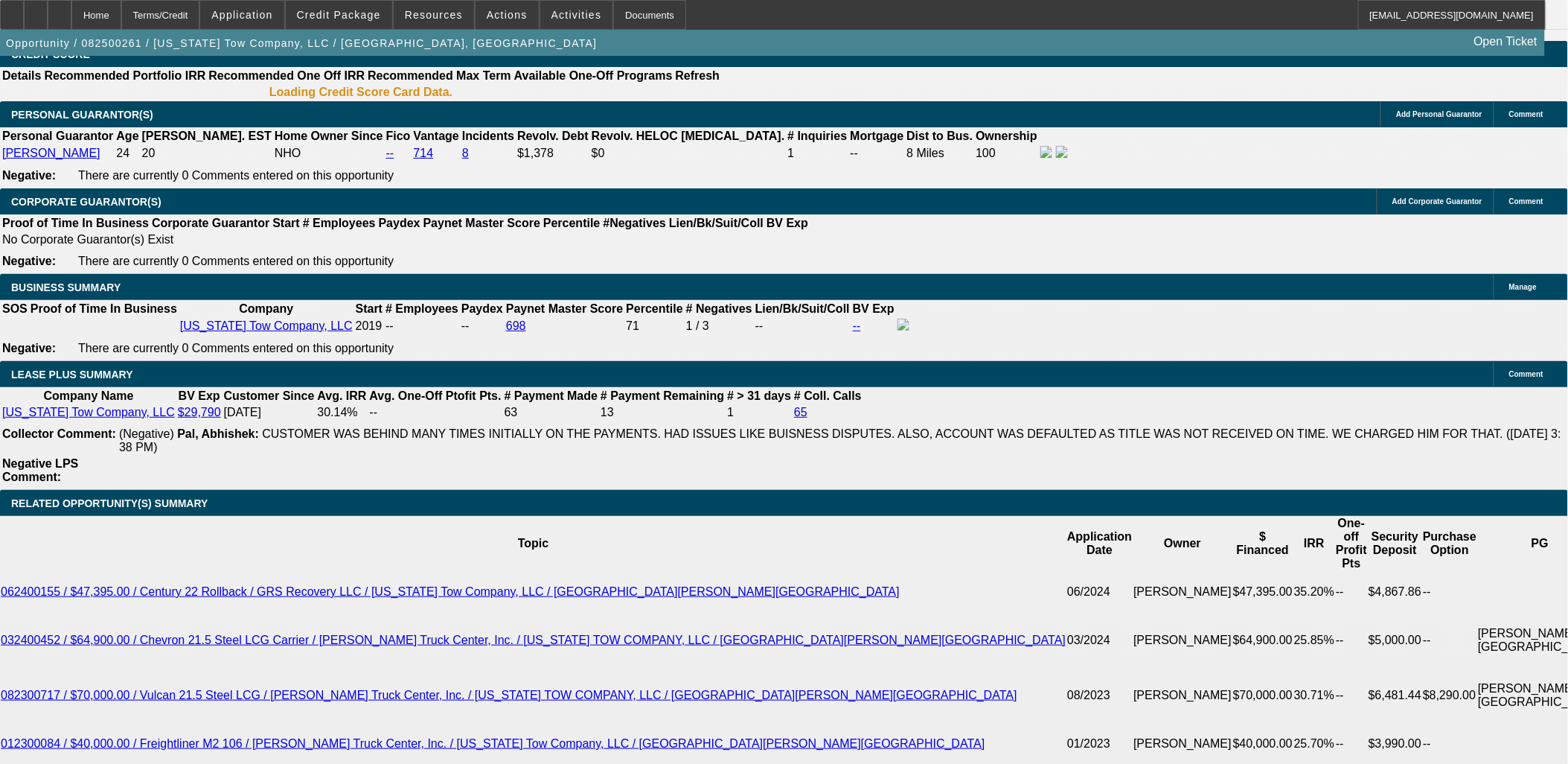
select select "0"
select select "2"
select select "0"
select select "6"
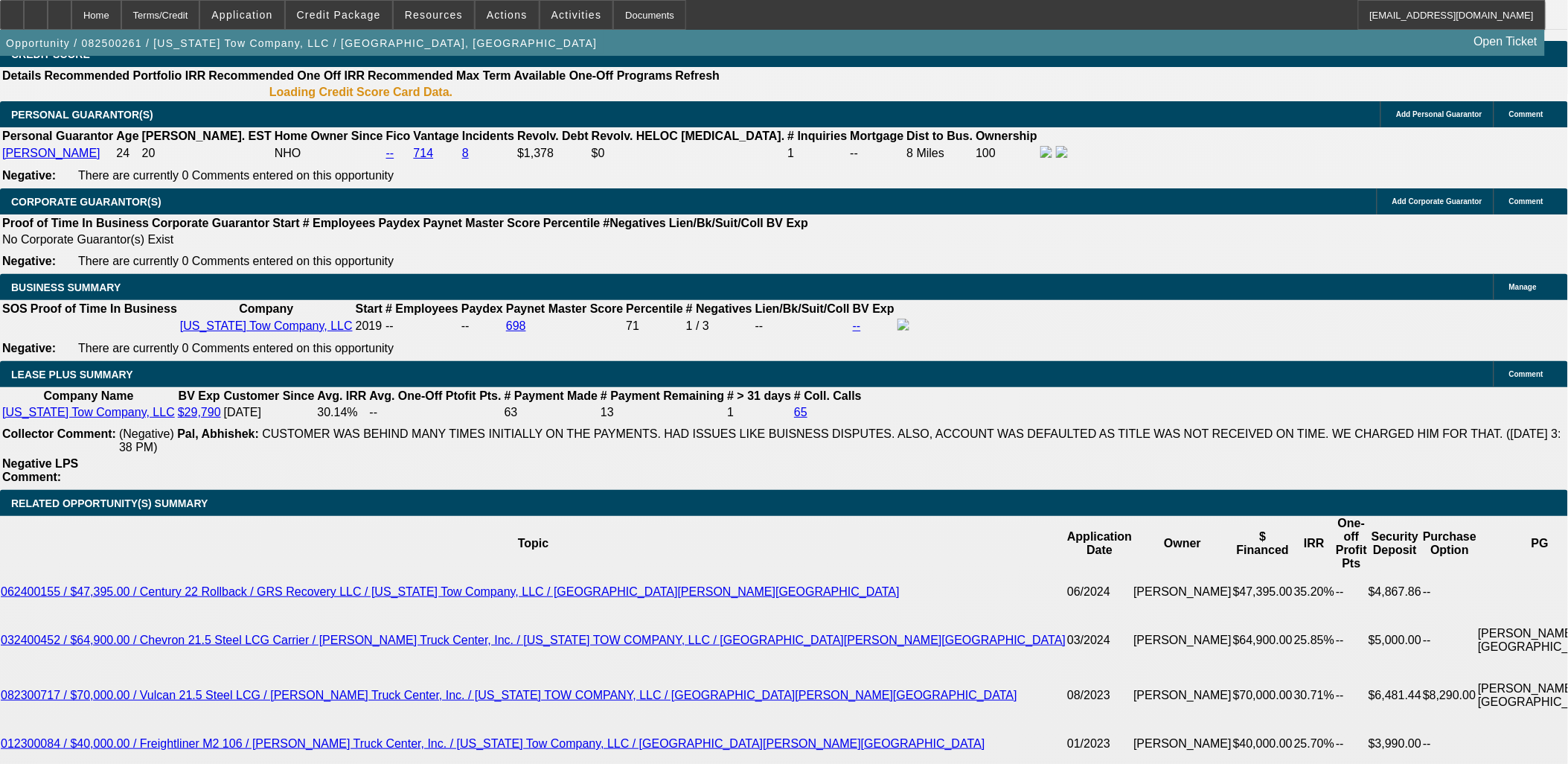
select select "0"
select select "2"
select select "0"
select select "6"
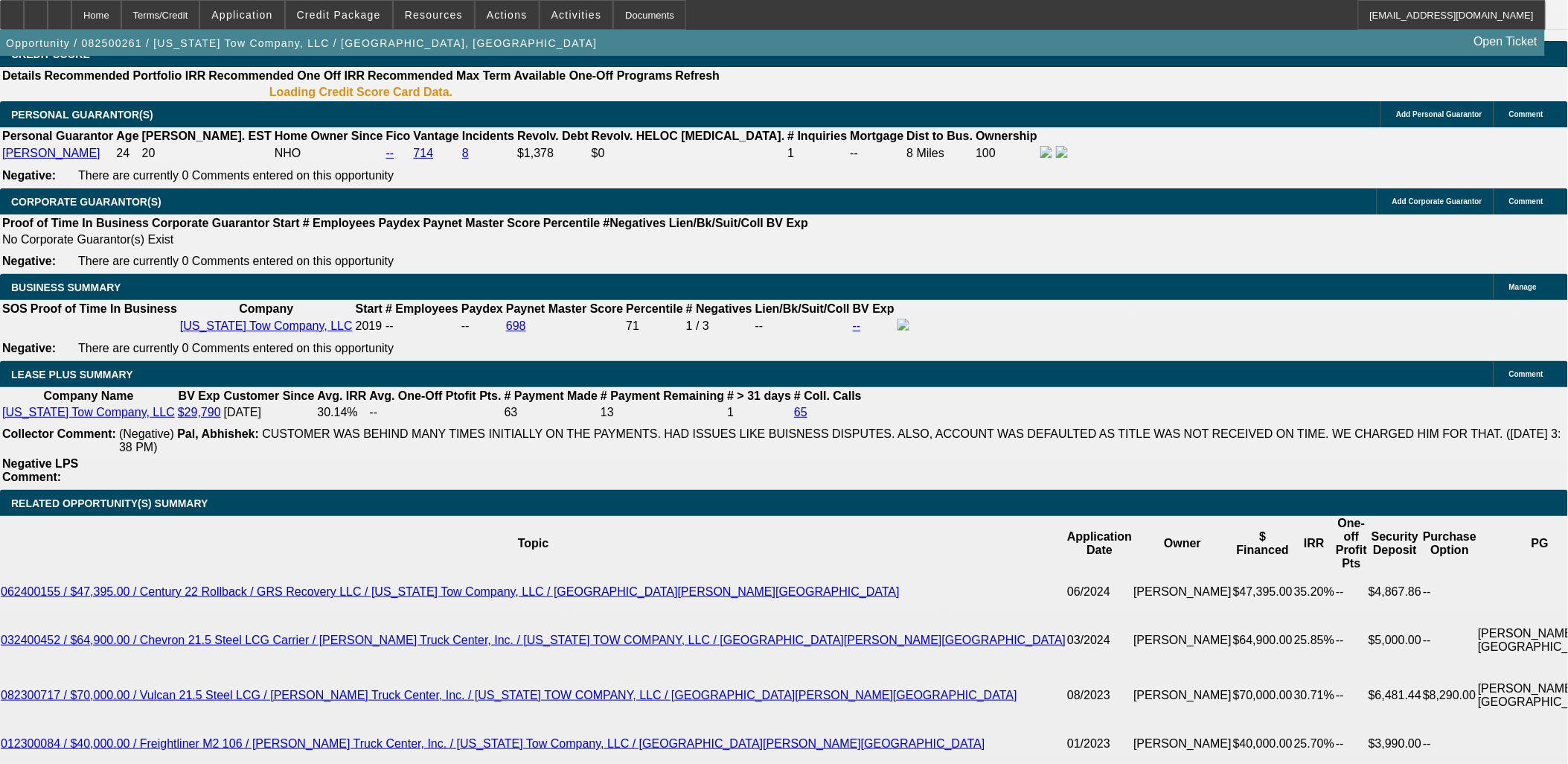
select select "0"
select select "2"
select select "0"
select select "6"
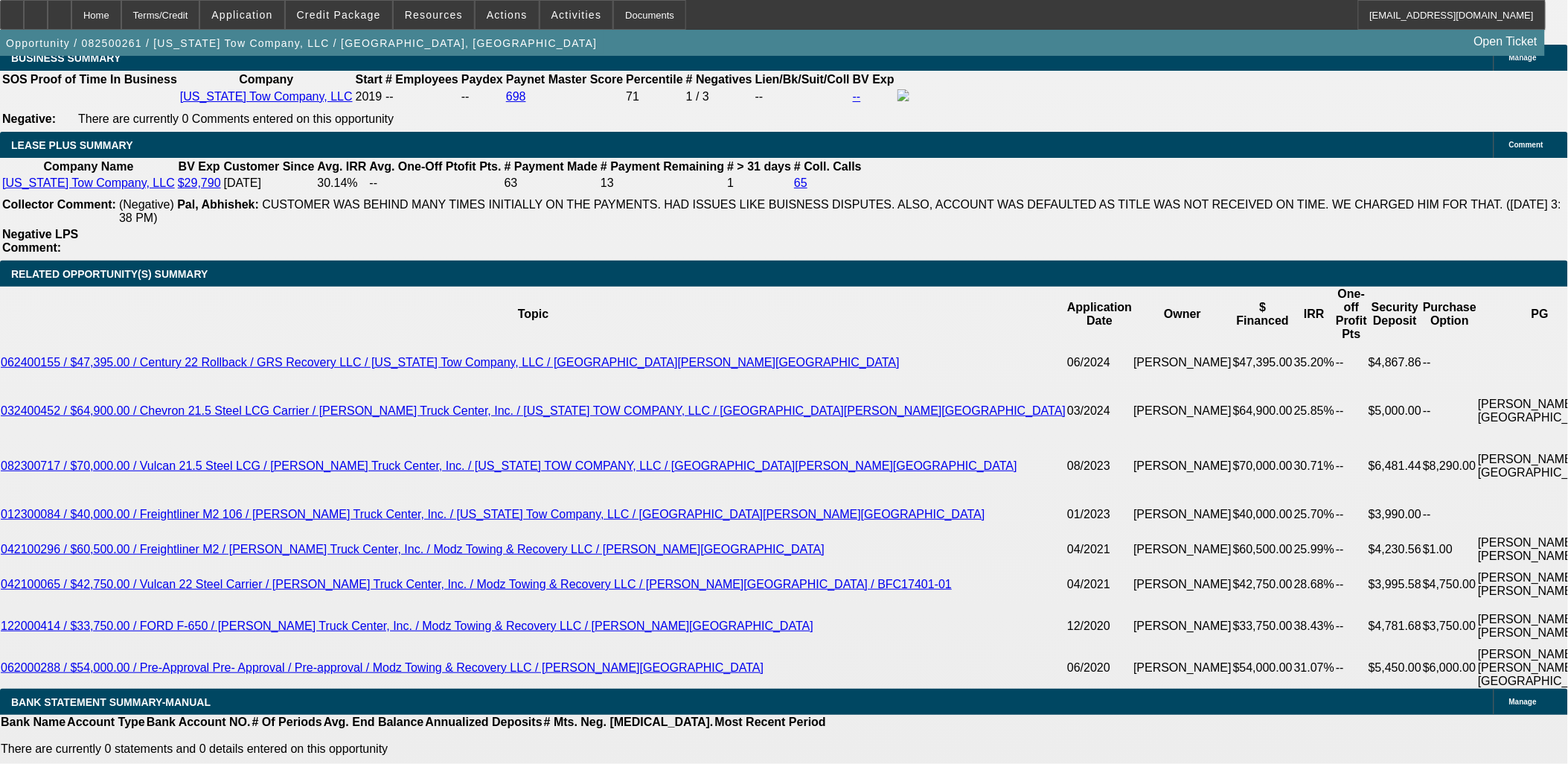
scroll to position [2334, 0]
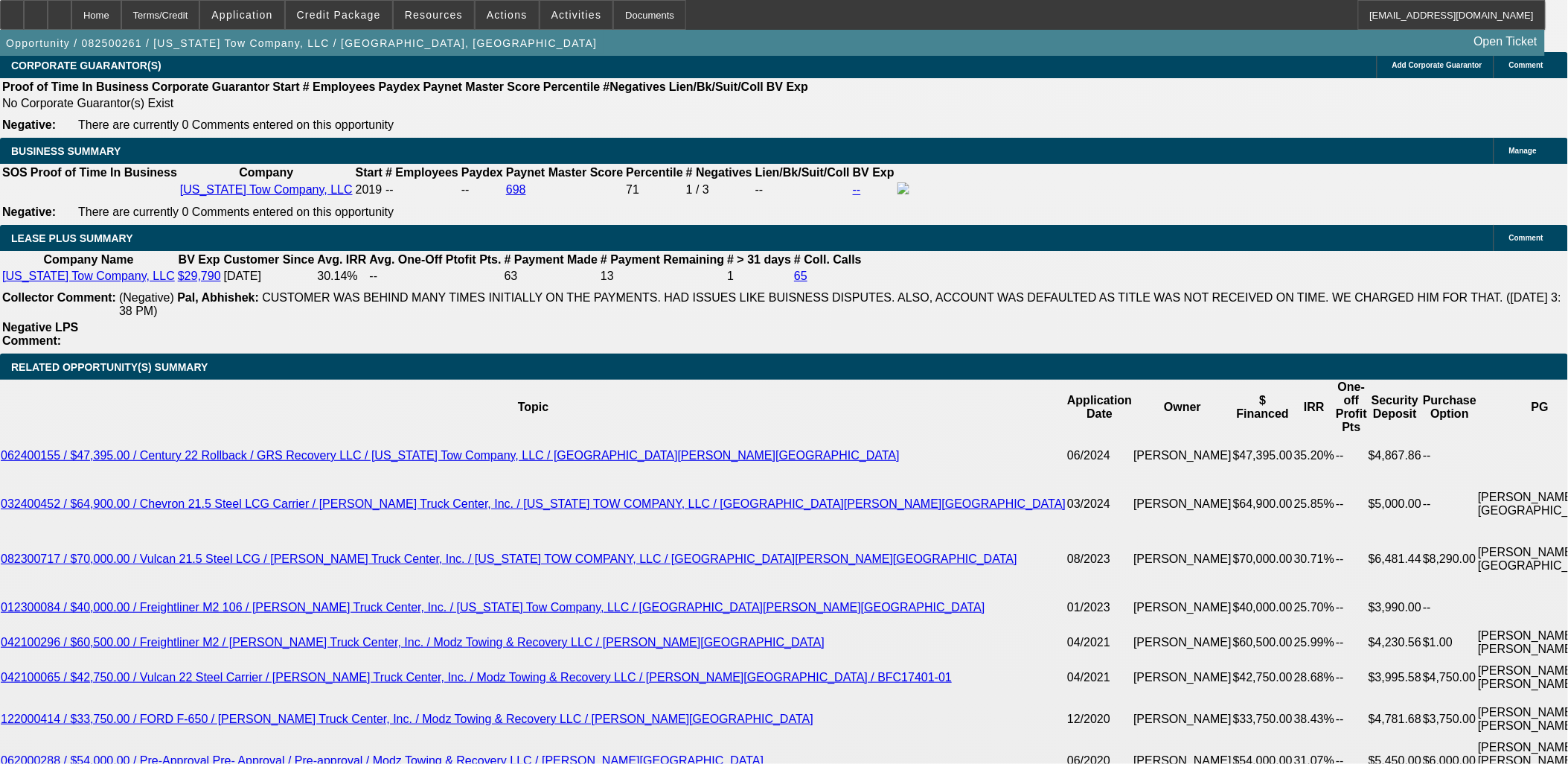
select select "0.15"
select select "2"
select select "0"
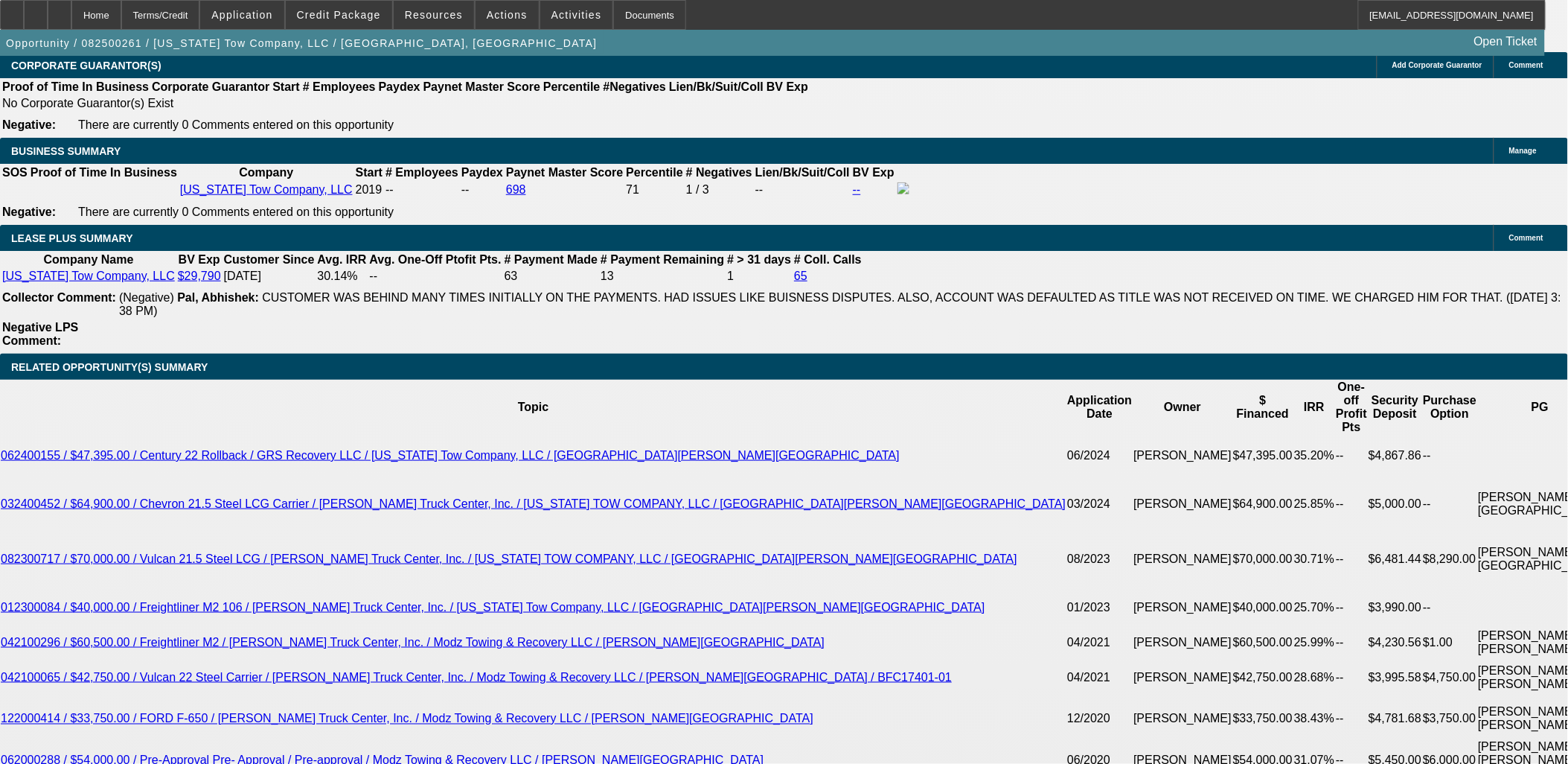
select select "6"
select select "0.15"
select select "2"
select select "0"
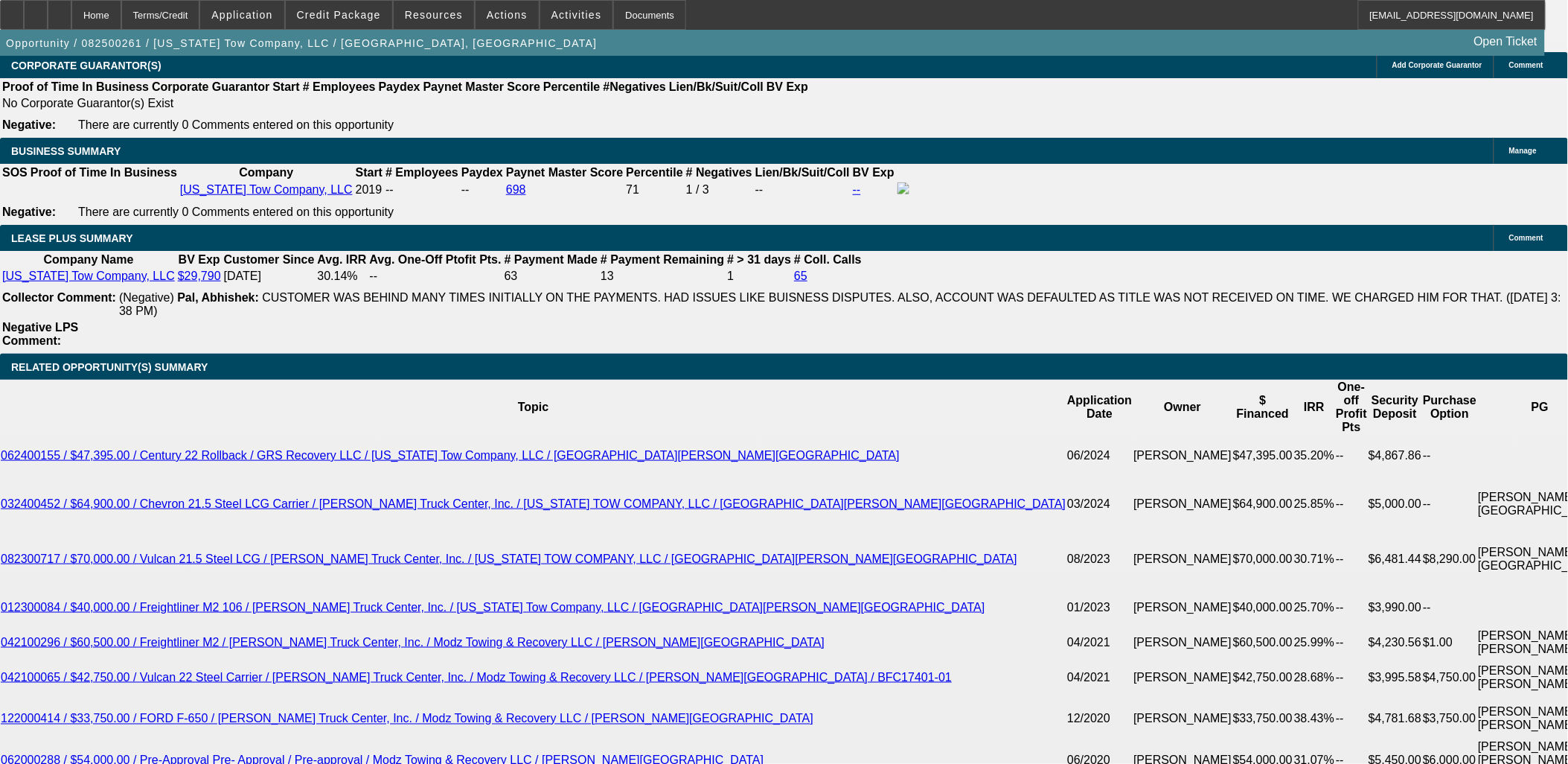
select select "6"
select select "0.15"
select select "0"
select select "6"
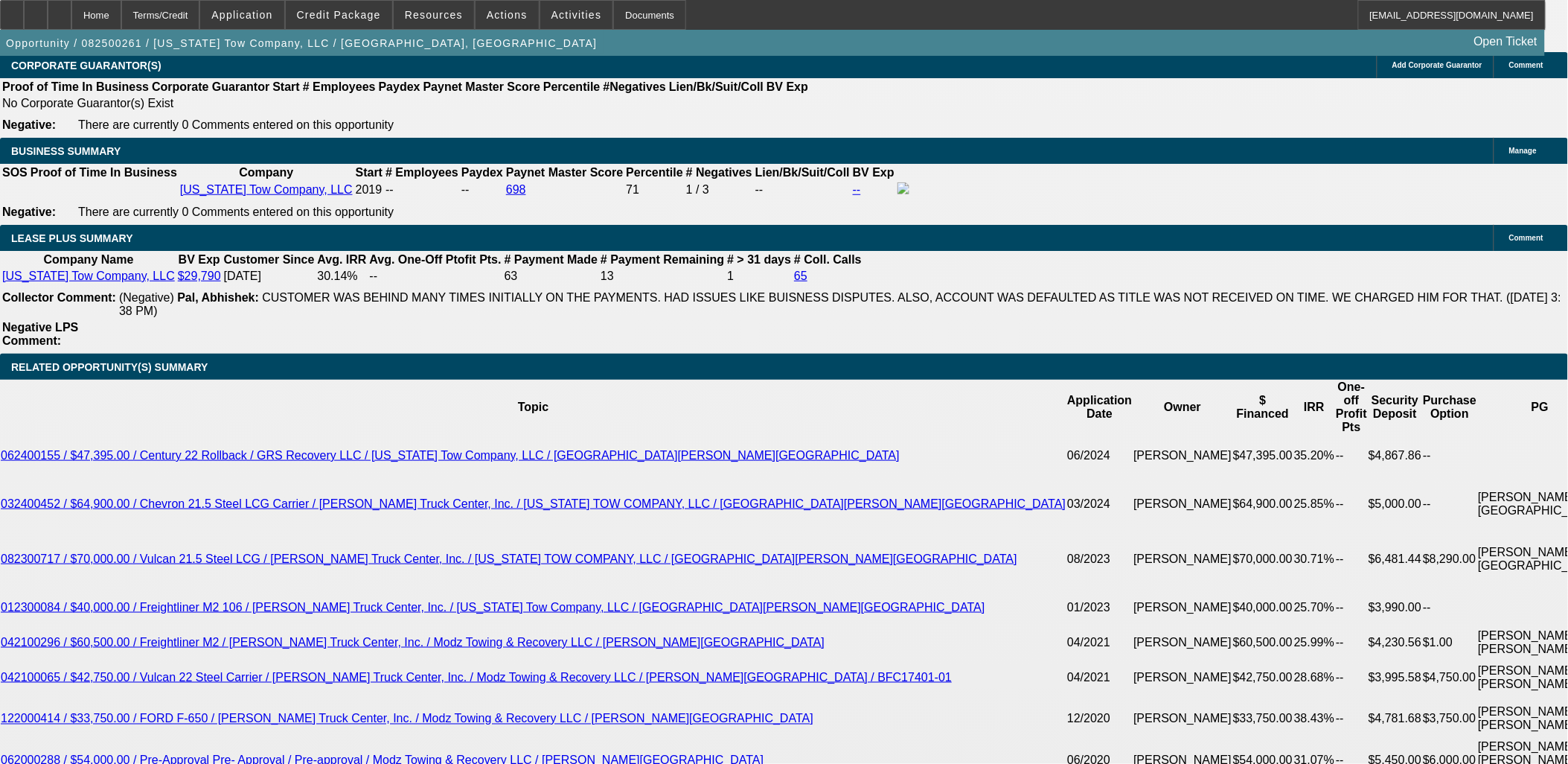
select select "0"
select select "6"
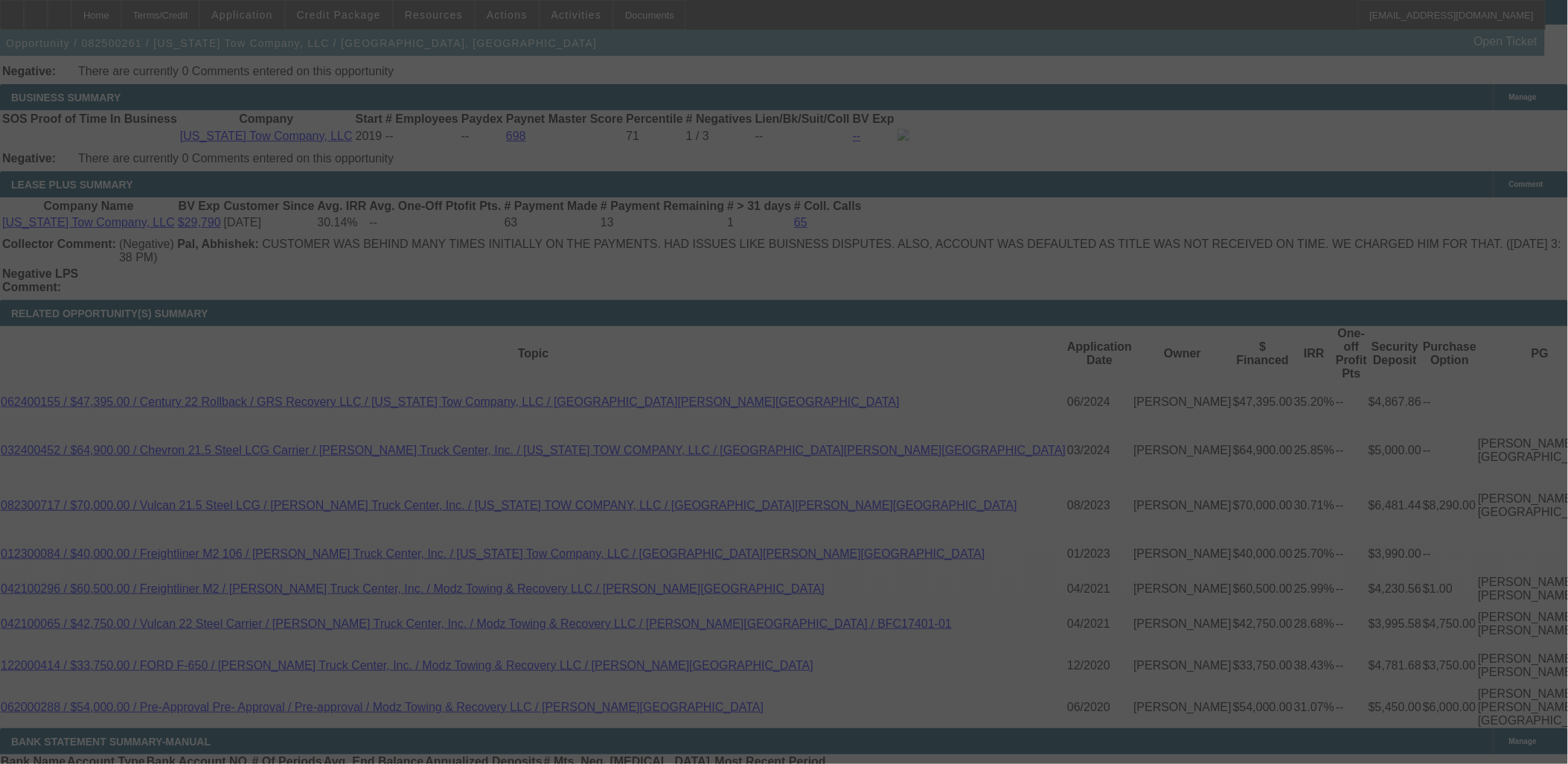
scroll to position [2417, 0]
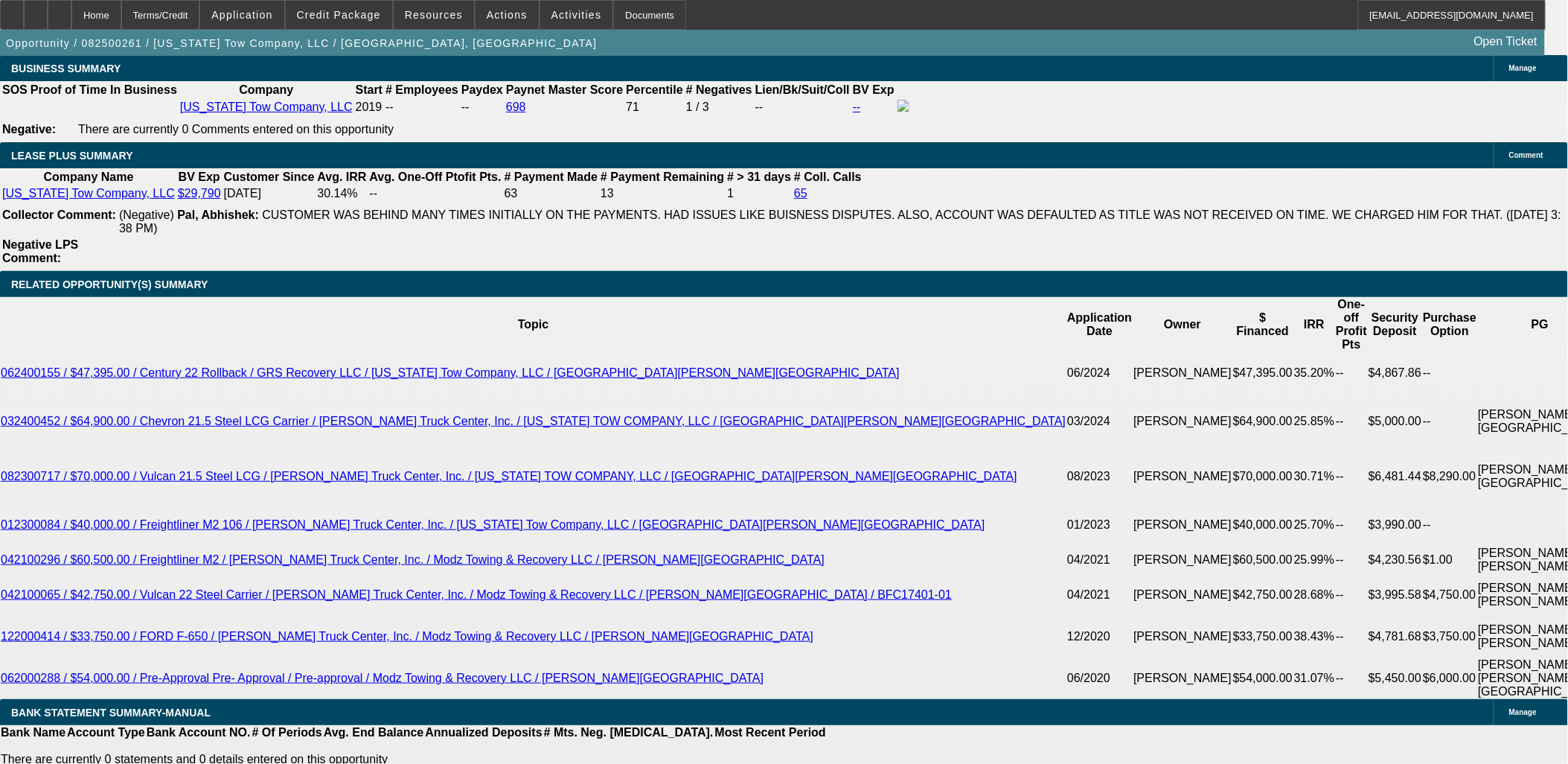
select select "0"
select select "2"
select select "0"
select select "6"
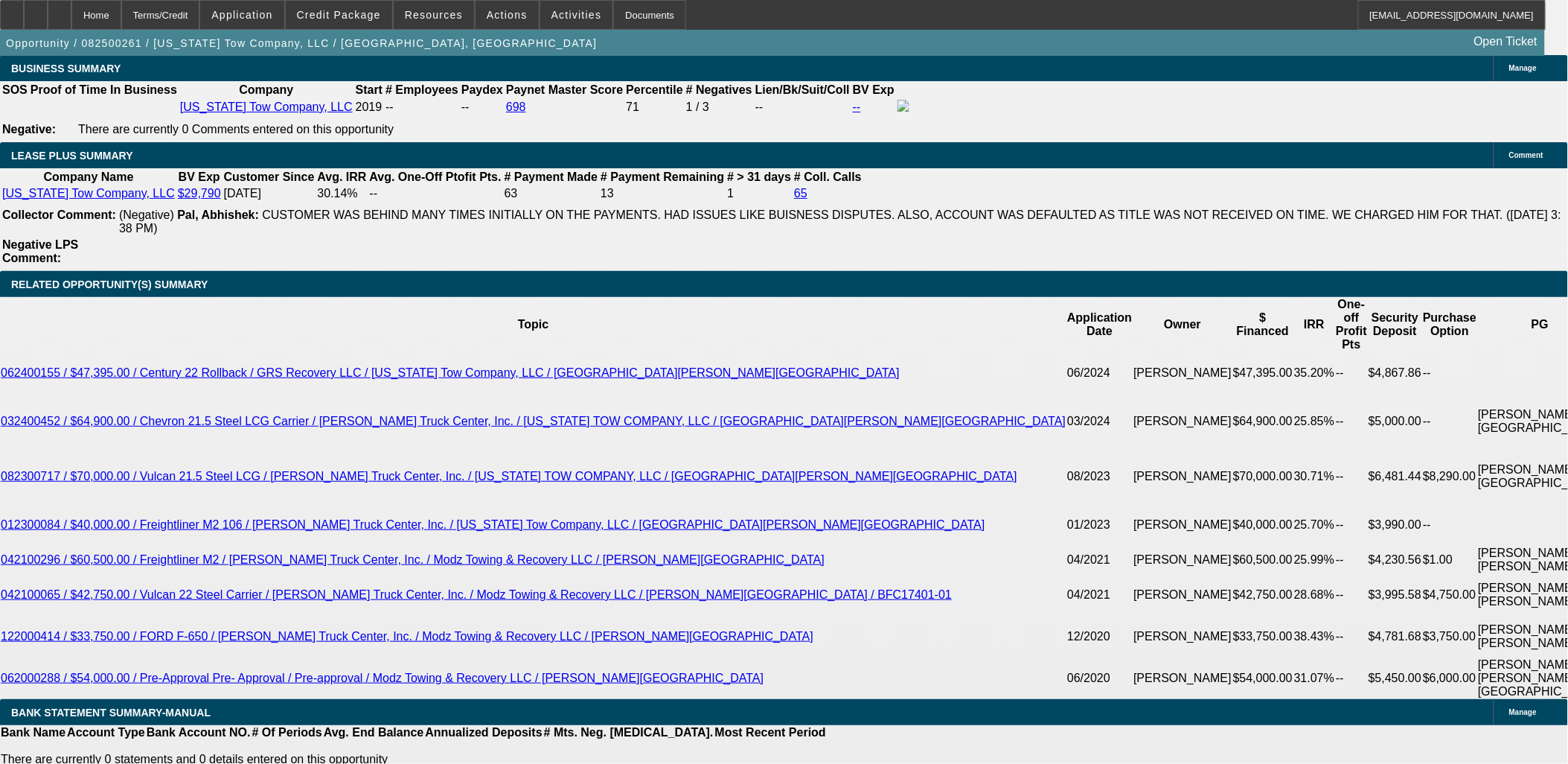
select select "0"
select select "2"
select select "0"
select select "6"
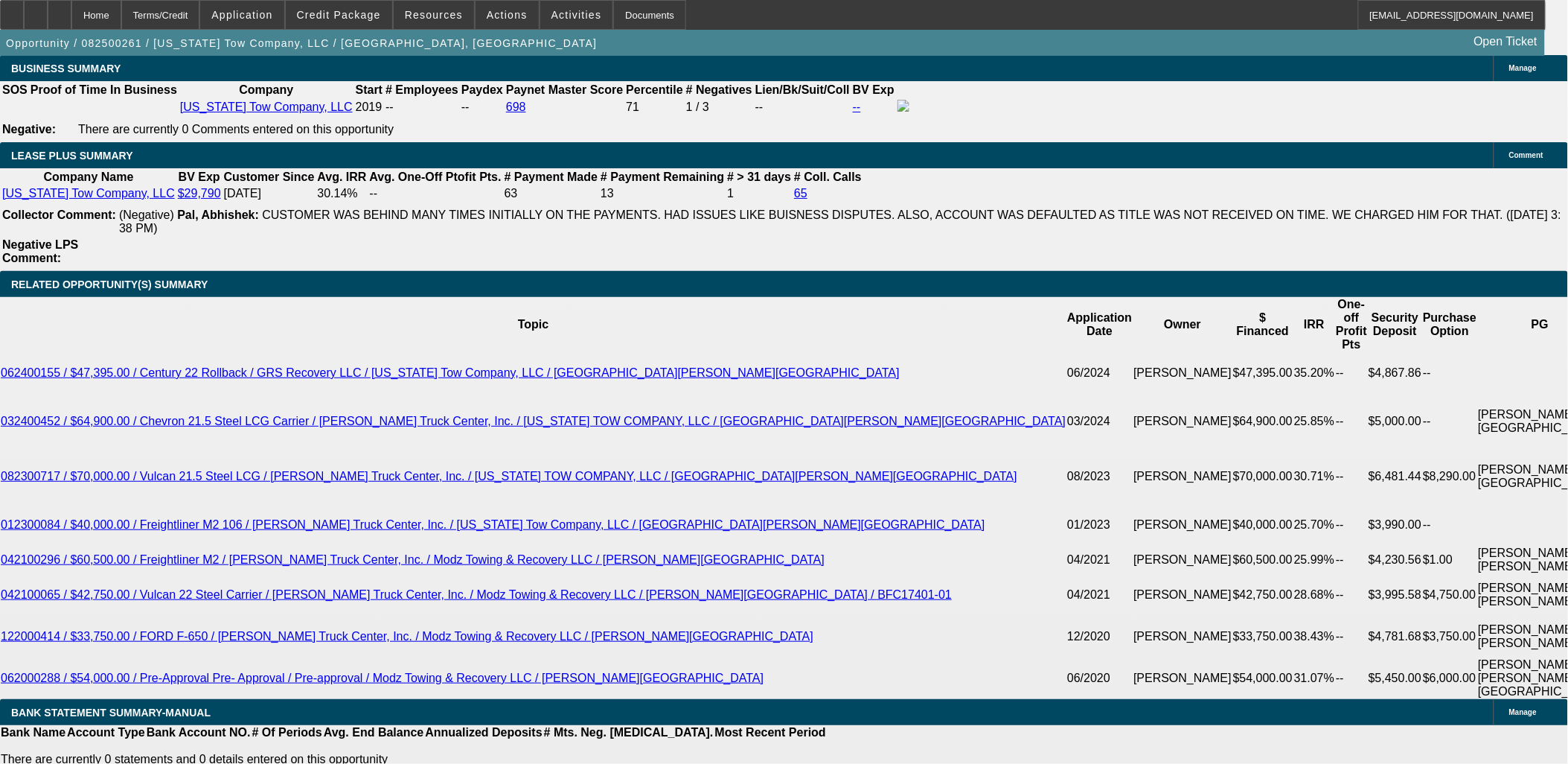
select select "0"
select select "2"
select select "0"
select select "6"
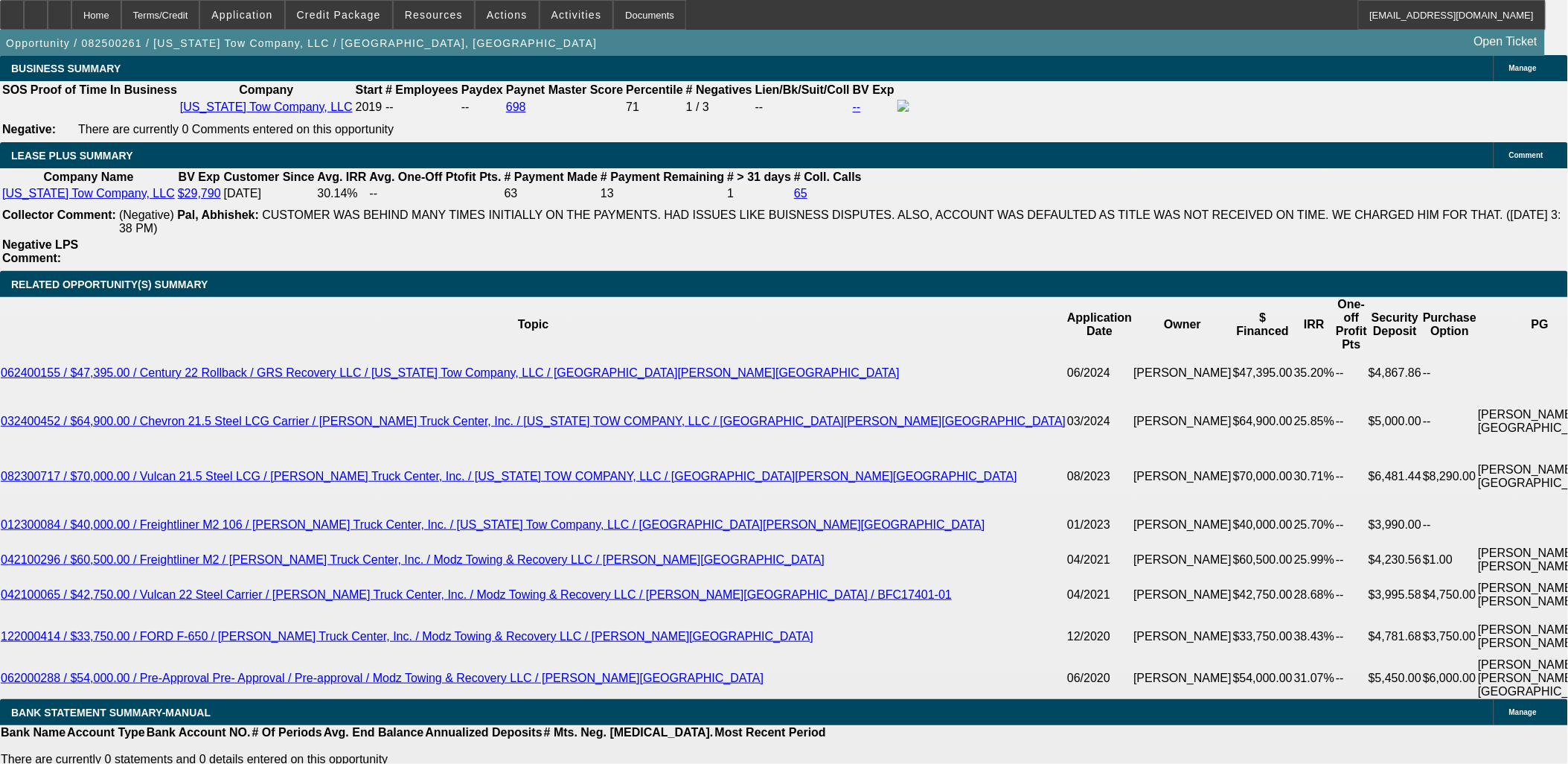
select select "0"
select select "2"
select select "0"
select select "6"
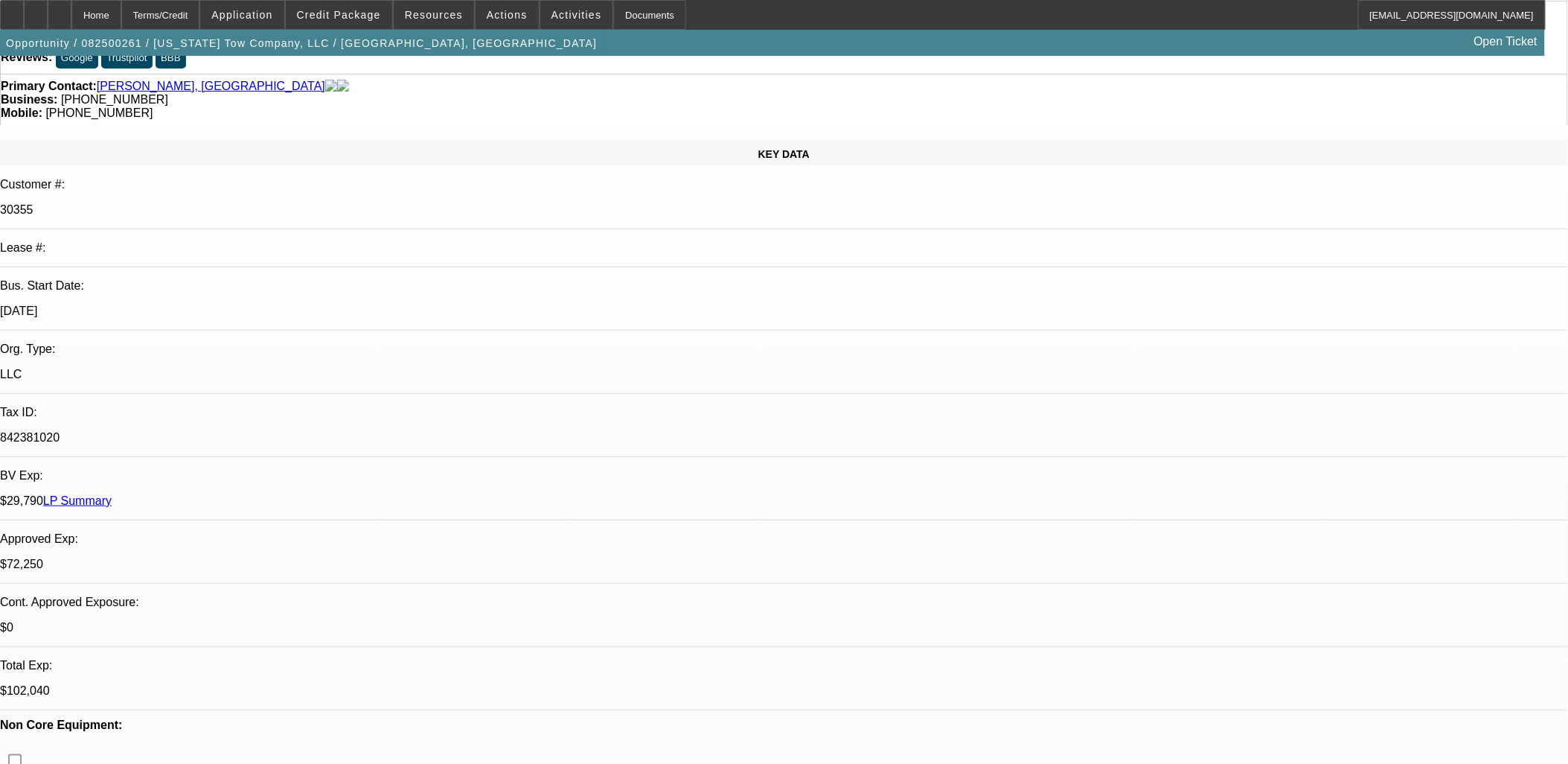
scroll to position [0, 0]
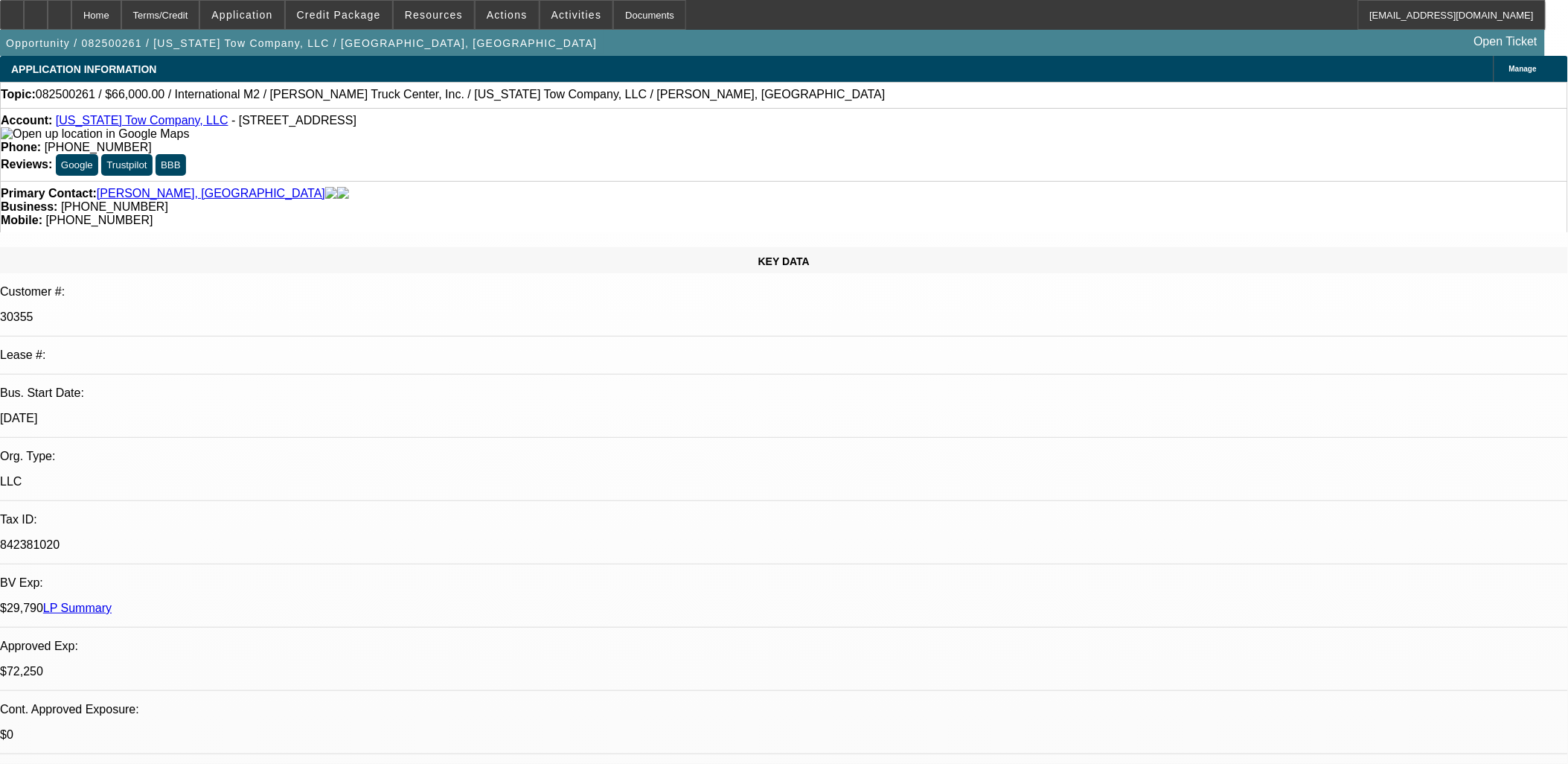
drag, startPoint x: 941, startPoint y: 398, endPoint x: 939, endPoint y: 368, distance: 30.1
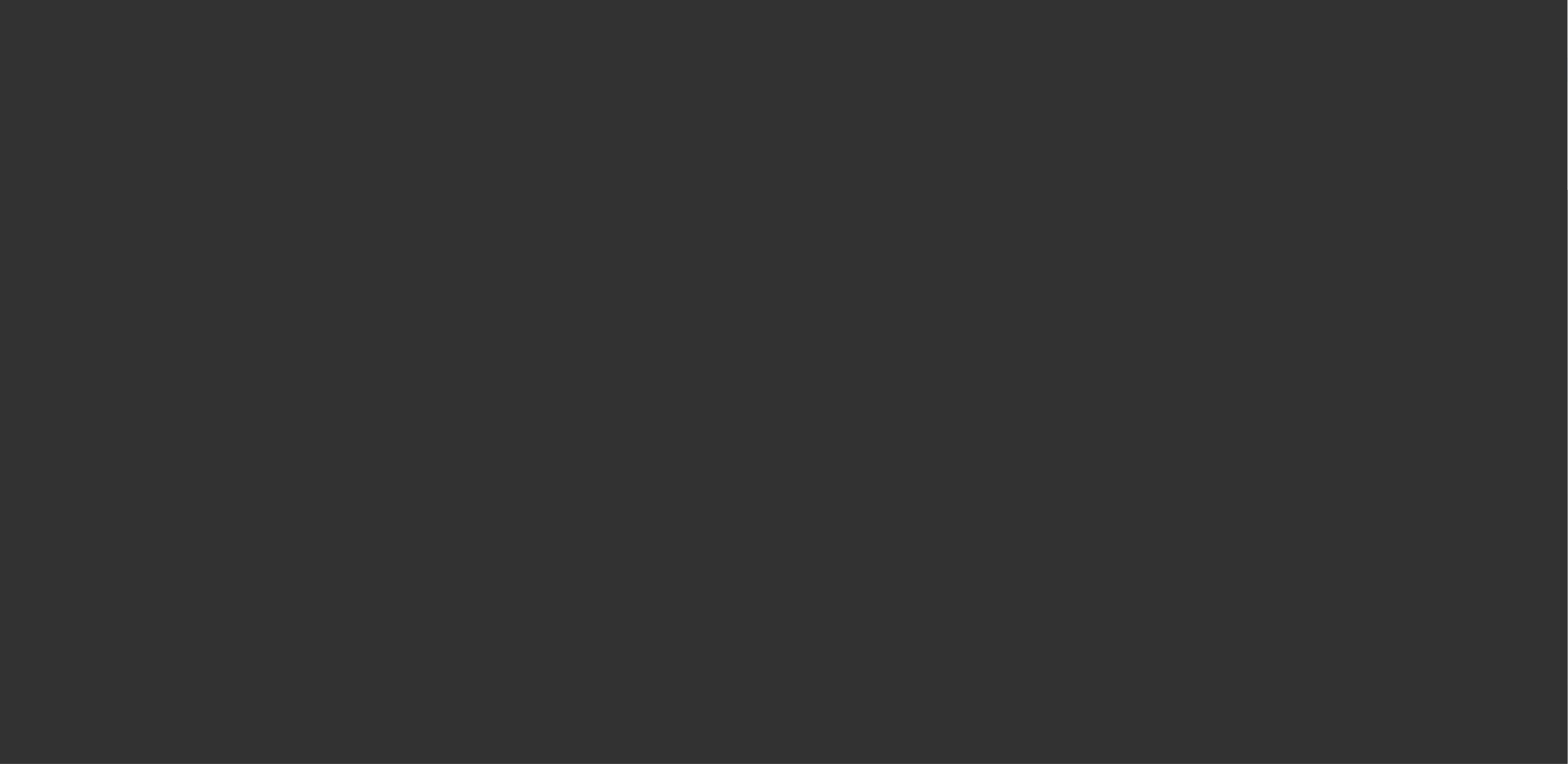
click at [763, 361] on span "Open calendar" at bounding box center [780, 342] width 36 height 36
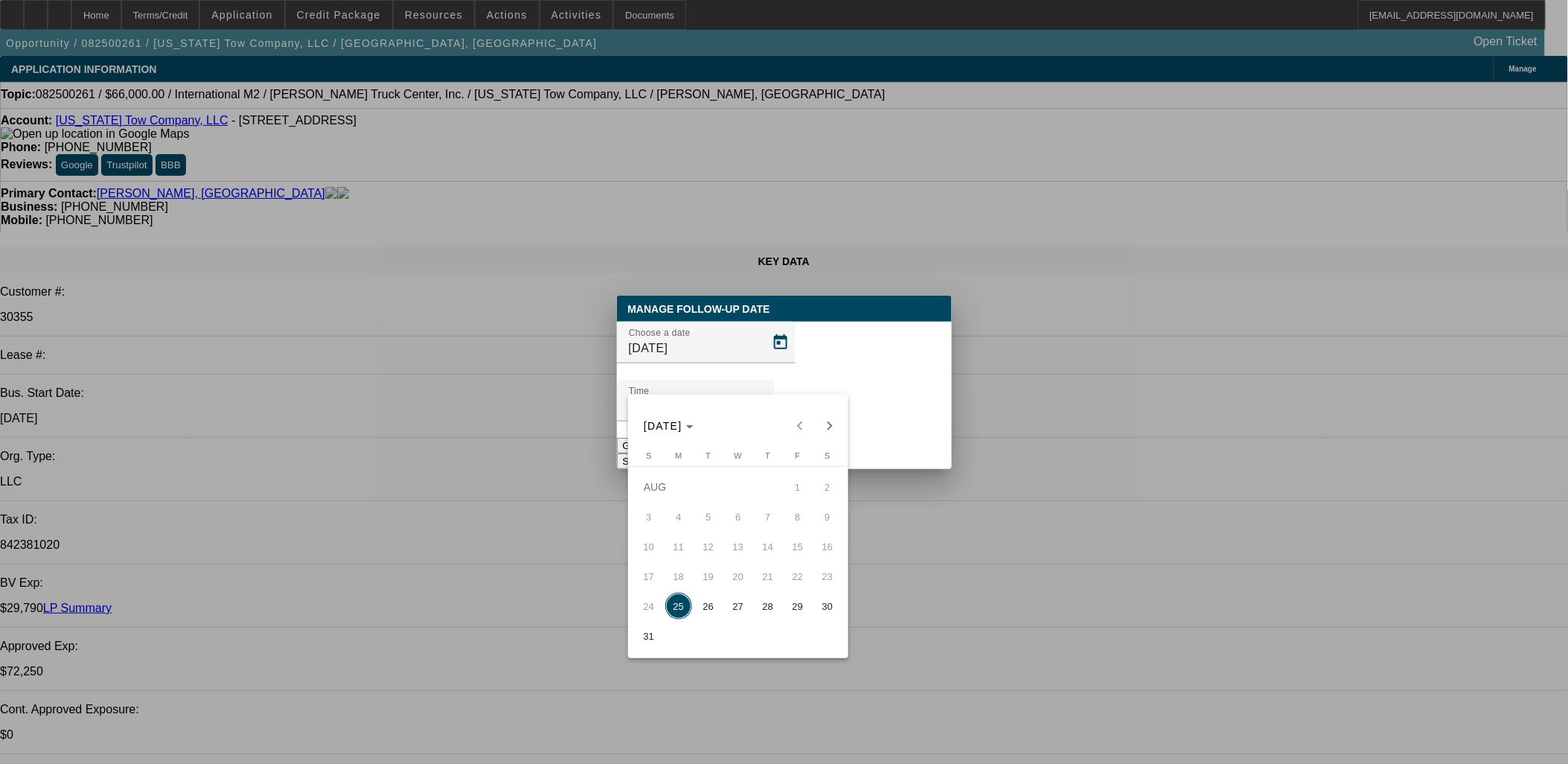
click at [709, 608] on span "26" at bounding box center [708, 606] width 27 height 27
type input "8/26/2025"
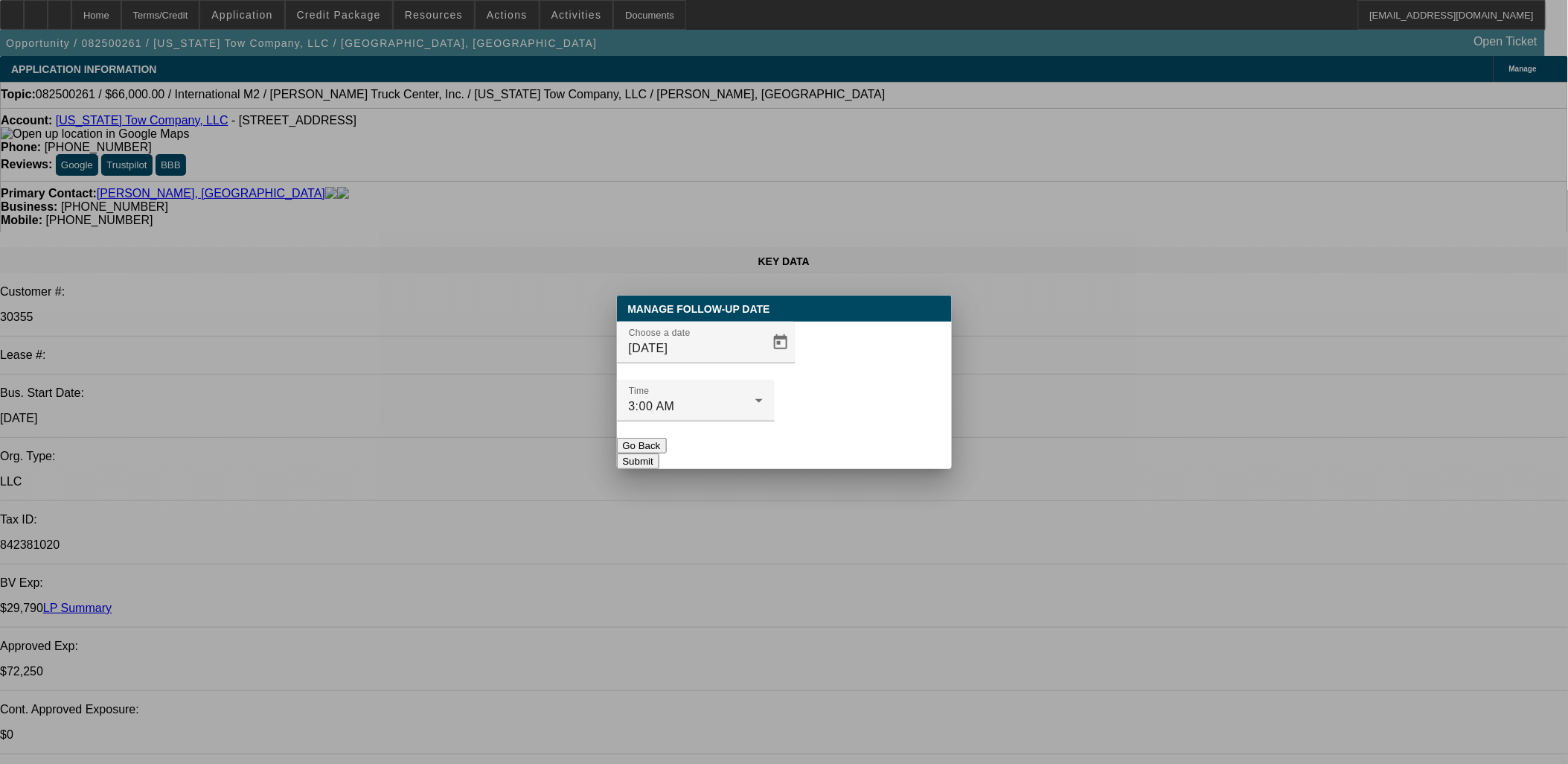
click at [659, 453] on button "Submit" at bounding box center [638, 461] width 43 height 16
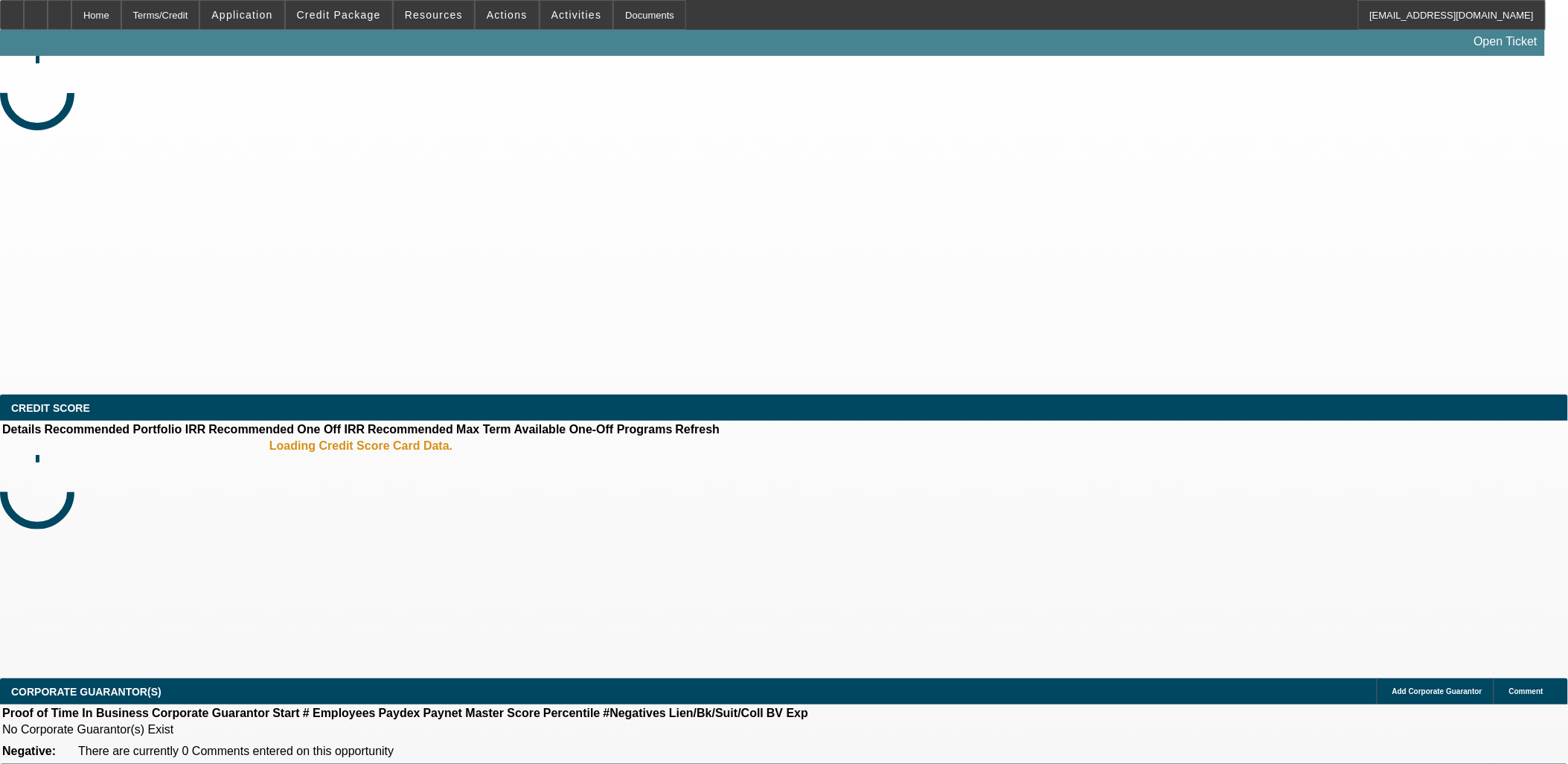
select select "0"
select select "0.1"
select select "0"
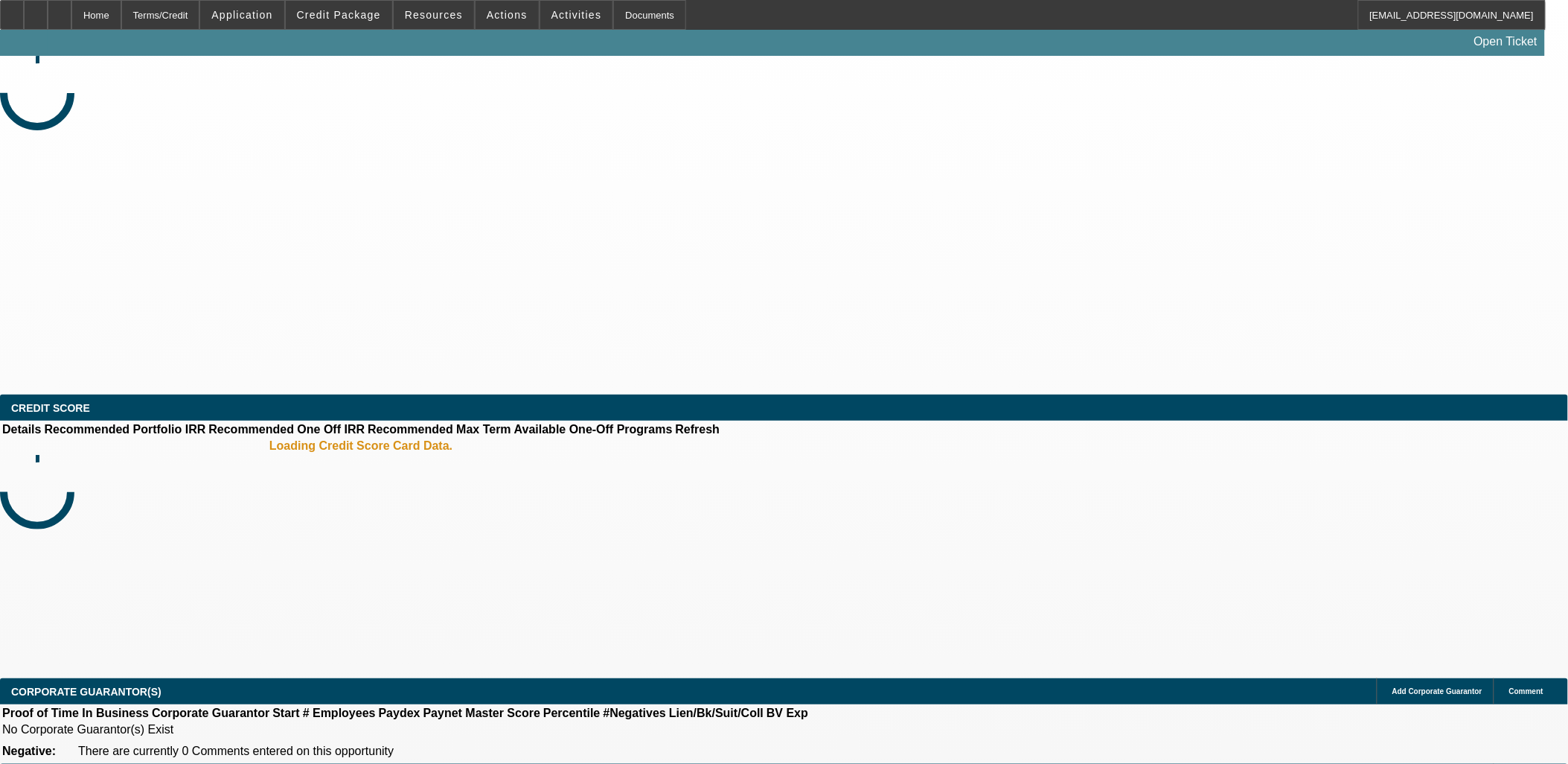
select select "0.1"
select select "0"
select select "0.1"
select select "0"
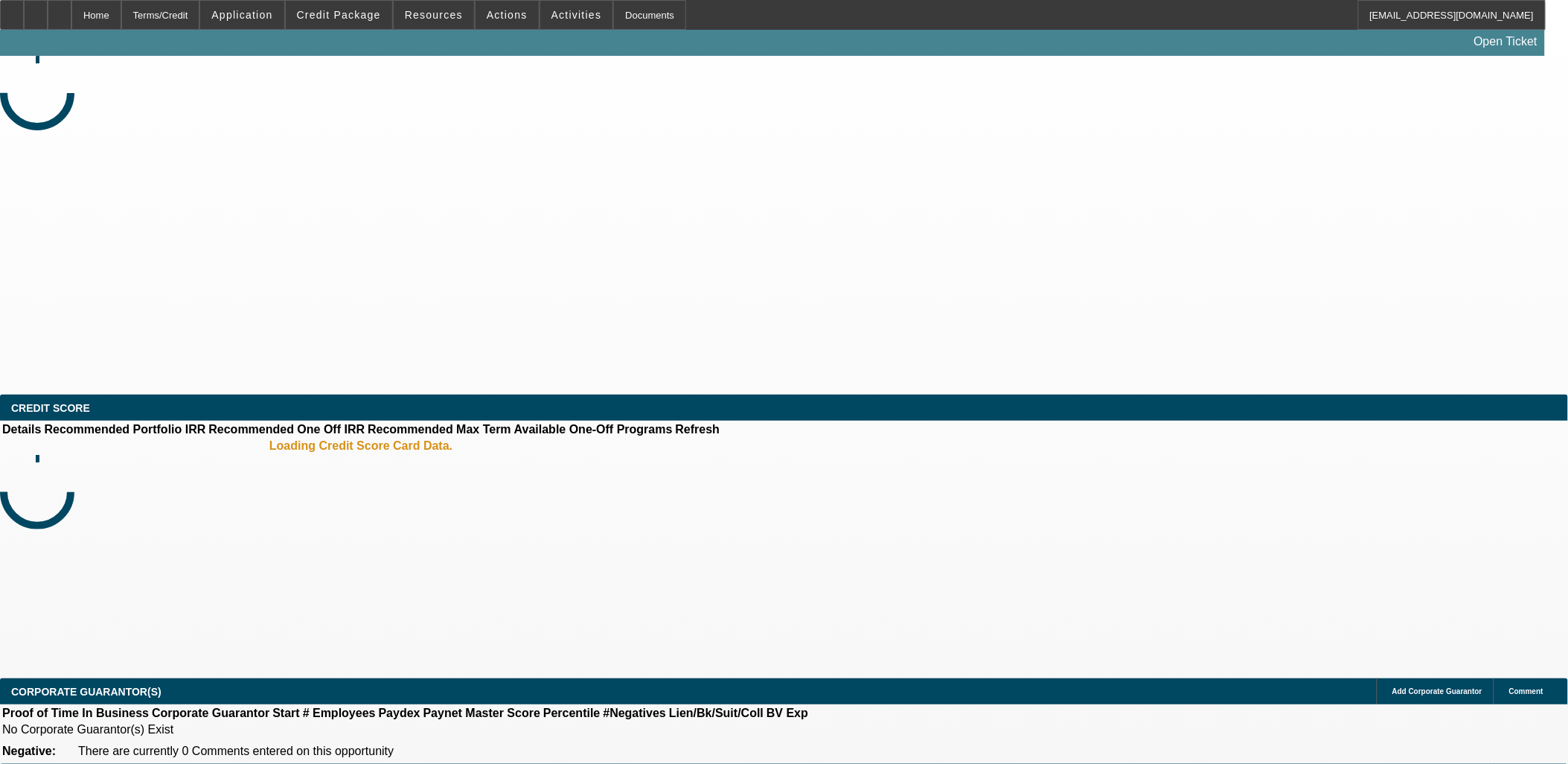
select select "0"
select select "0.1"
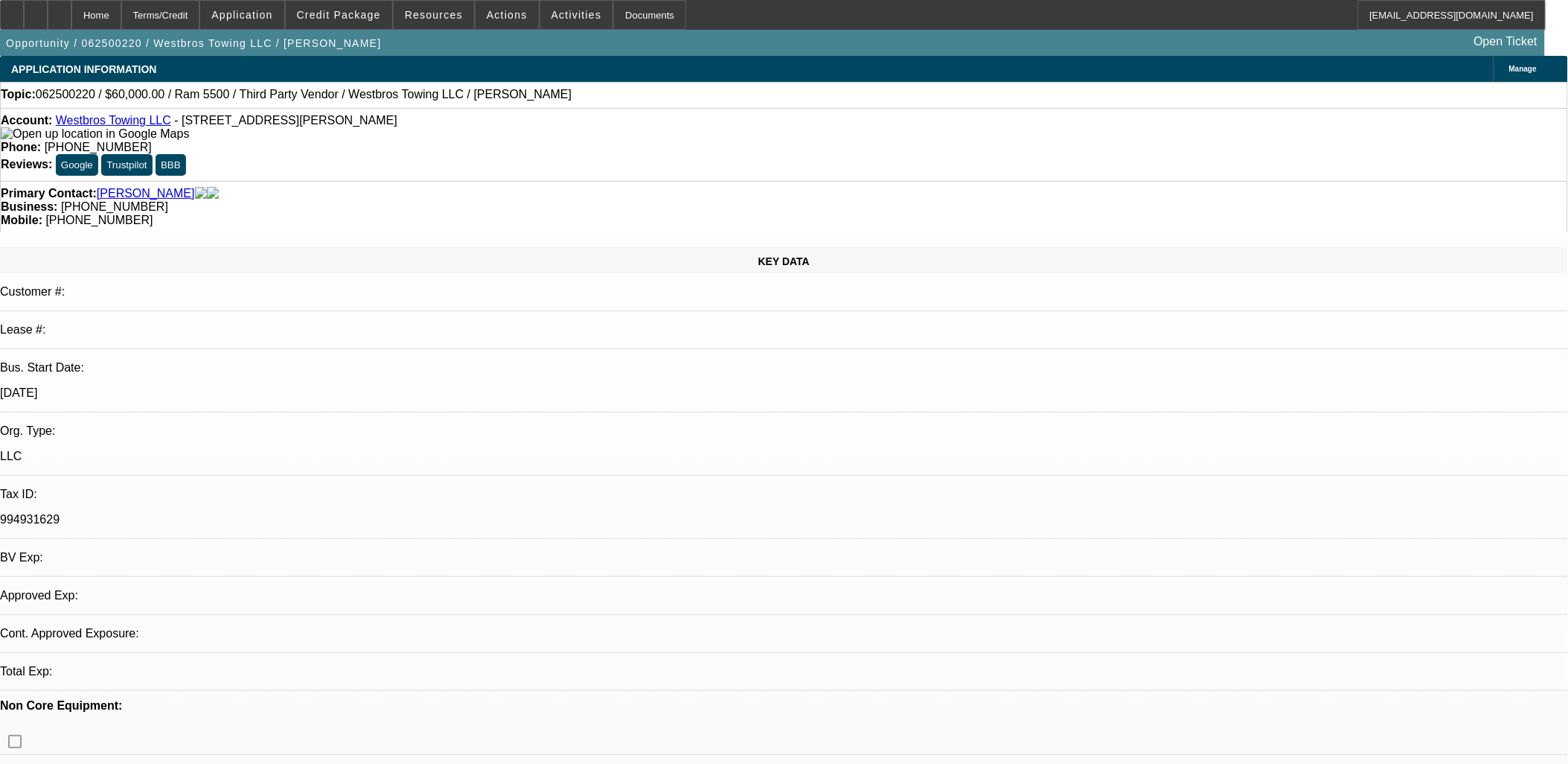
select select "1"
select select "4"
select select "1"
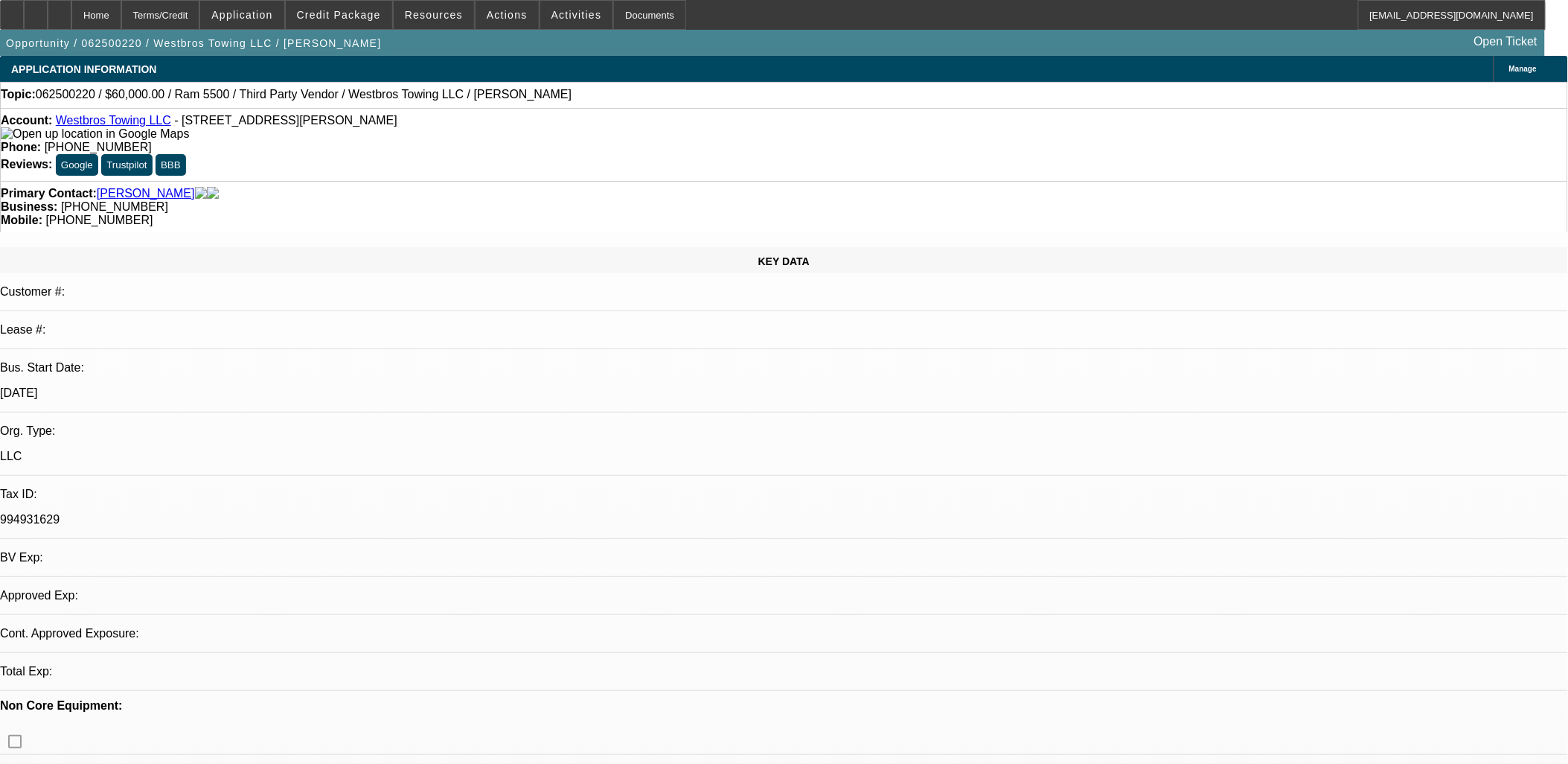
select select "4"
select select "1"
select select "4"
select select "1"
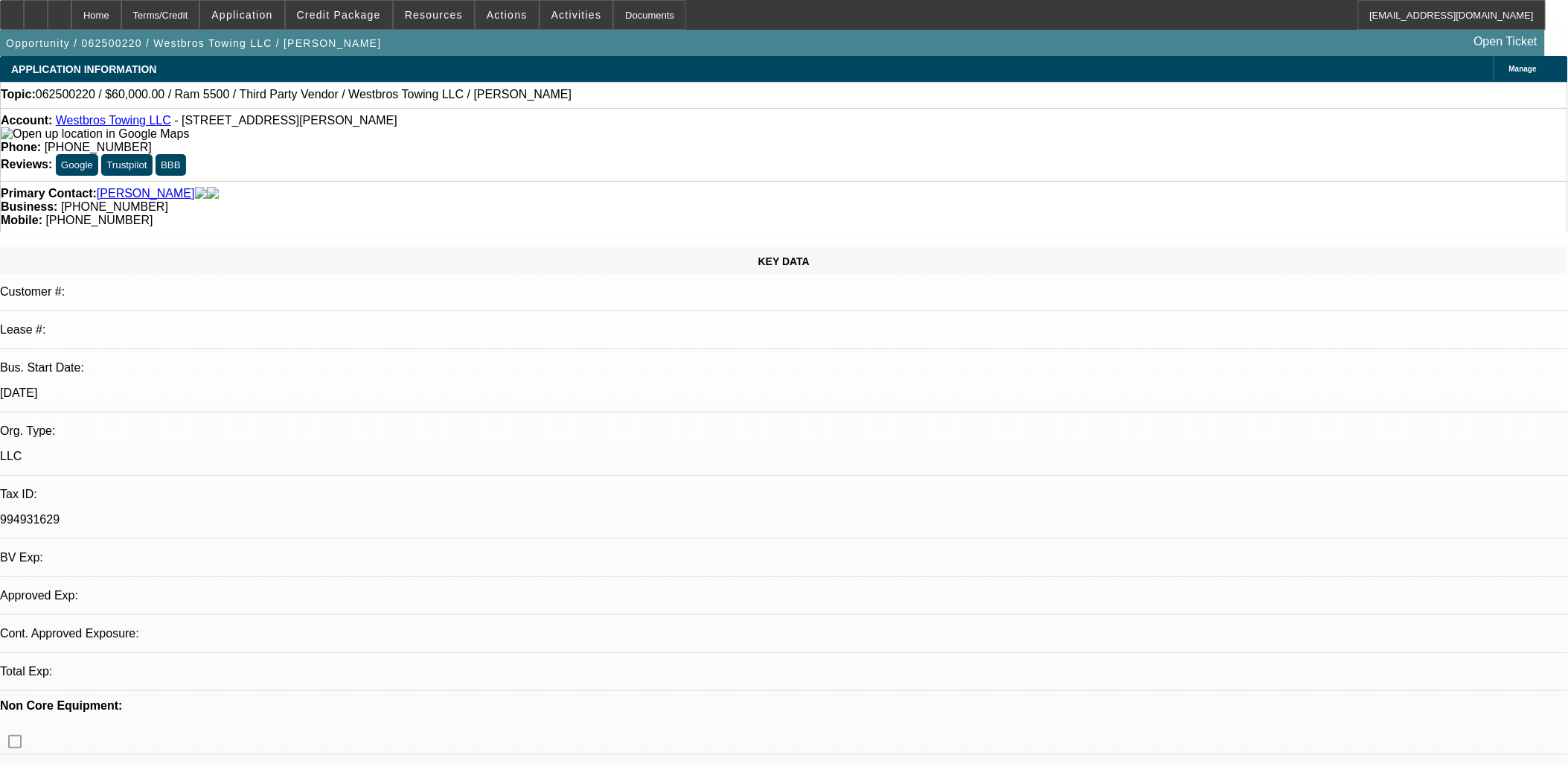
select select "1"
select select "4"
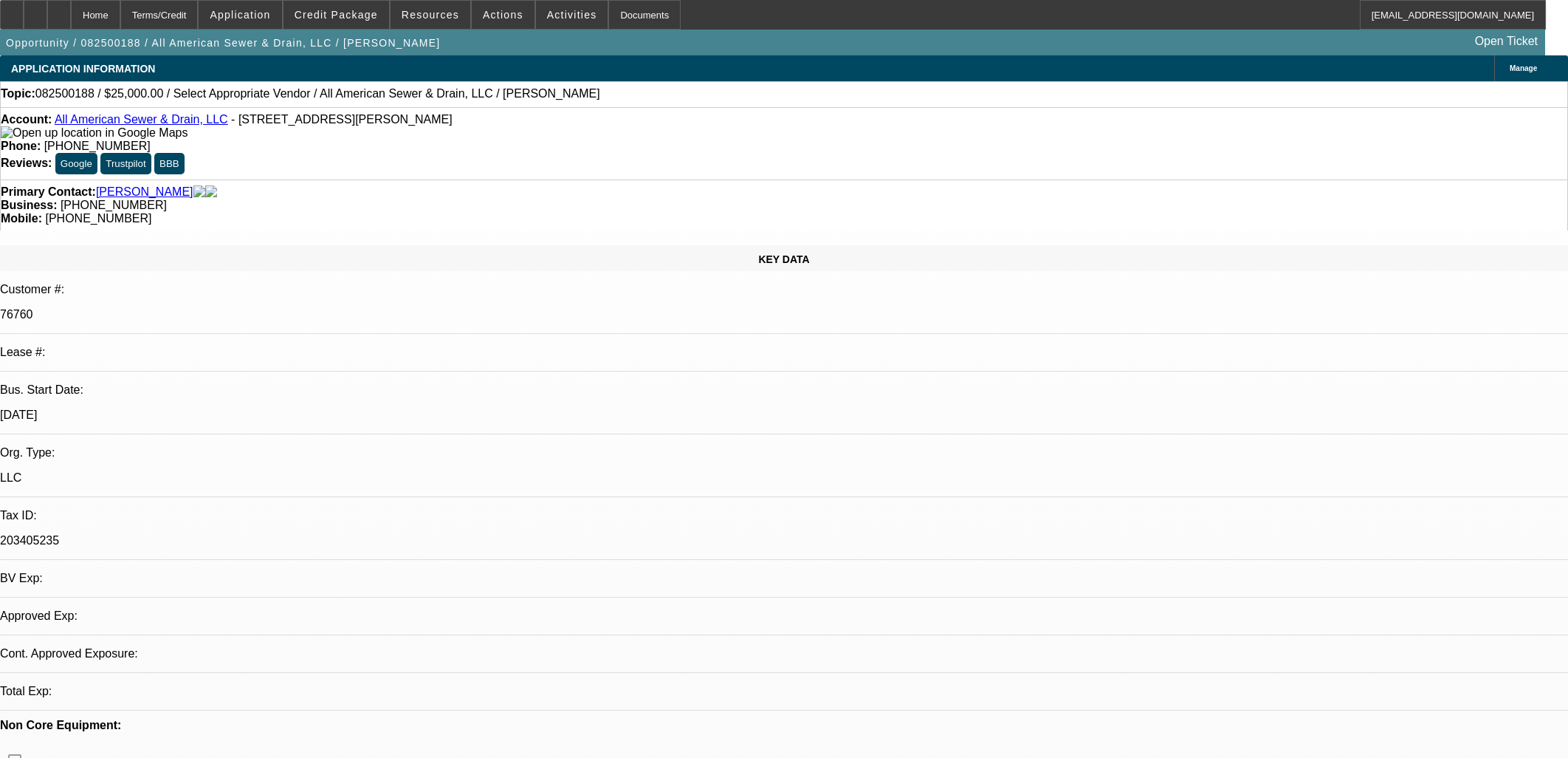
select select "0"
select select "2"
select select "0.1"
select select "4"
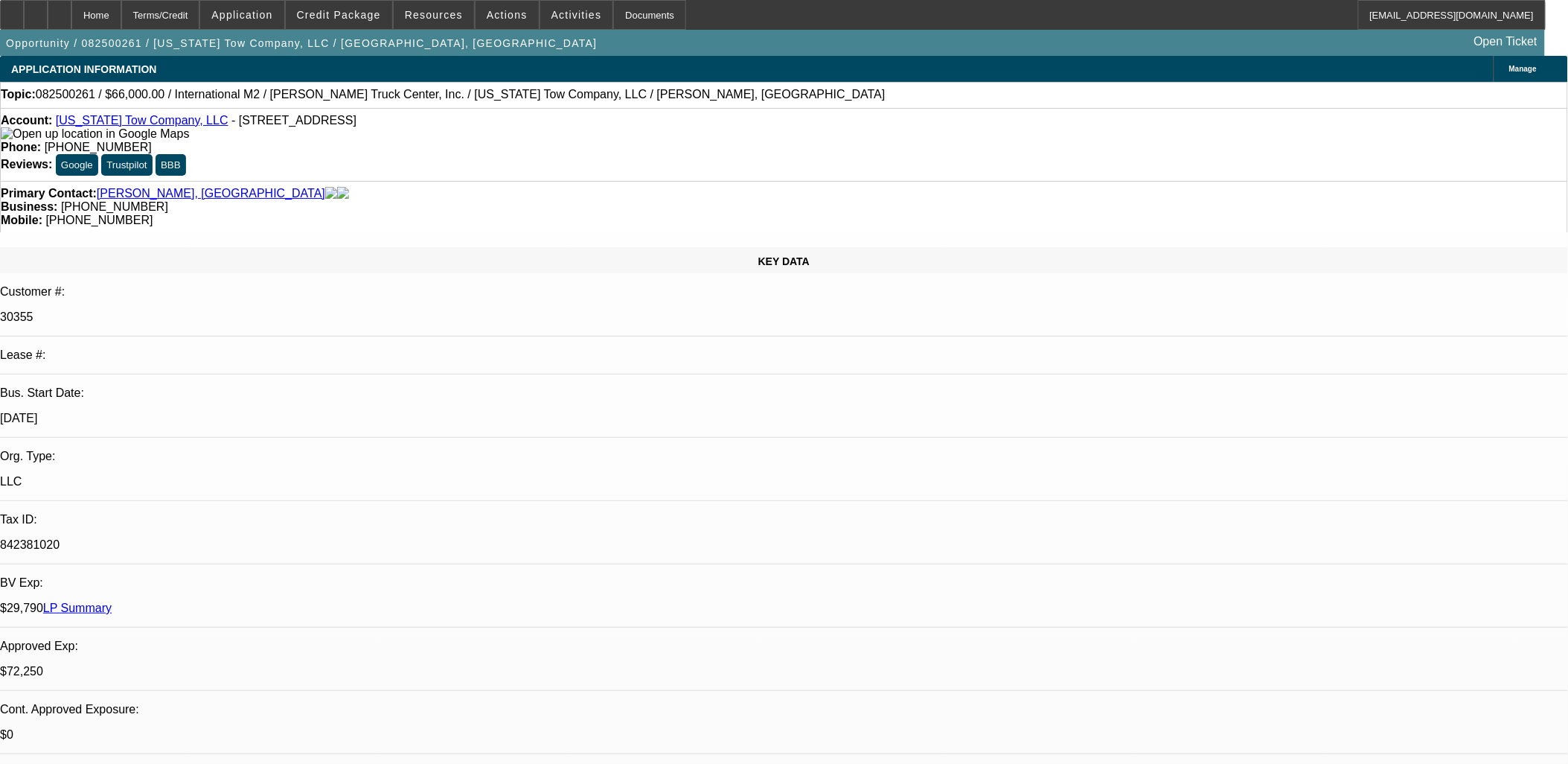
select select "0"
select select "2"
select select "0"
select select "2"
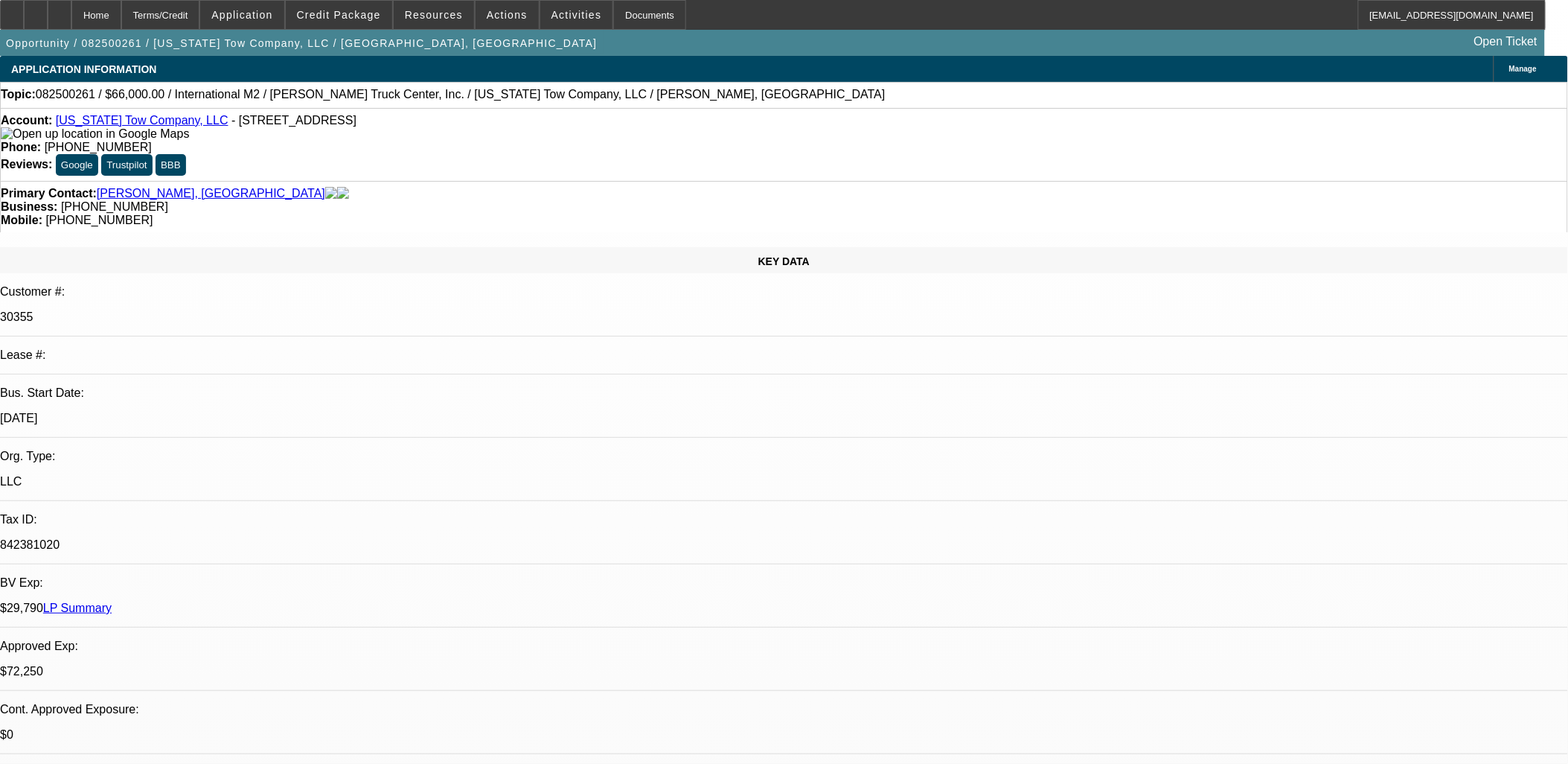
select select "0"
select select "2"
select select "0"
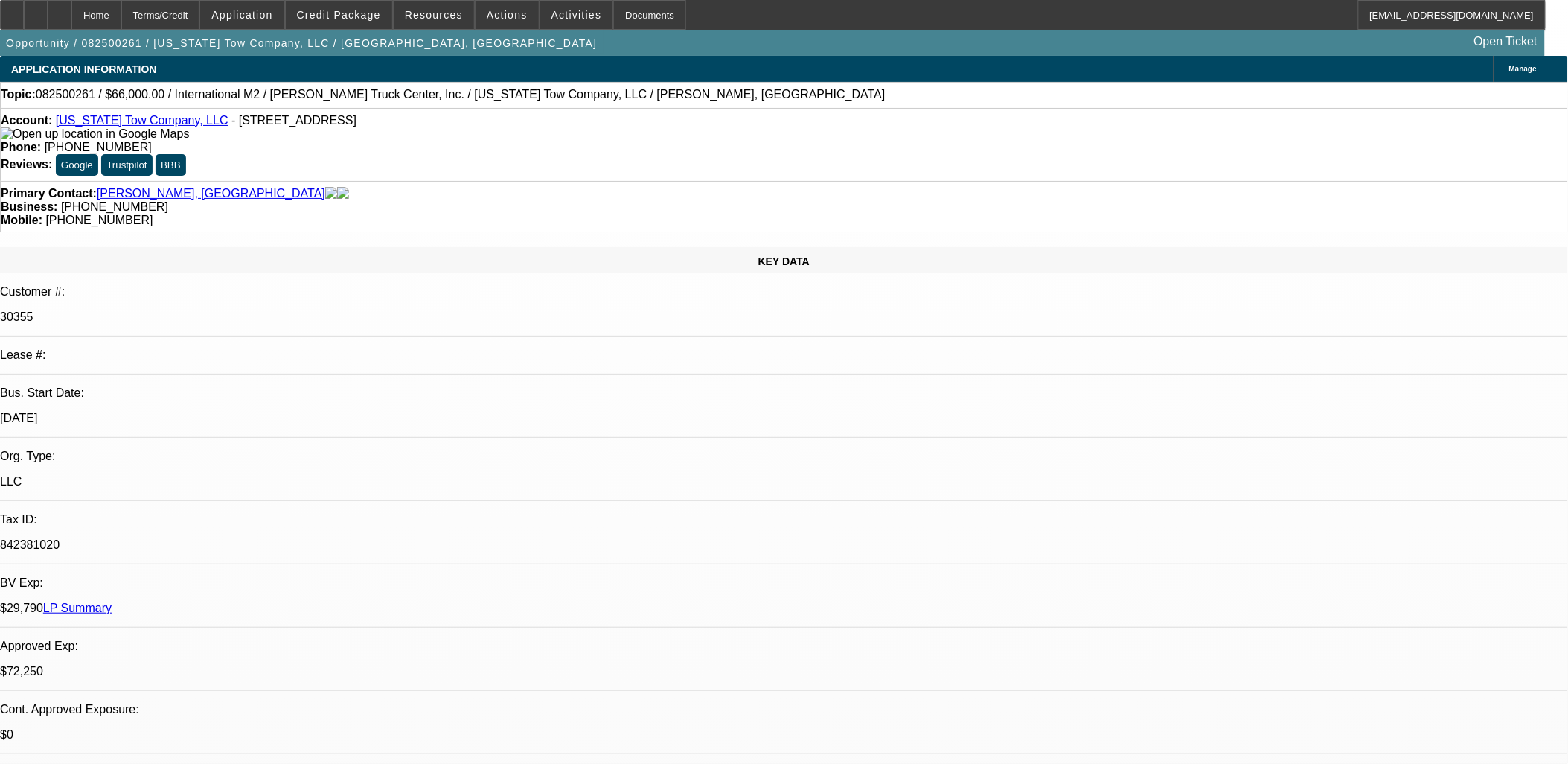
select select "2"
select select "0"
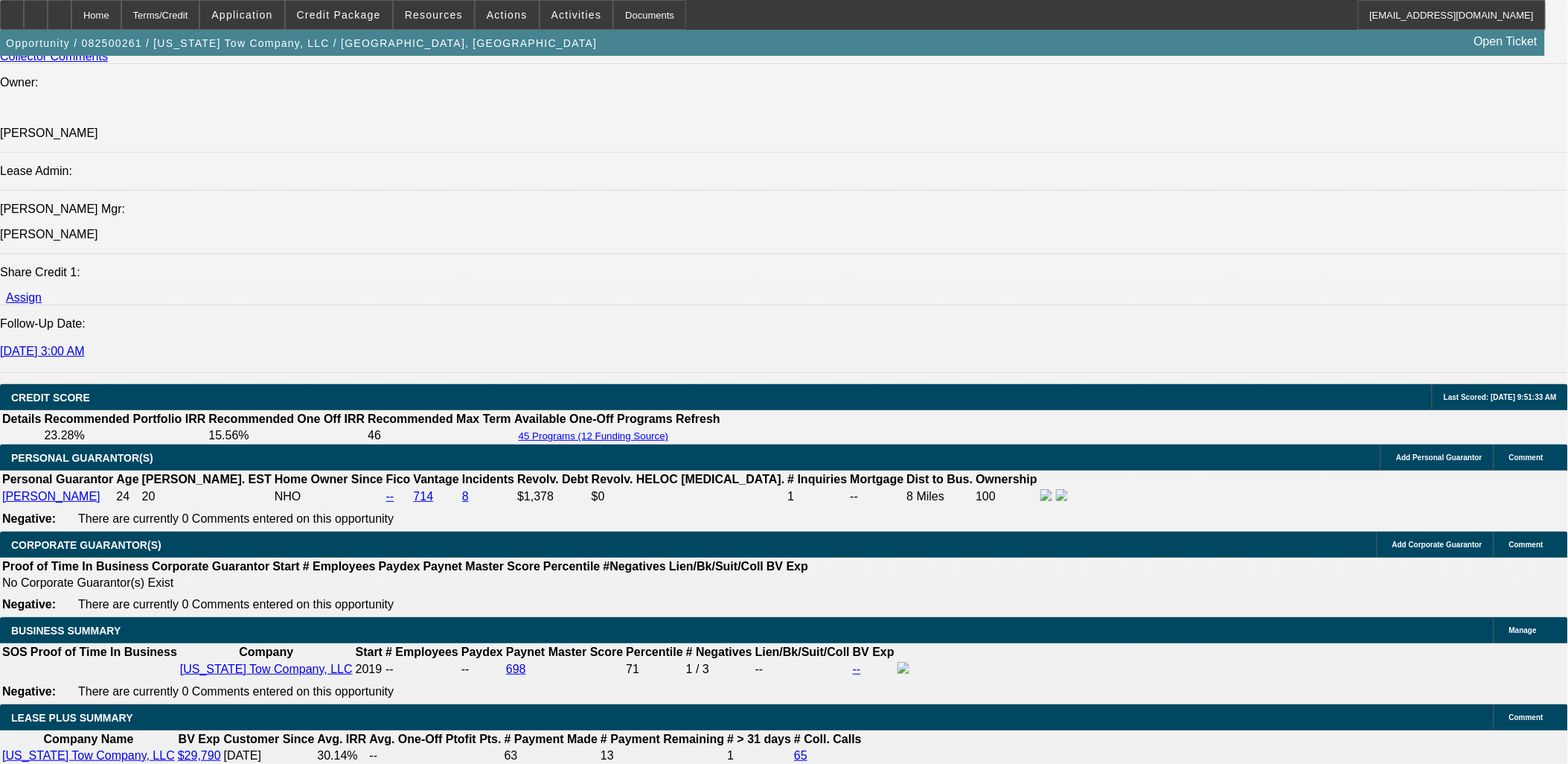
select select "1"
select select "2"
select select "6"
select select "1"
select select "2"
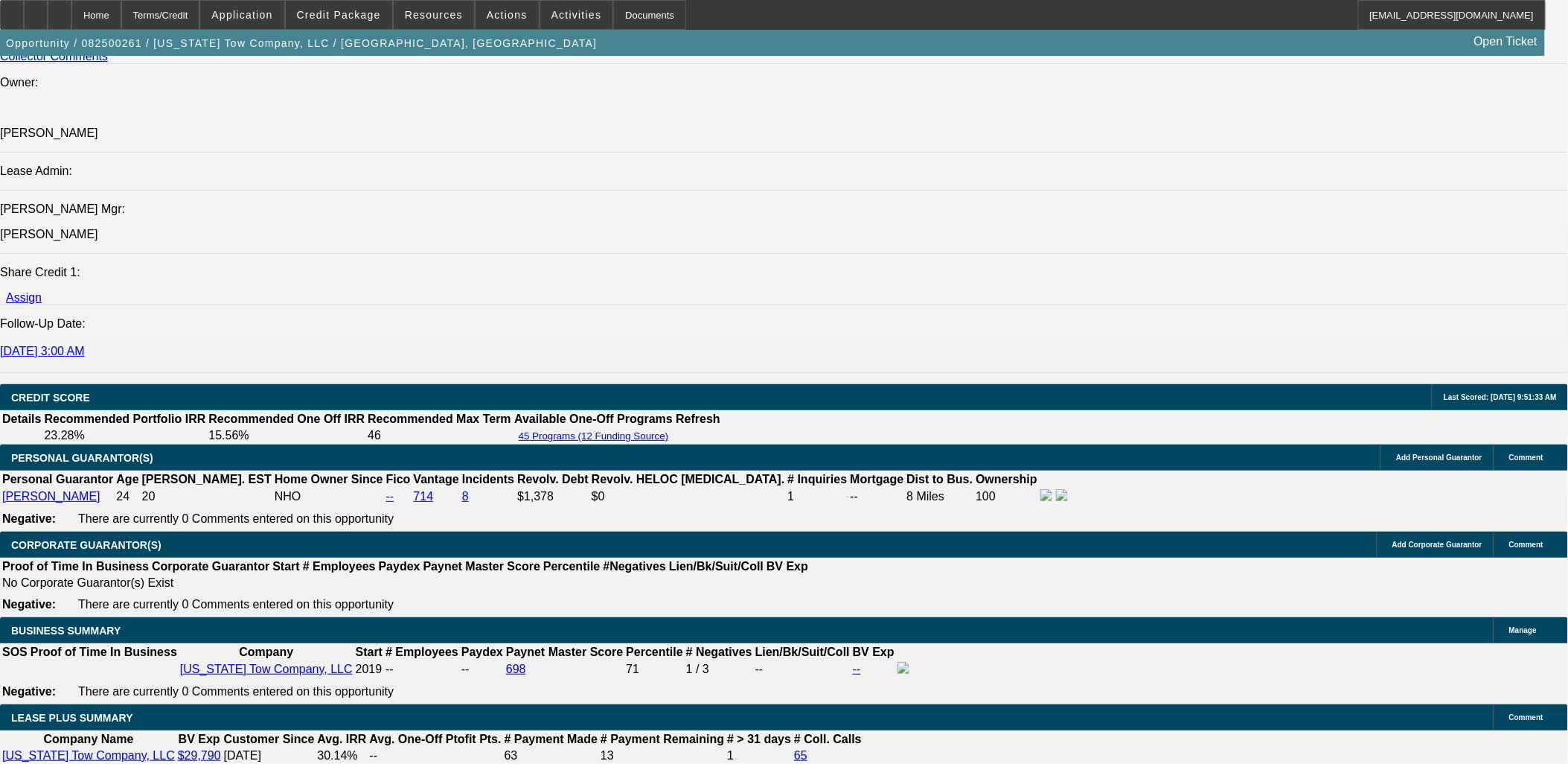
select select "6"
select select "1"
select select "2"
select select "6"
select select "1"
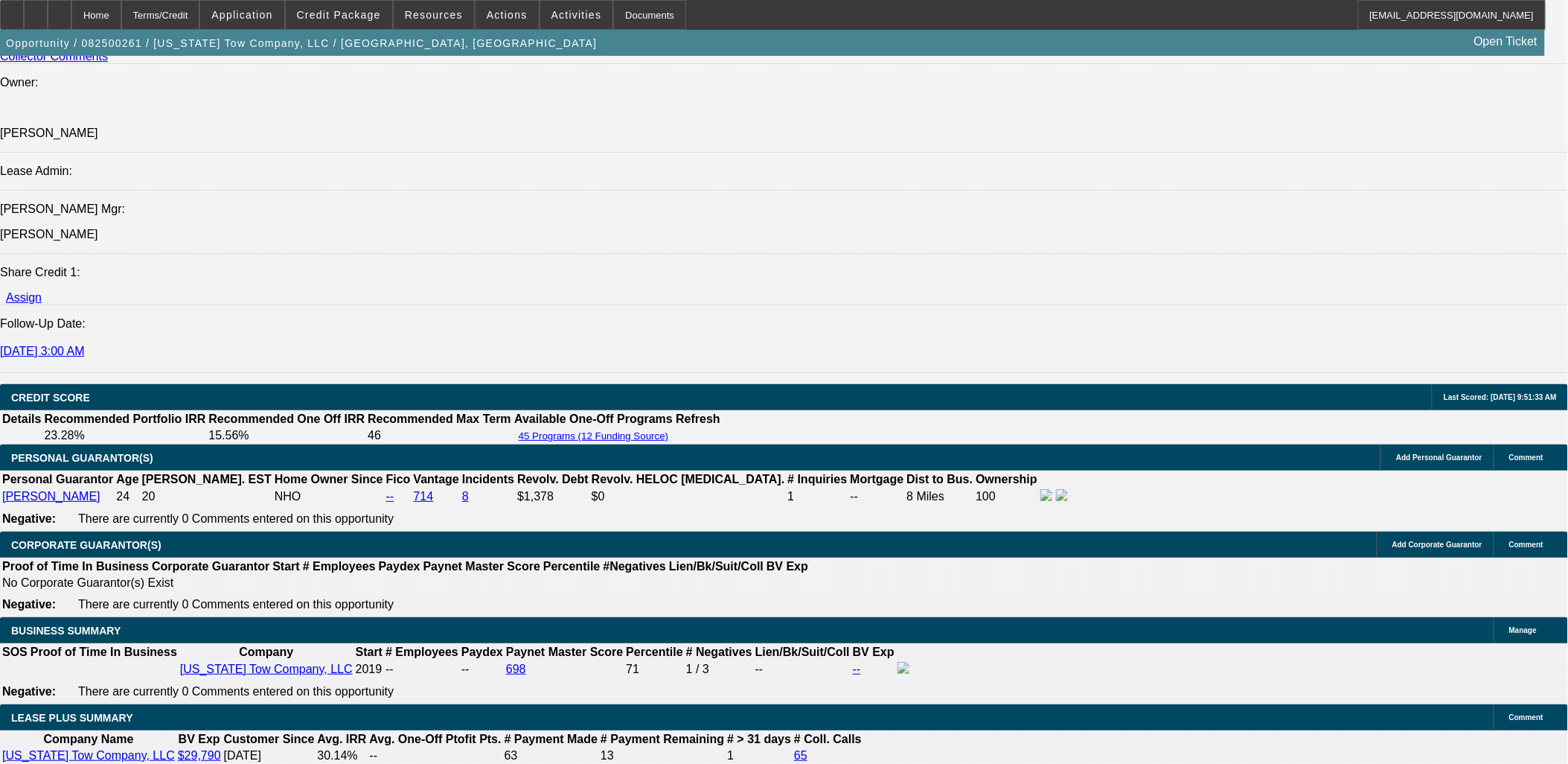
select select "2"
select select "6"
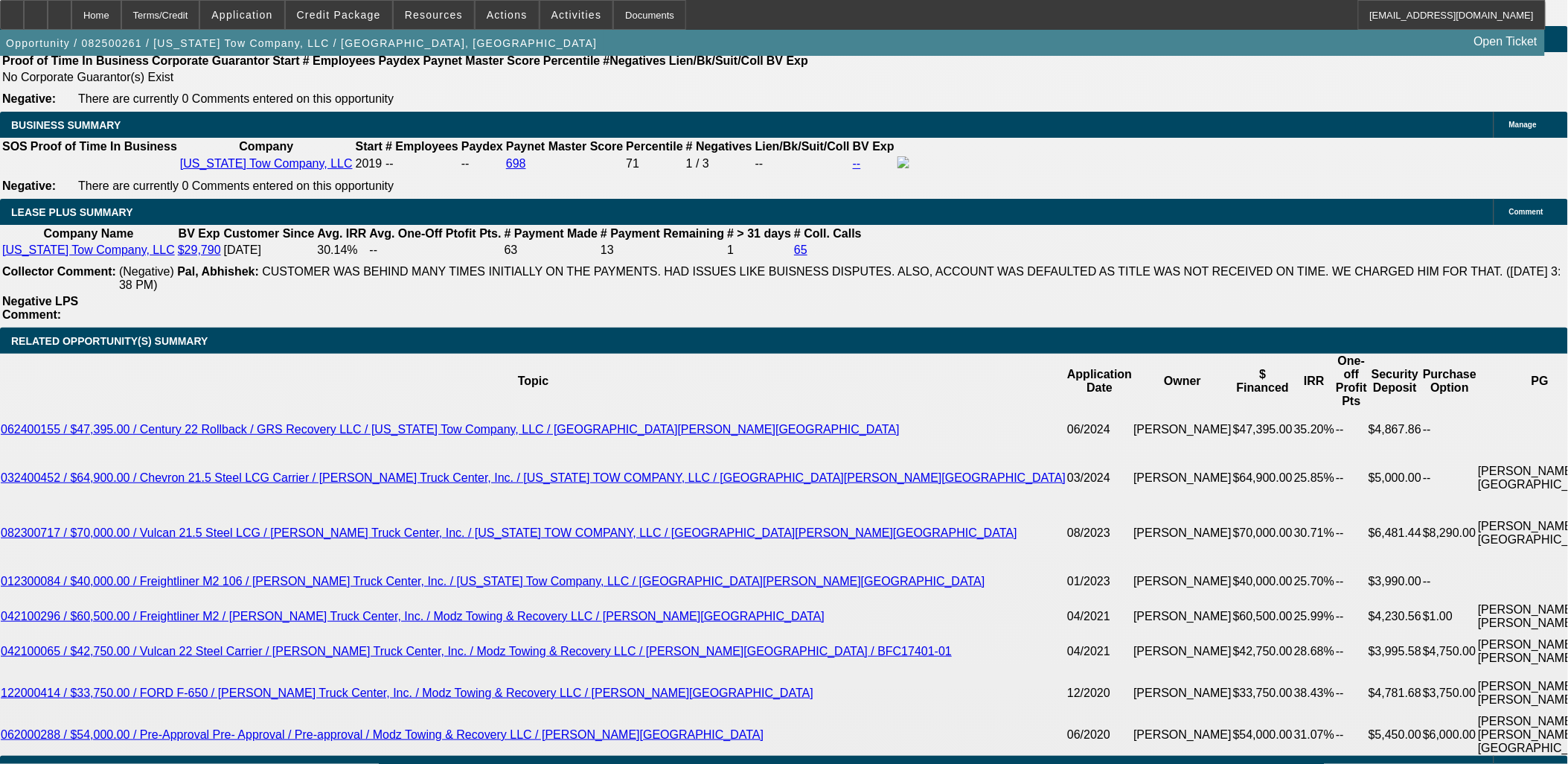
scroll to position [2399, 0]
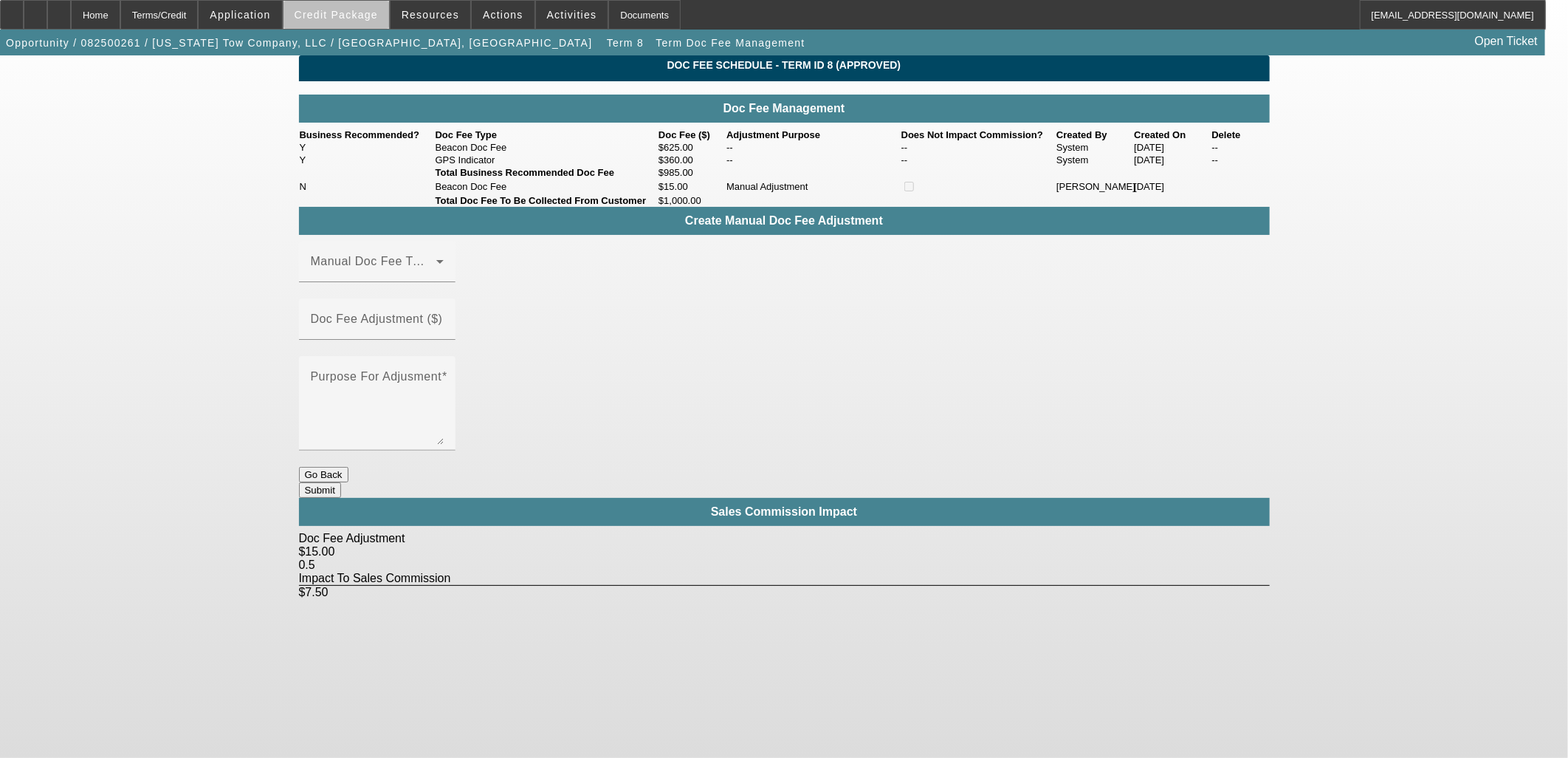
click at [372, 16] on span "Credit Package" at bounding box center [337, 14] width 83 height 12
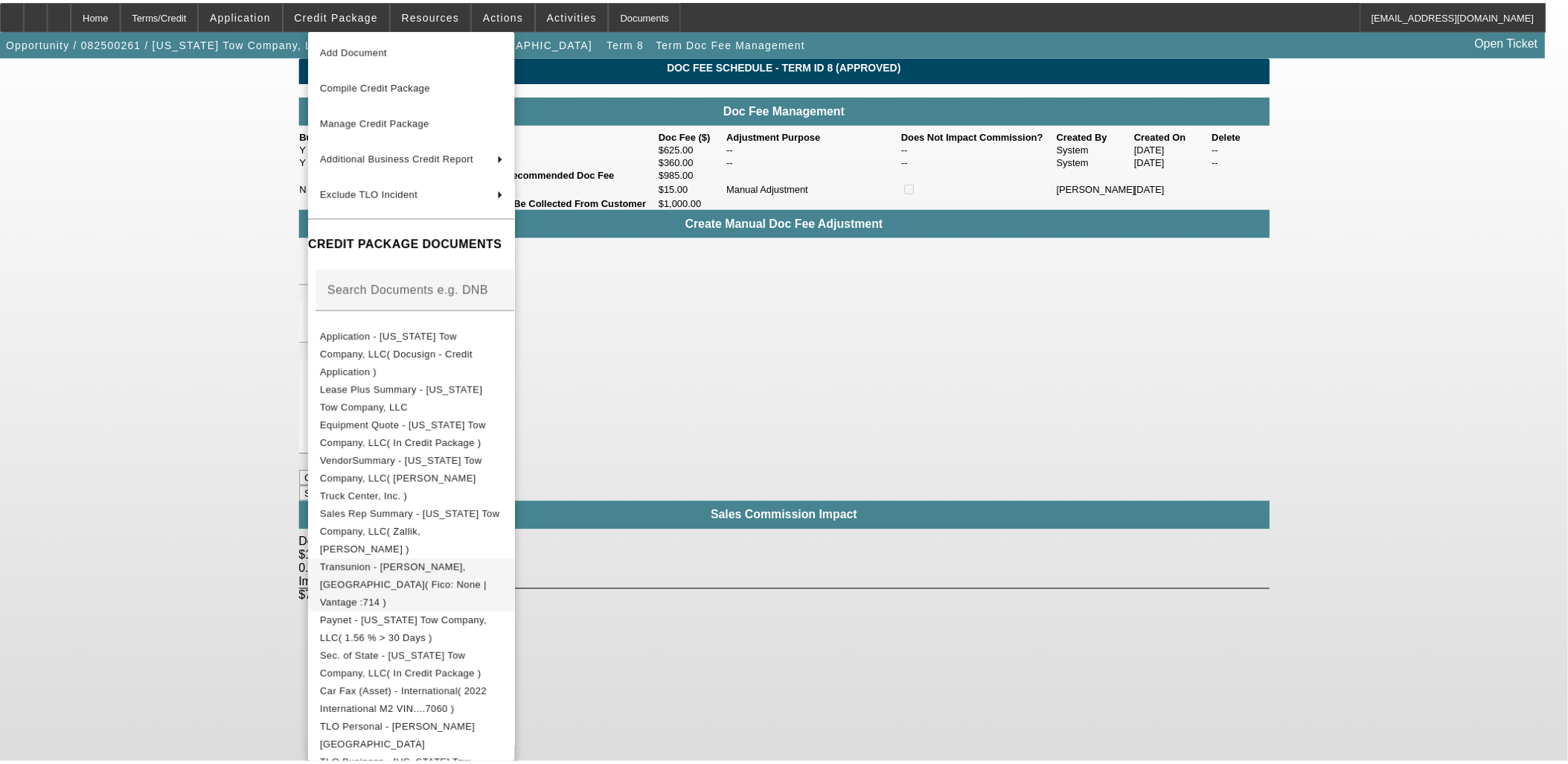
scroll to position [75, 0]
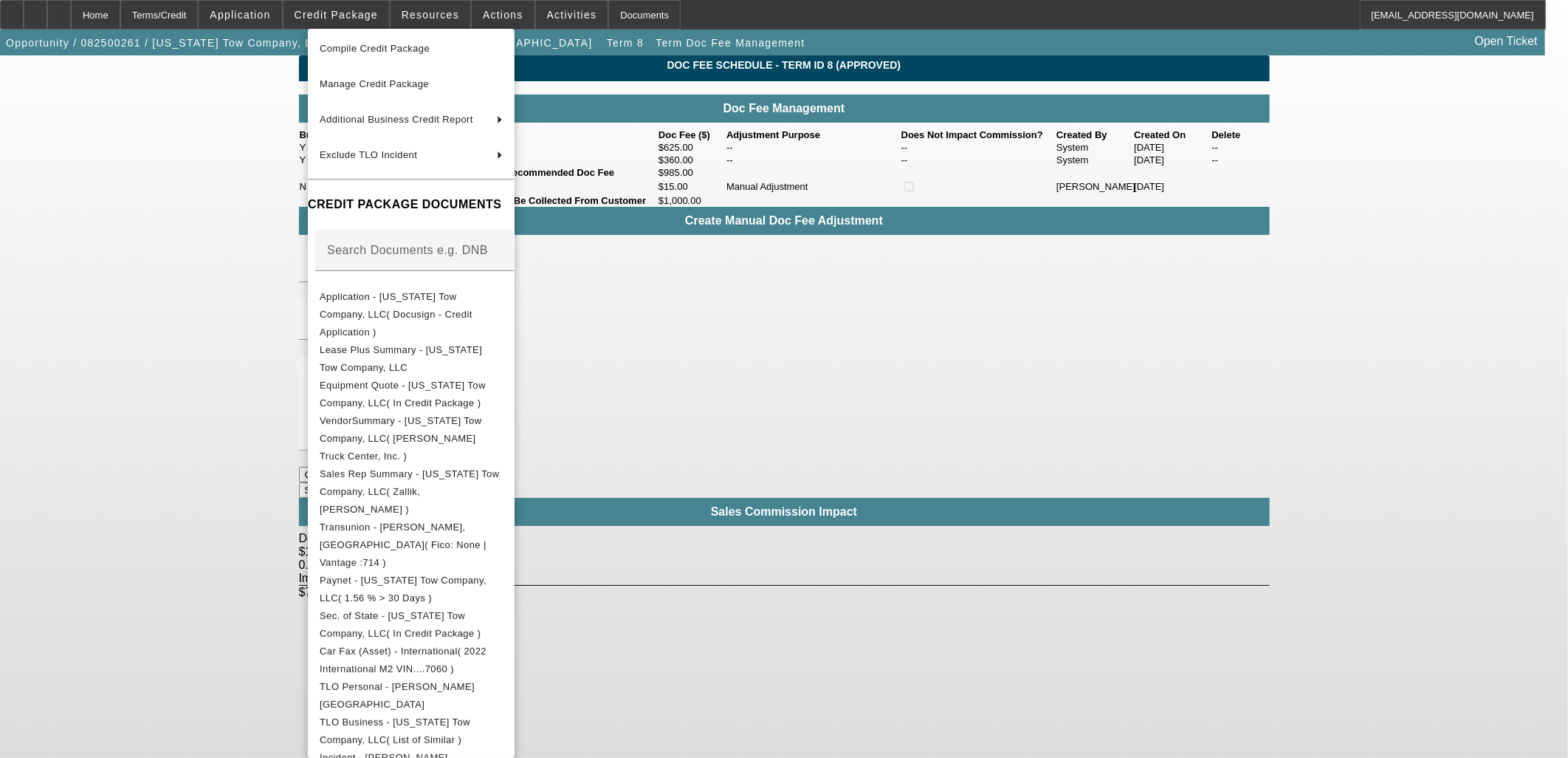
click at [104, 496] on div at bounding box center [784, 379] width 1568 height 758
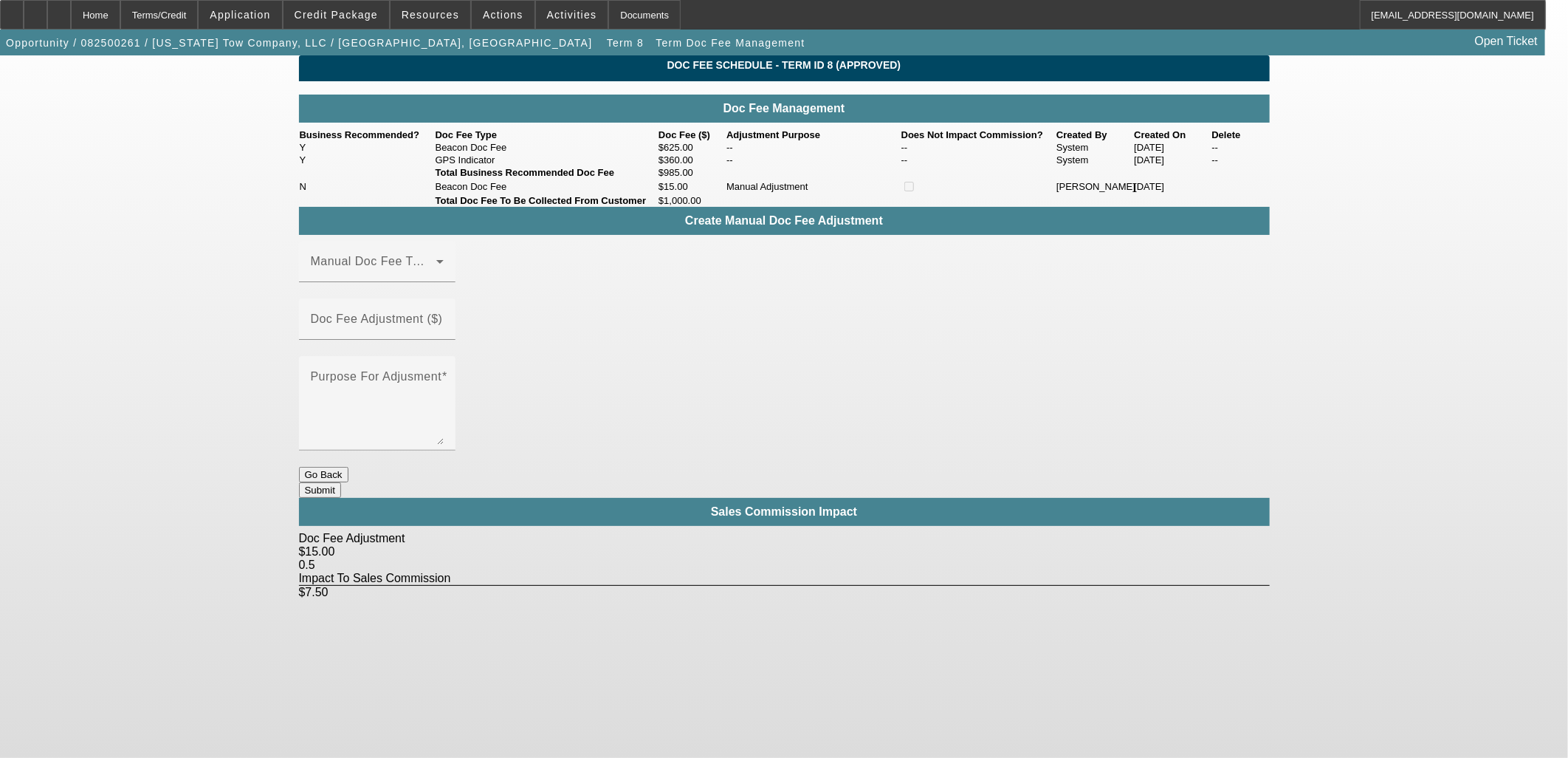
click at [348, 467] on button "Go Back" at bounding box center [323, 475] width 49 height 16
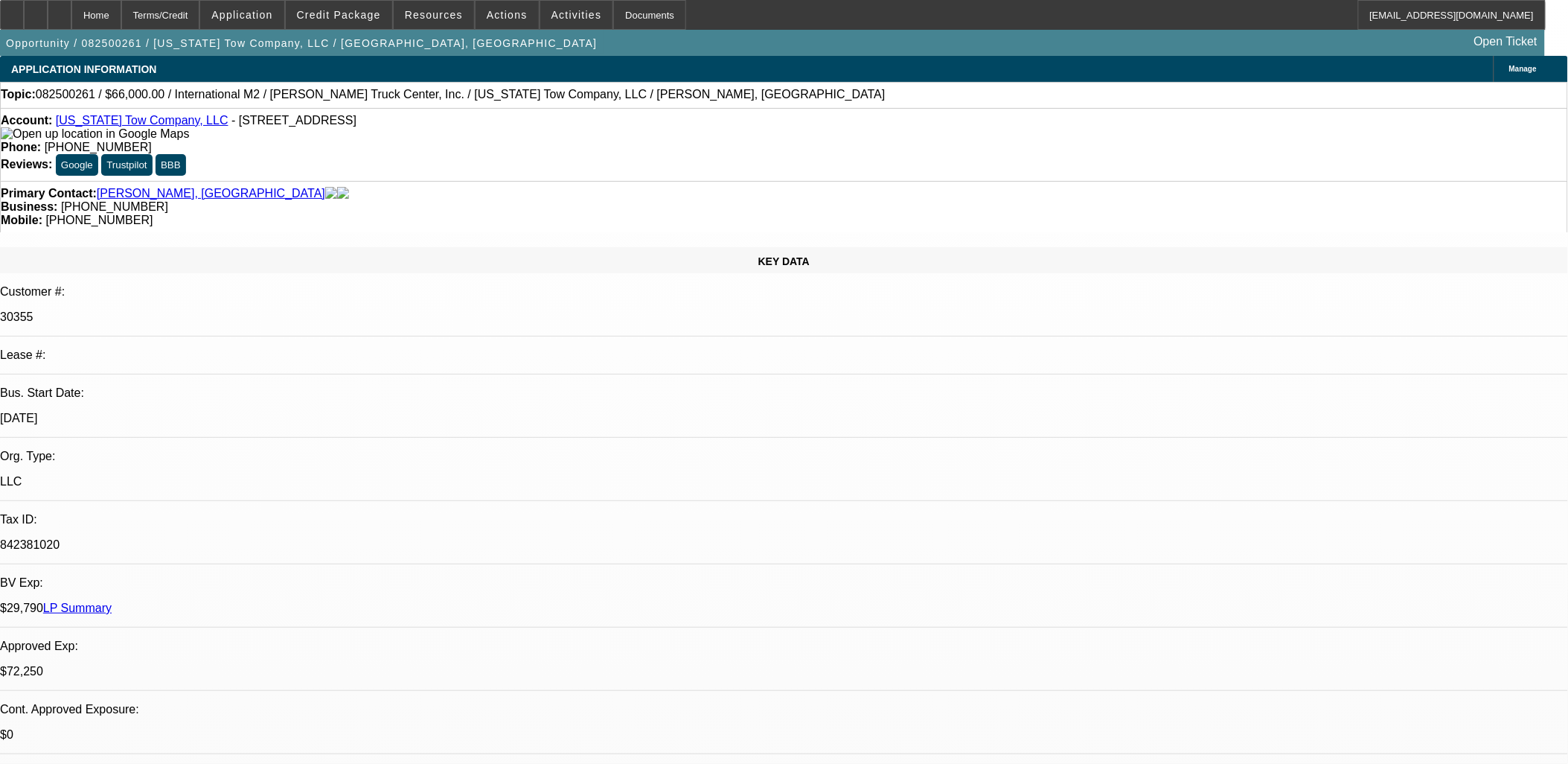
select select "0"
select select "2"
select select "0"
select select "6"
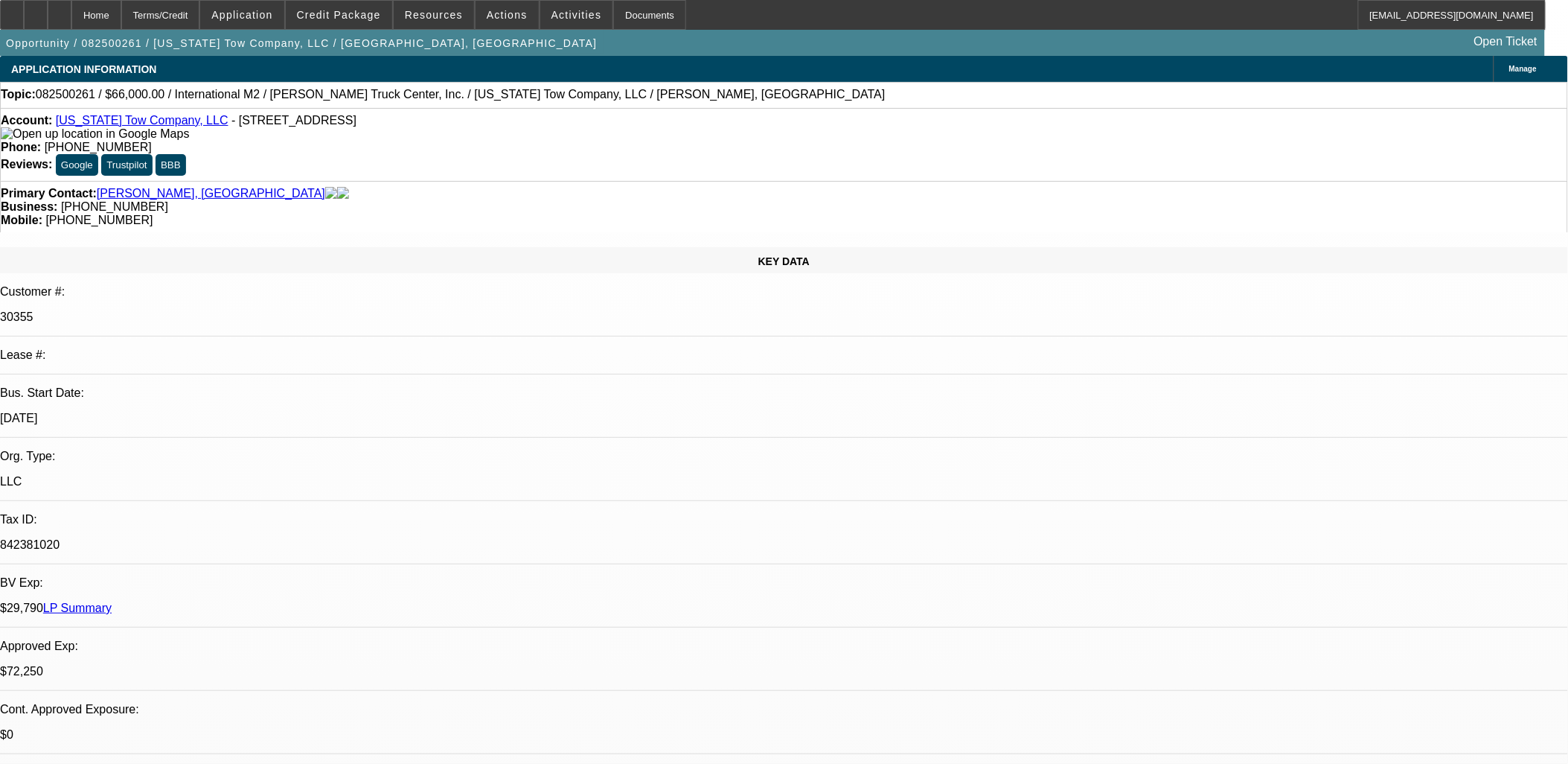
select select "0"
select select "2"
select select "0"
select select "6"
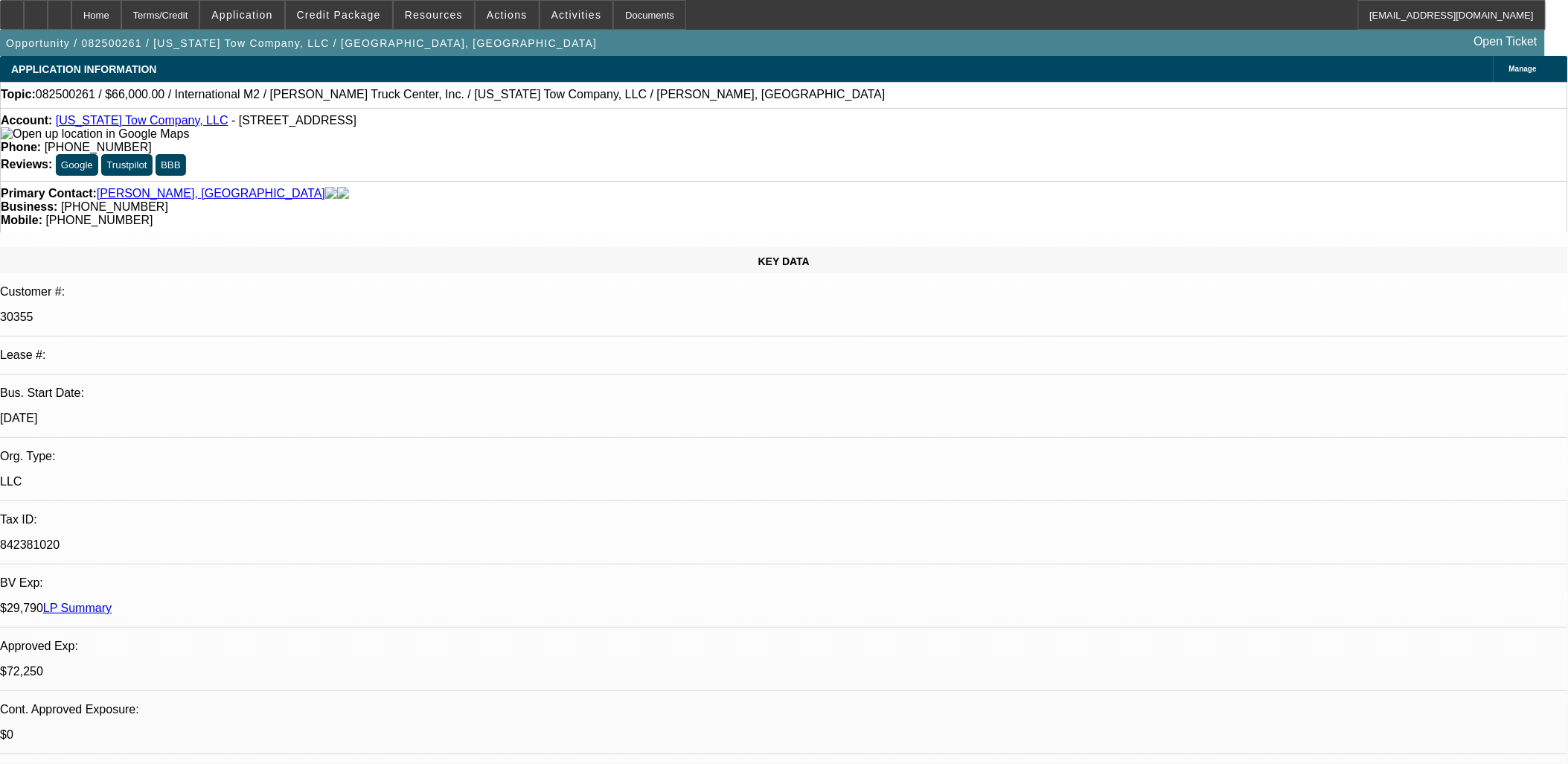
select select "0"
select select "2"
select select "0"
select select "6"
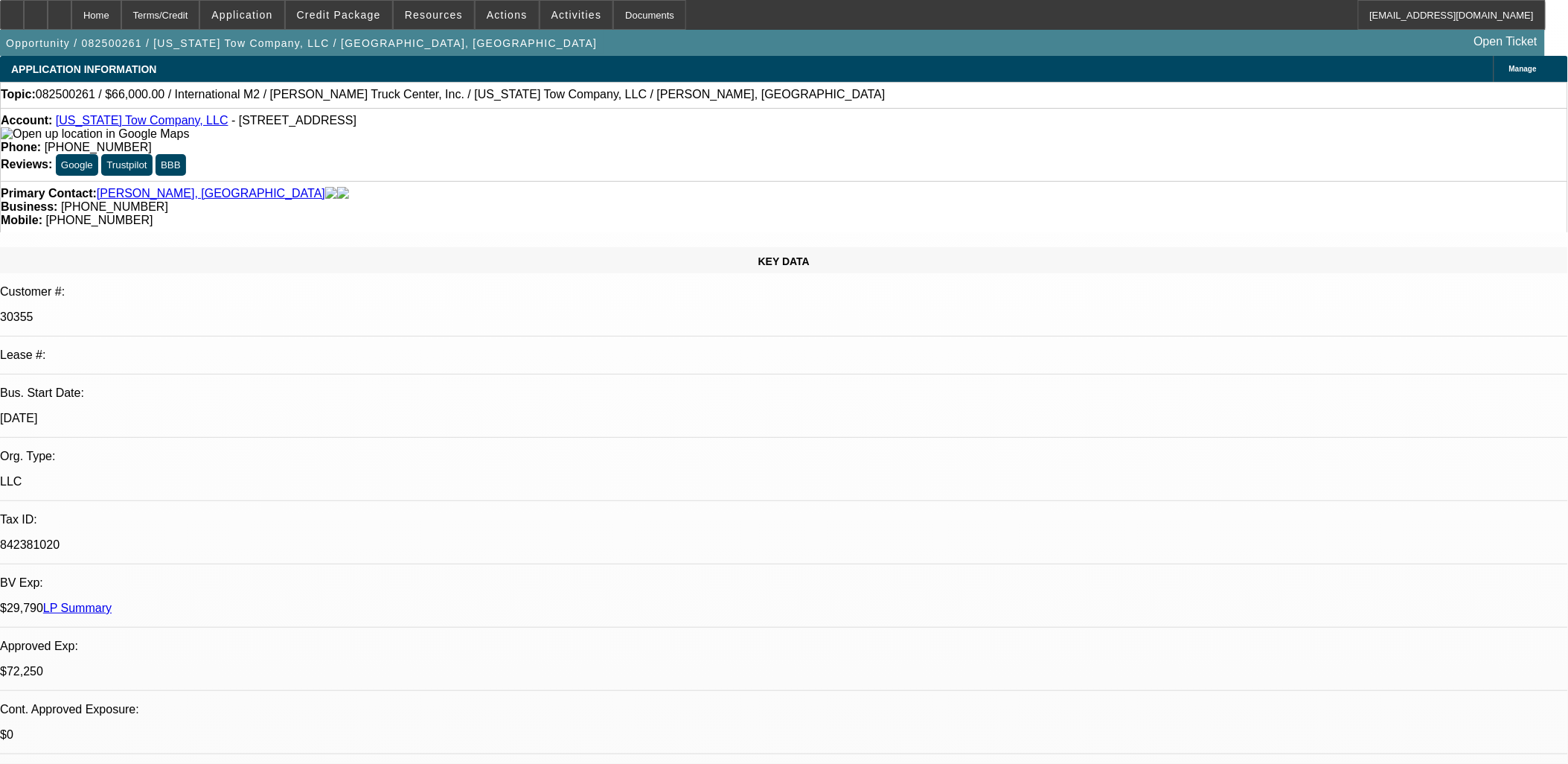
select select "0"
select select "2"
select select "0"
select select "6"
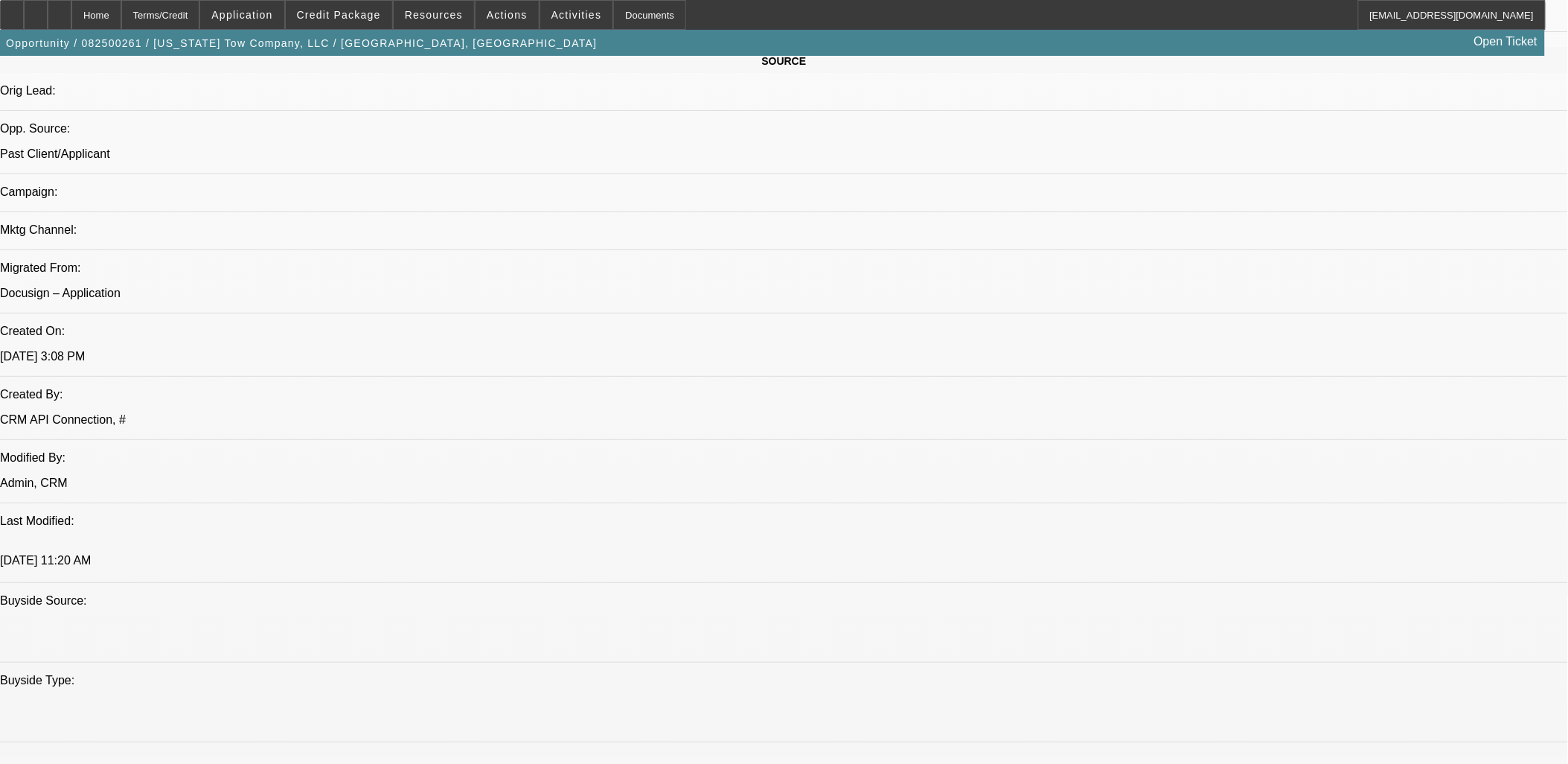
scroll to position [827, 0]
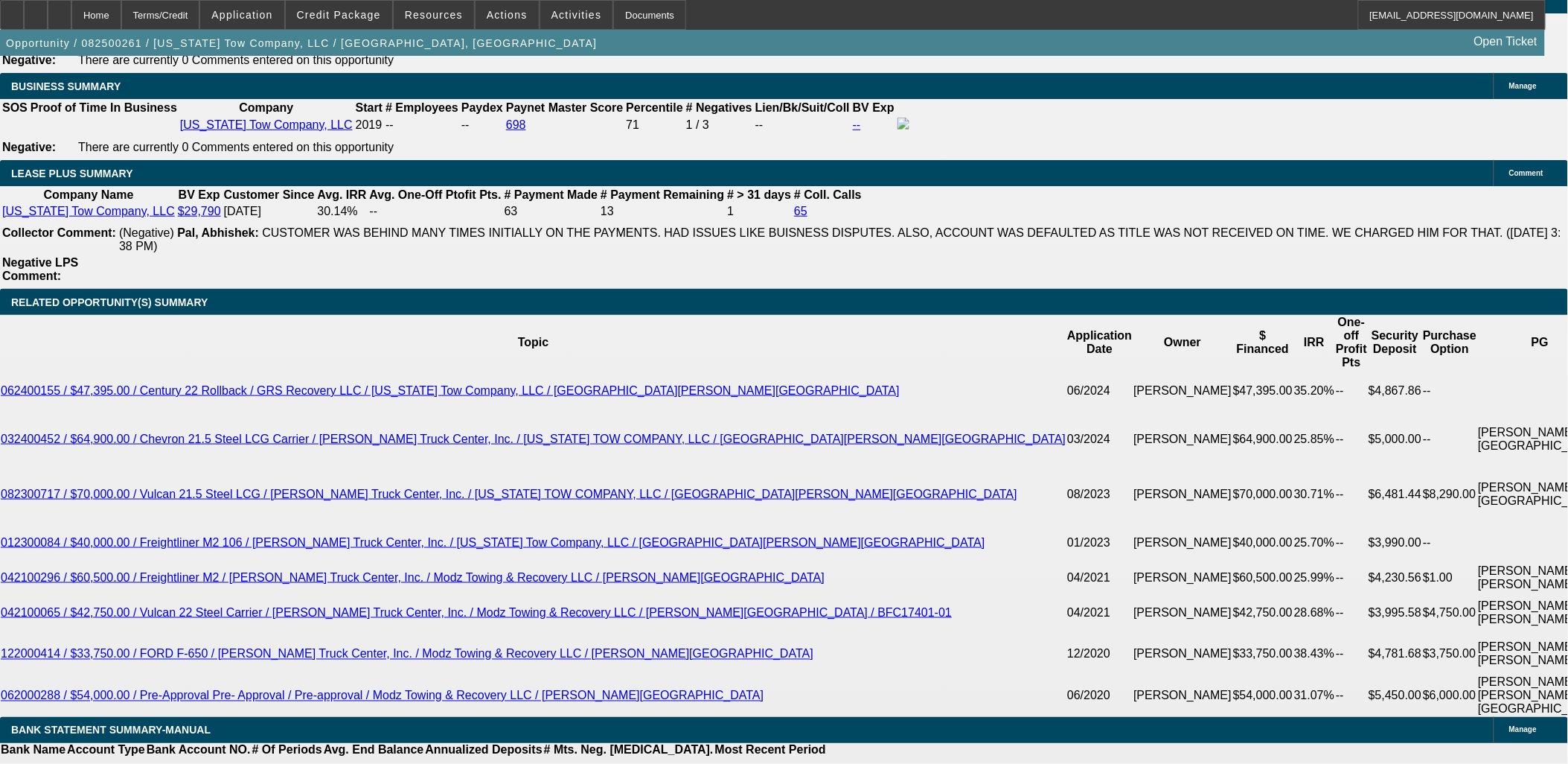
scroll to position [1405, 0]
drag, startPoint x: 1156, startPoint y: 190, endPoint x: 1150, endPoint y: 203, distance: 14.3
click at [47, 22] on div at bounding box center [36, 15] width 24 height 30
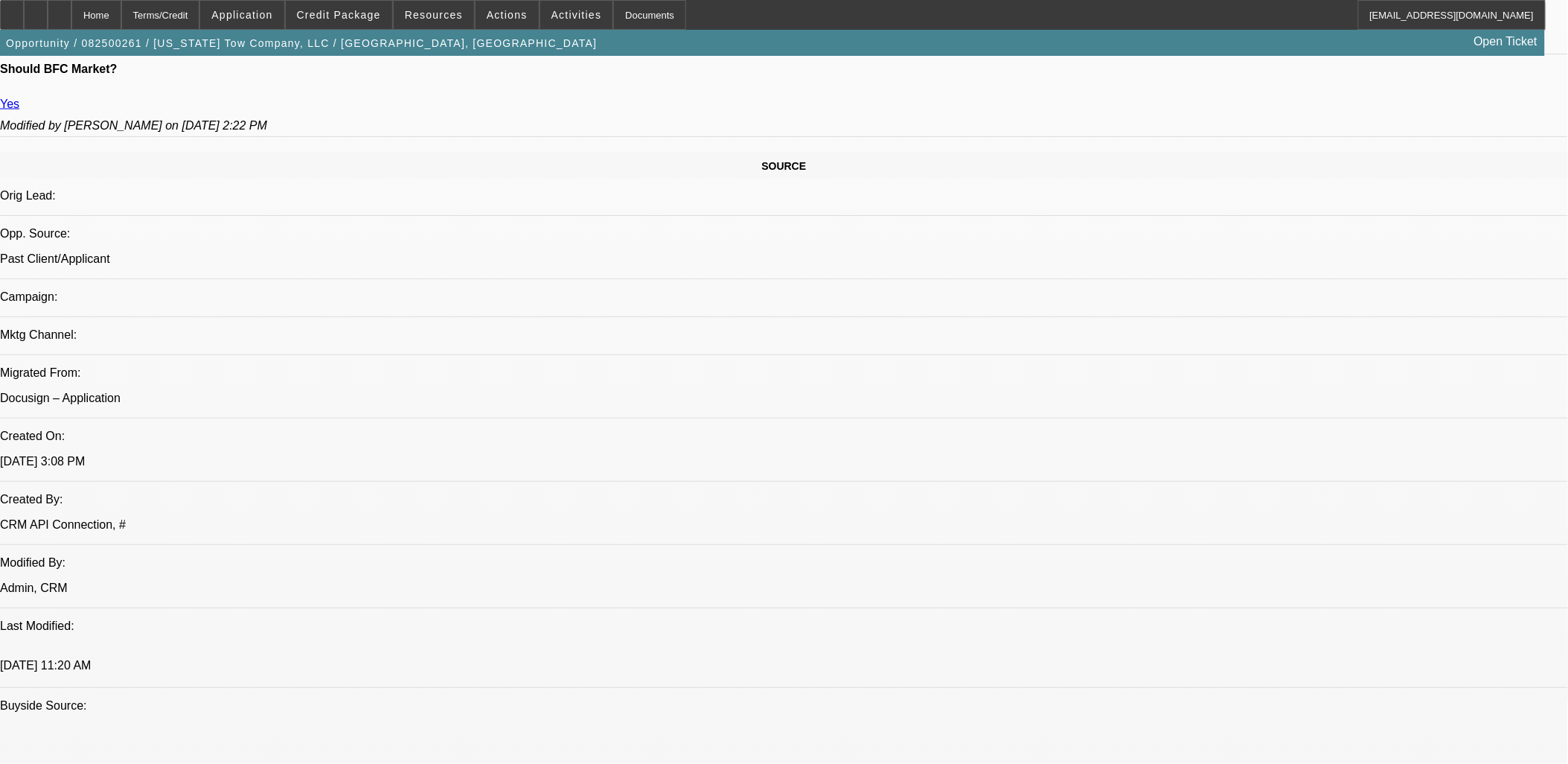
scroll to position [413, 0]
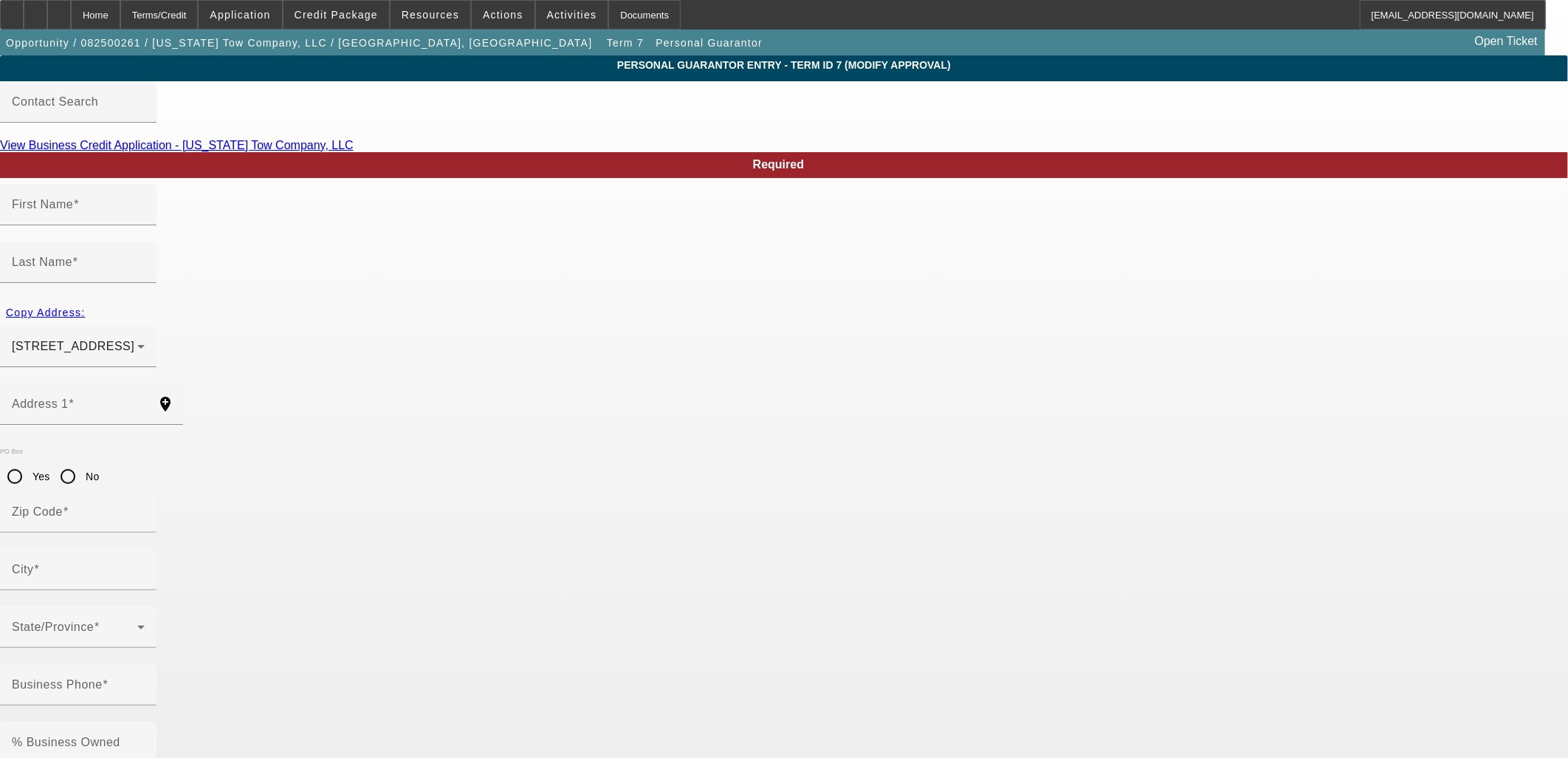
type input "Madison"
type input "Cookson"
type input "110 N 127th St 521"
radio input "true"
type input "67206"
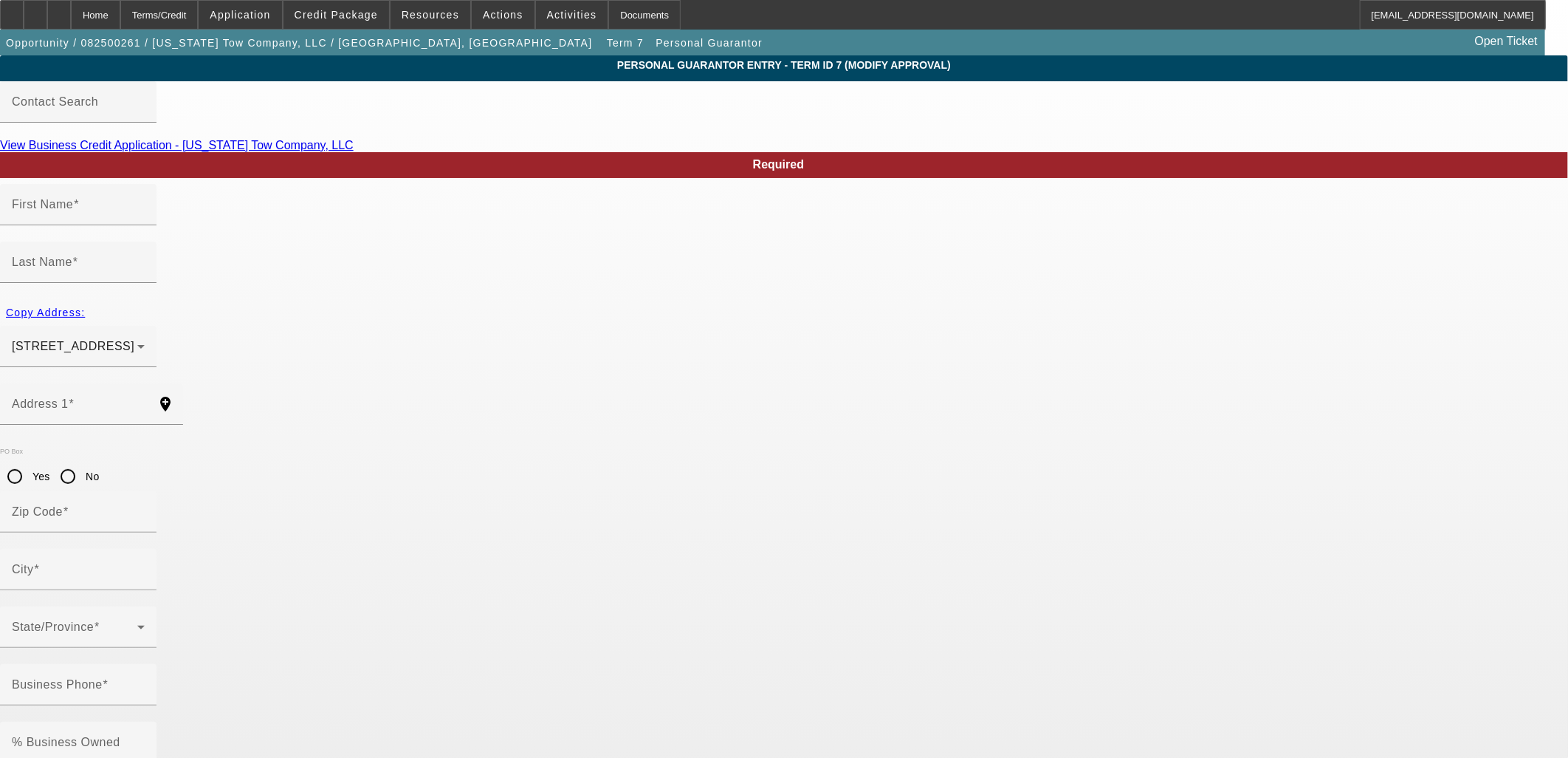
type input "Wichita"
type input "(913) 553-1313"
type input "100"
type input "509-21-7350"
type input "madison@kstowcompany.com"
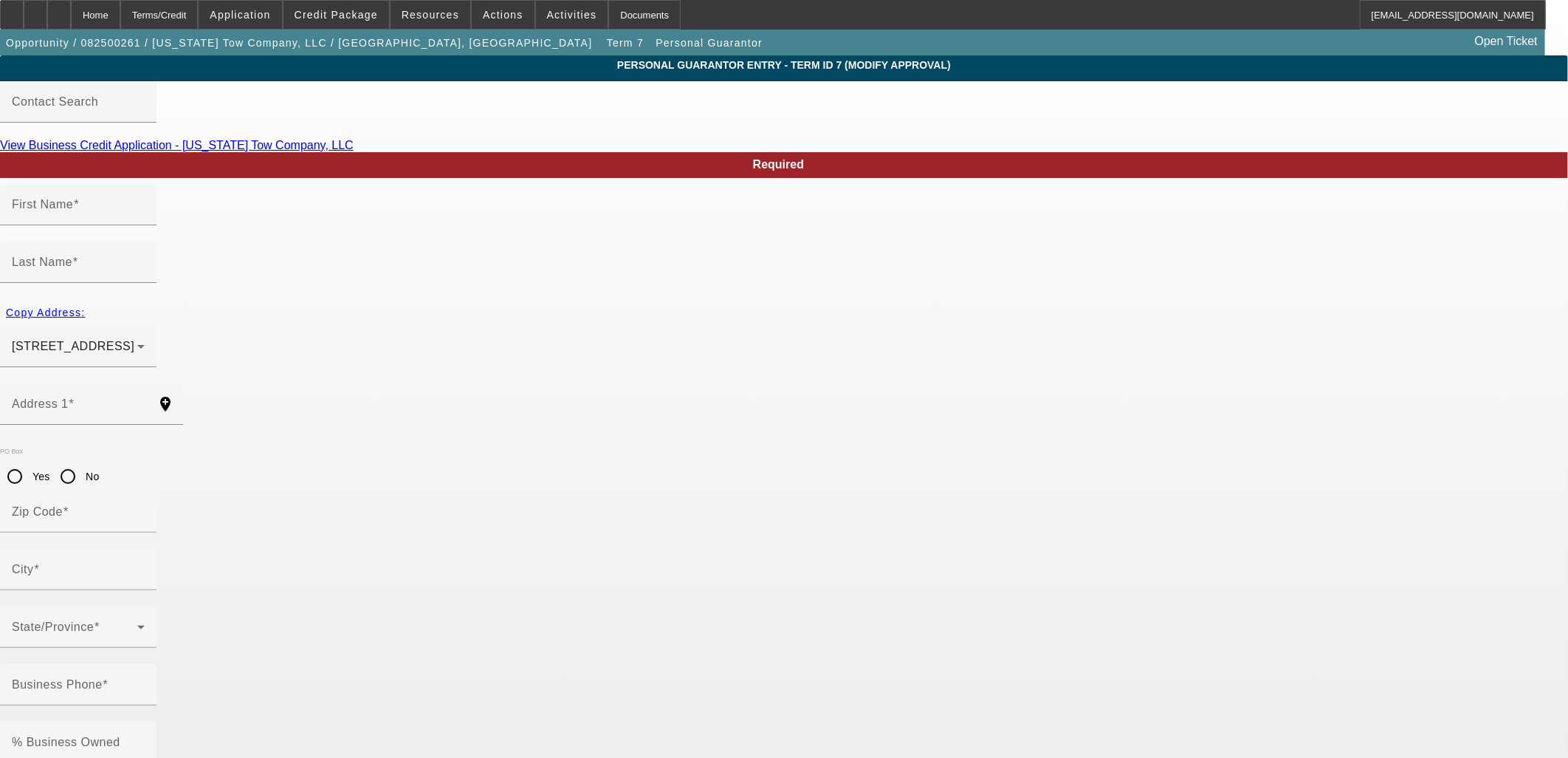
type input "(316) 655-8604"
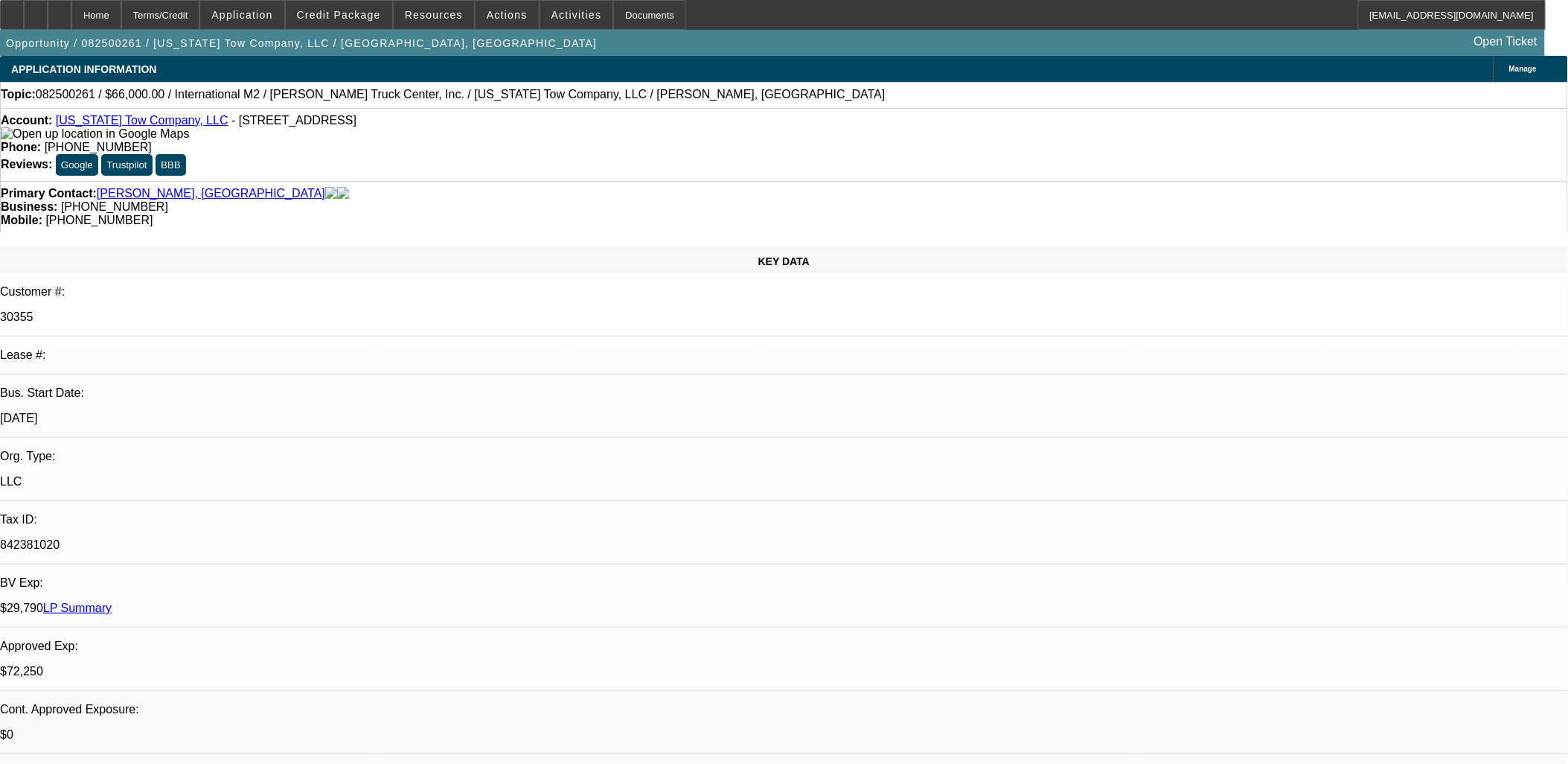
select select "0"
select select "2"
select select "0"
select select "6"
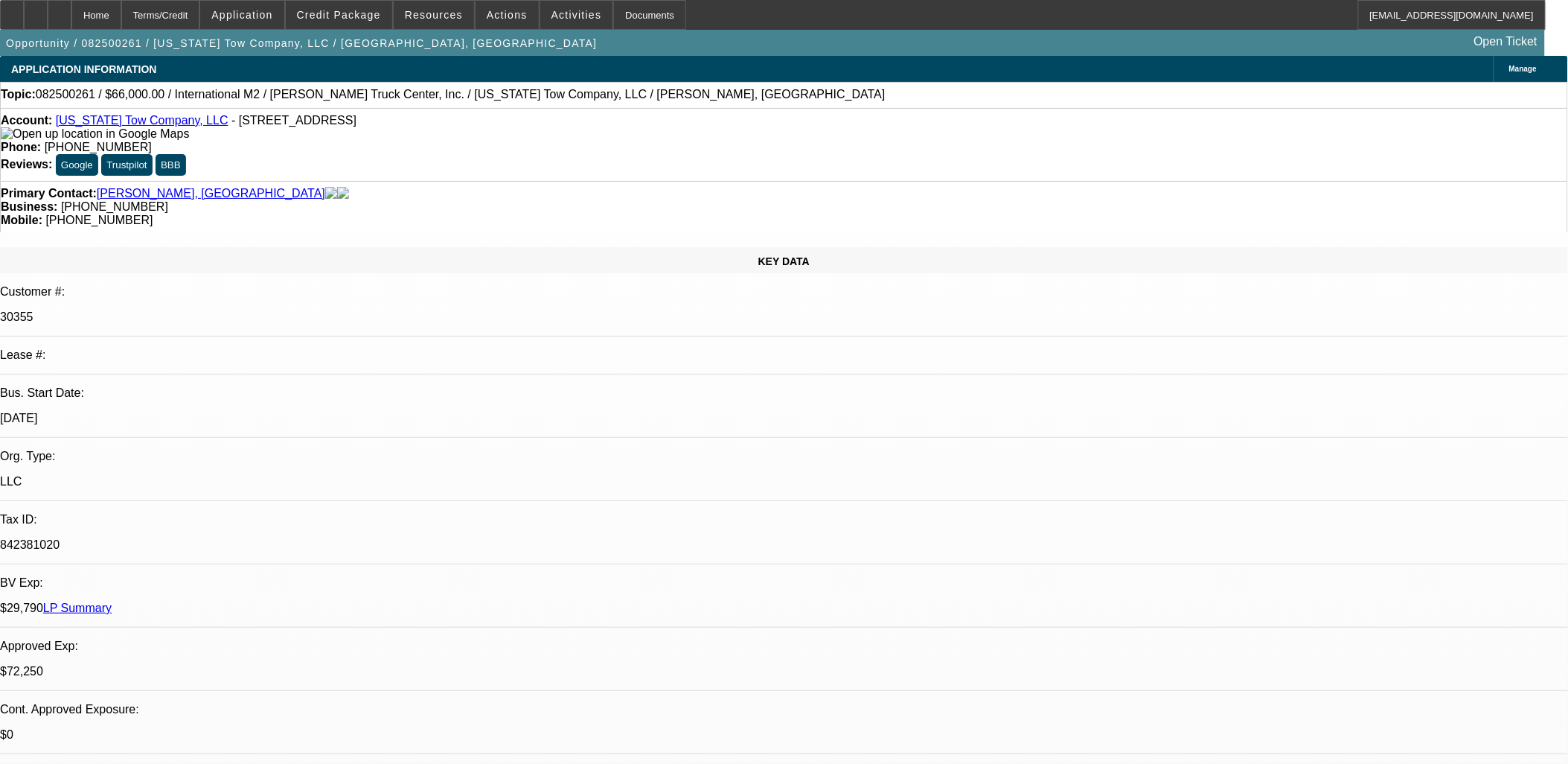
select select "0"
select select "2"
select select "0"
select select "6"
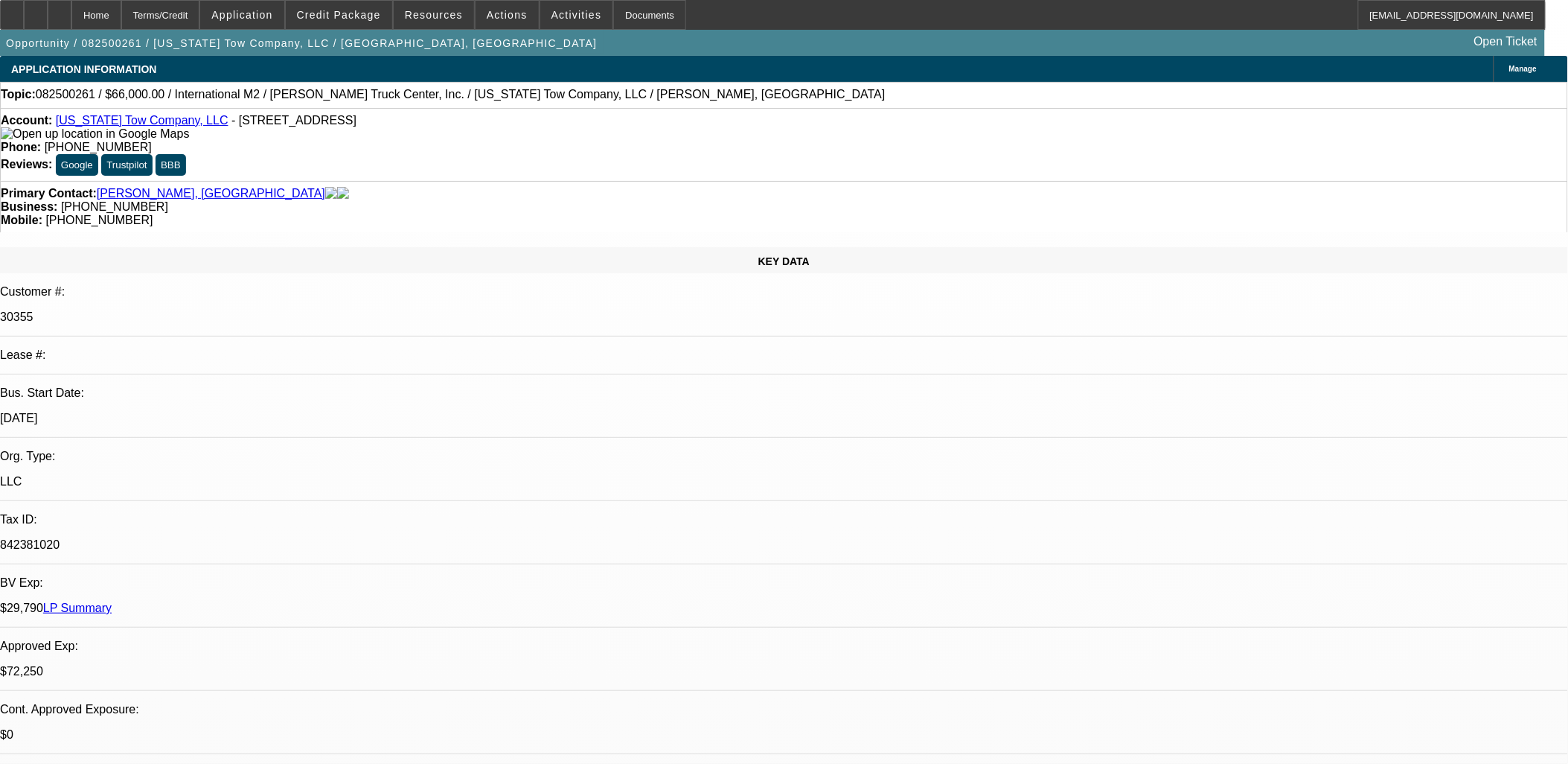
select select "0"
select select "2"
select select "0"
select select "6"
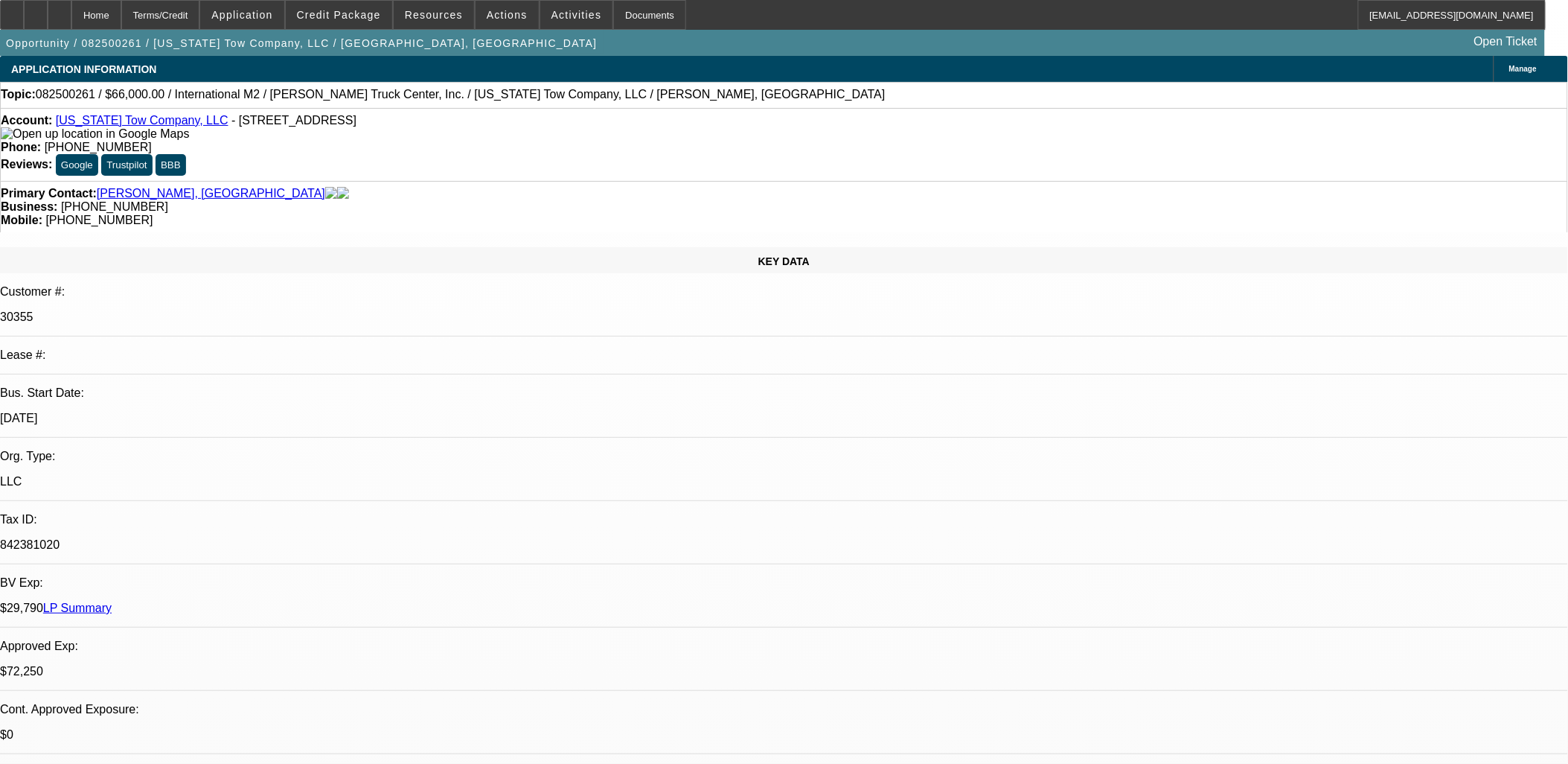
select select "0"
select select "2"
select select "0"
select select "6"
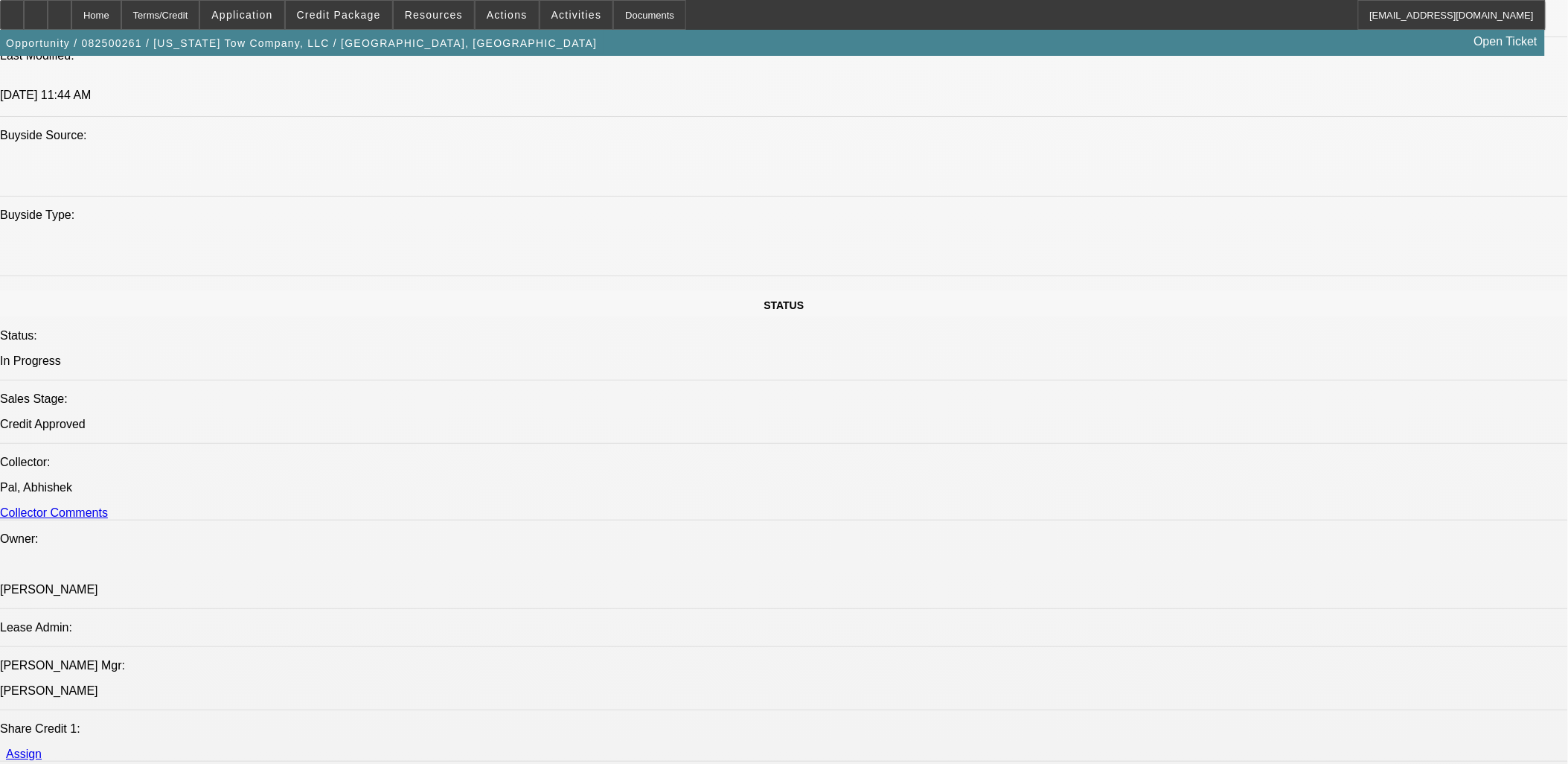
scroll to position [1489, 0]
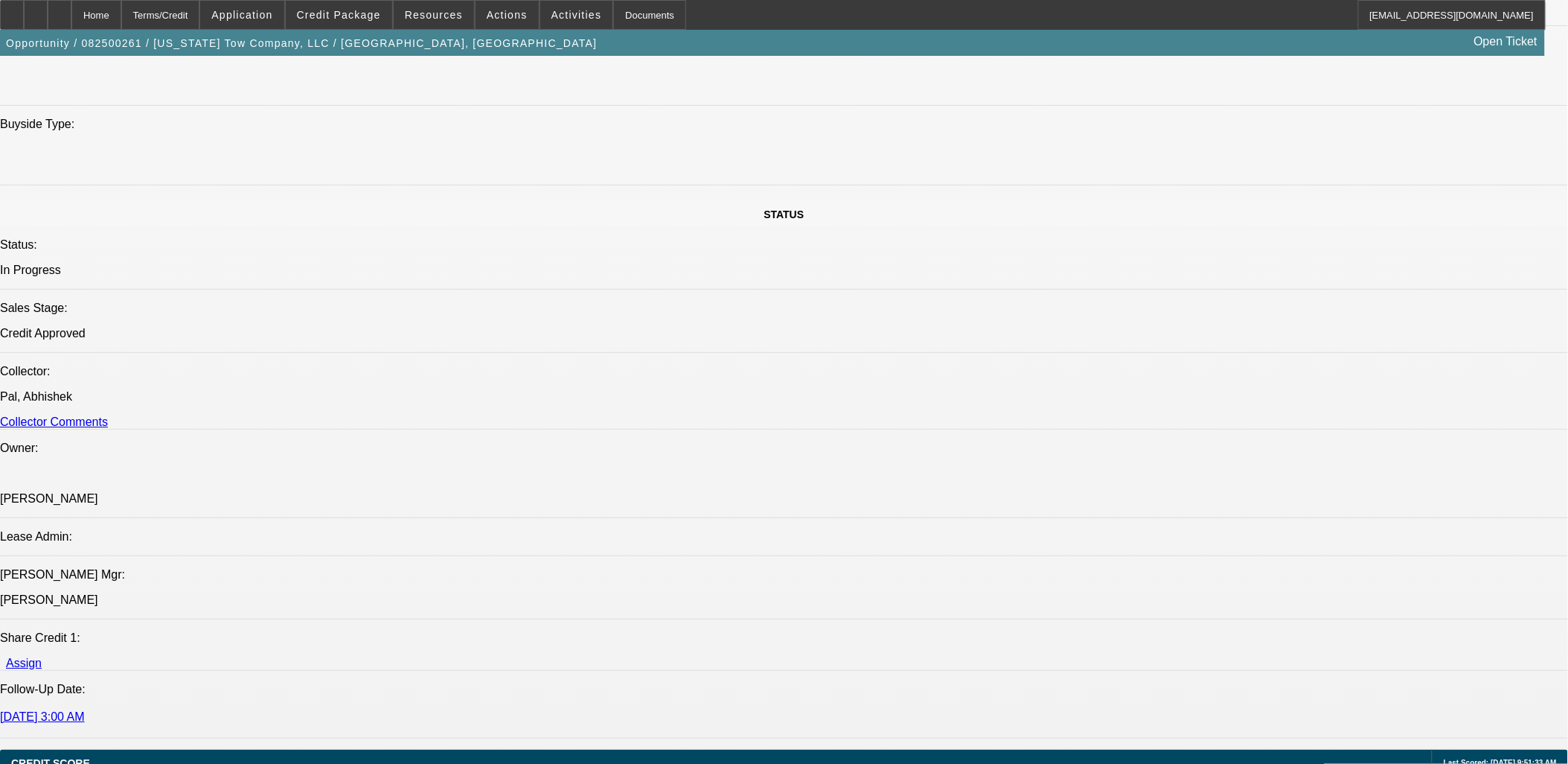
scroll to position [661, 0]
drag, startPoint x: 1215, startPoint y: 320, endPoint x: 1222, endPoint y: 365, distance: 45.5
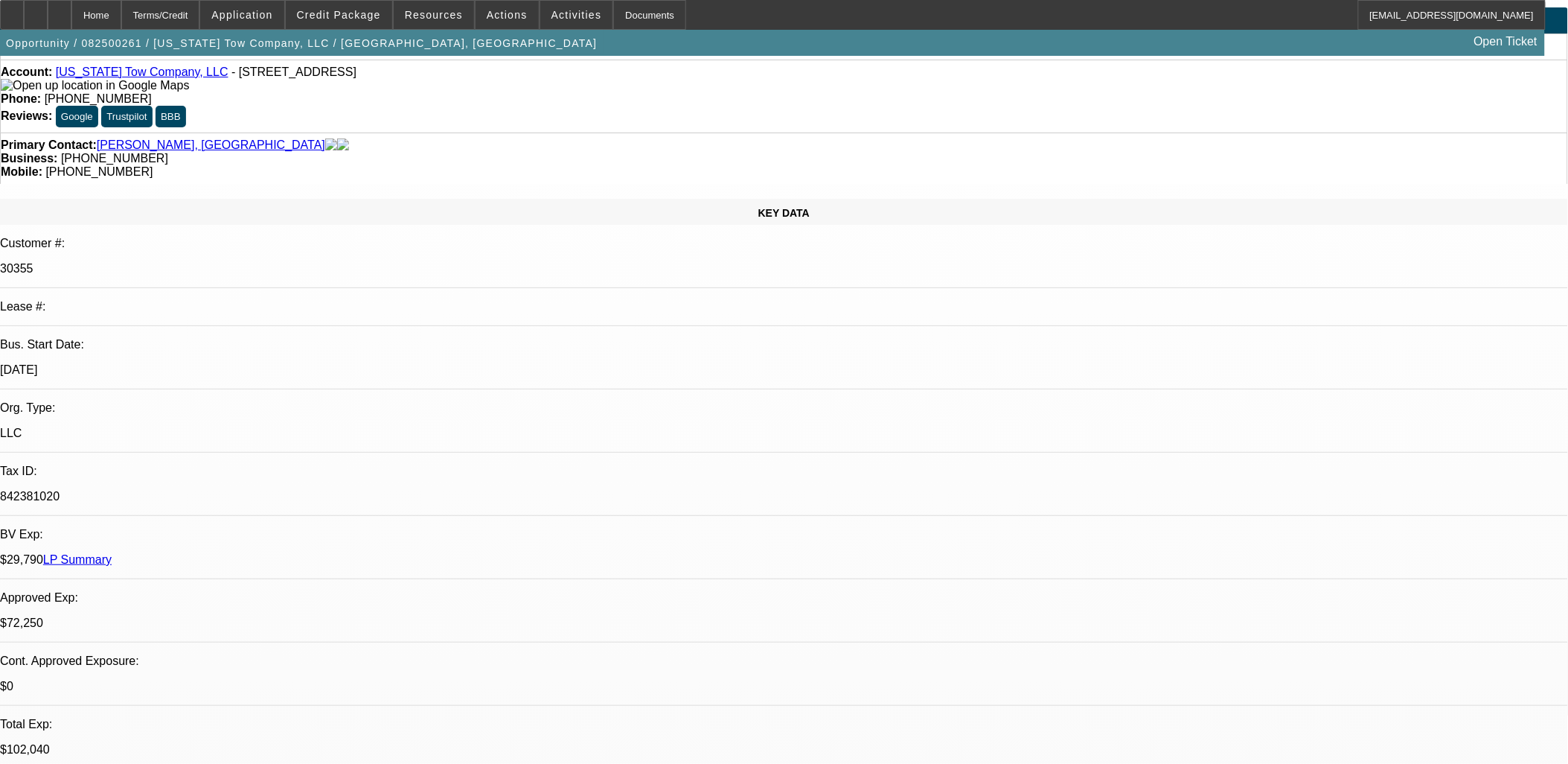
scroll to position [0, 0]
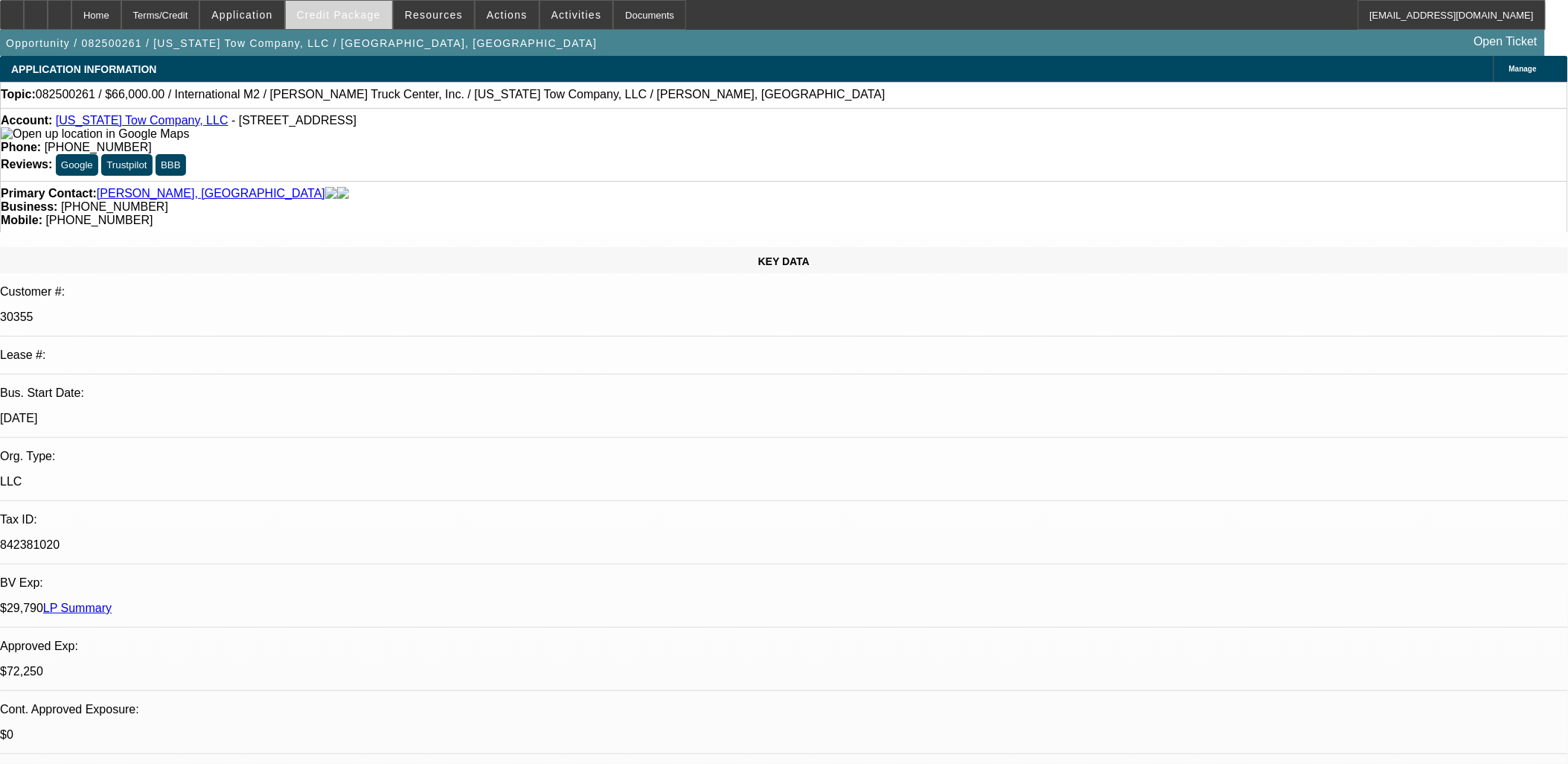
click at [376, 22] on span at bounding box center [338, 14] width 107 height 36
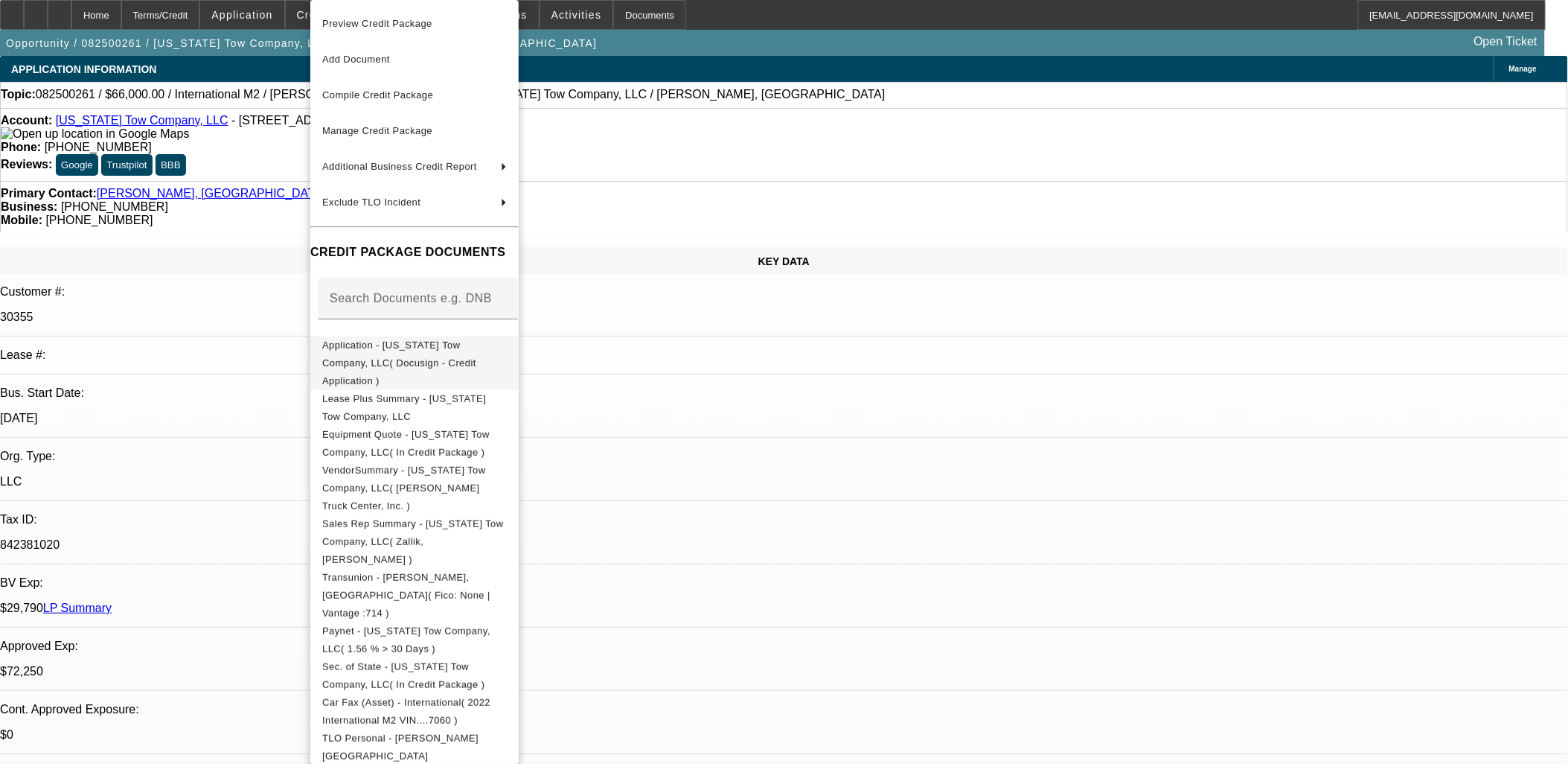
scroll to position [81, 0]
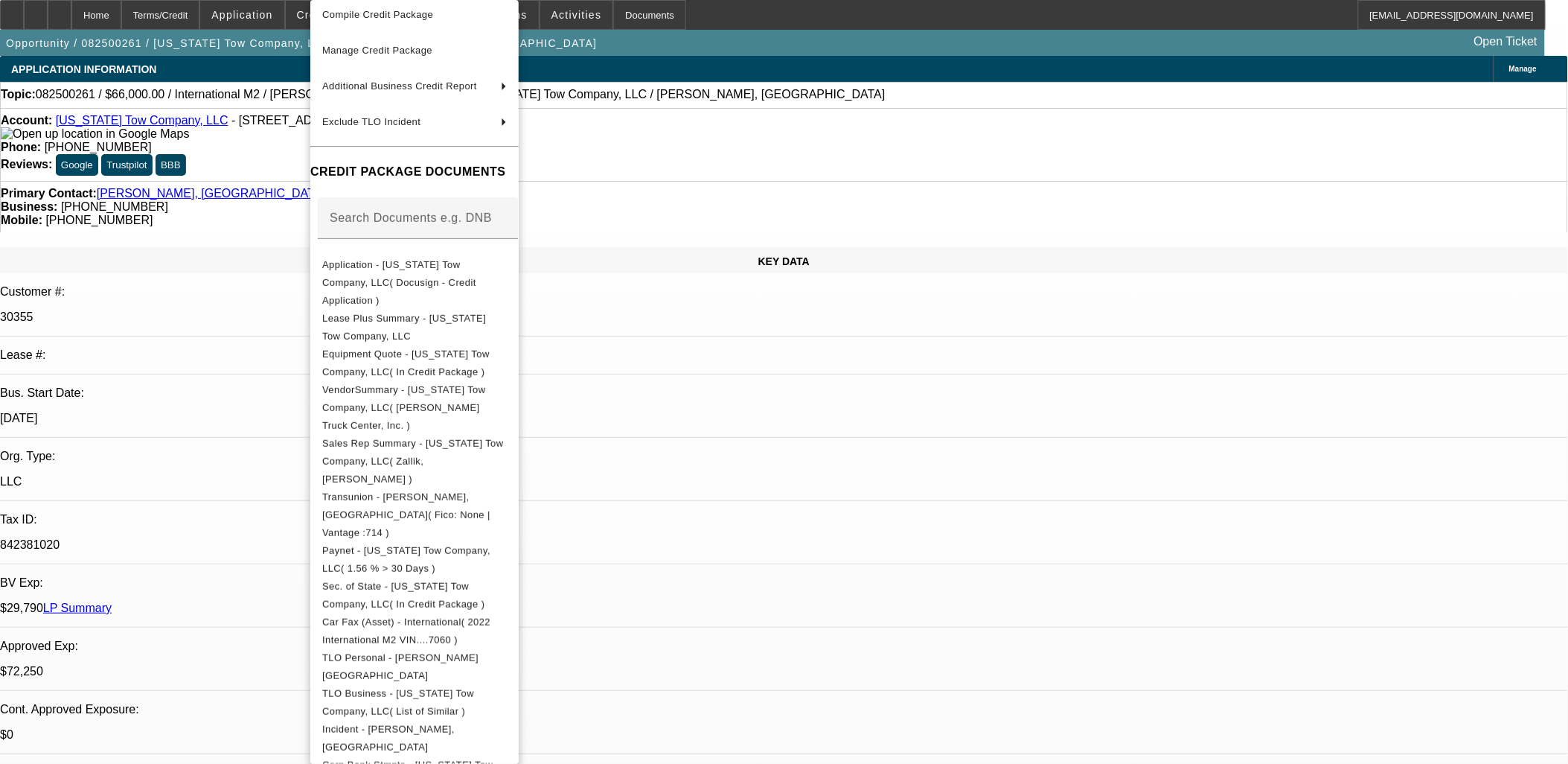
click at [852, 415] on div at bounding box center [784, 382] width 1568 height 764
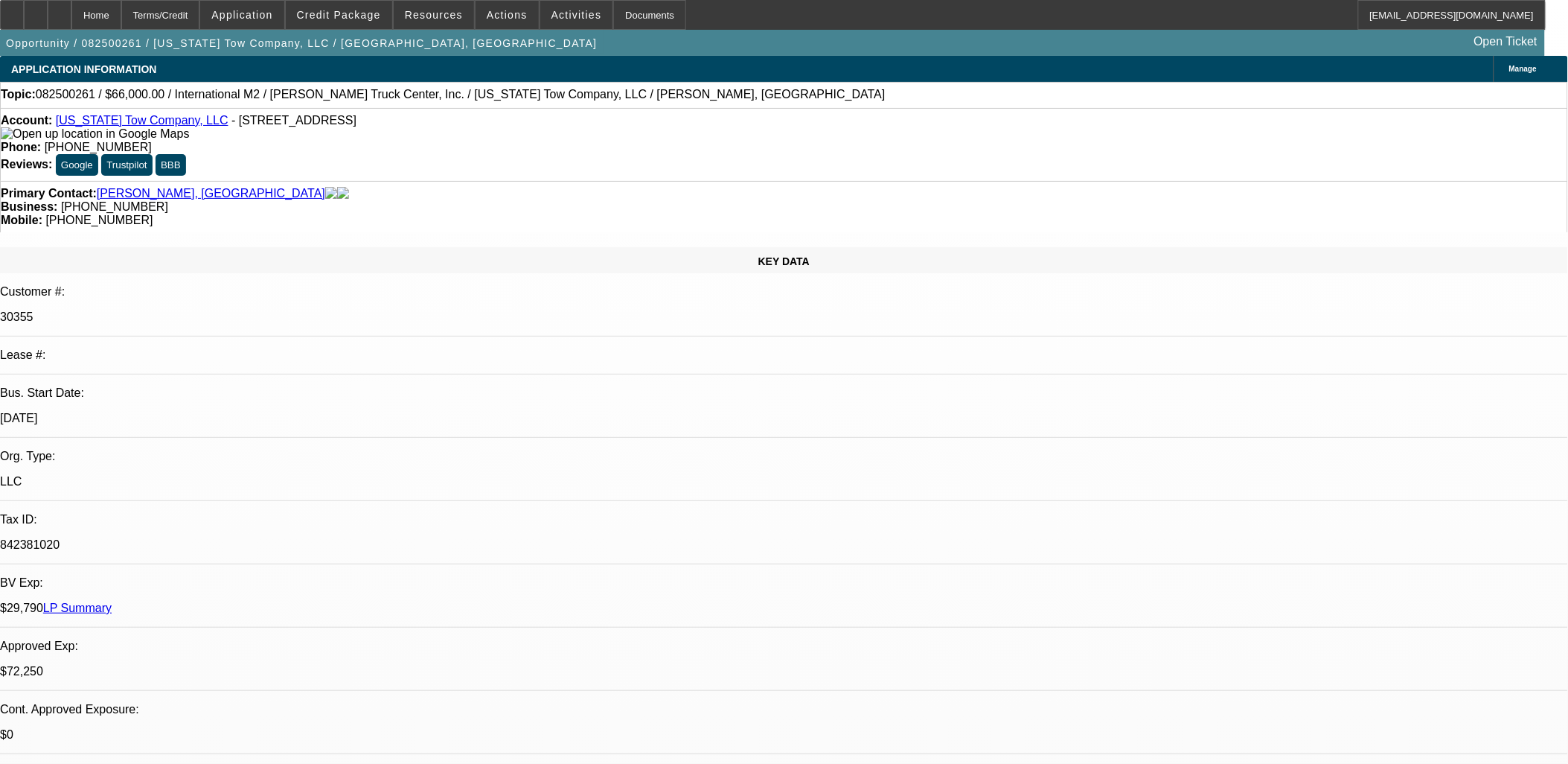
scroll to position [1431, 0]
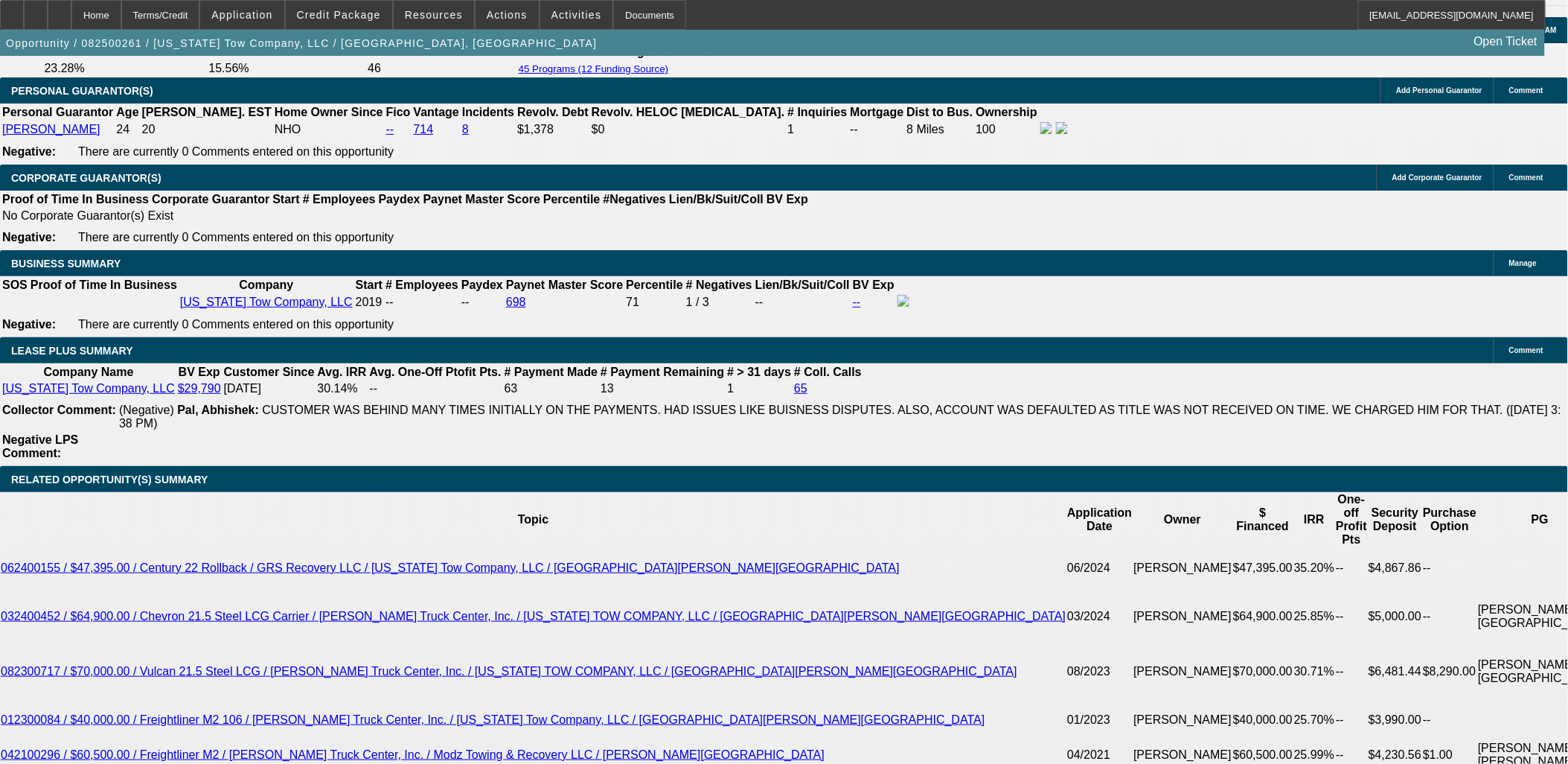
scroll to position [2317, 0]
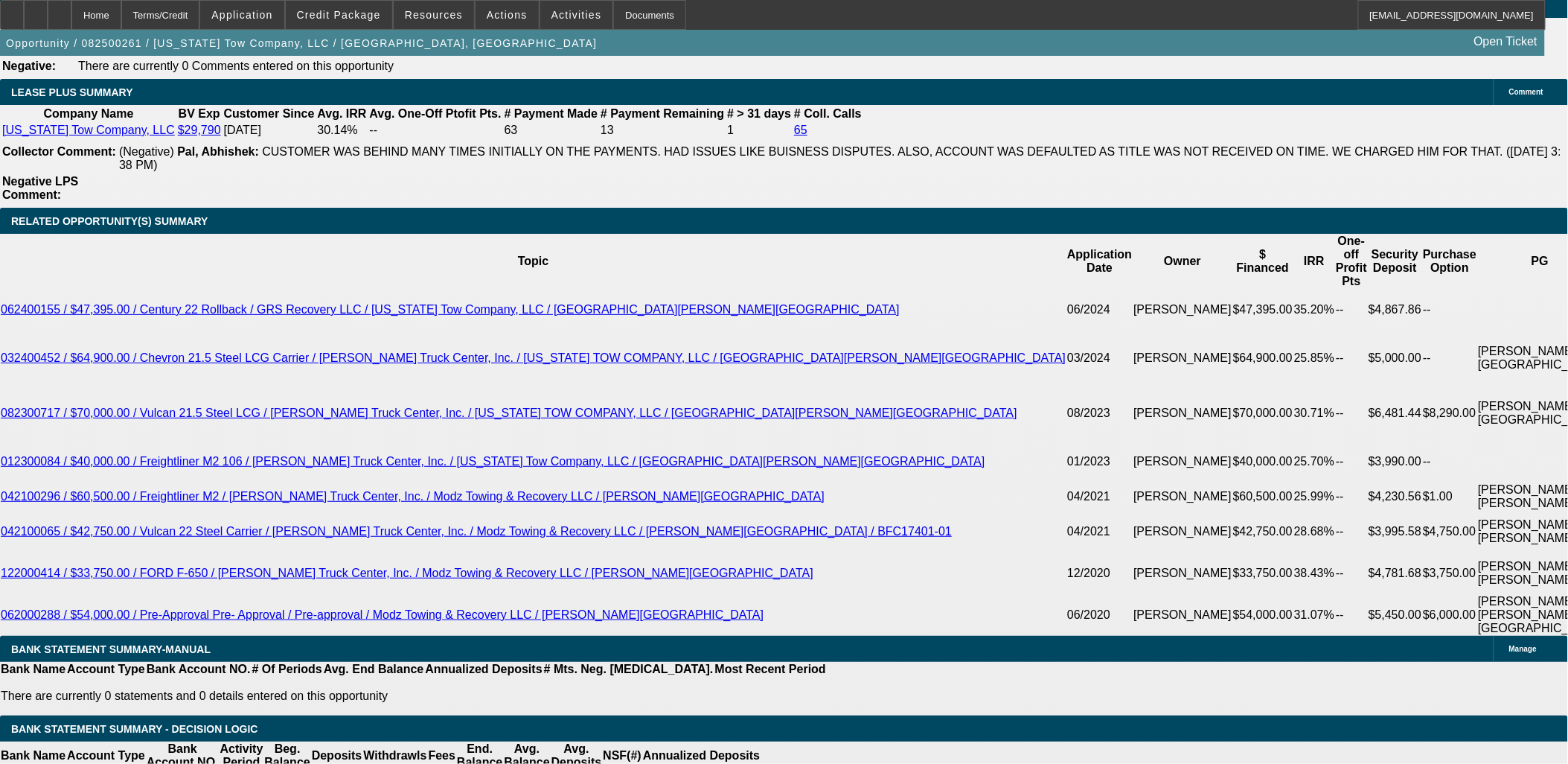
scroll to position [2482, 0]
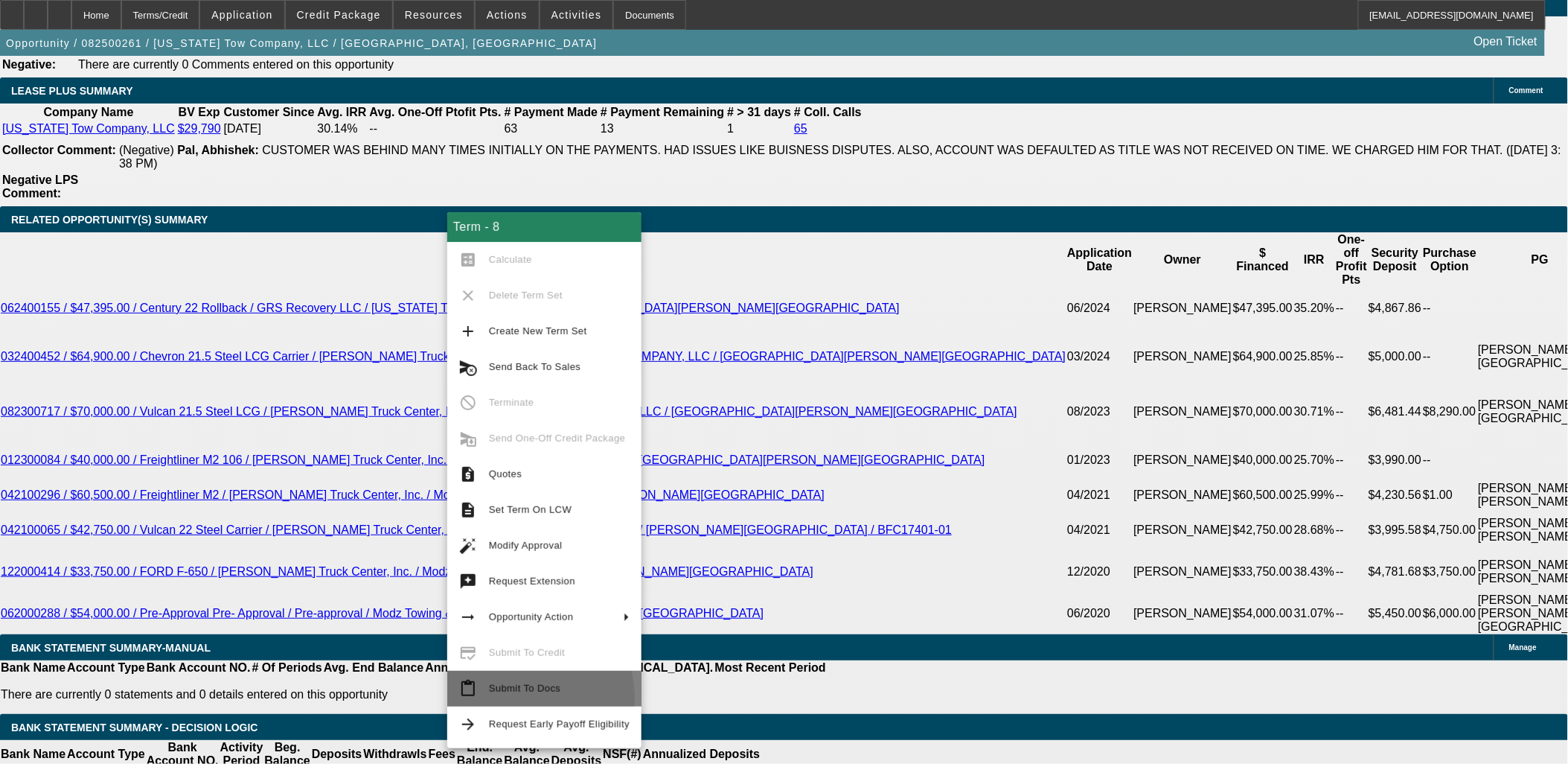
click at [514, 697] on span "Submit To Docs" at bounding box center [559, 688] width 141 height 18
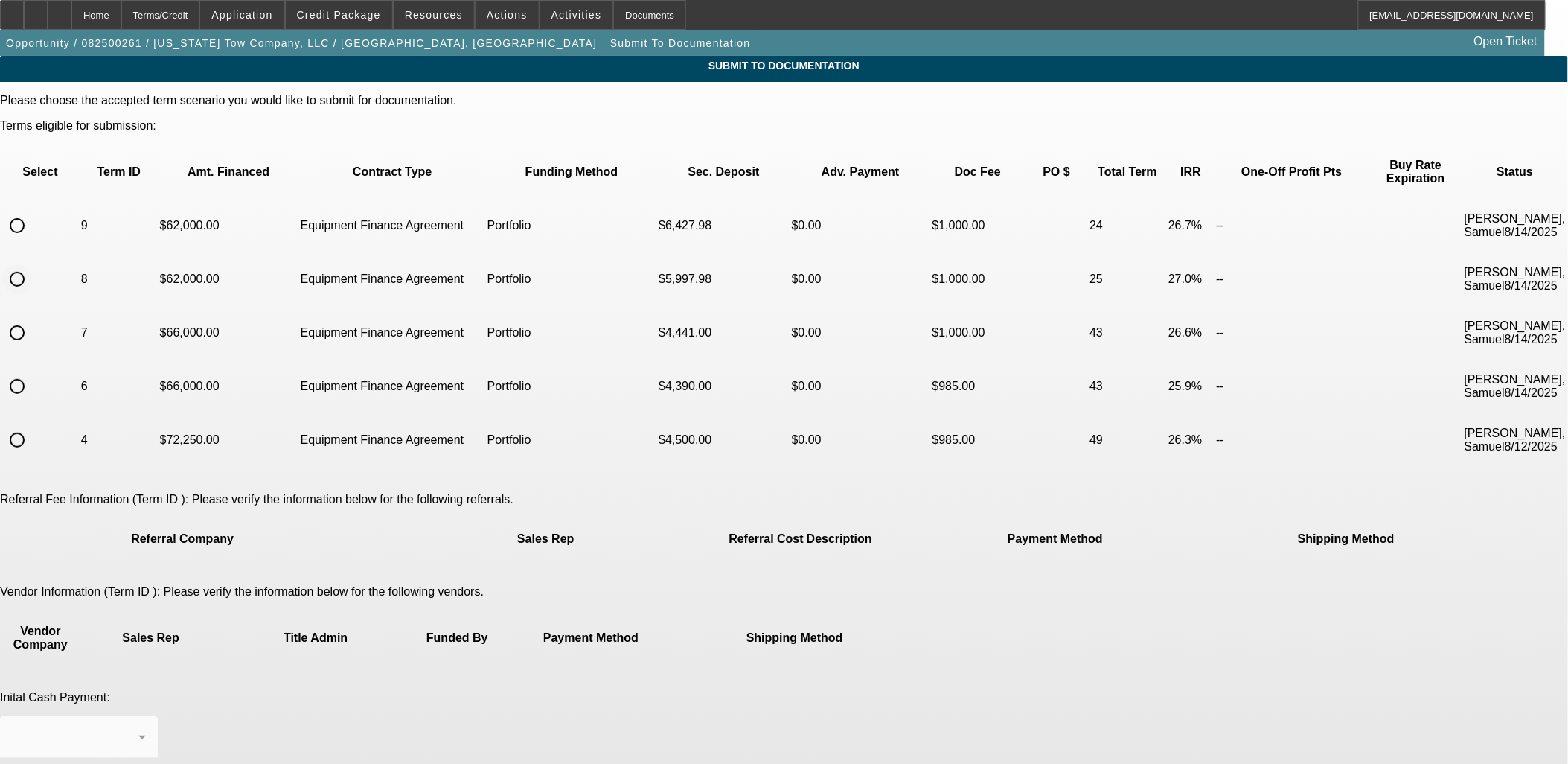
click at [32, 264] on input "radio" at bounding box center [17, 279] width 30 height 30
radio input "true"
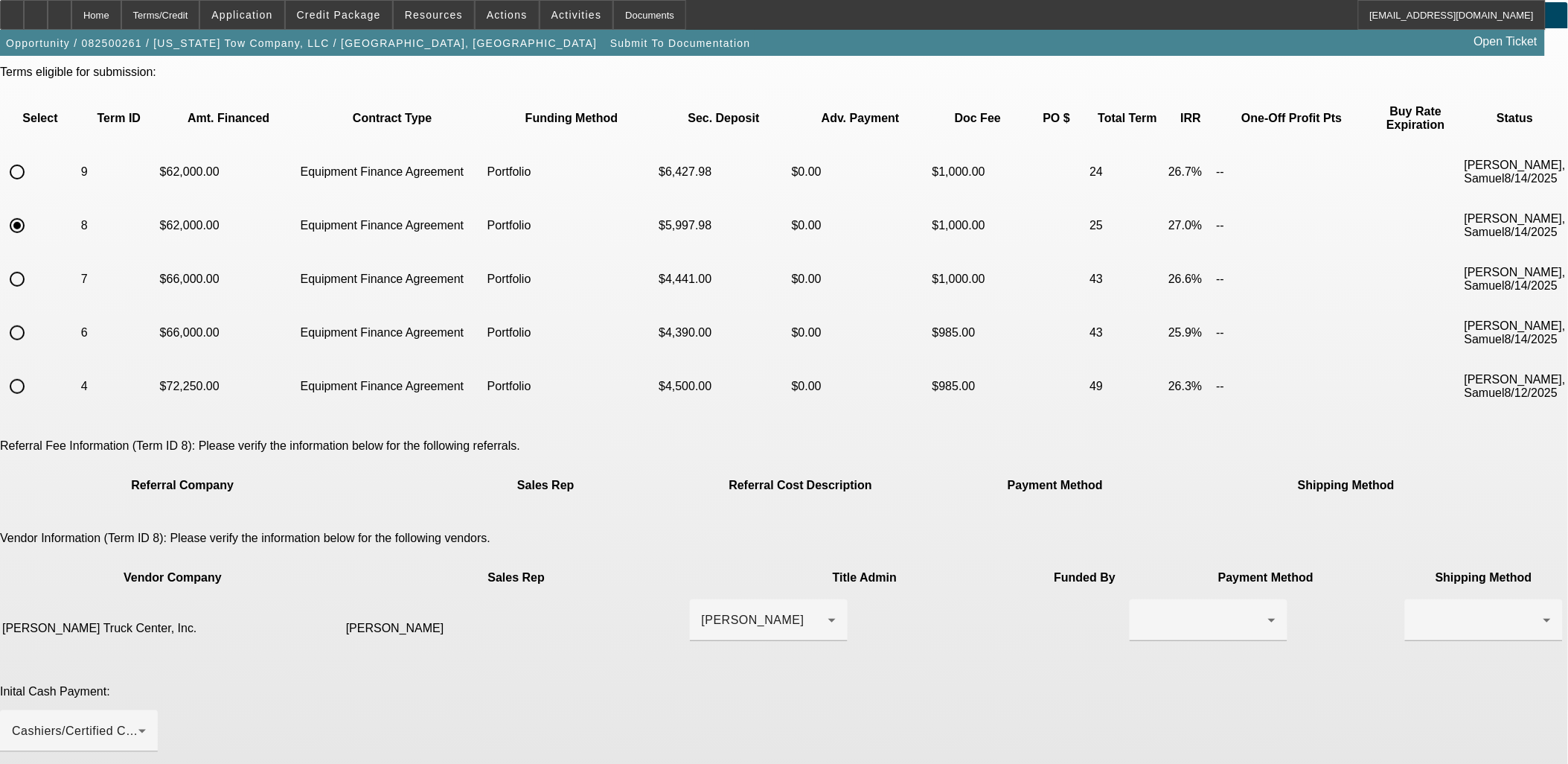
scroll to position [82, 0]
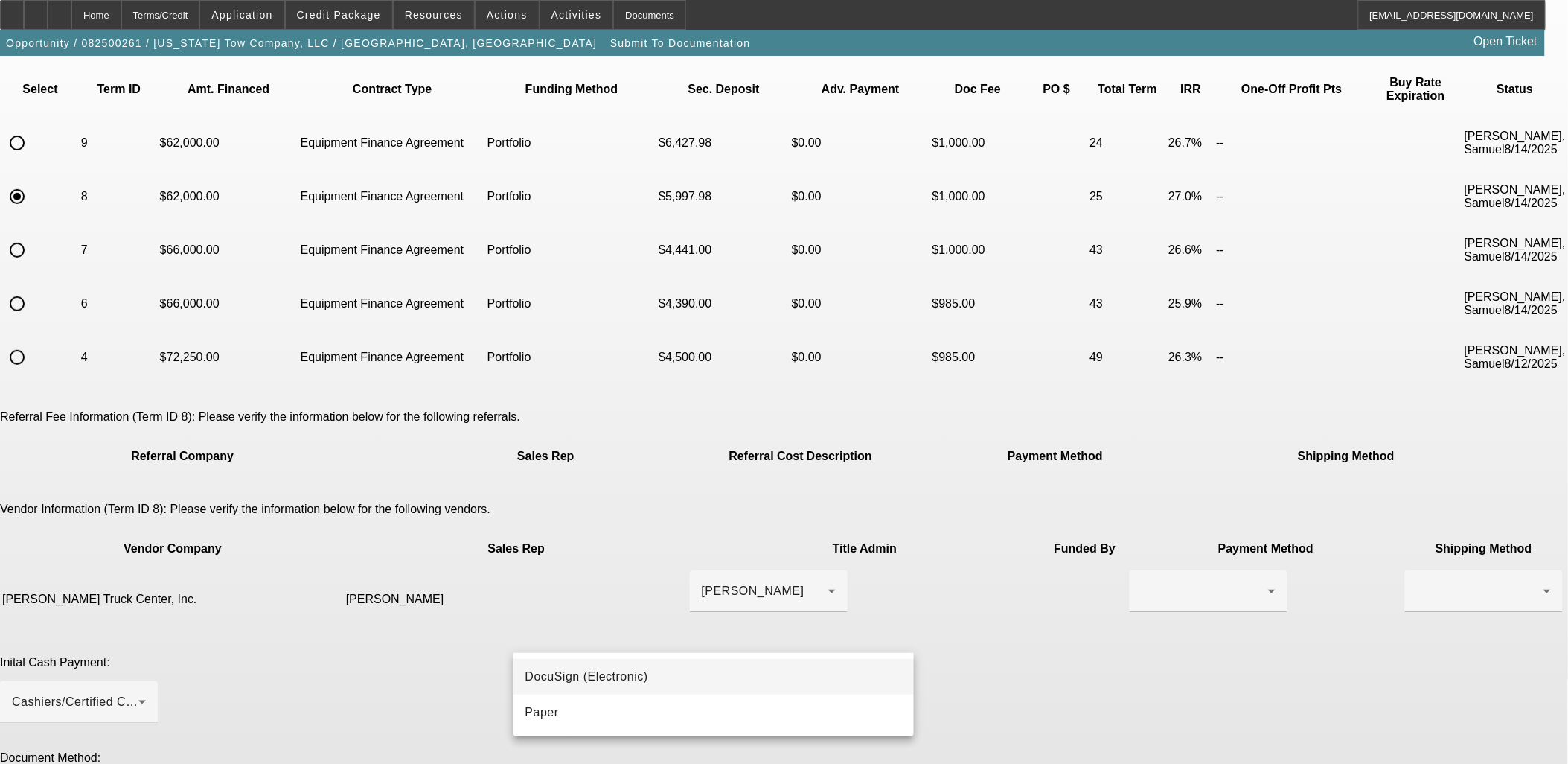
click at [826, 660] on div "DocuSign (Electronic) Paper" at bounding box center [714, 694] width 401 height 83
click at [984, 509] on div at bounding box center [784, 382] width 1568 height 764
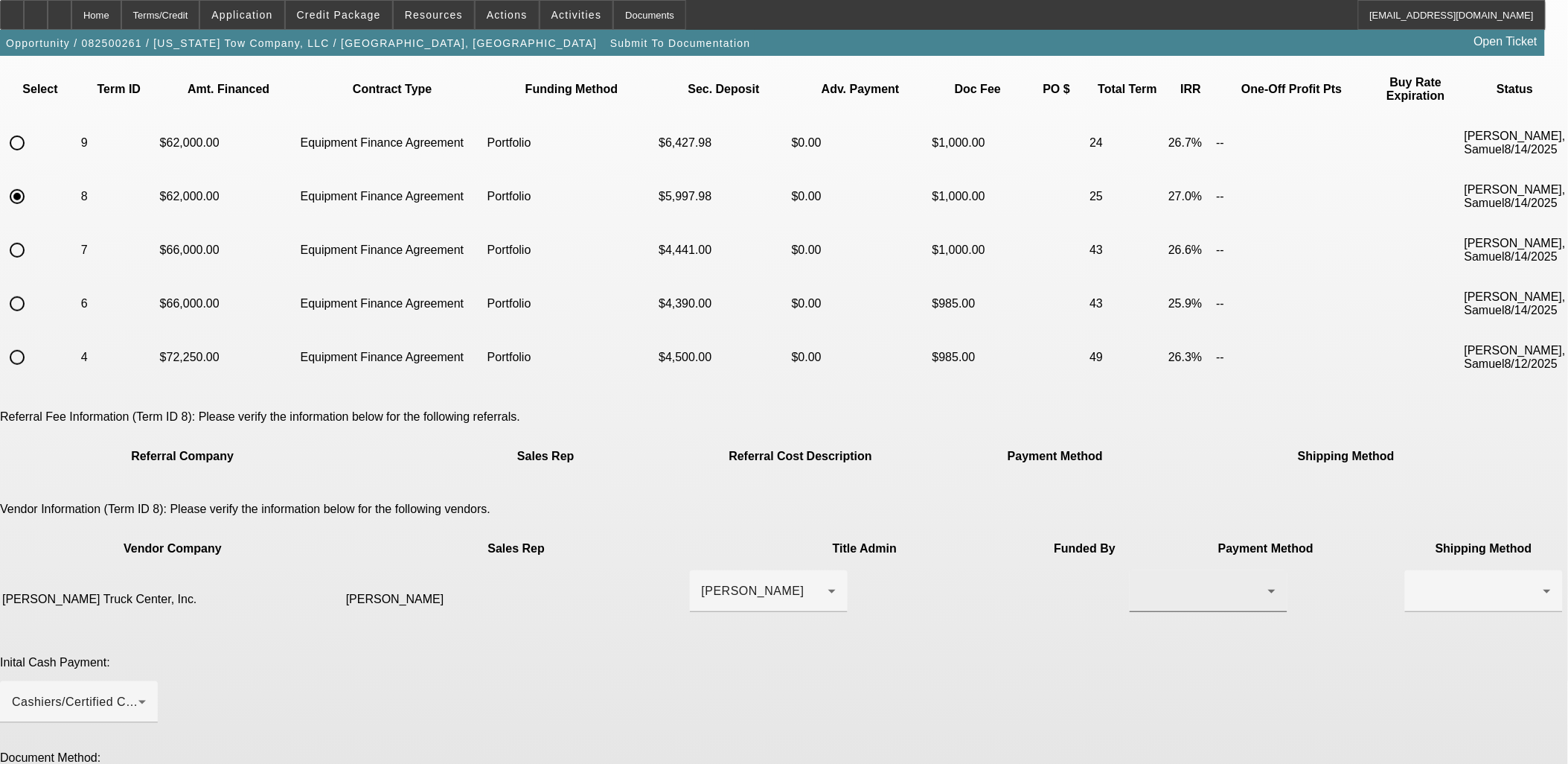
click at [1142, 582] on div at bounding box center [1205, 591] width 127 height 18
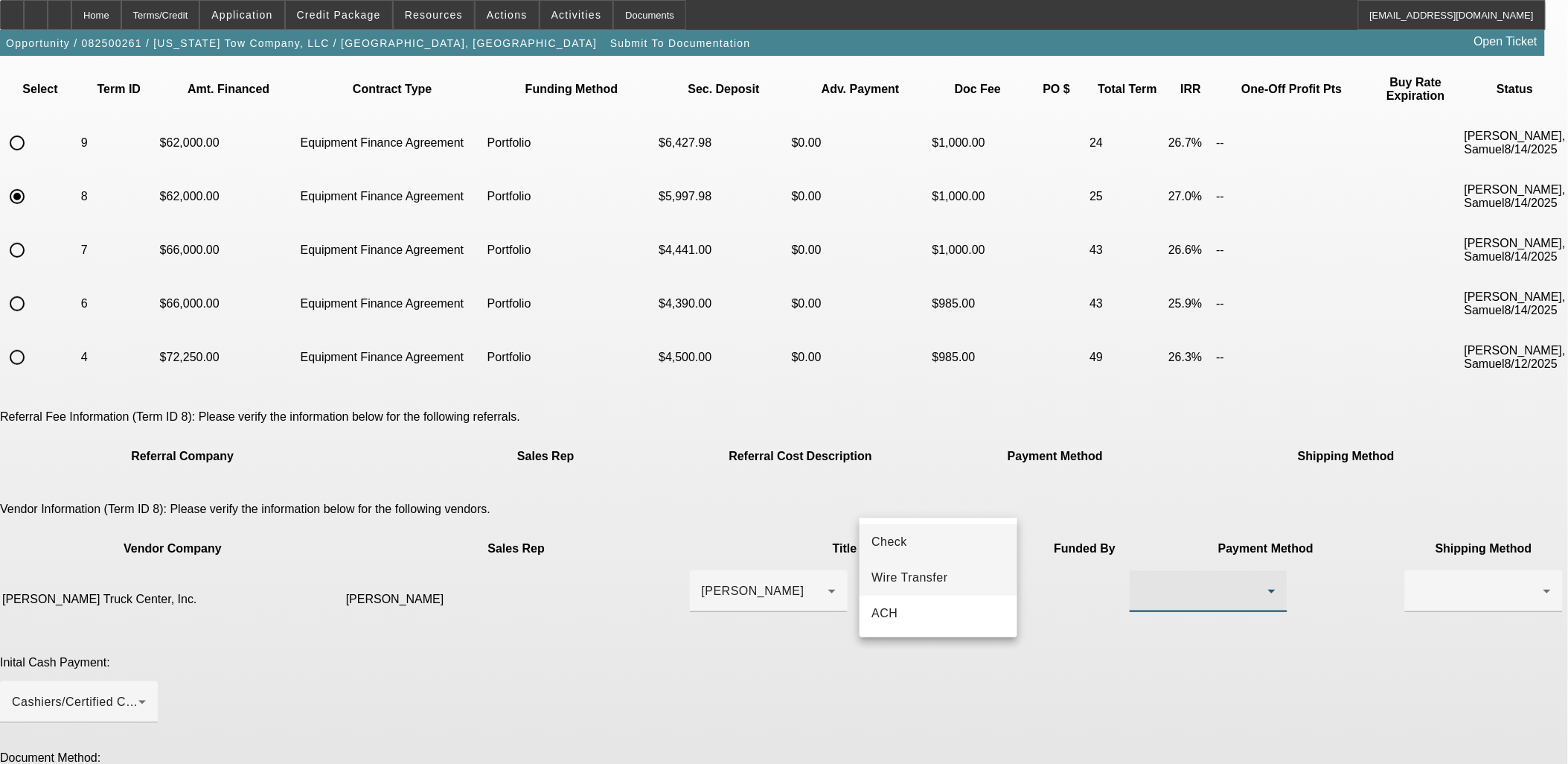
click at [971, 568] on mat-option "Wire Transfer" at bounding box center [939, 577] width 158 height 36
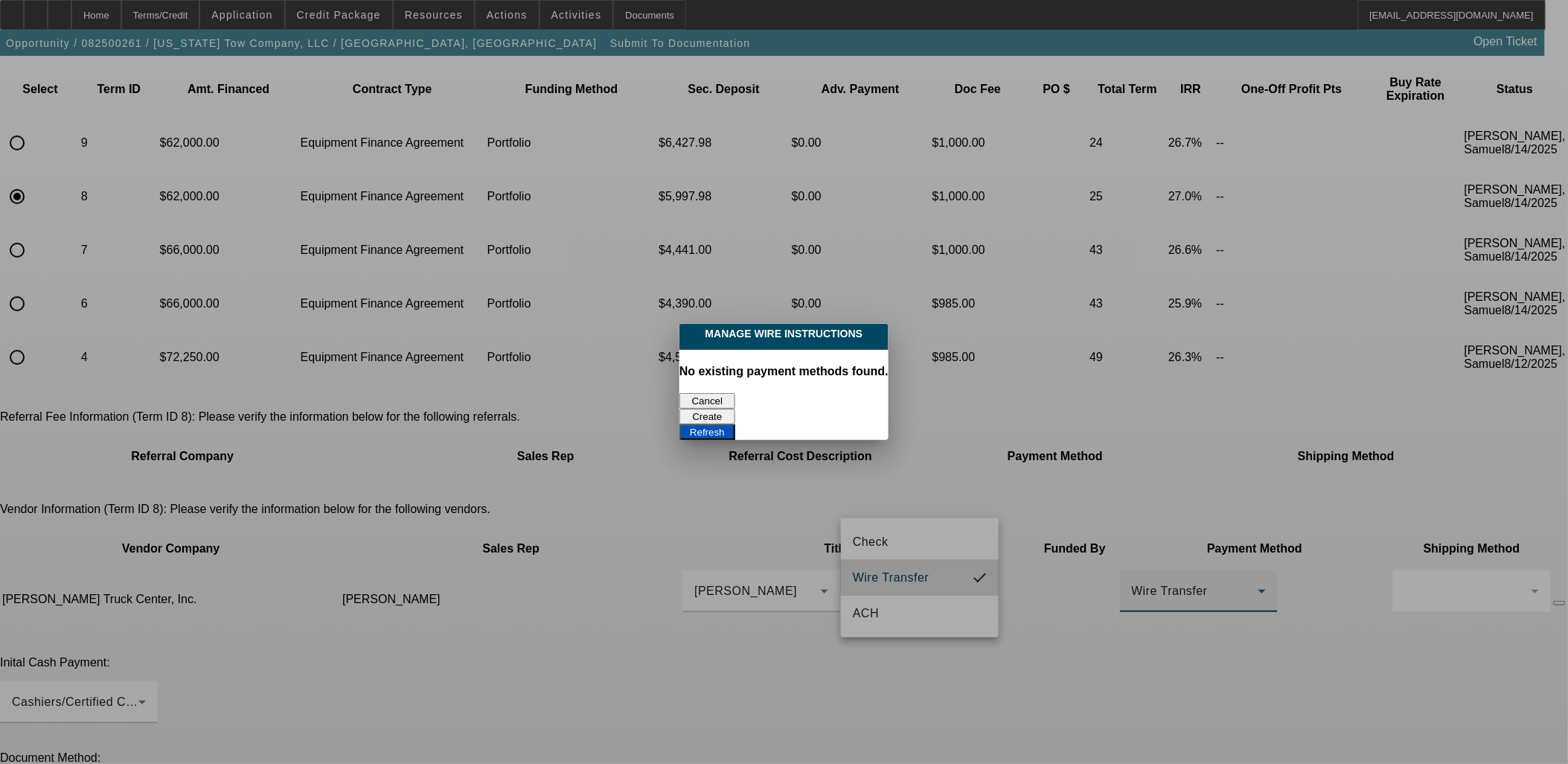
scroll to position [0, 0]
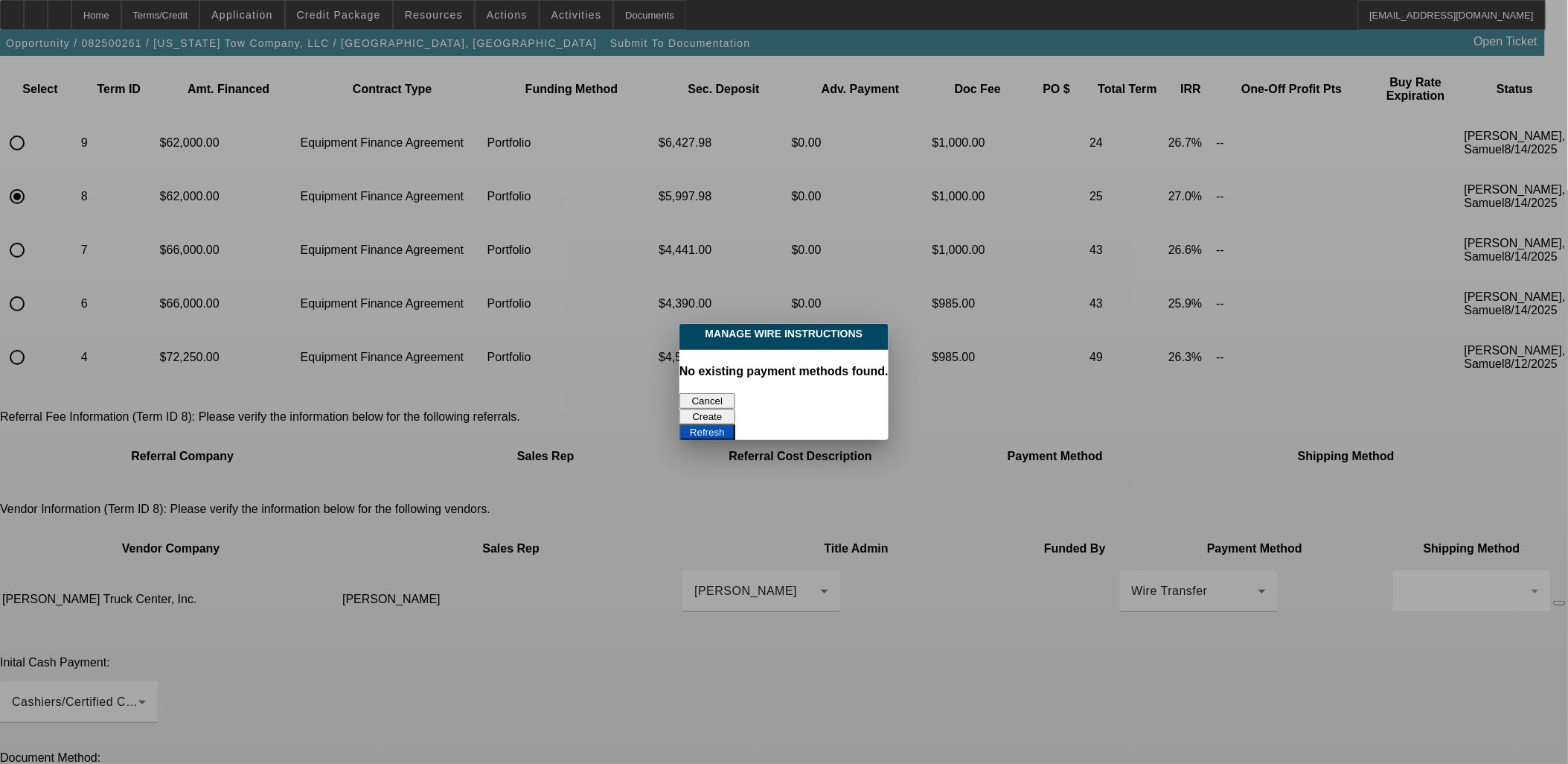
click at [735, 369] on p "No existing payment methods found." at bounding box center [784, 371] width 210 height 19
click at [724, 393] on div "Cancel" at bounding box center [784, 401] width 210 height 16
click at [735, 406] on div "Cancel" at bounding box center [784, 401] width 210 height 16
click at [730, 395] on button "Cancel" at bounding box center [707, 401] width 56 height 16
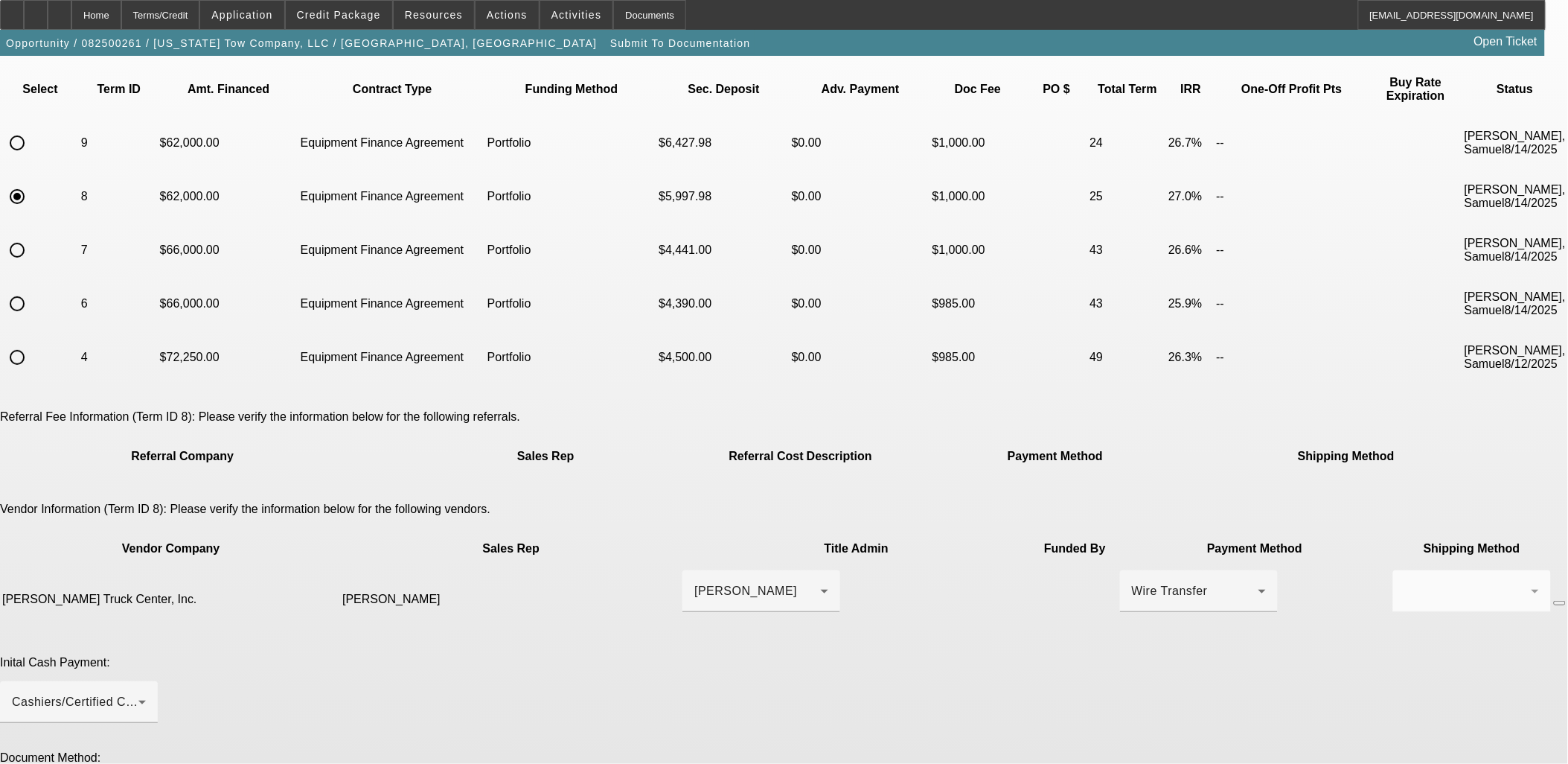
scroll to position [82, 0]
click at [1142, 570] on div at bounding box center [1208, 591] width 134 height 42
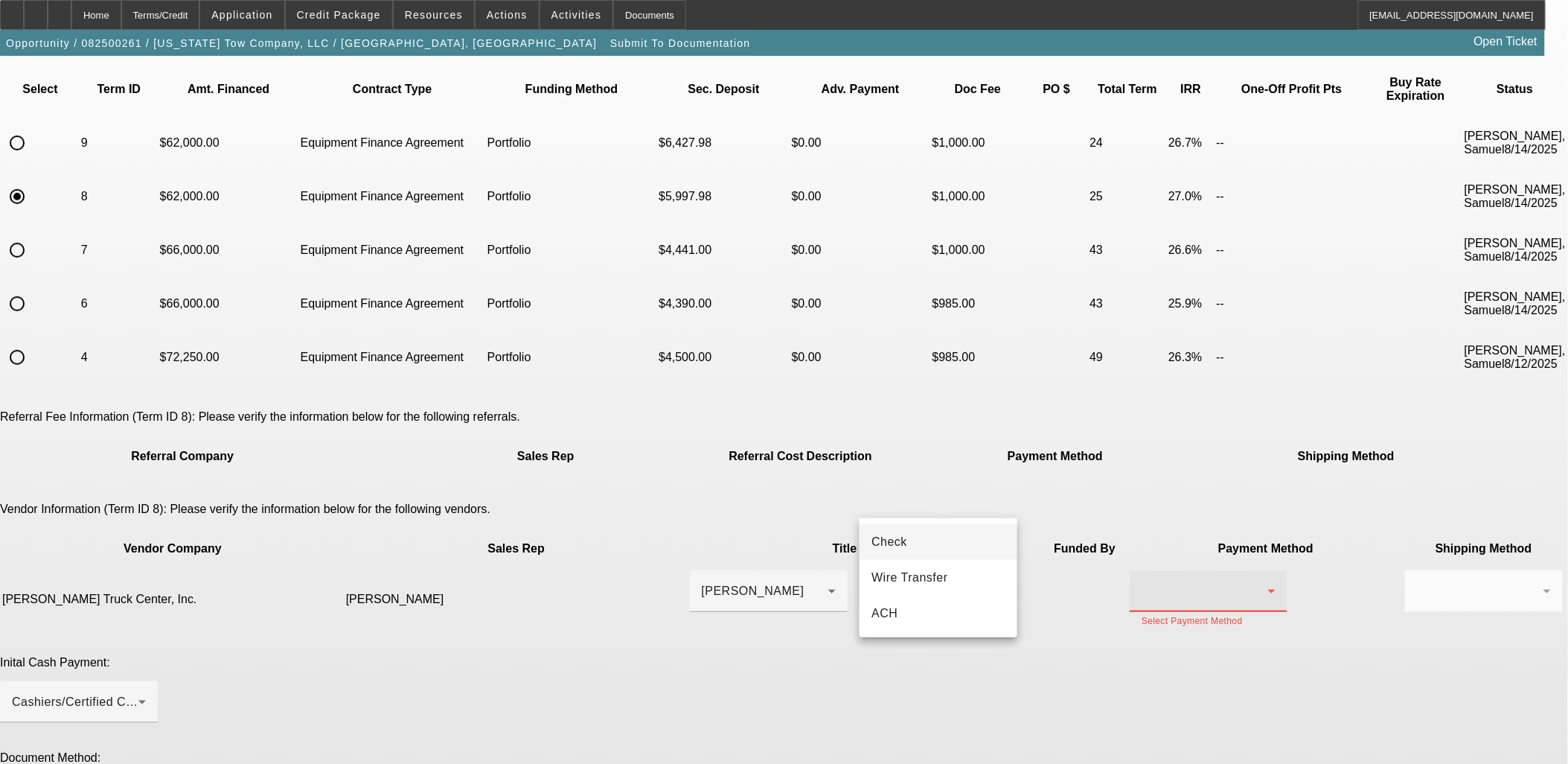
click at [943, 544] on mat-option "Check" at bounding box center [939, 542] width 158 height 36
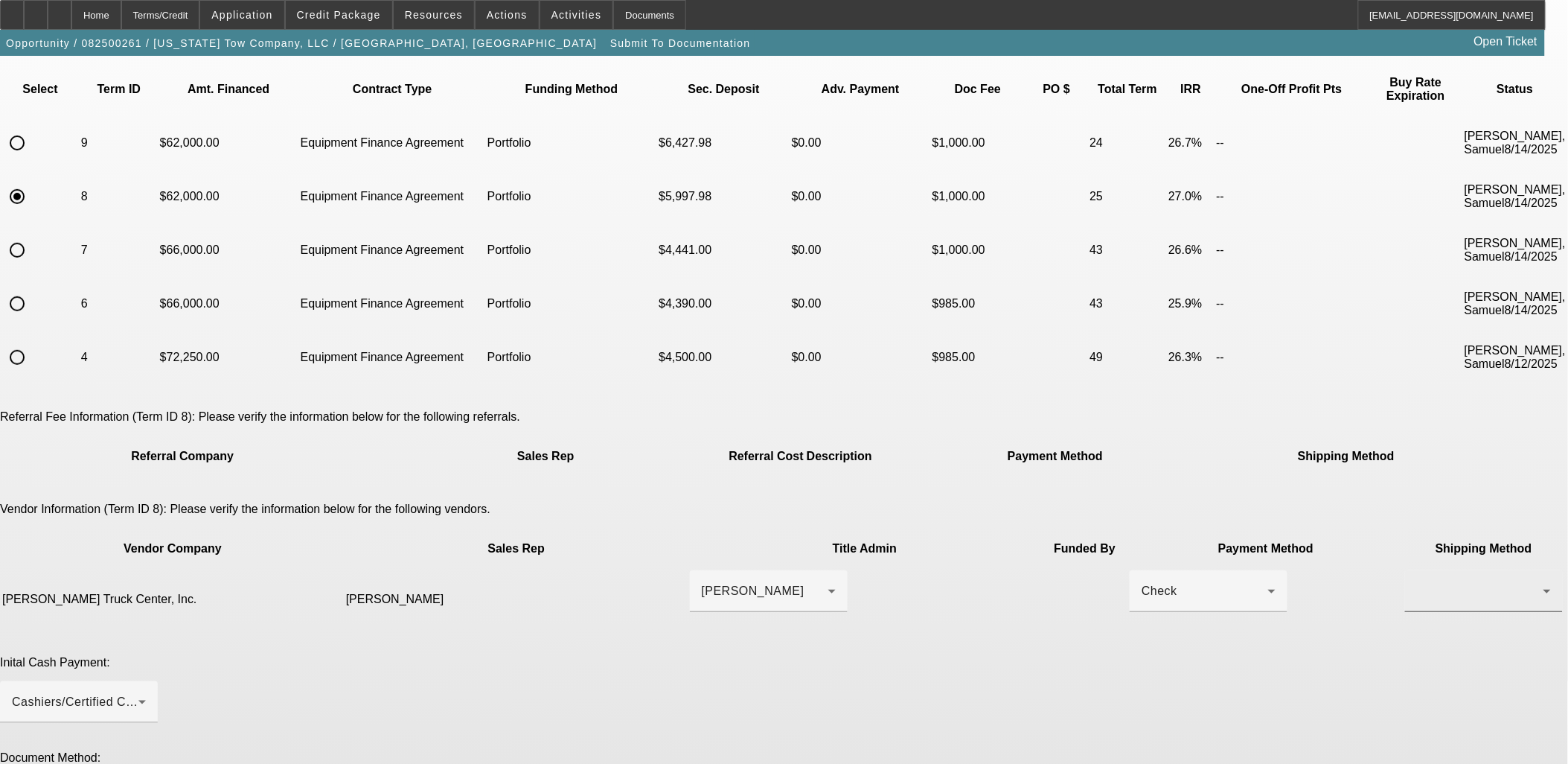
click at [1417, 570] on div at bounding box center [1483, 591] width 134 height 42
click at [1052, 583] on span "Fed Ex" at bounding box center [1058, 577] width 40 height 18
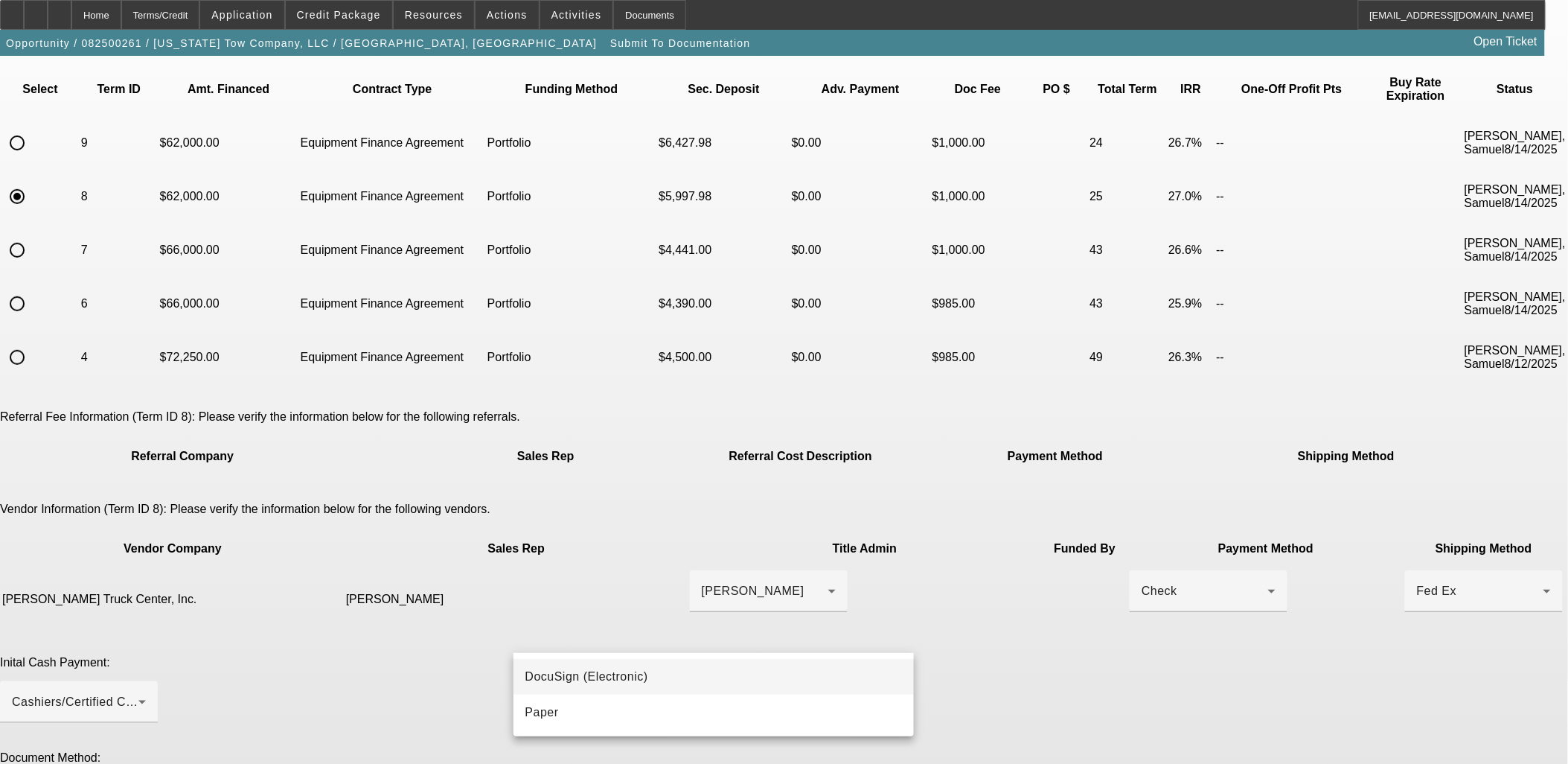
click at [829, 667] on mat-option "DocuSign (Electronic)" at bounding box center [714, 676] width 401 height 36
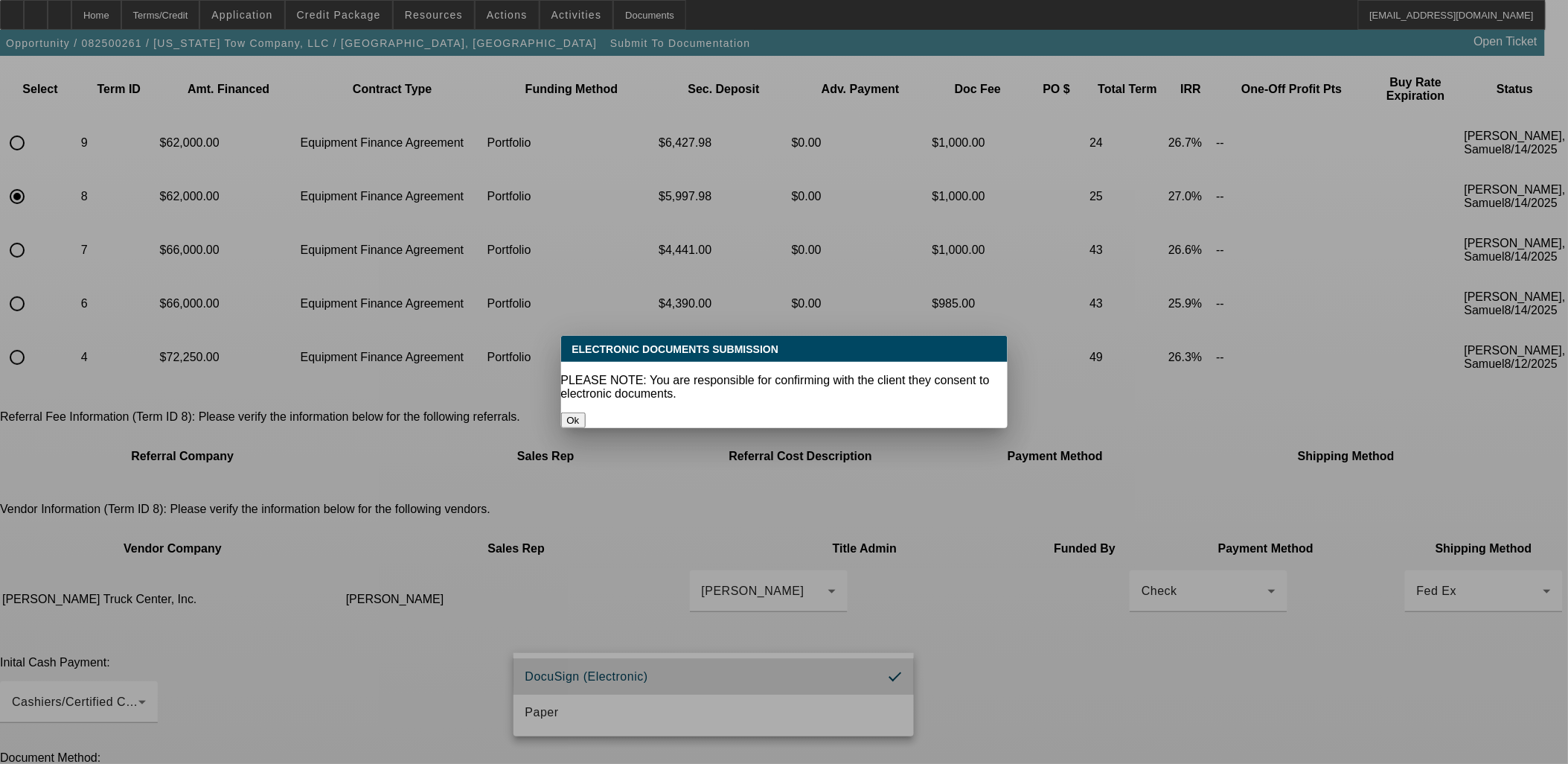
scroll to position [0, 0]
drag, startPoint x: 984, startPoint y: 636, endPoint x: 942, endPoint y: 652, distance: 44.9
click at [977, 639] on div at bounding box center [784, 382] width 1568 height 764
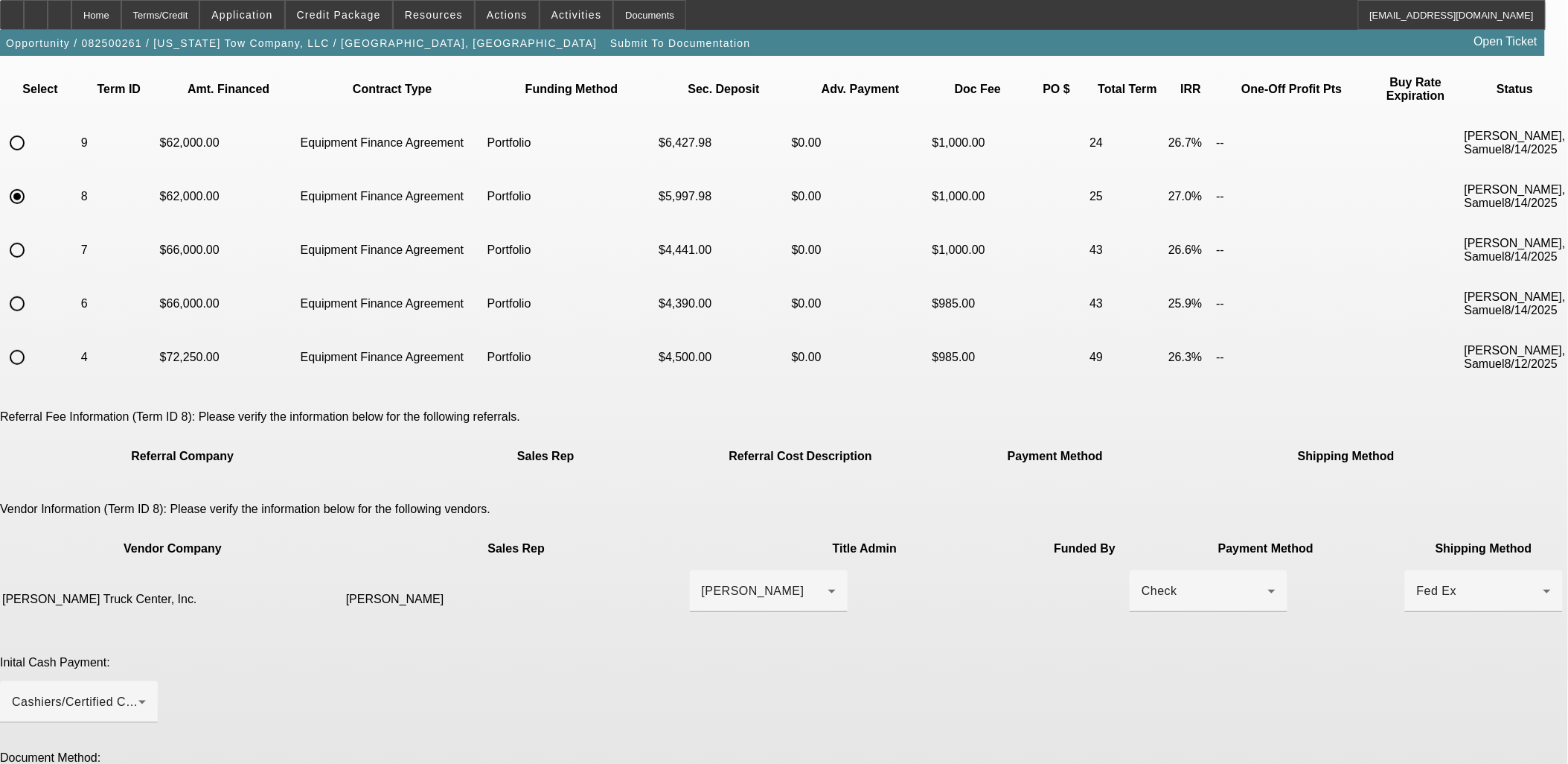
drag, startPoint x: 875, startPoint y: 705, endPoint x: 881, endPoint y: 712, distance: 9.2
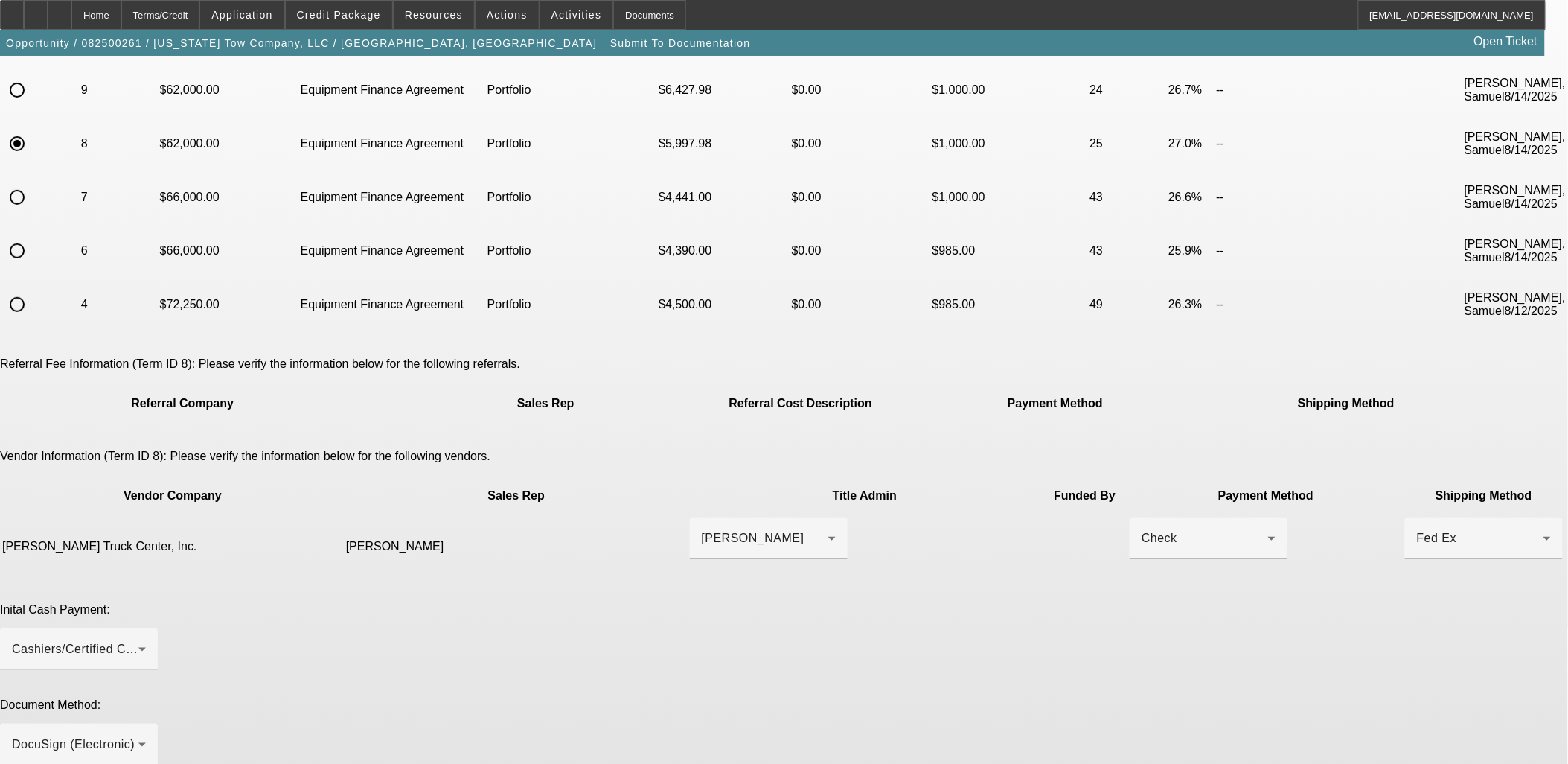
scroll to position [194, 0]
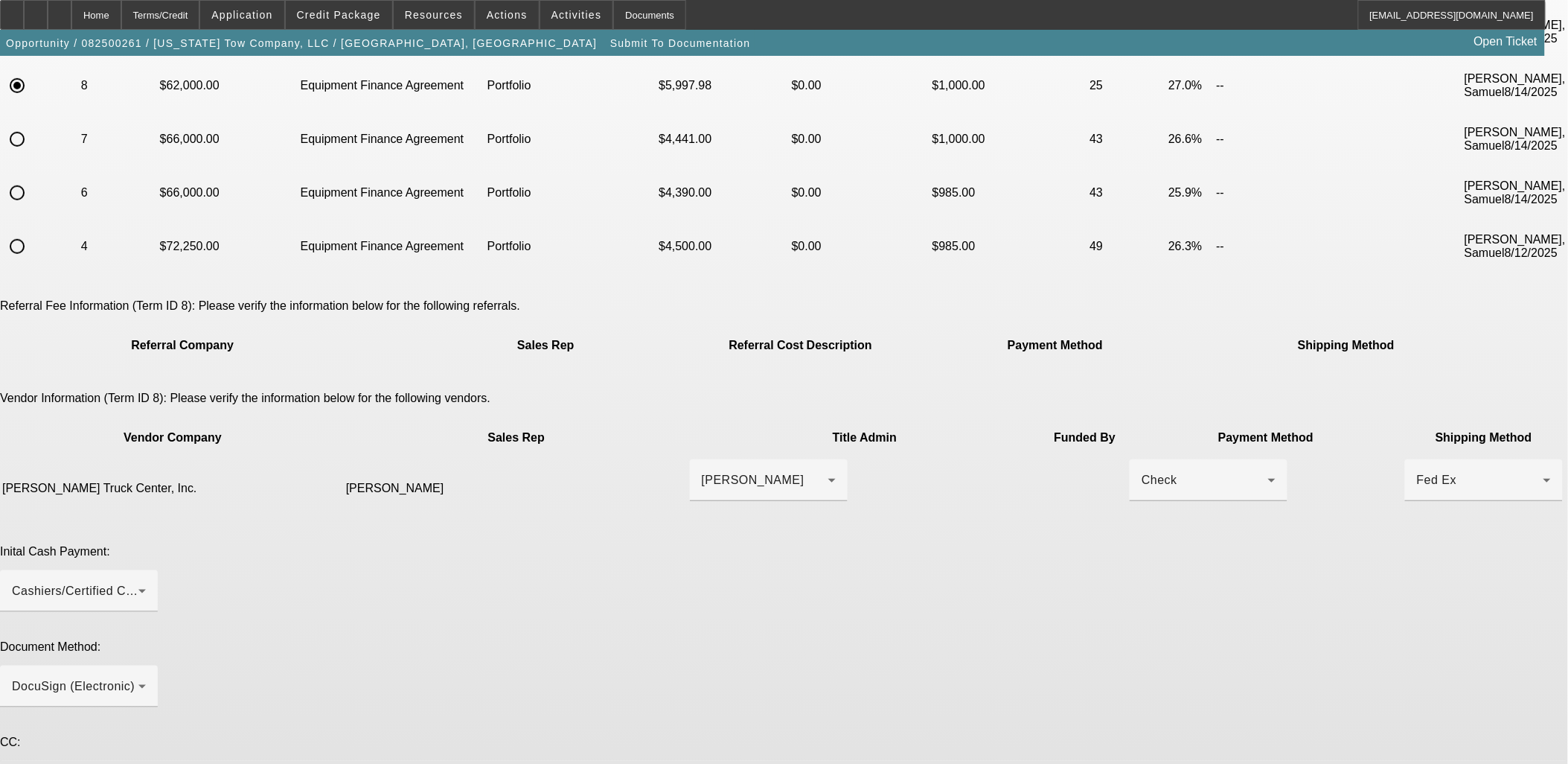
paste textarea "Customer is hoping to get this truck this week. Please order GPS ASAP and send …"
drag, startPoint x: 1178, startPoint y: 679, endPoint x: 1182, endPoint y: 803, distance: 124.1
click at [1182, 570] on html "Home Terms/Credit Application Credit Package Resources Actions Activities Docum…" at bounding box center [784, 188] width 1568 height 764
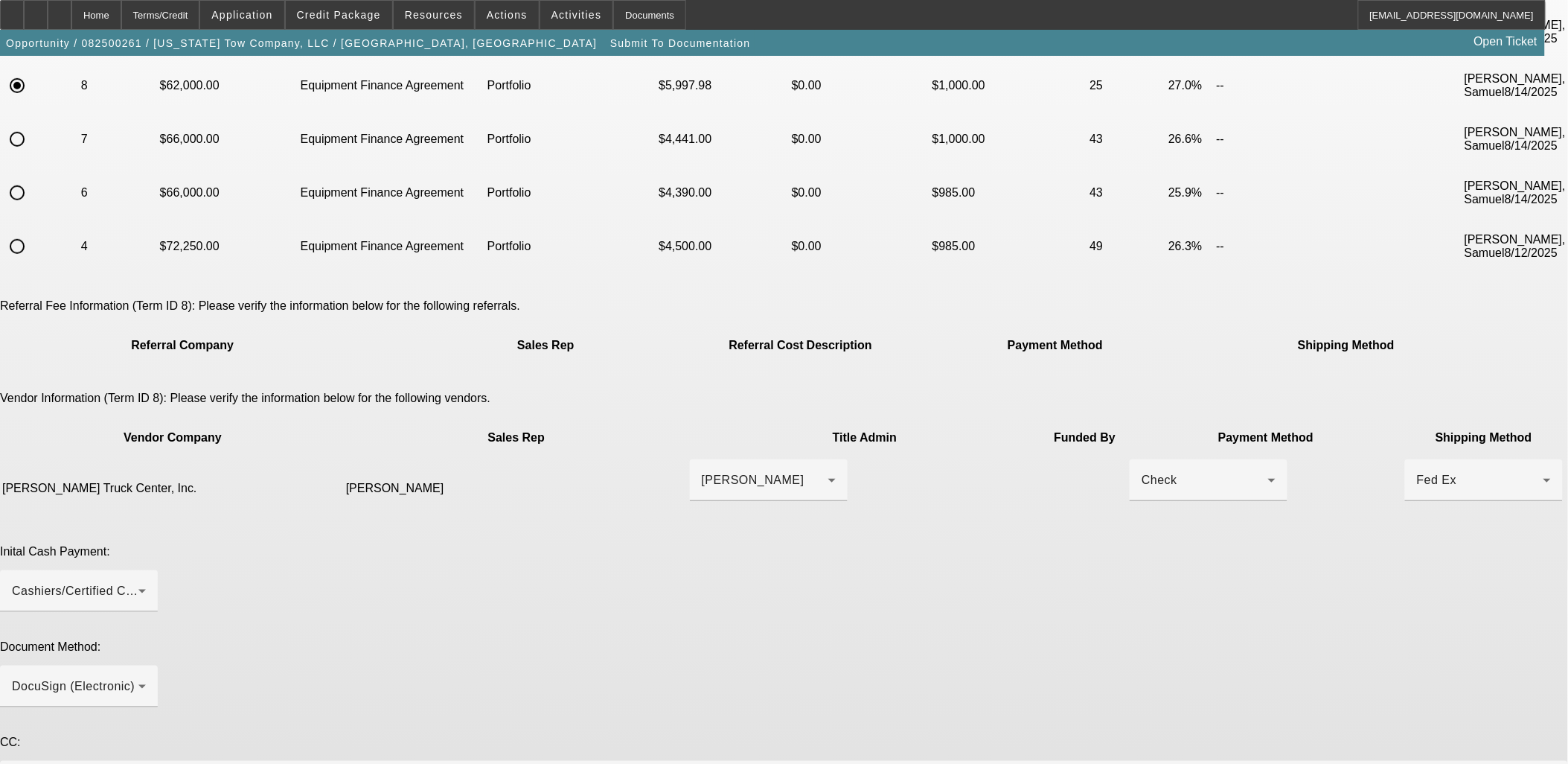
drag, startPoint x: 1182, startPoint y: 803, endPoint x: 1273, endPoint y: 584, distance: 237.2
click at [1274, 584] on app-submit-to-documentation "Submit To Documentation Please choose the accepted term scenario you would like…" at bounding box center [784, 425] width 1568 height 1126
drag, startPoint x: 1178, startPoint y: 675, endPoint x: 1256, endPoint y: 806, distance: 152.5
click at [1256, 570] on html "Home Terms/Credit Application Credit Package Resources Actions Activities Docum…" at bounding box center [784, 188] width 1568 height 764
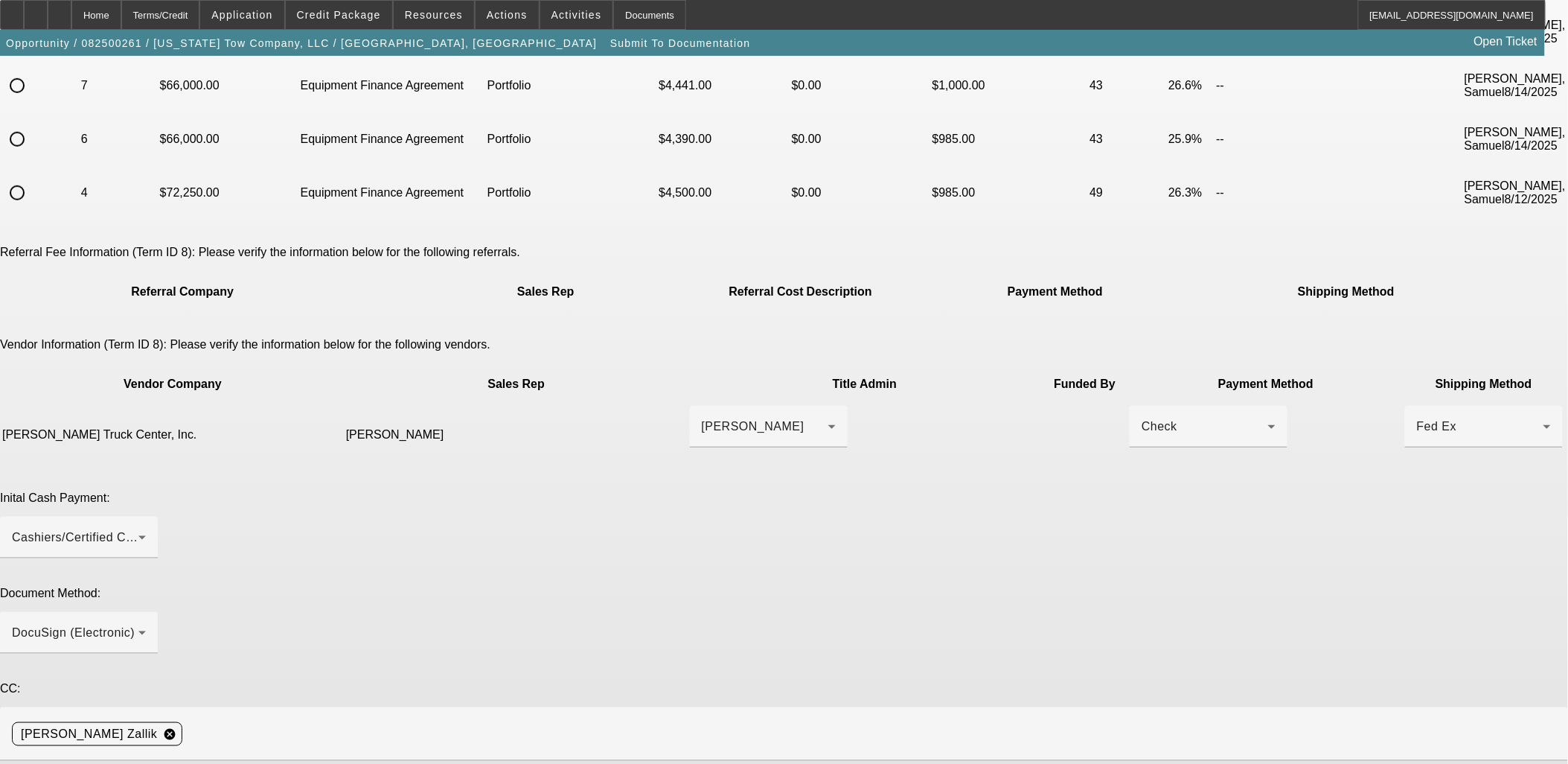
scroll to position [276, 0]
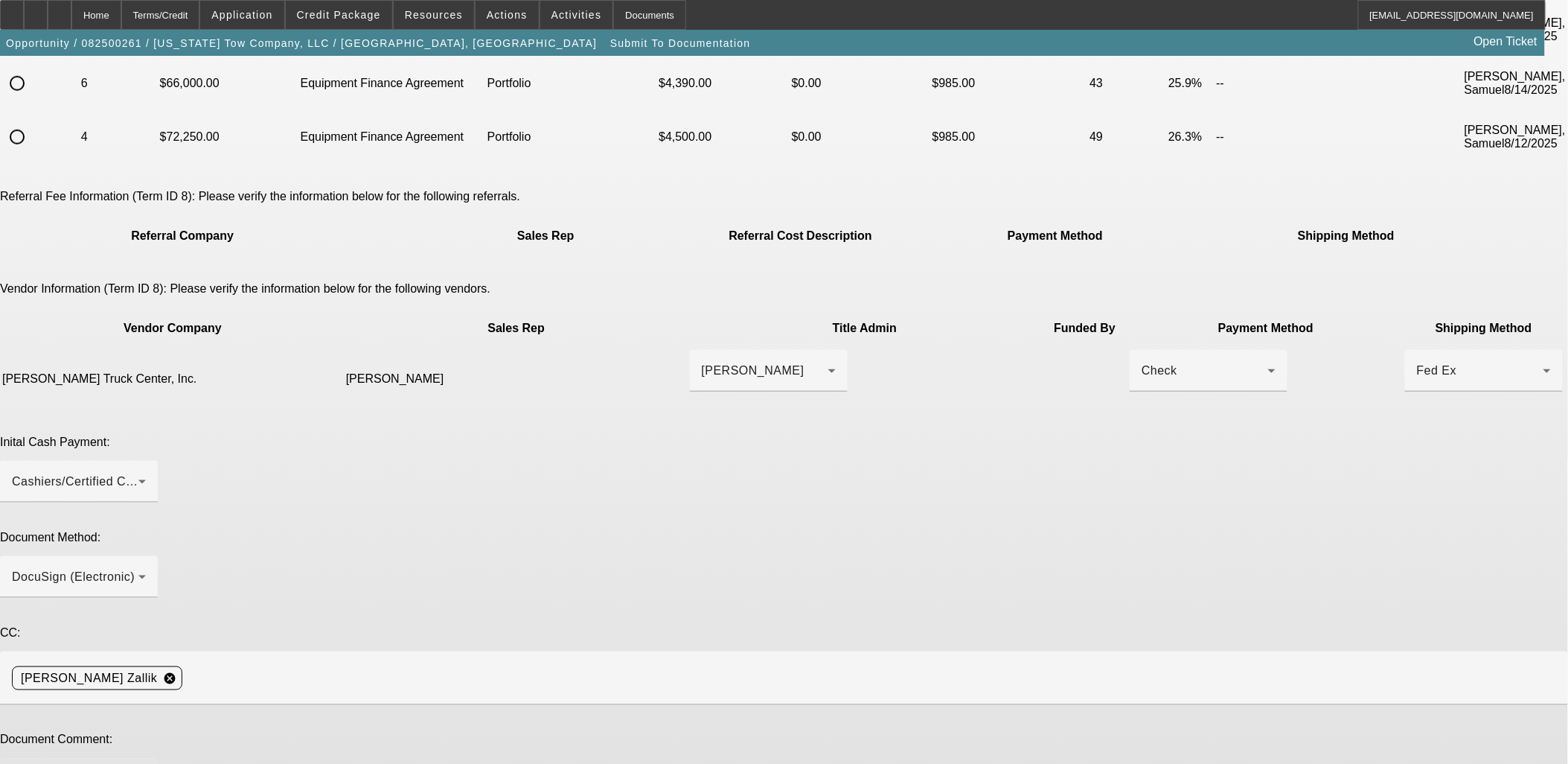
scroll to position [324, 0]
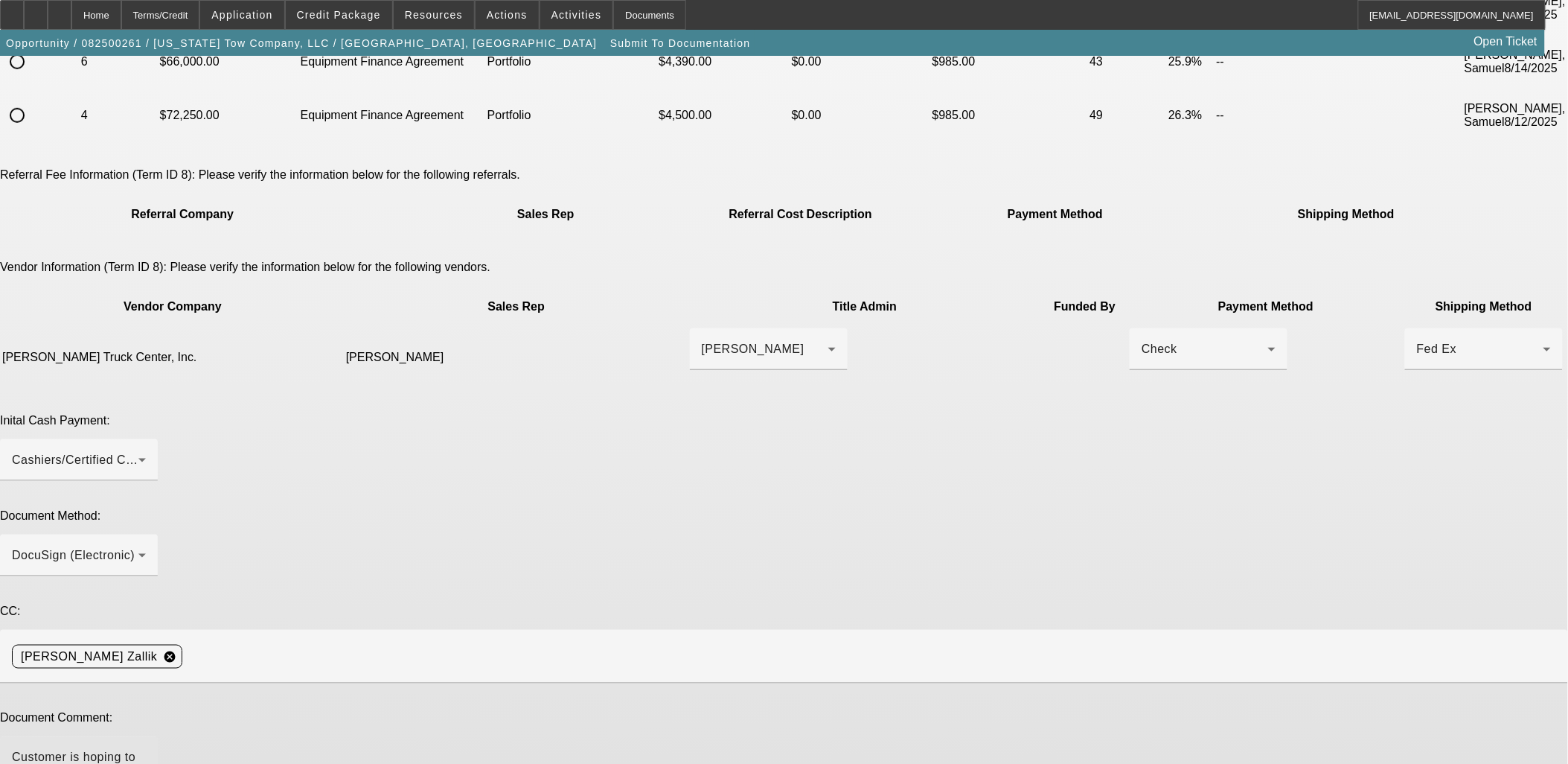
drag, startPoint x: 596, startPoint y: 554, endPoint x: 594, endPoint y: 563, distance: 9.2
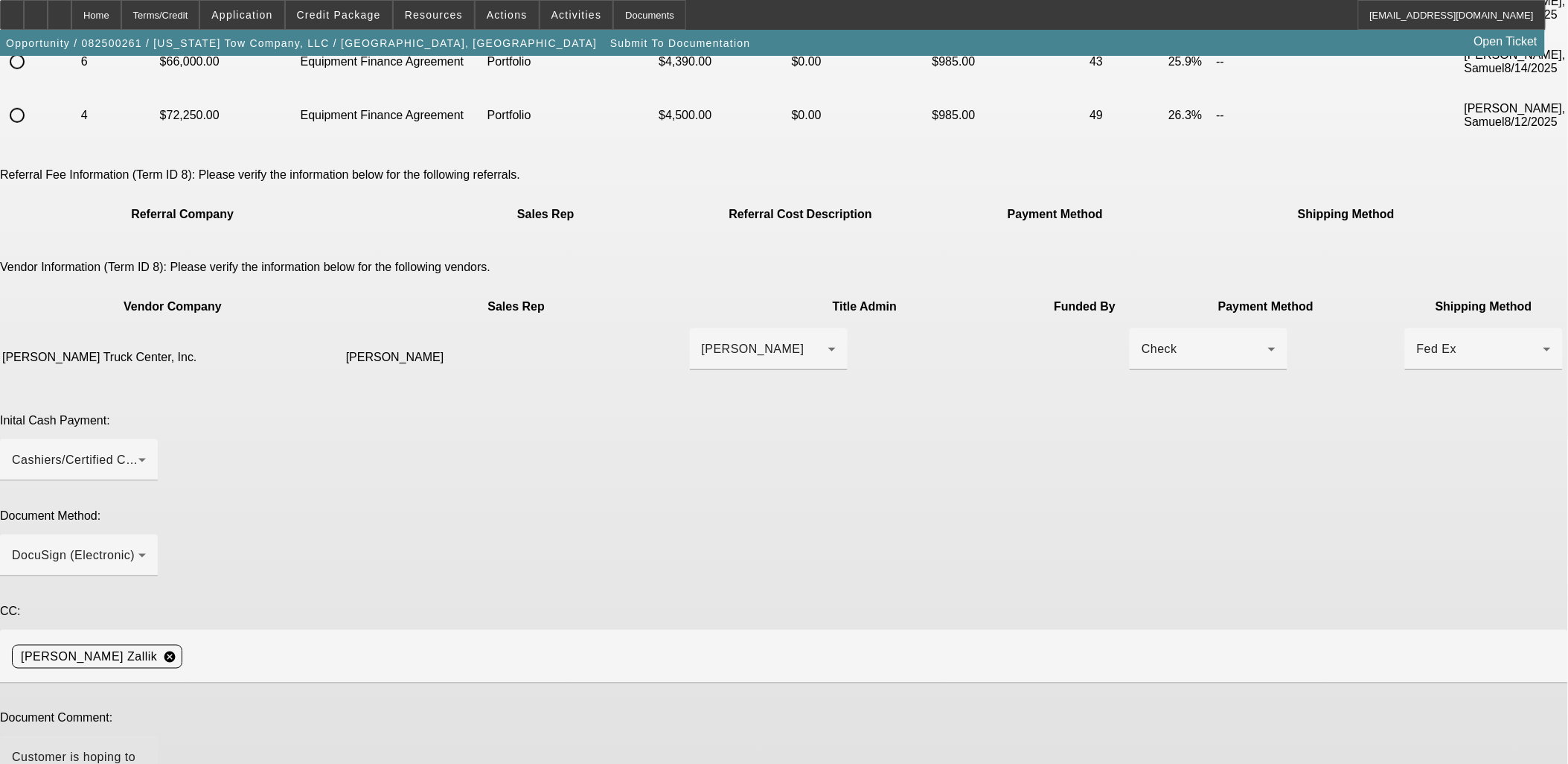
type textarea "Customer is hoping to get this truck this week. Please order GPS ASAP and send …"
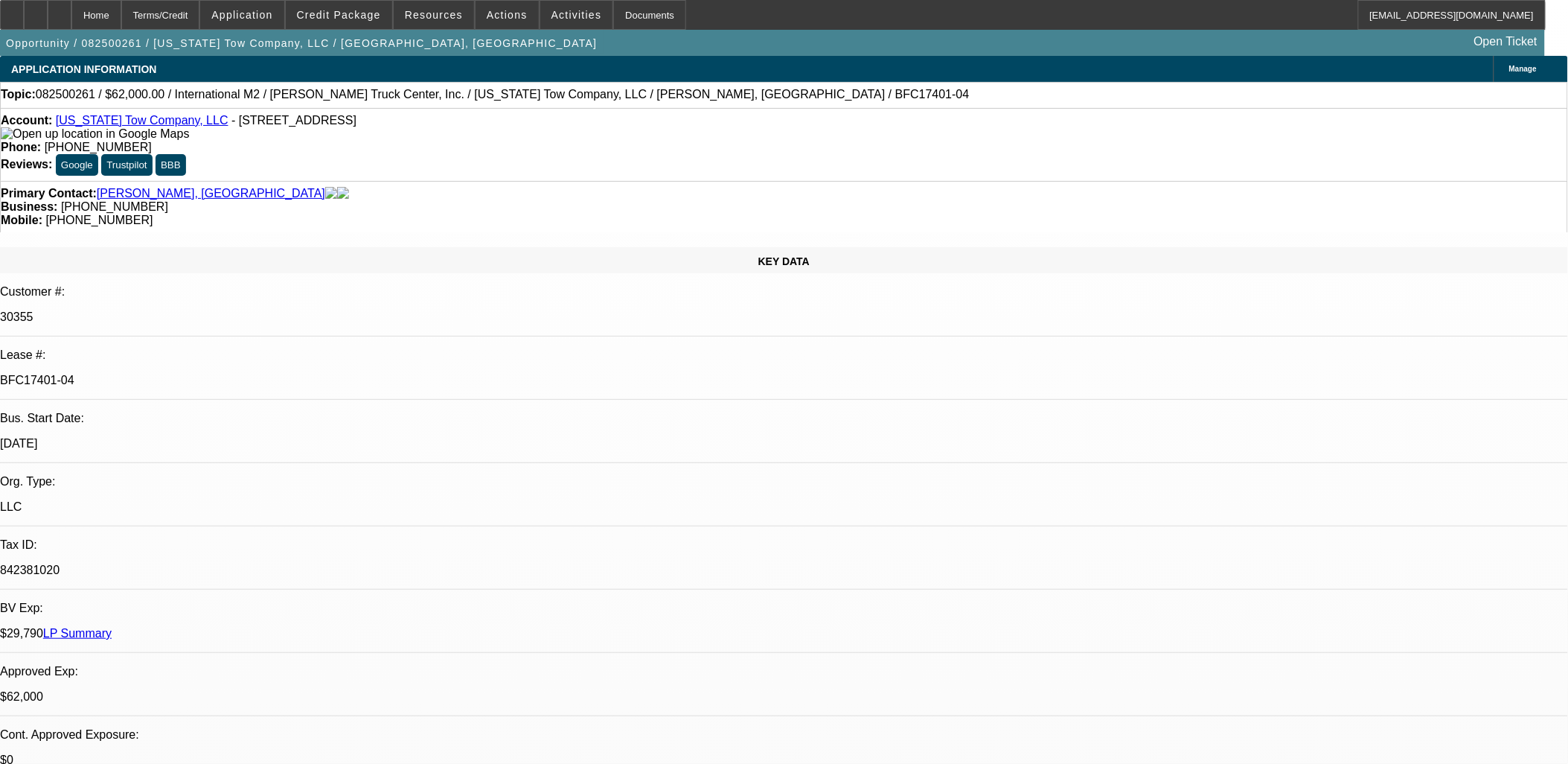
select select "0"
select select "2"
select select "0"
select select "6"
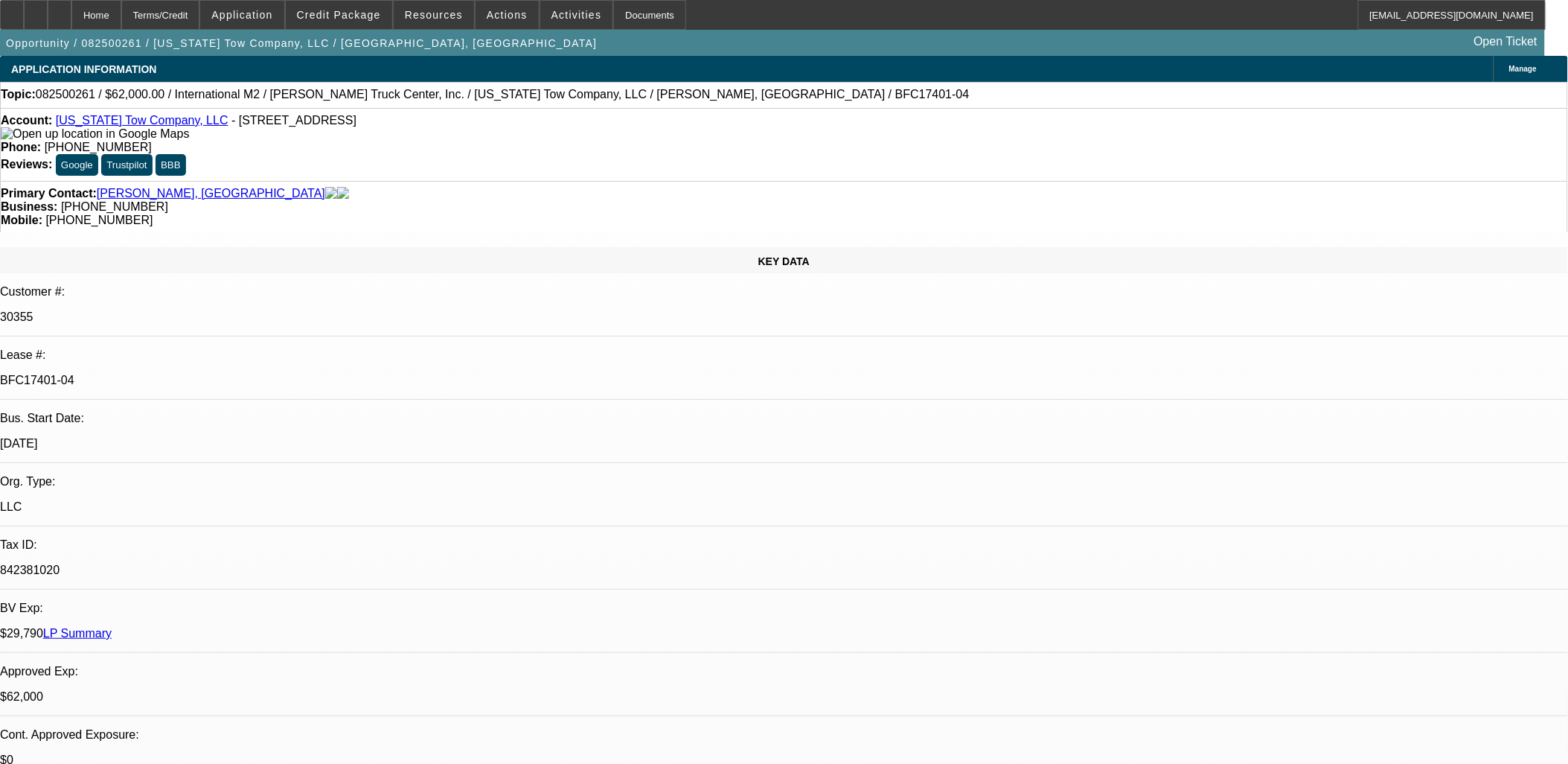
select select "0"
select select "2"
select select "0"
select select "6"
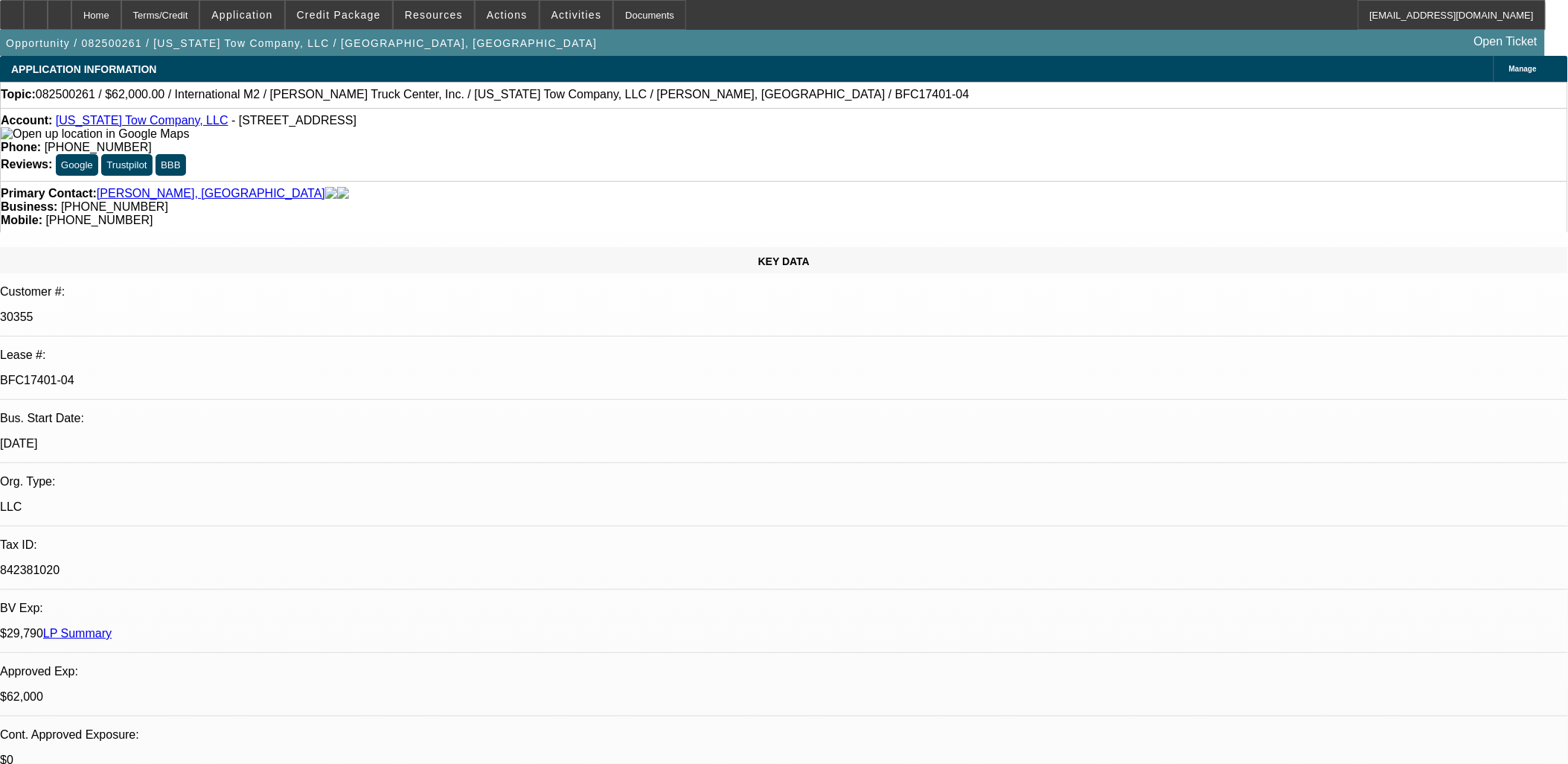
select select "0"
select select "2"
select select "0"
select select "6"
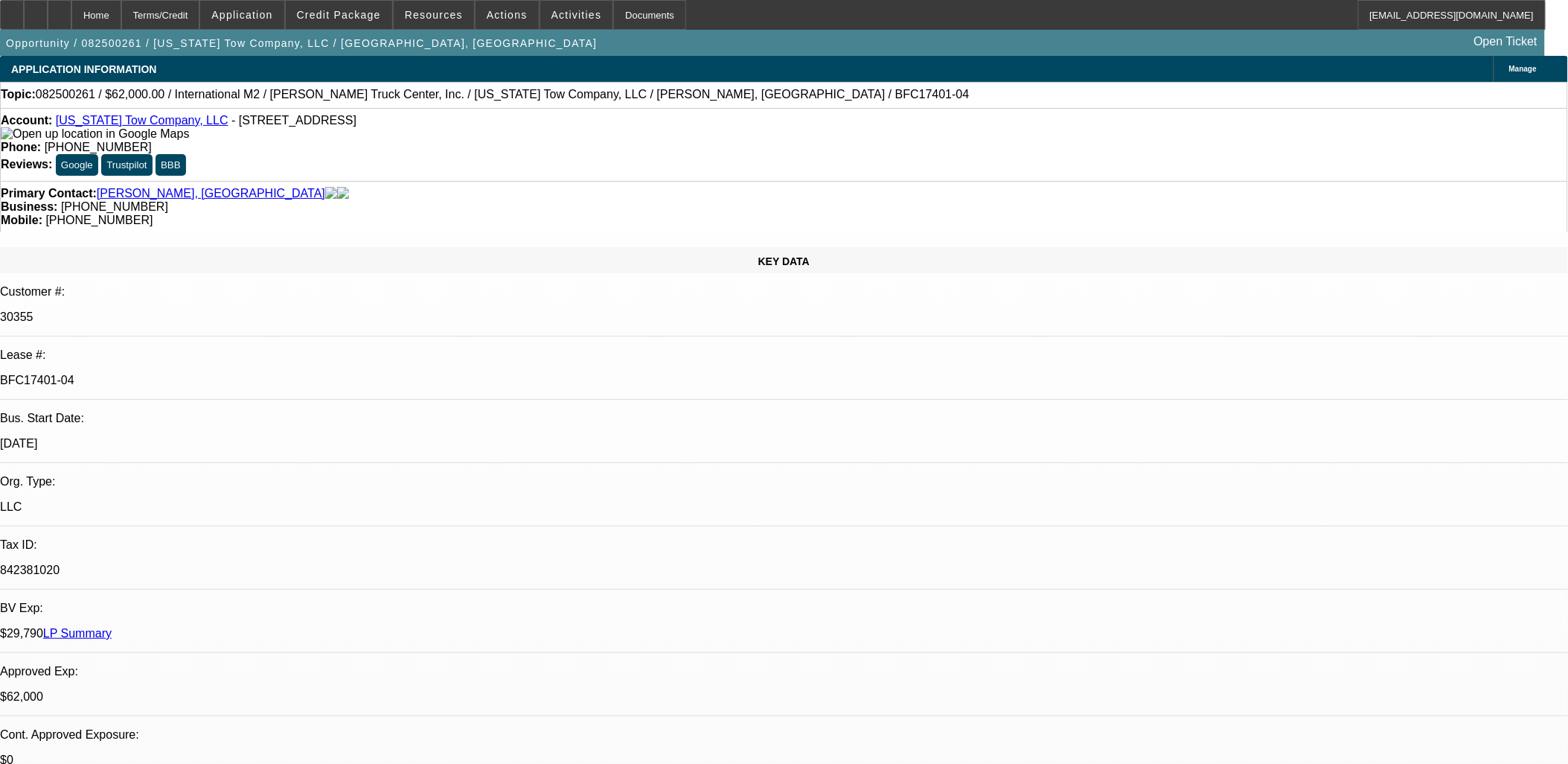
select select "0"
select select "2"
select select "0"
select select "6"
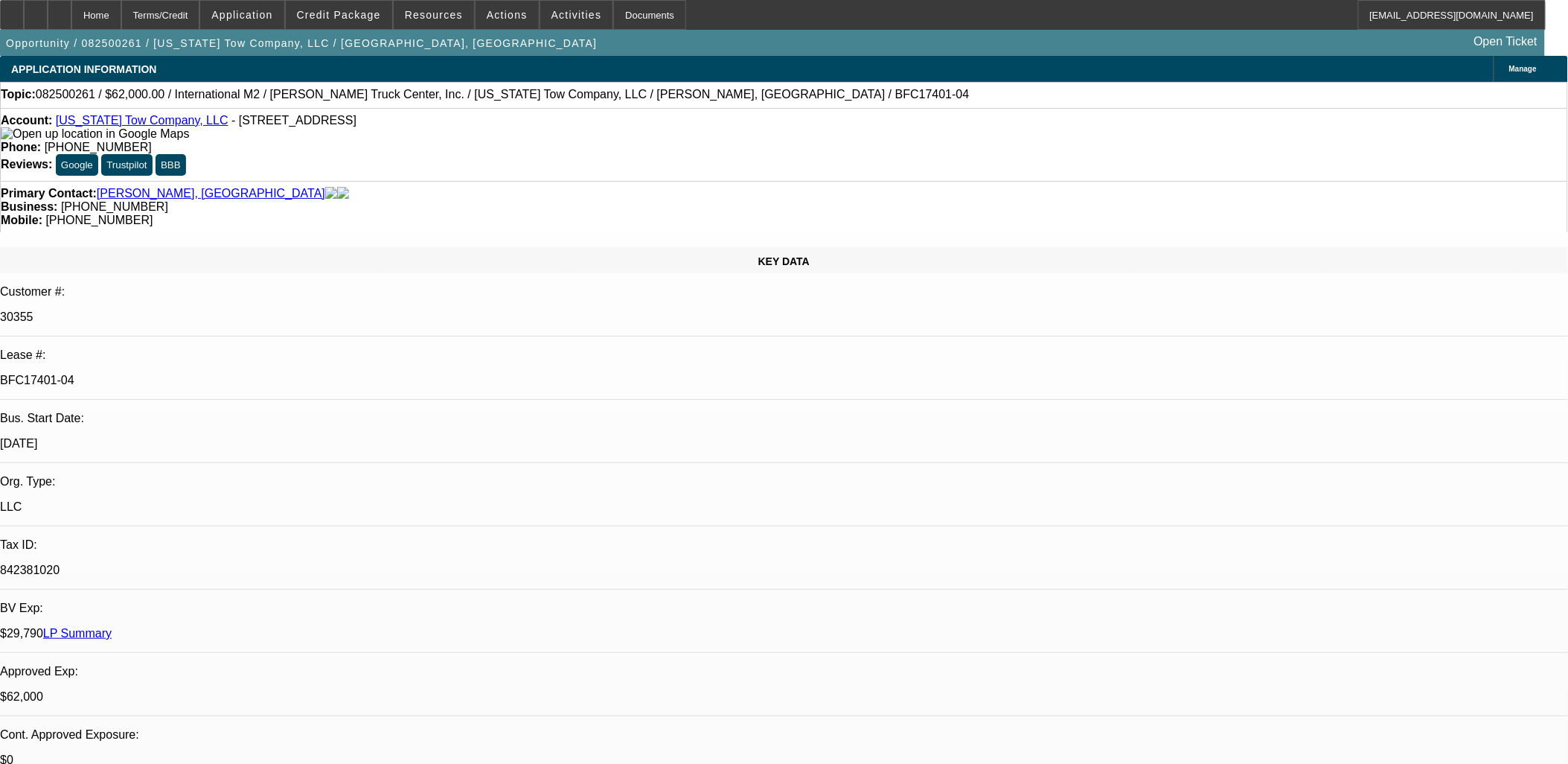
drag, startPoint x: 517, startPoint y: 301, endPoint x: 427, endPoint y: 325, distance: 93.1
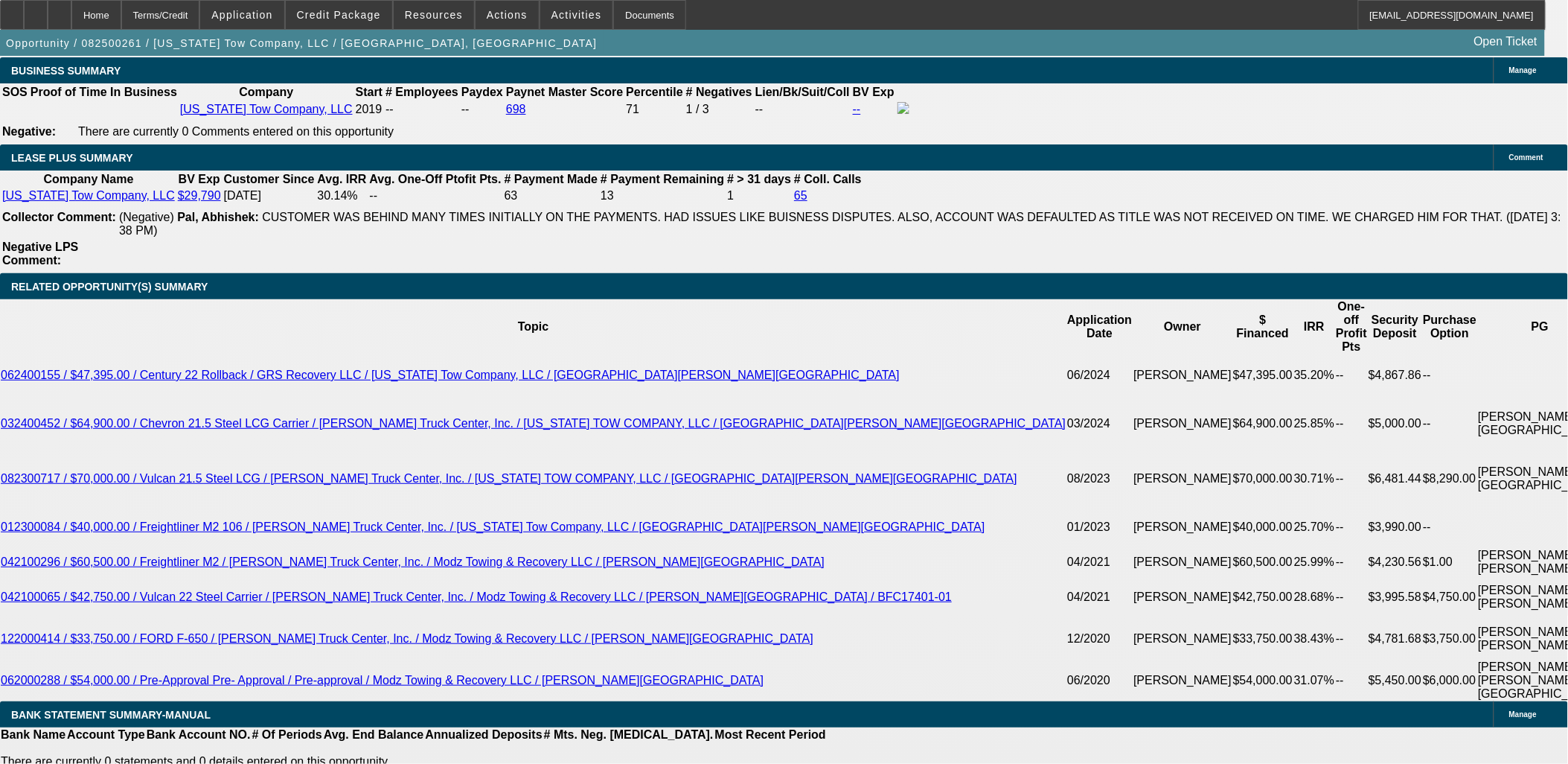
scroll to position [2399, 0]
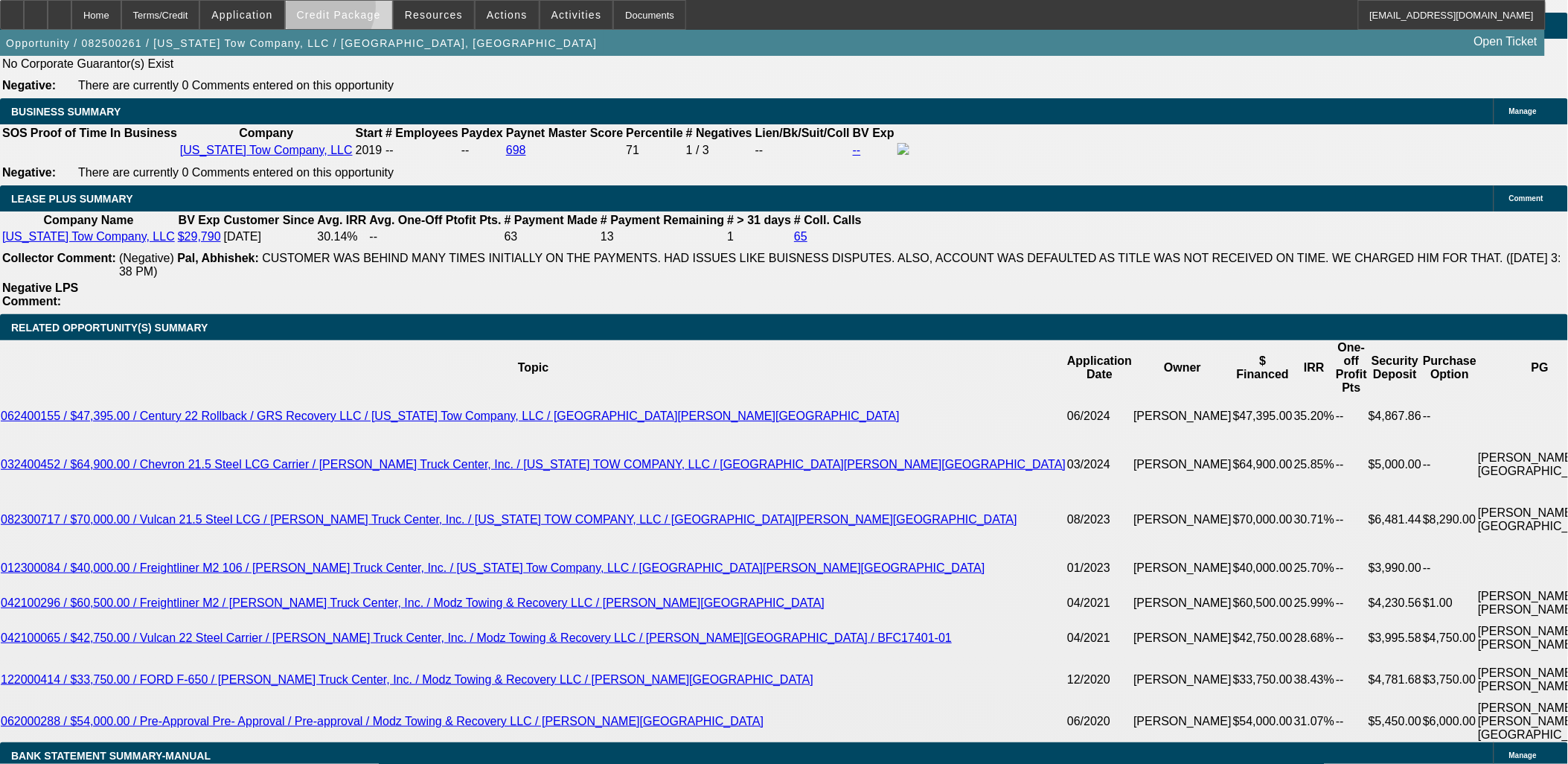
click at [340, 9] on span "Credit Package" at bounding box center [339, 14] width 84 height 12
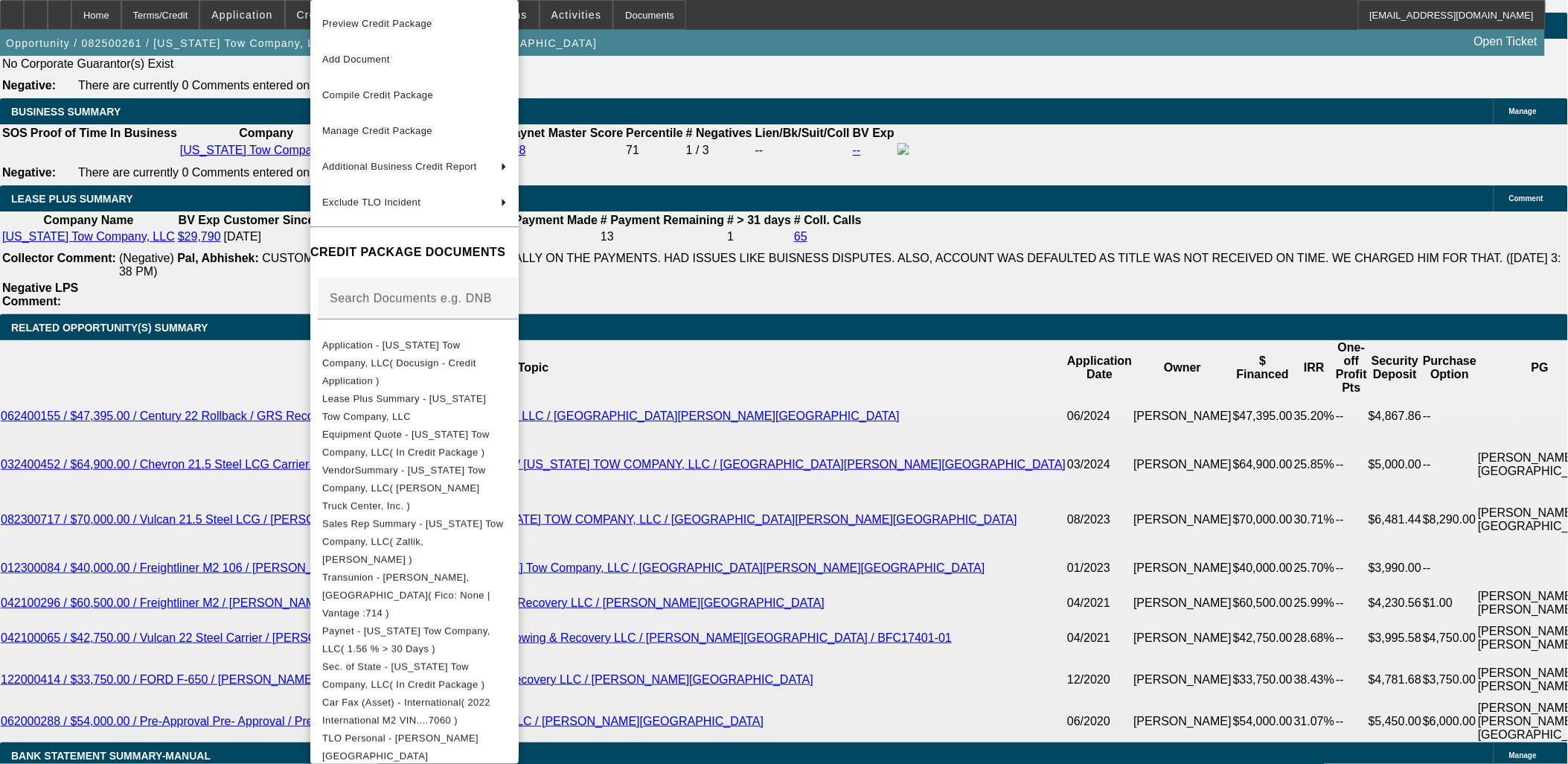
scroll to position [153, 0]
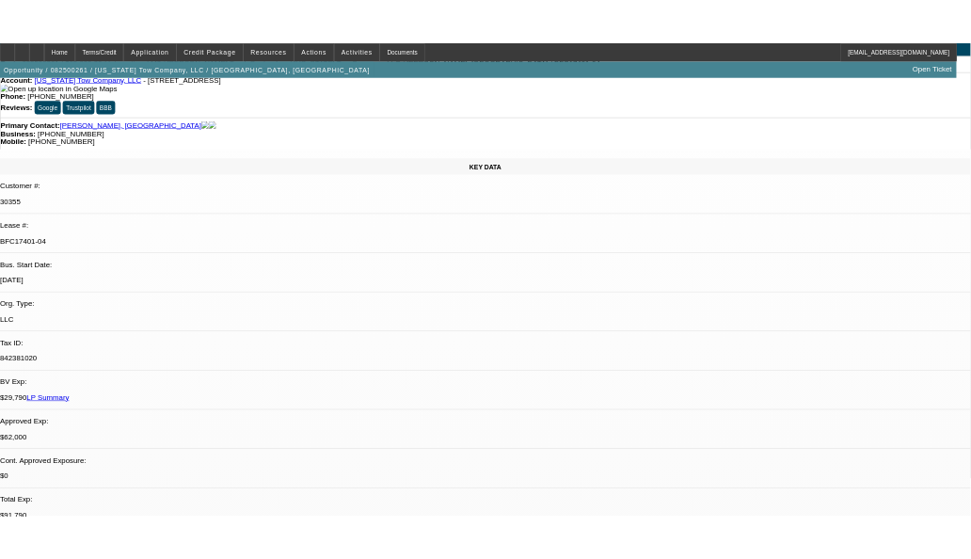
scroll to position [0, 0]
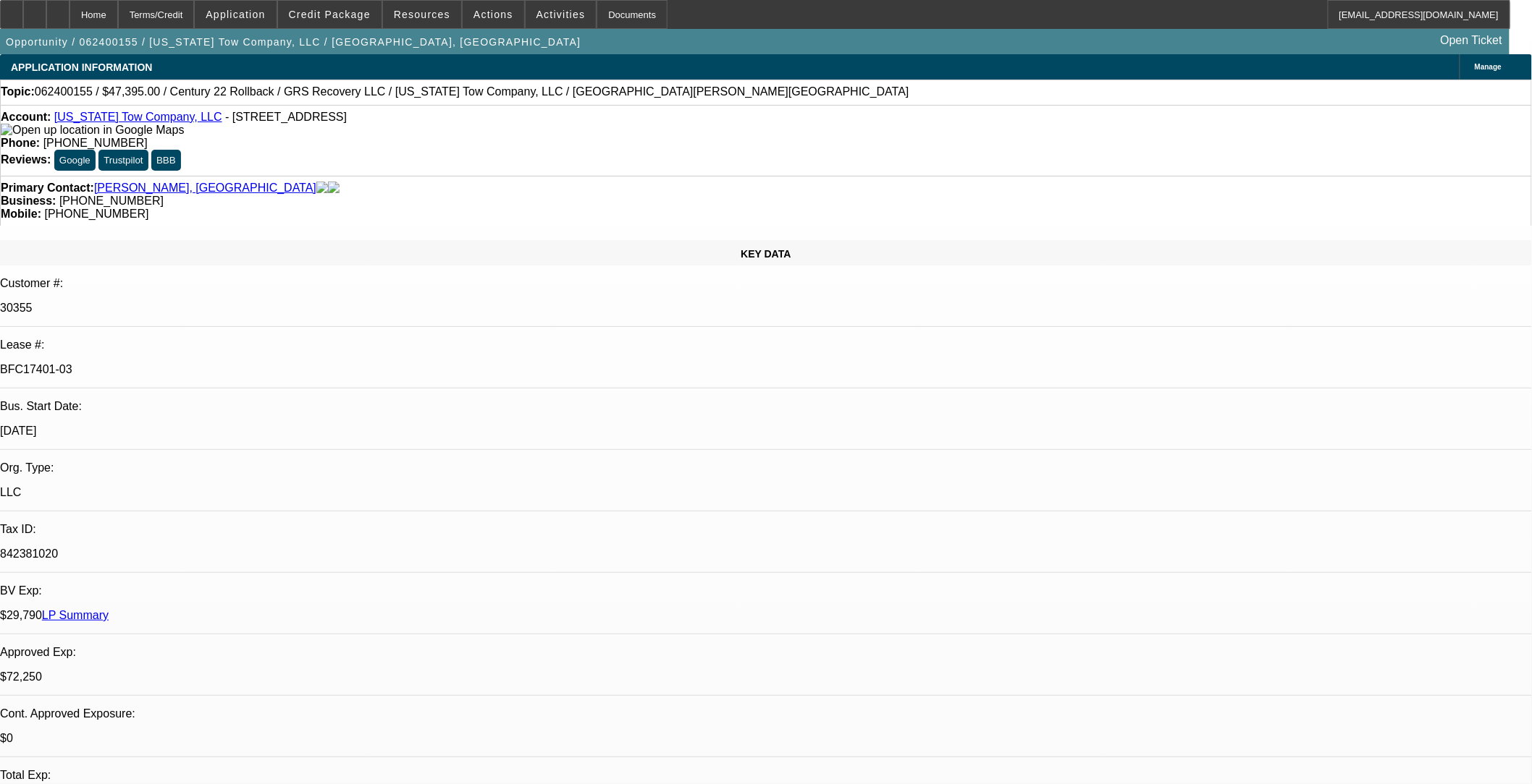
select select "0"
select select "2"
select select "0"
select select "2"
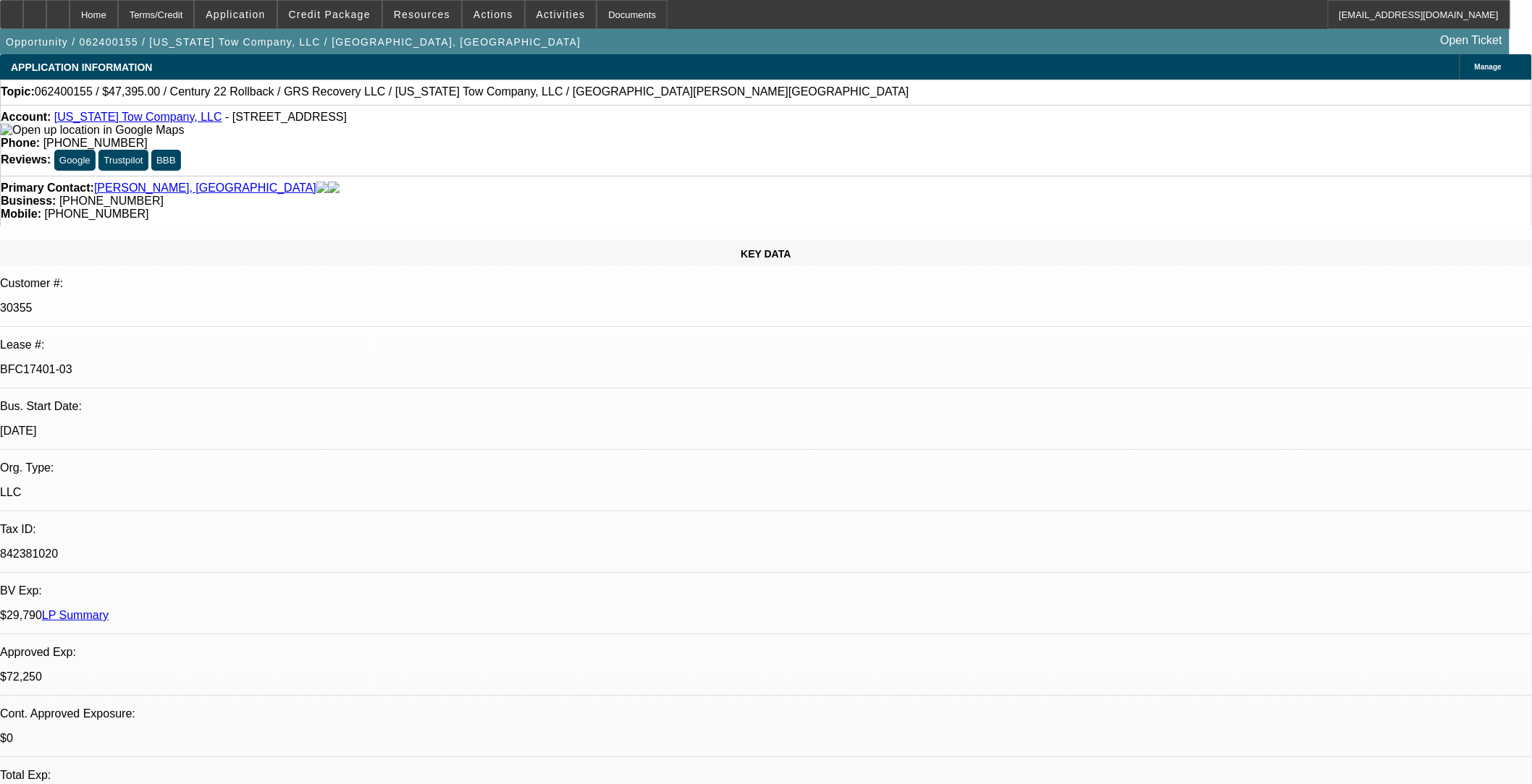
select select "0"
select select "2"
select select "0"
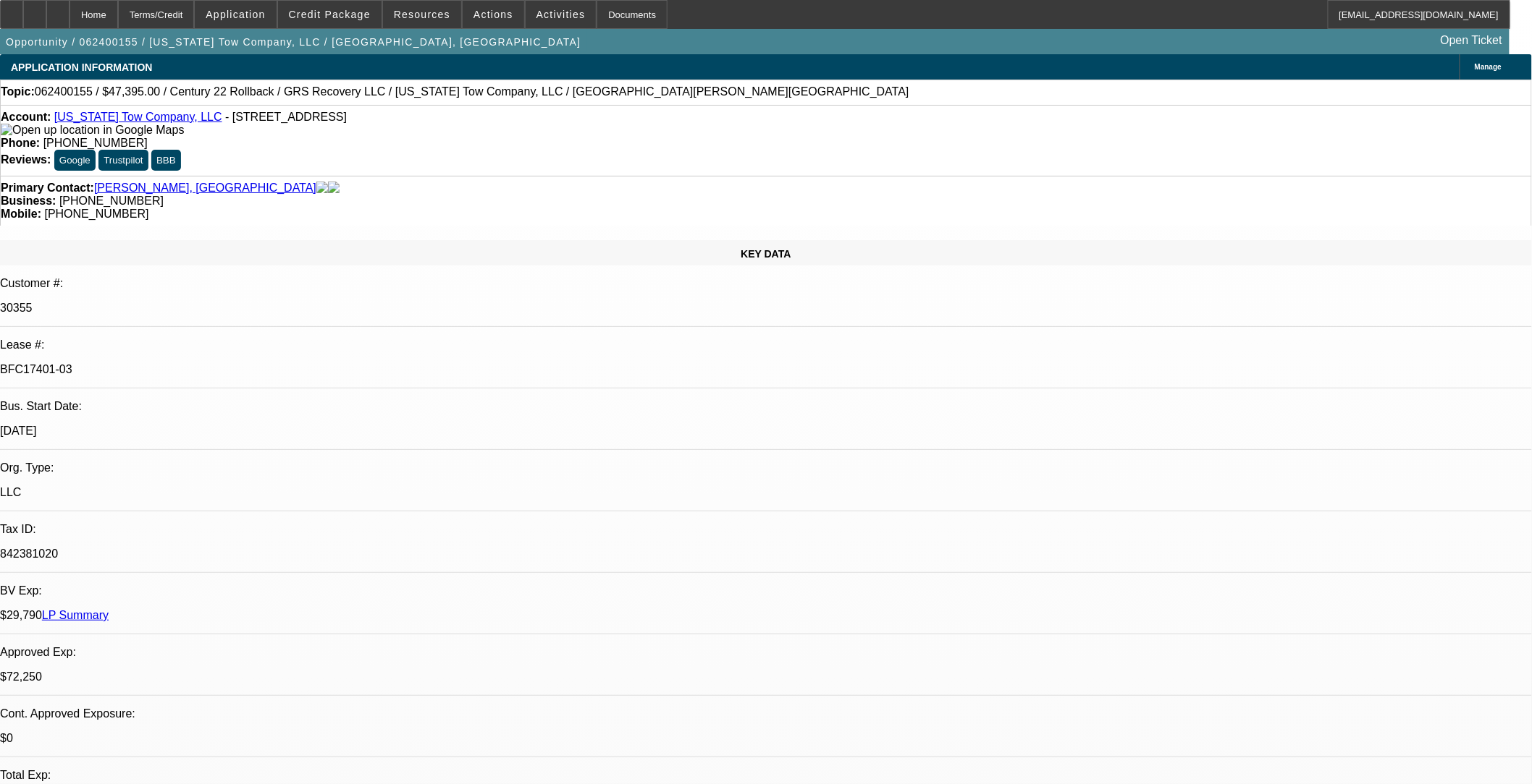
select select "2"
select select "0"
select select "1"
select select "2"
select select "6"
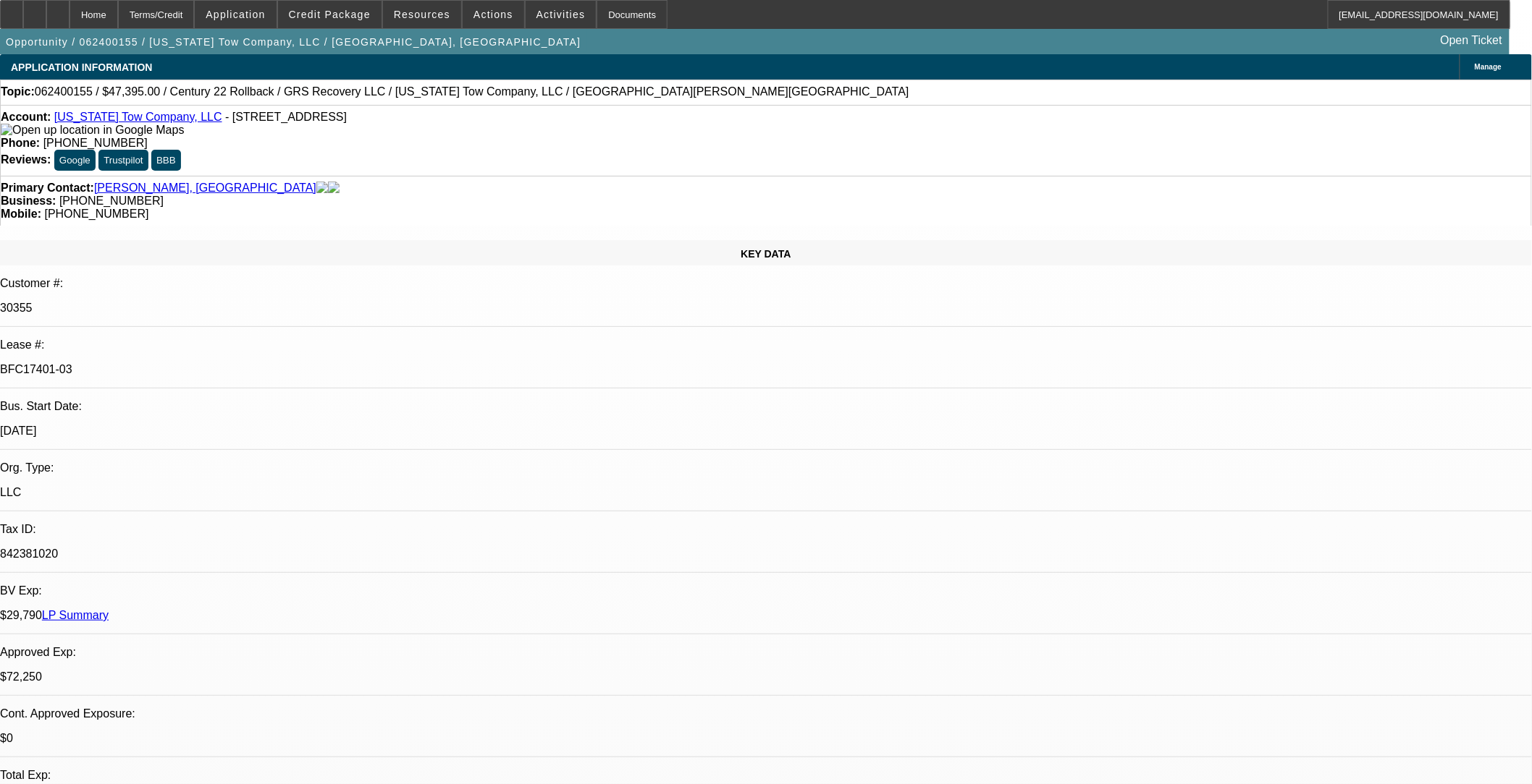
select select "1"
select select "2"
select select "6"
select select "1"
select select "2"
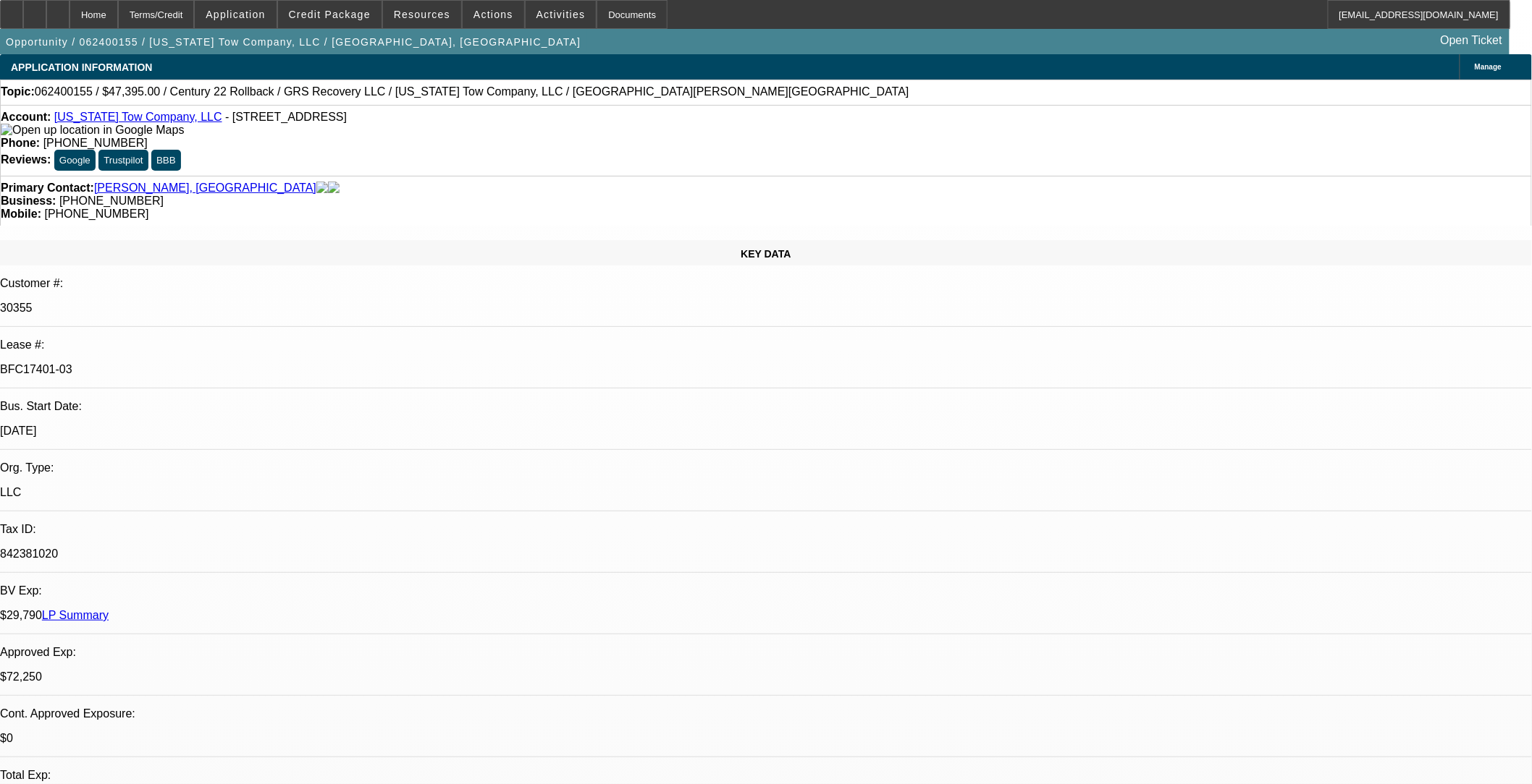
select select "6"
select select "1"
select select "2"
select select "6"
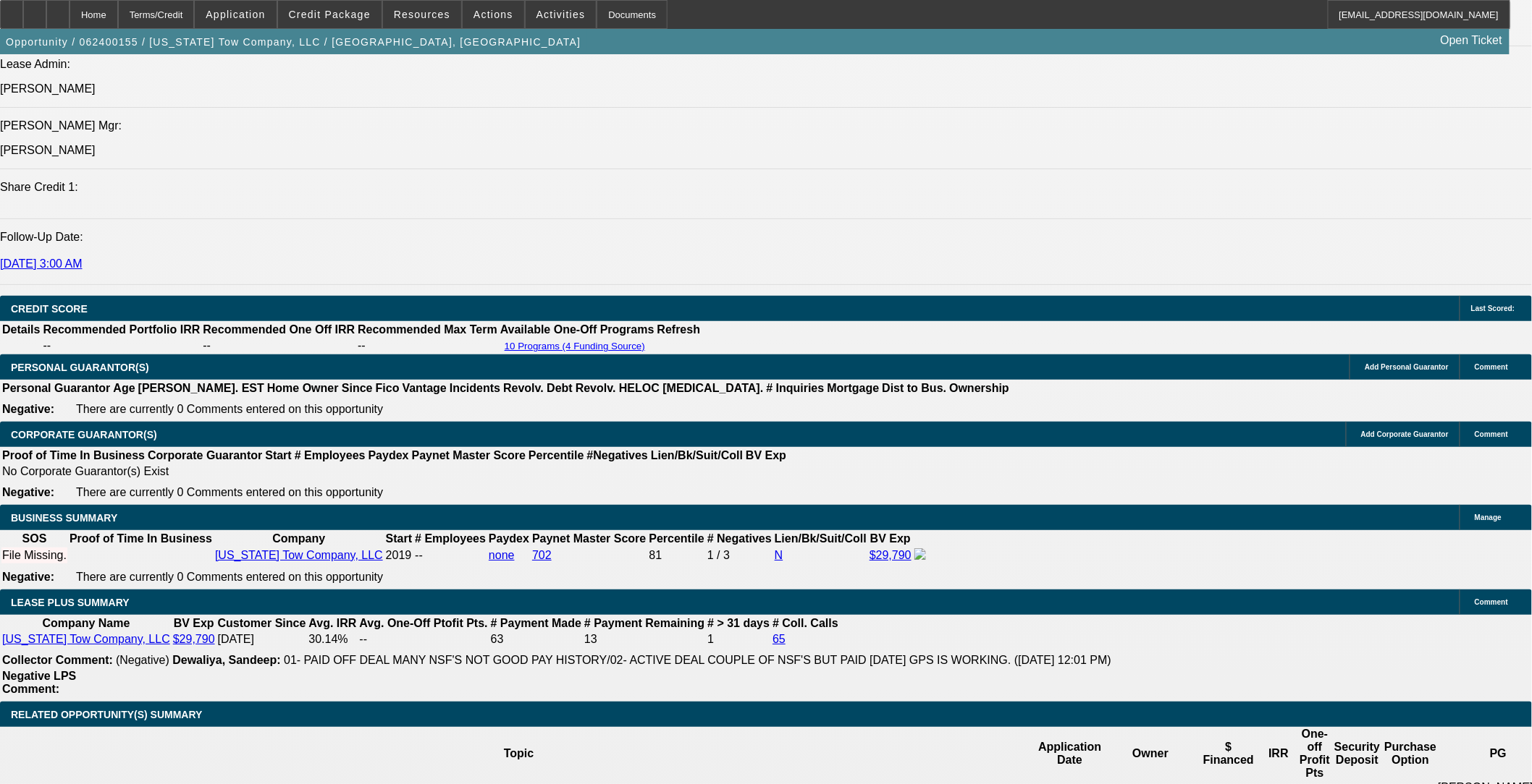
scroll to position [2251, 0]
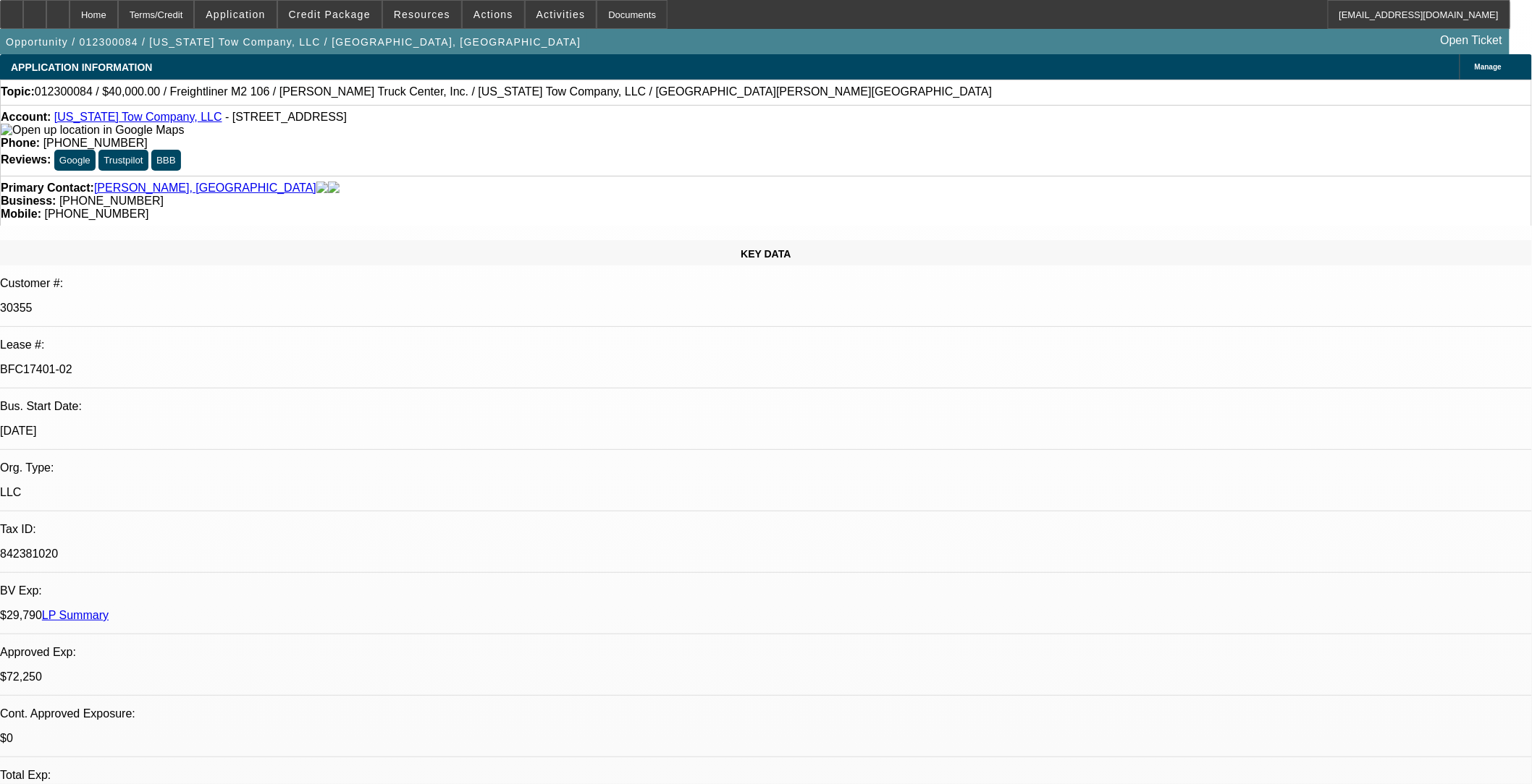
select select "0"
select select "2"
select select "0"
select select "2"
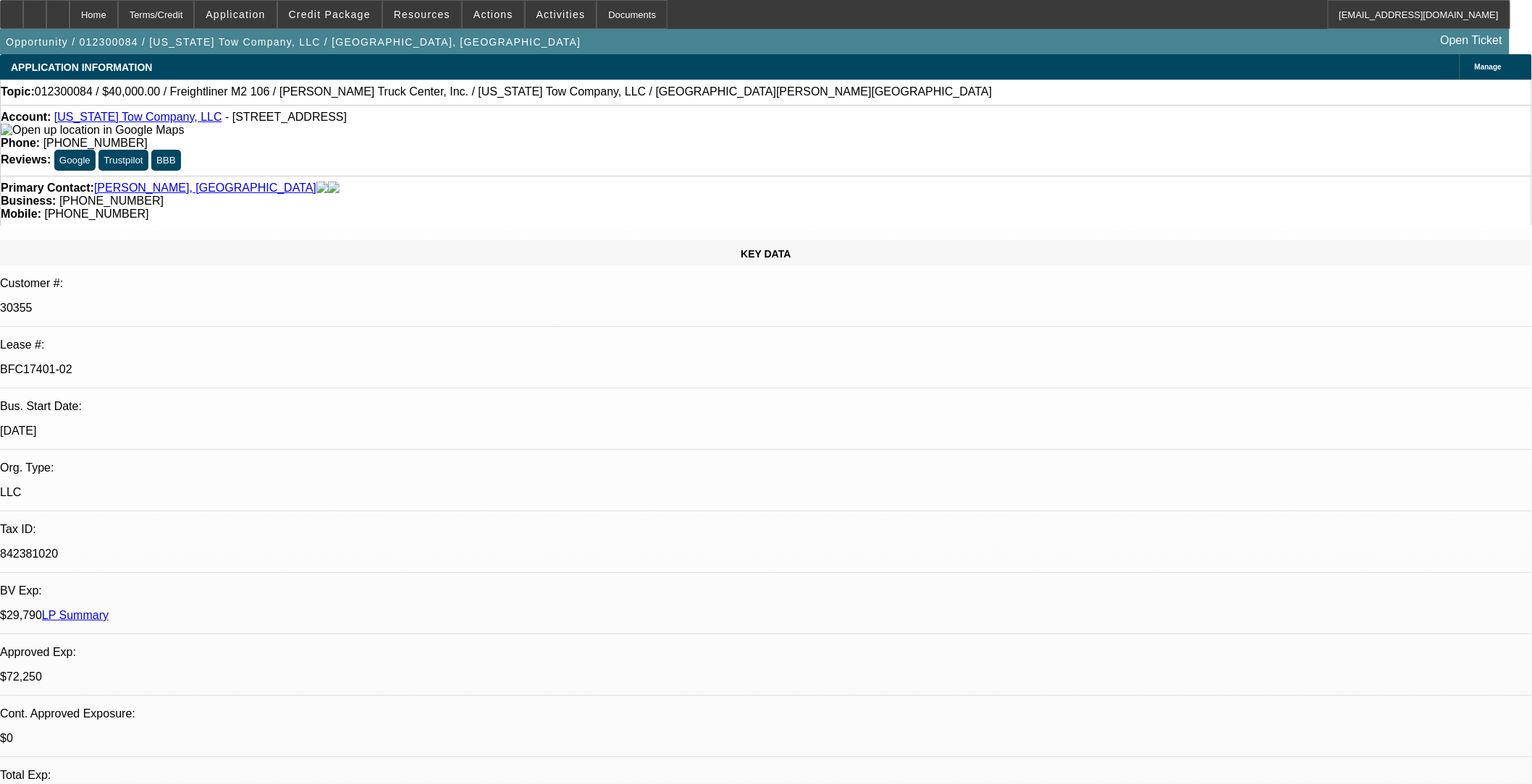
select select "0"
select select "2"
select select "0.1"
select select "0"
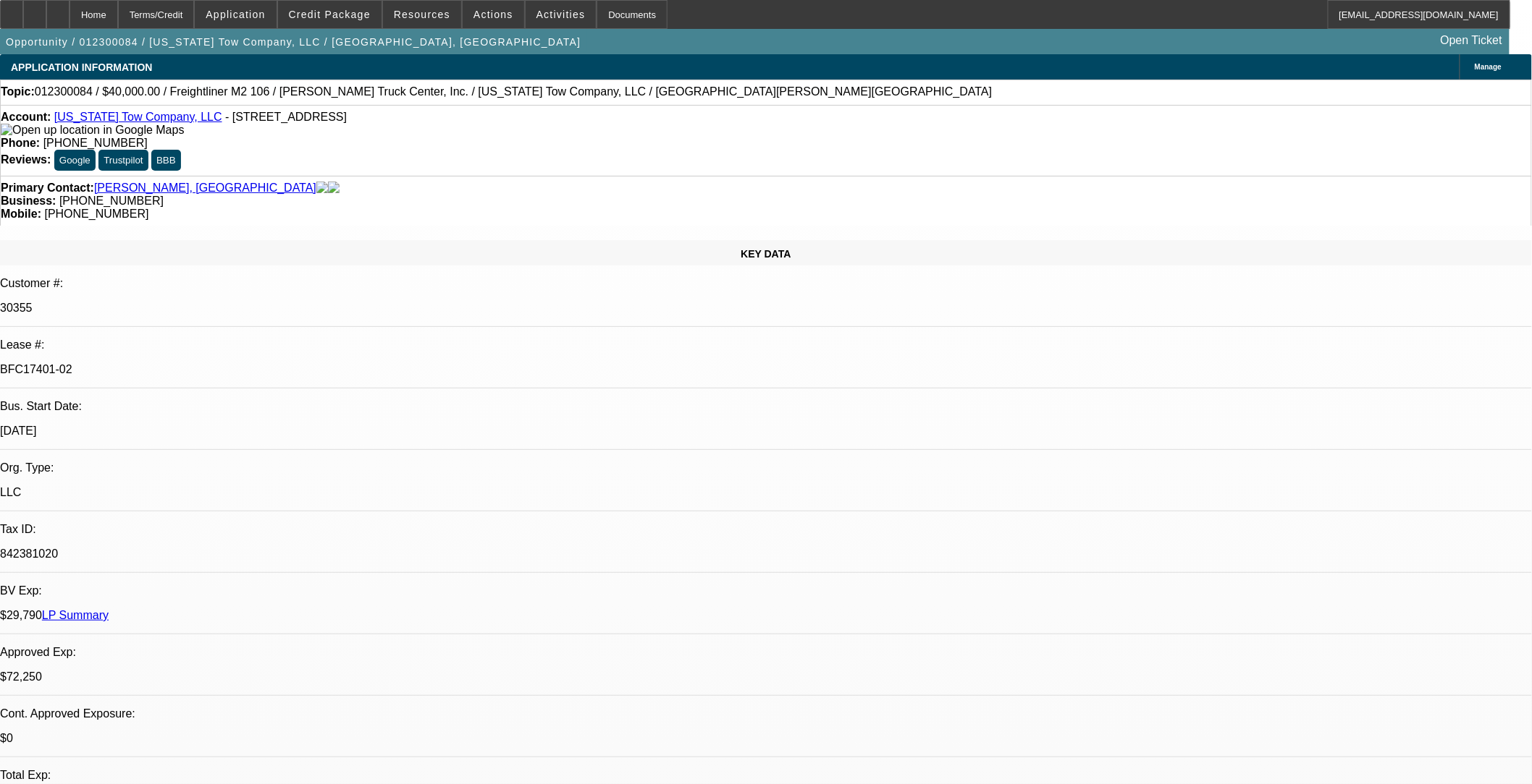
select select "2"
select select "0"
select select "1"
select select "2"
select select "6"
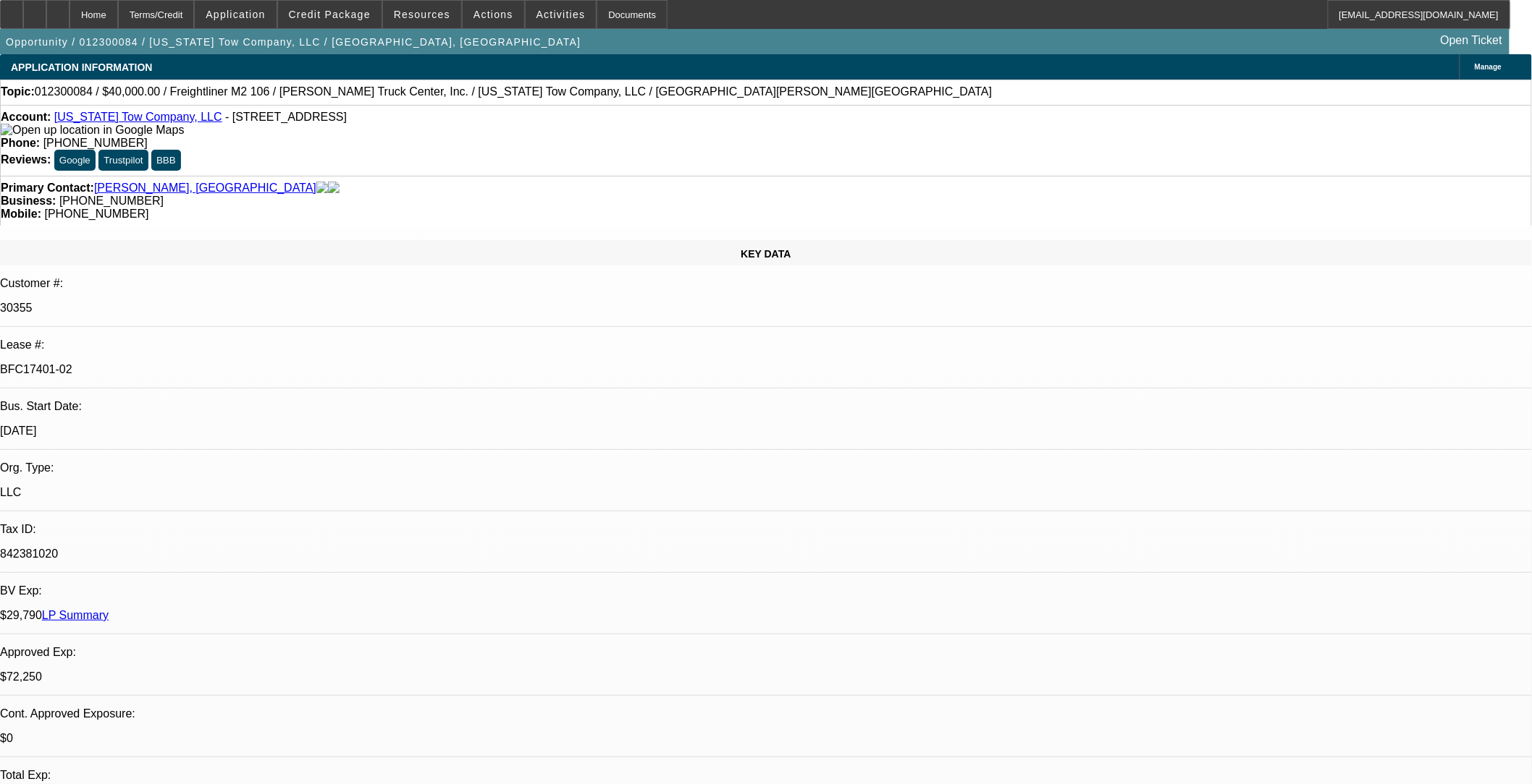
select select "1"
select select "2"
select select "6"
select select "1"
select select "2"
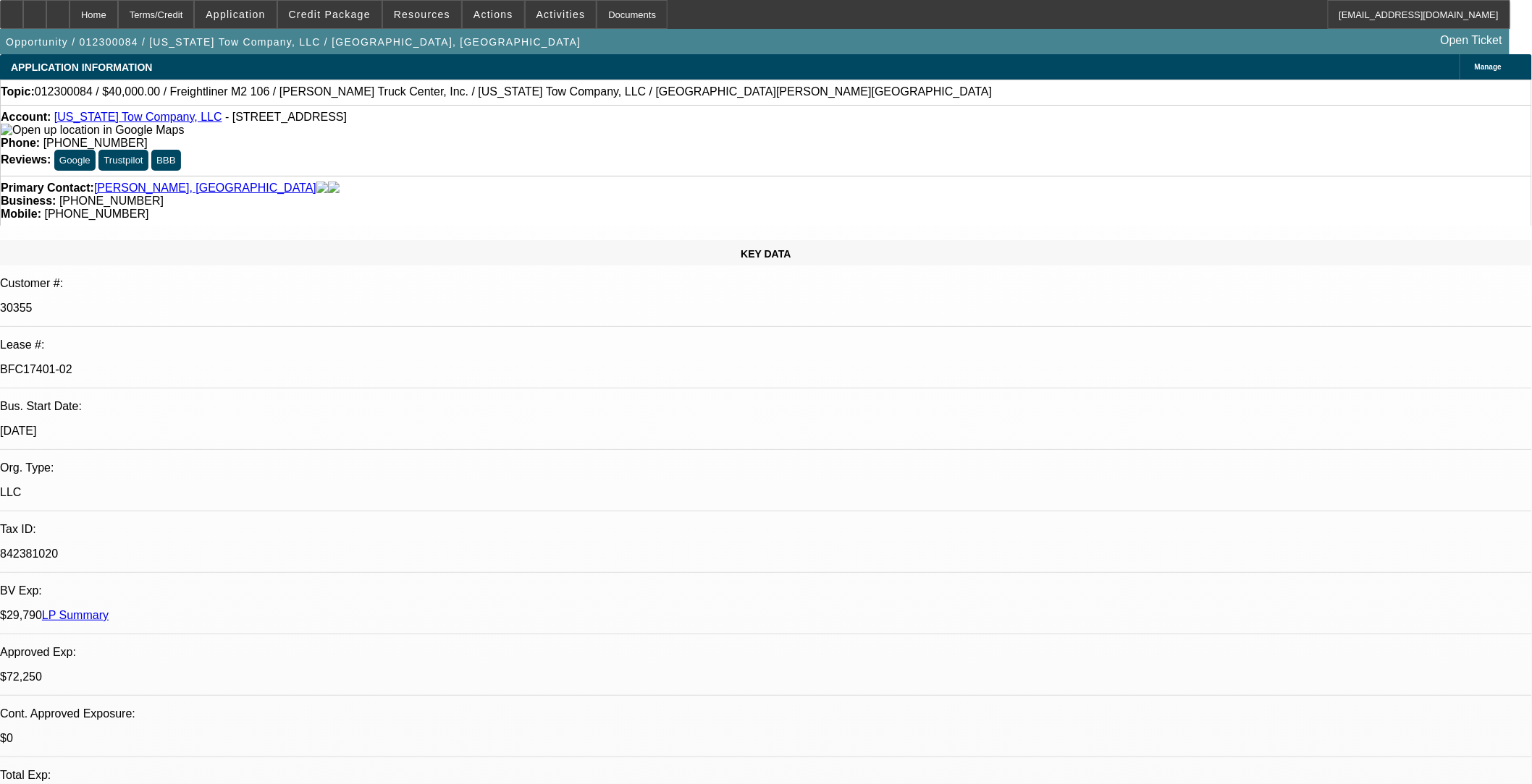
select select "4"
select select "1"
select select "2"
select select "6"
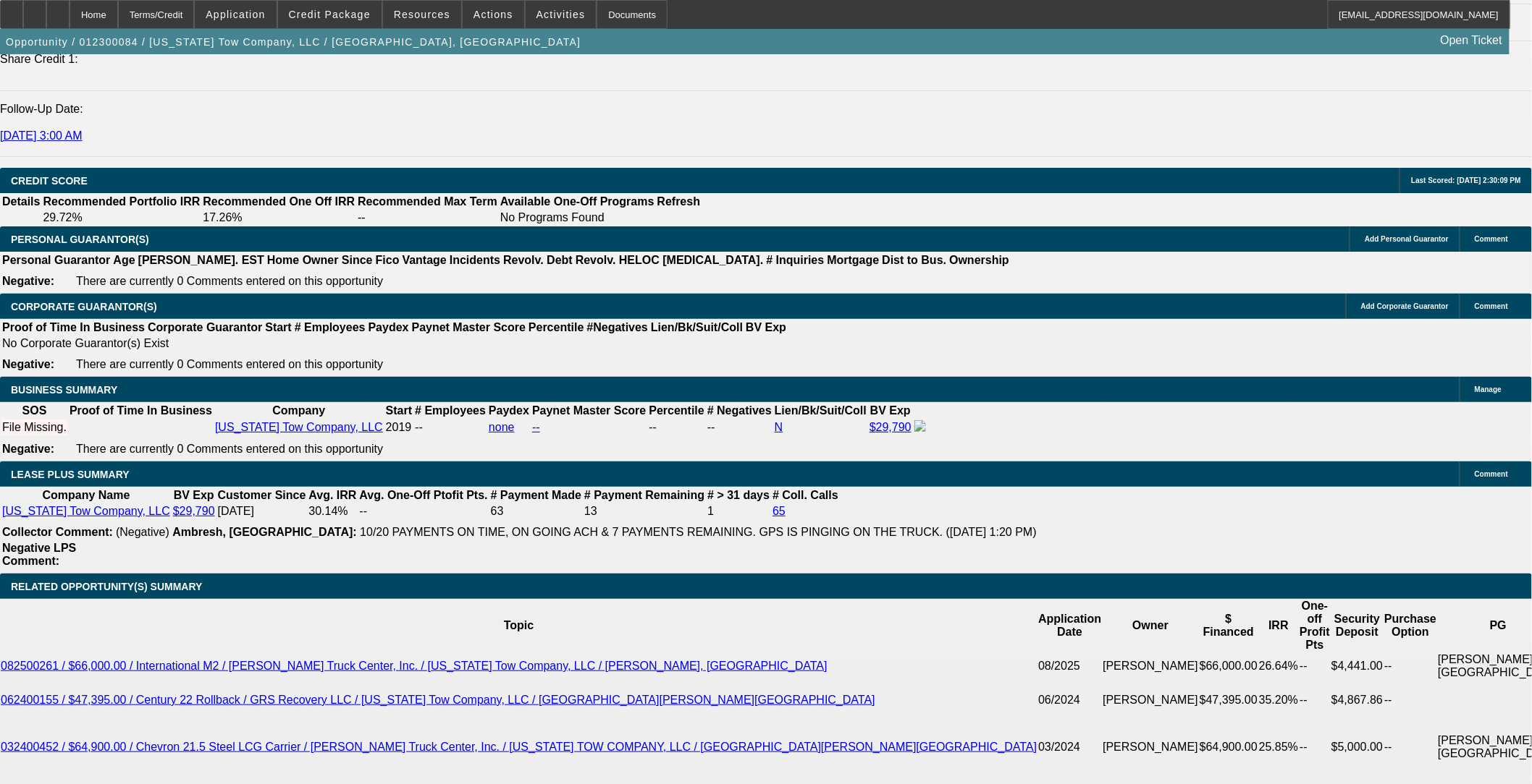
scroll to position [2090, 0]
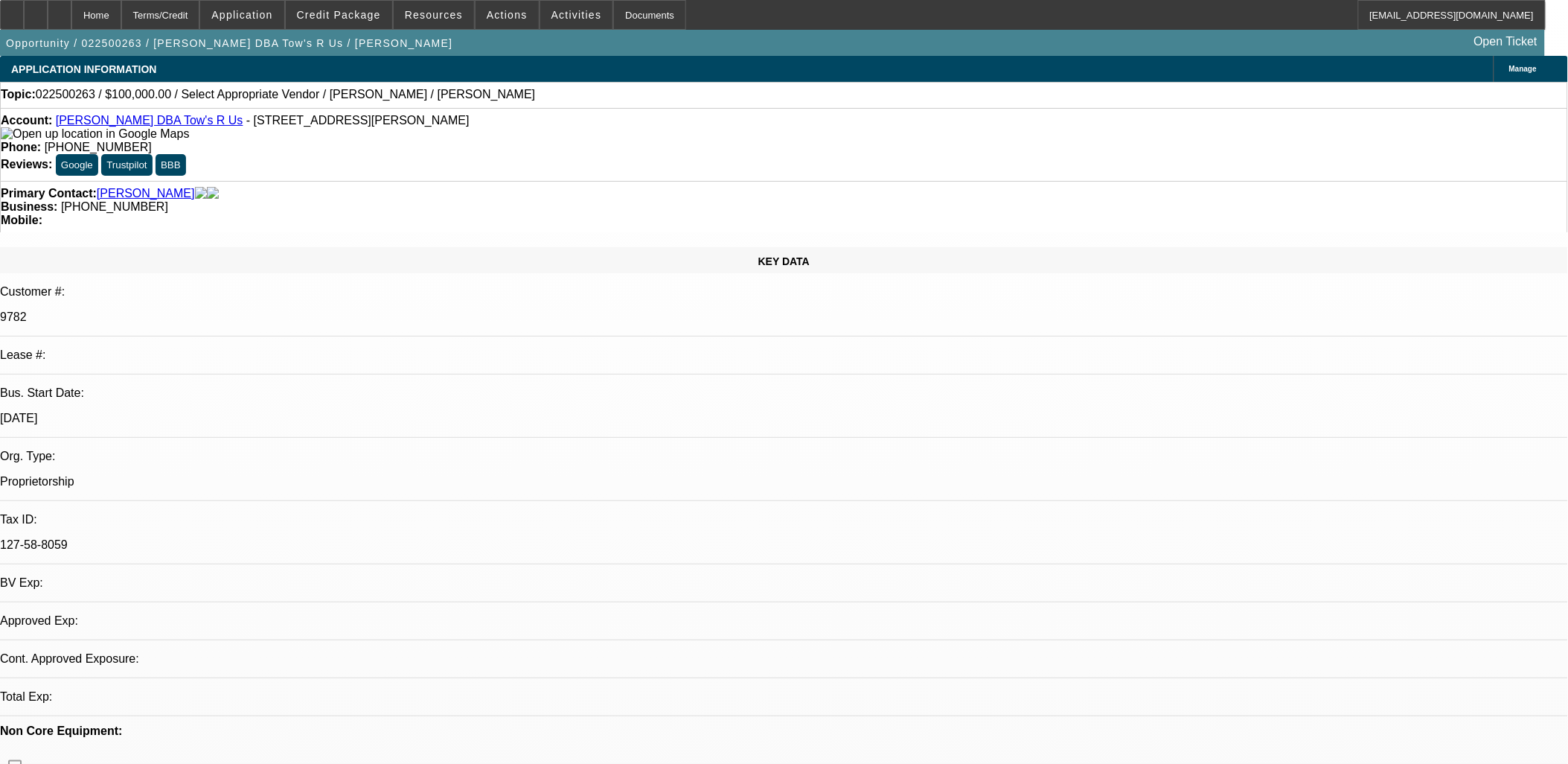
select select "0"
select select "2"
select select "0.1"
select select "4"
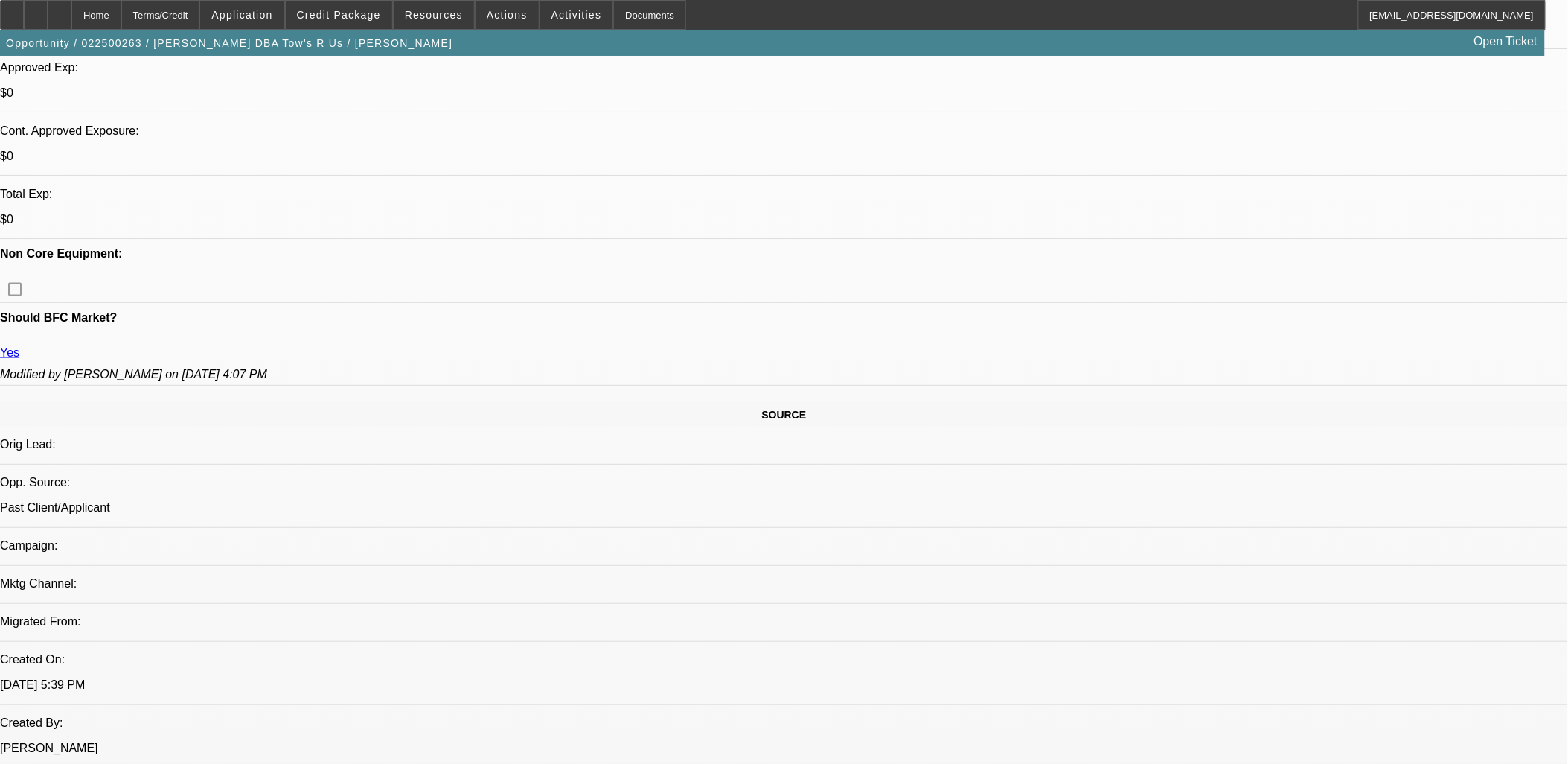
scroll to position [82, 0]
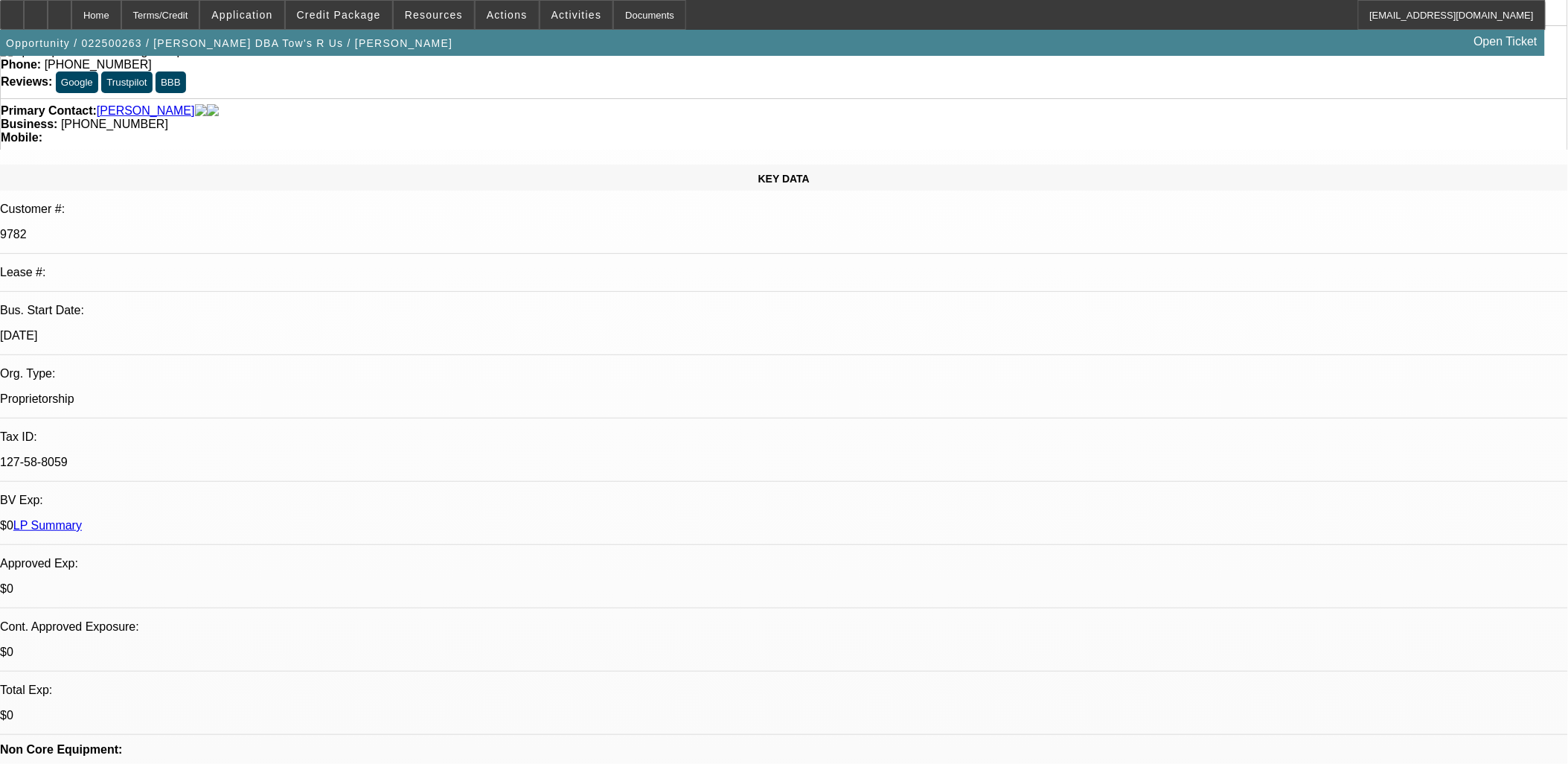
drag, startPoint x: 755, startPoint y: 321, endPoint x: 763, endPoint y: 317, distance: 8.9
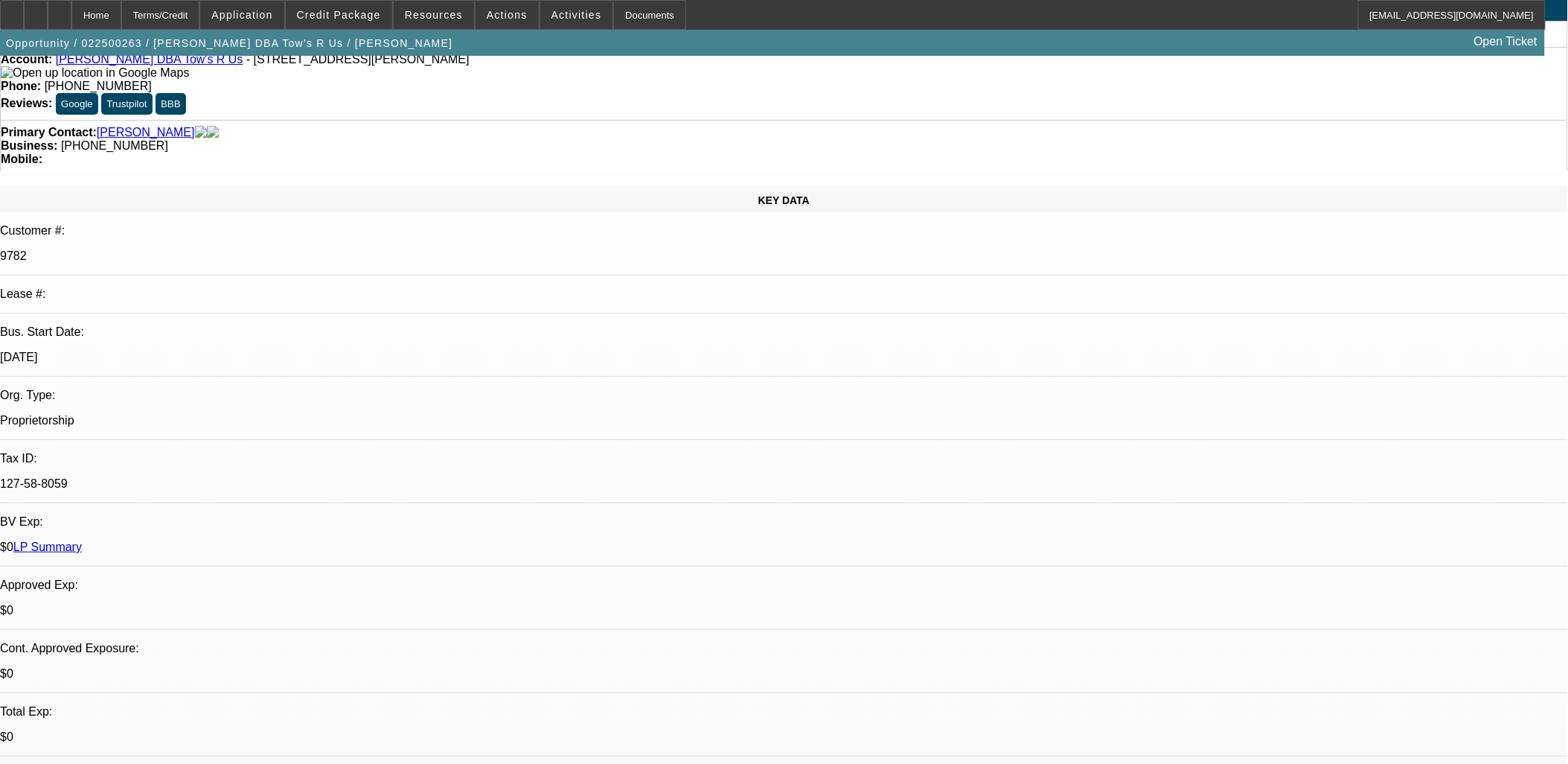
scroll to position [0, 0]
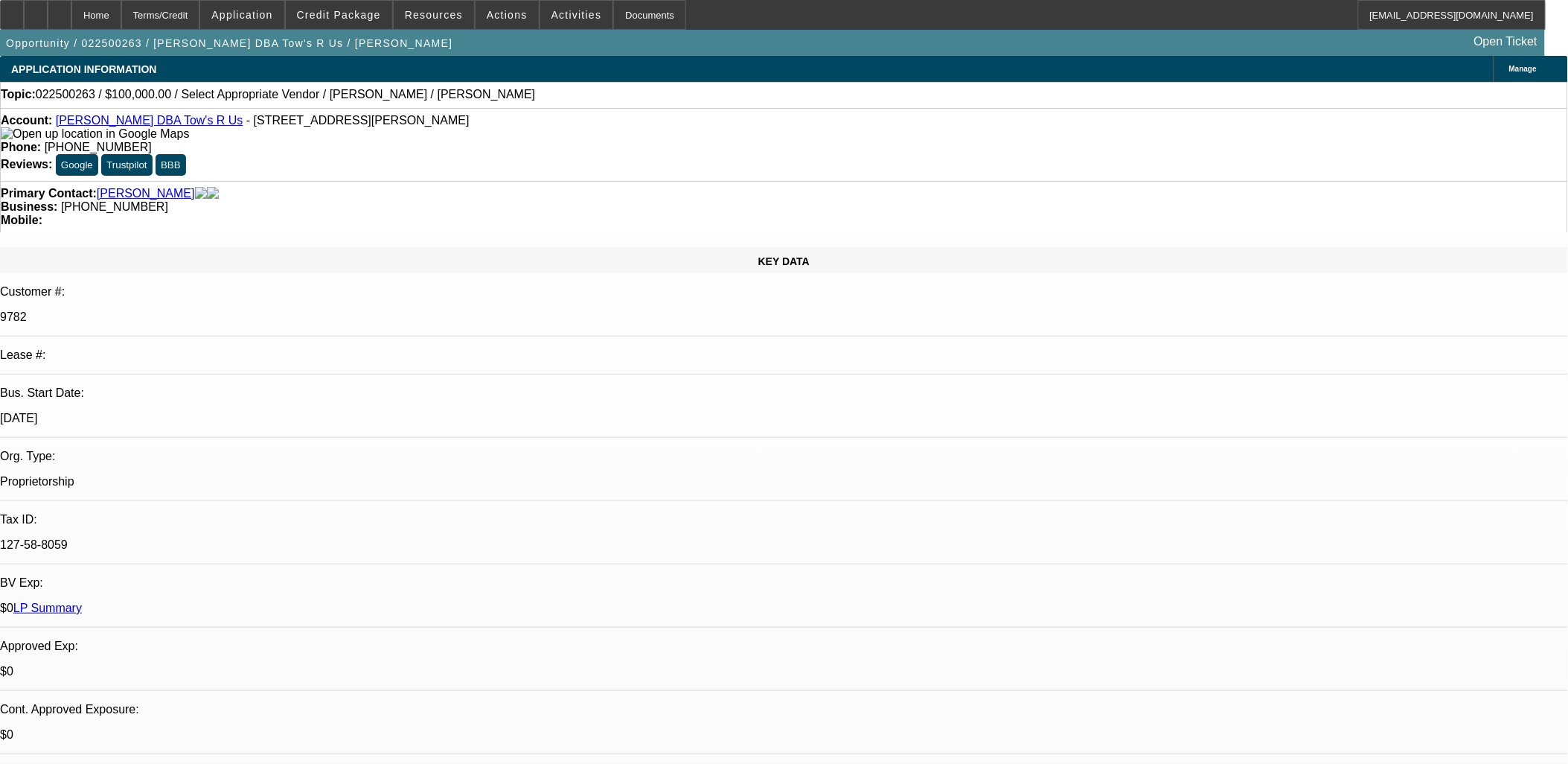
drag, startPoint x: 308, startPoint y: 665, endPoint x: 63, endPoint y: 323, distance: 420.7
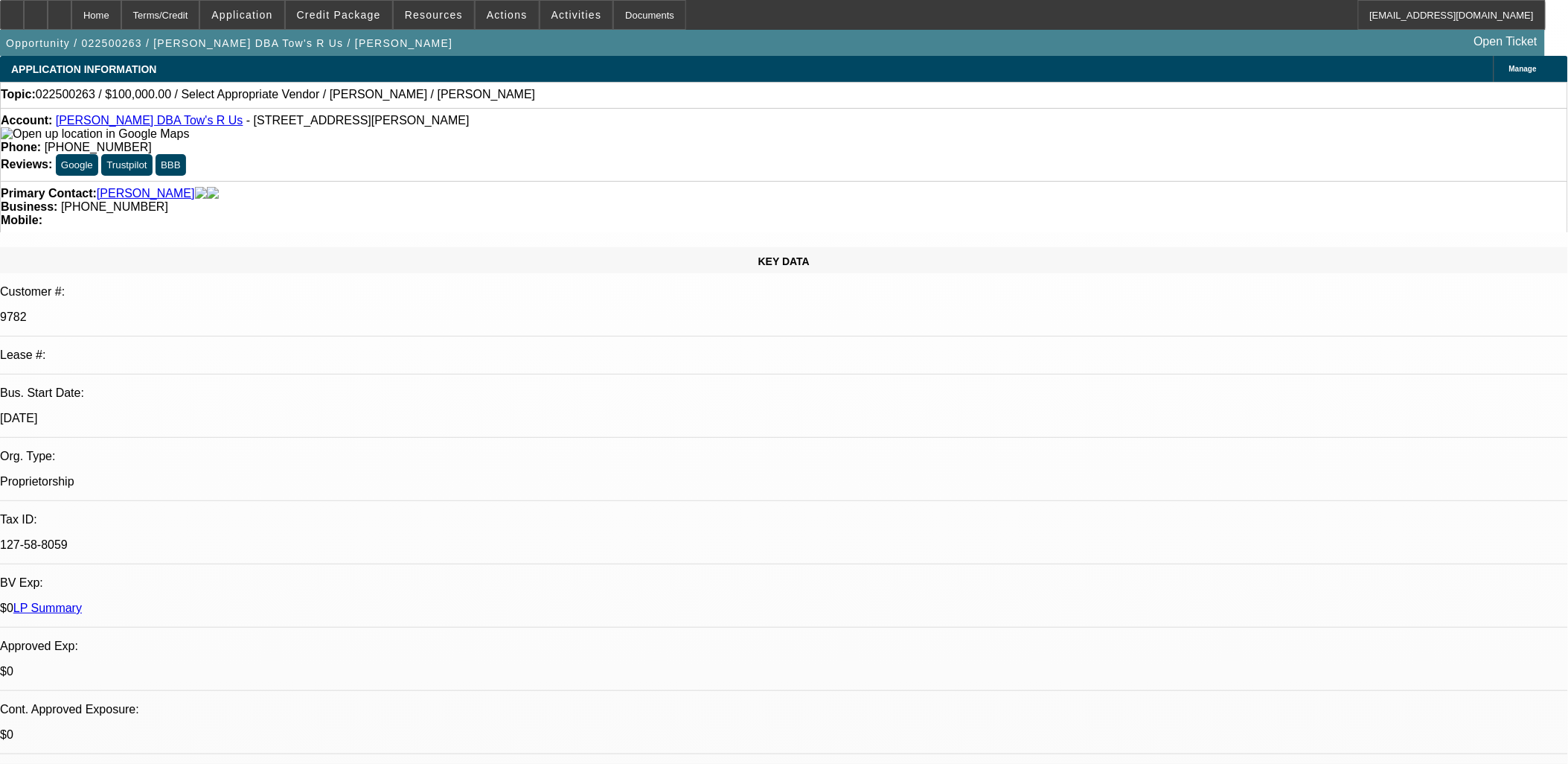
click at [116, 286] on p "Customer #:" at bounding box center [784, 292] width 1568 height 13
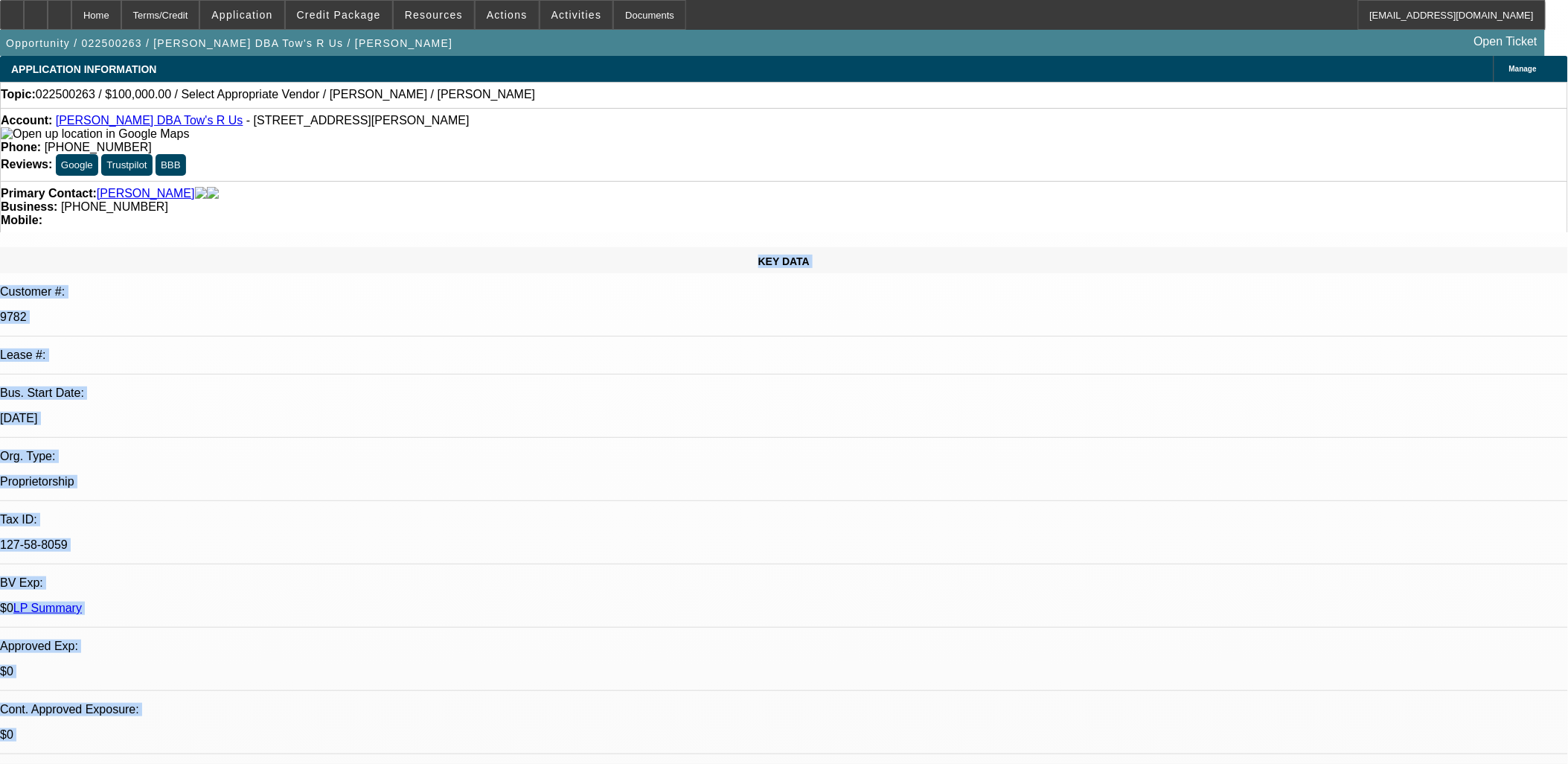
drag, startPoint x: 120, startPoint y: 205, endPoint x: 871, endPoint y: 702, distance: 900.6
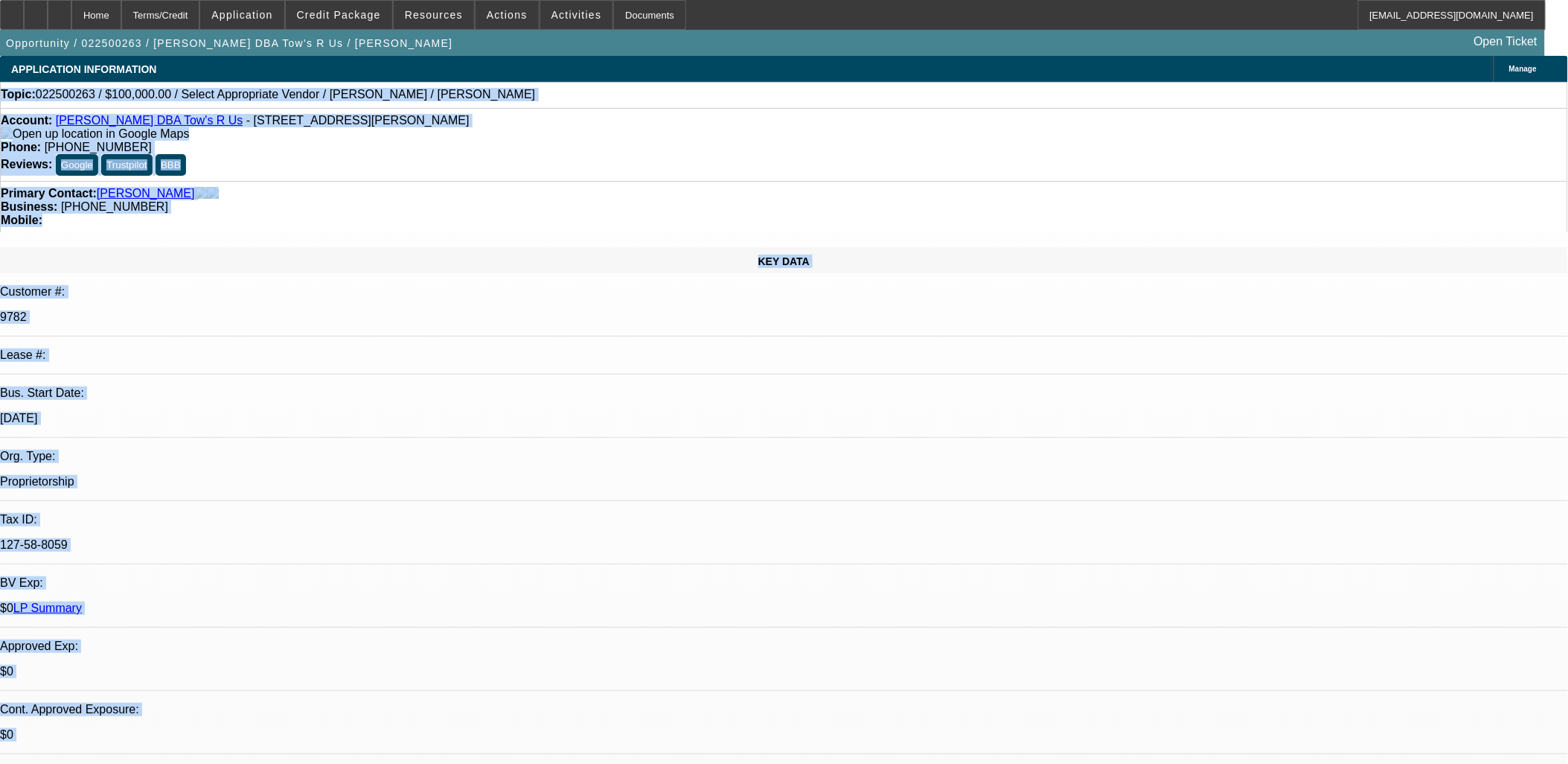
drag, startPoint x: 880, startPoint y: 715, endPoint x: 13, endPoint y: 86, distance: 1071.1
click at [13, 85] on div "Topic: 022500263 / $100,000.00 / Select Appropriate Vendor / Carmen Ramos / Ram…" at bounding box center [784, 95] width 1568 height 26
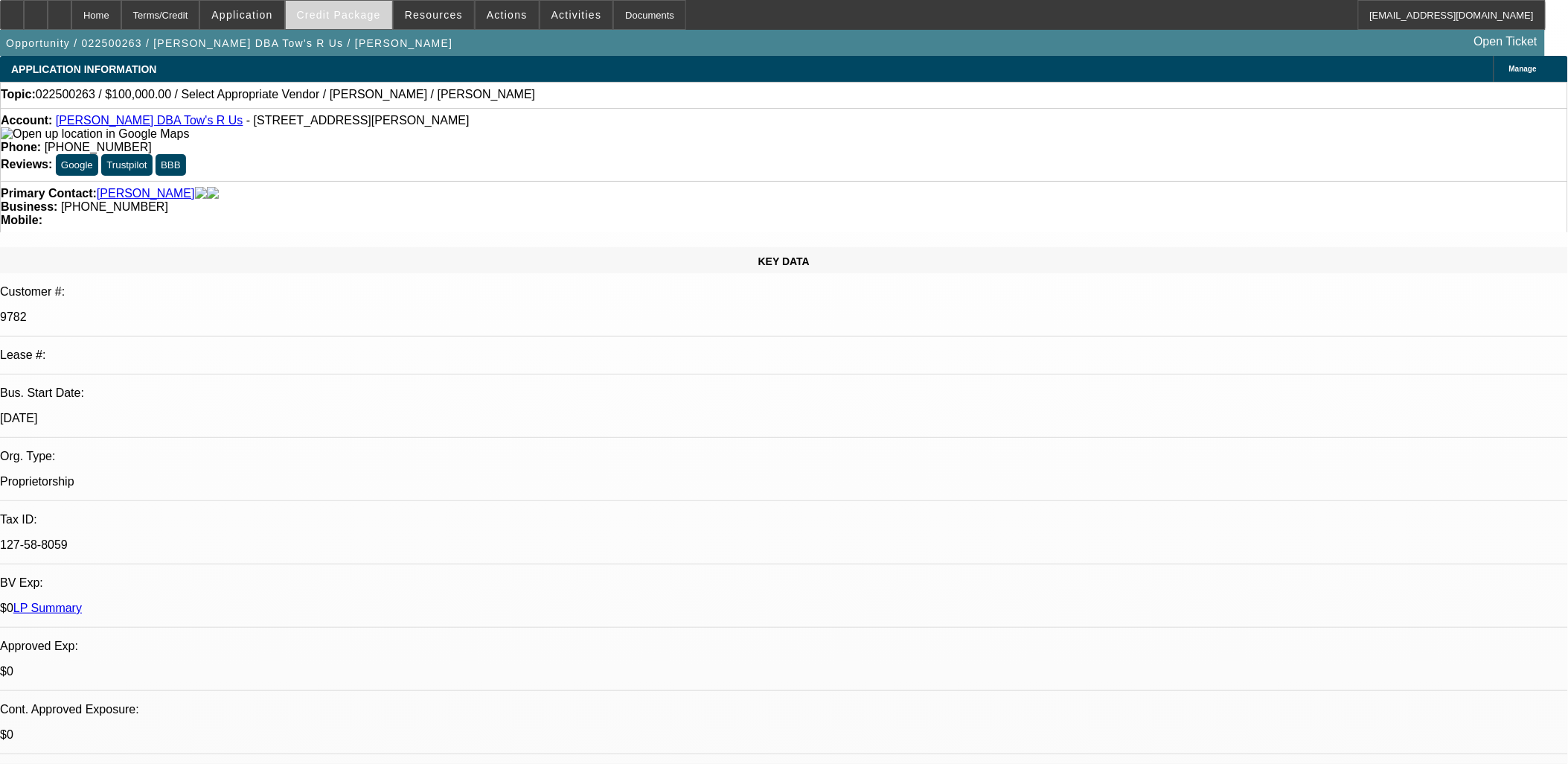
click at [380, 21] on span at bounding box center [338, 14] width 107 height 36
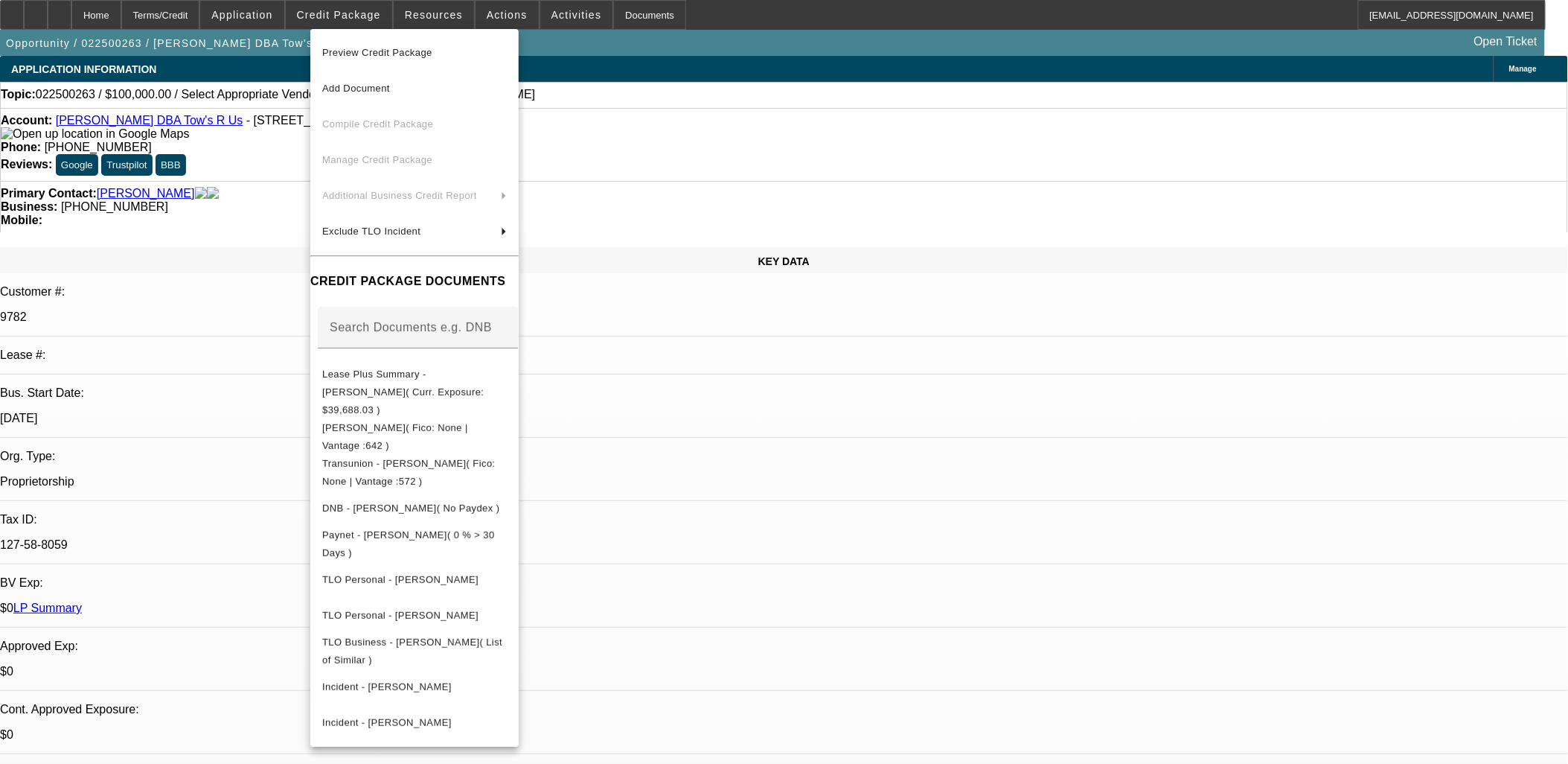
click at [256, 425] on div at bounding box center [784, 382] width 1568 height 764
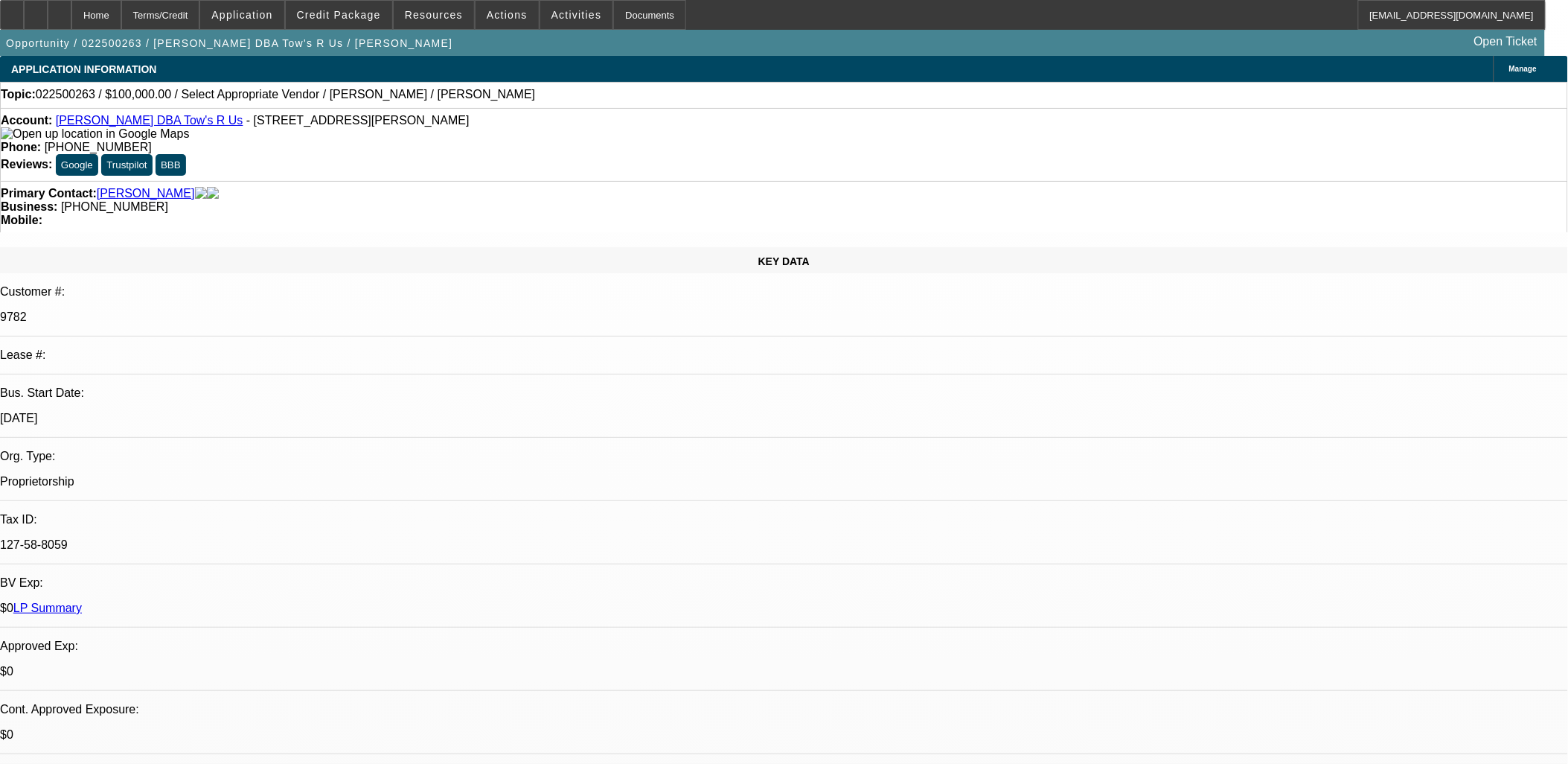
drag, startPoint x: 216, startPoint y: 121, endPoint x: 395, endPoint y: 129, distance: 179.2
click at [395, 129] on div "Account: Carmen Ramos DBA Tow's R Us - 6301 Jennifer St, Bakersfield, CA 93308" at bounding box center [784, 127] width 1567 height 27
click at [395, 128] on div "Account: Carmen Ramos DBA Tow's R Us - 6301 Jennifer St, Bakersfield, CA 93308" at bounding box center [784, 127] width 1567 height 27
drag, startPoint x: 395, startPoint y: 128, endPoint x: 217, endPoint y: 120, distance: 178.2
click at [217, 120] on div "Account: Carmen Ramos DBA Tow's R Us - 6301 Jennifer St, Bakersfield, CA 93308" at bounding box center [784, 127] width 1567 height 27
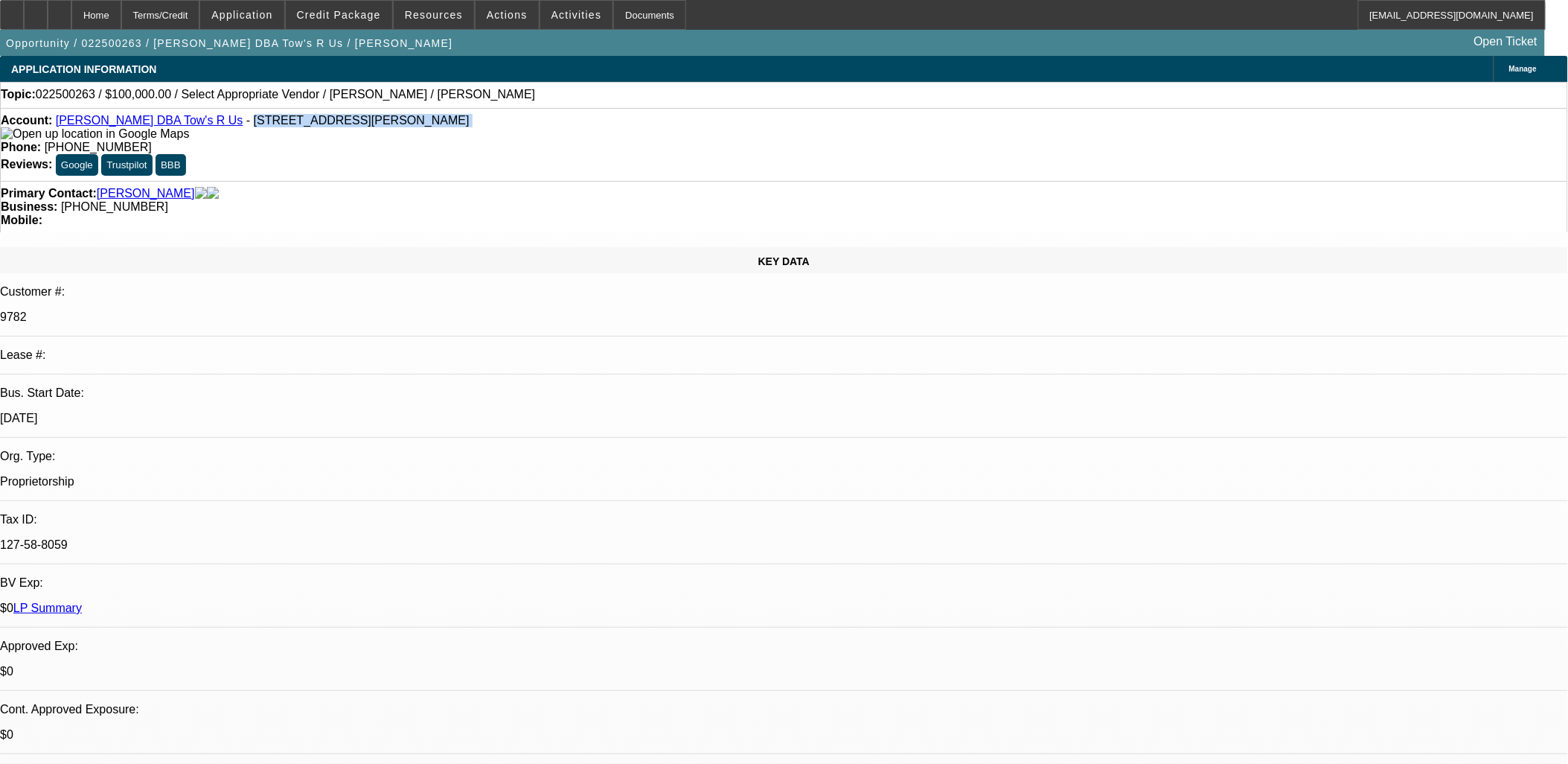
click at [247, 122] on span "- 6301 Jennifer St, Bakersfield, CA 93308" at bounding box center [358, 120] width 223 height 13
drag, startPoint x: 412, startPoint y: 117, endPoint x: 432, endPoint y: 113, distance: 20.4
click at [432, 113] on div "Account: Carmen Ramos DBA Tow's R Us - 6301 Jennifer St, Bakersfield, CA 93308 …" at bounding box center [784, 144] width 1568 height 73
click at [430, 116] on div "Account: Carmen Ramos DBA Tow's R Us - 6301 Jennifer St, Bakersfield, CA 93308" at bounding box center [784, 127] width 1567 height 27
click at [504, 27] on span at bounding box center [508, 14] width 63 height 36
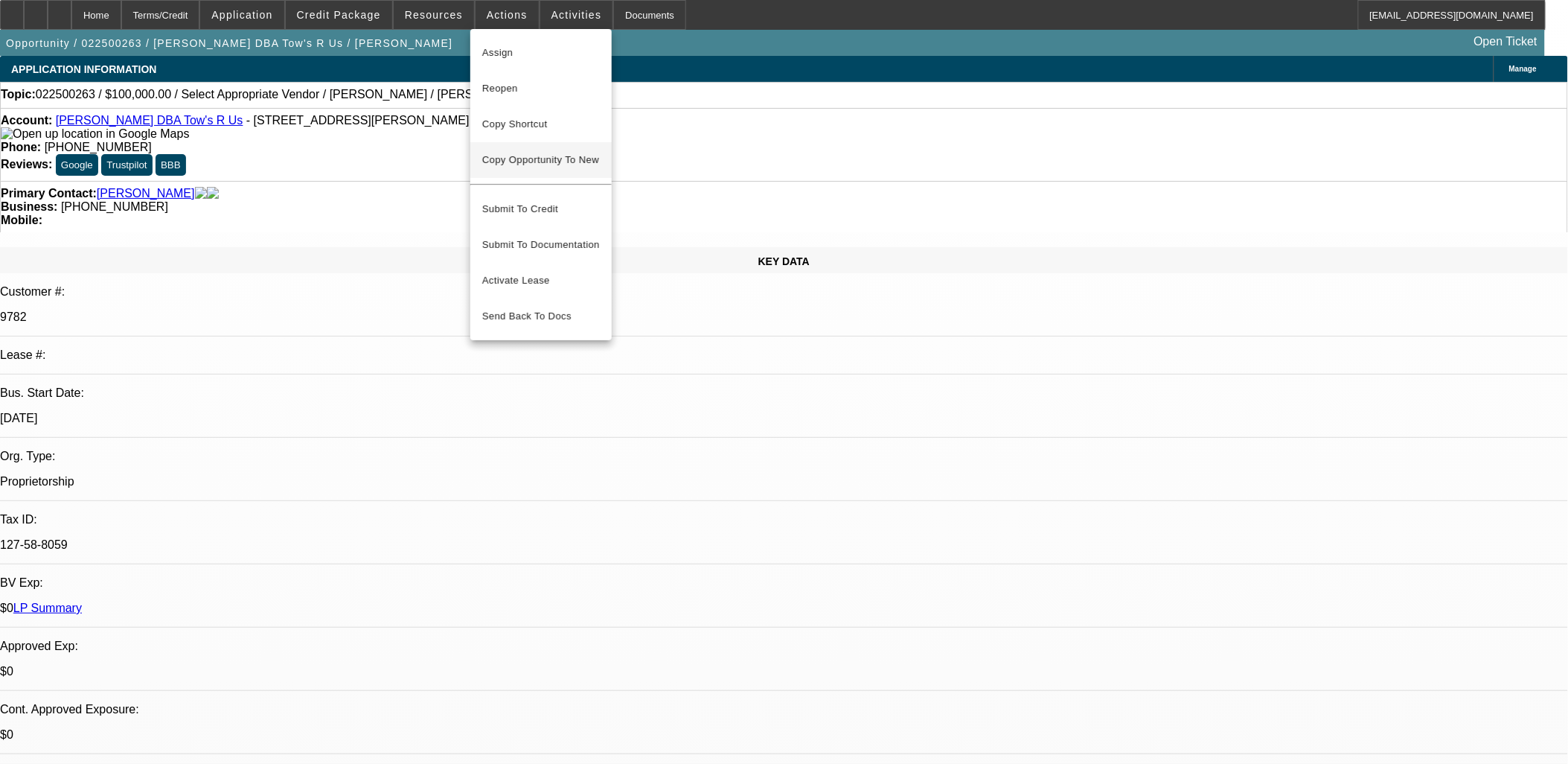
click at [568, 152] on button "Copy Opportunity To New" at bounding box center [541, 160] width 142 height 36
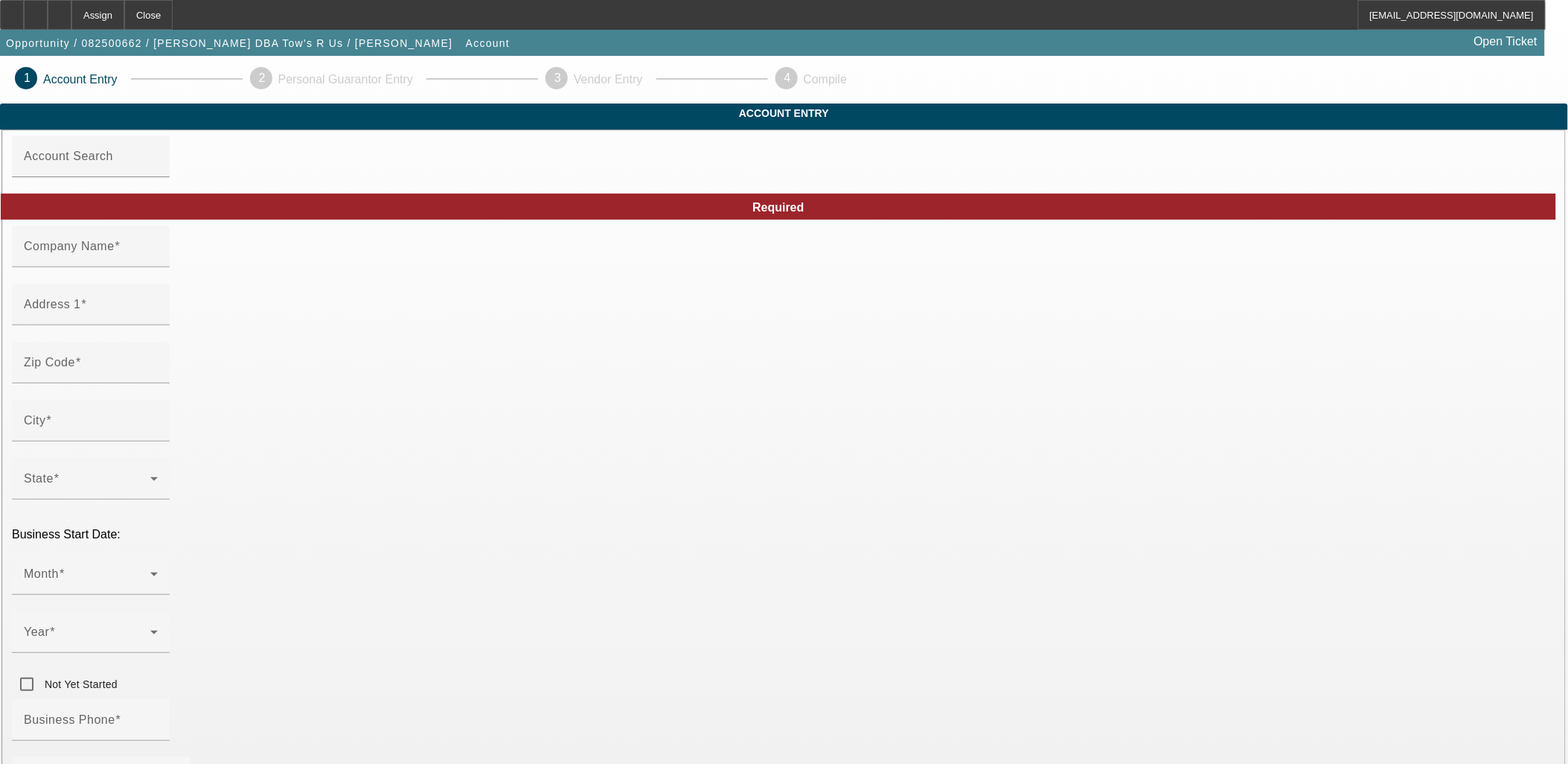
type input "Carmen Ramos"
type input "6301 Jennifer St"
type input "93308"
type input "Bakersfield"
type input "(661) 472-4040"
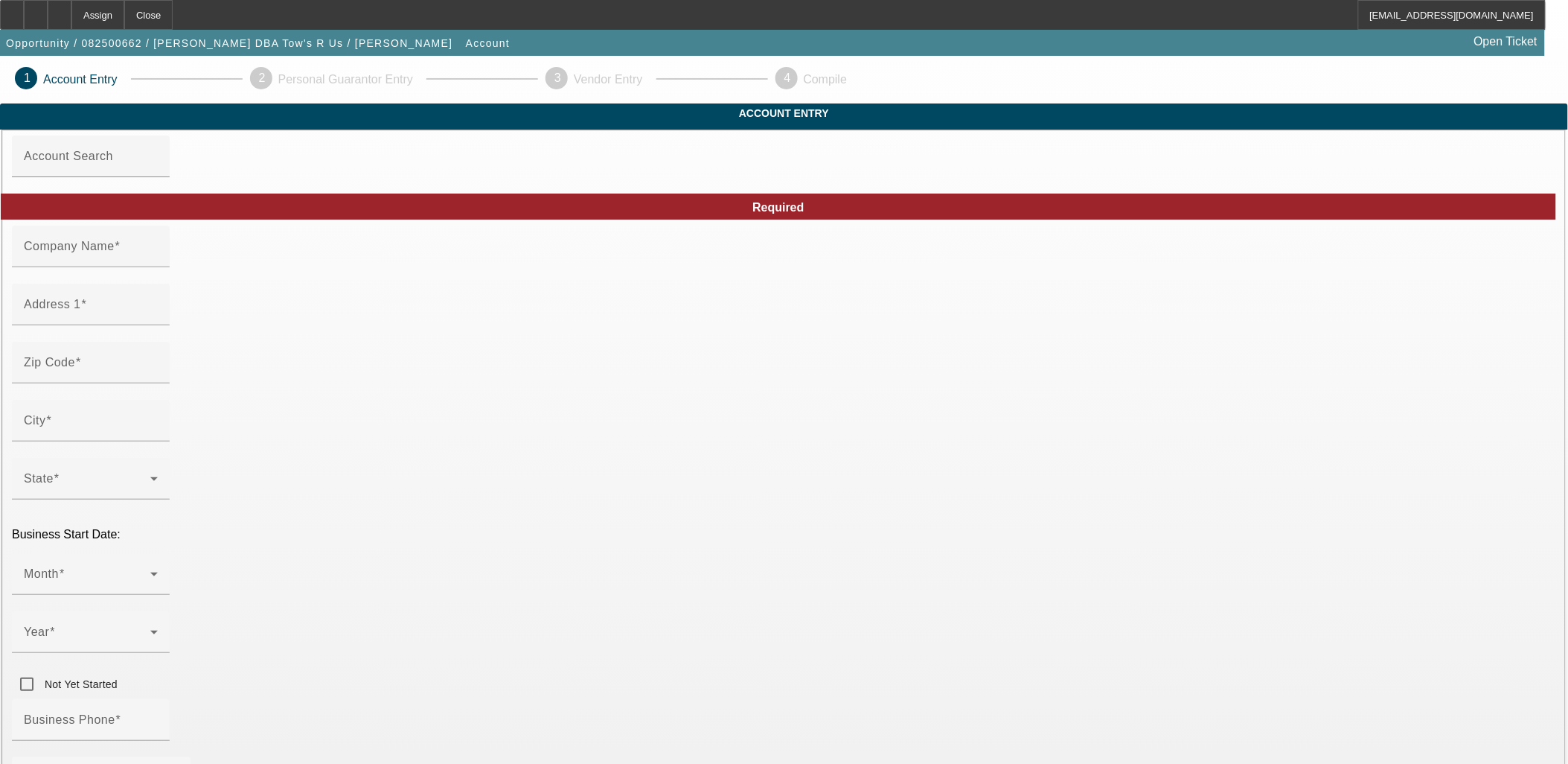
type input "Tow's R Us"
type input "towsrus661@gmail.com"
type input "Kern"
drag, startPoint x: 1096, startPoint y: 644, endPoint x: 883, endPoint y: 631, distance: 213.4
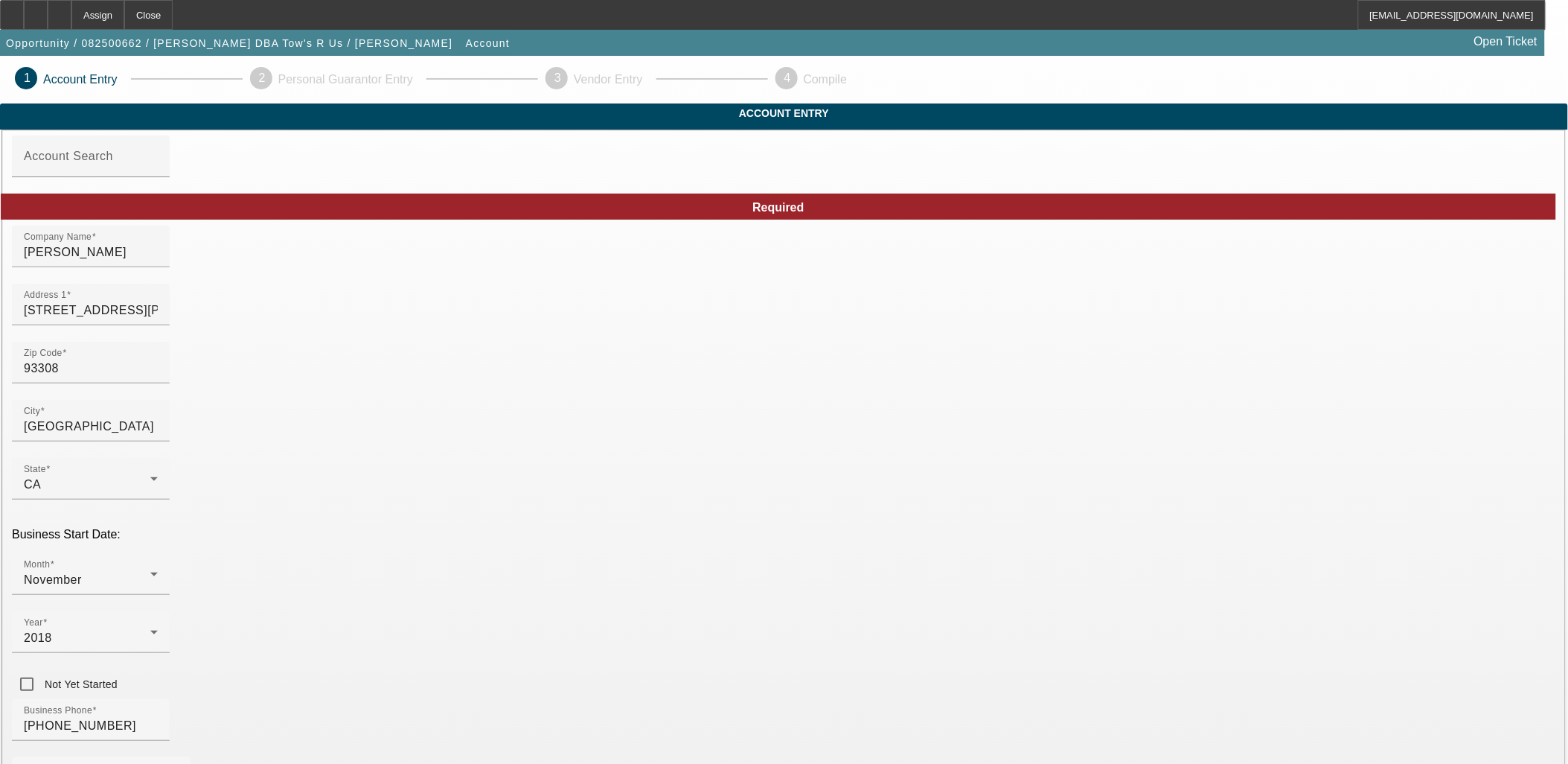
paste input "47-4947666"
type input "47-4947666"
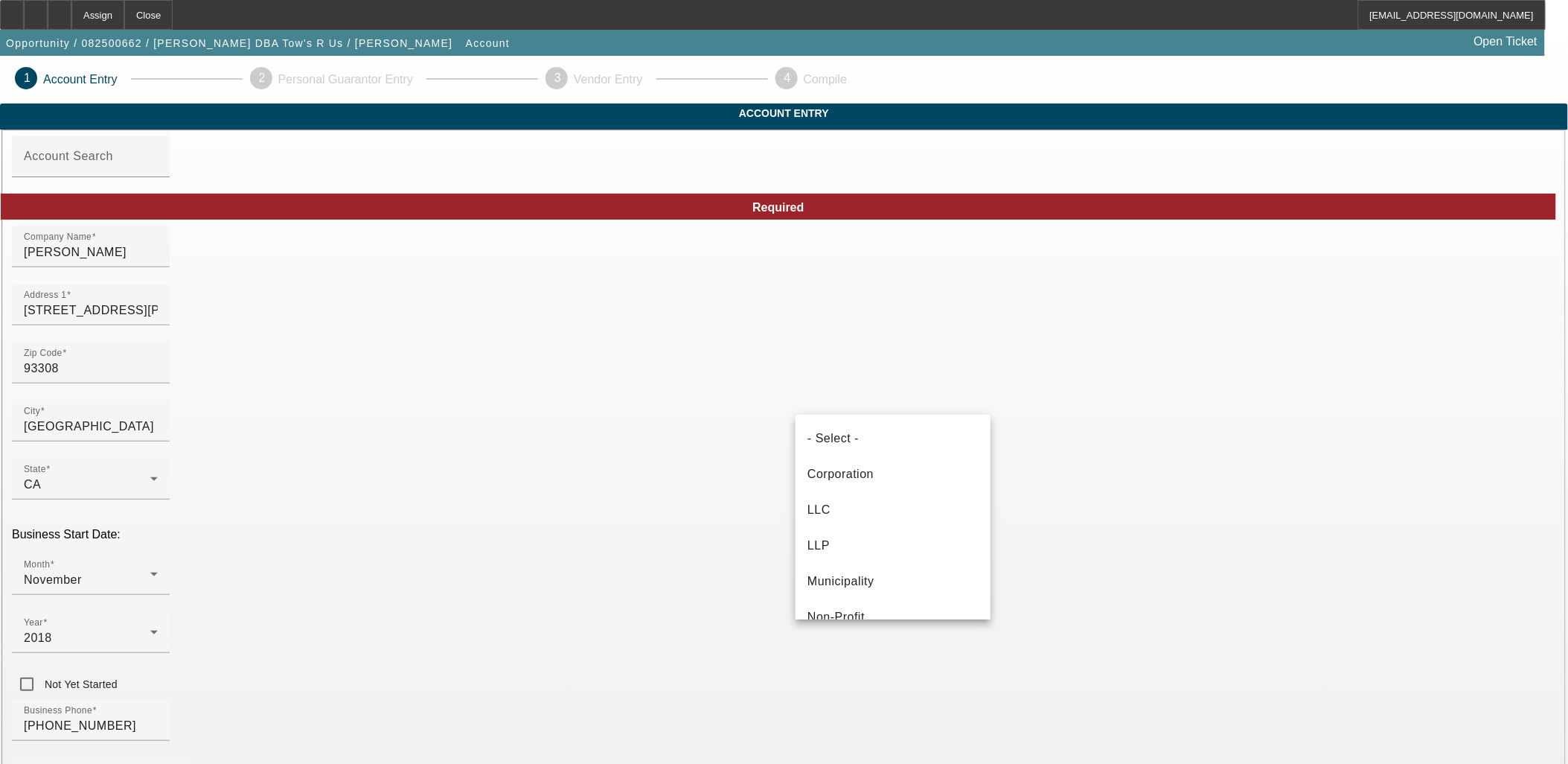
scroll to position [86, 0]
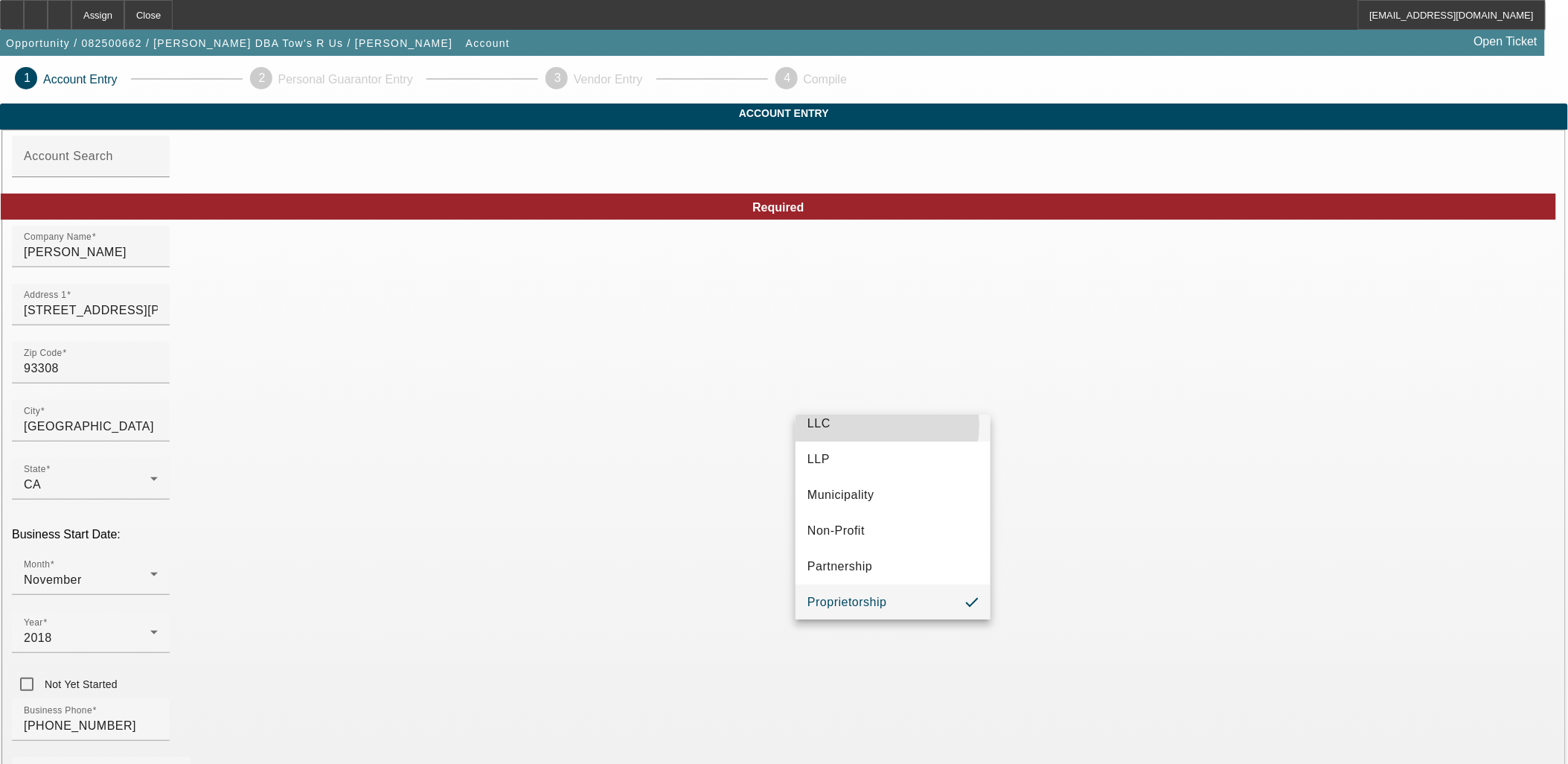
click at [867, 425] on mat-option "LLC" at bounding box center [893, 423] width 195 height 36
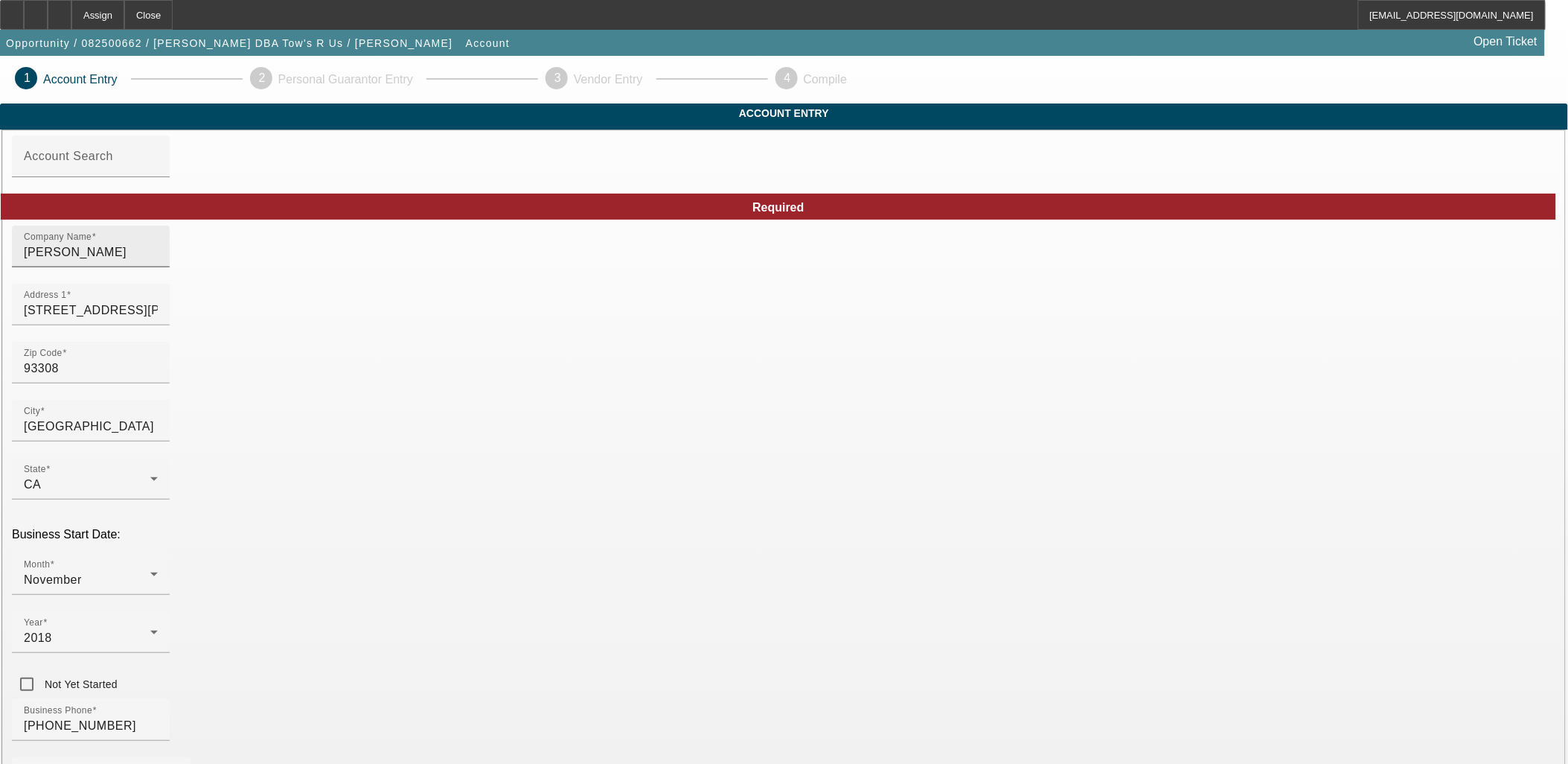
drag, startPoint x: 870, startPoint y: 283, endPoint x: 698, endPoint y: 284, distance: 172.0
click at [158, 261] on input "Carmen Ramos" at bounding box center [90, 252] width 134 height 18
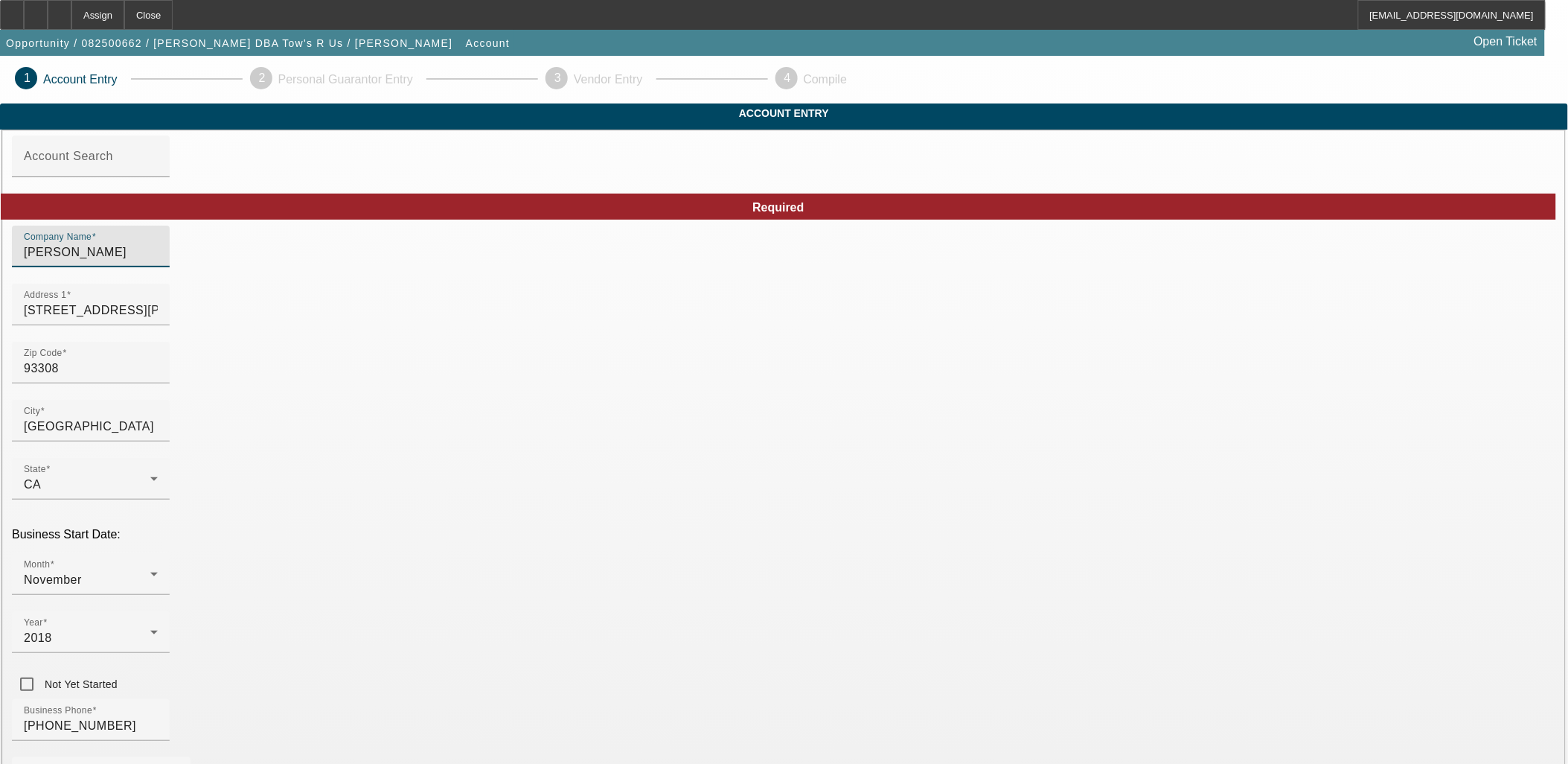
paste input "Tow's R U"
type input "Tow's R Us"
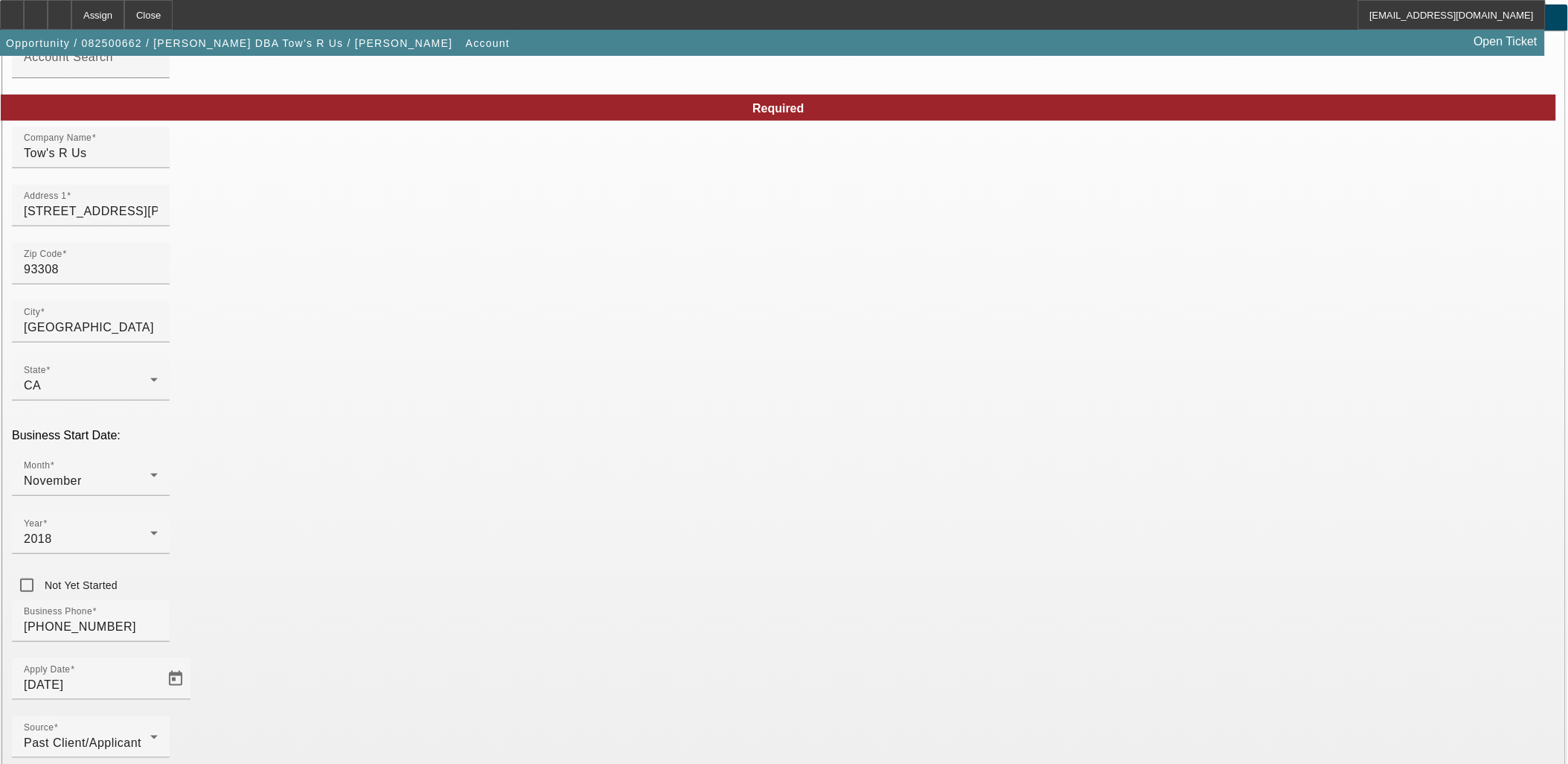
scroll to position [172, 0]
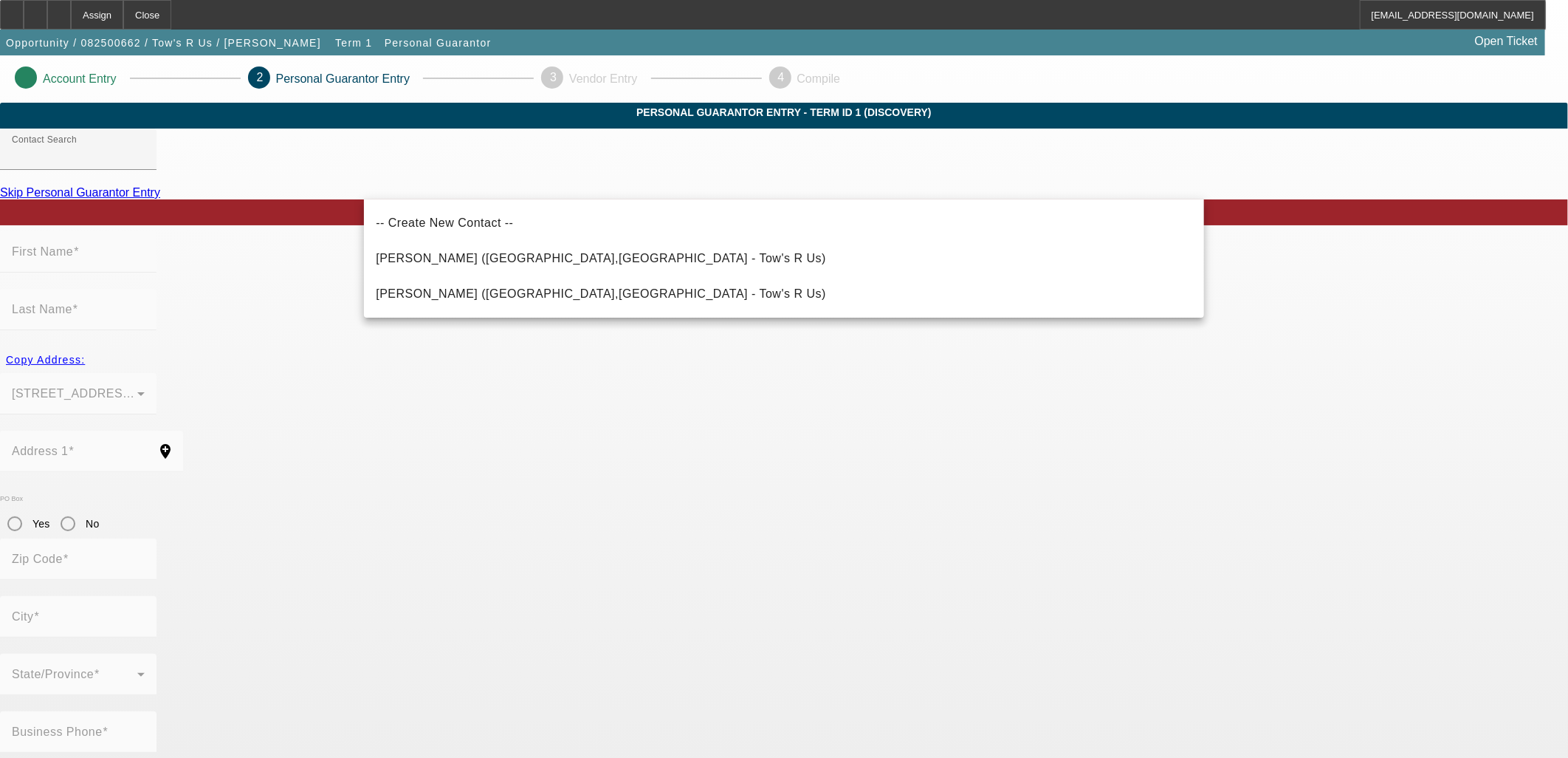
click at [402, 301] on span "Ramos, Carmen (Bakersfield,CA - Tow's R Us)" at bounding box center [601, 293] width 450 height 18
type input "Ramos, Carmen (Bakersfield,CA - Tow's R Us)"
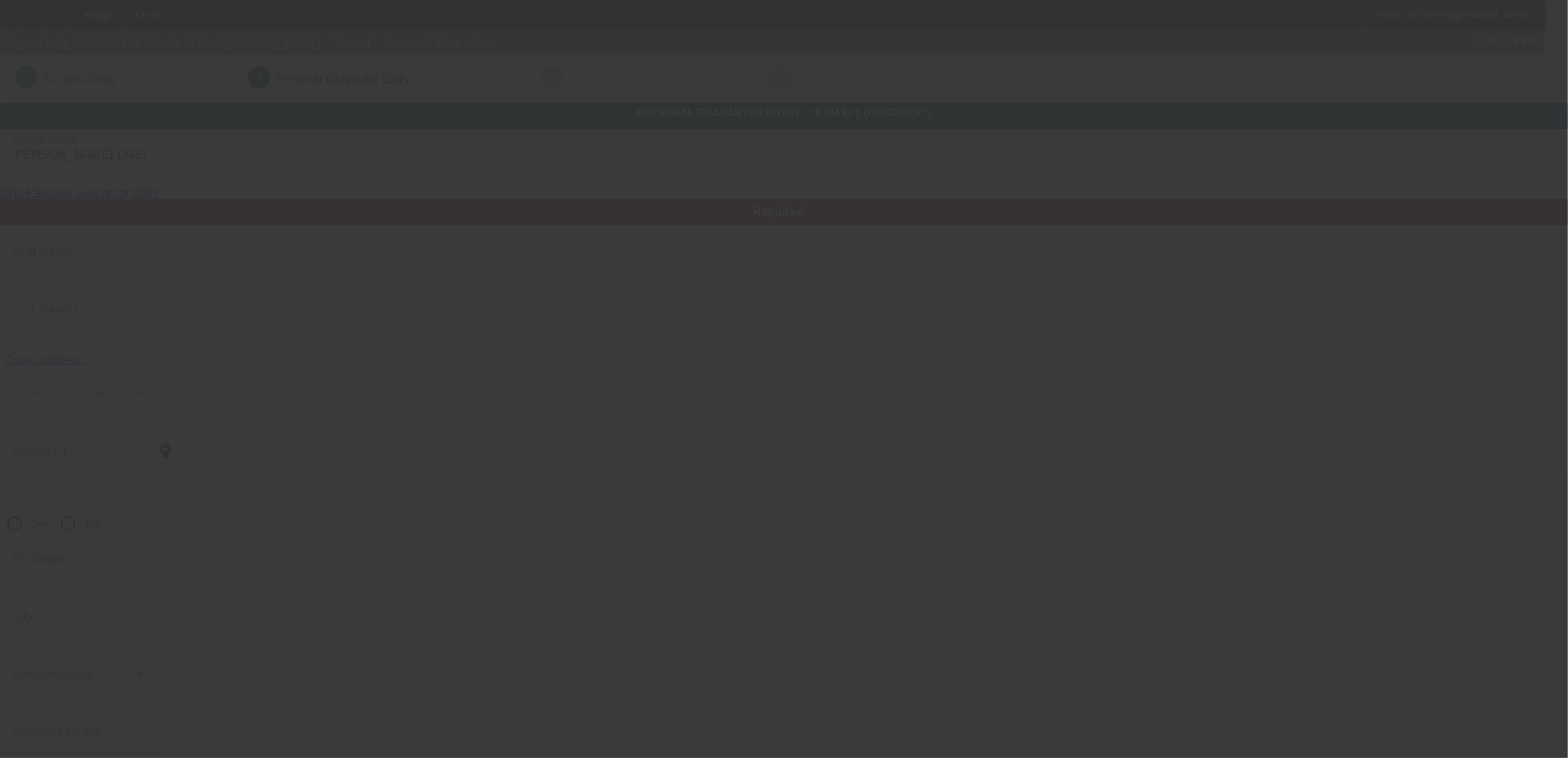
type input "Carmen"
type input "Ramos"
type input "6301 Jennifer Street"
radio input "true"
type input "93308"
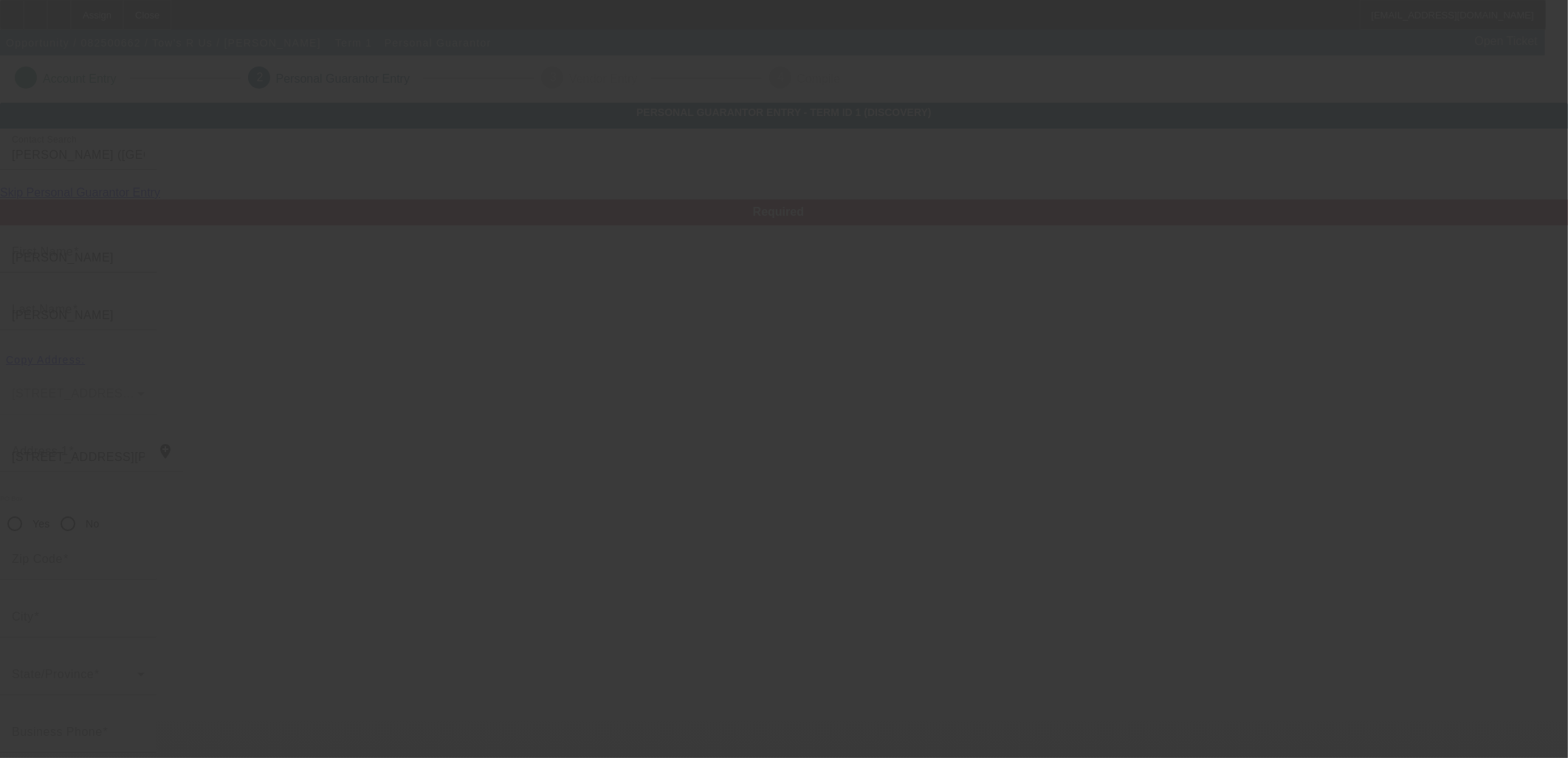
type input "Bakersfield"
type input "(661) 472-4040"
type input "100"
type input "127-58-8059"
type input "towsrus661@gmail.com"
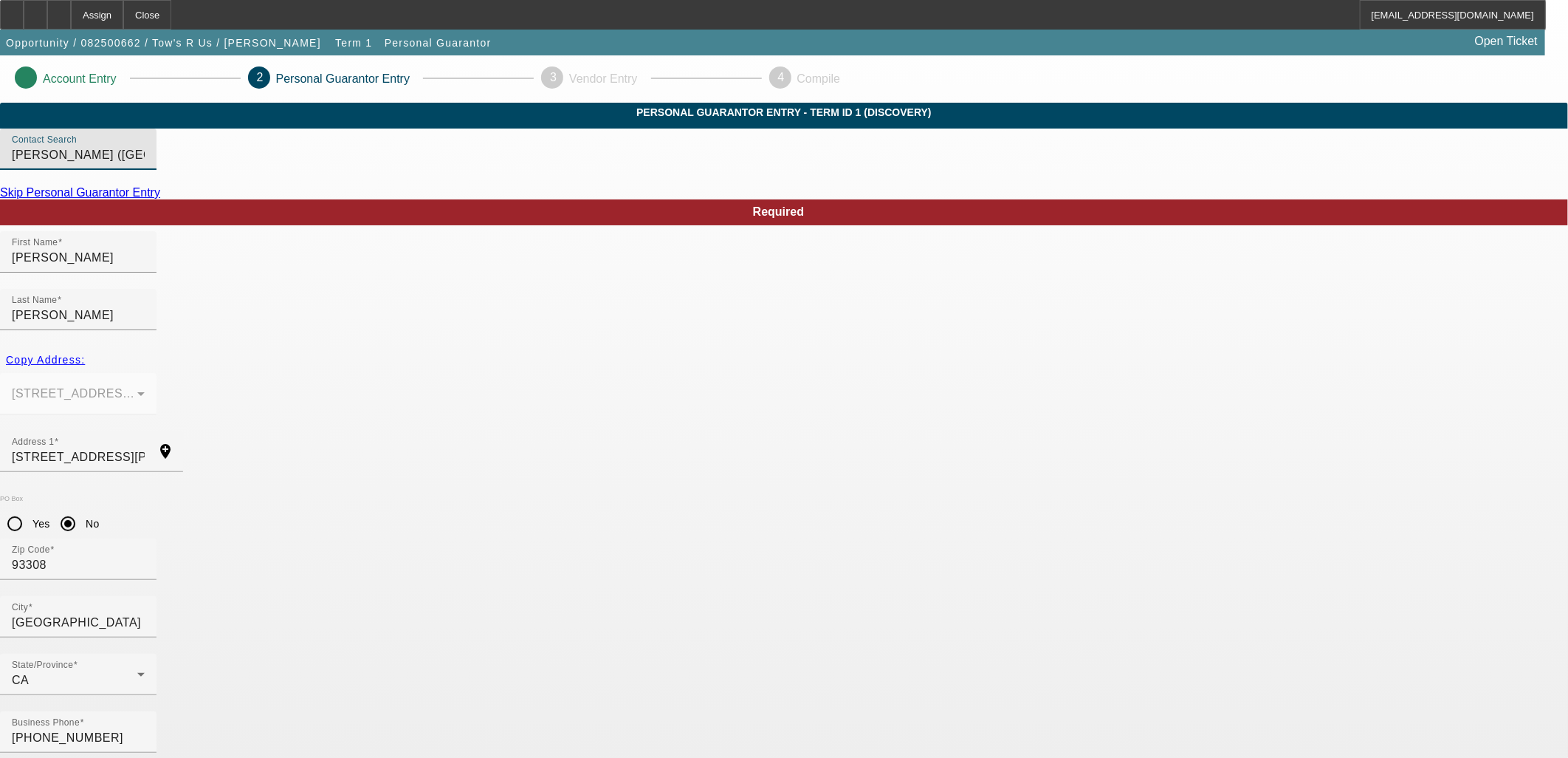
drag, startPoint x: 1112, startPoint y: 674, endPoint x: 1115, endPoint y: 682, distance: 8.5
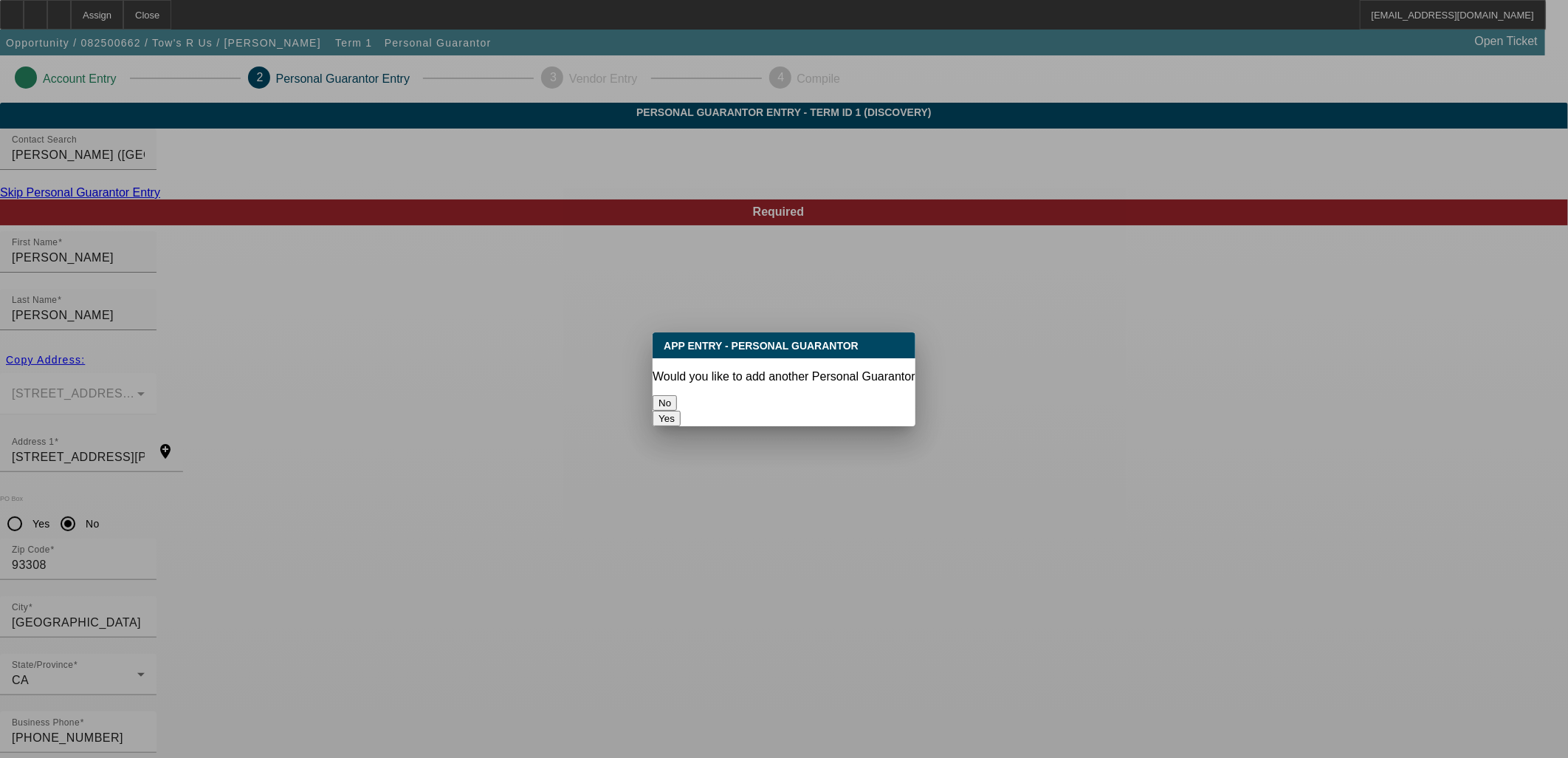
click at [681, 410] on button "Yes" at bounding box center [667, 418] width 28 height 16
radio input "false"
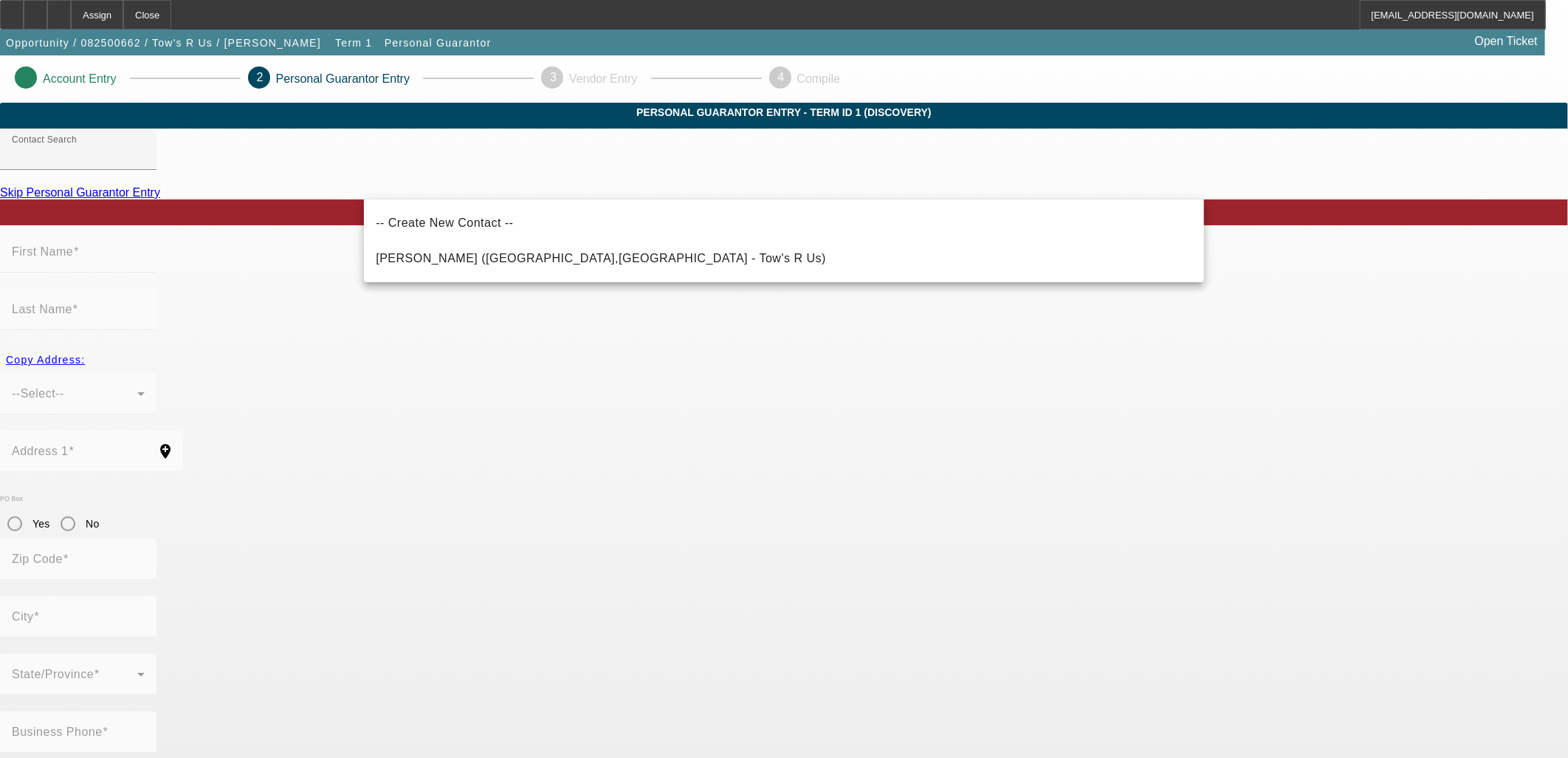
click at [666, 254] on mat-option "Ramos, Julio (Bakersfield,CA - Tow's R Us)" at bounding box center [784, 258] width 840 height 35
type input "Ramos, Julio (Bakersfield,CA - Tow's R Us)"
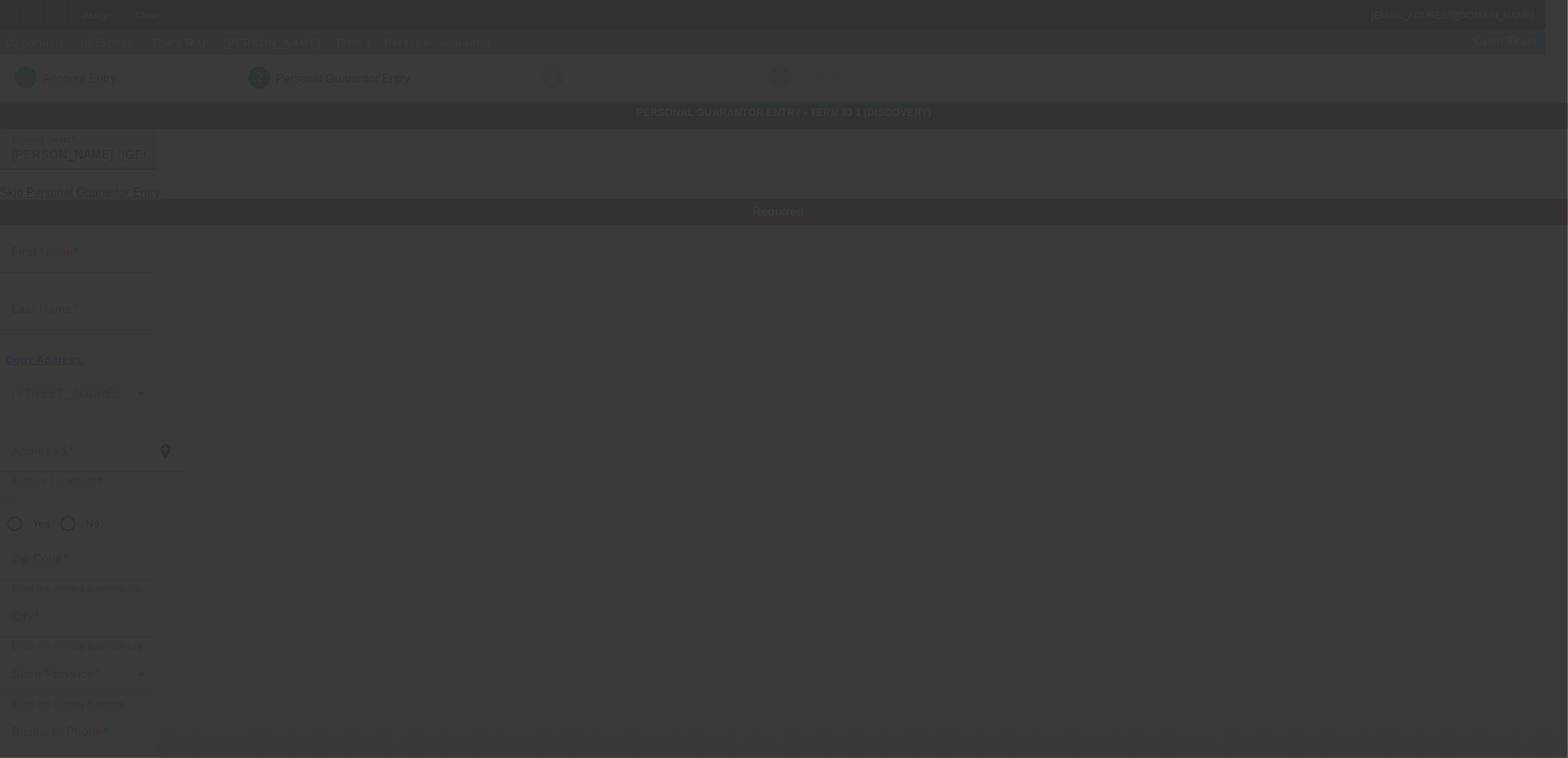
type input "Julio"
type input "Ramos"
type input "6301 Jennifer Street"
radio input "true"
type input "93308"
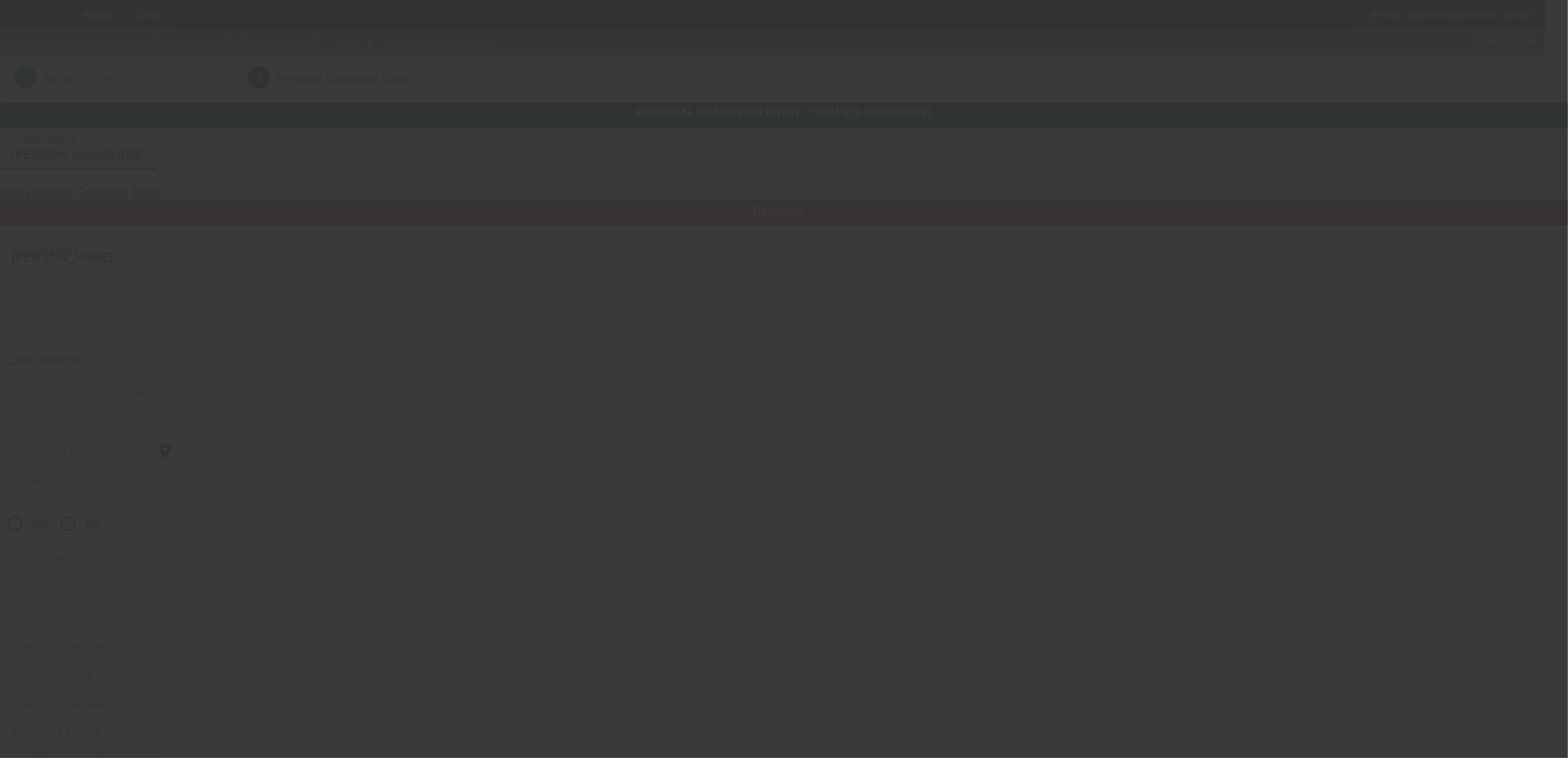
type input "Bakersfield"
type input "(661) 472-4040"
type input "0"
type input "607-09-4040"
type input "towsrus661@gmail.com"
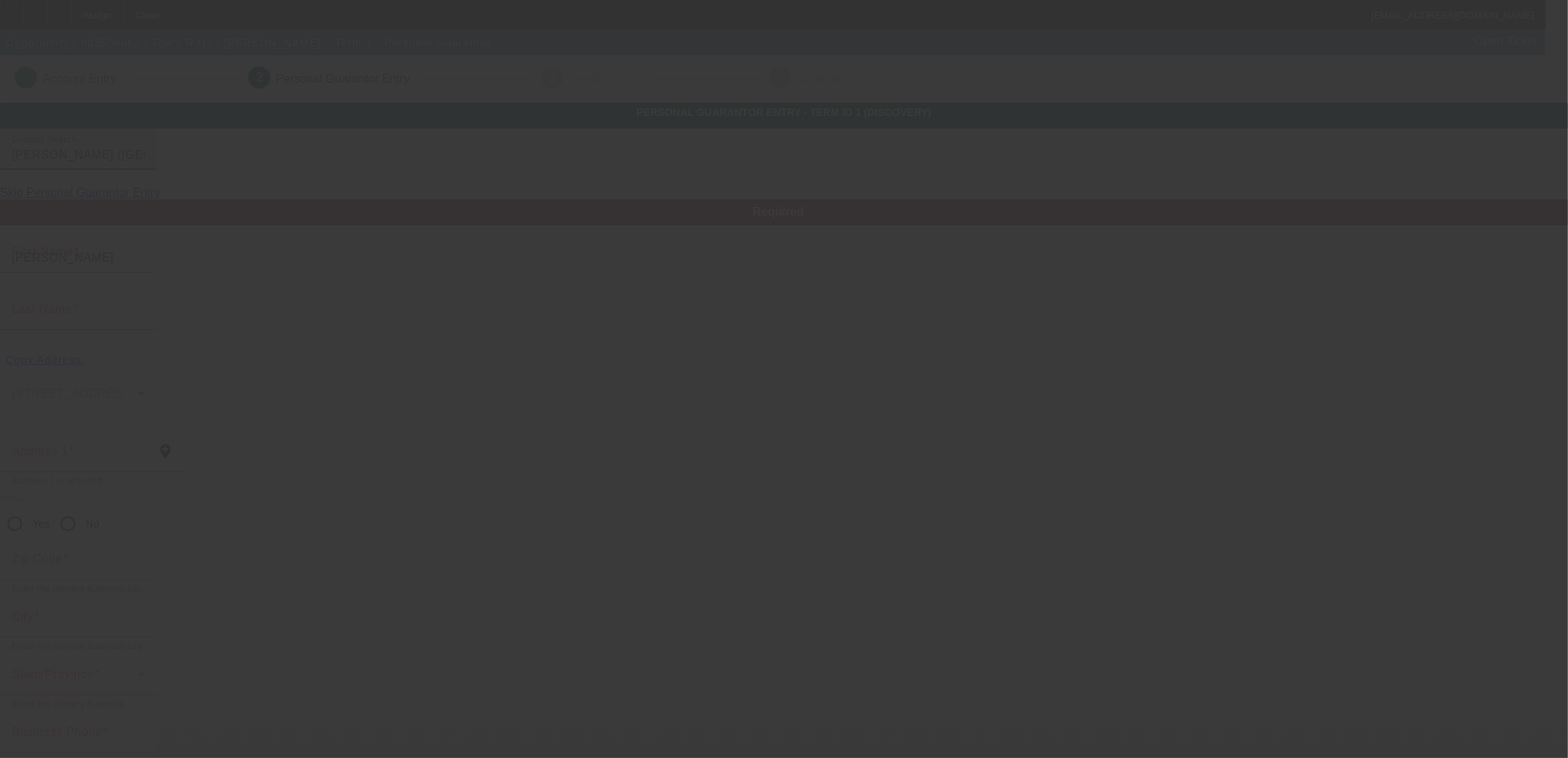
type input "Cesar Sr"
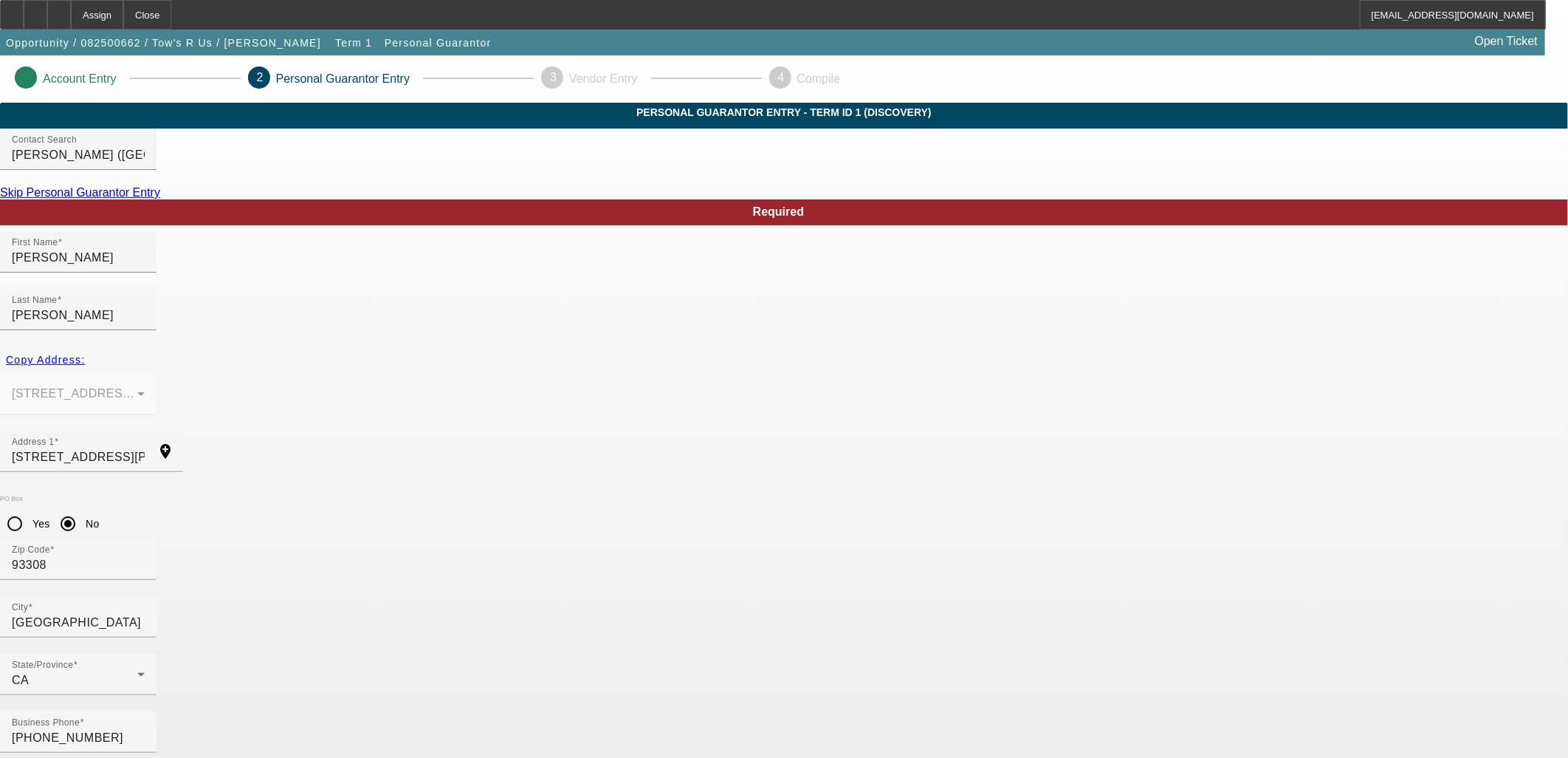
drag, startPoint x: 1308, startPoint y: 551, endPoint x: 1290, endPoint y: 570, distance: 26.2
click at [160, 199] on link "Skip Personal Guarantor Entry" at bounding box center [80, 192] width 160 height 13
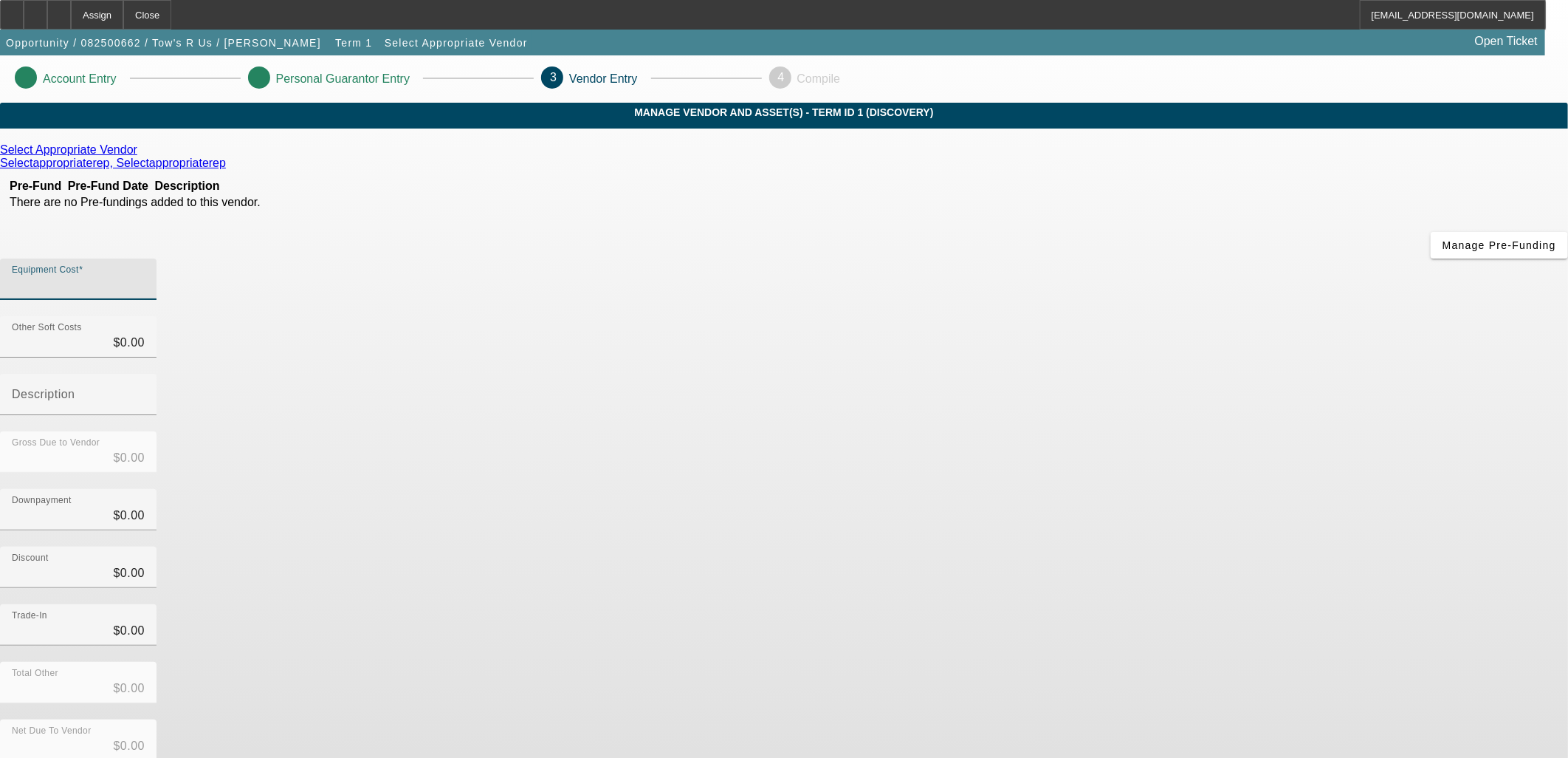
click at [145, 276] on input "Equipment Cost" at bounding box center [78, 285] width 133 height 18
type input "9"
type input "$9.00"
type input "90"
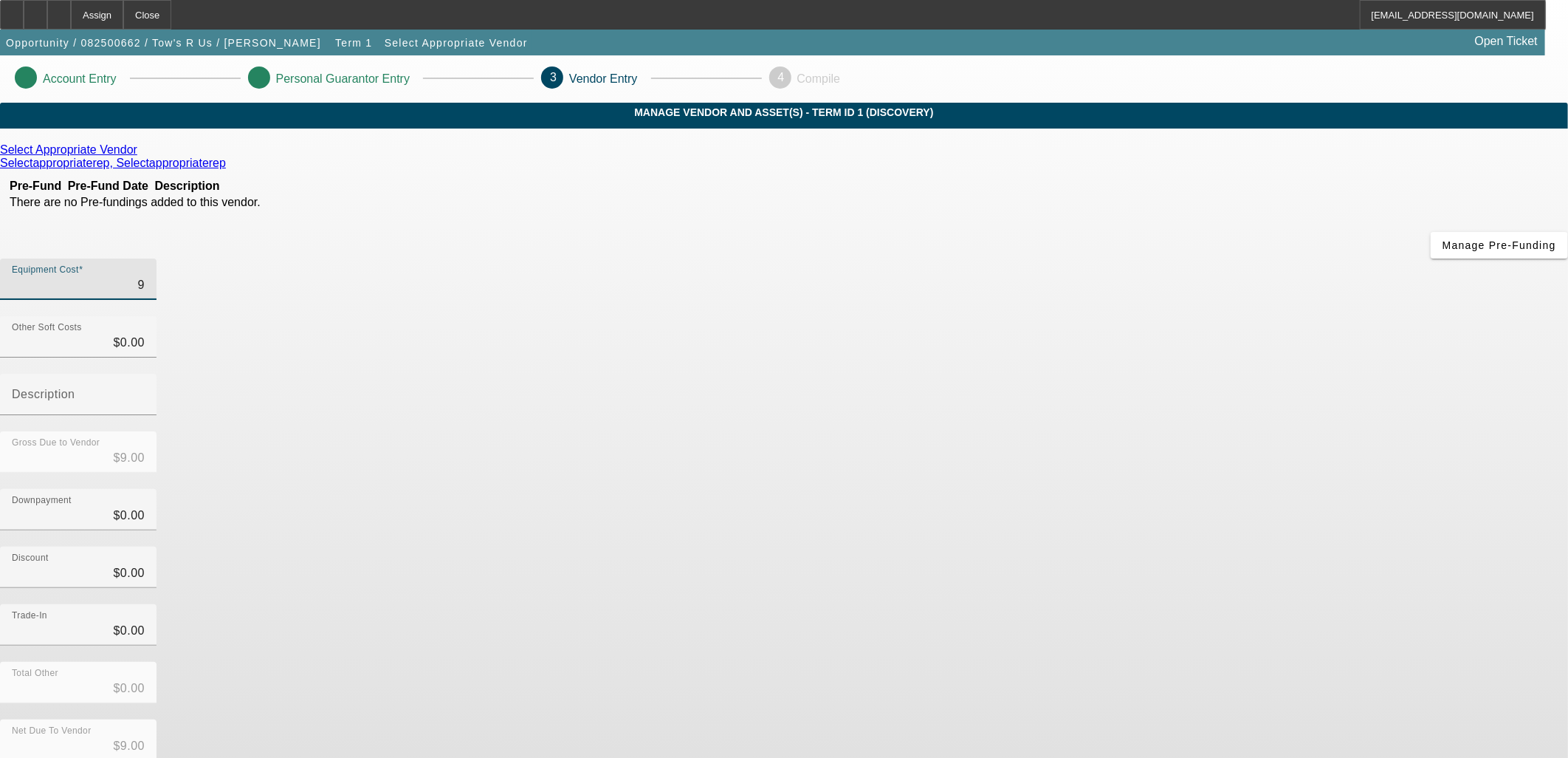
type input "$90.00"
type input "900"
type input "$900.00"
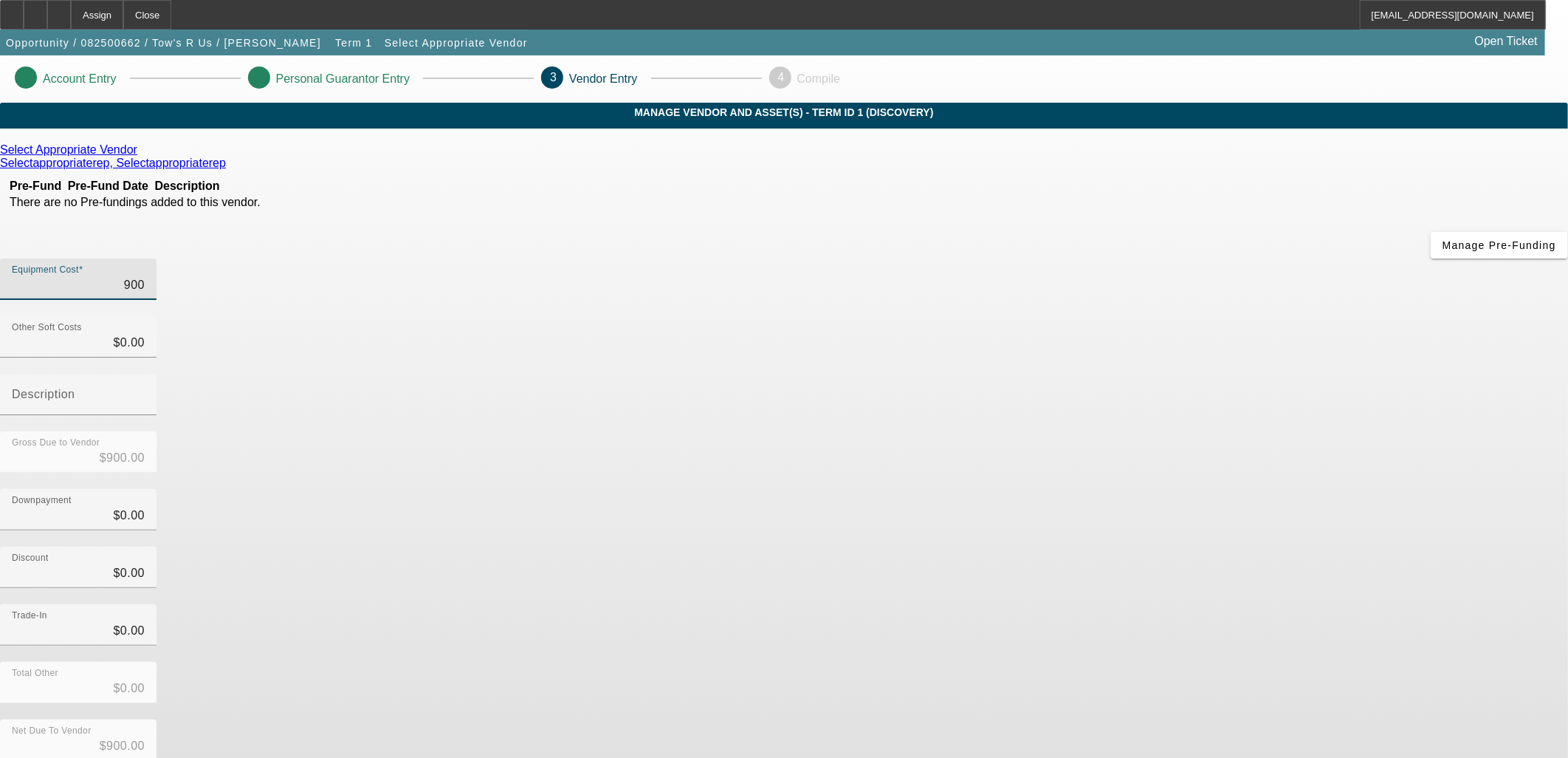
type input "9000"
type input "$9,000.00"
type input "90000"
type input "$90,000.00"
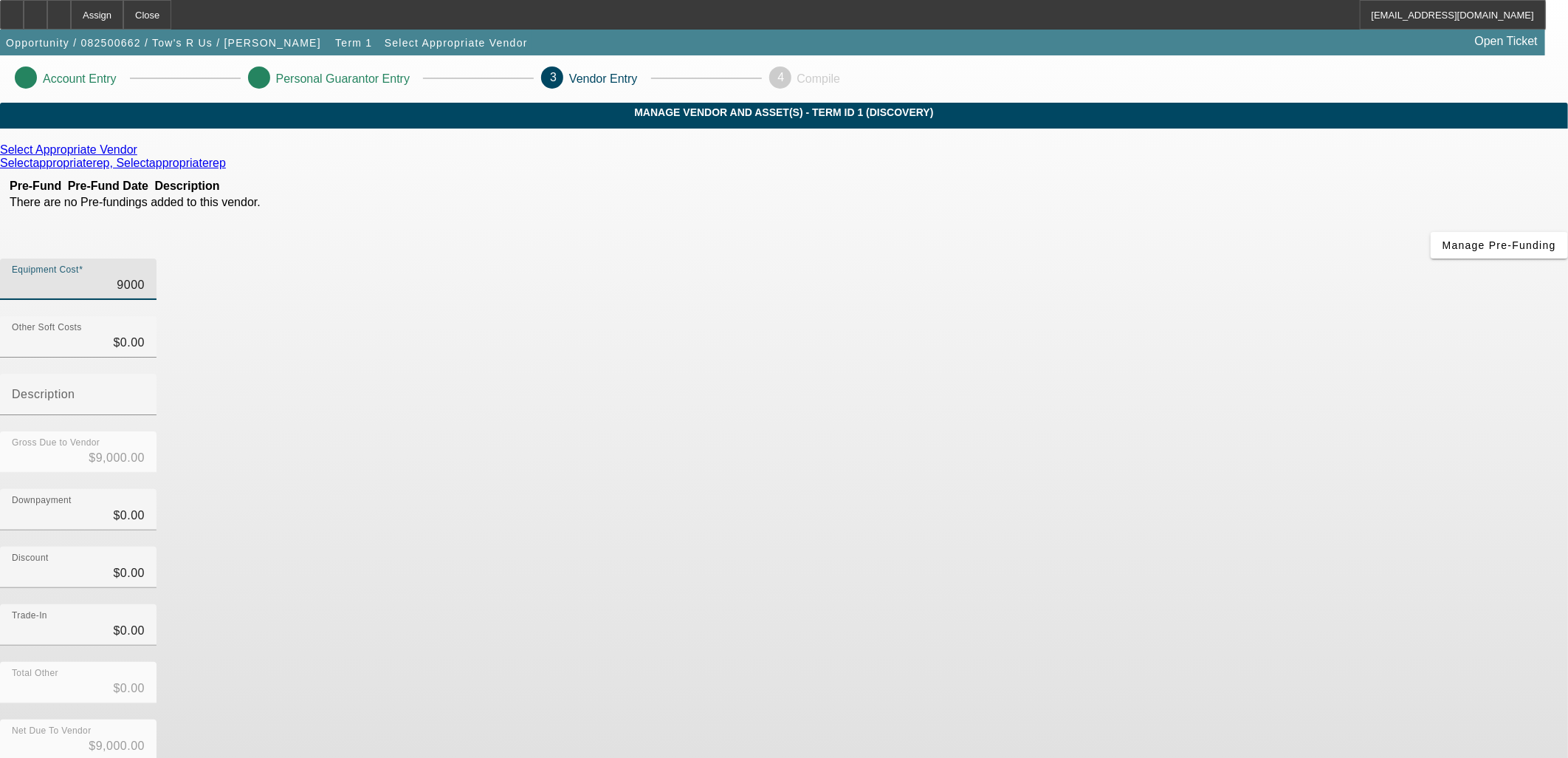
type input "$90,000.00"
click at [141, 156] on icon at bounding box center [141, 150] width 0 height 13
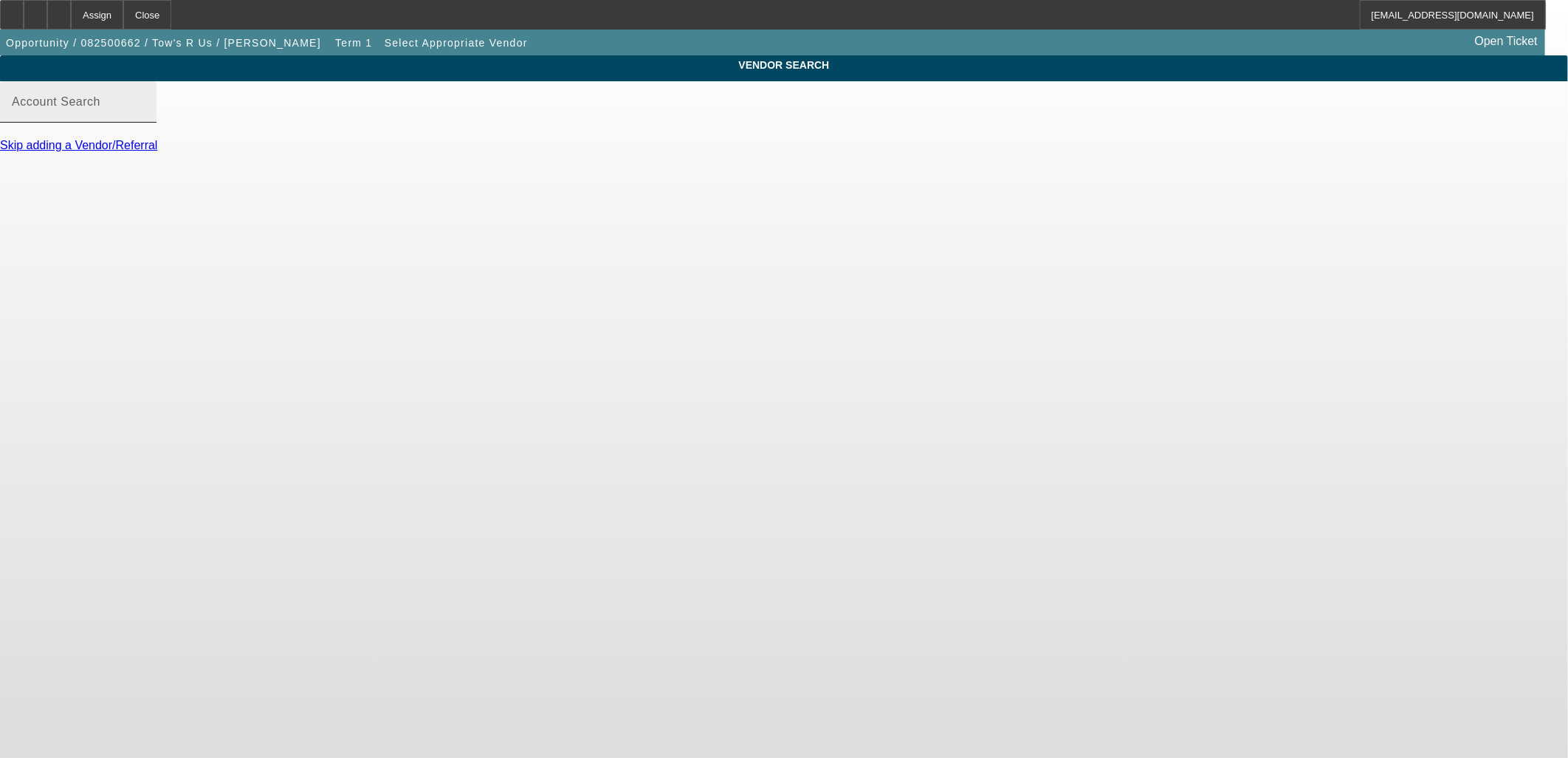
click at [145, 107] on div "Account Search" at bounding box center [78, 102] width 133 height 42
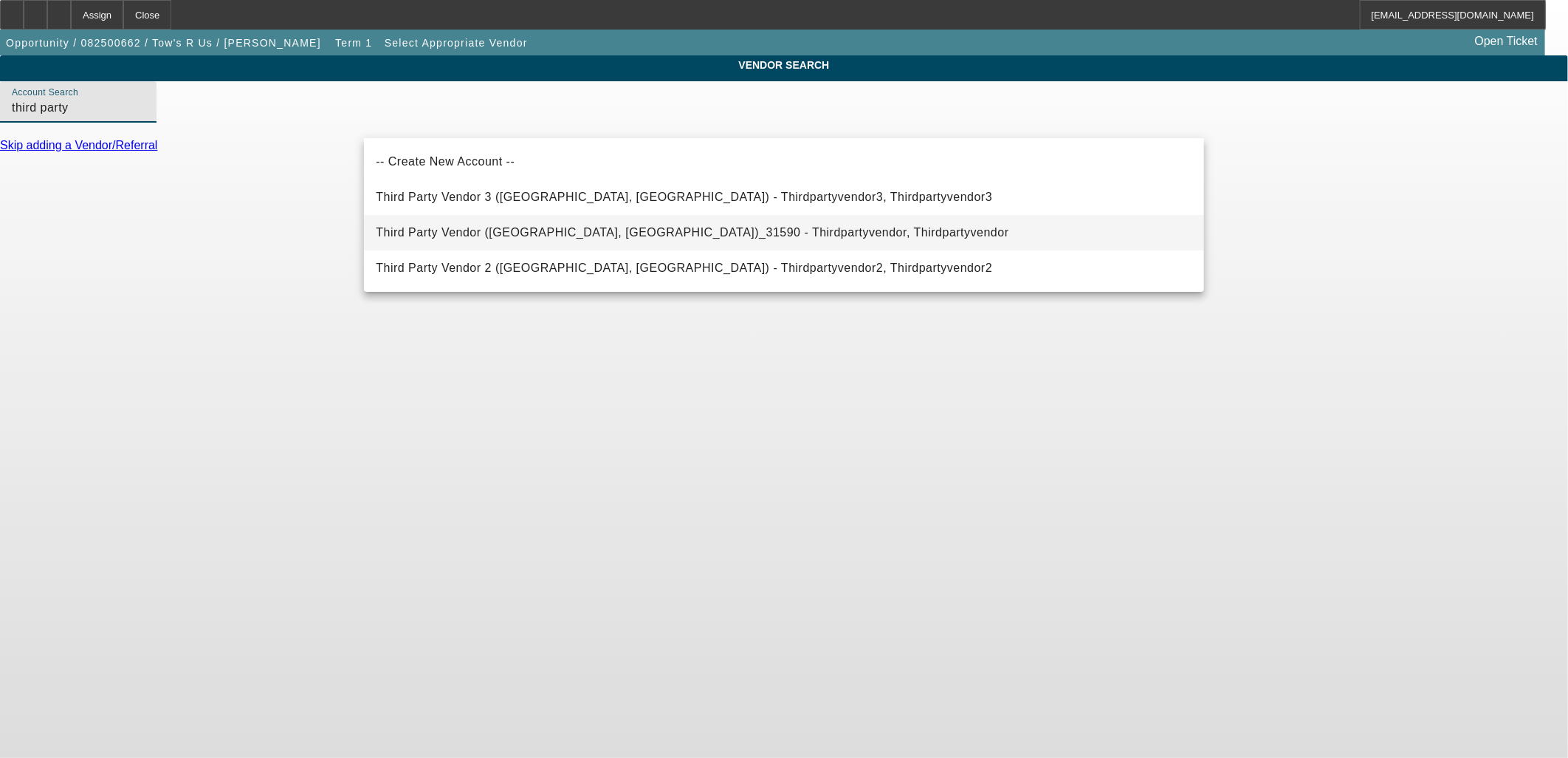
click at [625, 242] on mat-option "Third Party Vendor (Northbrook, IL)_31590 - Thirdpartyvendor, Thirdpartyvendor" at bounding box center [784, 232] width 840 height 35
type input "Third Party Vendor (Northbrook, IL)_31590 - Thirdpartyvendor, Thirdpartyvendor"
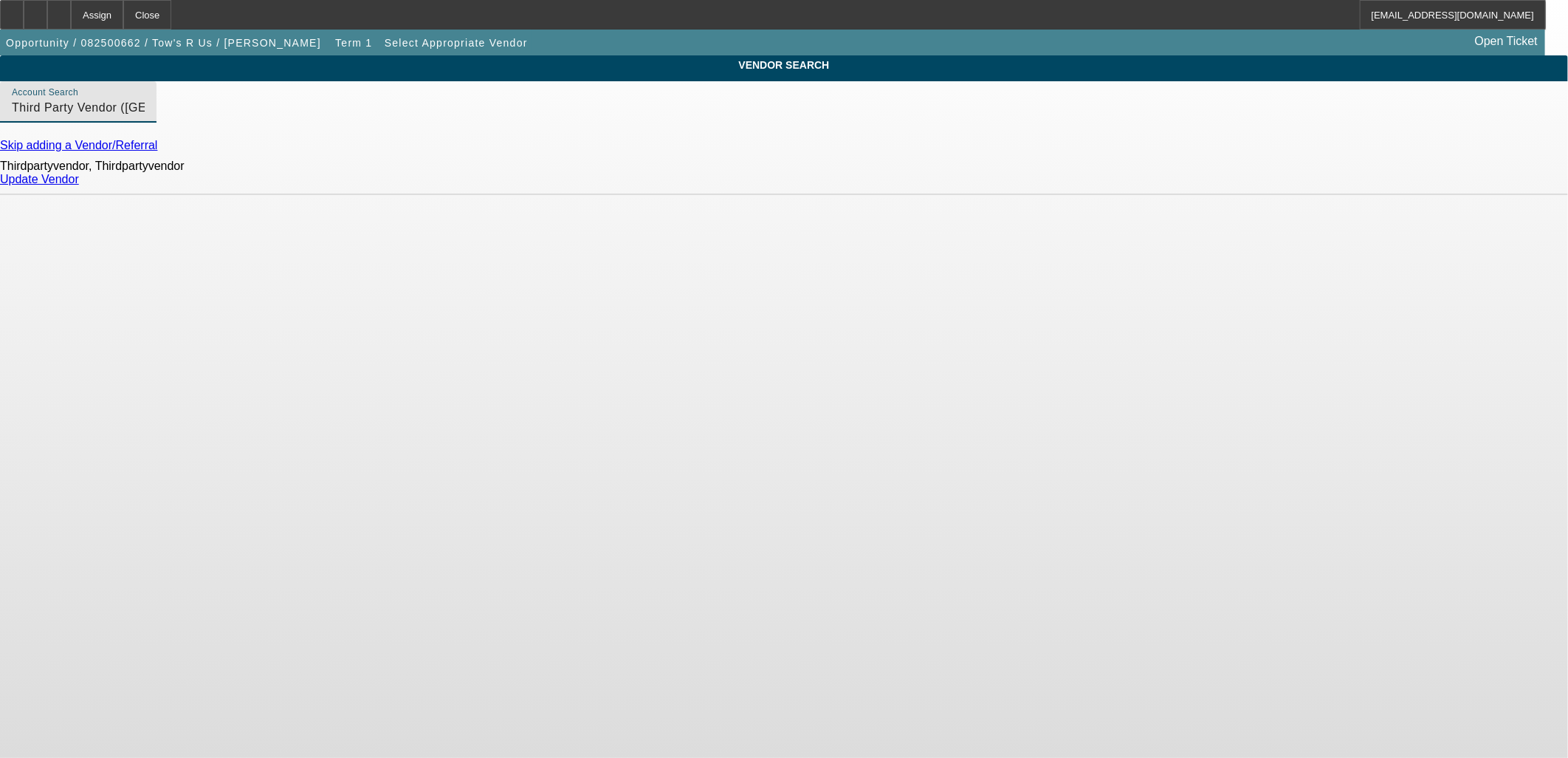
click at [79, 185] on link "Update Vendor" at bounding box center [39, 179] width 79 height 13
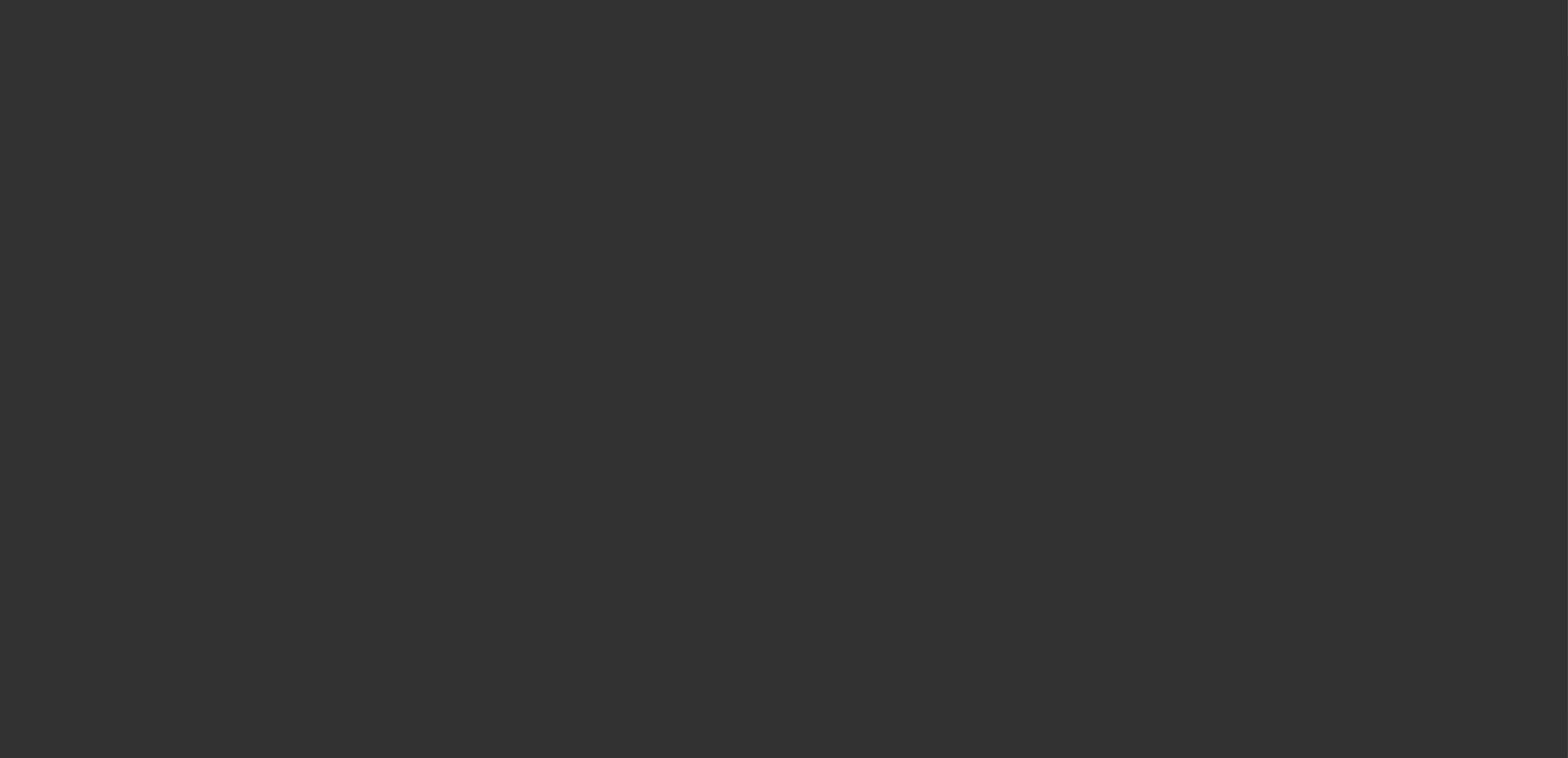
type input "$90,000.00"
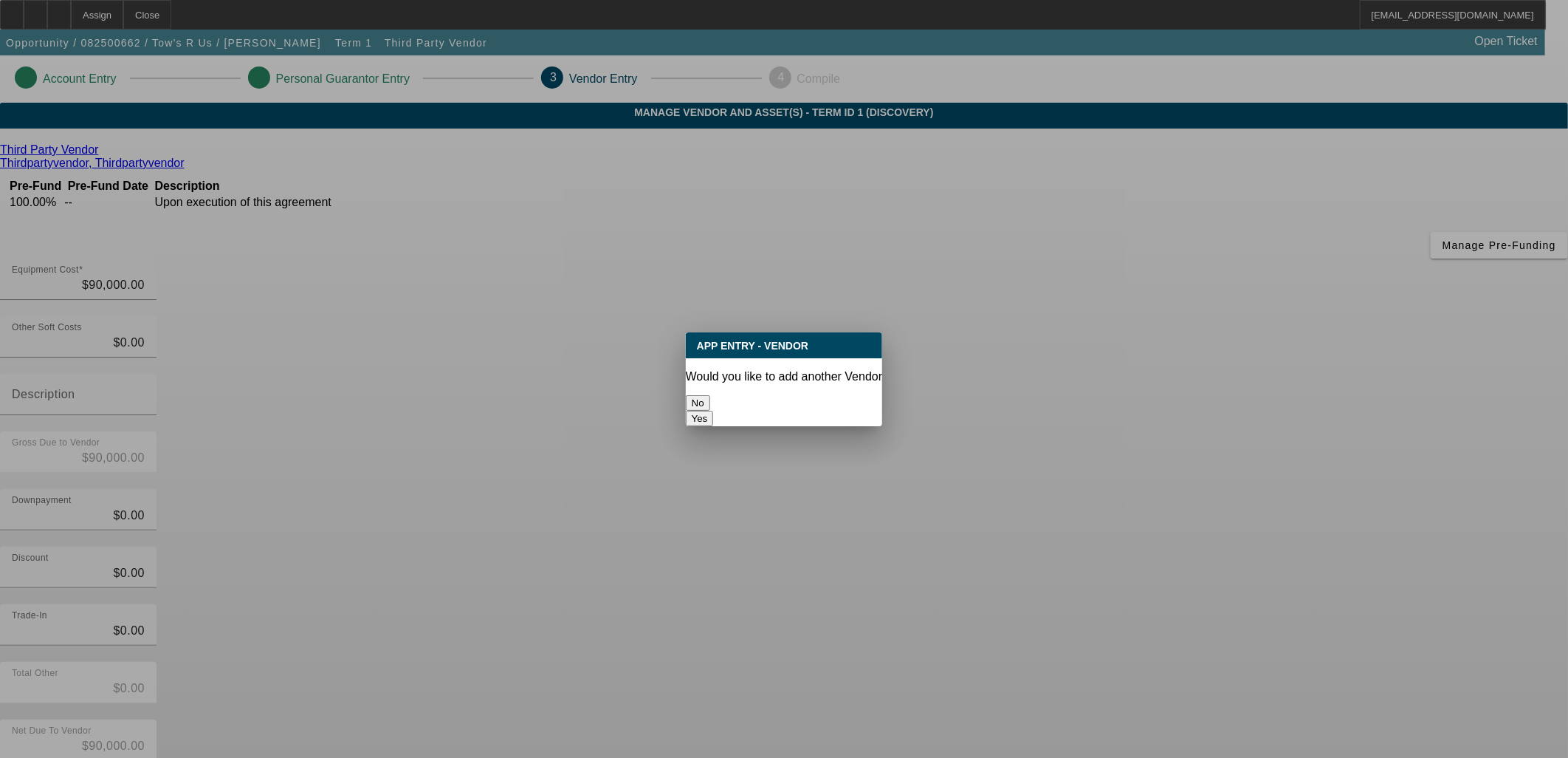
click at [744, 395] on div "No" at bounding box center [784, 403] width 197 height 16
click at [711, 401] on button "No" at bounding box center [698, 403] width 24 height 16
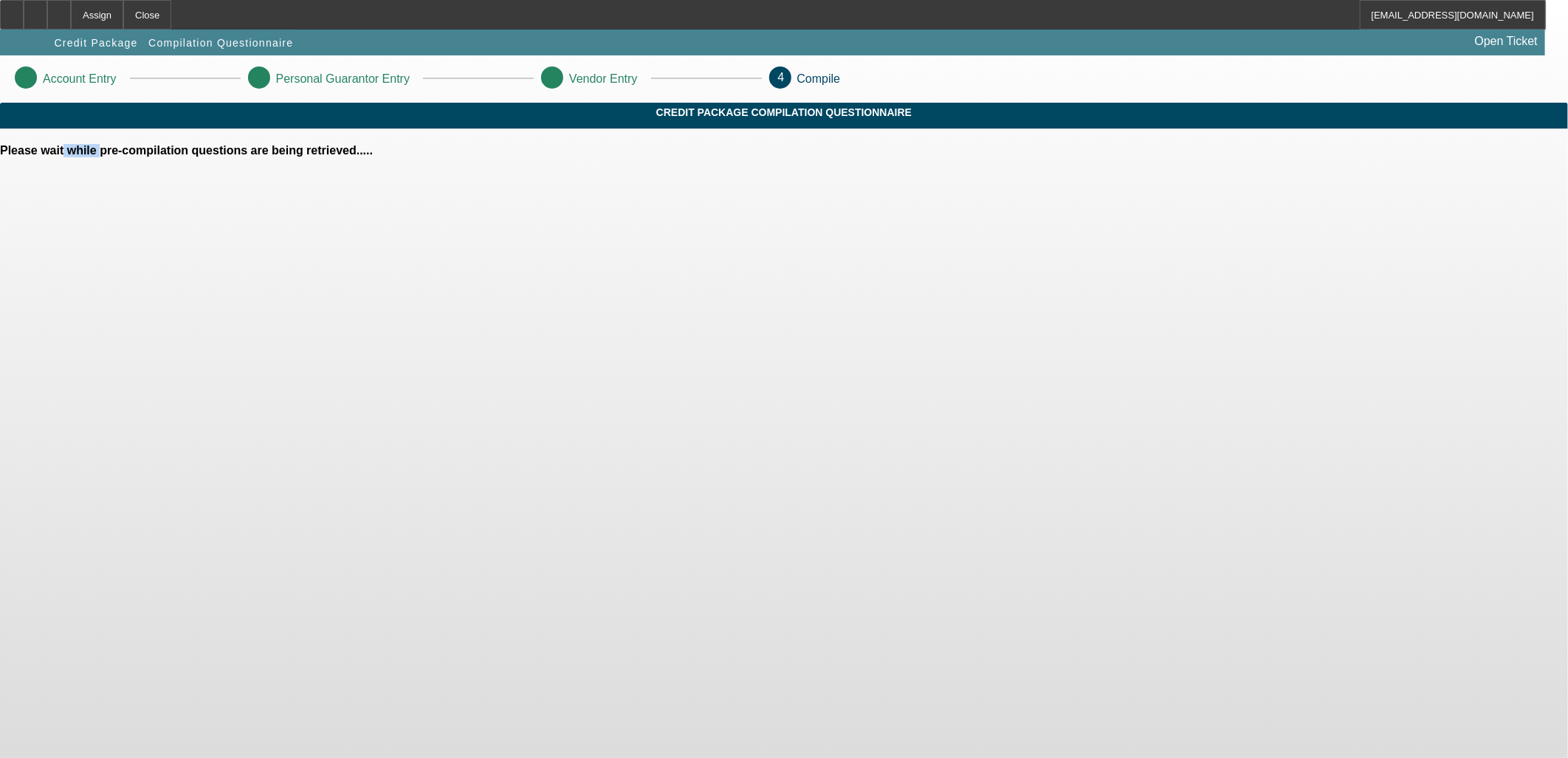
drag, startPoint x: 573, startPoint y: 500, endPoint x: 485, endPoint y: 505, distance: 88.1
click at [556, 499] on body "Assign Close azallik@beaconfunding.com Credit Package Compilation Questionnaire…" at bounding box center [784, 379] width 1568 height 758
drag, startPoint x: 485, startPoint y: 505, endPoint x: 153, endPoint y: 488, distance: 332.4
click at [153, 488] on body "Assign Close azallik@beaconfunding.com Credit Package Compilation Questionnaire…" at bounding box center [784, 379] width 1568 height 758
drag, startPoint x: 184, startPoint y: 385, endPoint x: 173, endPoint y: 337, distance: 49.2
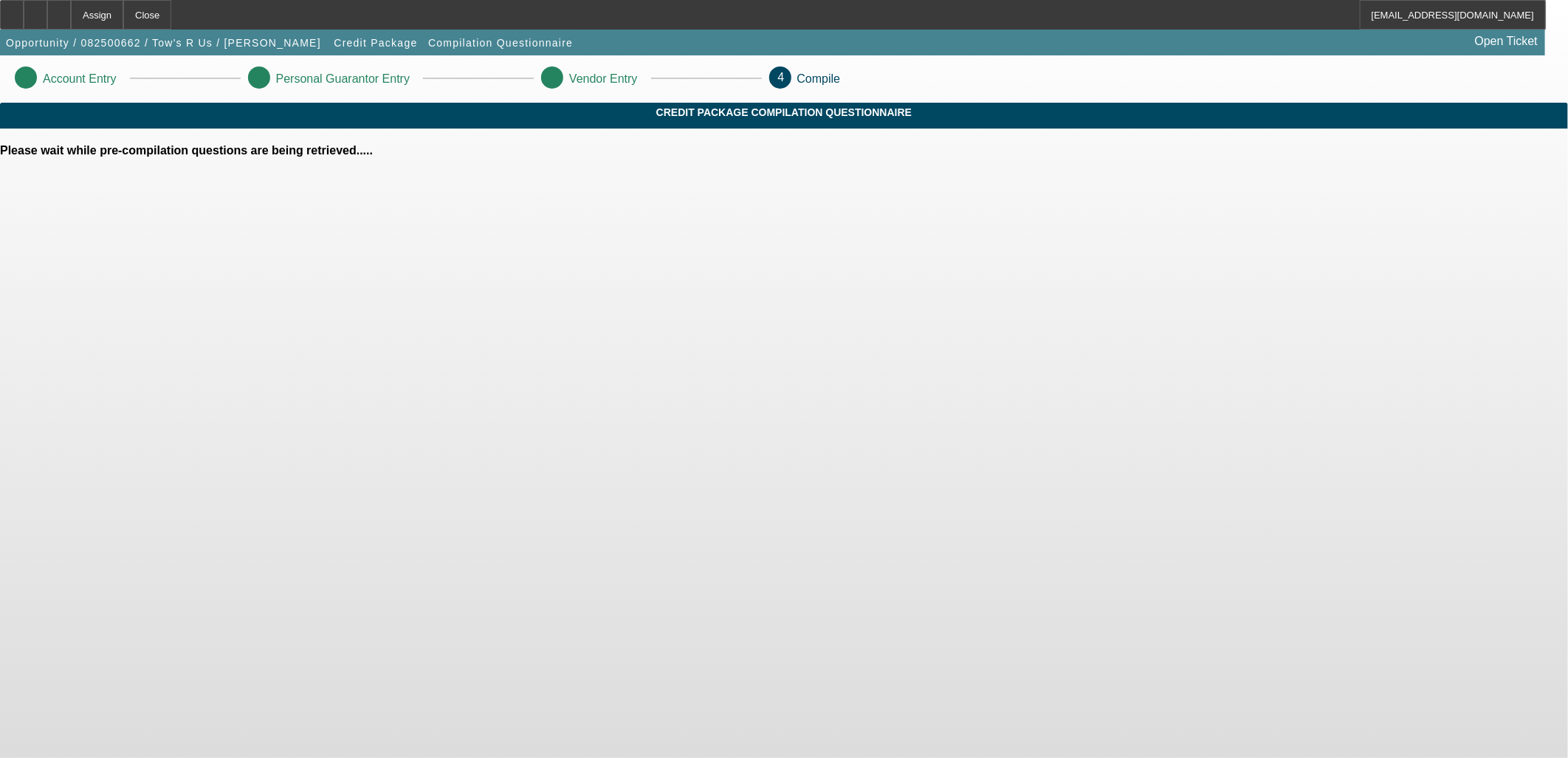
click at [184, 384] on body "Assign Close azallik@beaconfunding.com Opportunity / 082500662 / Tow's R Us / R…" at bounding box center [784, 379] width 1568 height 758
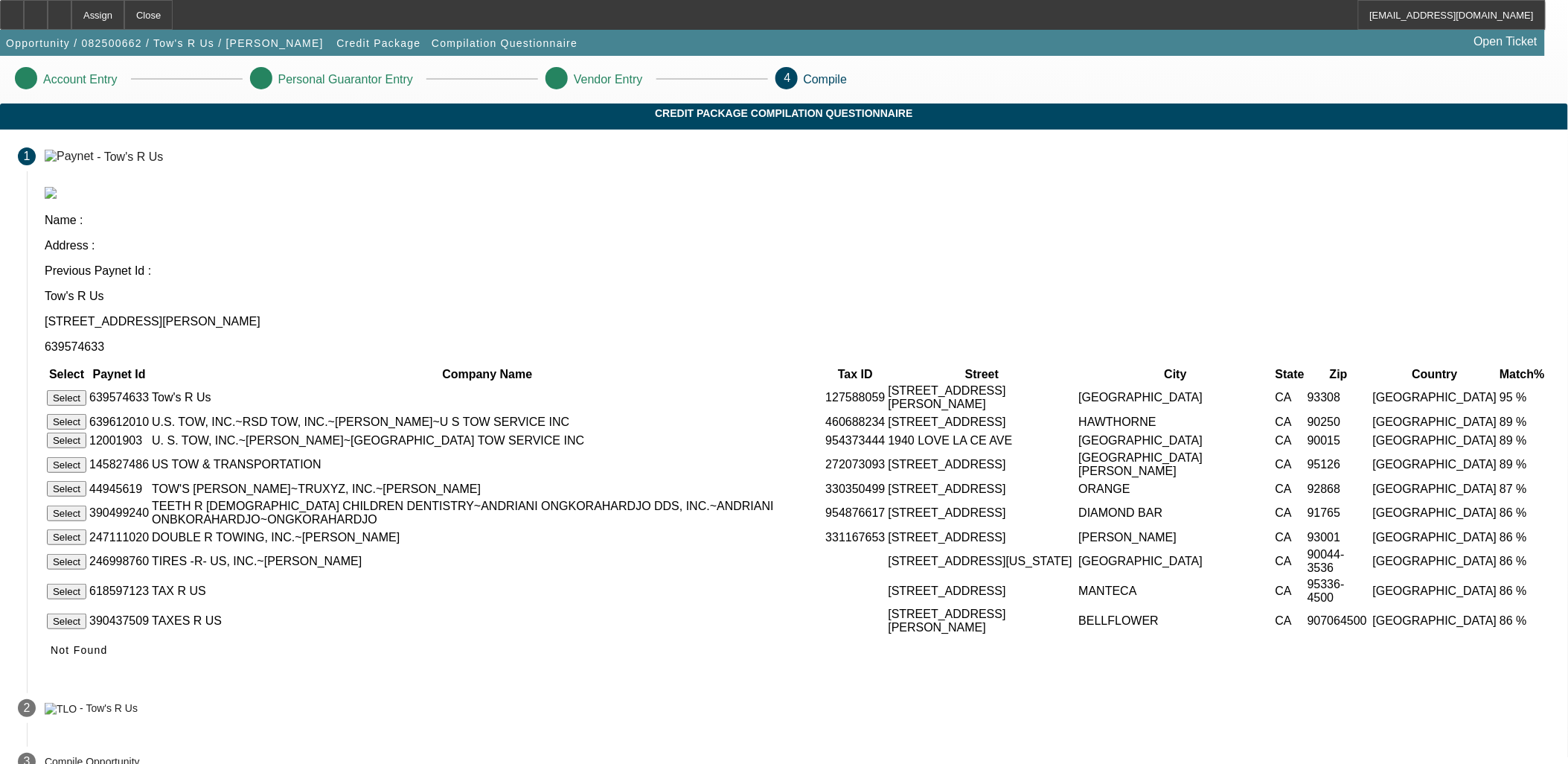
click at [86, 390] on button "Select" at bounding box center [66, 398] width 40 height 16
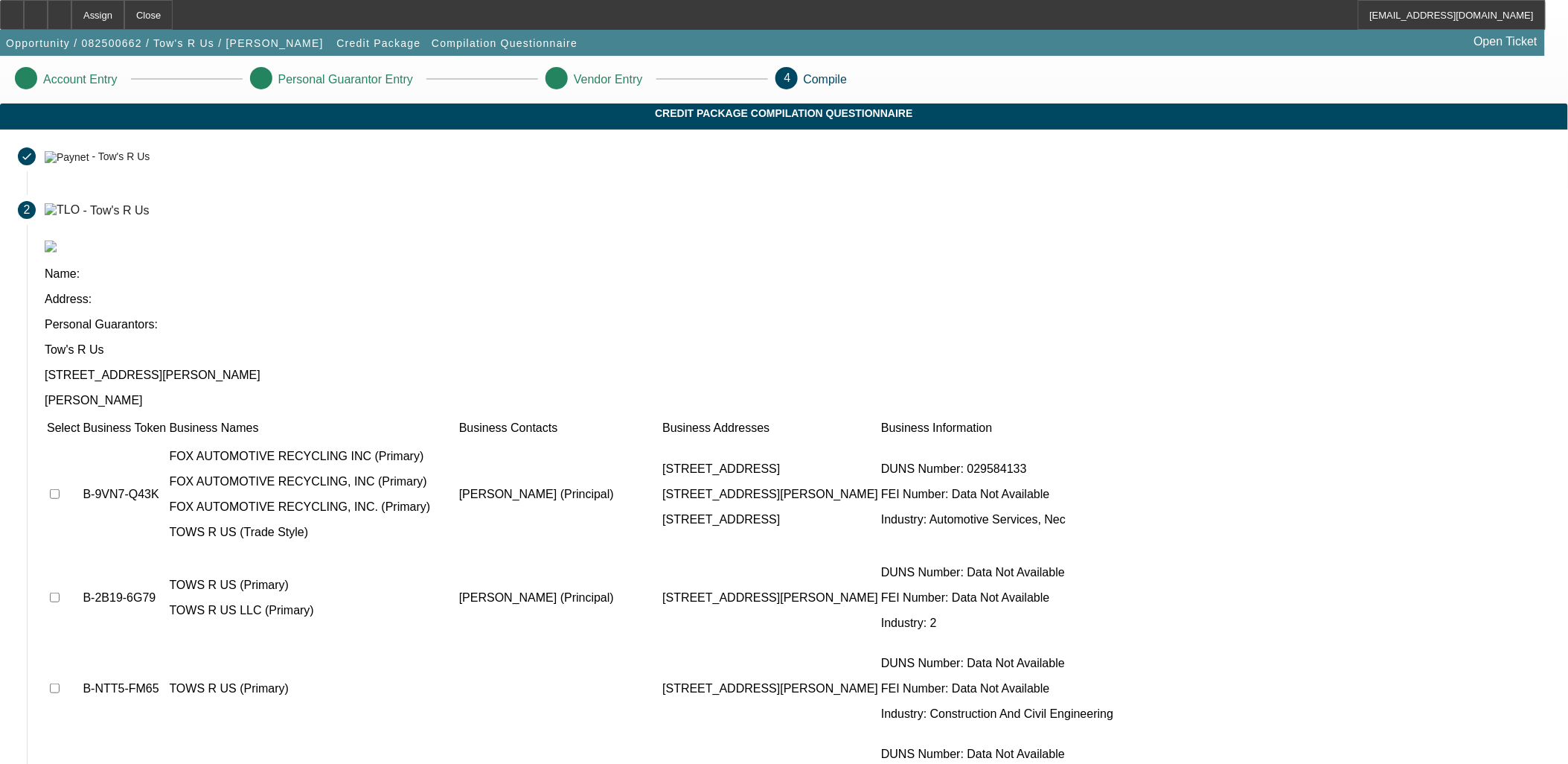
click at [59, 489] on input "checkbox" at bounding box center [55, 494] width 9 height 9
click at [81, 437] on td at bounding box center [62, 494] width 34 height 115
click at [59, 489] on input "checkbox" at bounding box center [55, 494] width 9 height 9
checkbox input "false"
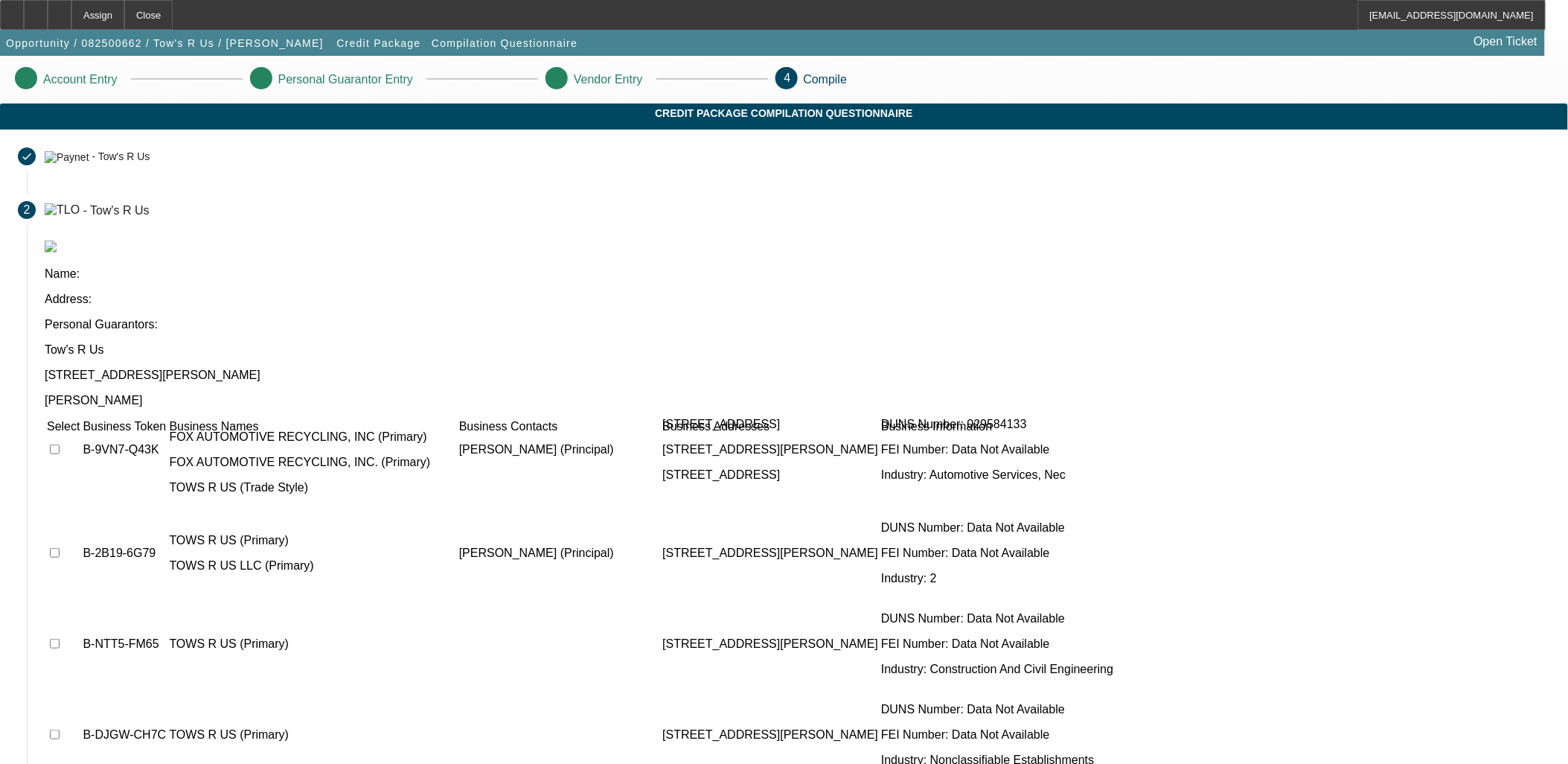
scroll to position [82, 0]
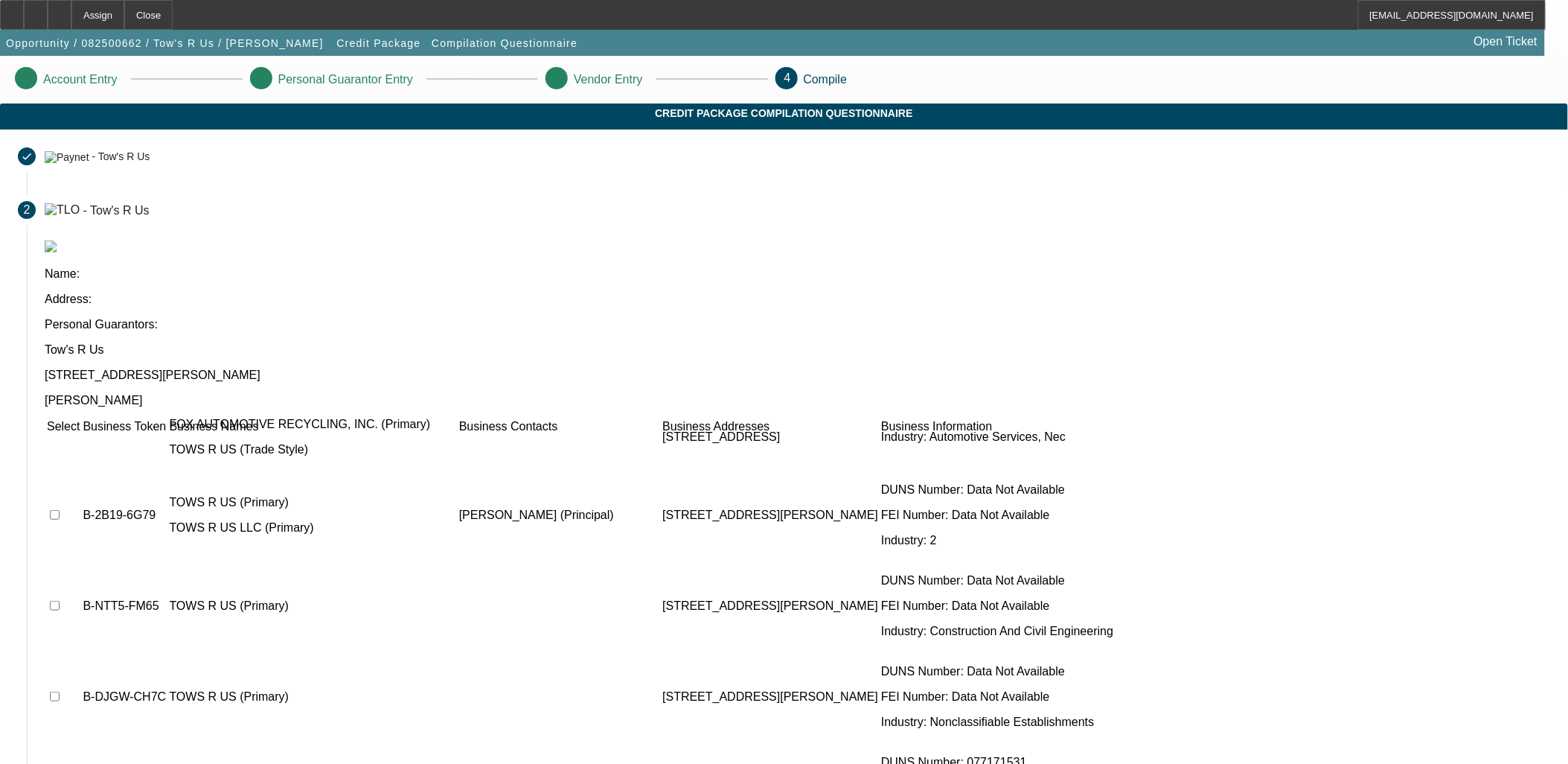
click at [59, 510] on input "checkbox" at bounding box center [55, 515] width 9 height 9
checkbox input "true"
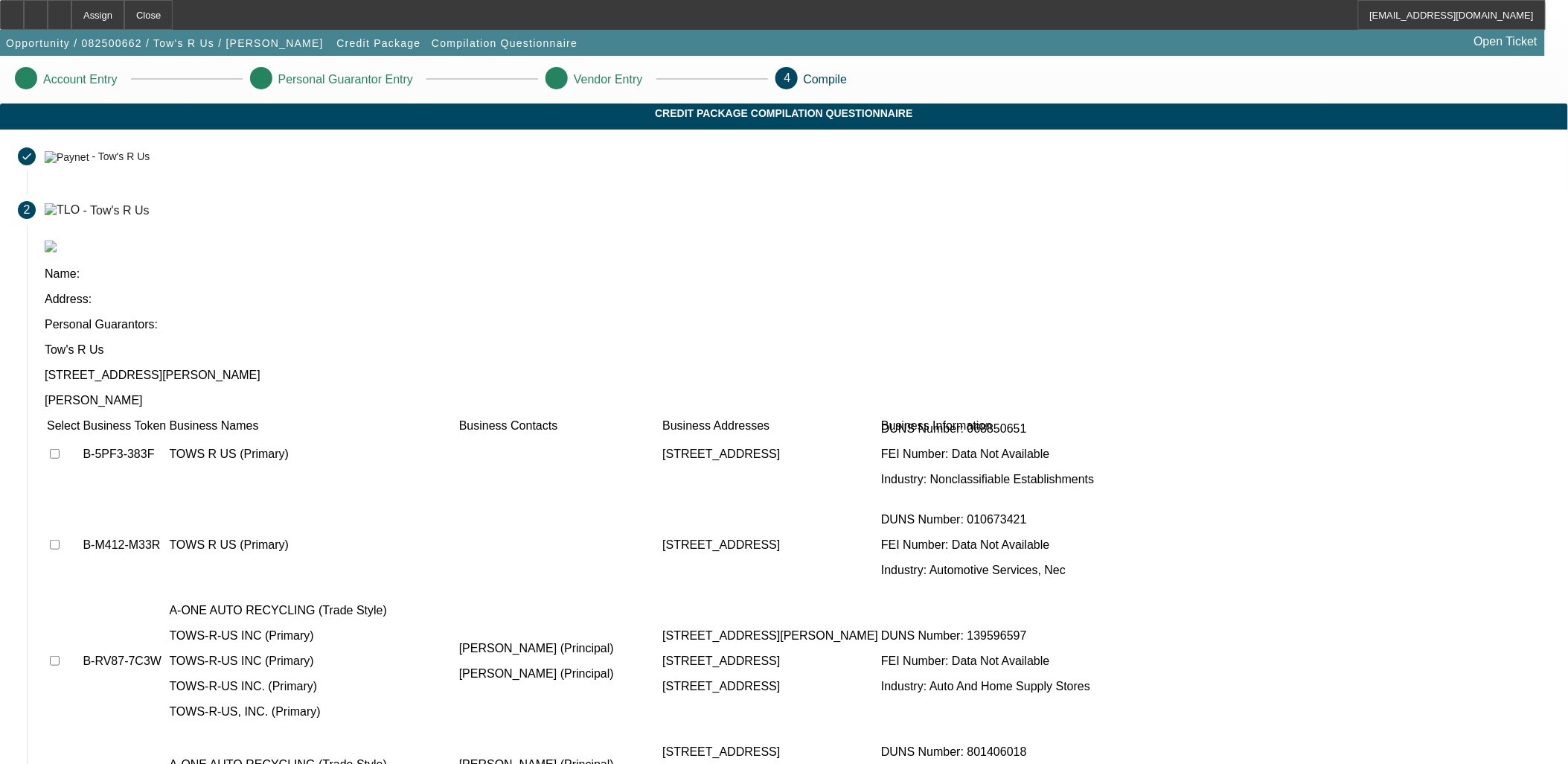
scroll to position [1158, 0]
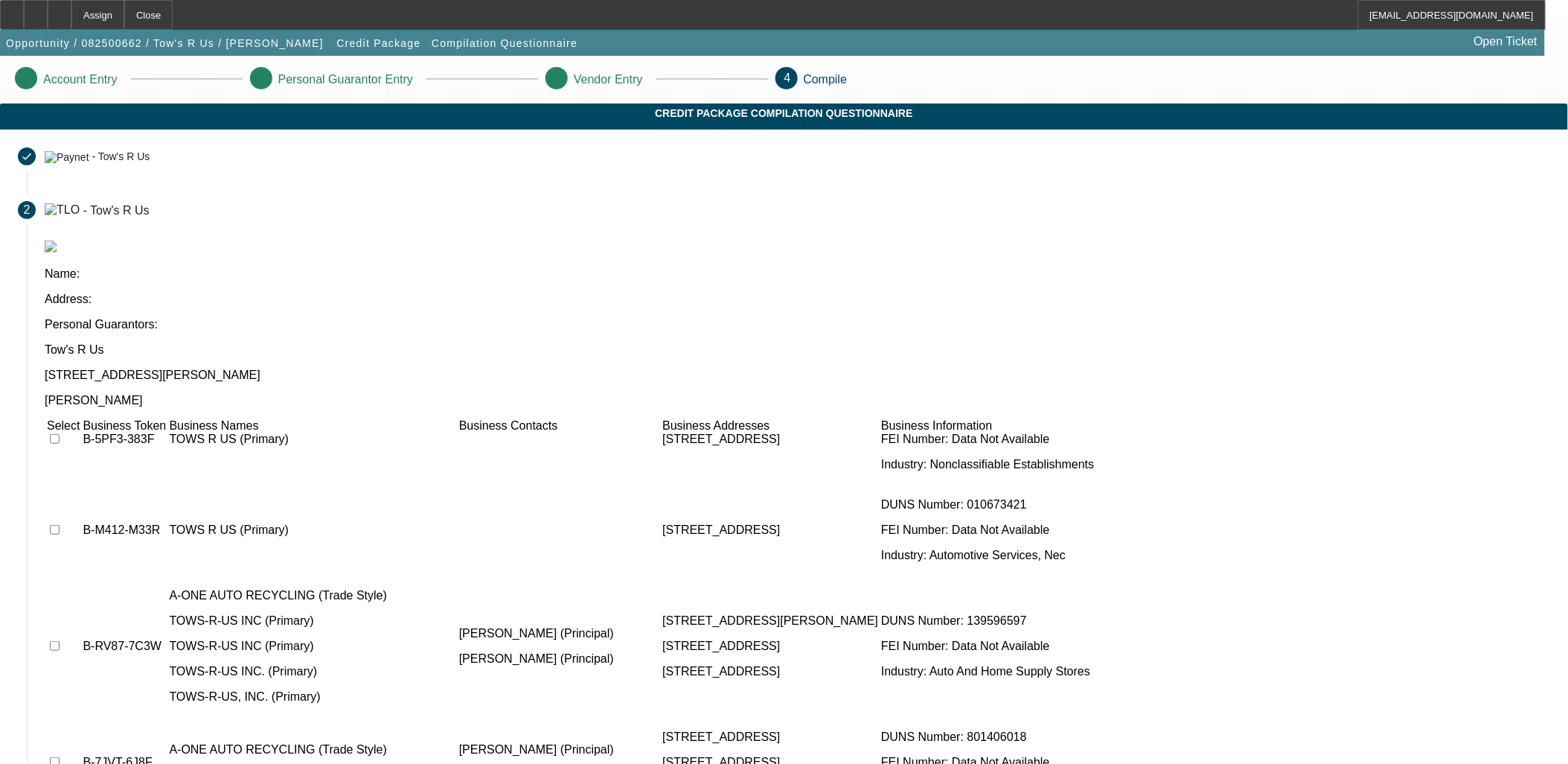
checkbox input "true"
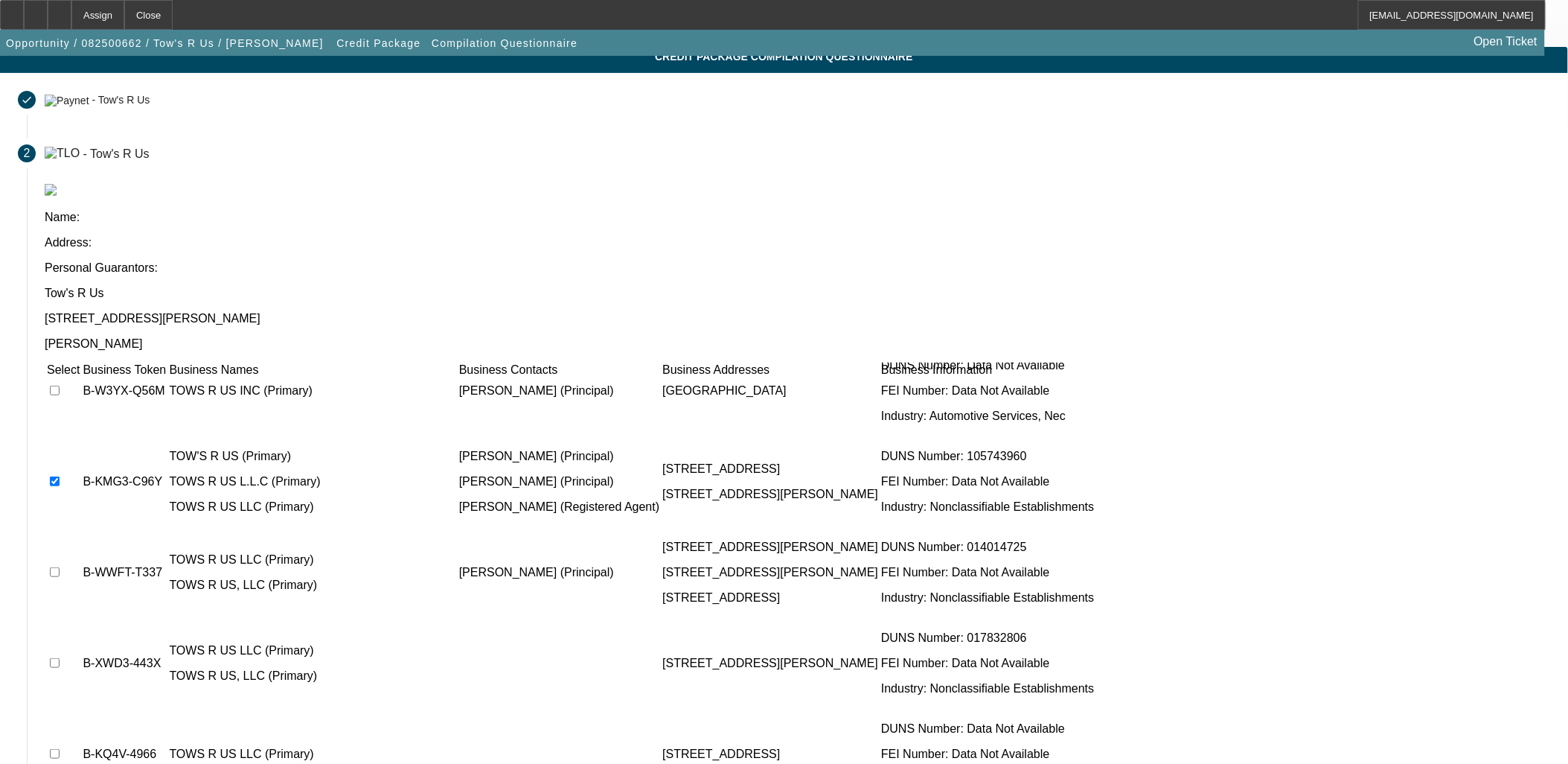
scroll to position [1655, 0]
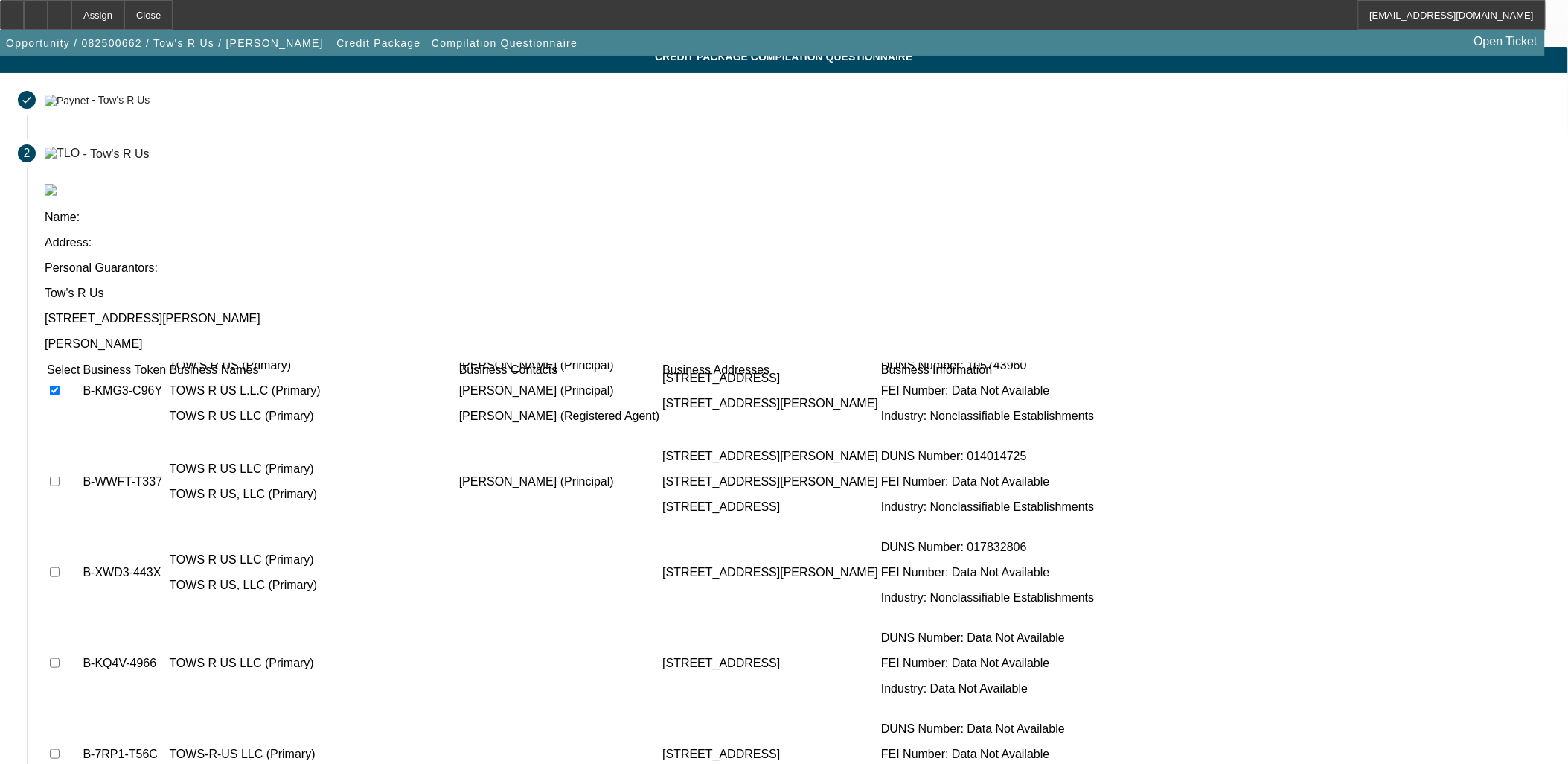
drag, startPoint x: 1095, startPoint y: 683, endPoint x: 1037, endPoint y: 682, distance: 58.0
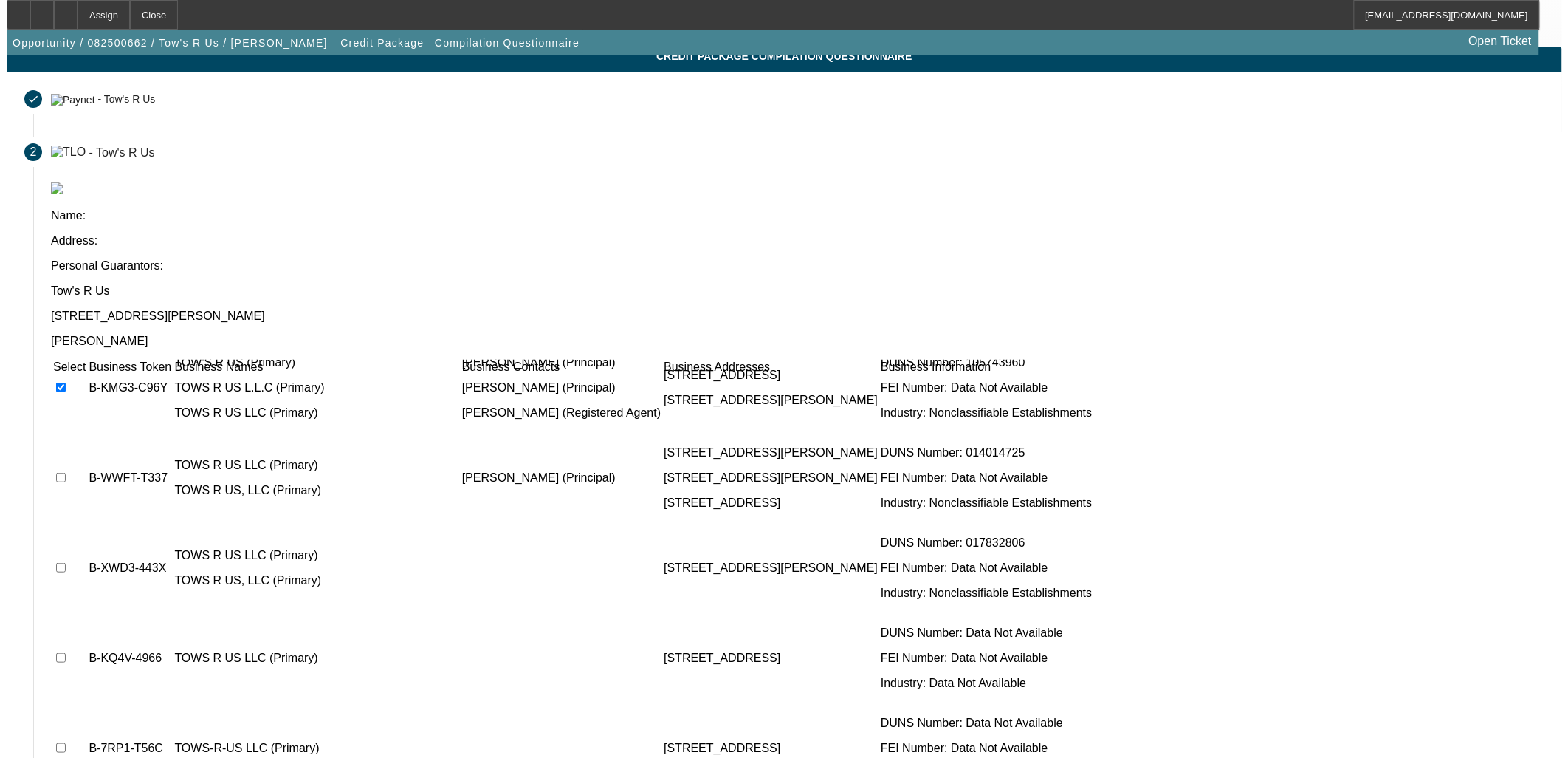
scroll to position [0, 0]
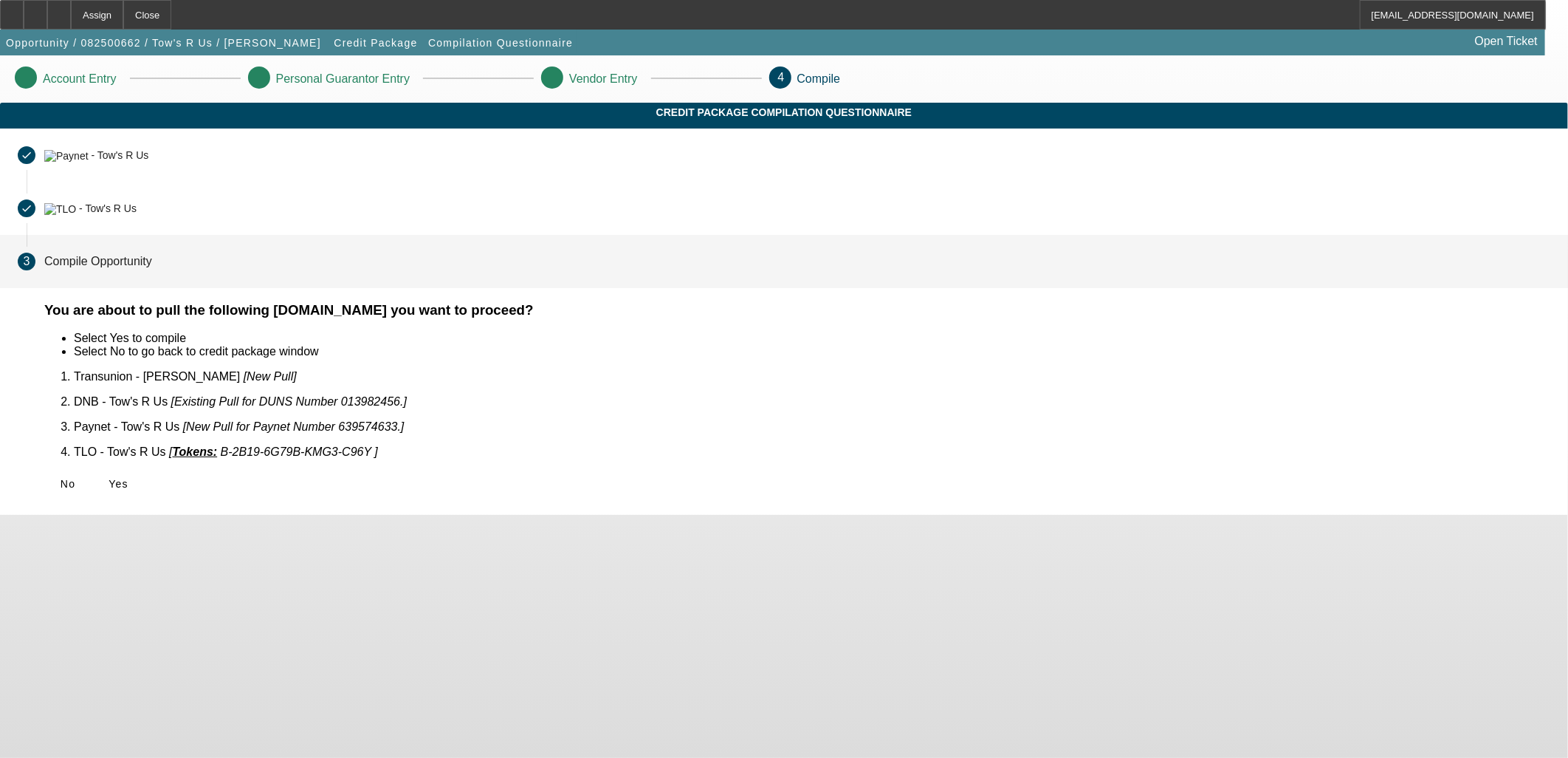
click at [142, 483] on span at bounding box center [118, 483] width 47 height 35
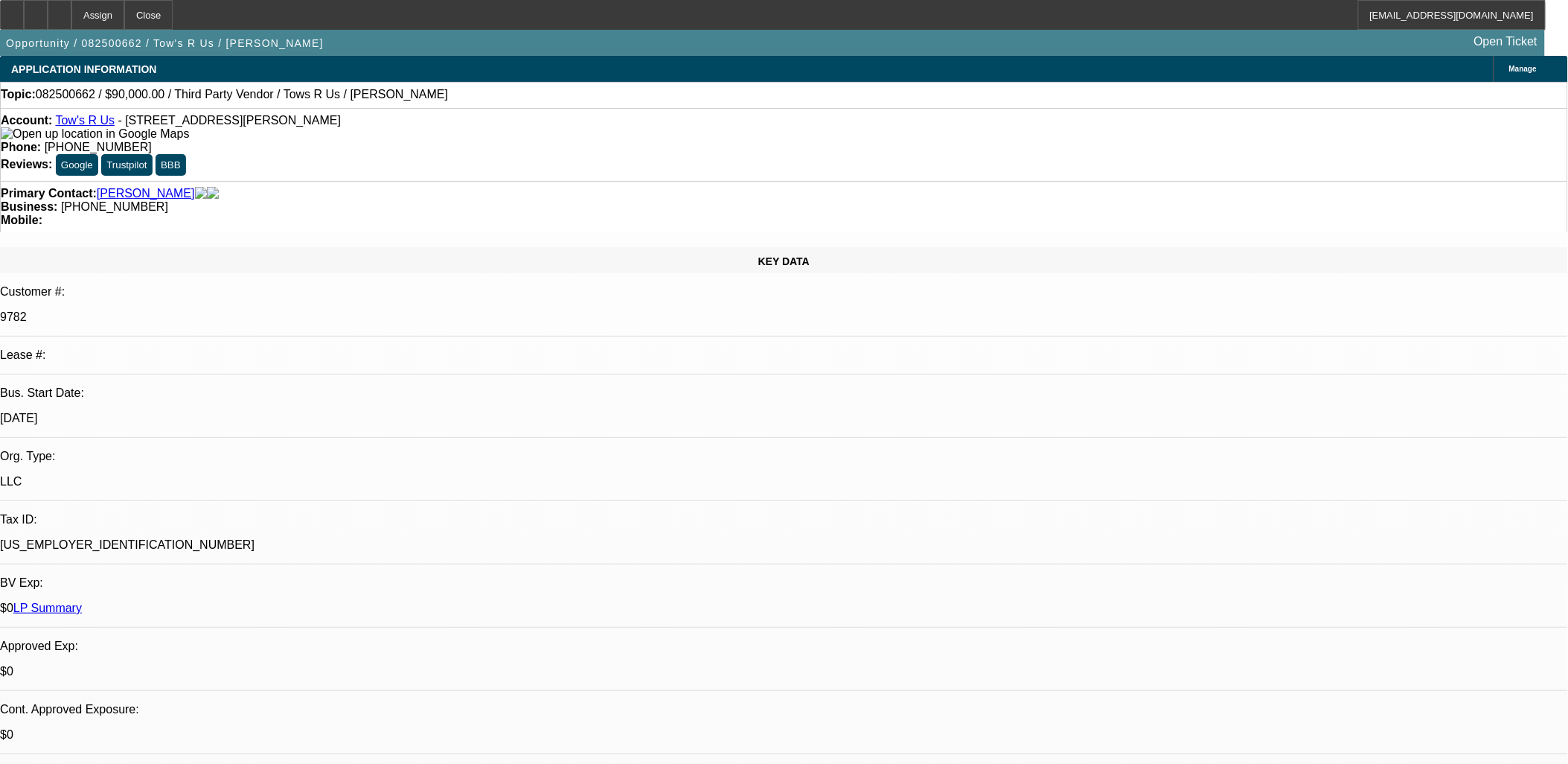
select select "0"
select select "2"
select select "0.1"
select select "4"
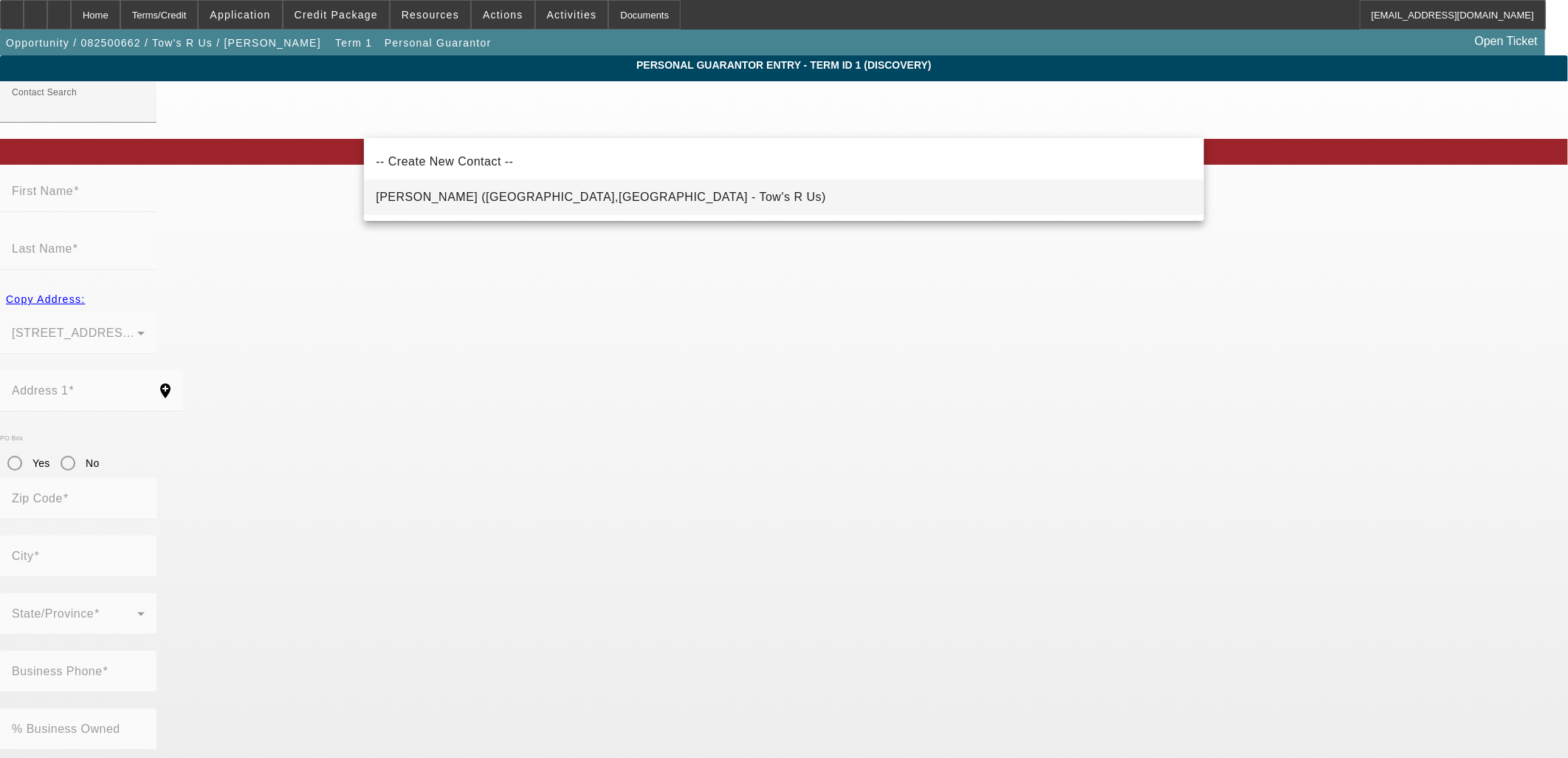
click at [506, 198] on span "Ramos, Julio (Bakersfield,CA - Tow's R Us)" at bounding box center [601, 197] width 450 height 13
type input "Ramos, Julio (Bakersfield,CA - Tow's R Us)"
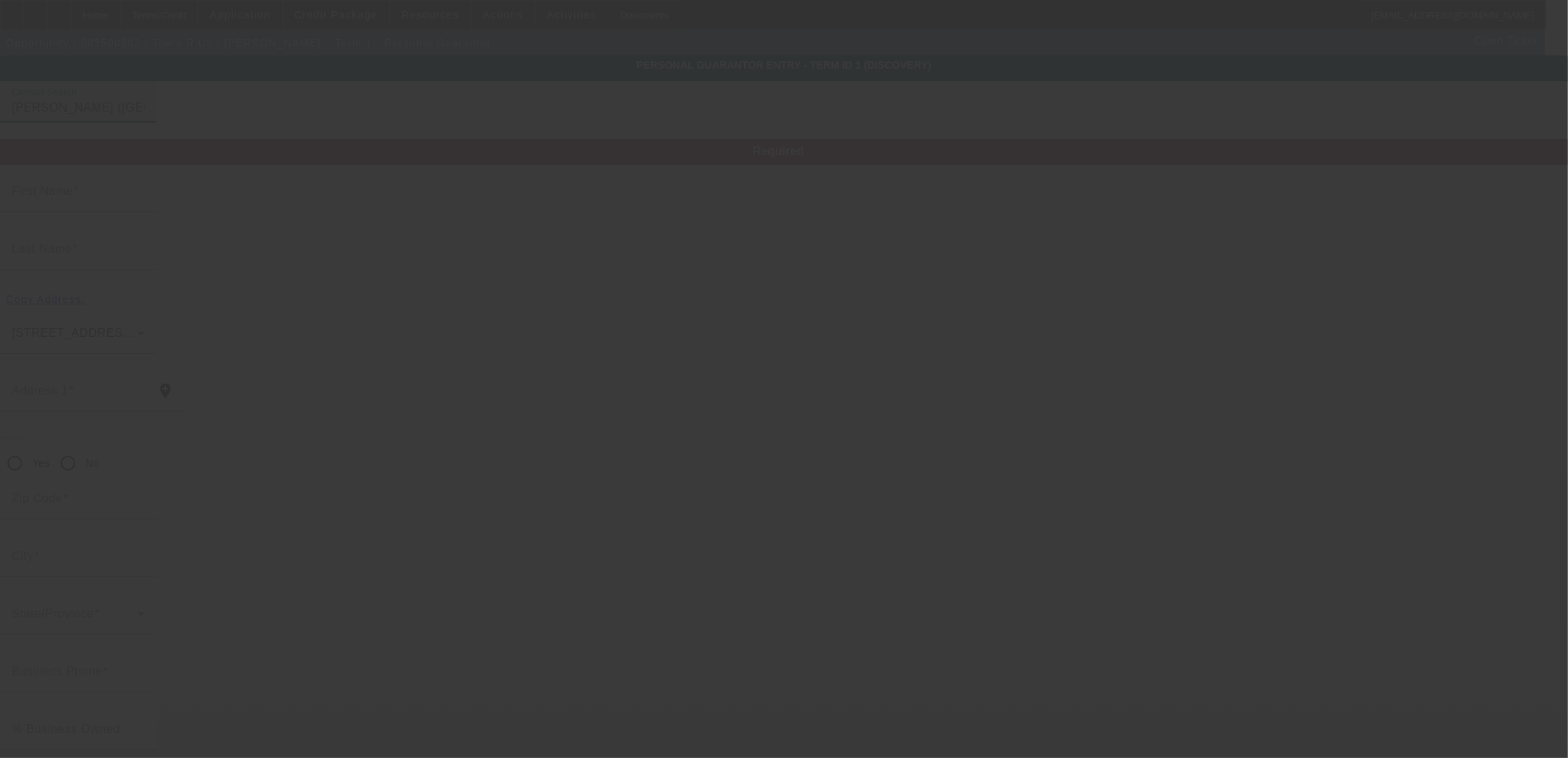
type input "Julio"
type input "Ramos"
type input "6301 Jennifer Street"
radio input "true"
type input "93308"
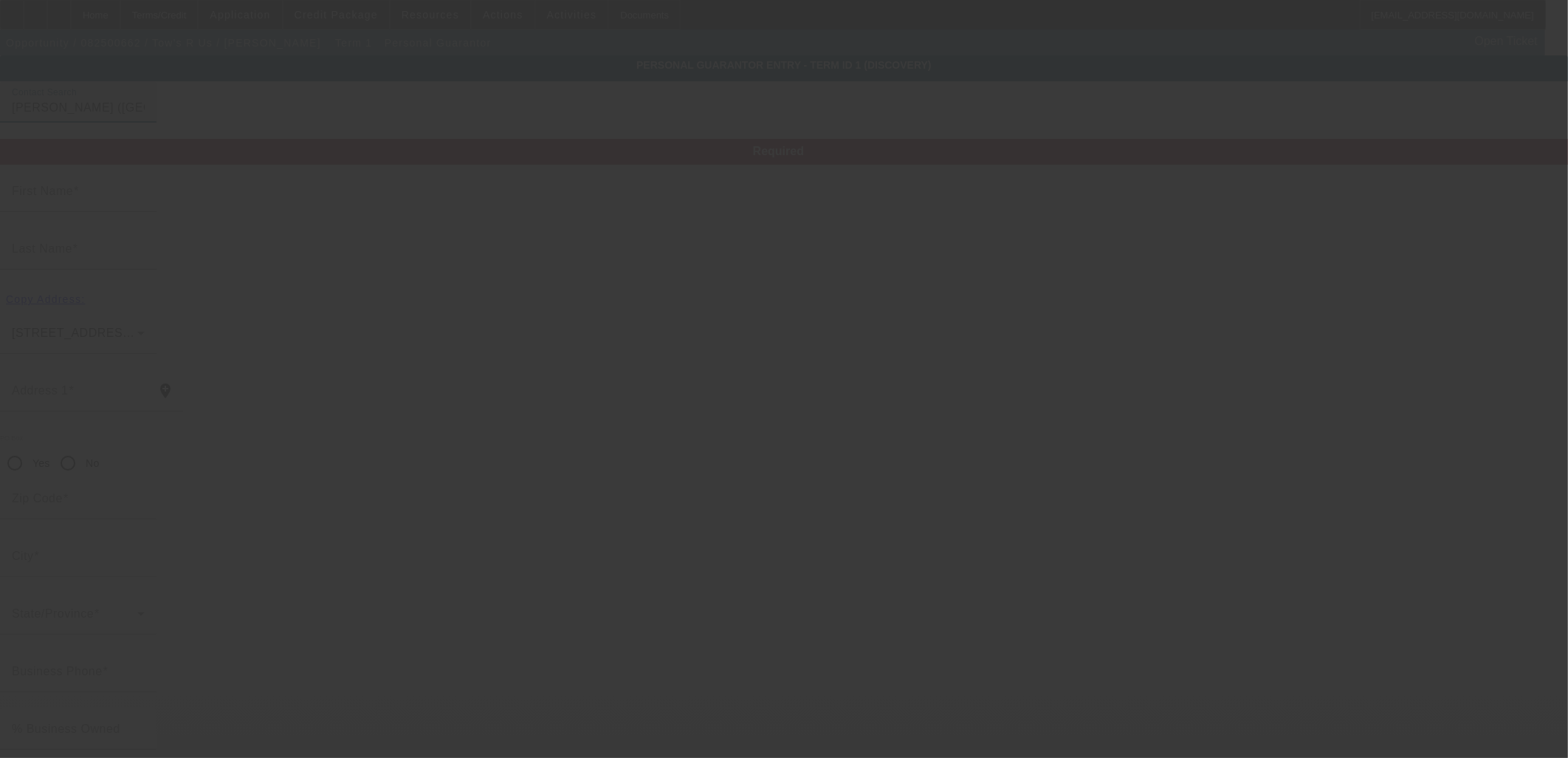
type input "Bakersfield"
type input "(661) 472-4040"
type input "0"
type input "607-09-4040"
type input "towsrus661@gmail.com"
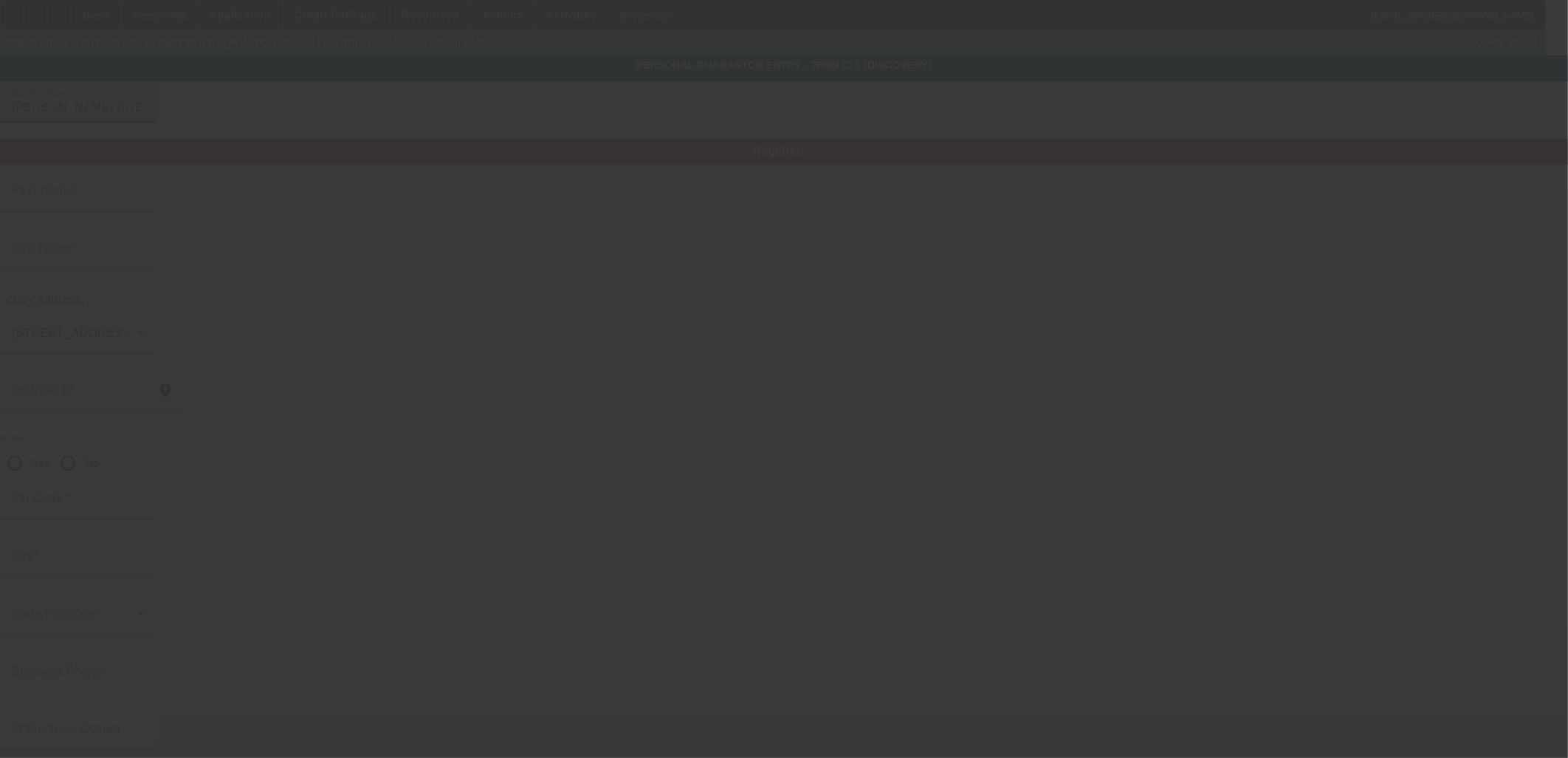
type input "Cesar Sr"
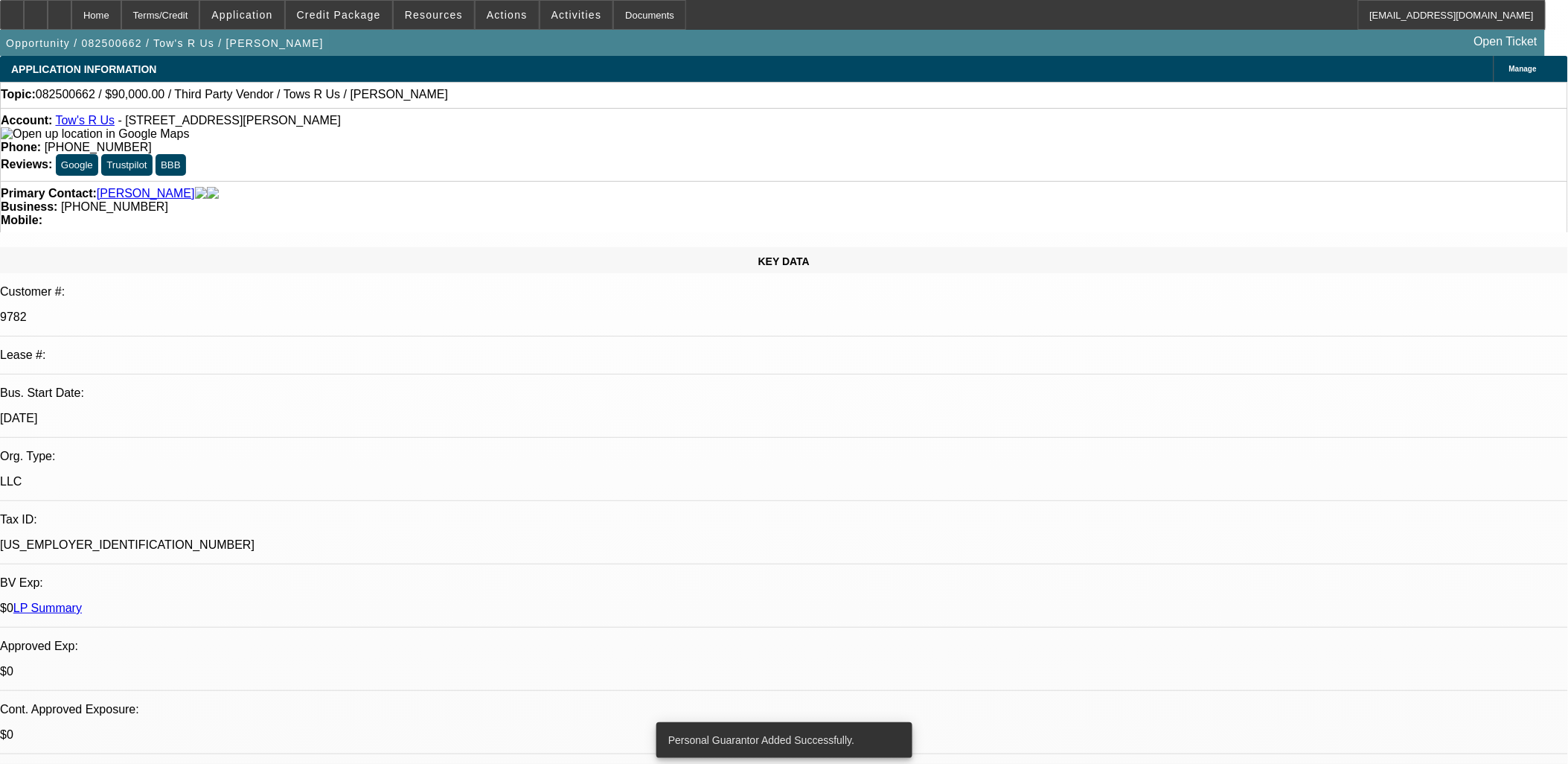
select select "0"
select select "2"
select select "0.1"
select select "4"
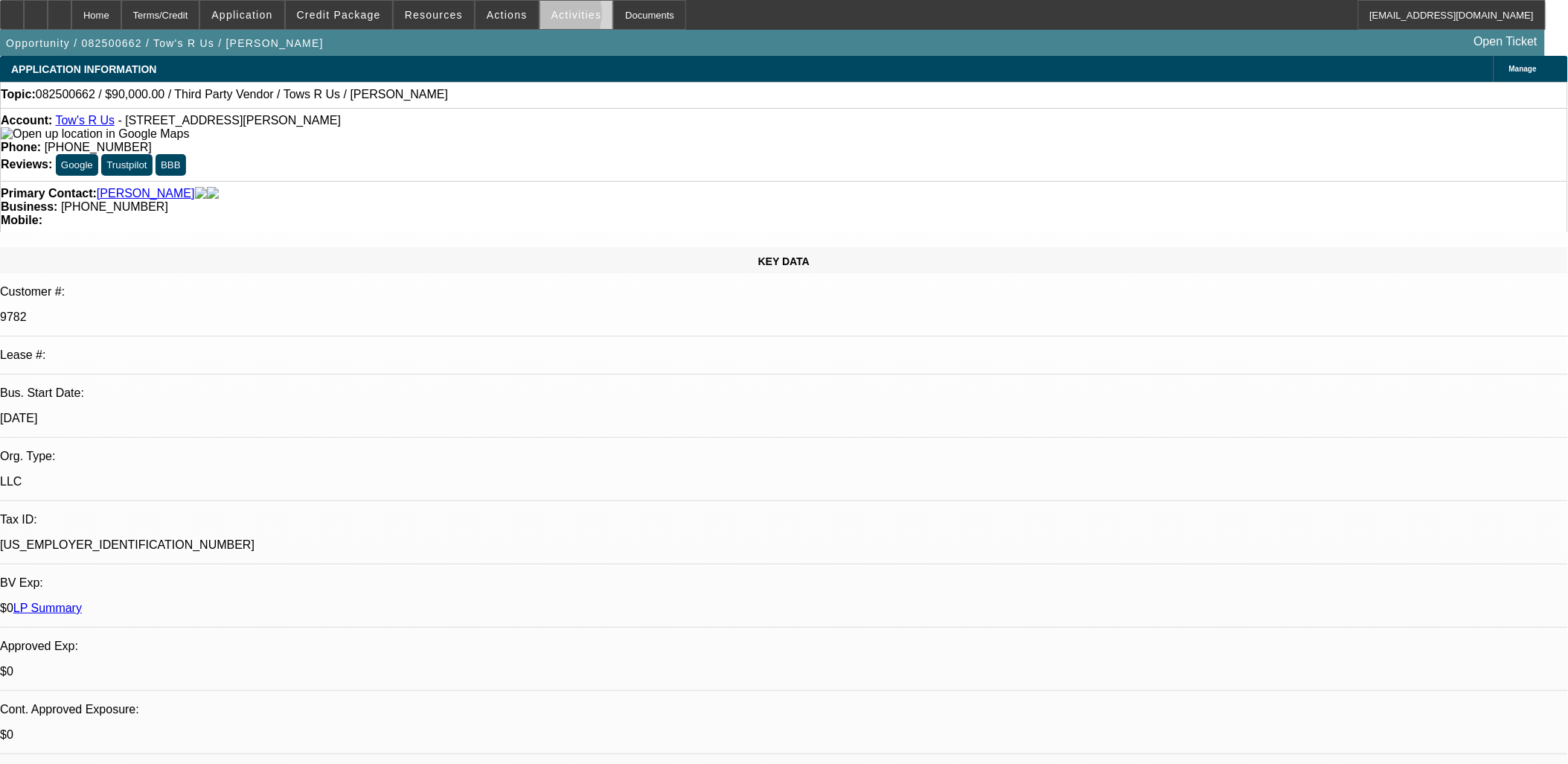
click at [540, 17] on span at bounding box center [576, 14] width 73 height 36
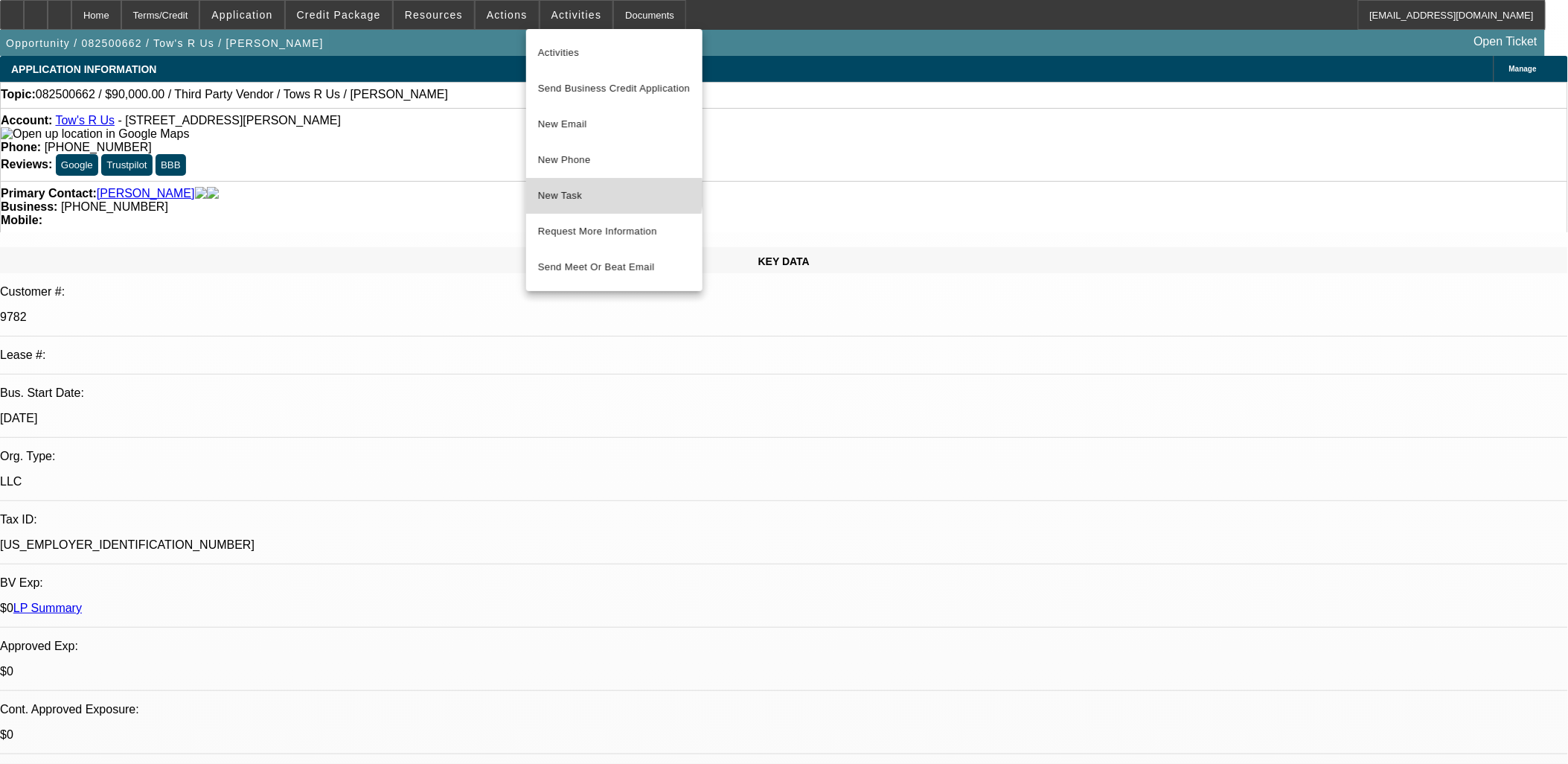
click at [597, 194] on span "New Task" at bounding box center [614, 195] width 153 height 18
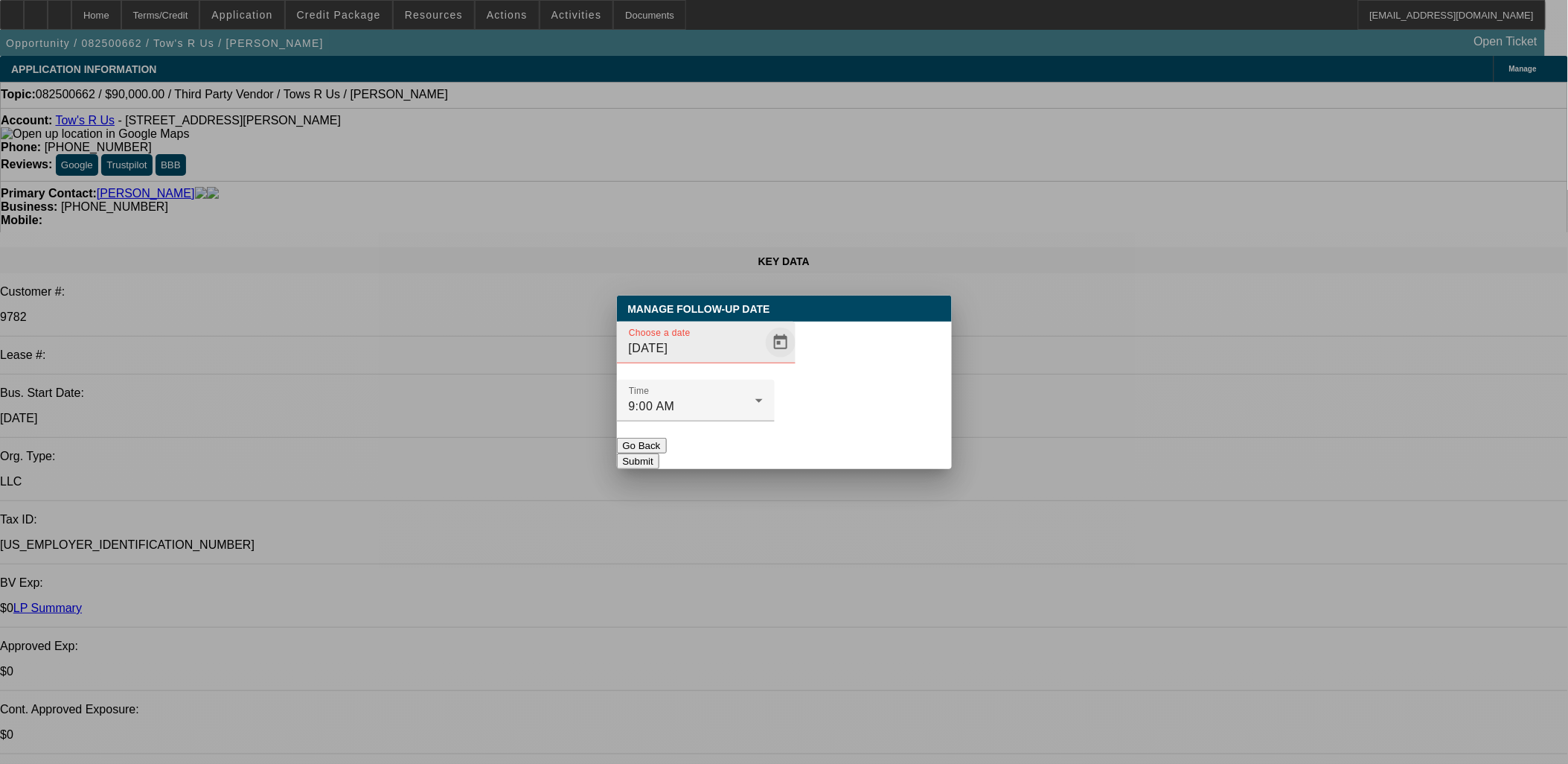
click at [763, 361] on span "Open calendar" at bounding box center [780, 342] width 36 height 36
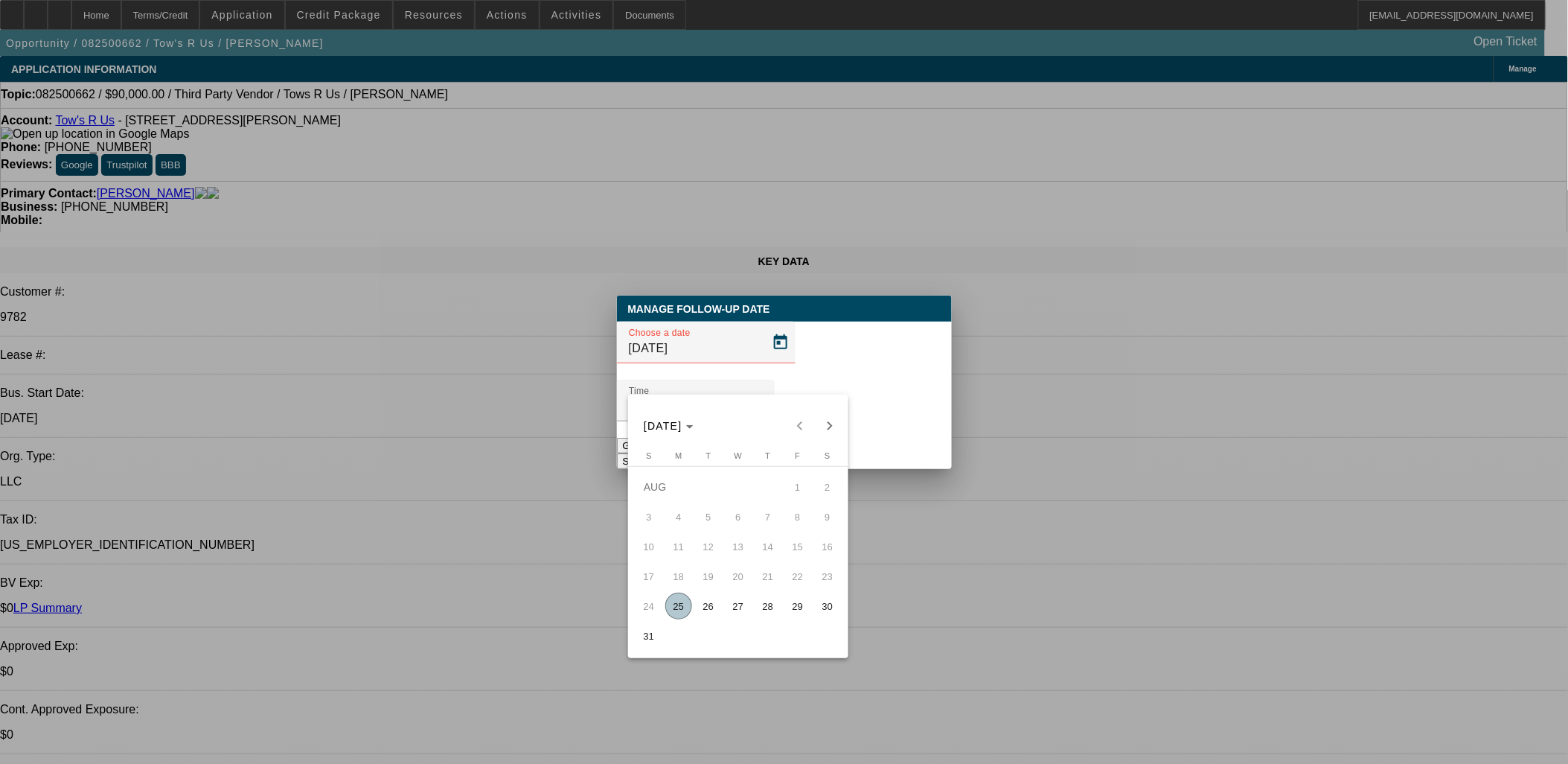
click at [693, 615] on tr "24 25 26 27 28 29 30" at bounding box center [739, 606] width 209 height 30
click at [698, 611] on span "26" at bounding box center [708, 606] width 27 height 27
type input "8/26/2025"
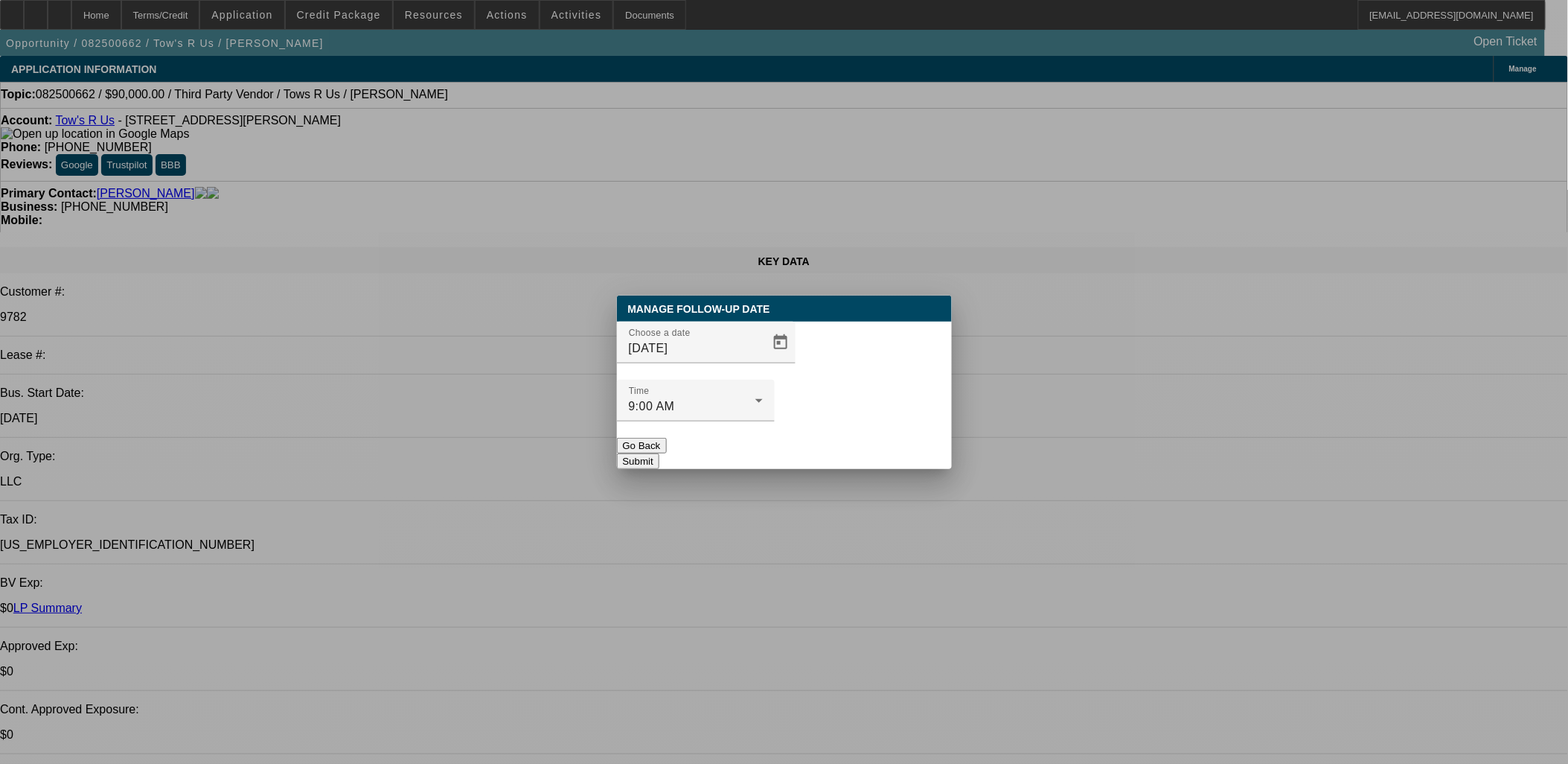
click at [659, 453] on button "Submit" at bounding box center [638, 461] width 43 height 16
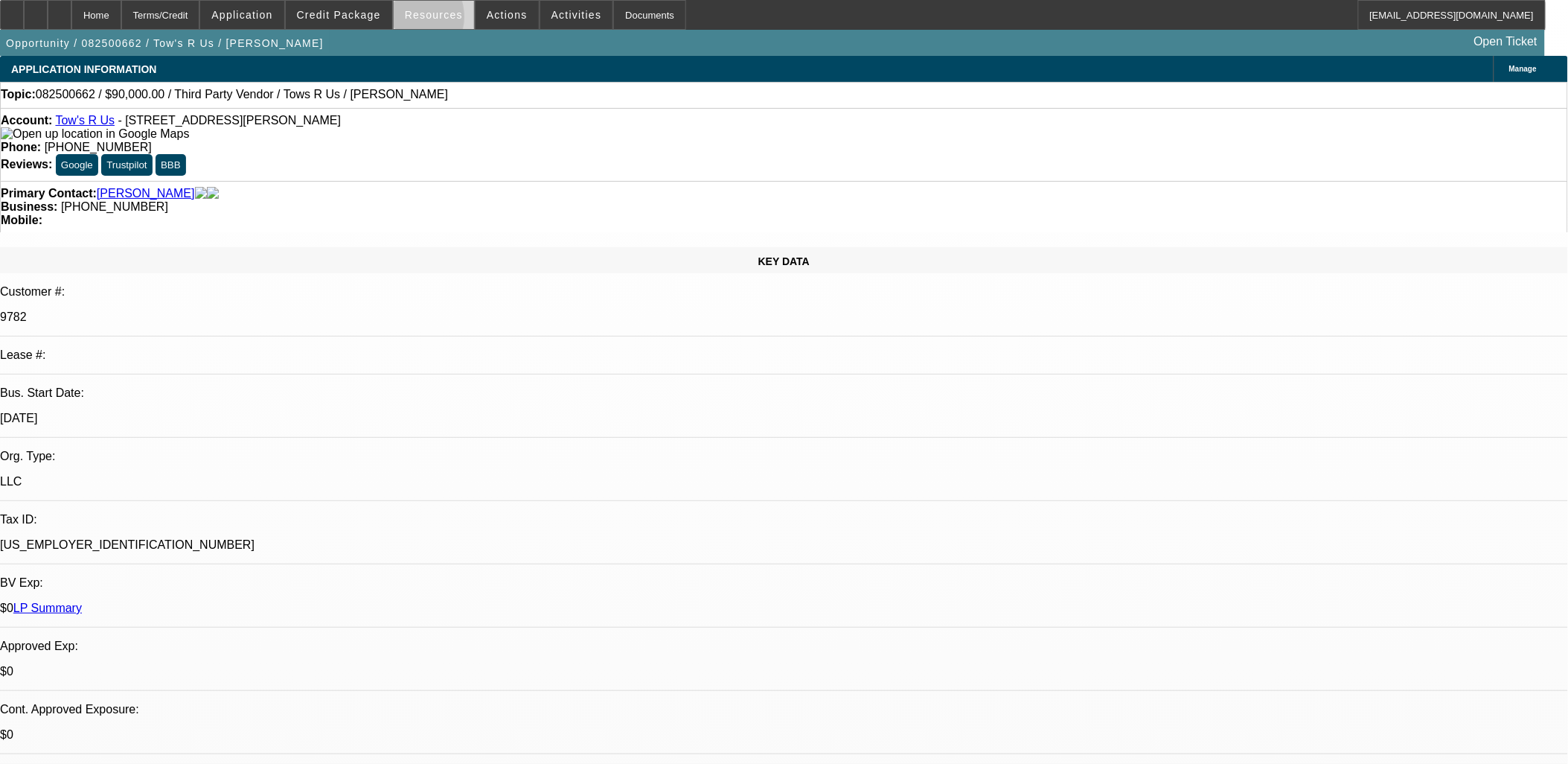
drag, startPoint x: 413, startPoint y: 20, endPoint x: 405, endPoint y: 23, distance: 8.5
click at [408, 20] on span at bounding box center [434, 14] width 81 height 36
click at [375, 17] on div at bounding box center [784, 382] width 1568 height 764
drag, startPoint x: 405, startPoint y: 23, endPoint x: 375, endPoint y: 17, distance: 30.6
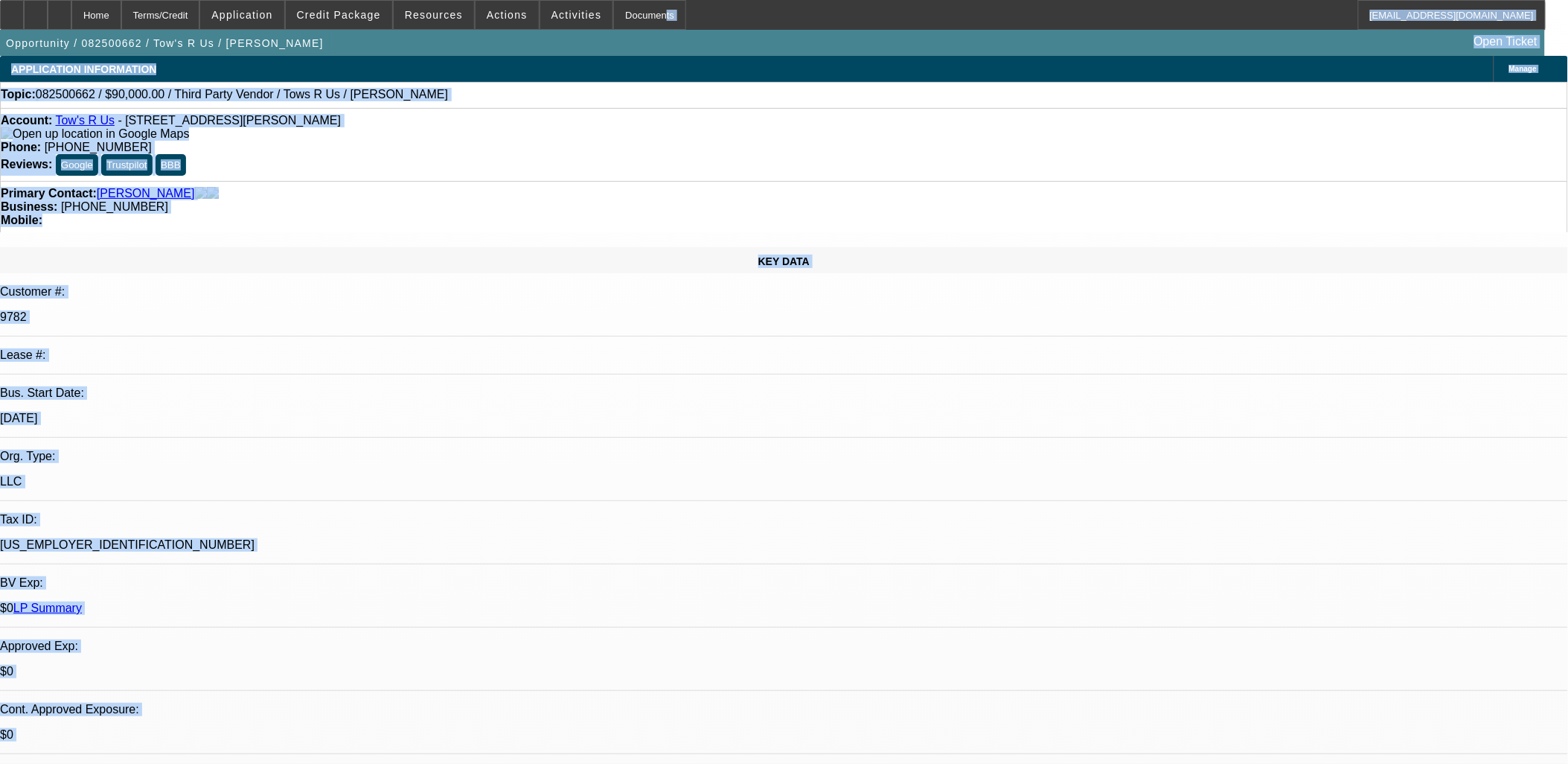
drag, startPoint x: 375, startPoint y: 17, endPoint x: 353, endPoint y: 55, distance: 43.9
click at [353, 55] on div "Opportunity / 082500662 / Tow's R Us / Ramos, Julio Open Ticket" at bounding box center [773, 43] width 1545 height 26
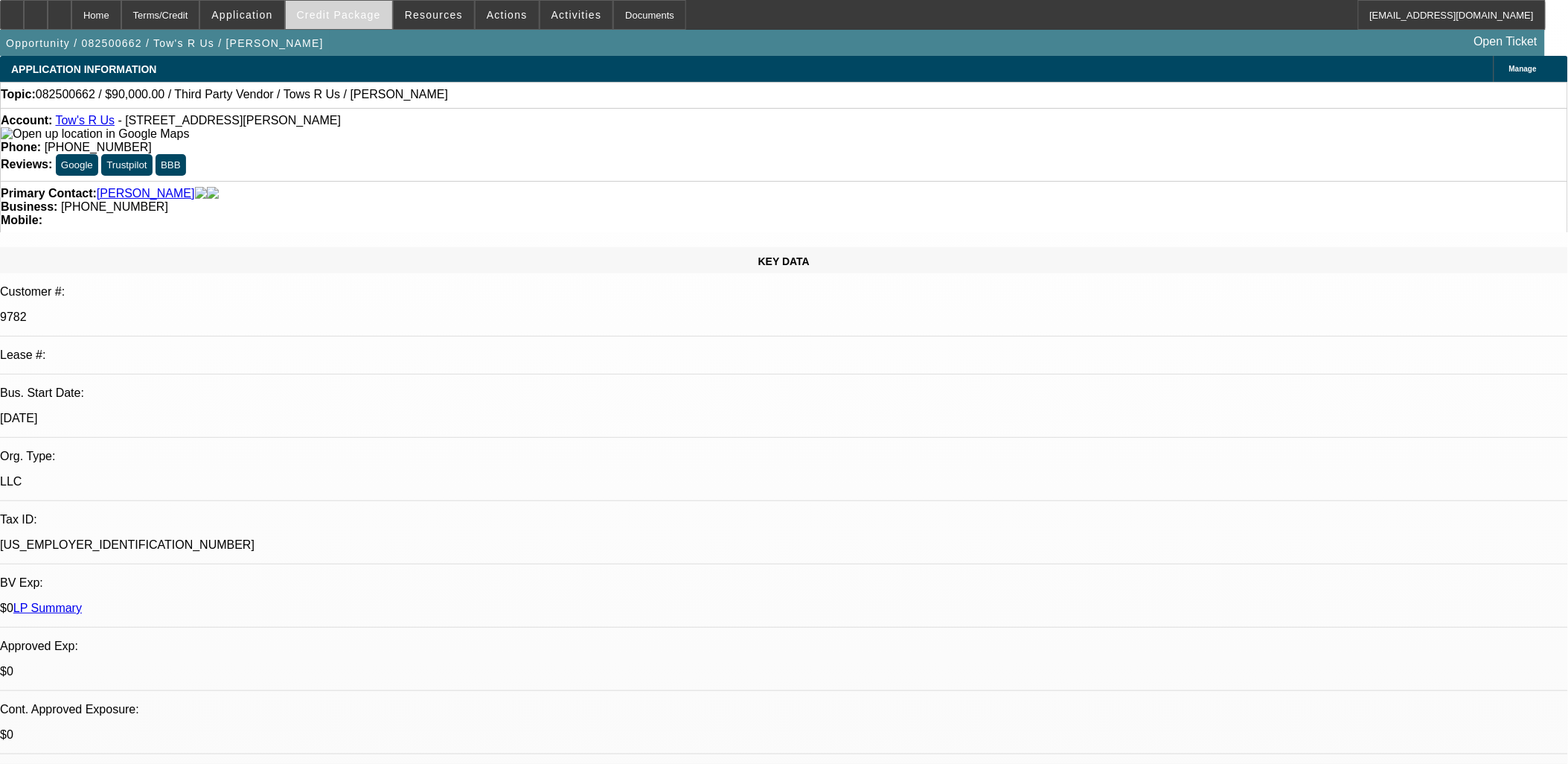
click at [361, 23] on span at bounding box center [338, 14] width 107 height 36
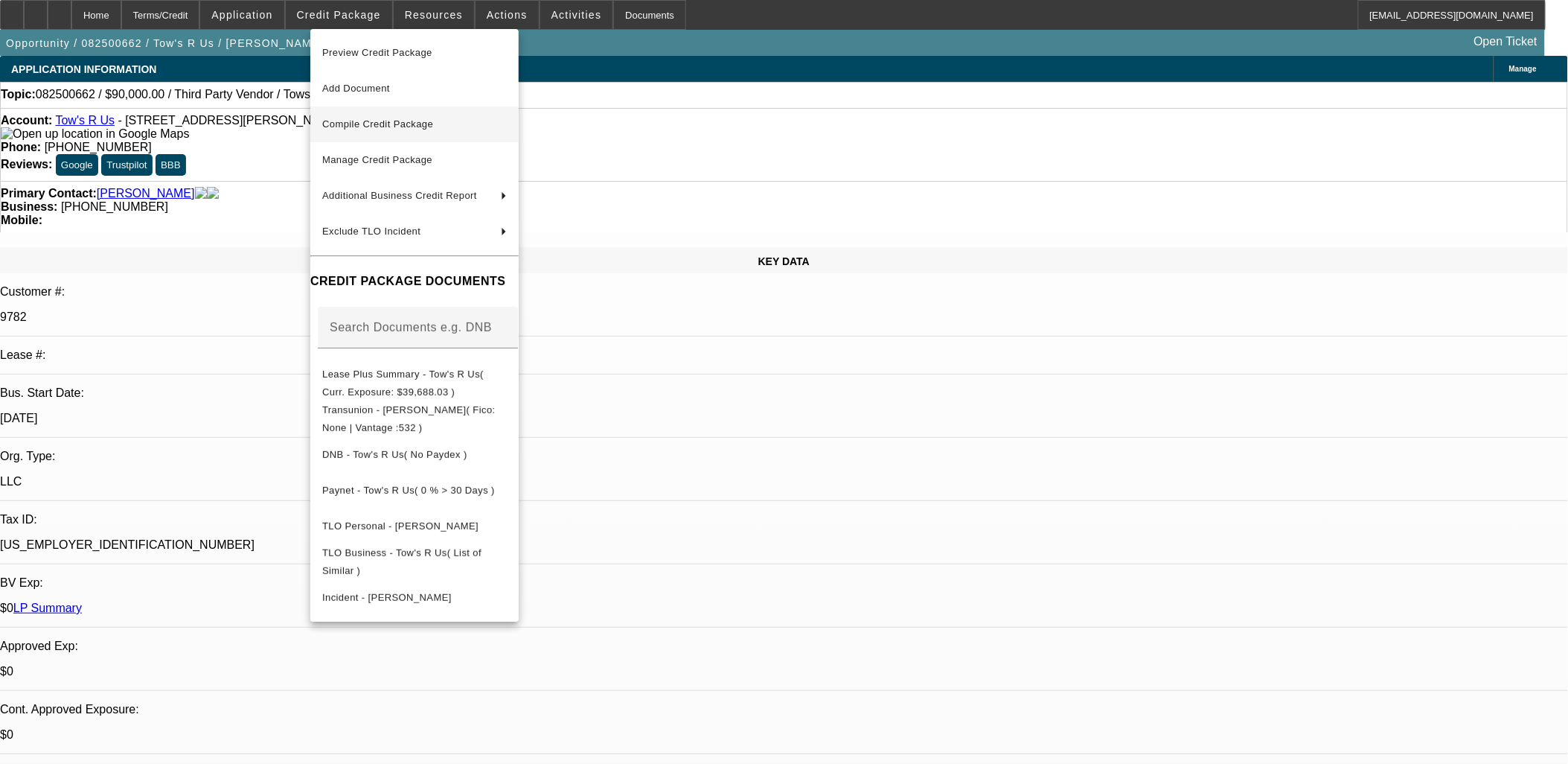
click at [406, 120] on span "Compile Credit Package" at bounding box center [378, 124] width 111 height 11
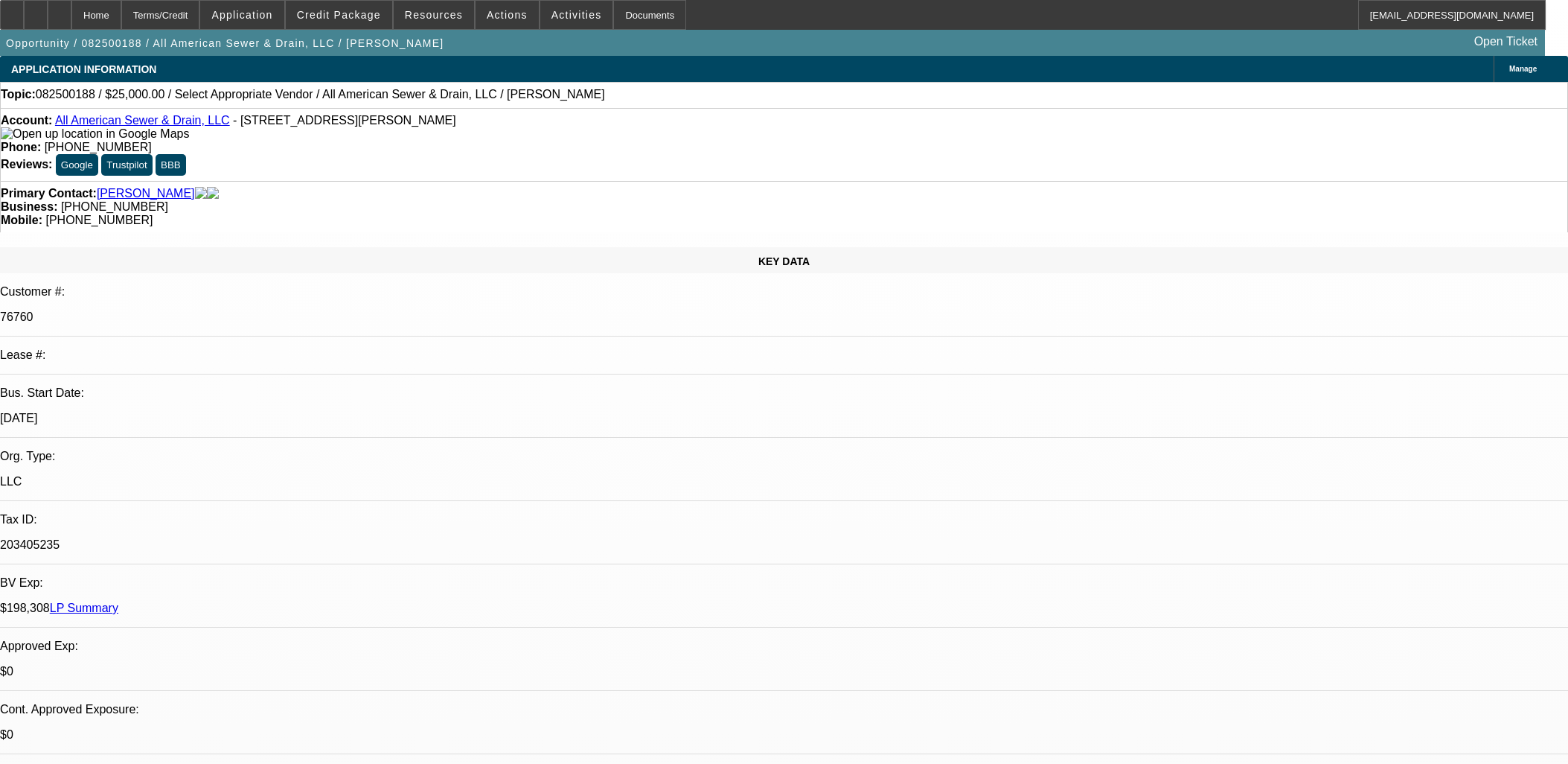
select select "0"
select select "2"
select select "0.1"
select select "4"
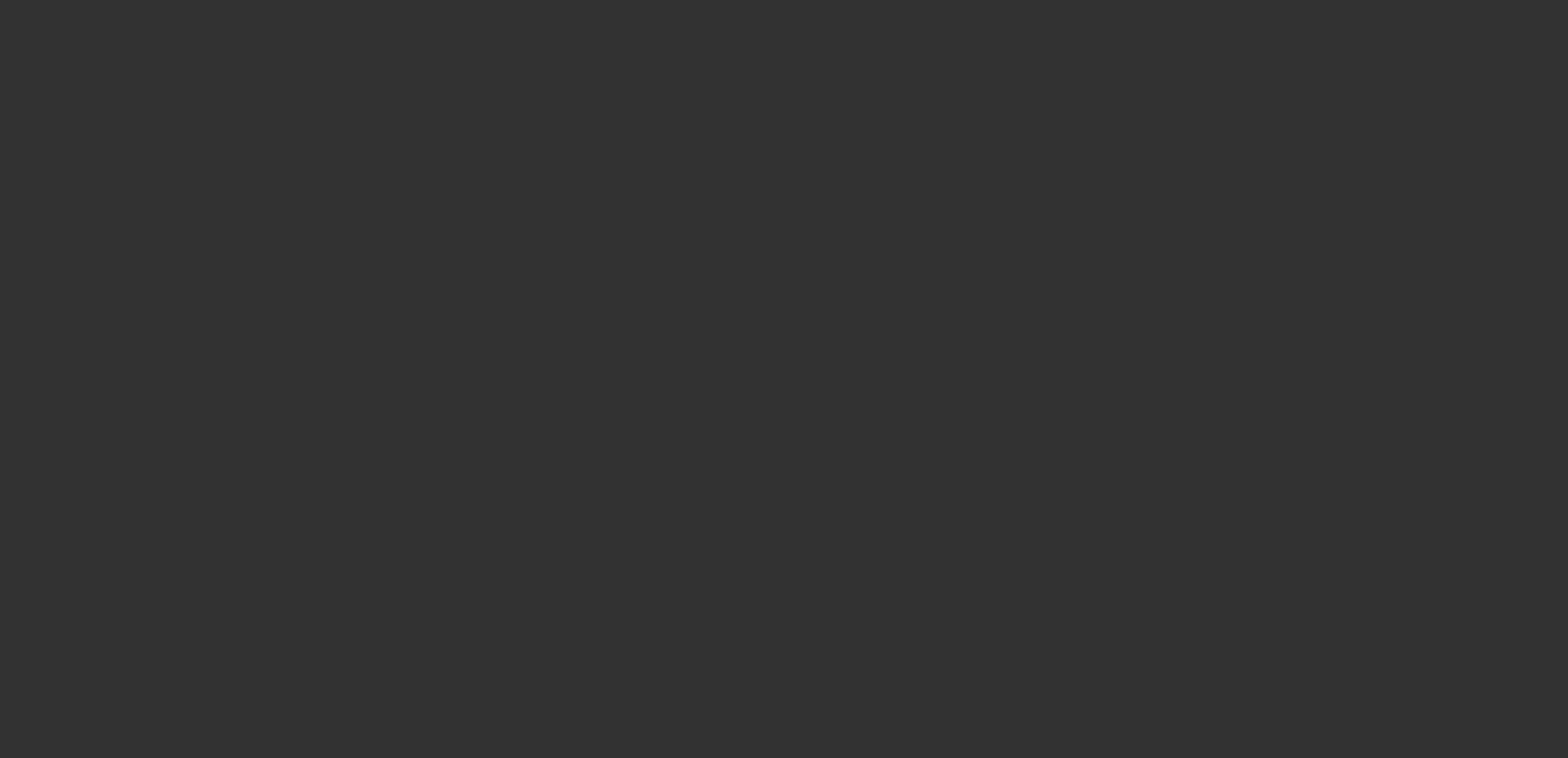
select select "0"
select select "2"
select select "0.1"
select select "4"
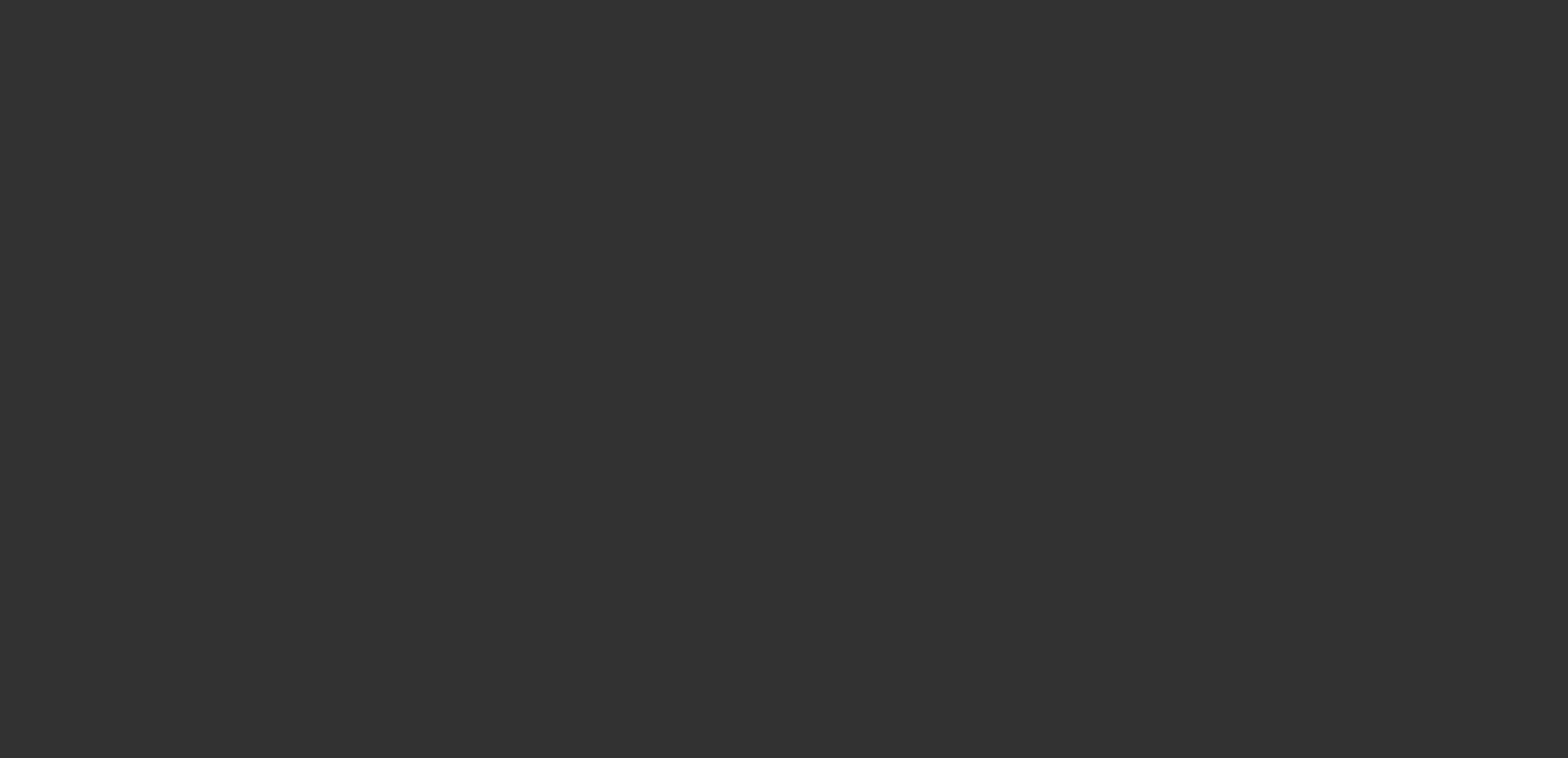
select select "0"
select select "0.1"
select select "0"
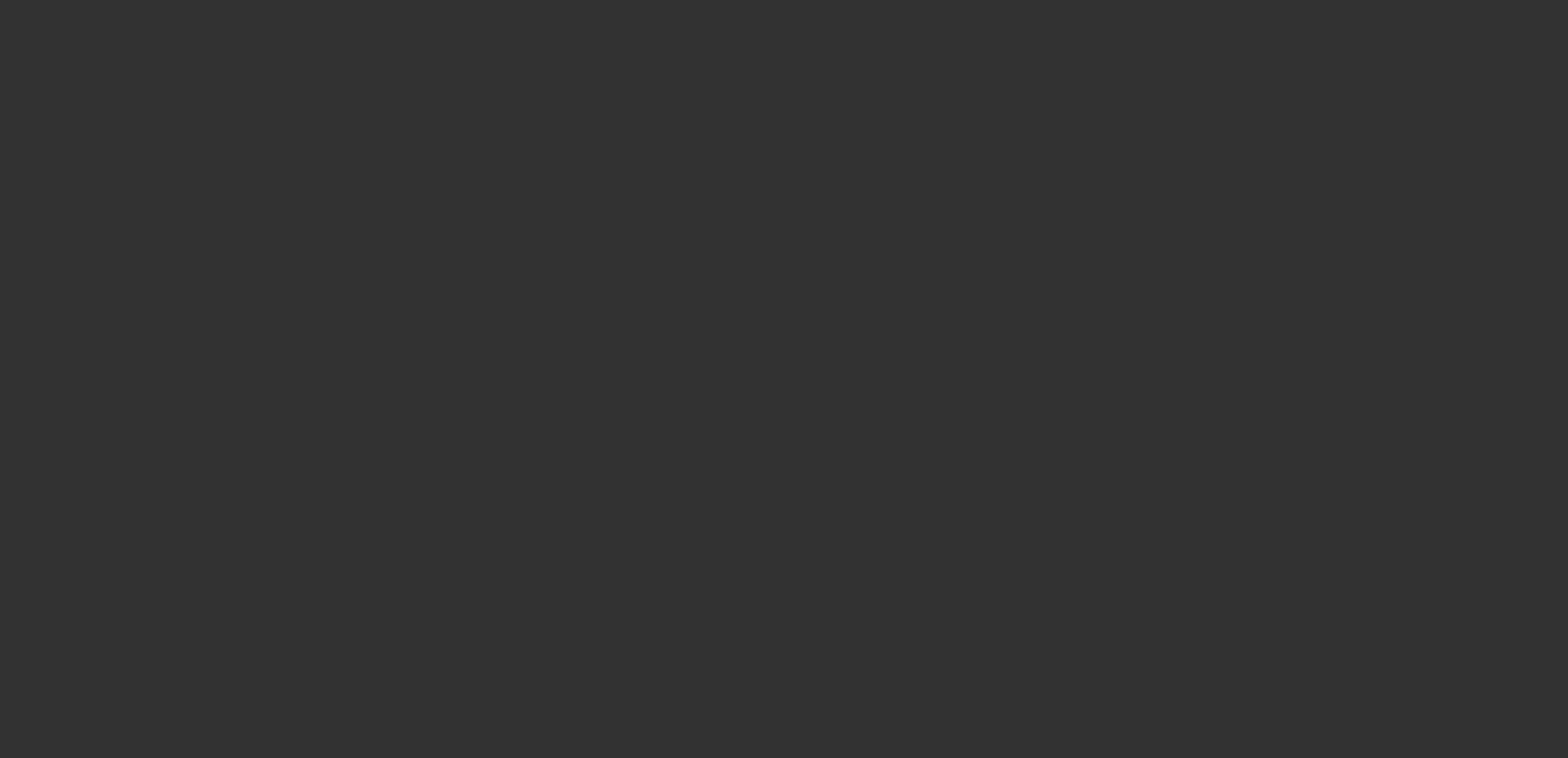
select select "0.1"
select select "0"
select select "0.1"
select select "0"
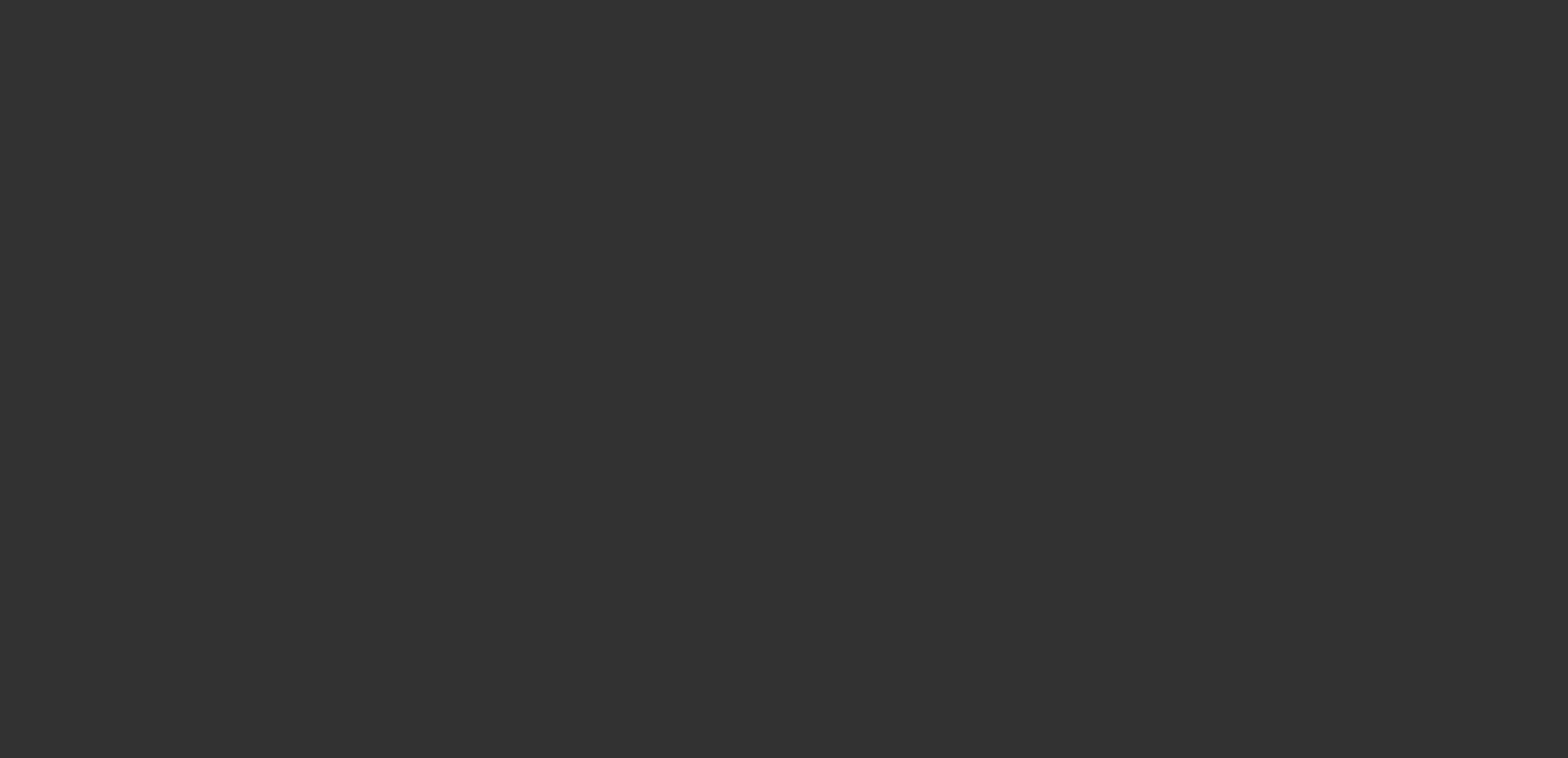
select select "0"
select select "0.1"
select select "1"
select select "4"
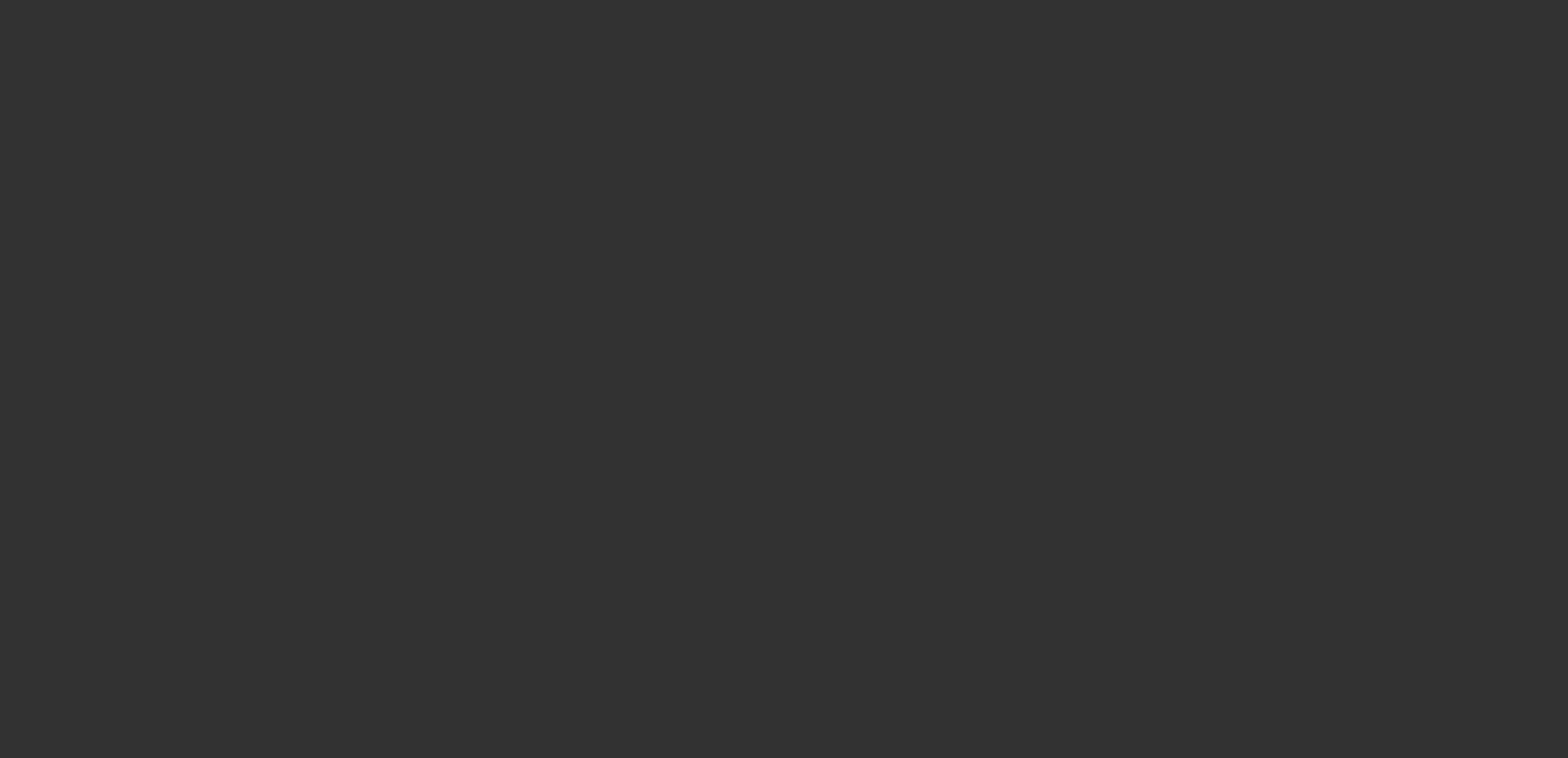
select select "1"
select select "4"
select select "1"
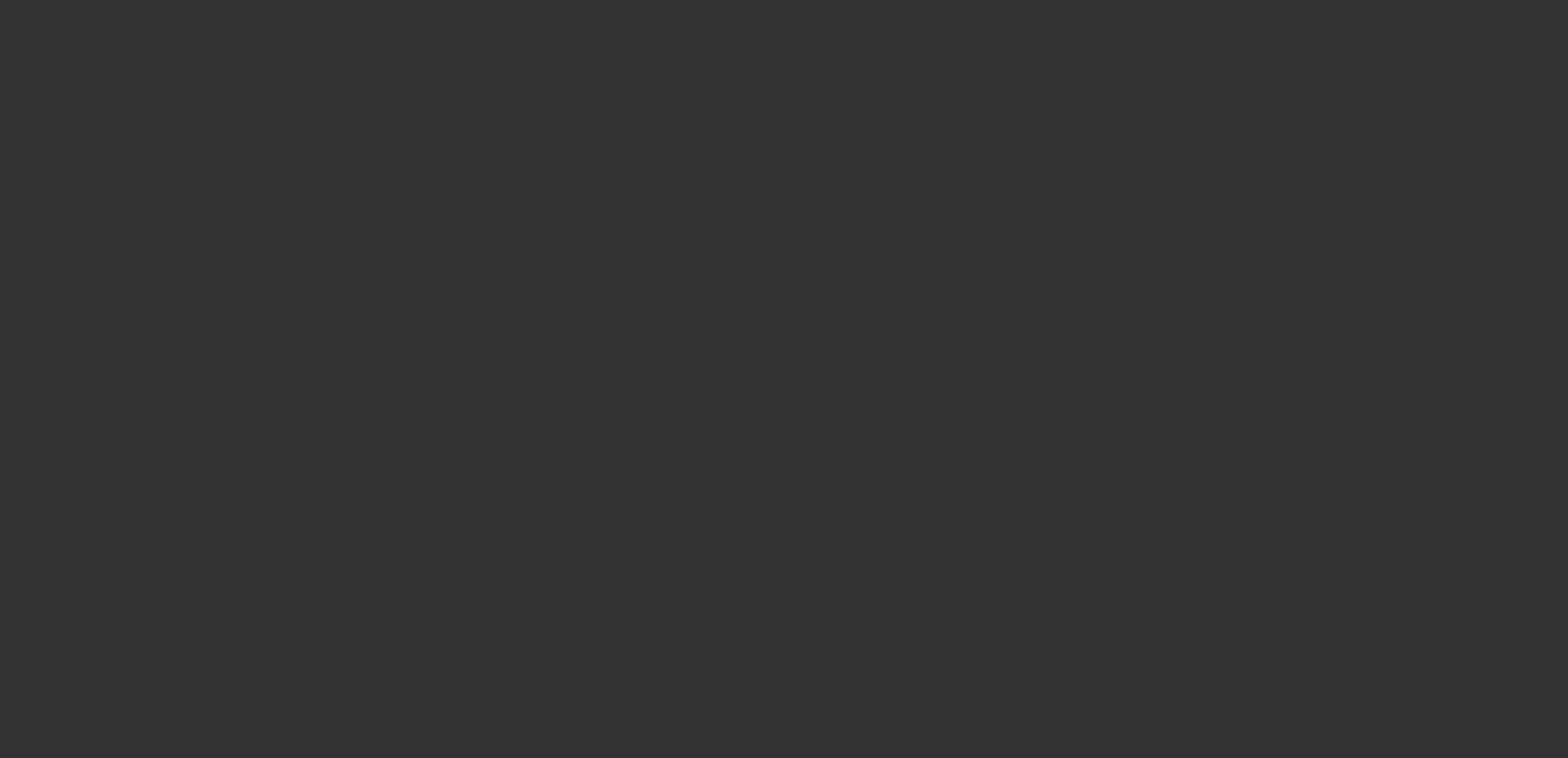
select select "4"
select select "1"
select select "4"
